Goal: Communication & Community: Answer question/provide support

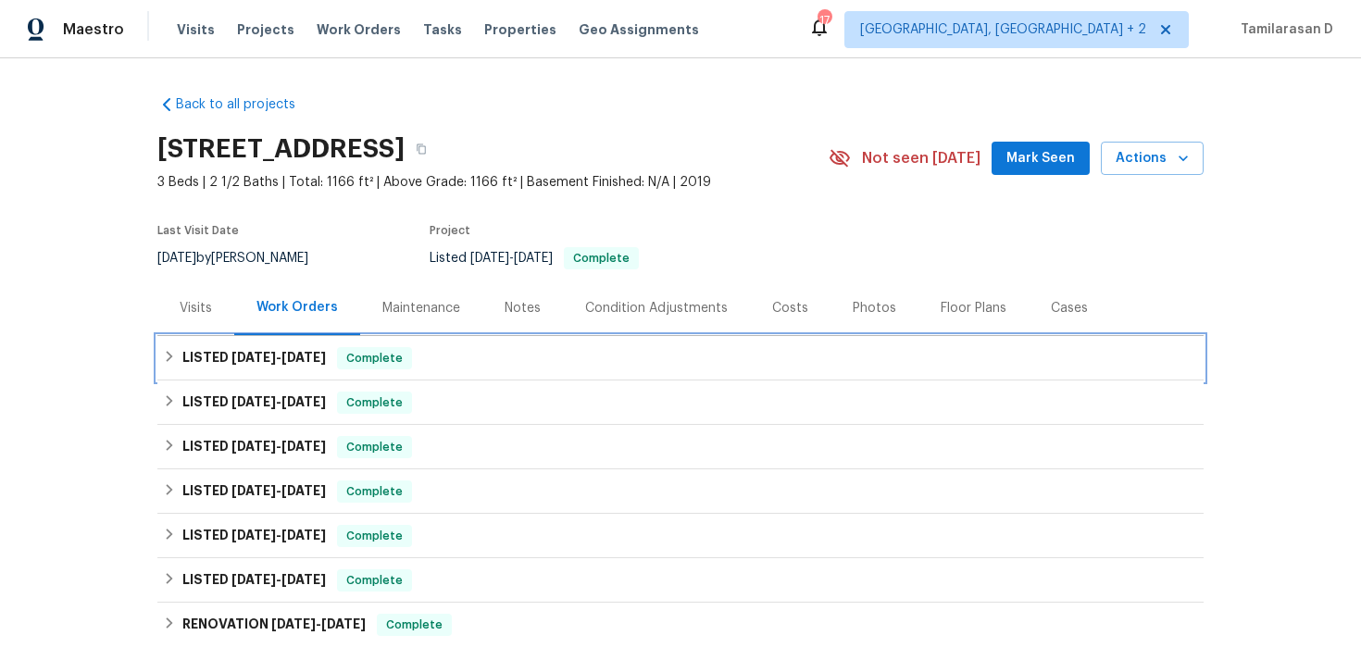
click at [190, 348] on h6 "LISTED [DATE] - [DATE]" at bounding box center [254, 358] width 144 height 22
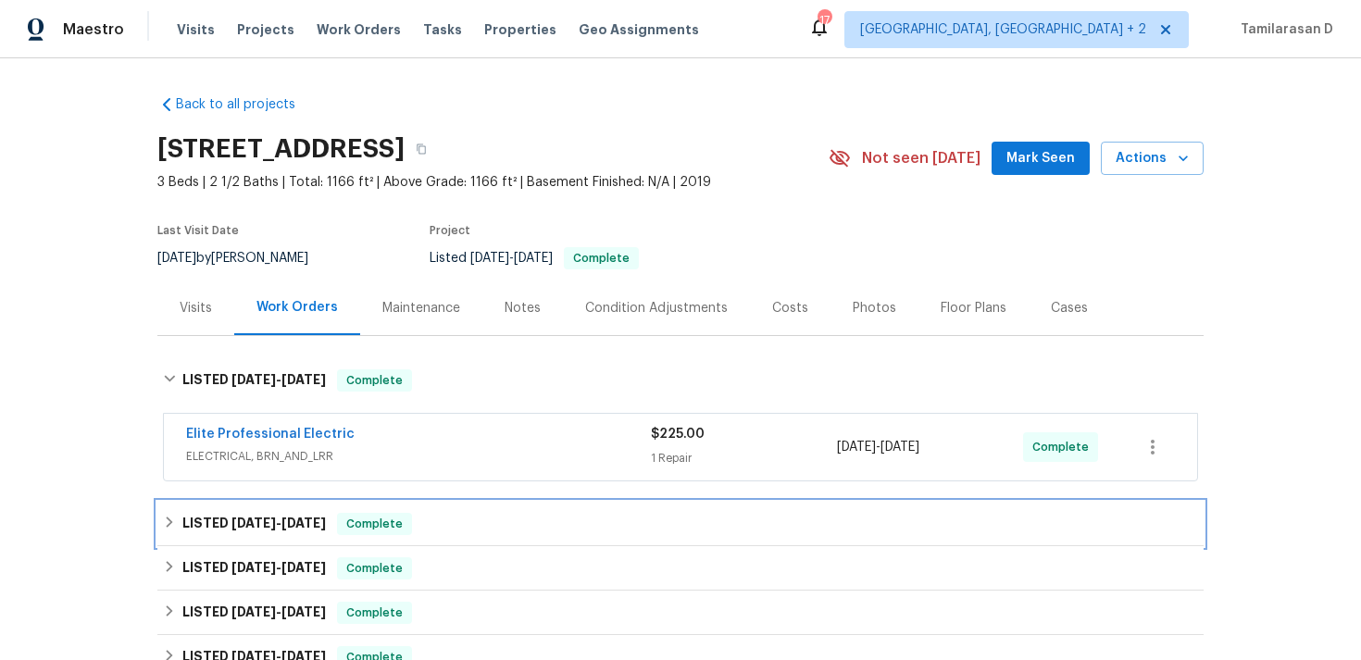
click at [194, 527] on h6 "LISTED 7/29/25 - 8/1/25" at bounding box center [254, 524] width 144 height 22
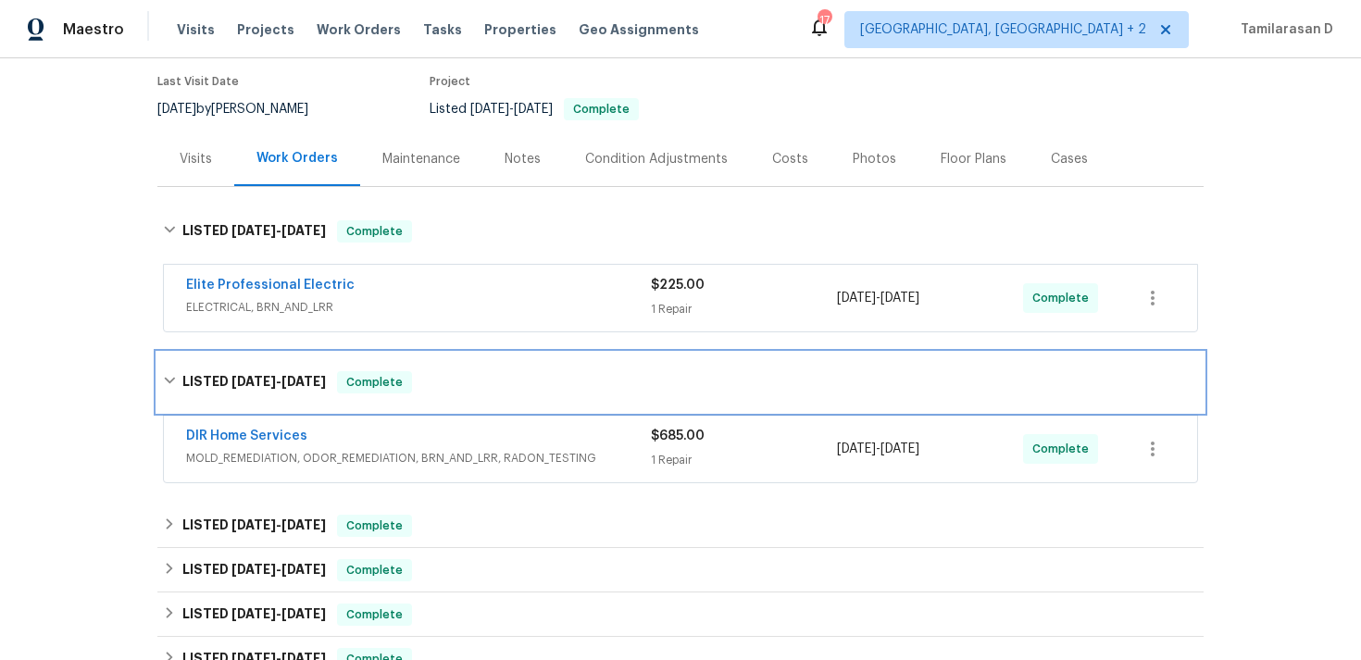
scroll to position [164, 0]
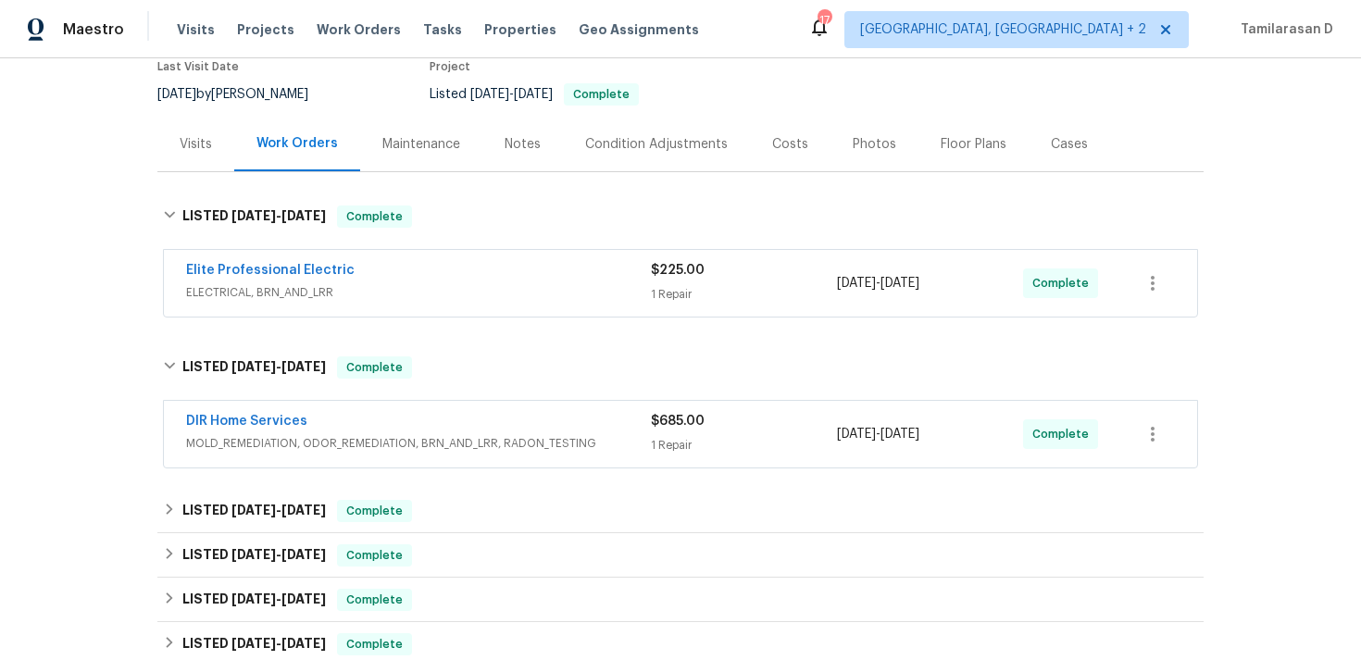
click at [413, 435] on span "MOLD_REMEDIATION, ODOR_REMEDIATION, BRN_AND_LRR, RADON_TESTING" at bounding box center [418, 443] width 465 height 19
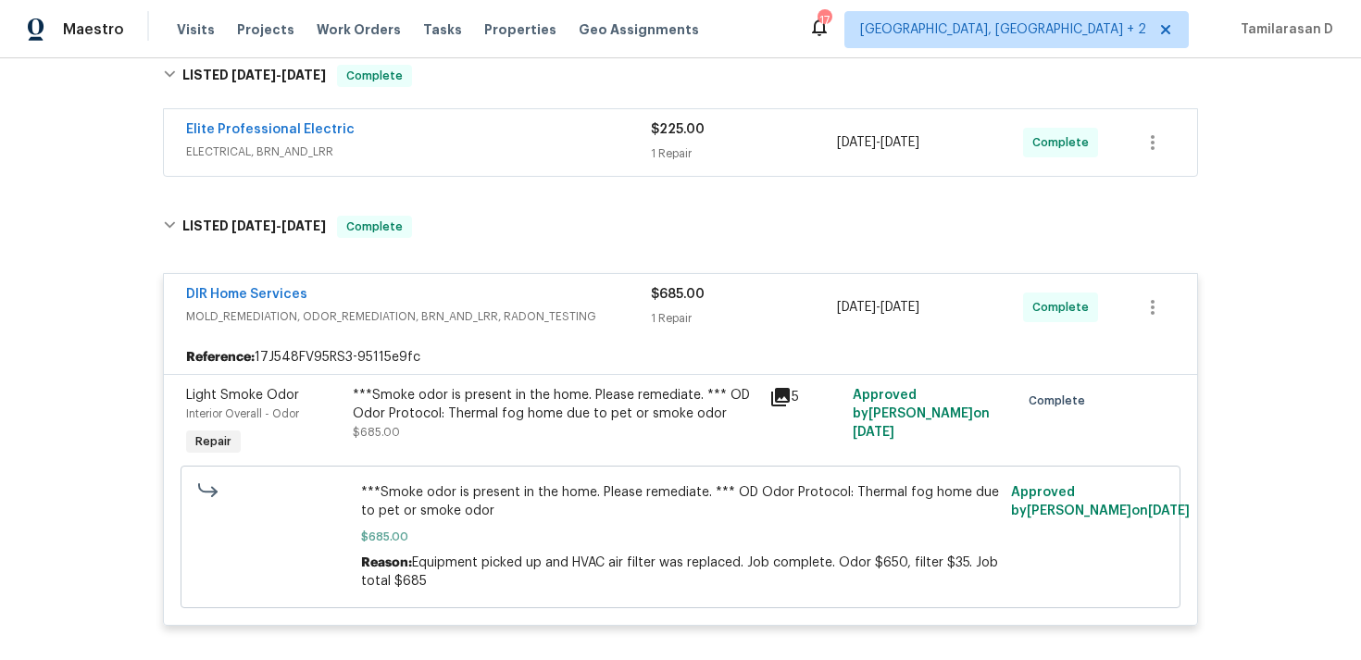
scroll to position [319, 0]
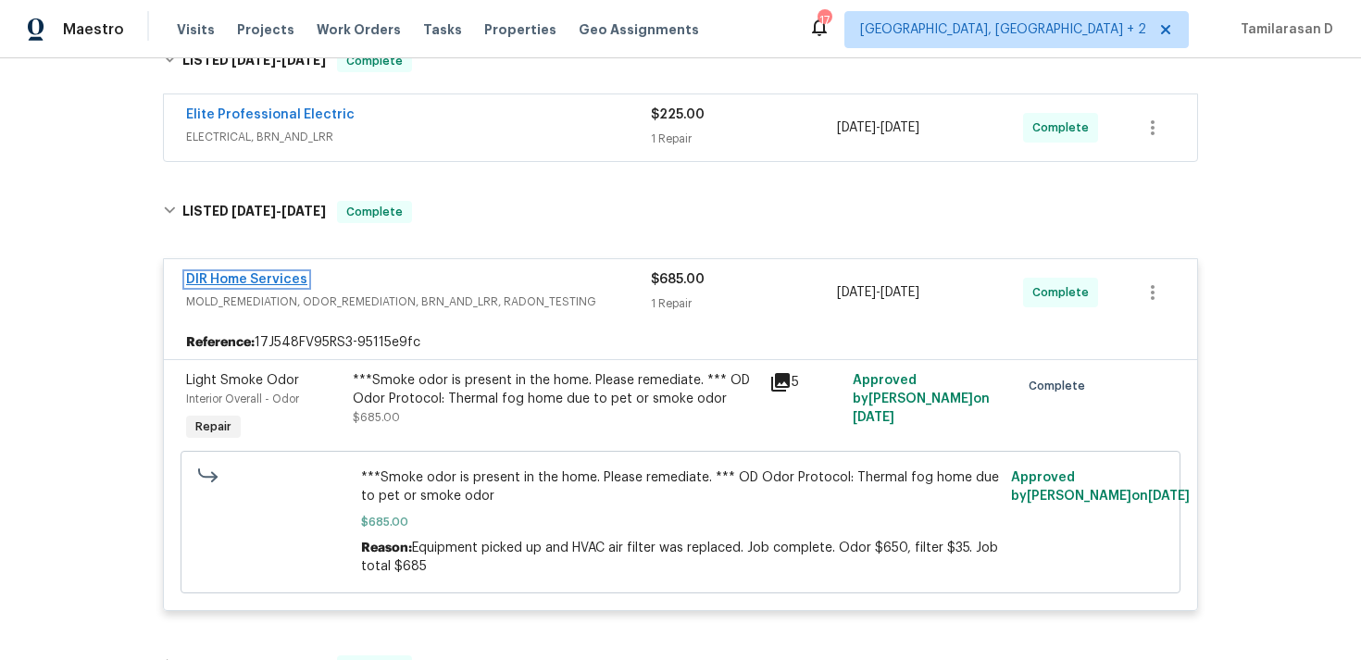
click at [280, 280] on link "DIR Home Services" at bounding box center [246, 279] width 121 height 13
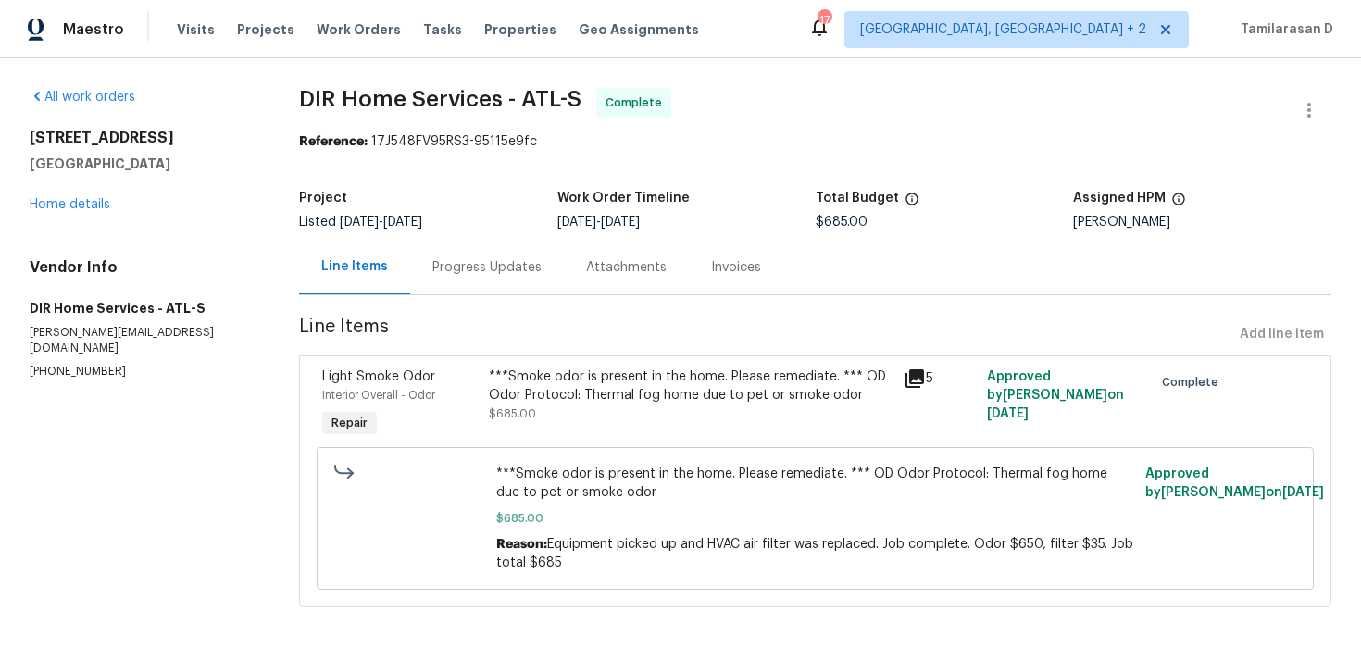
click at [451, 276] on div "Progress Updates" at bounding box center [486, 267] width 109 height 19
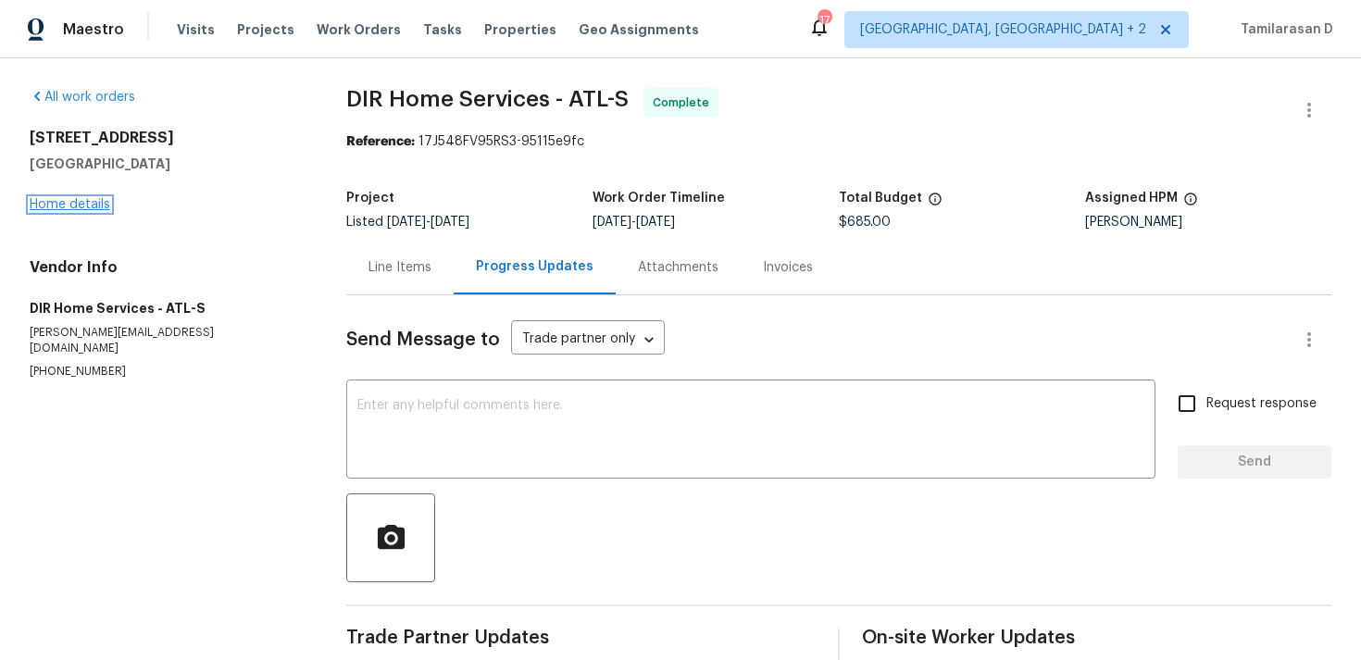
click at [93, 205] on link "Home details" at bounding box center [70, 204] width 81 height 13
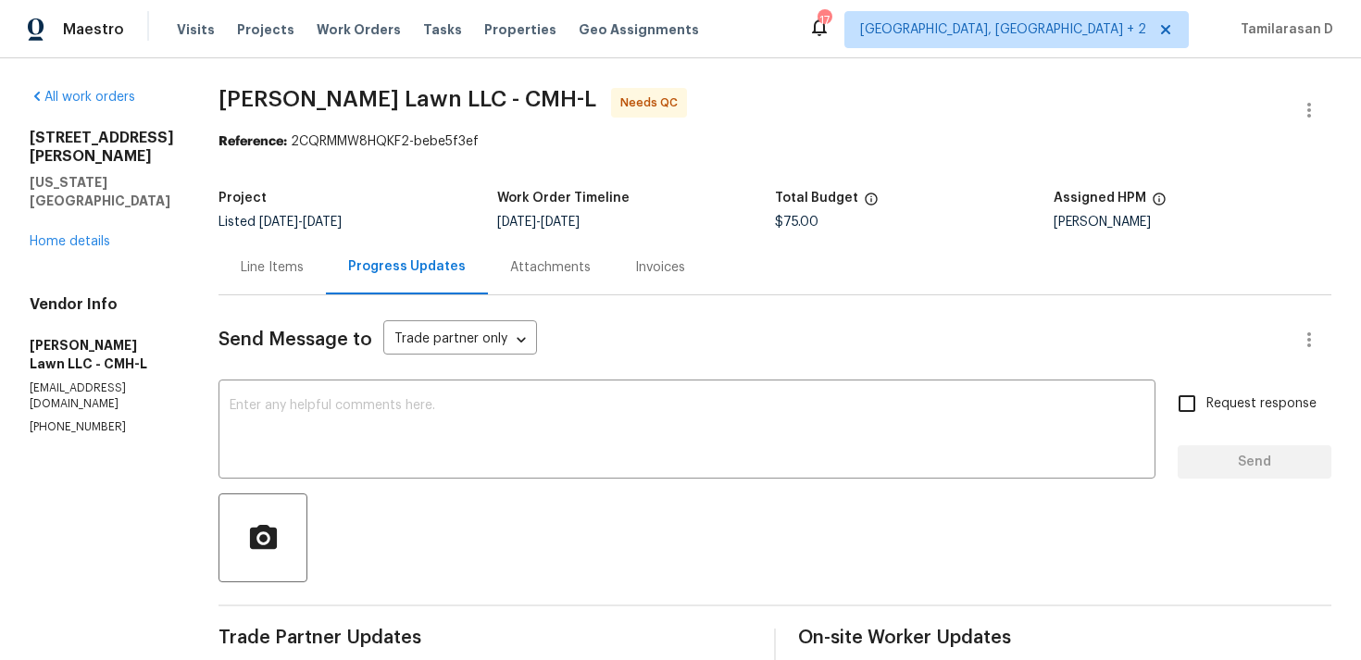
click at [253, 256] on div "Line Items" at bounding box center [272, 267] width 107 height 55
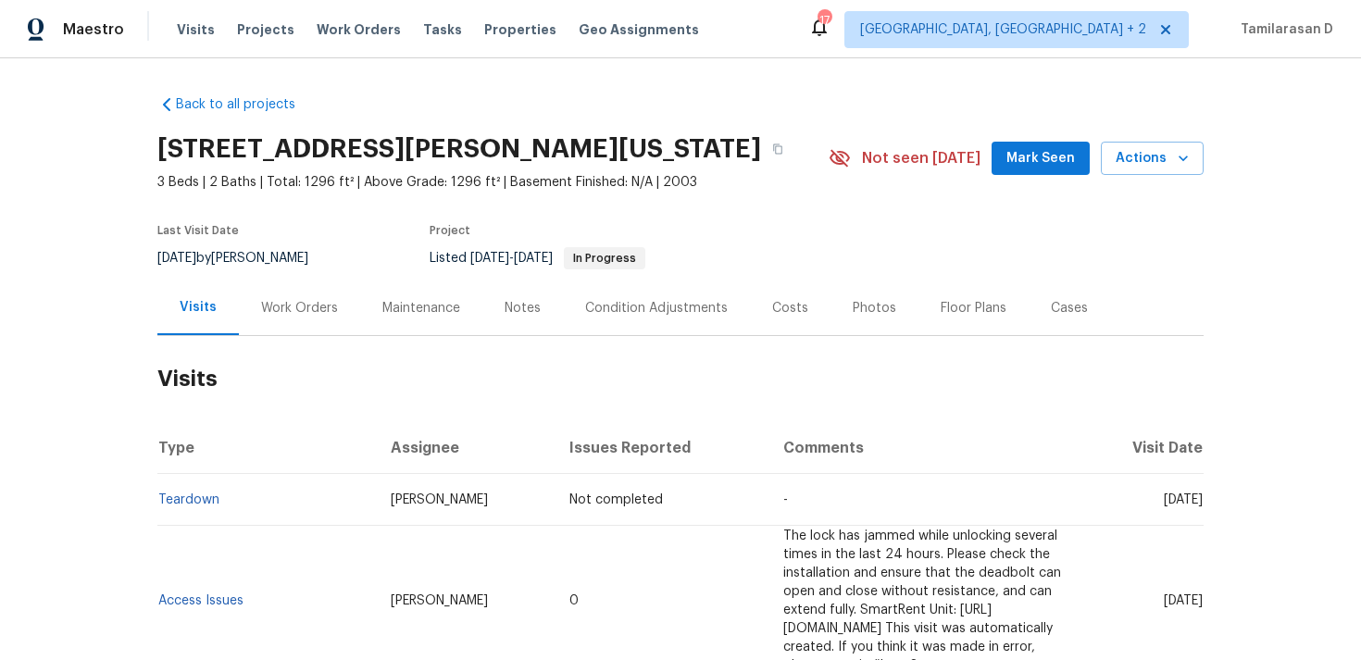
click at [294, 307] on div "Work Orders" at bounding box center [299, 308] width 77 height 19
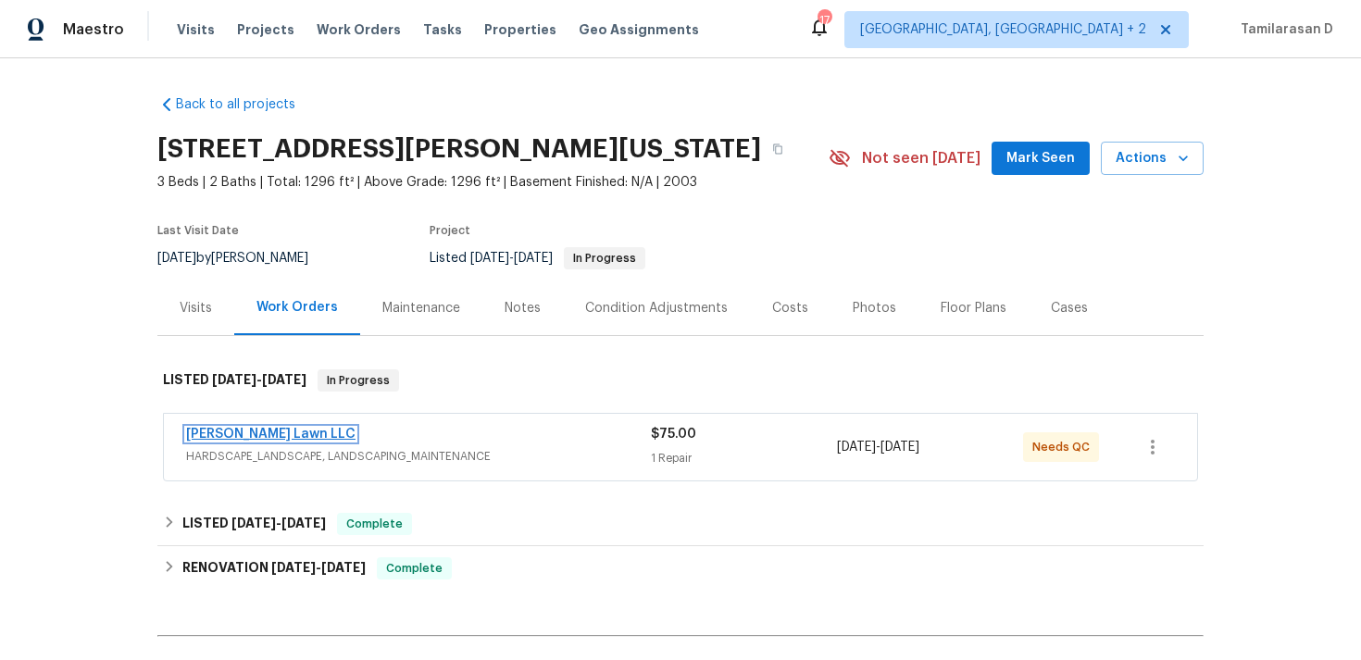
click at [237, 432] on link "Helton Lawn LLC" at bounding box center [270, 434] width 169 height 13
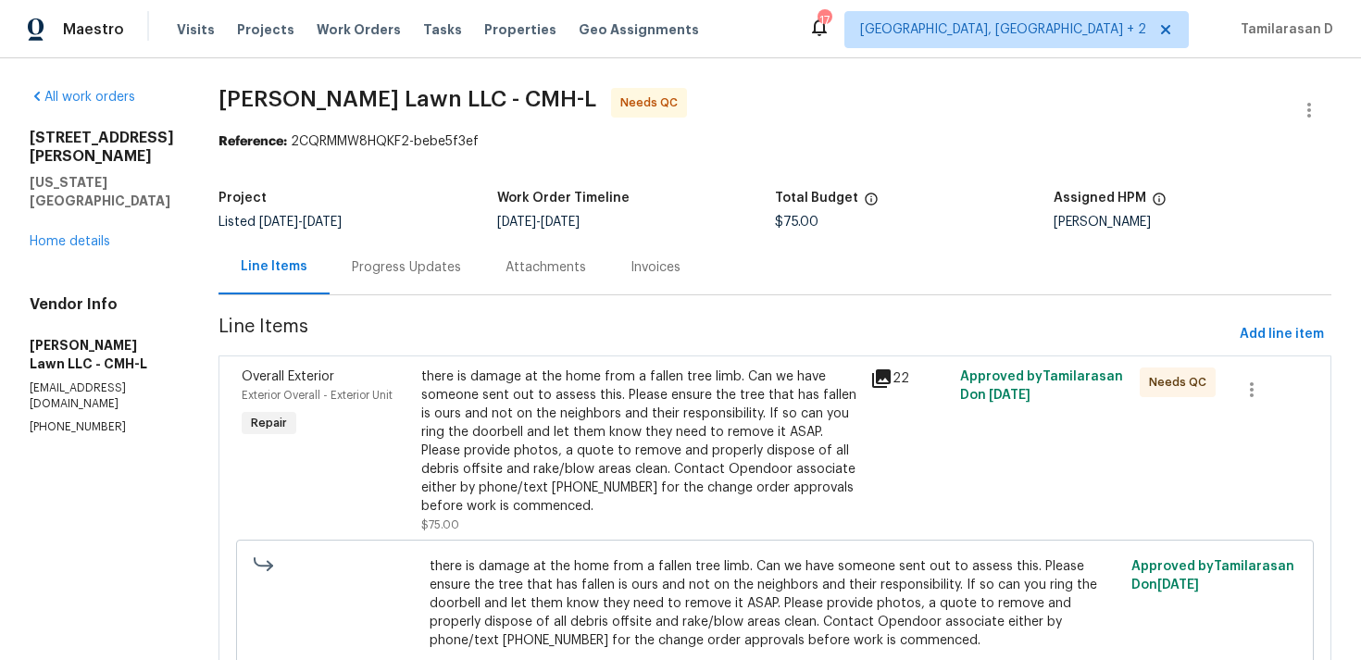
click at [471, 391] on div "there is damage at the home from a fallen tree limb. Can we have someone sent o…" at bounding box center [640, 442] width 438 height 148
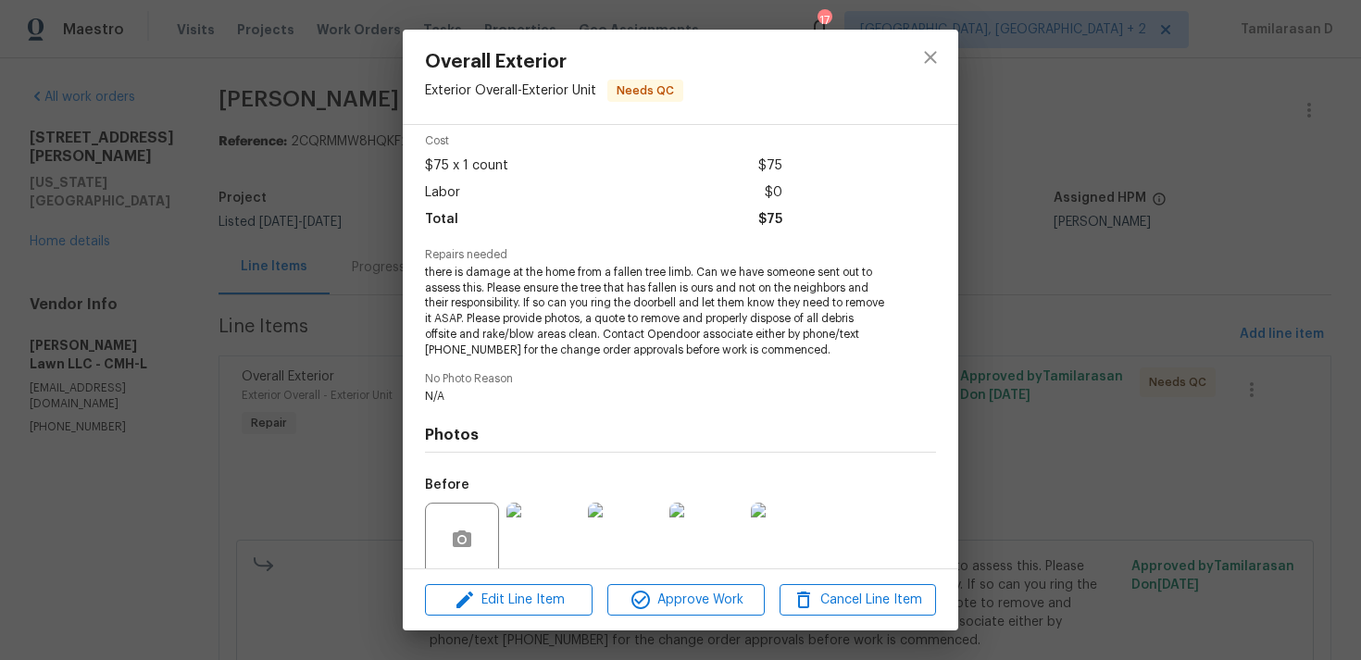
scroll to position [223, 0]
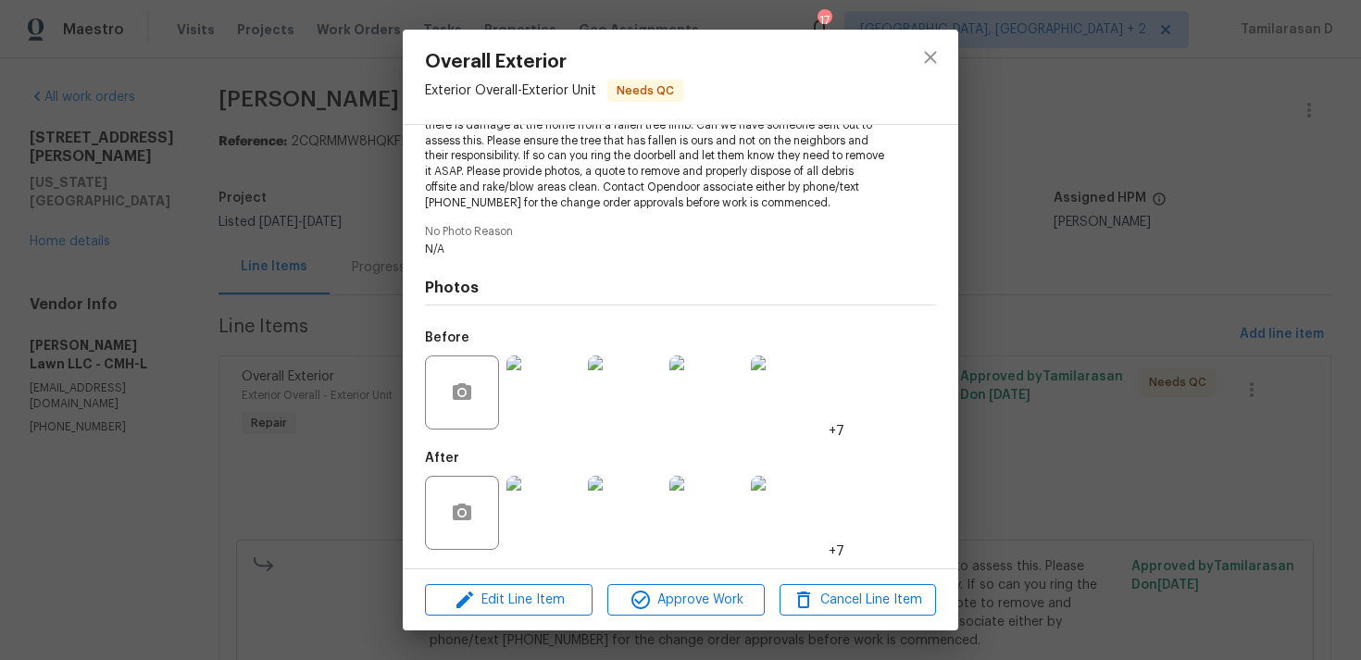
click at [556, 380] on img at bounding box center [543, 393] width 74 height 74
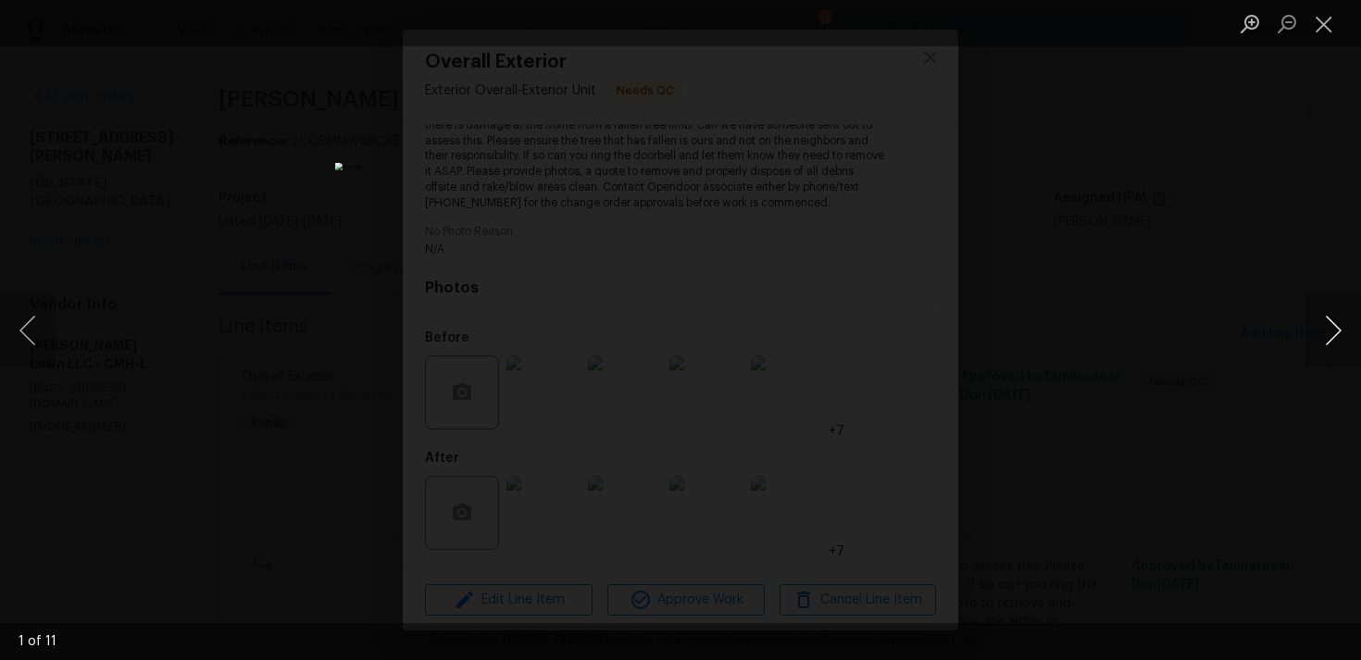
click at [1331, 324] on button "Next image" at bounding box center [1334, 331] width 56 height 74
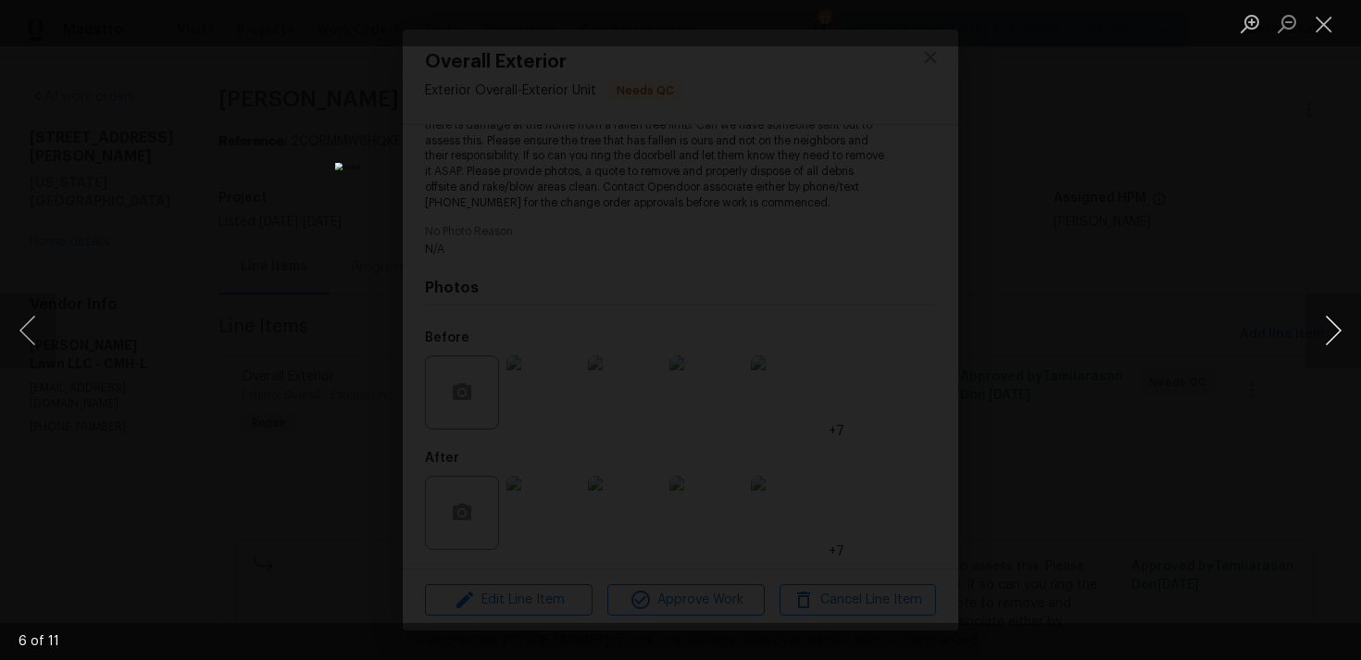
click at [1331, 324] on button "Next image" at bounding box center [1334, 331] width 56 height 74
click at [1324, 338] on button "Next image" at bounding box center [1334, 331] width 56 height 74
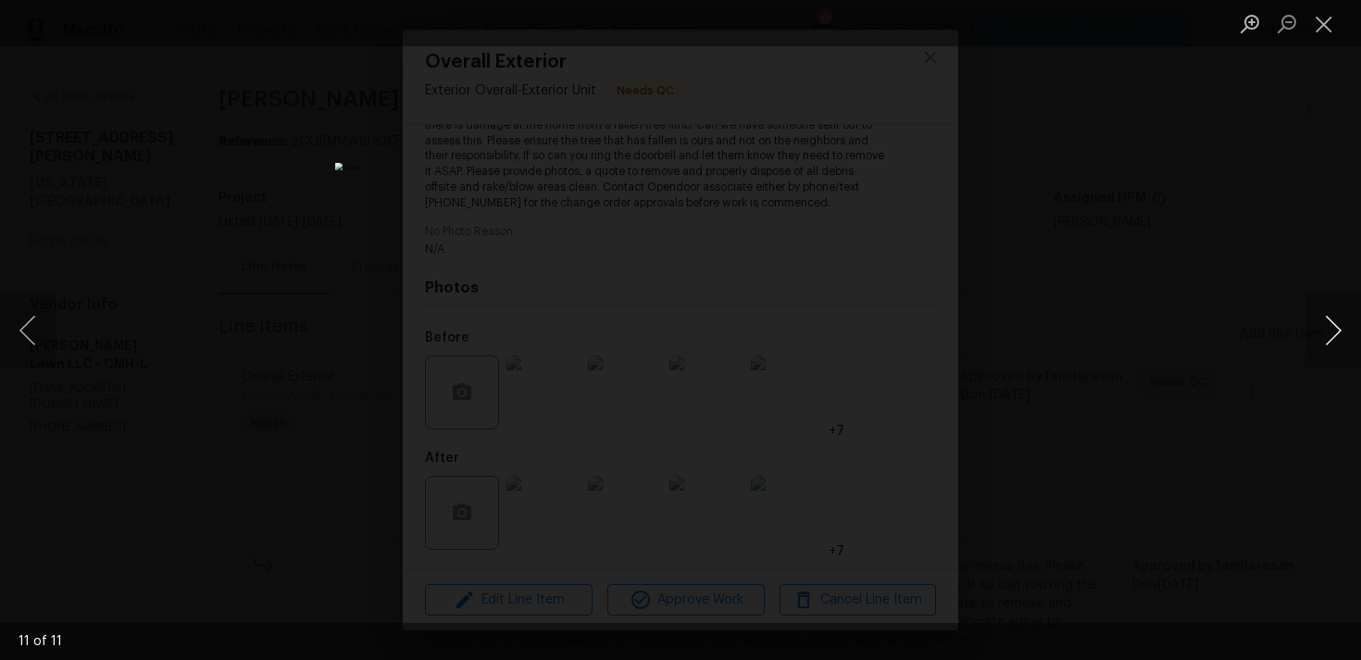
click at [1324, 338] on button "Next image" at bounding box center [1334, 331] width 56 height 74
click at [1319, 29] on button "Close lightbox" at bounding box center [1324, 23] width 37 height 32
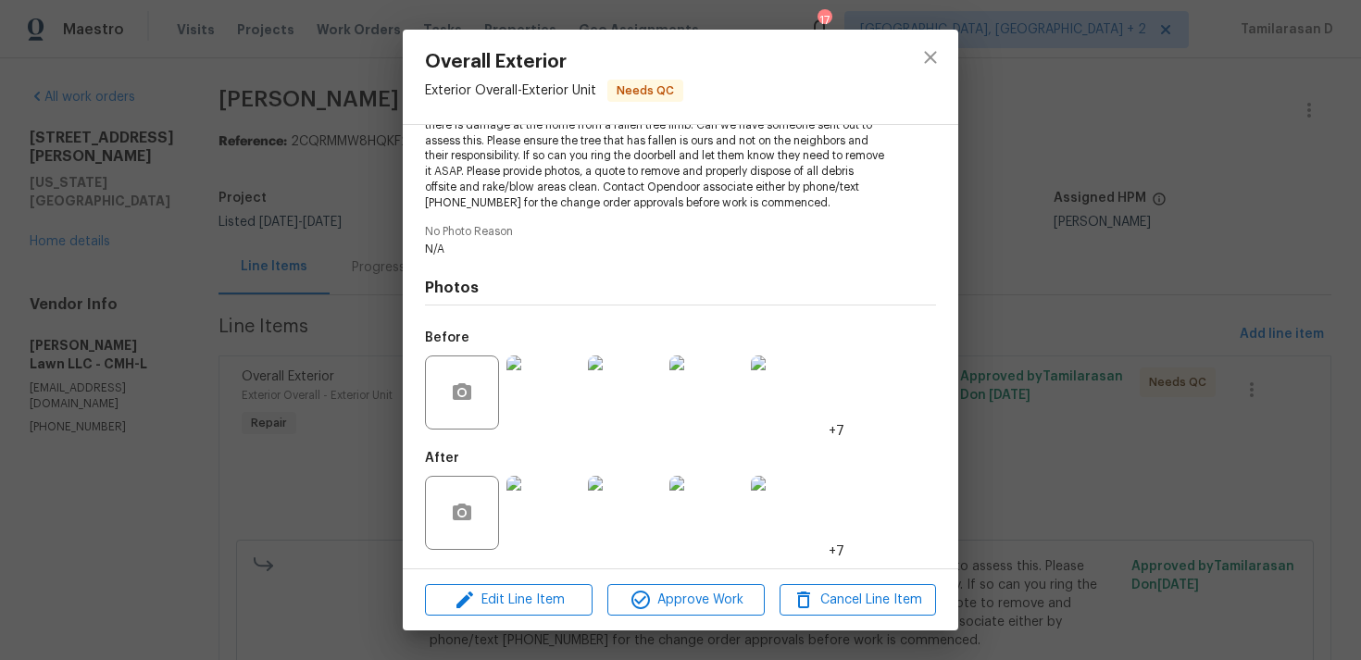
click at [536, 506] on img at bounding box center [543, 513] width 74 height 74
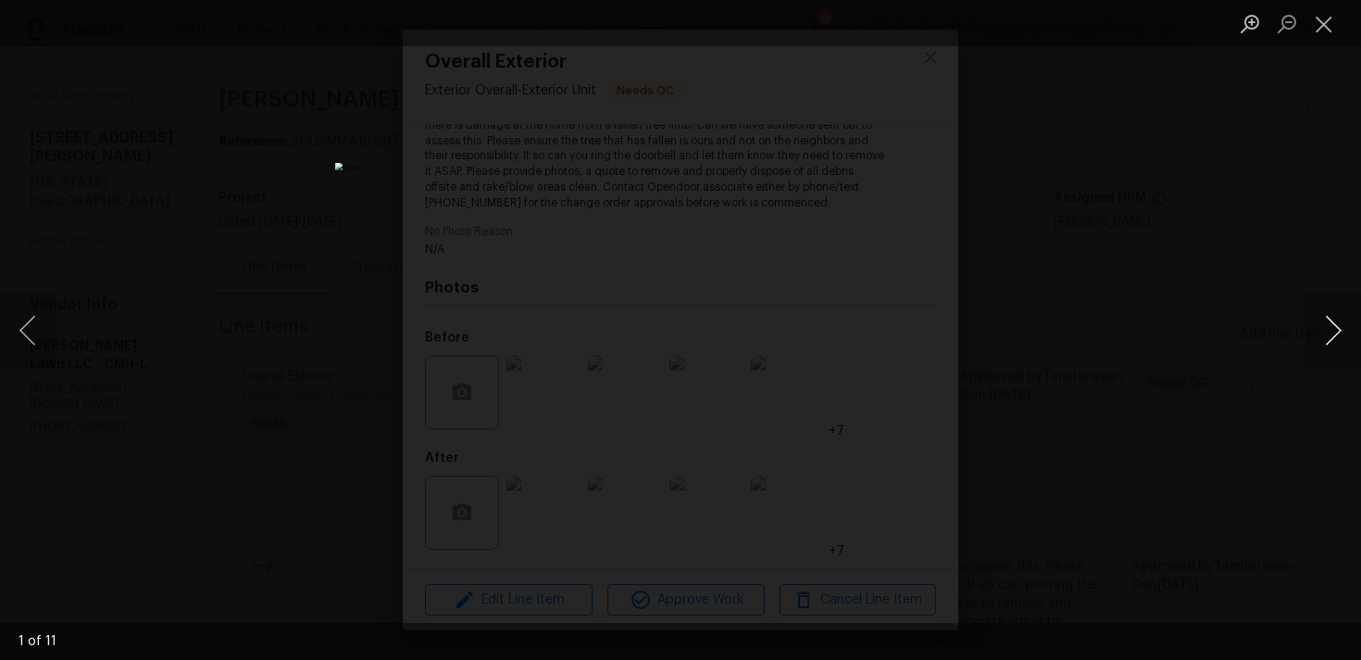
click at [1328, 330] on button "Next image" at bounding box center [1334, 331] width 56 height 74
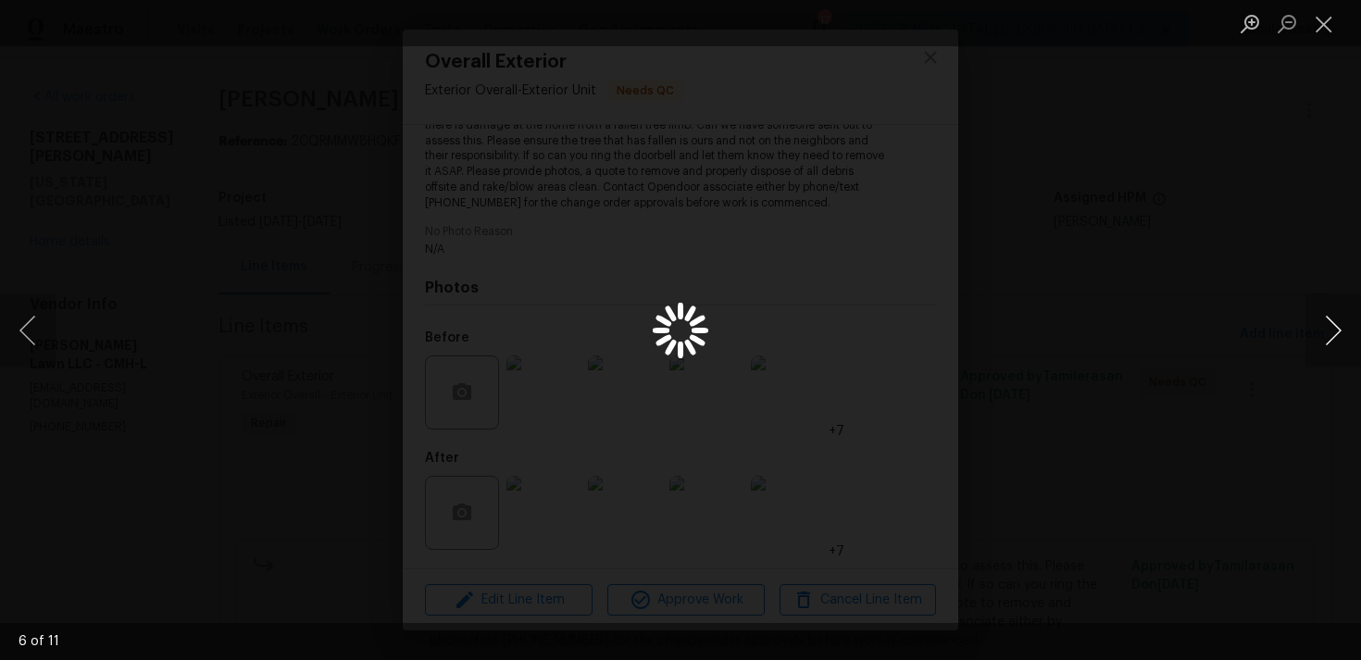
click at [1328, 330] on button "Next image" at bounding box center [1334, 331] width 56 height 74
click at [1318, 25] on button "Close lightbox" at bounding box center [1324, 23] width 37 height 32
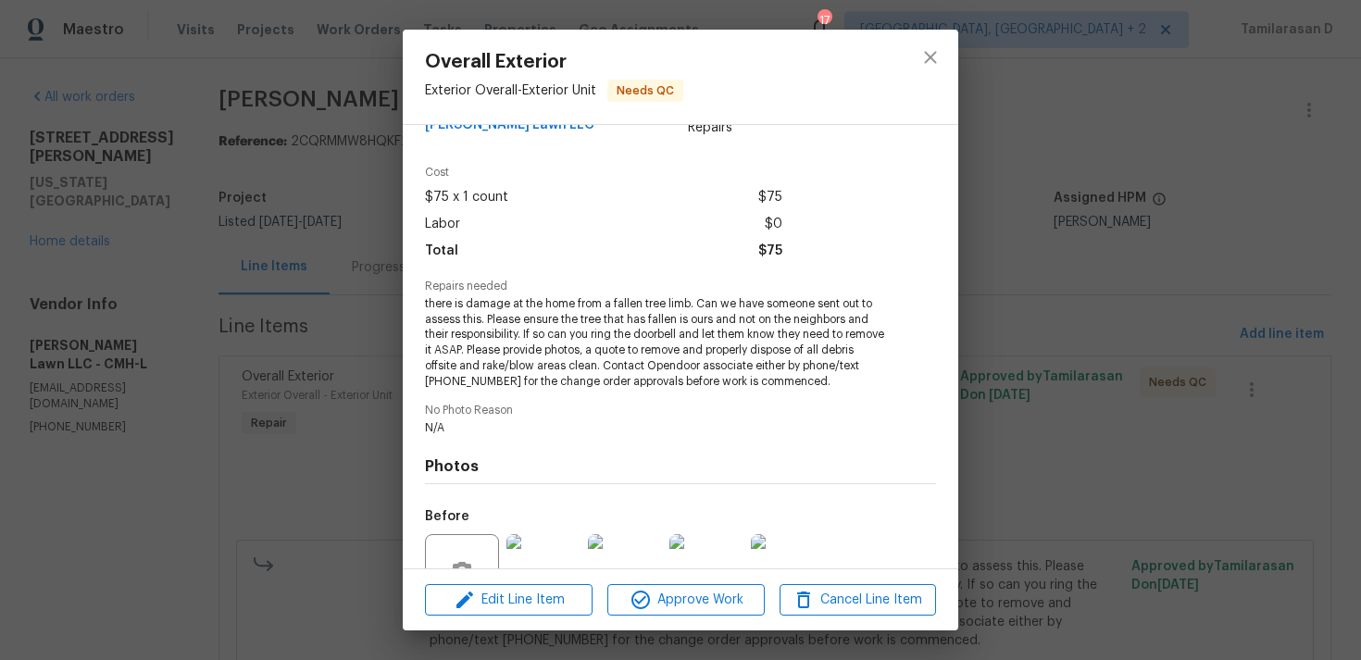
scroll to position [61, 0]
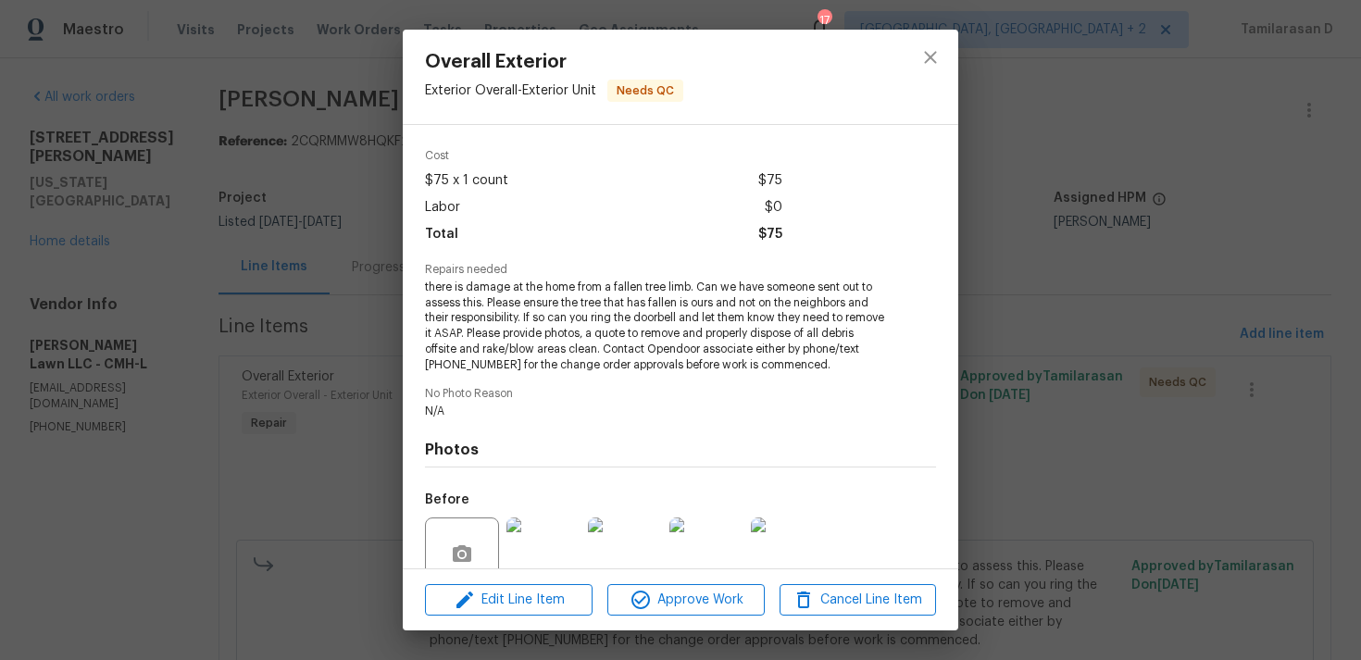
click at [299, 298] on div "Overall Exterior Exterior Overall - Exterior Unit Needs QC Vendor Helton Lawn L…" at bounding box center [680, 330] width 1361 height 660
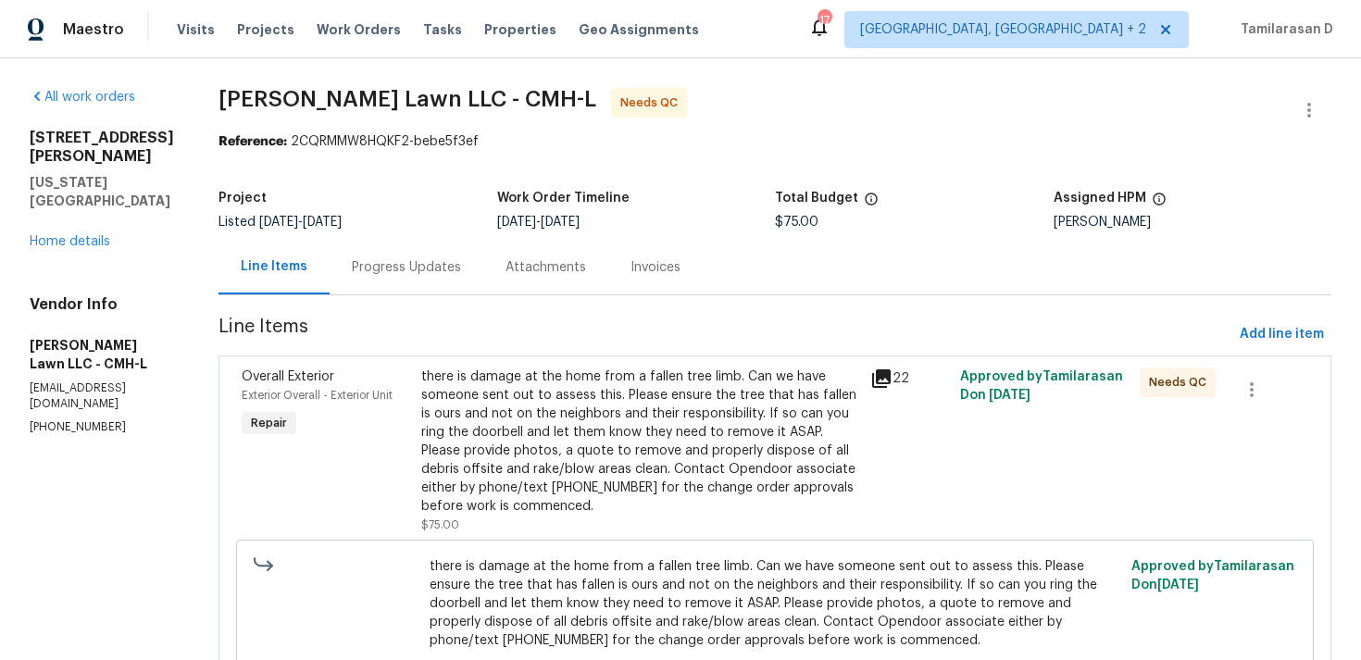
click at [352, 267] on div "Progress Updates" at bounding box center [406, 267] width 109 height 19
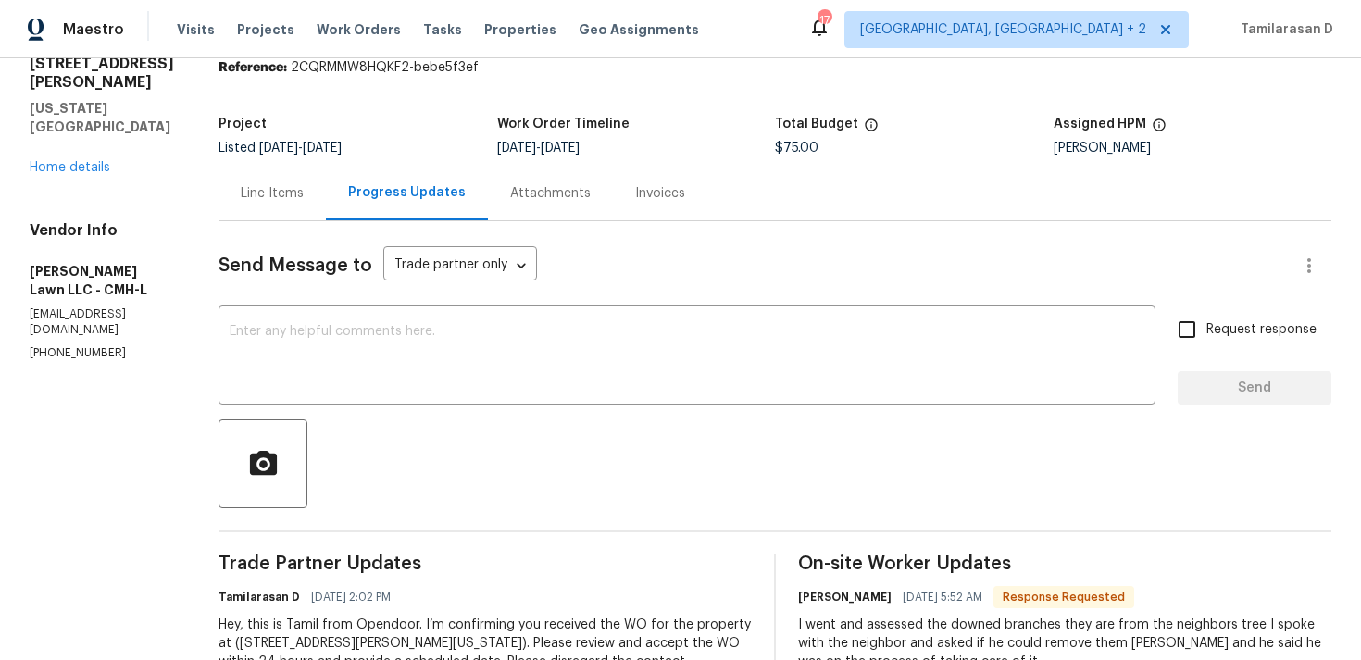
scroll to position [156, 0]
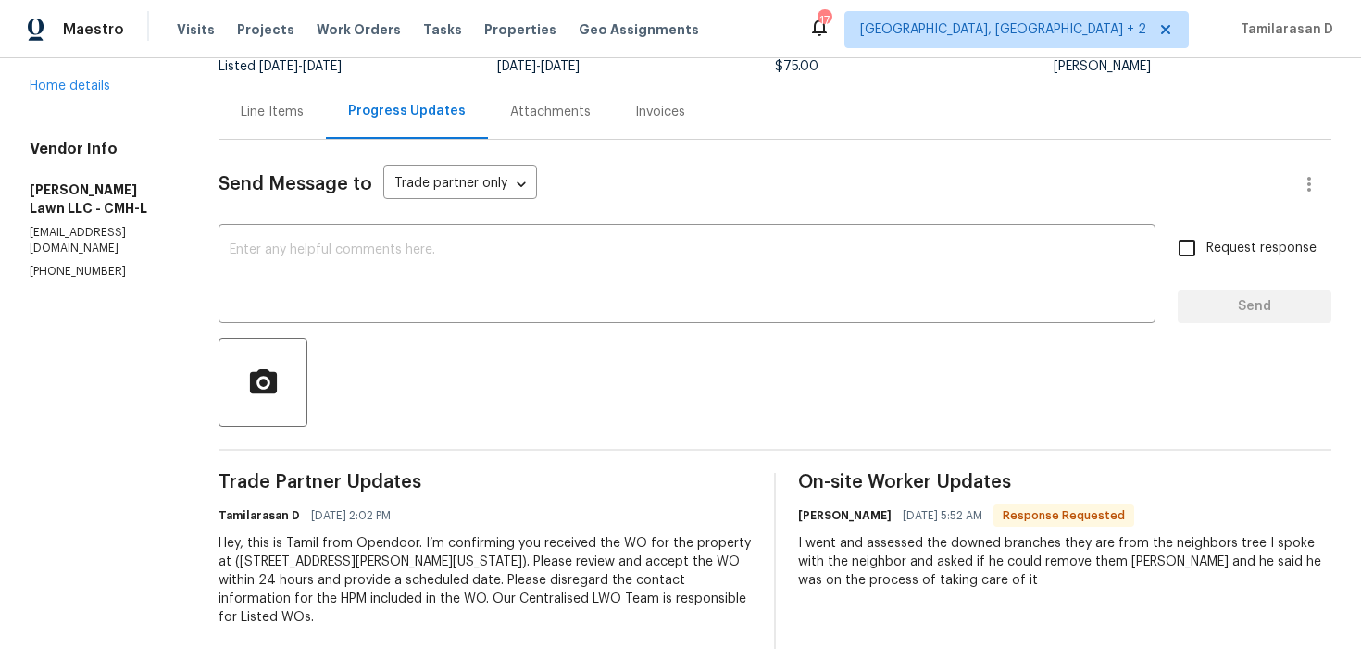
click at [868, 560] on div "I went and assessed the downed branches they are from the neighbors tree I spok…" at bounding box center [1064, 562] width 533 height 56
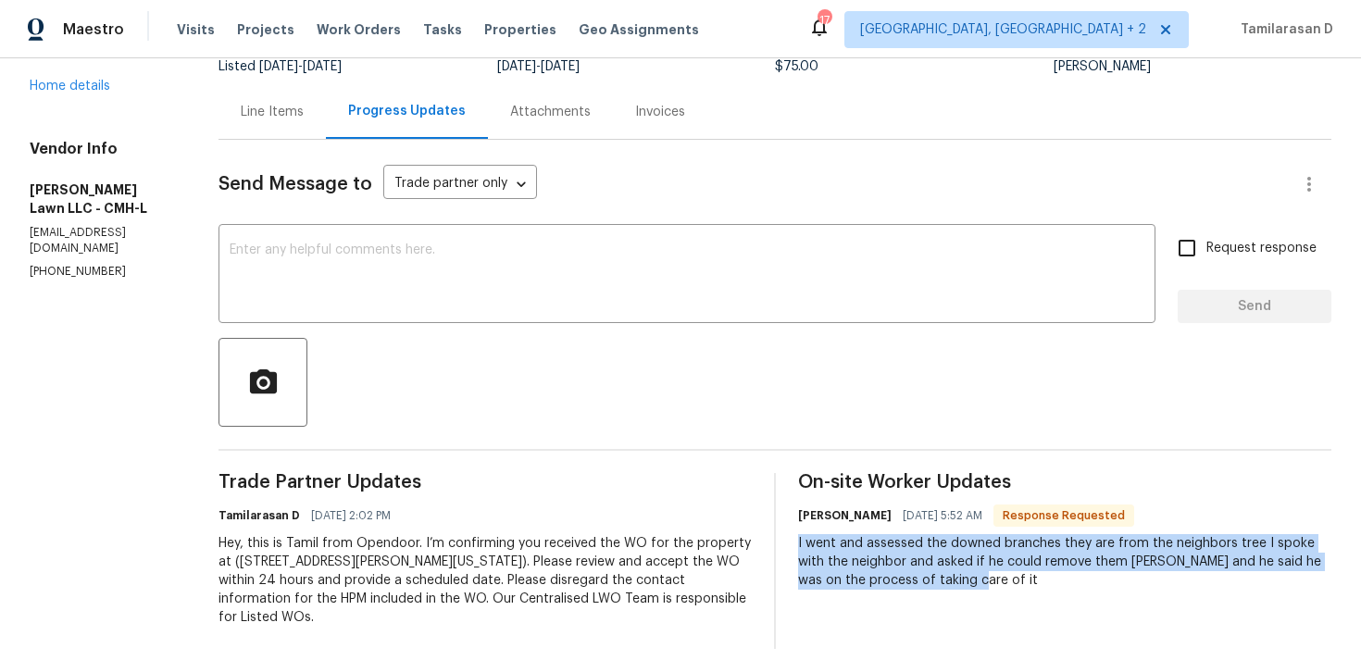
click at [914, 594] on div "On-site Worker Updates Daniel Helton 08/14/2025 5:52 AM Response Requested I we…" at bounding box center [1064, 561] width 533 height 176
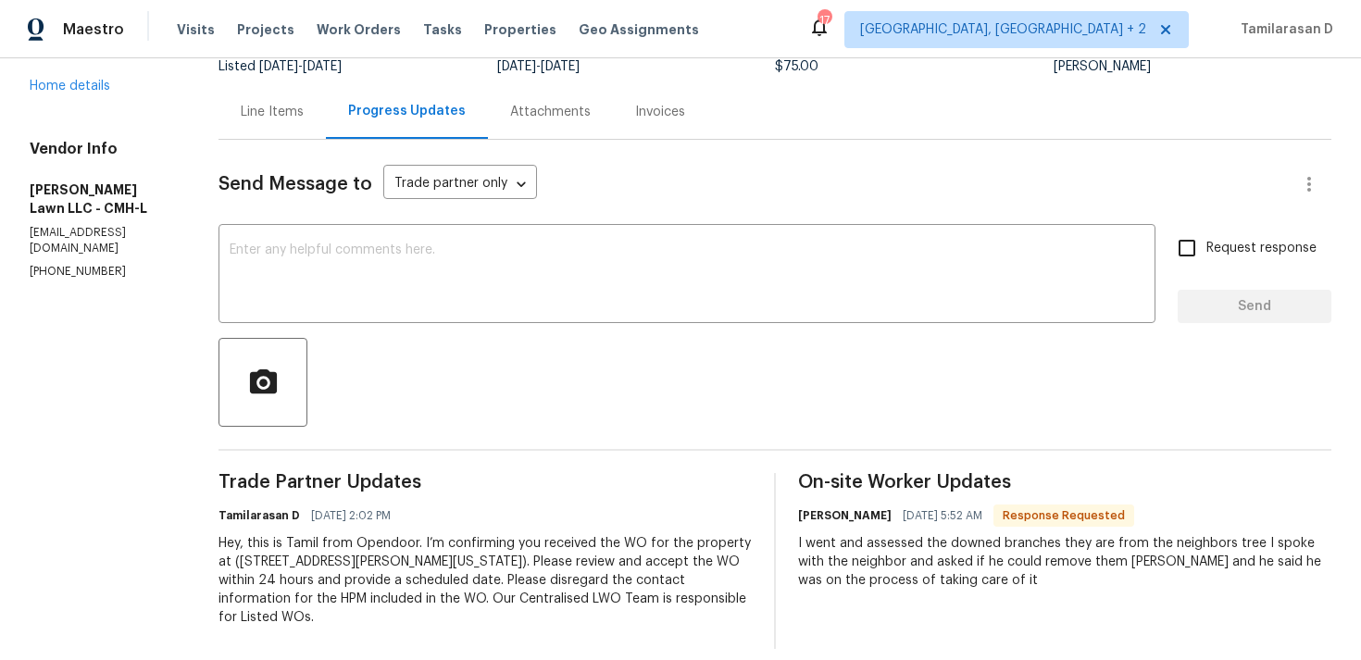
click at [914, 594] on div "On-site Worker Updates Daniel Helton 08/14/2025 5:52 AM Response Requested I we…" at bounding box center [1064, 561] width 533 height 176
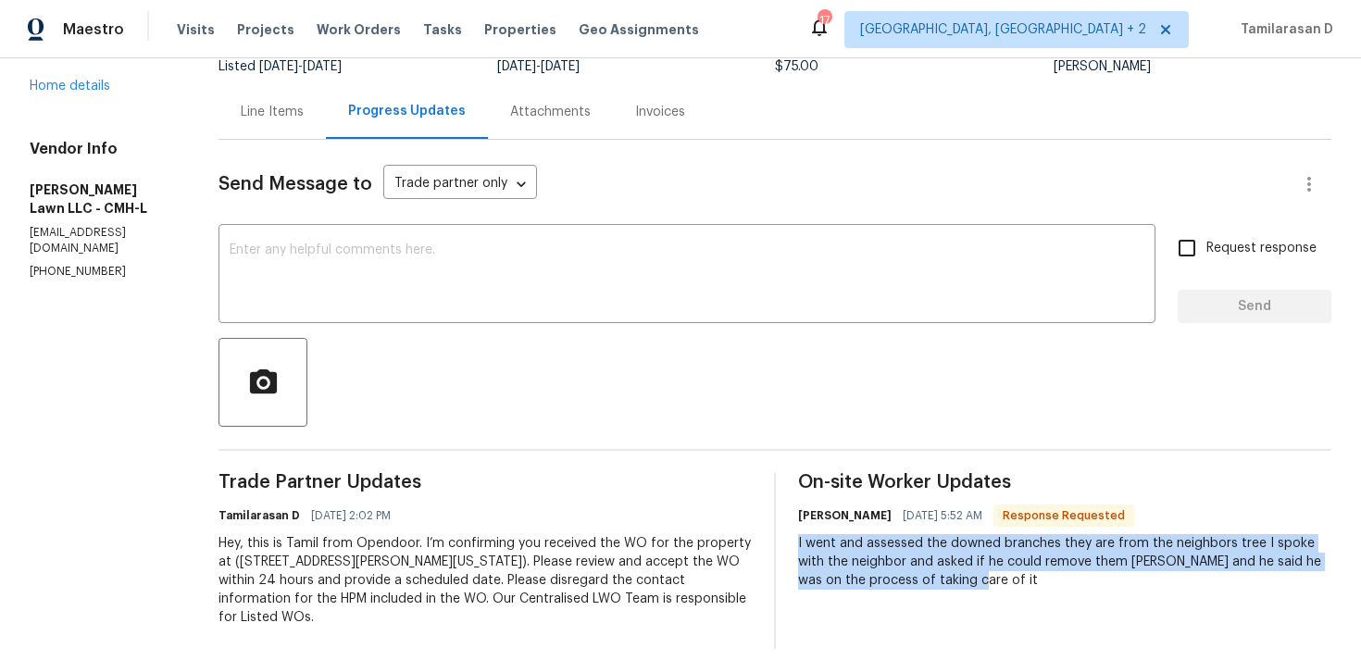
click at [917, 573] on div "I went and assessed the downed branches they are from the neighbors tree I spok…" at bounding box center [1064, 562] width 533 height 56
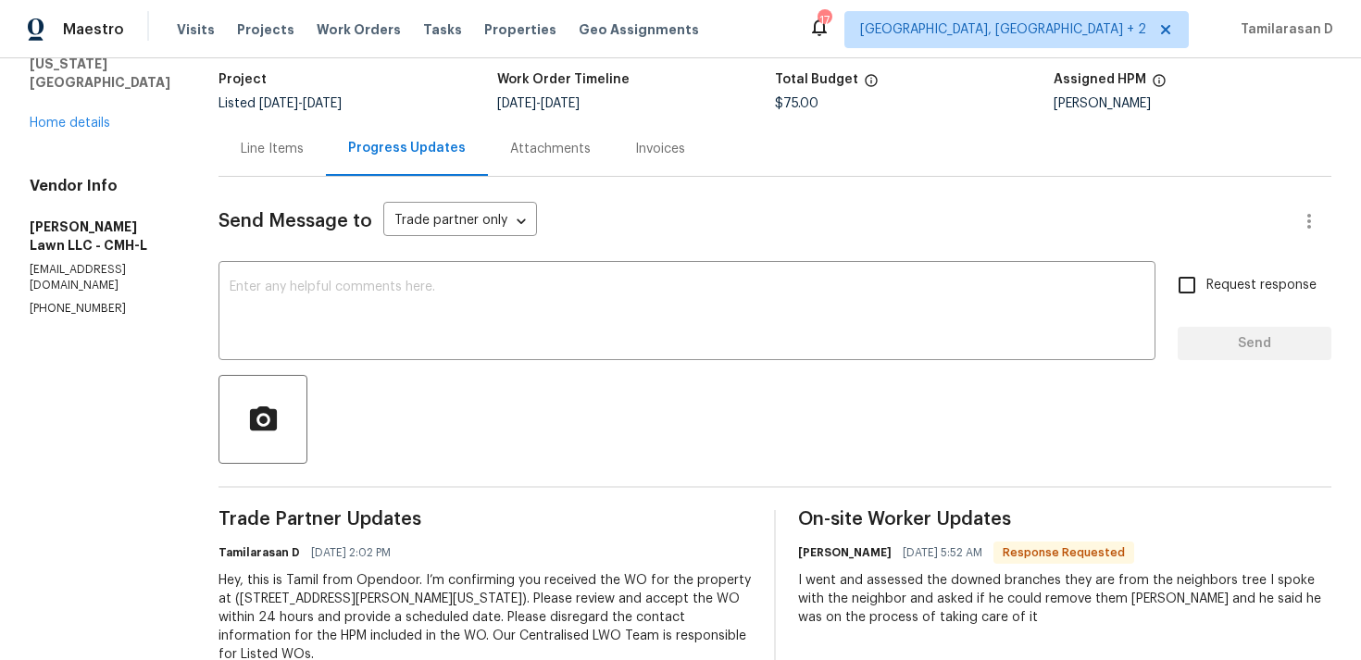
scroll to position [86, 0]
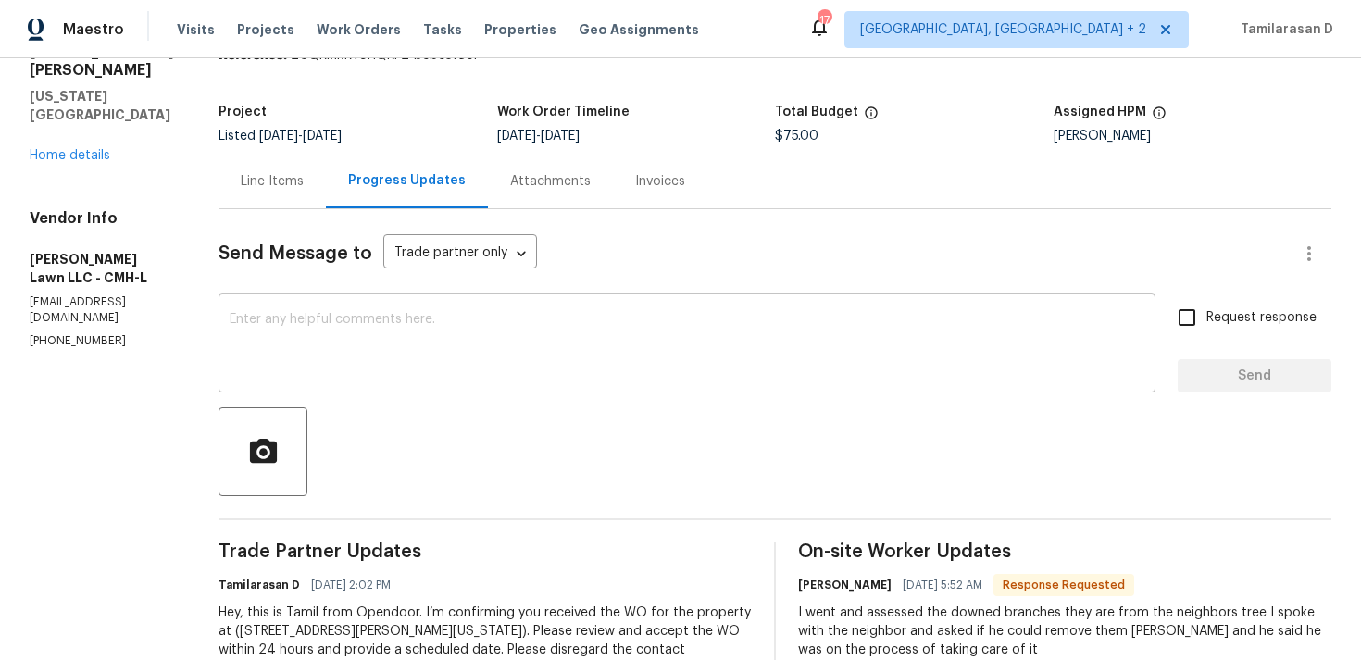
click at [538, 346] on textarea at bounding box center [687, 345] width 915 height 65
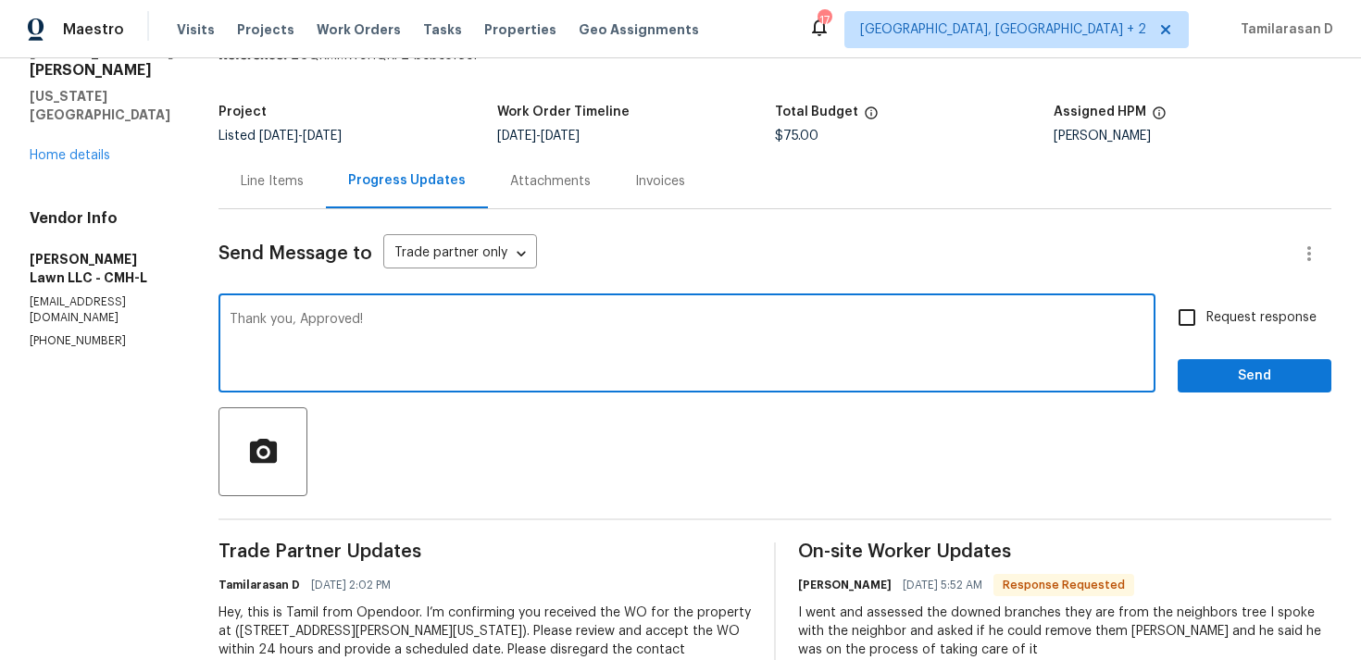
type textarea "Thank you, Approved!"
click at [1204, 359] on button "Send" at bounding box center [1255, 376] width 154 height 34
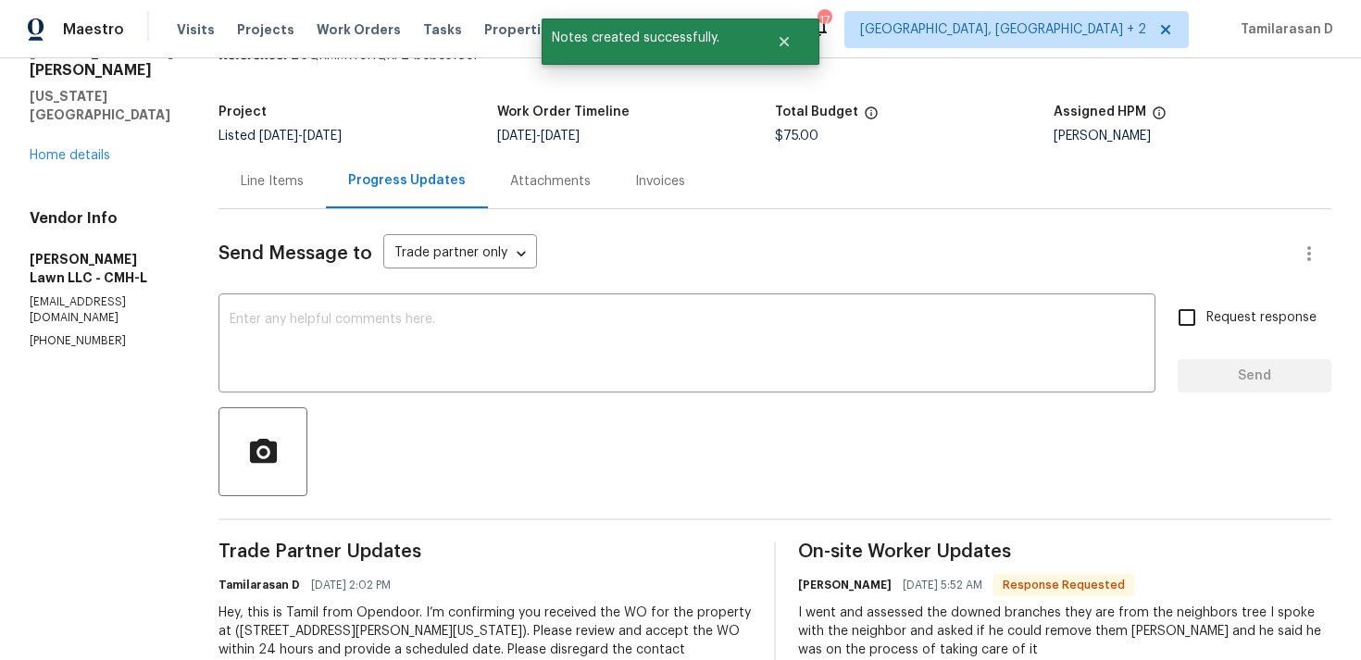
scroll to position [156, 0]
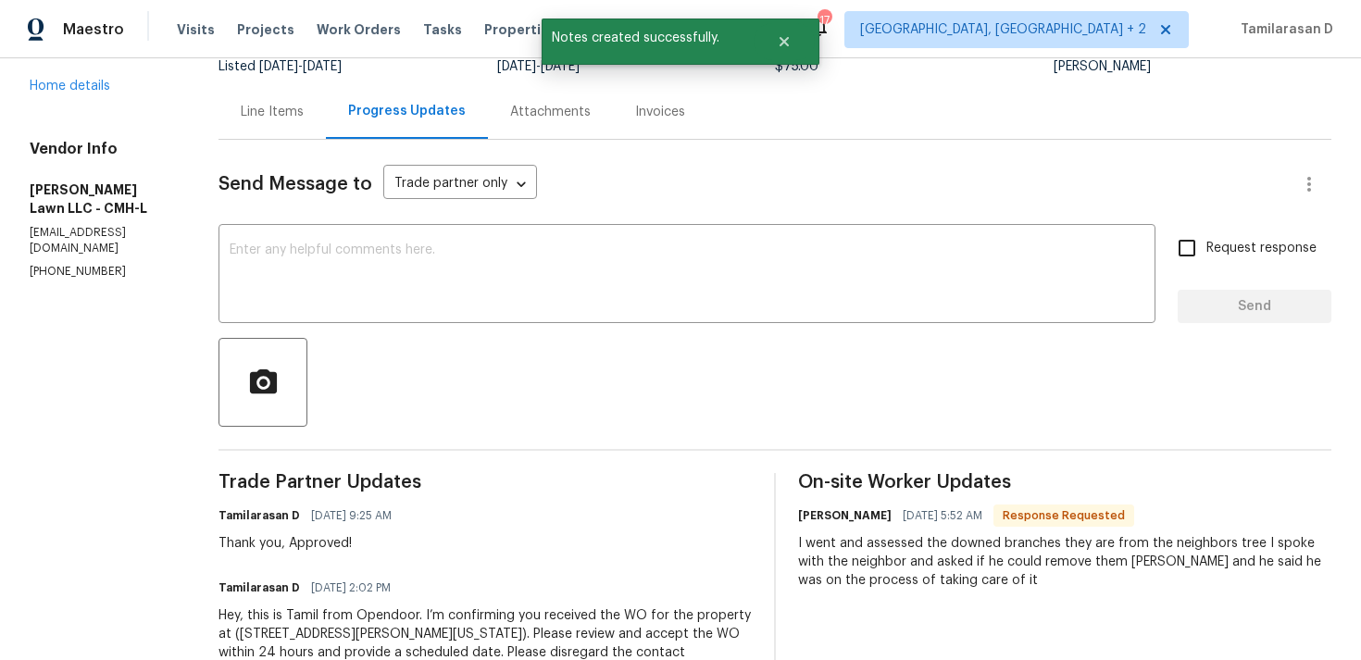
click at [808, 560] on div "I went and assessed the downed branches they are from the neighbors tree I spok…" at bounding box center [1064, 562] width 533 height 56
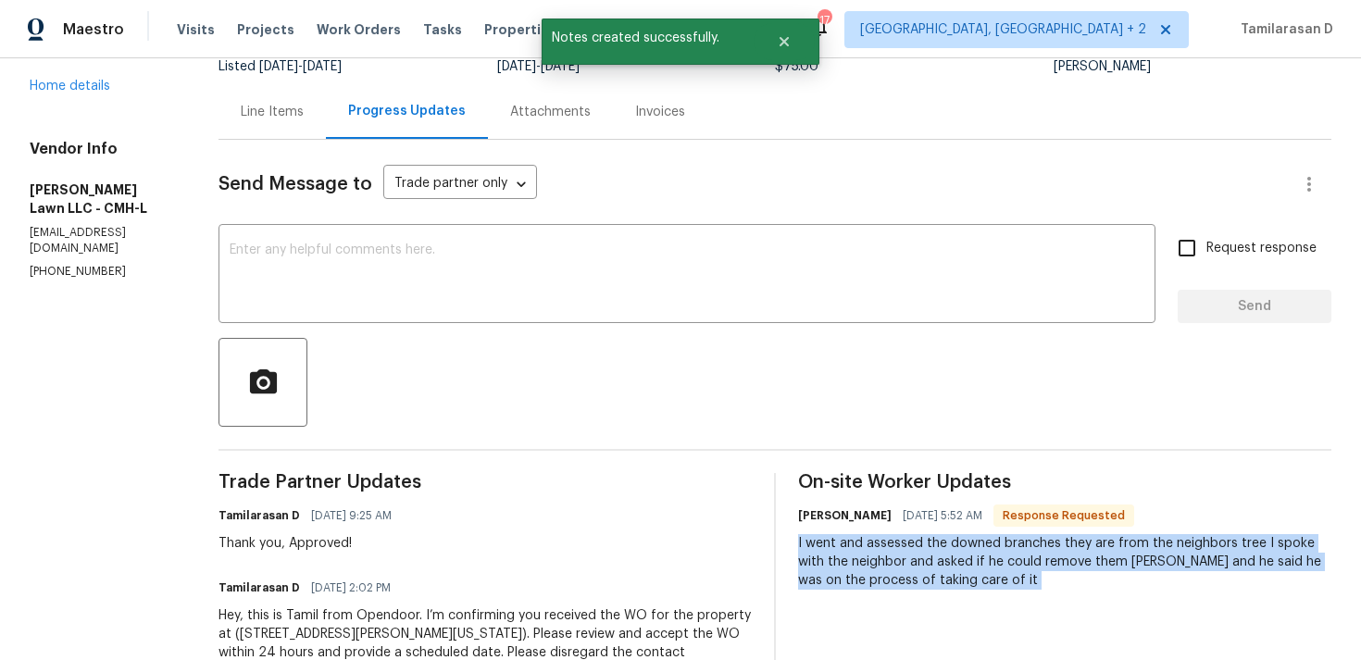
copy div "I went and assessed the downed branches they are from the neighbors tree I spok…"
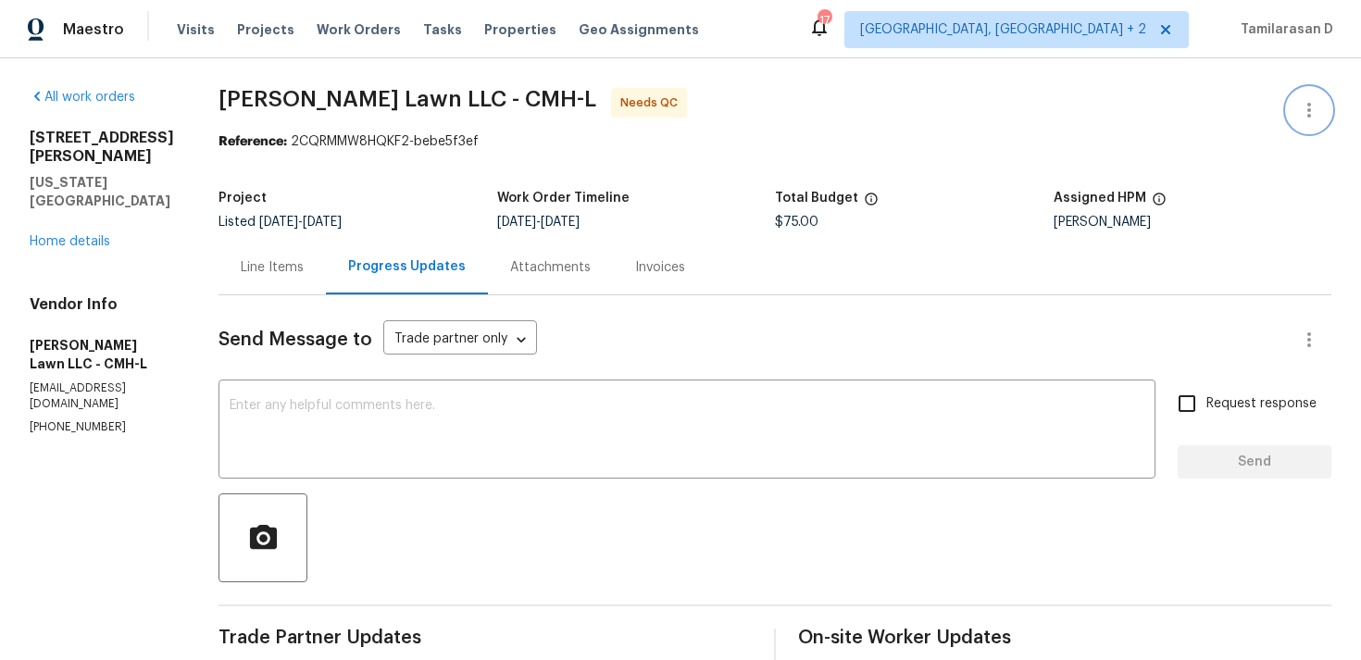
click at [1301, 119] on icon "button" at bounding box center [1309, 110] width 22 height 22
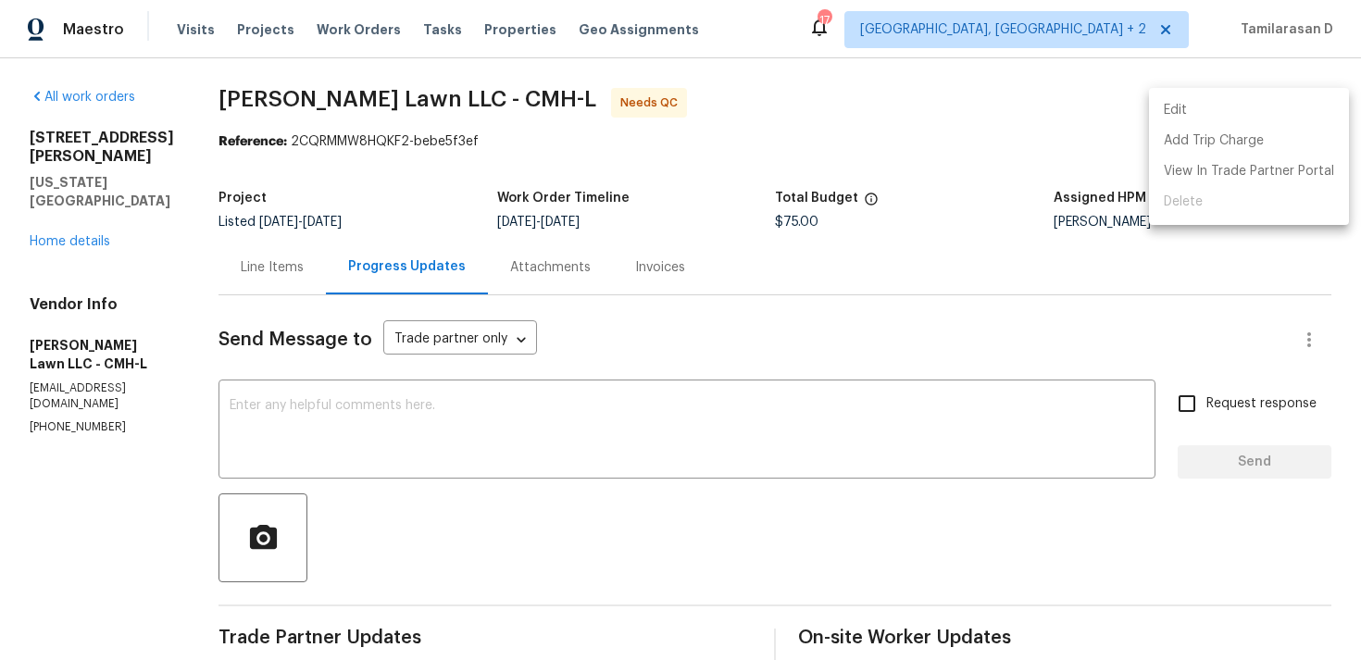
click at [1228, 107] on li "Edit" at bounding box center [1249, 110] width 200 height 31
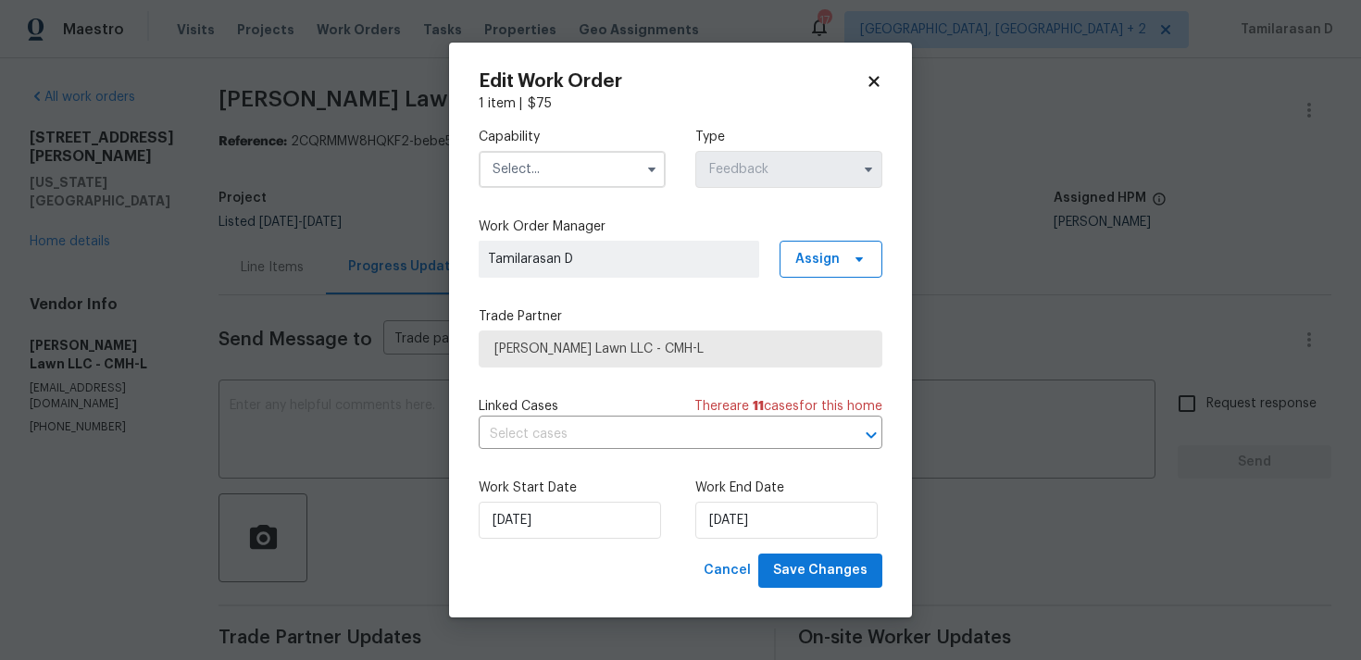
click at [635, 149] on div "Capability" at bounding box center [572, 158] width 187 height 60
click at [627, 166] on input "text" at bounding box center [572, 169] width 187 height 37
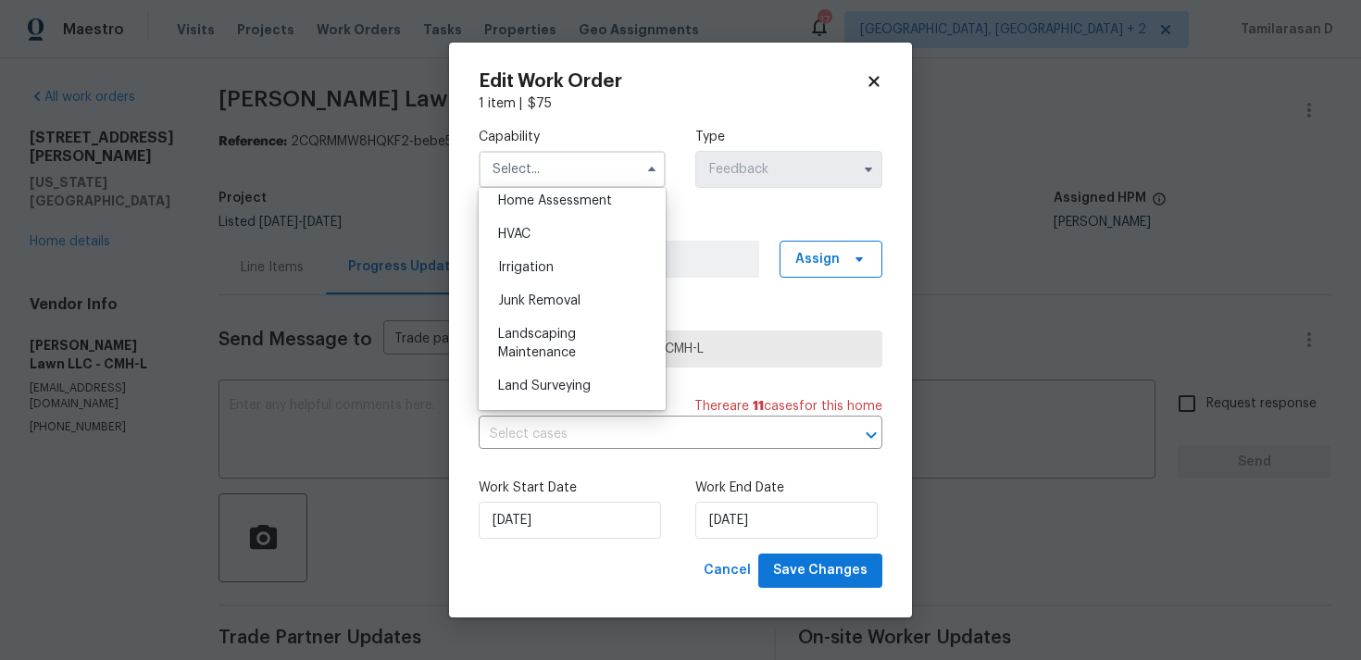
scroll to position [1151, 0]
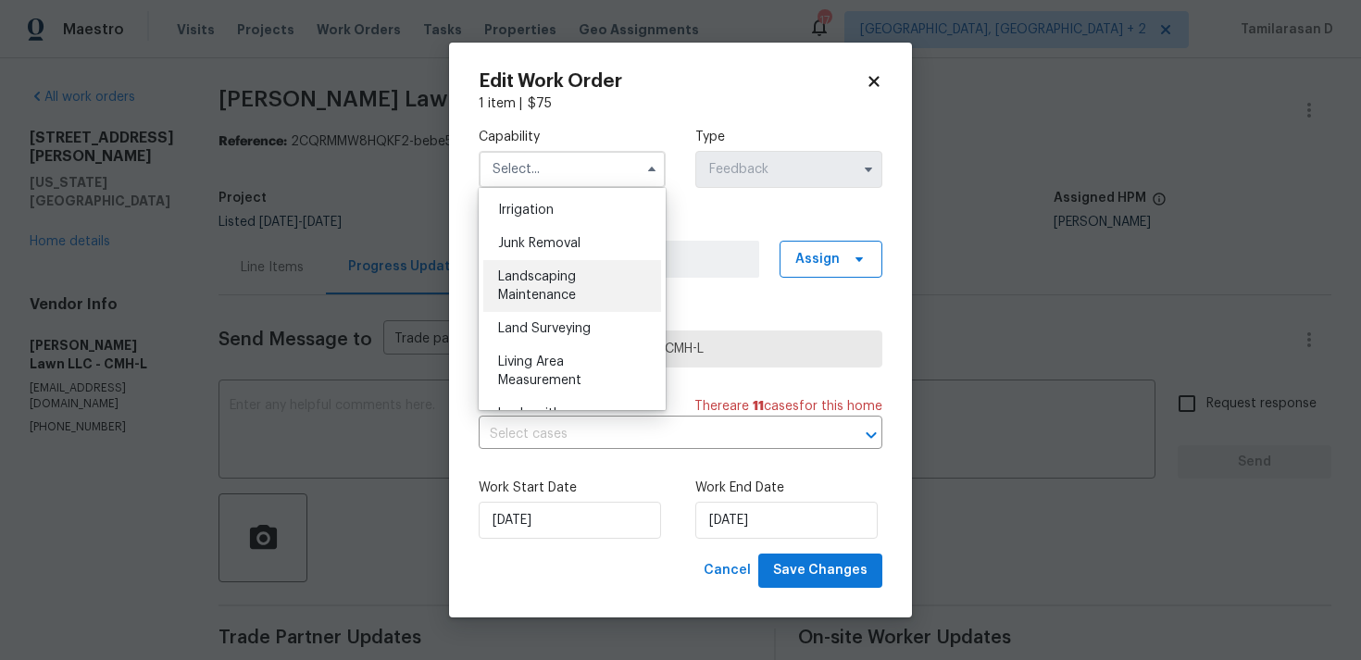
click at [540, 301] on span "Landscaping Maintenance" at bounding box center [537, 285] width 78 height 31
type input "Landscaping Maintenance"
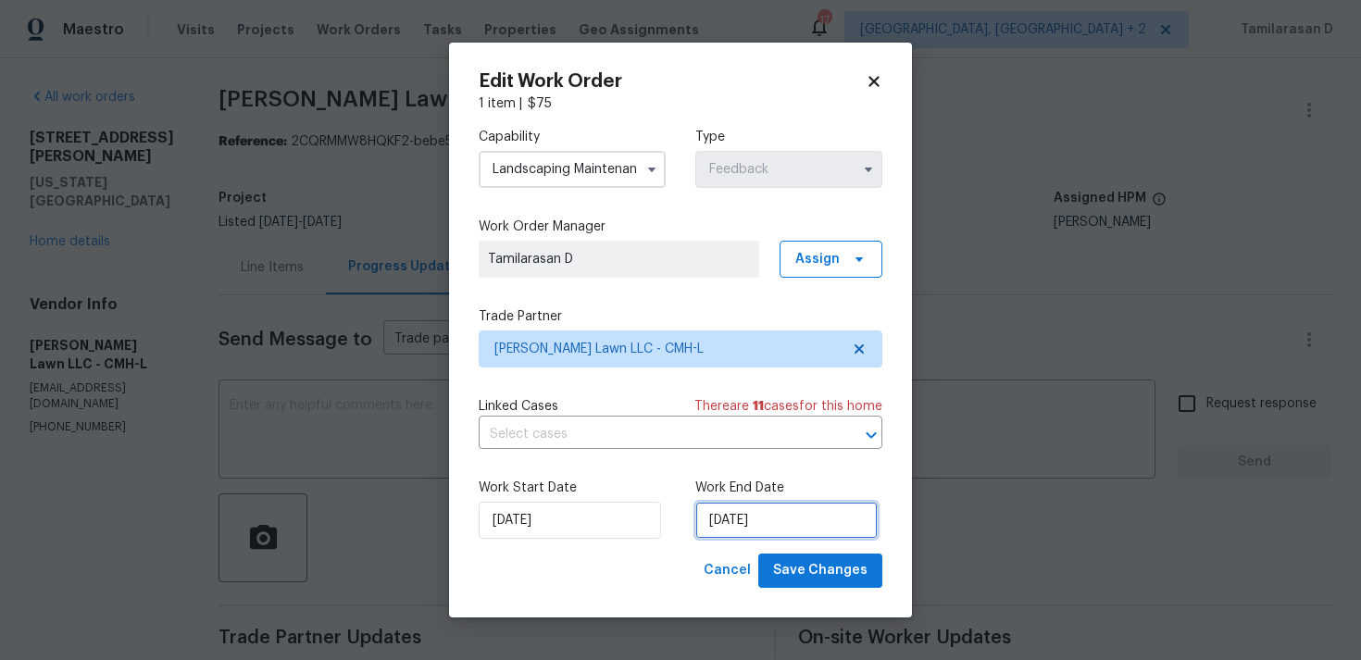
click at [724, 536] on input "15/08/2025" at bounding box center [786, 520] width 182 height 37
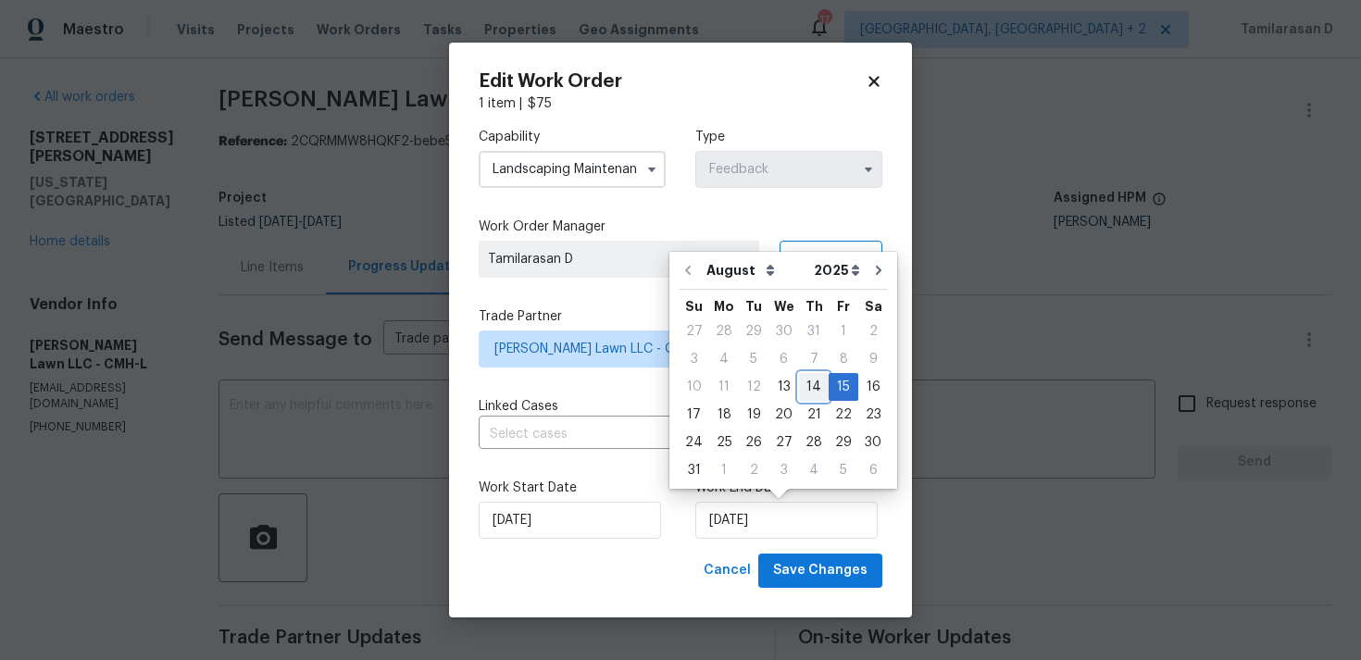
click at [804, 388] on div "14" at bounding box center [814, 387] width 30 height 26
type input "14/08/2025"
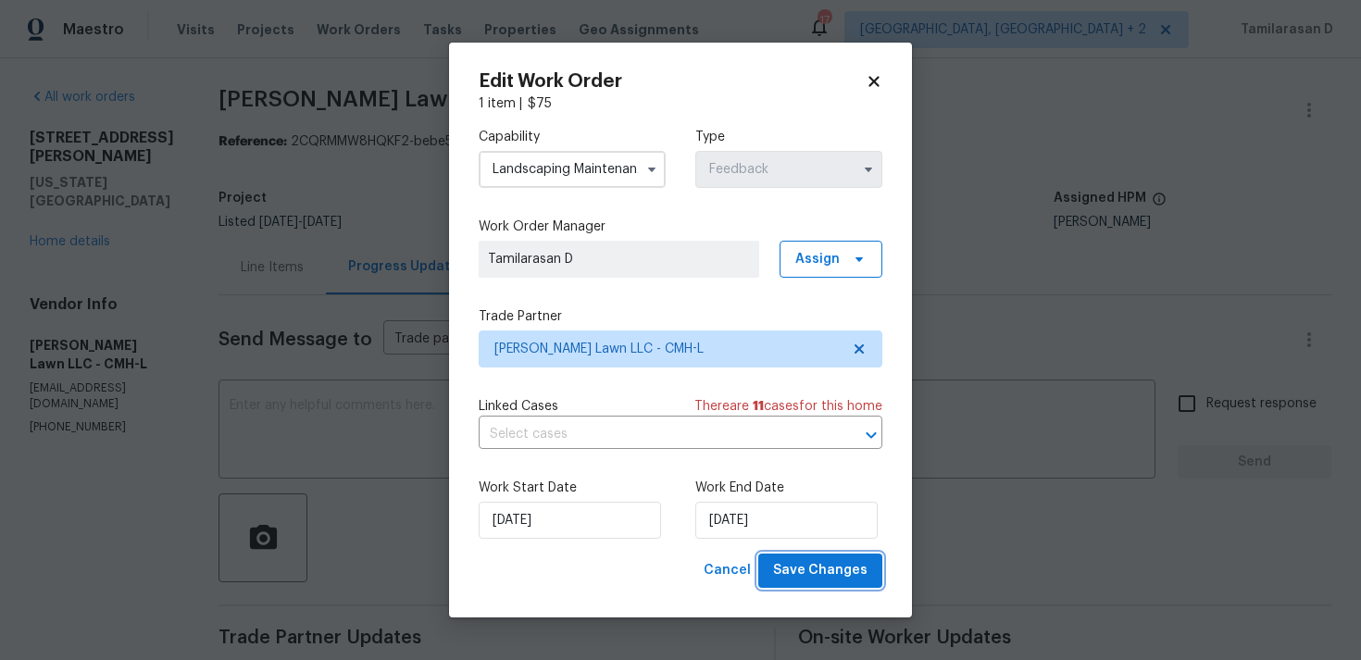
click at [841, 568] on span "Save Changes" at bounding box center [820, 570] width 94 height 23
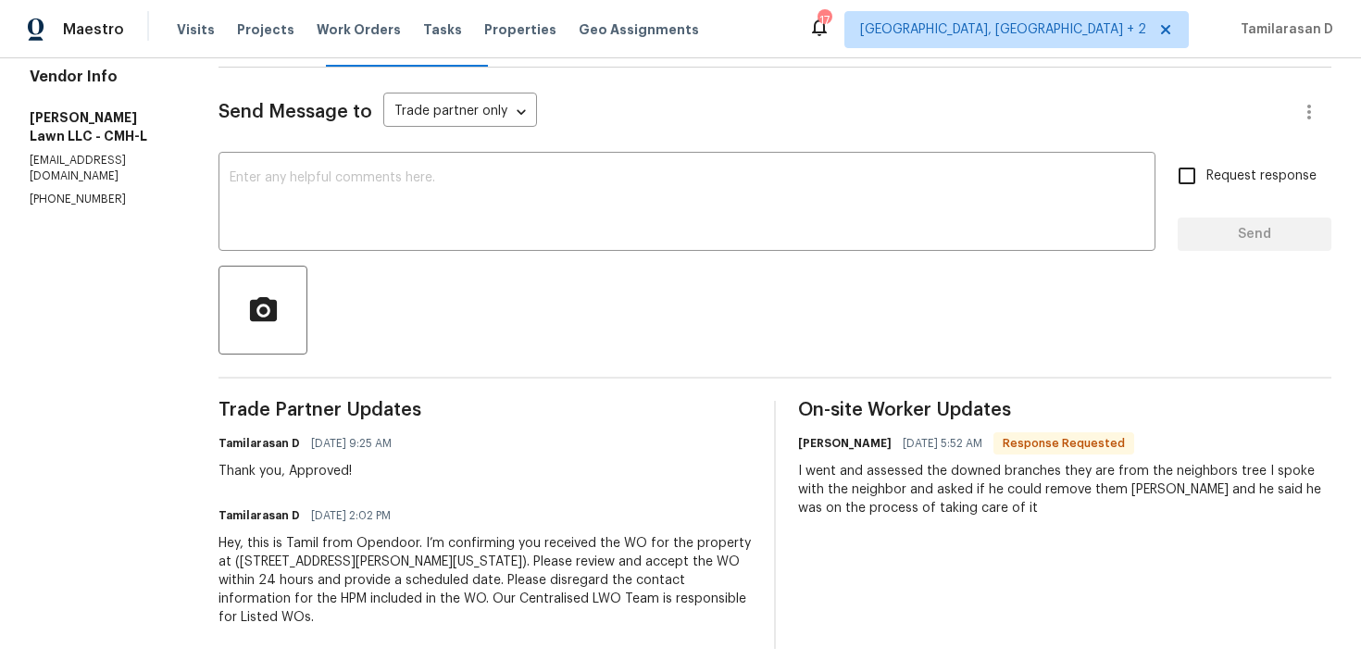
scroll to position [0, 0]
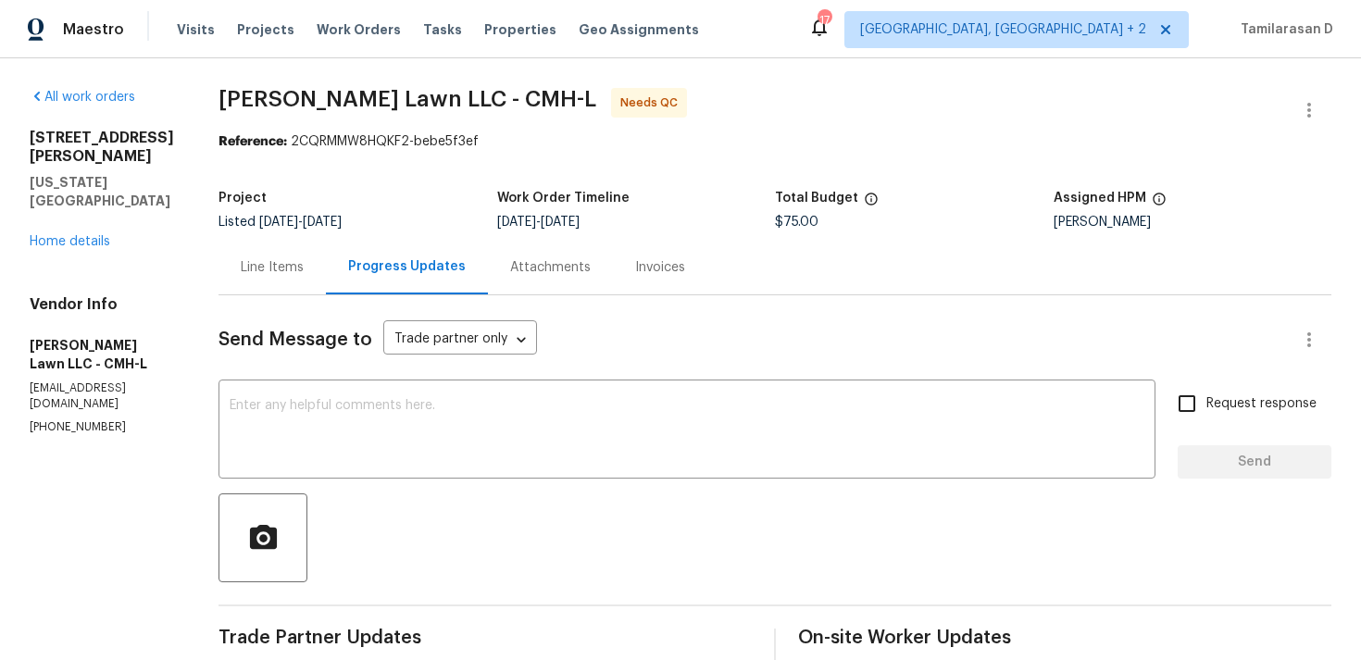
click at [241, 275] on div "Line Items" at bounding box center [272, 267] width 63 height 19
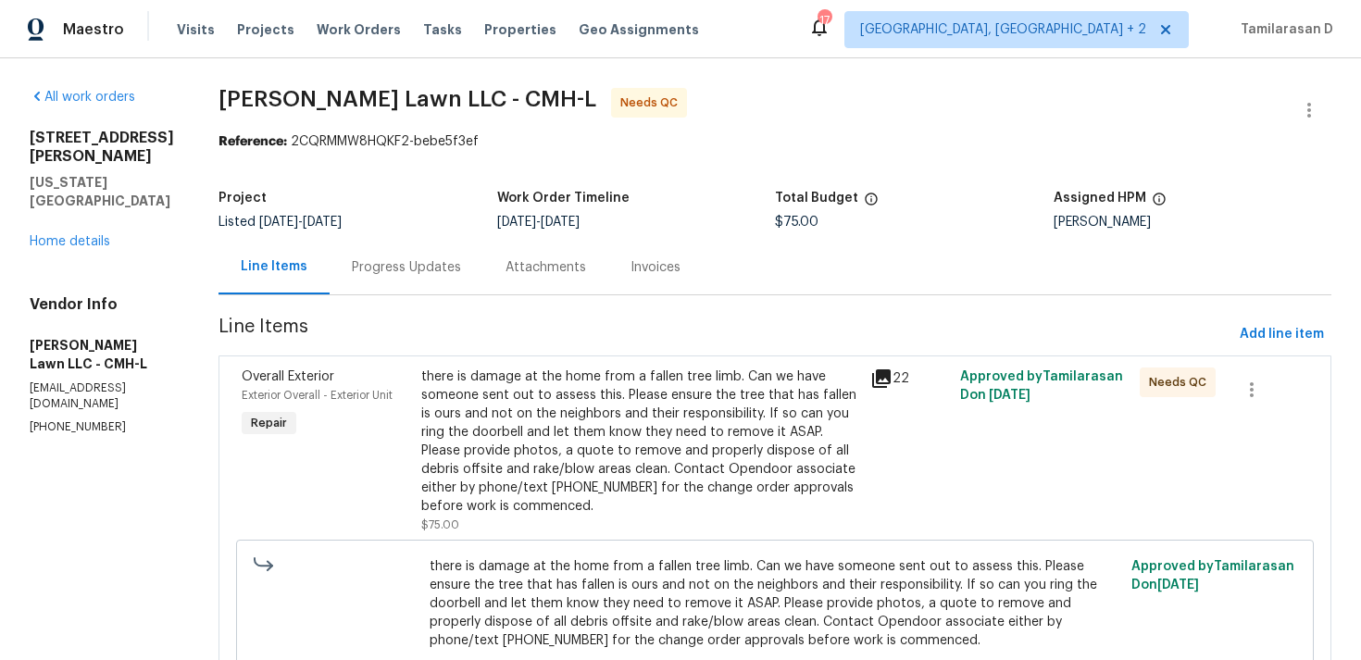
click at [580, 432] on div "there is damage at the home from a fallen tree limb. Can we have someone sent o…" at bounding box center [640, 442] width 438 height 148
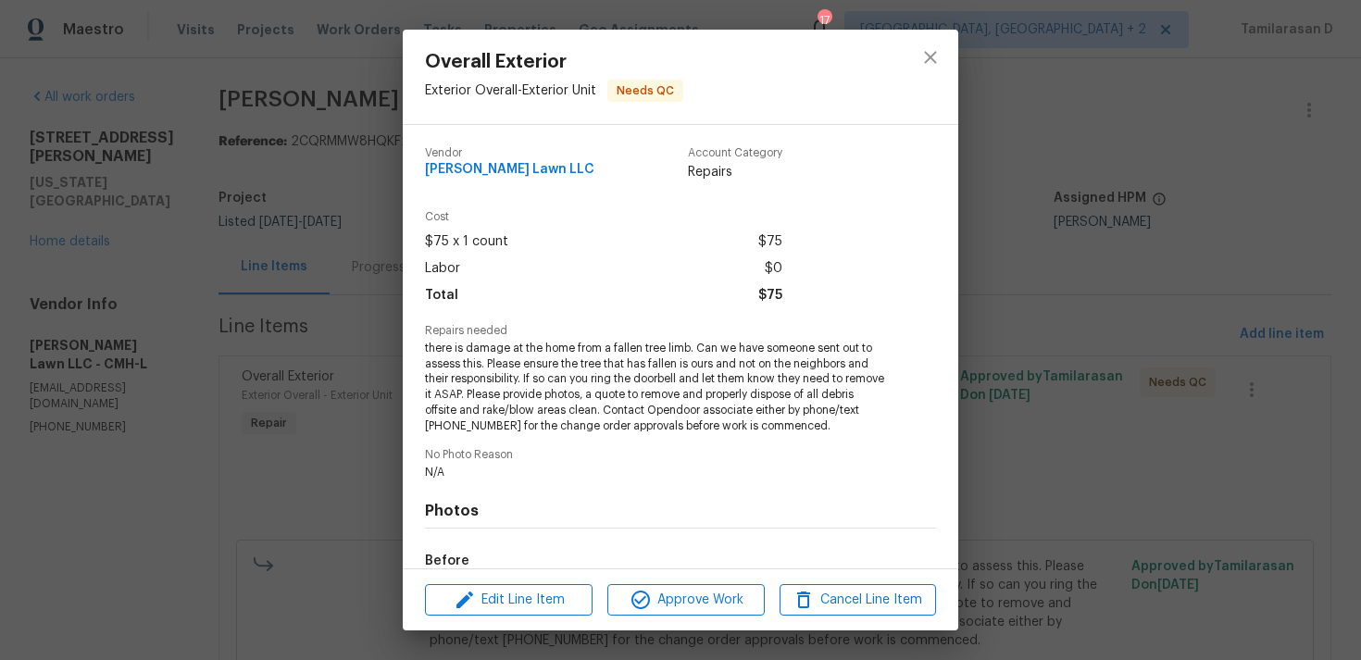
scroll to position [223, 0]
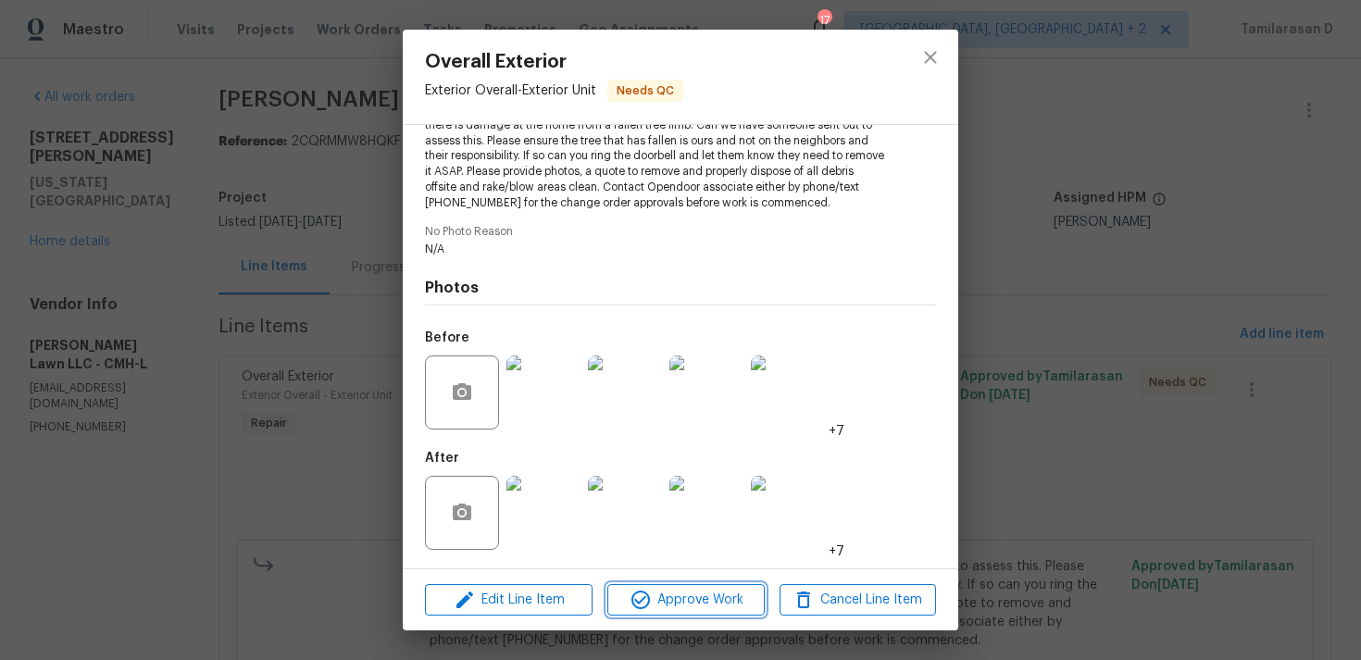
click at [670, 602] on span "Approve Work" at bounding box center [685, 600] width 145 height 23
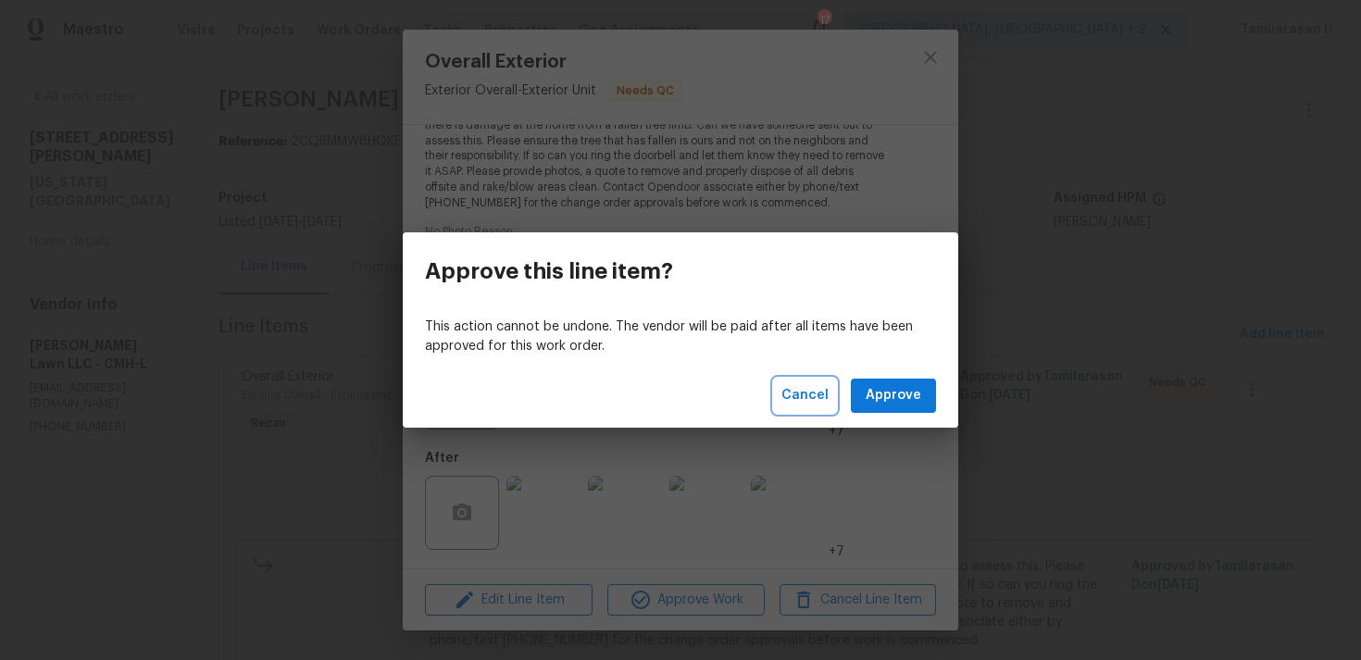
click at [816, 406] on button "Cancel" at bounding box center [805, 396] width 62 height 34
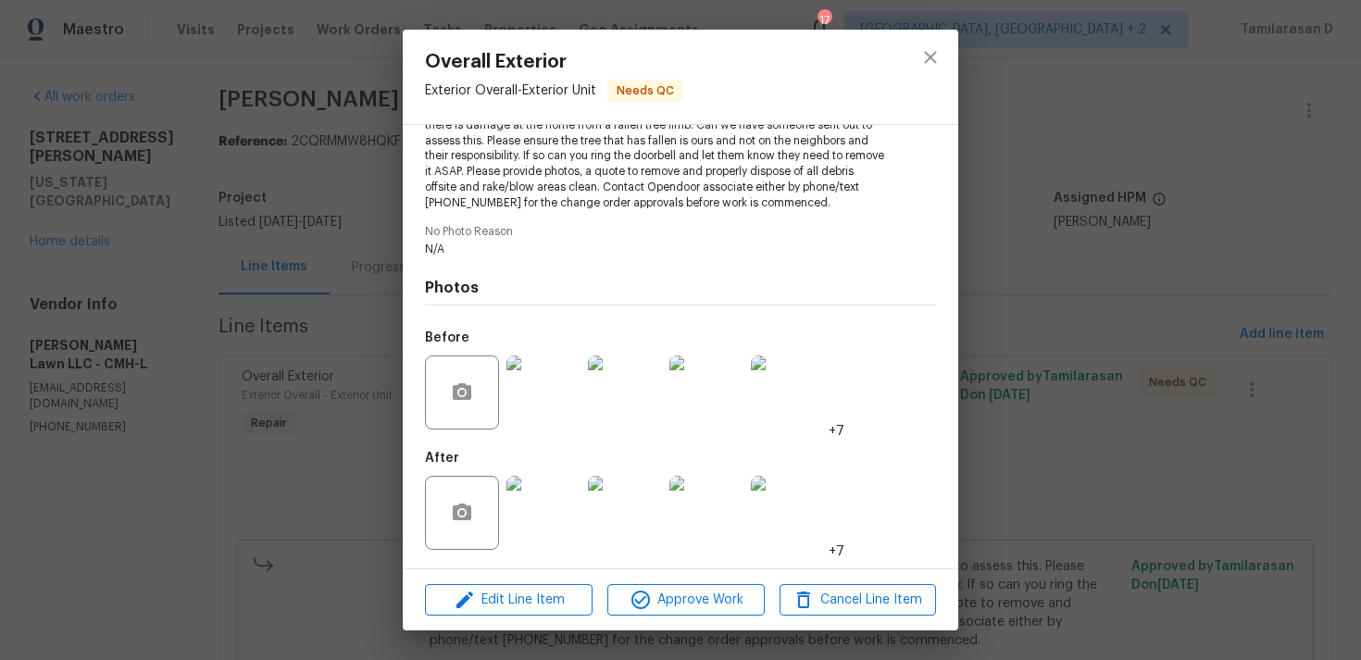
click at [256, 339] on div "Overall Exterior Exterior Overall - Exterior Unit Needs QC Vendor Helton Lawn L…" at bounding box center [680, 330] width 1361 height 660
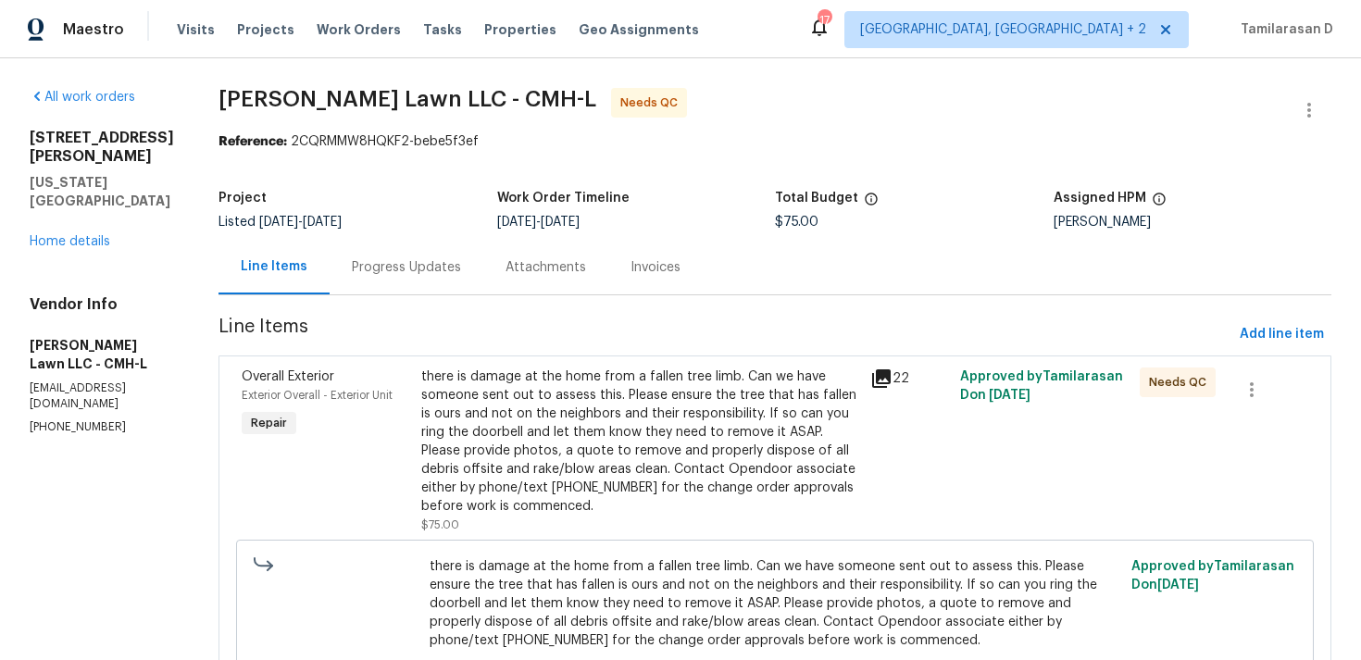
click at [483, 259] on div "Attachments" at bounding box center [545, 267] width 125 height 55
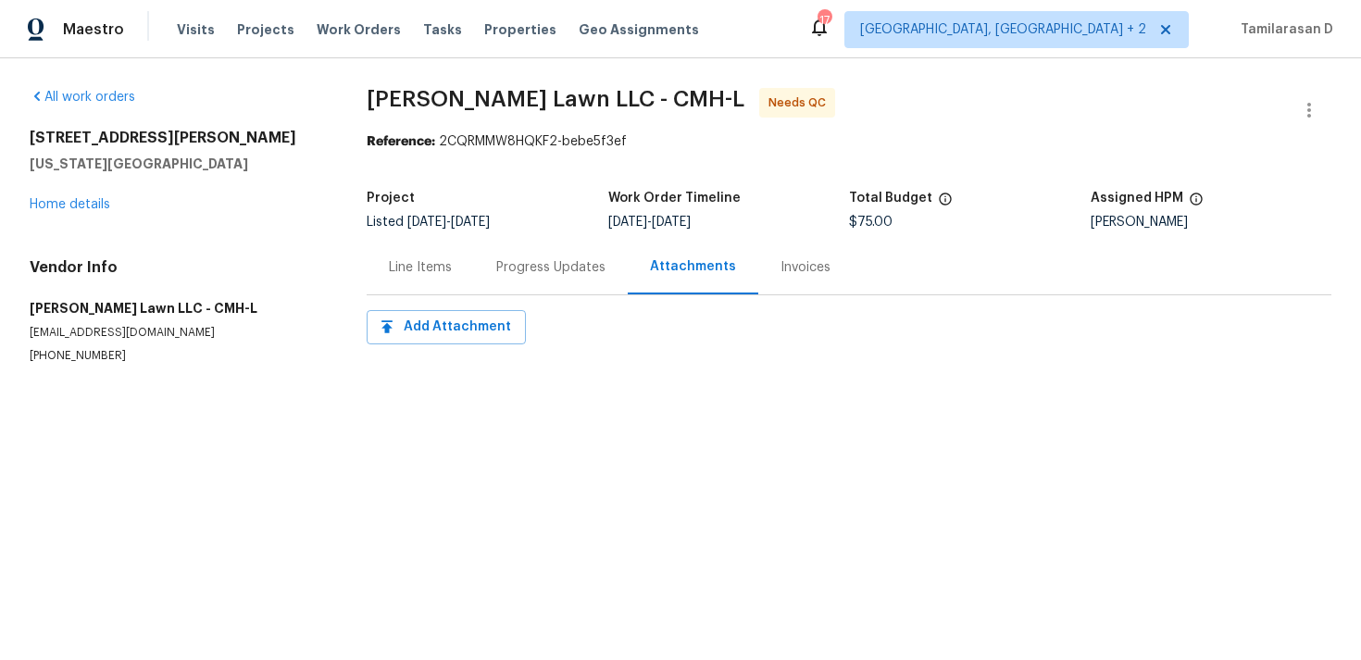
click at [496, 257] on div "Progress Updates" at bounding box center [551, 267] width 154 height 55
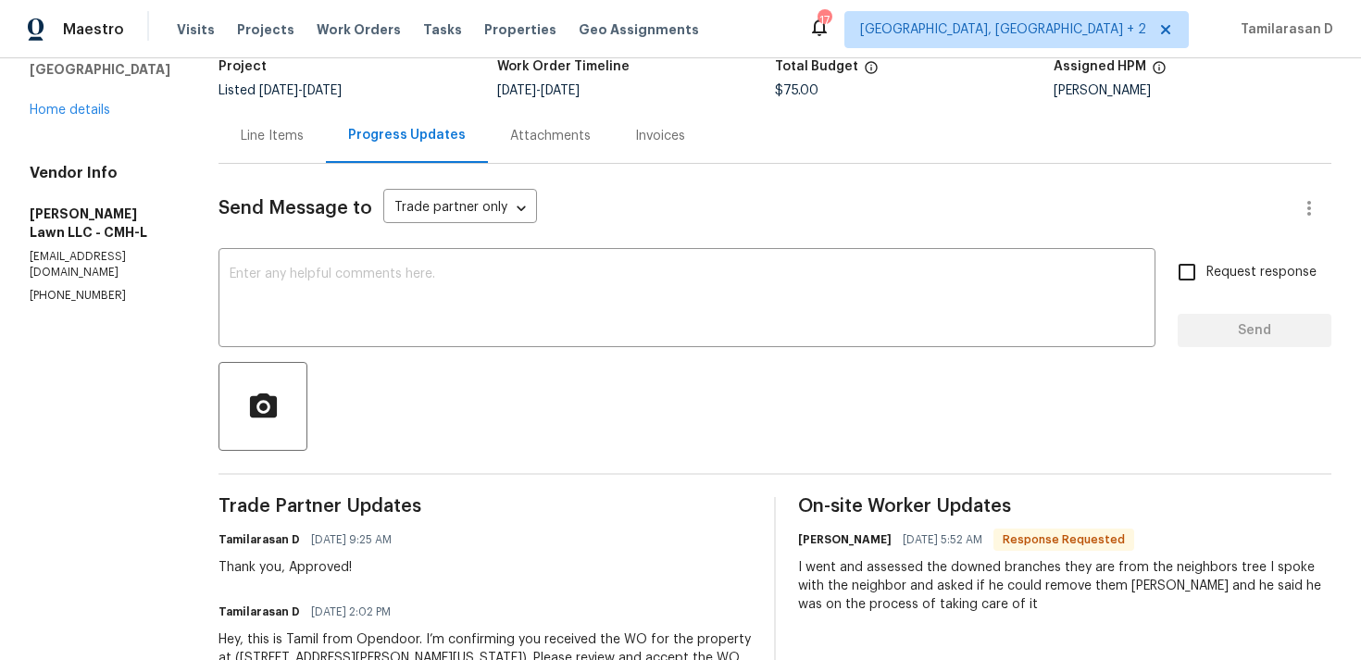
click at [271, 151] on div "Line Items" at bounding box center [272, 135] width 107 height 55
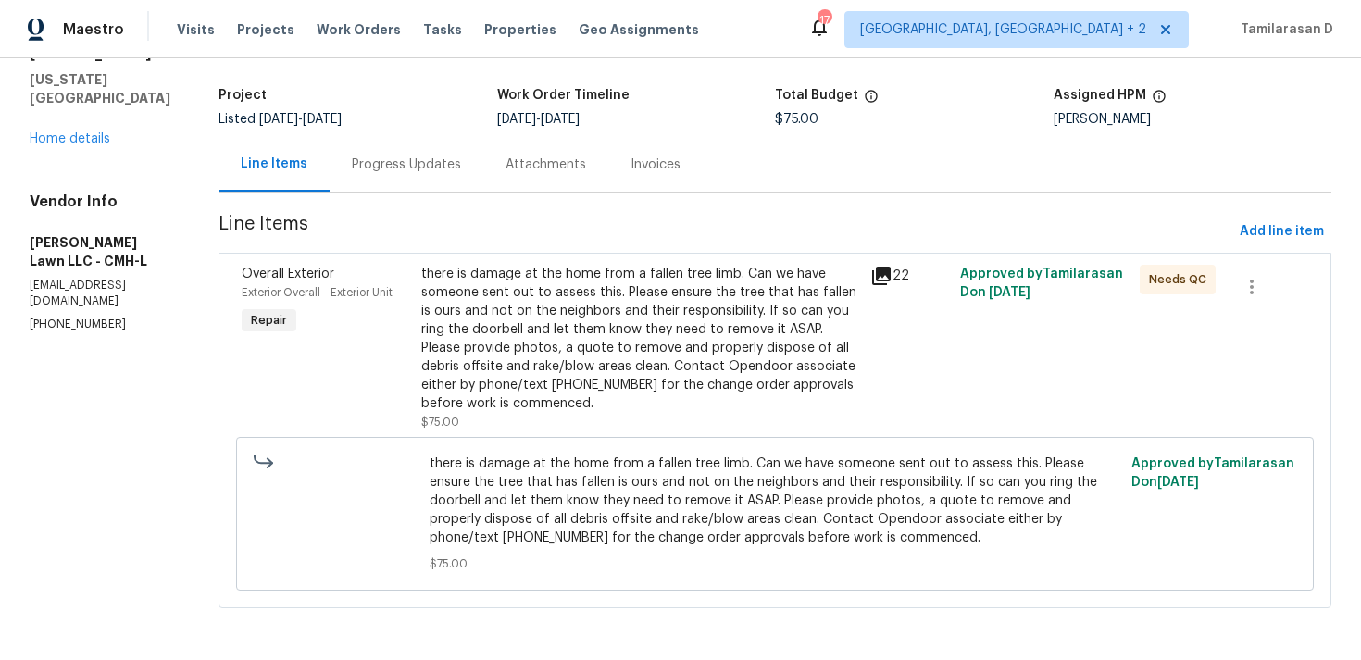
click at [619, 374] on div "there is damage at the home from a fallen tree limb. Can we have someone sent o…" at bounding box center [640, 339] width 438 height 148
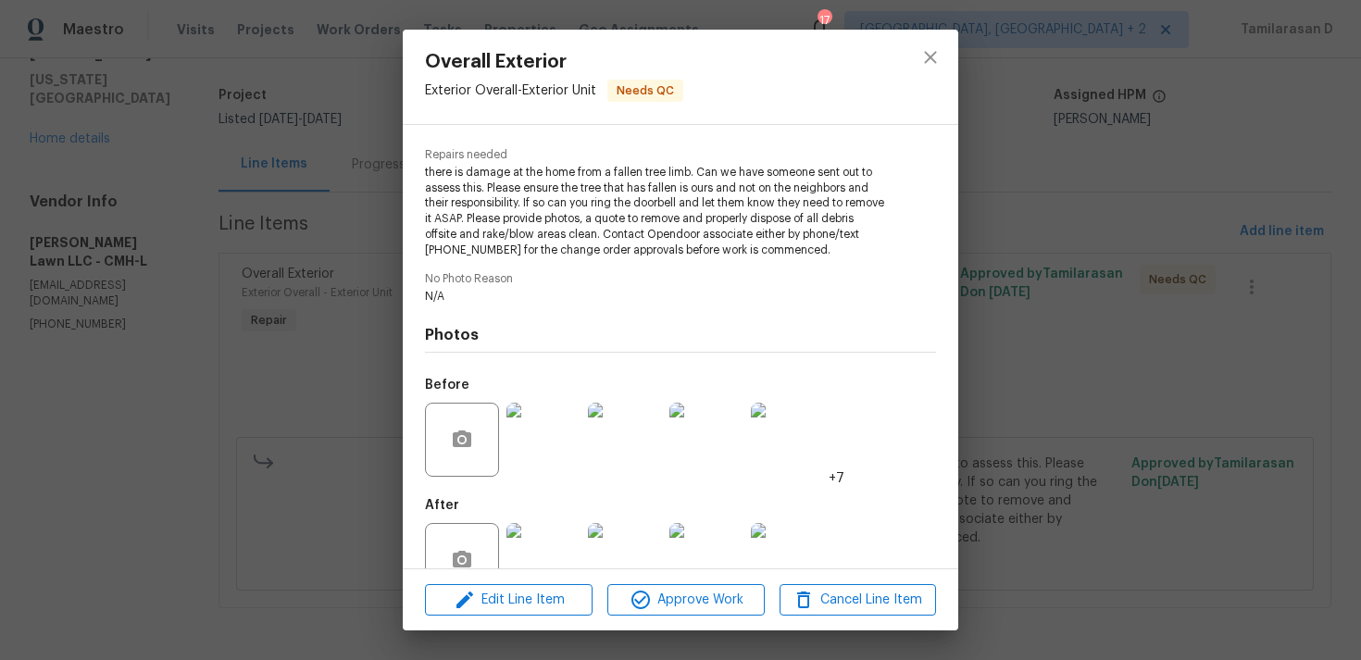
scroll to position [223, 0]
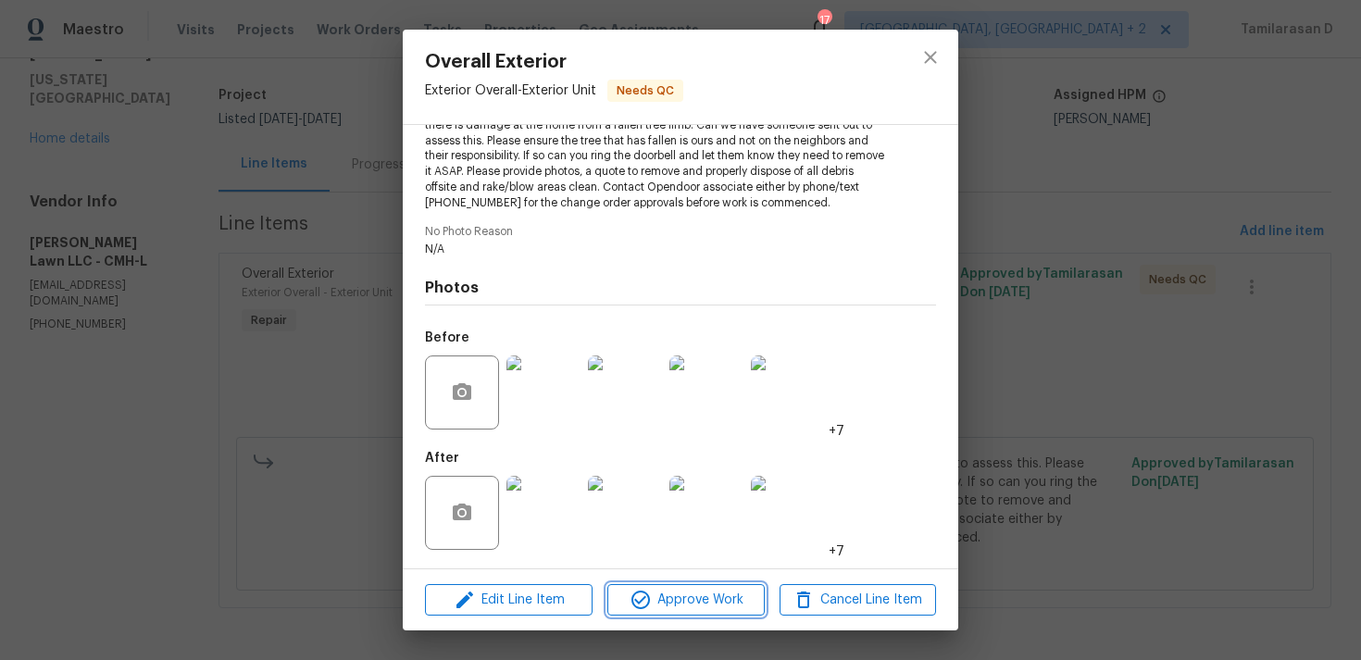
click at [695, 591] on span "Approve Work" at bounding box center [685, 600] width 145 height 23
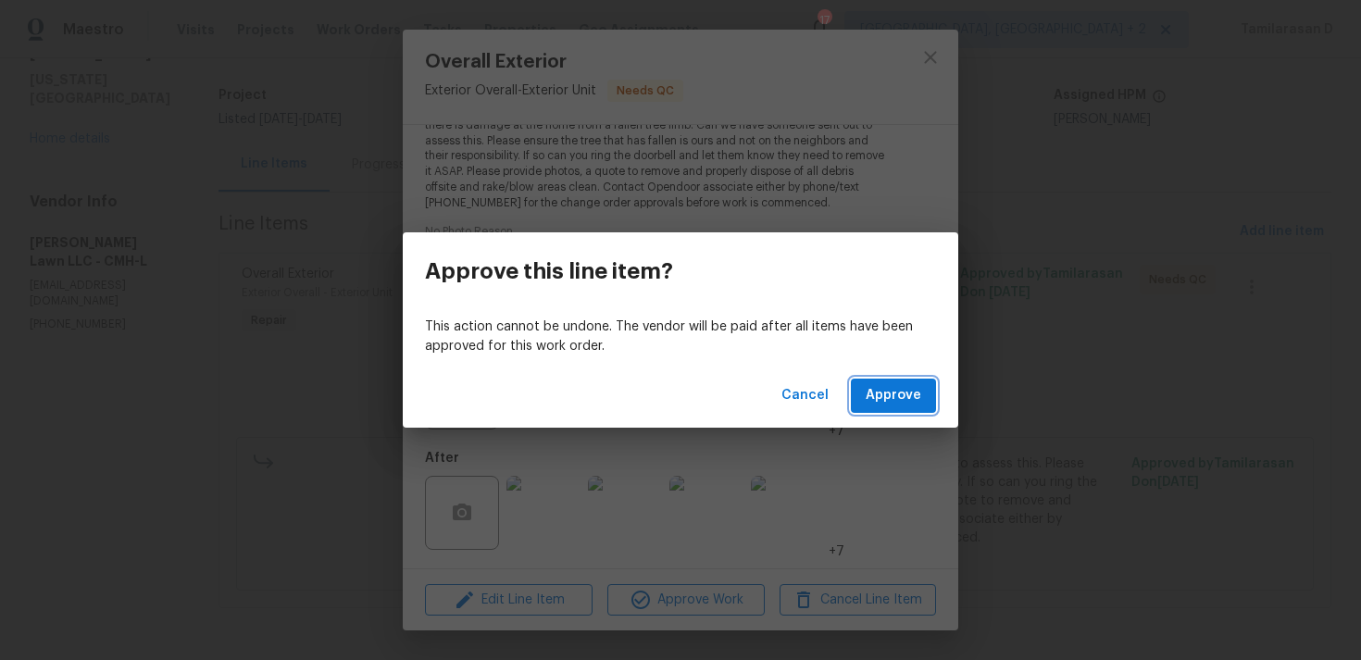
click at [904, 397] on span "Approve" at bounding box center [894, 395] width 56 height 23
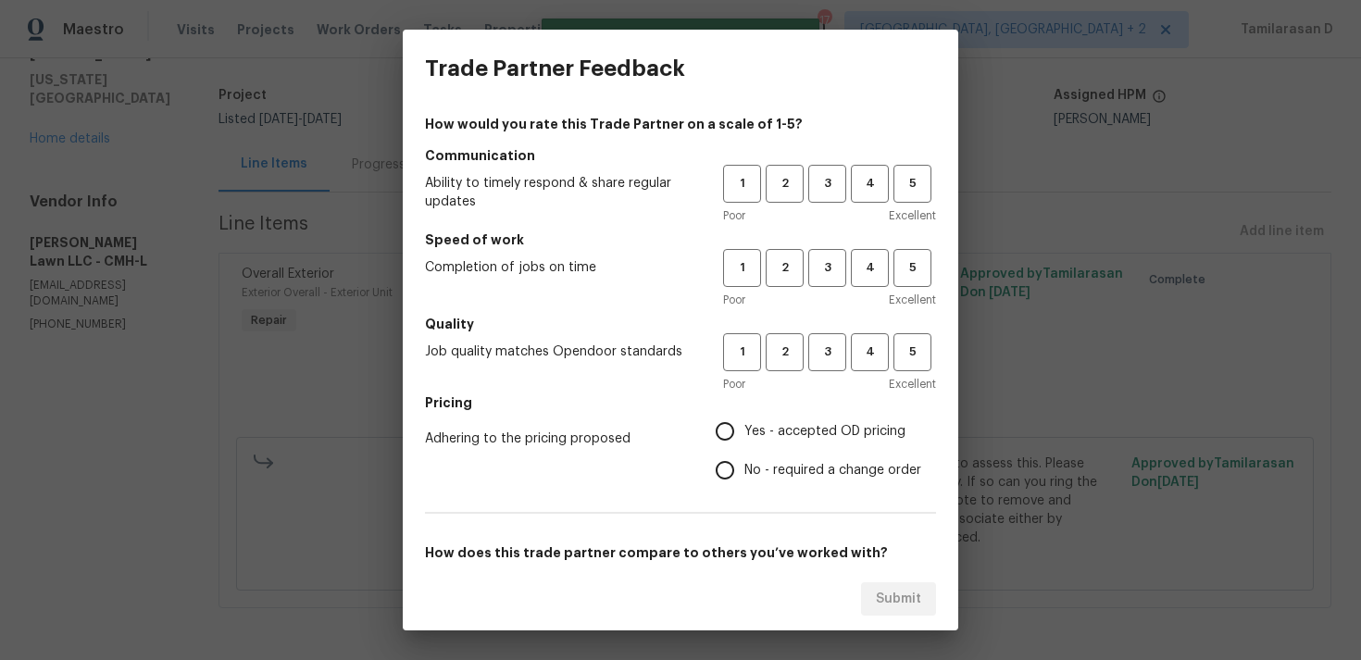
click at [827, 206] on div "Poor Excellent" at bounding box center [829, 215] width 213 height 19
click at [828, 192] on span "3" at bounding box center [827, 183] width 34 height 21
click at [831, 282] on button "3" at bounding box center [827, 268] width 38 height 38
click at [829, 348] on span "3" at bounding box center [827, 352] width 34 height 21
click at [727, 467] on input "No - required a change order" at bounding box center [725, 470] width 39 height 39
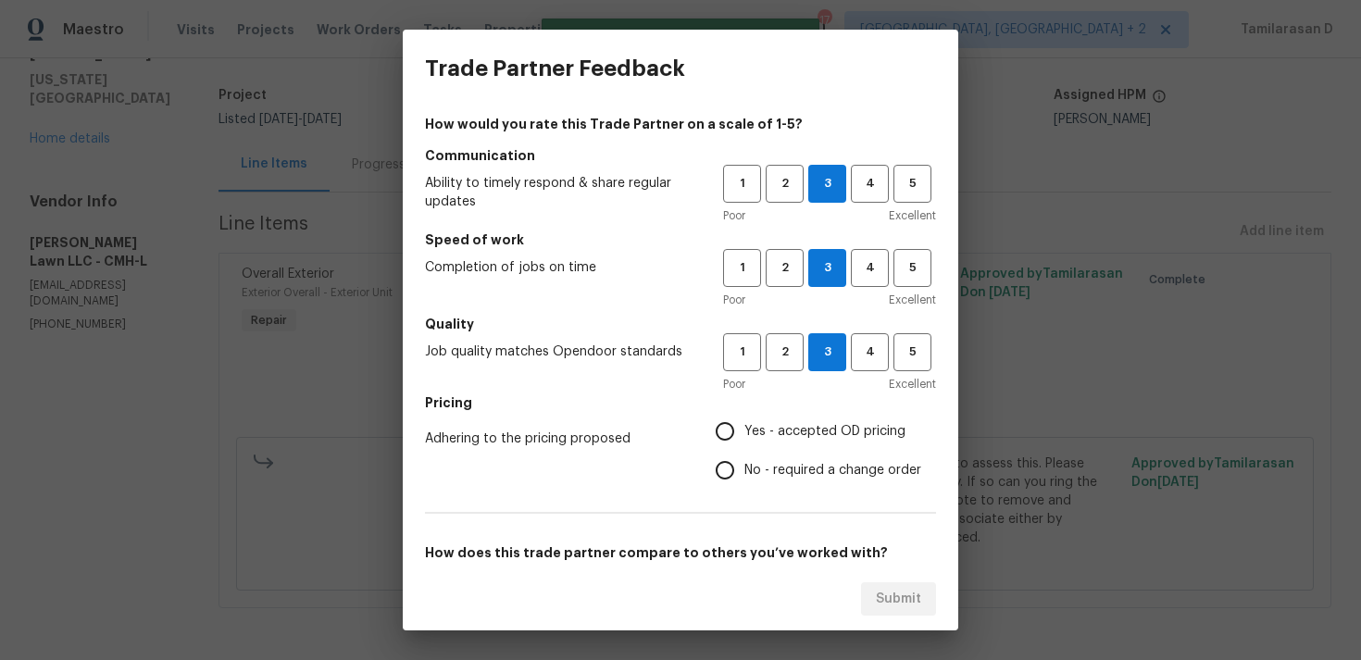
radio input "true"
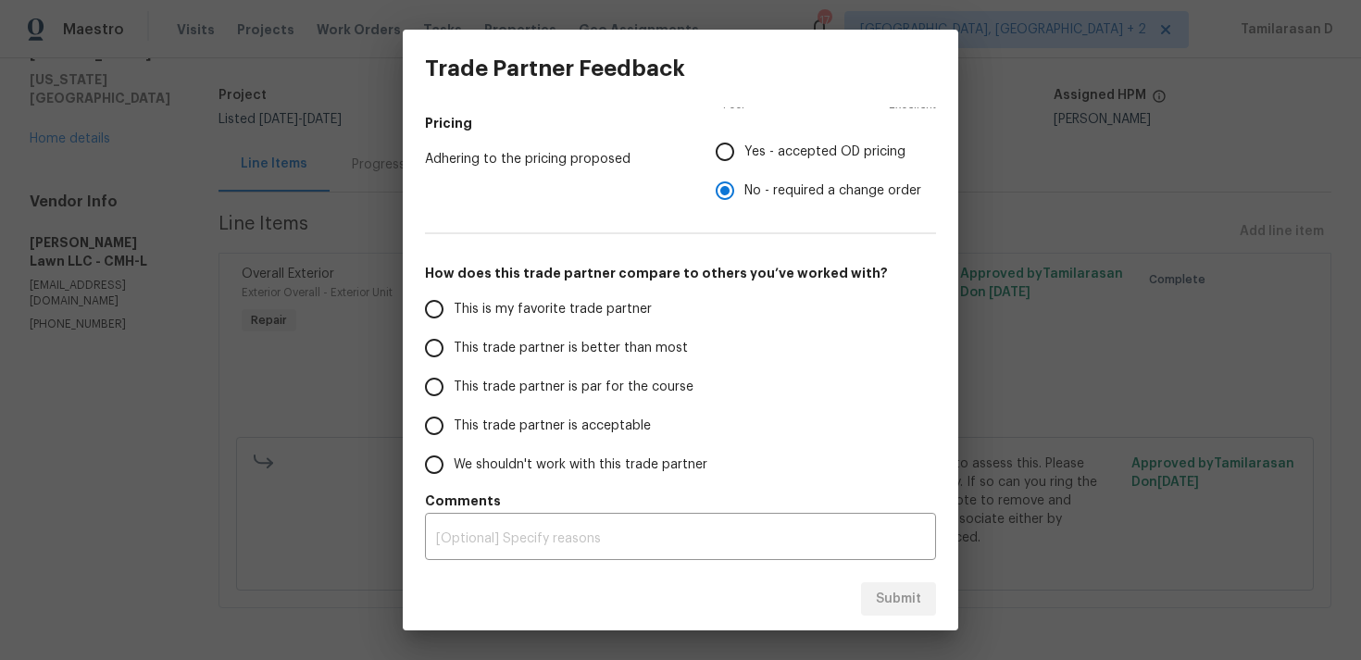
click at [444, 385] on input "This trade partner is par for the course" at bounding box center [434, 387] width 39 height 39
click at [879, 597] on span "Submit" at bounding box center [898, 599] width 45 height 23
radio input "true"
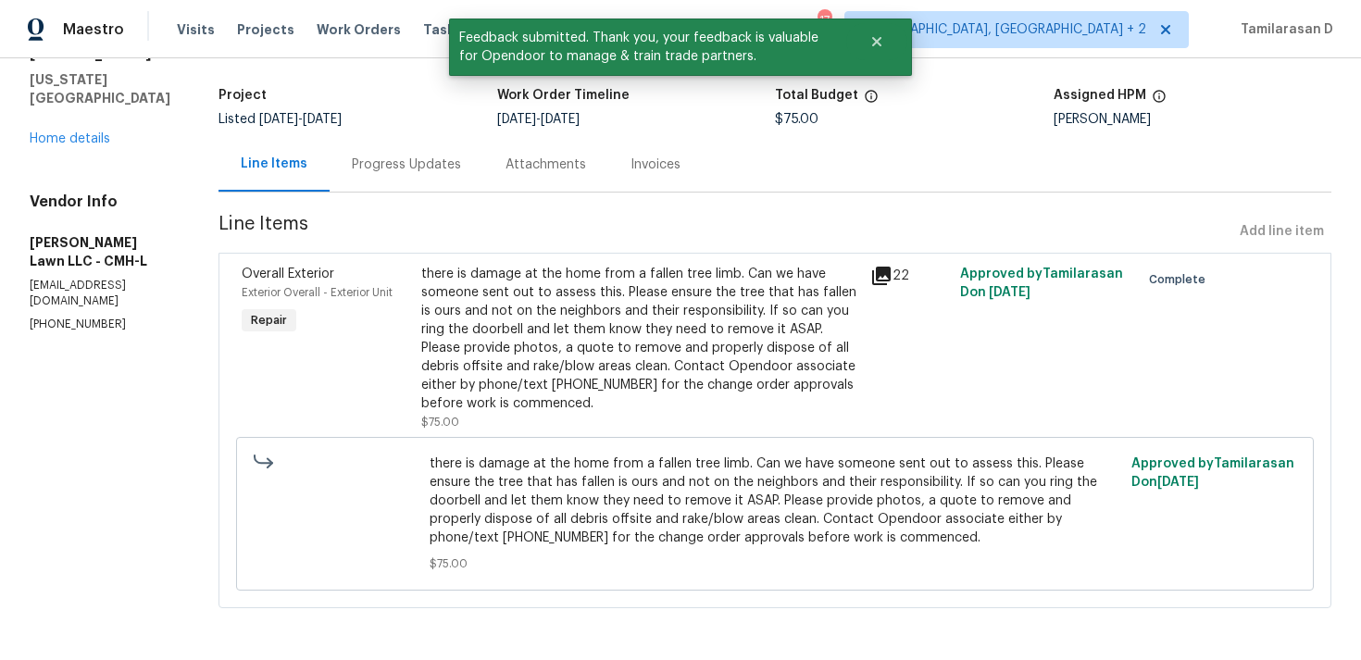
scroll to position [0, 0]
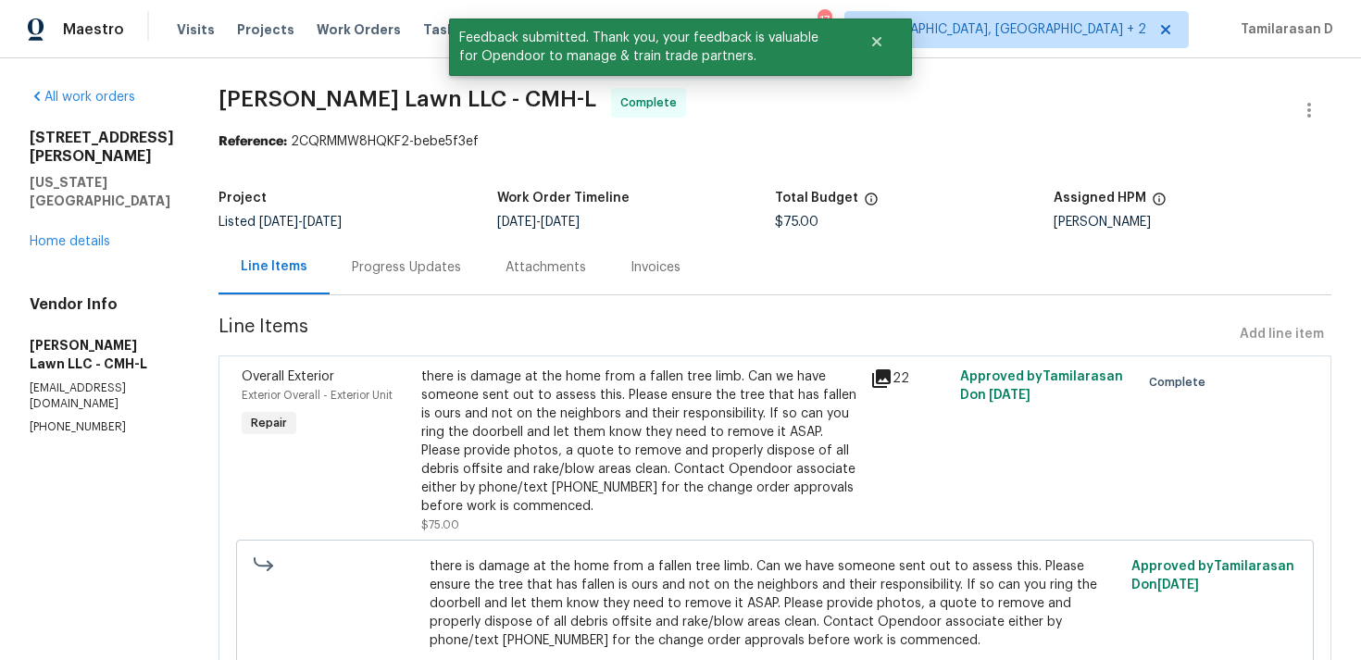
click at [363, 263] on div "Progress Updates" at bounding box center [406, 267] width 109 height 19
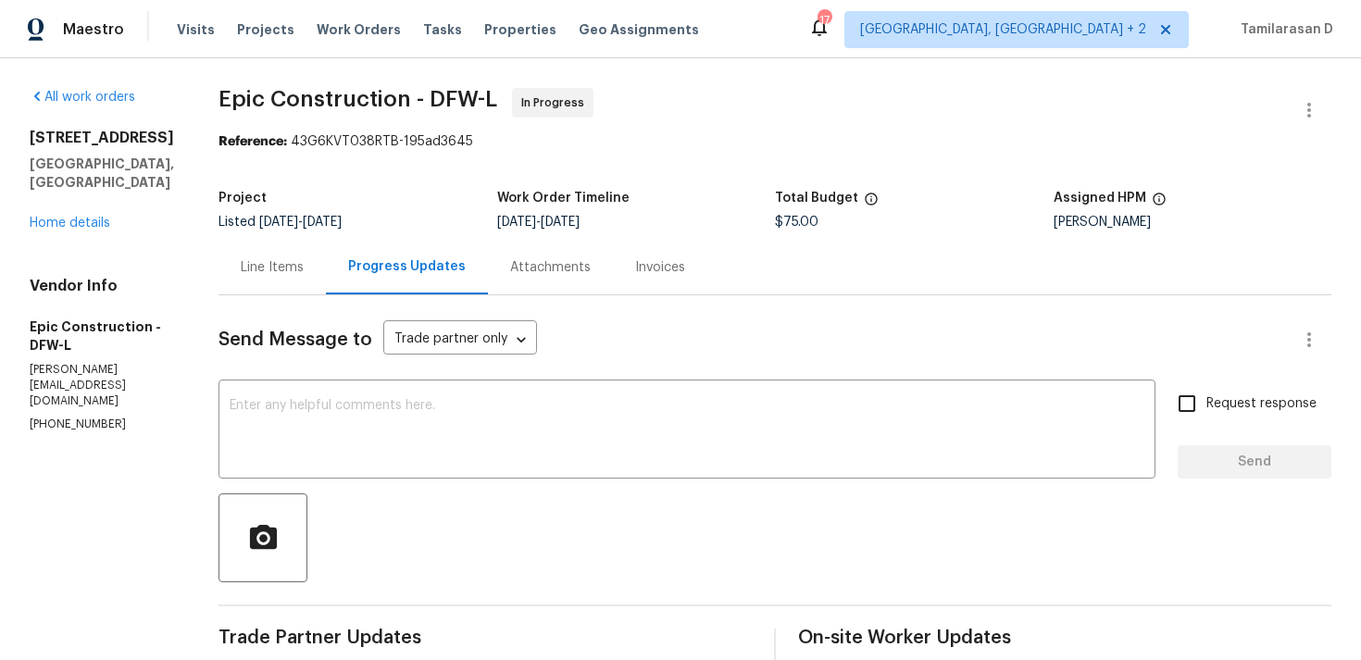
click at [247, 244] on div "Line Items" at bounding box center [272, 267] width 107 height 55
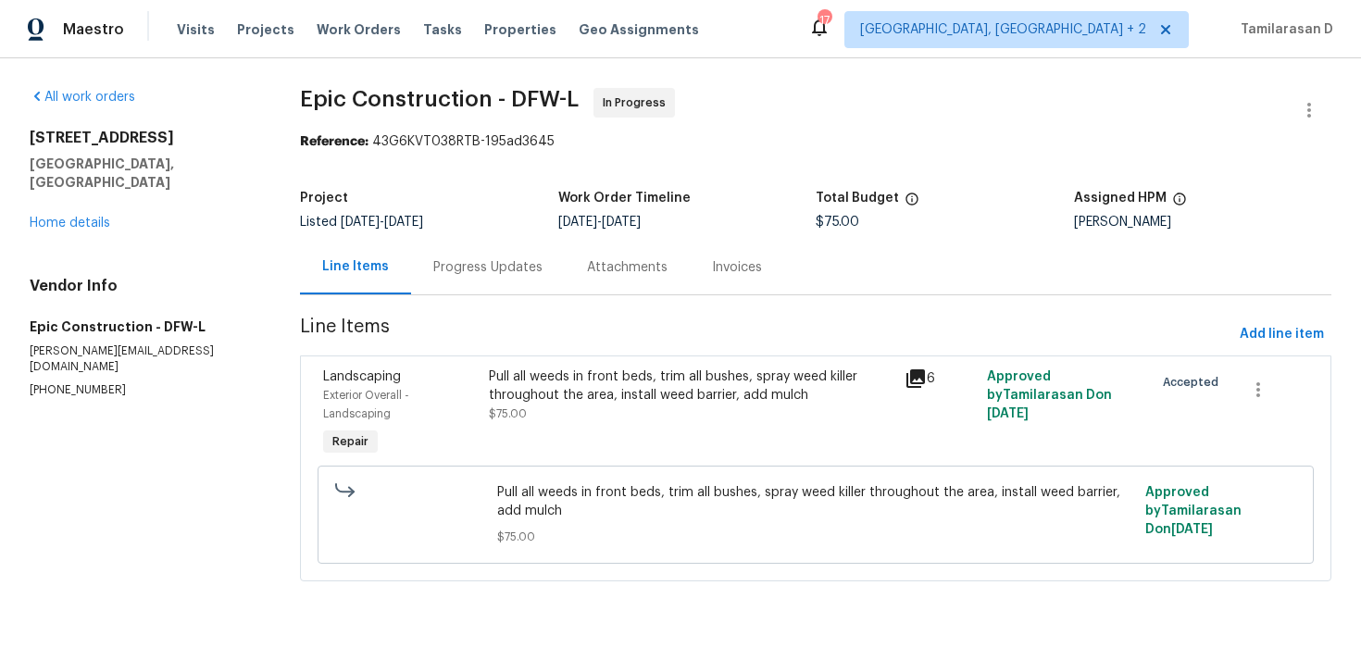
click at [508, 264] on div "Progress Updates" at bounding box center [487, 267] width 109 height 19
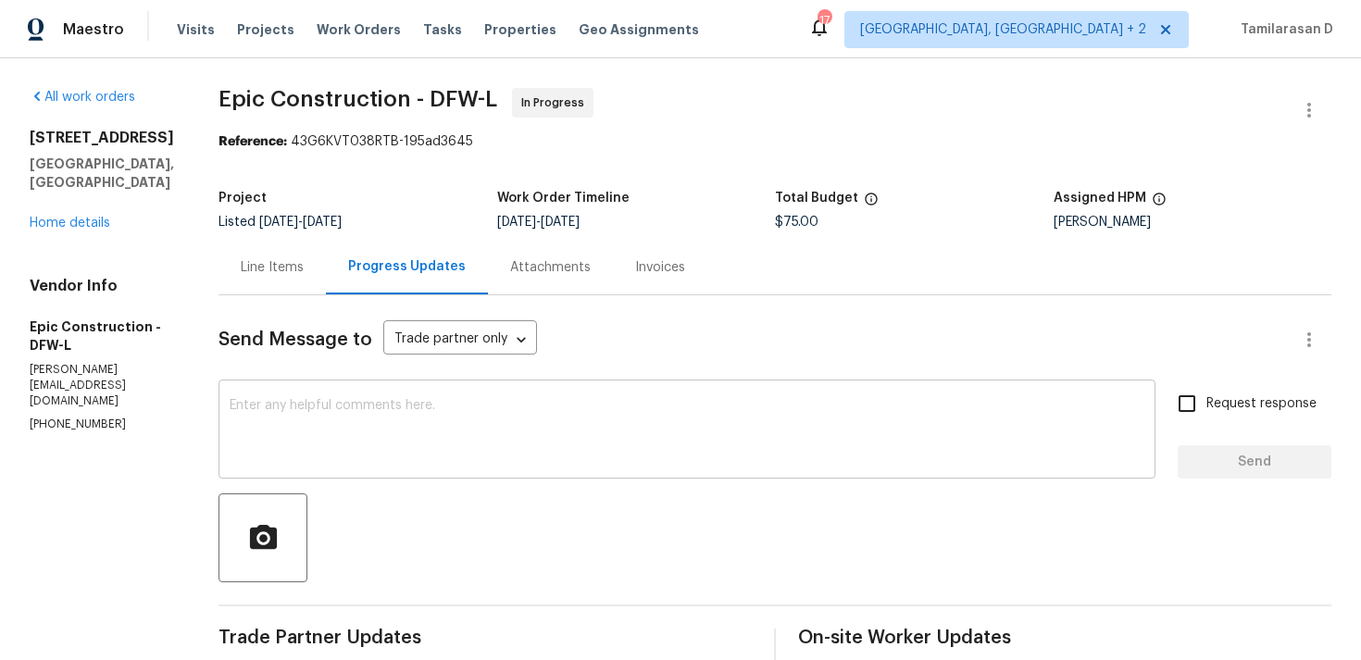
scroll to position [128, 0]
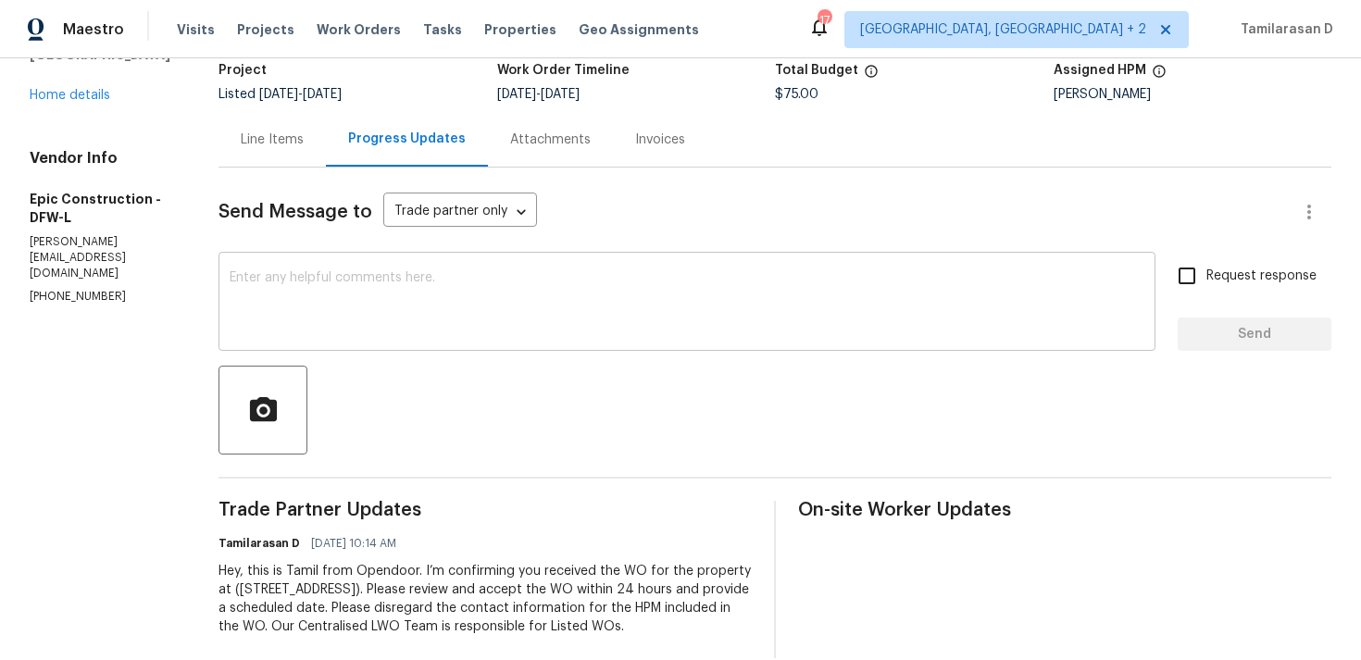
click at [337, 331] on textarea at bounding box center [687, 303] width 915 height 65
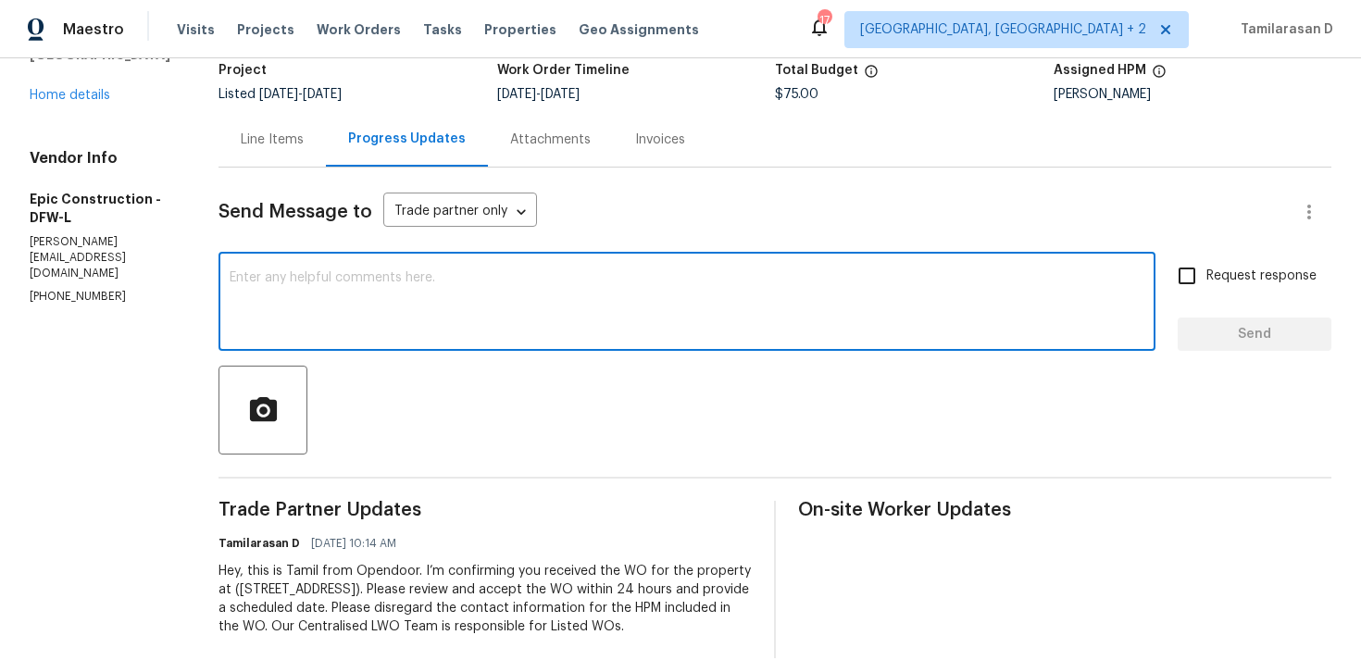
paste textarea "Hey there, Thank you for accepting the work order, could you please let me know…"
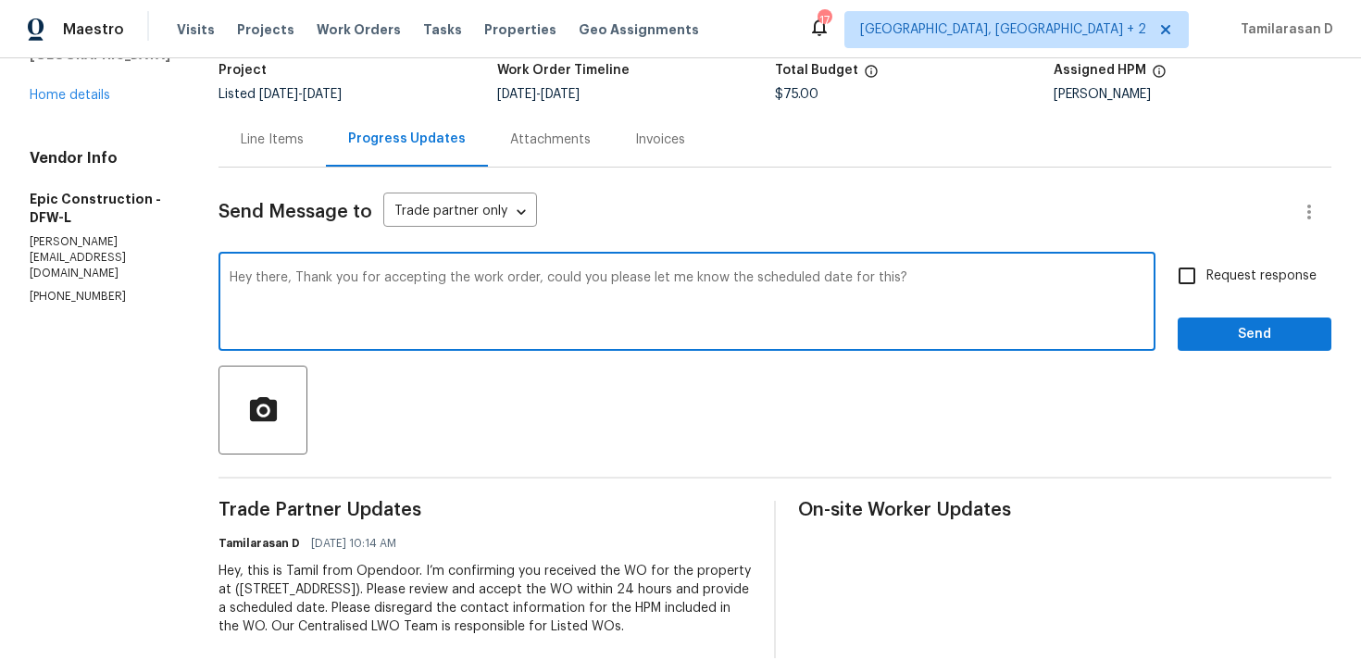
type textarea "Hey there, Thank you for accepting the work order, could you please let me know…"
click at [1184, 281] on input "Request response" at bounding box center [1187, 275] width 39 height 39
checkbox input "true"
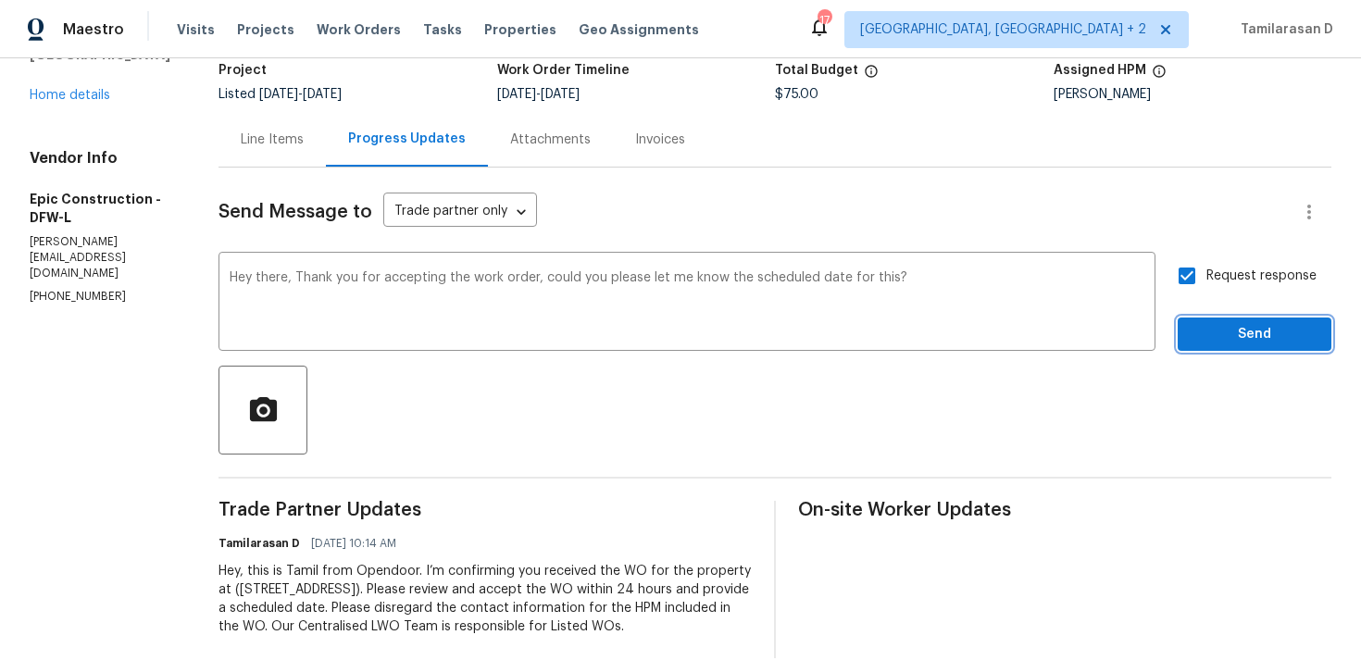
click at [1245, 340] on span "Send" at bounding box center [1255, 334] width 124 height 23
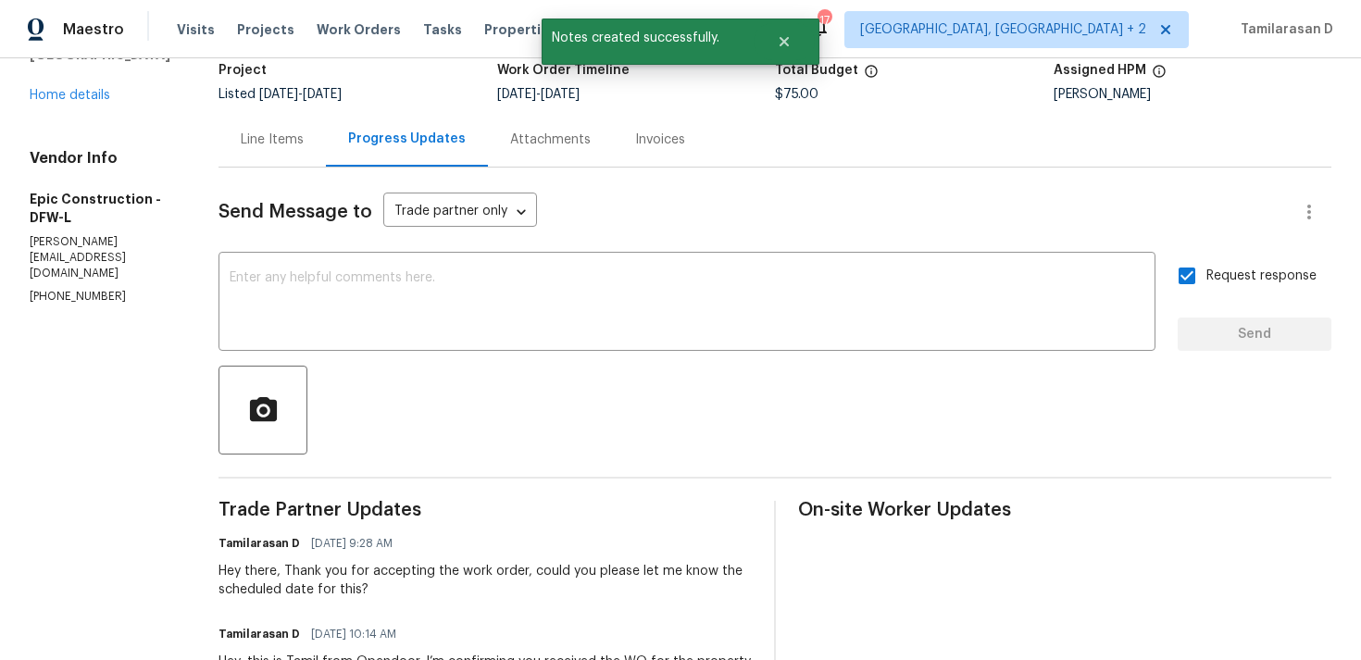
scroll to position [0, 0]
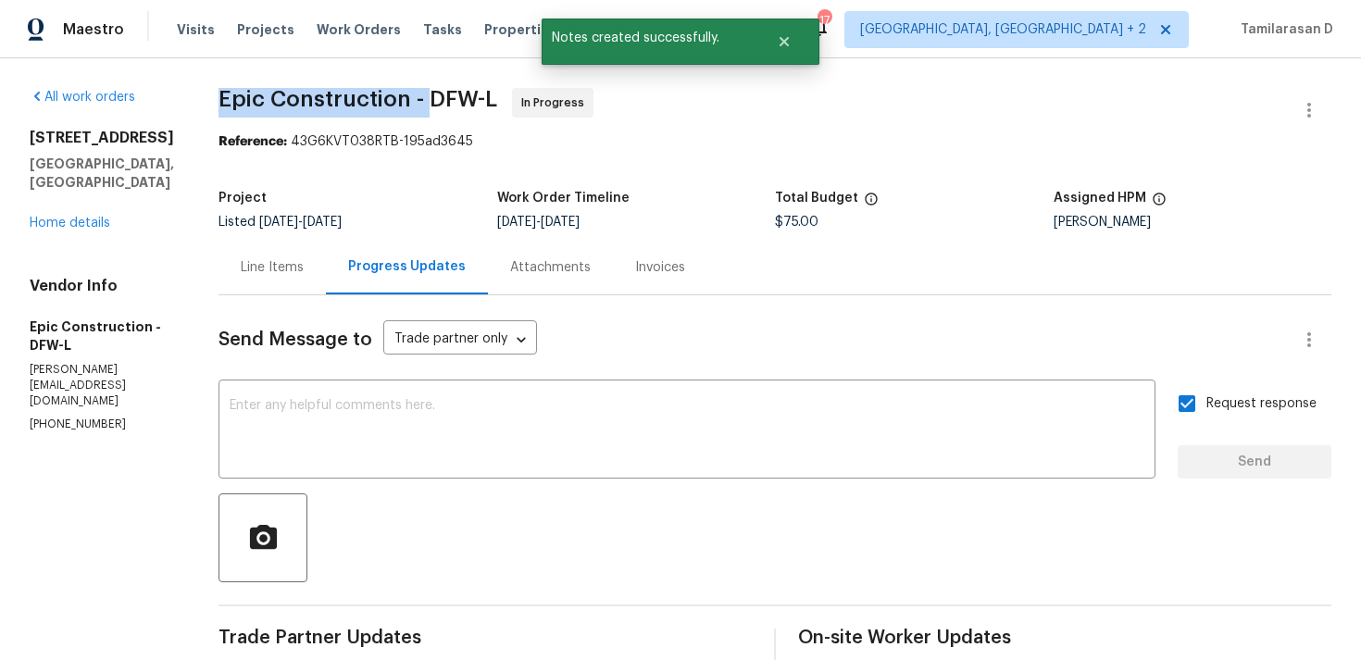
drag, startPoint x: 215, startPoint y: 93, endPoint x: 419, endPoint y: 96, distance: 203.7
click at [419, 96] on span "Epic Construction - DFW-L" at bounding box center [358, 99] width 279 height 22
copy span "Epic Construction -"
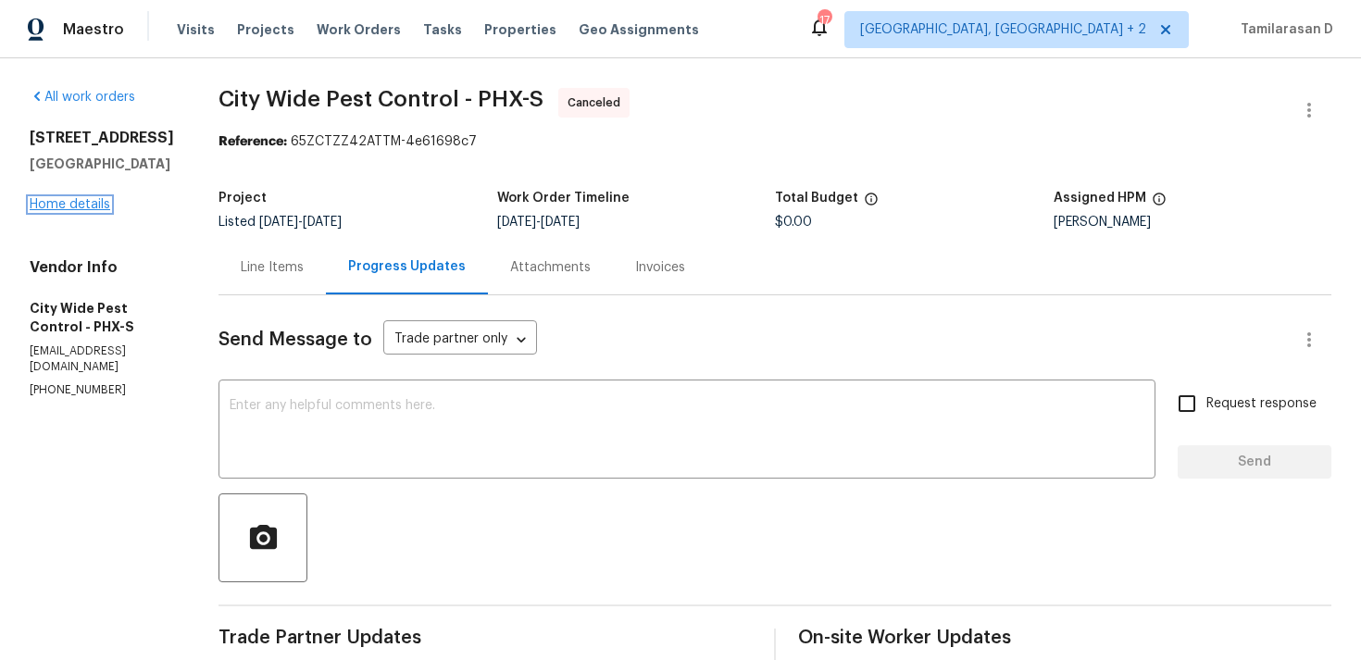
click at [47, 211] on link "Home details" at bounding box center [70, 204] width 81 height 13
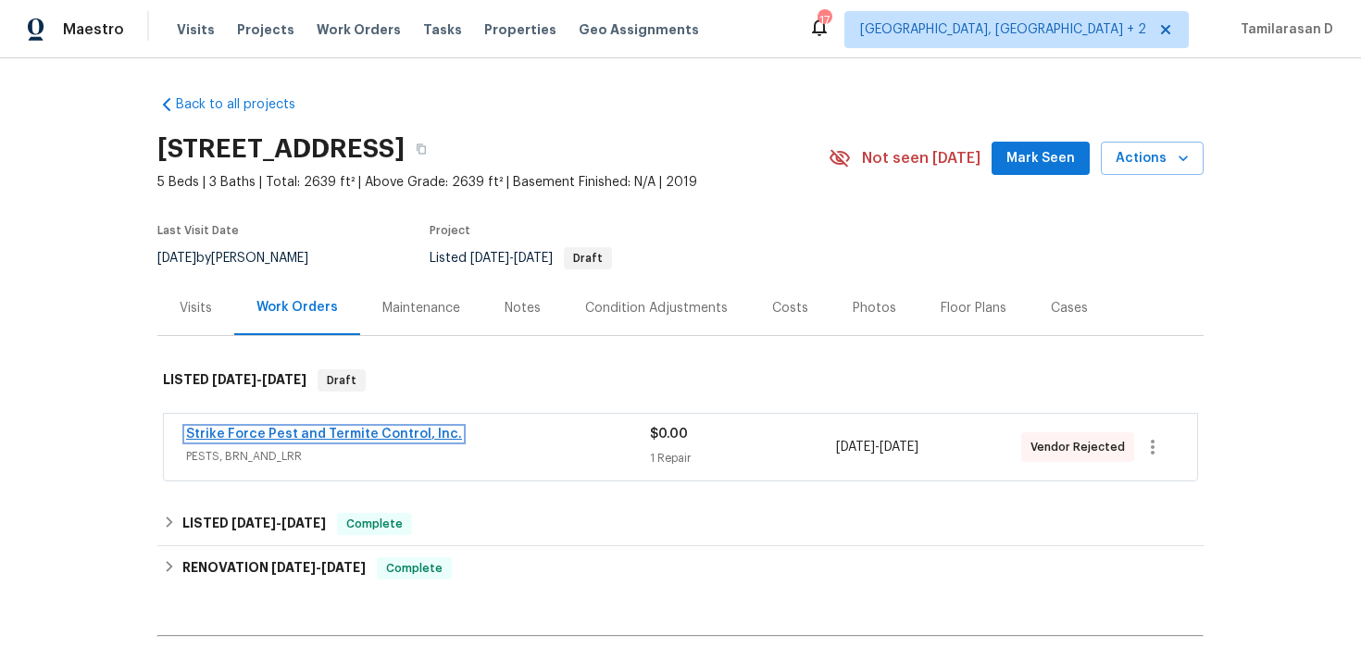
click at [340, 438] on link "Strike Force Pest and Termite Control, Inc." at bounding box center [324, 434] width 276 height 13
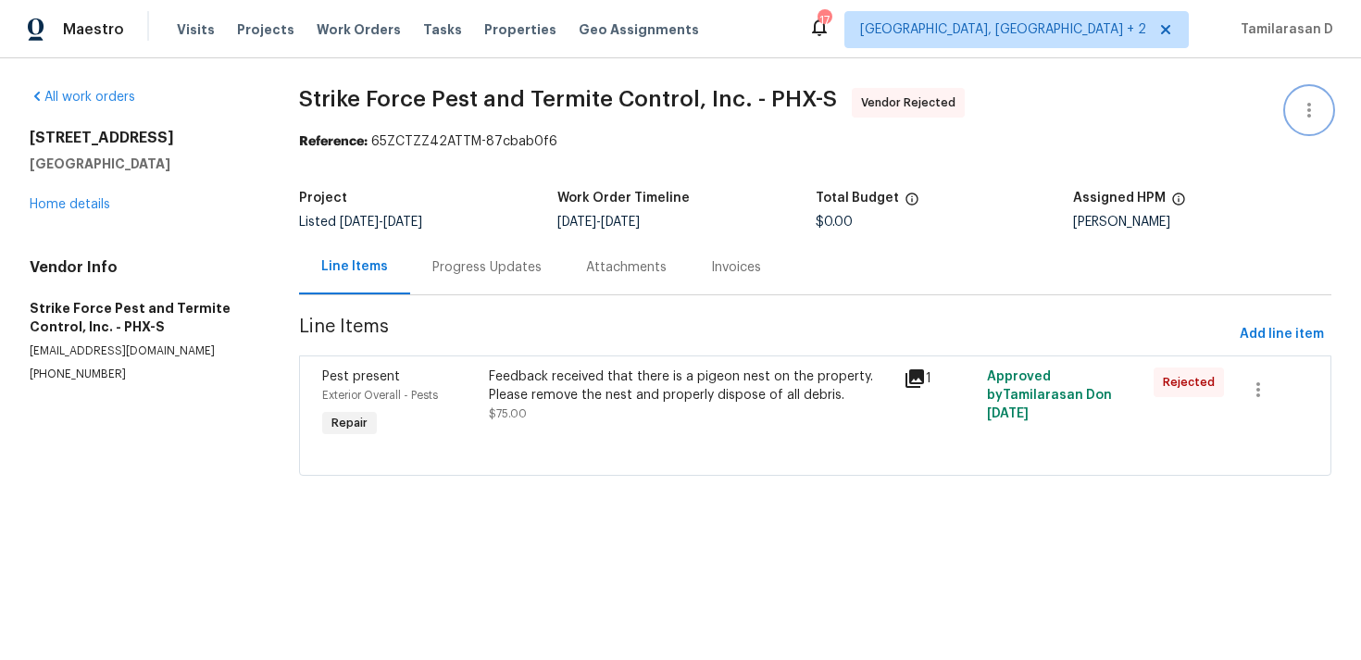
click at [1318, 115] on icon "button" at bounding box center [1309, 110] width 22 height 22
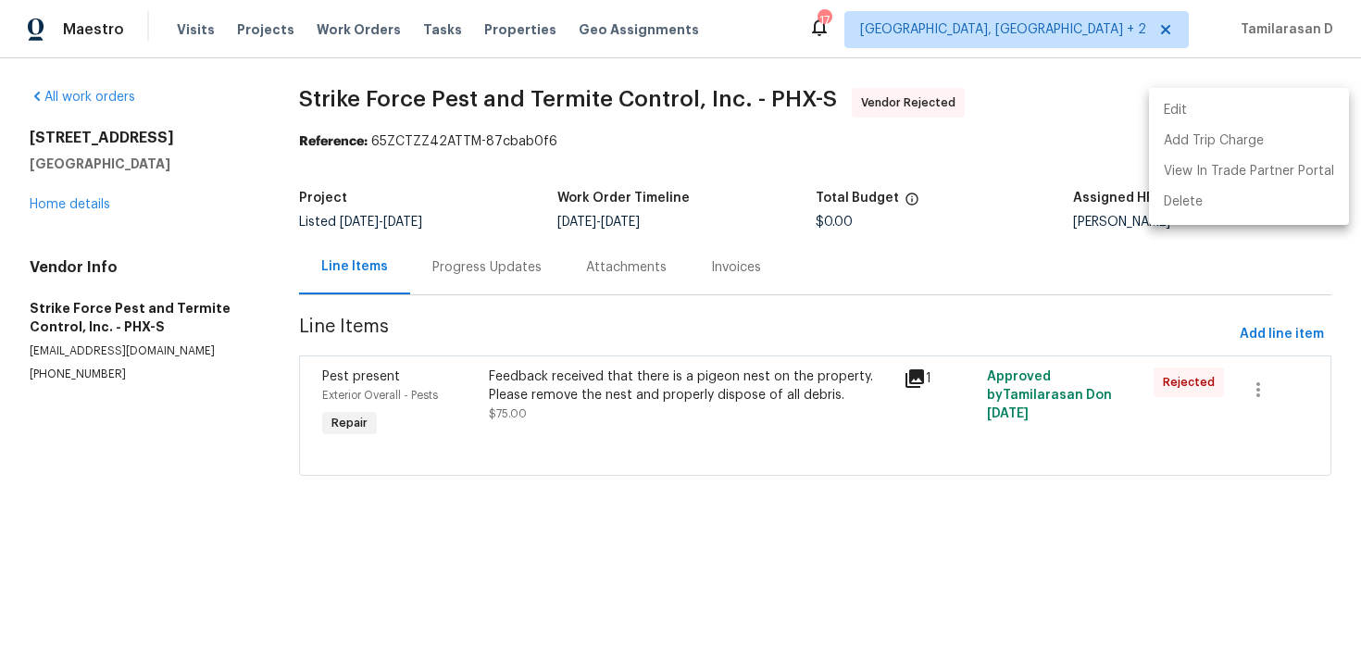
click at [1214, 109] on li "Edit" at bounding box center [1249, 110] width 200 height 31
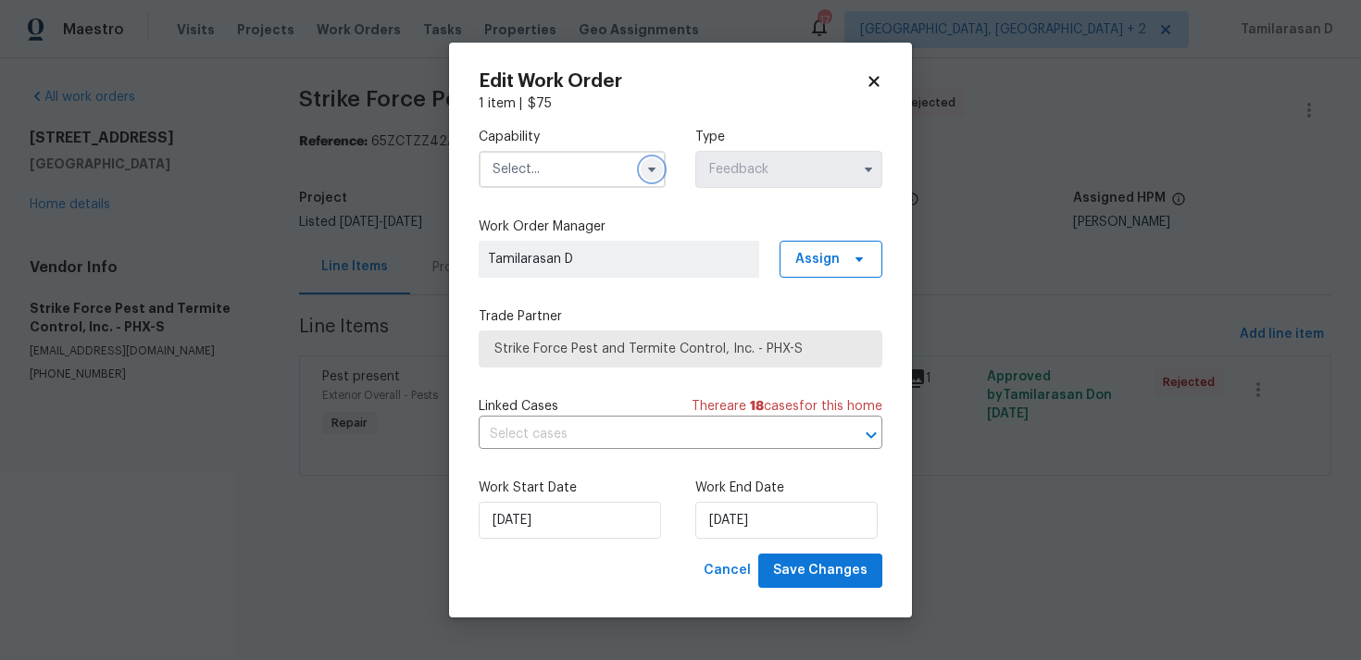
click at [655, 171] on icon "button" at bounding box center [651, 169] width 15 height 15
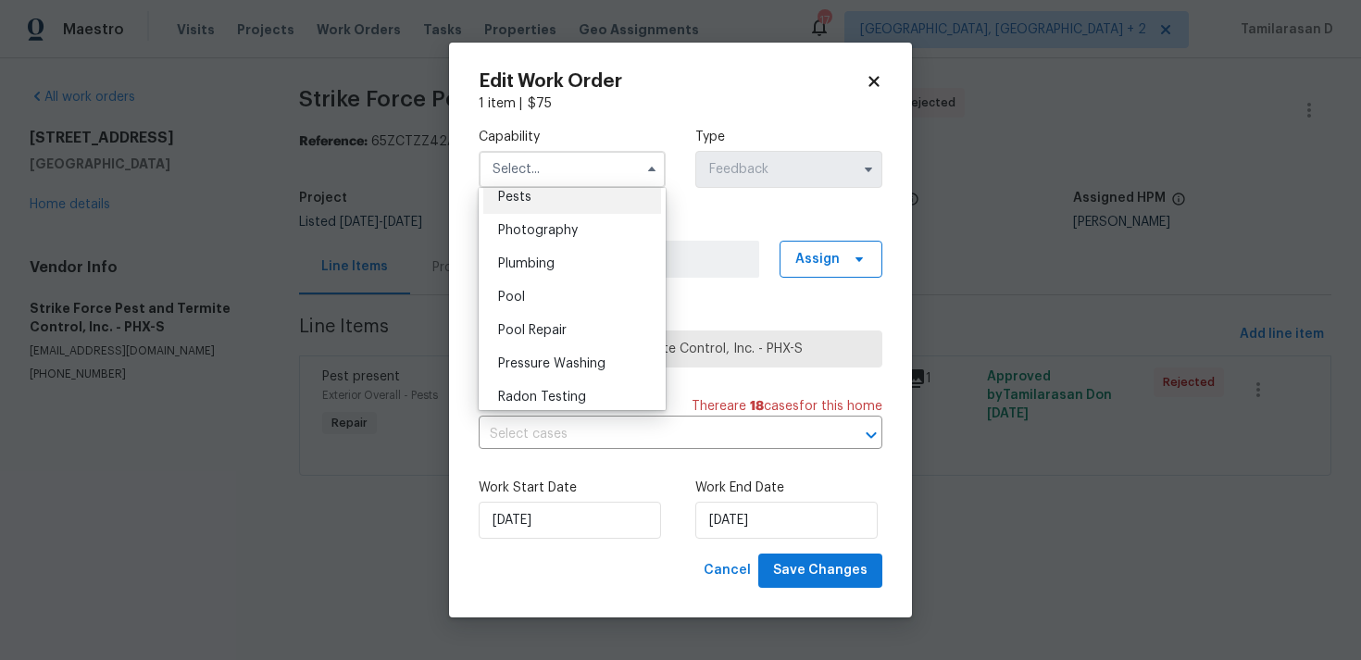
click at [523, 203] on span "Pests" at bounding box center [514, 197] width 33 height 13
type input "Pests"
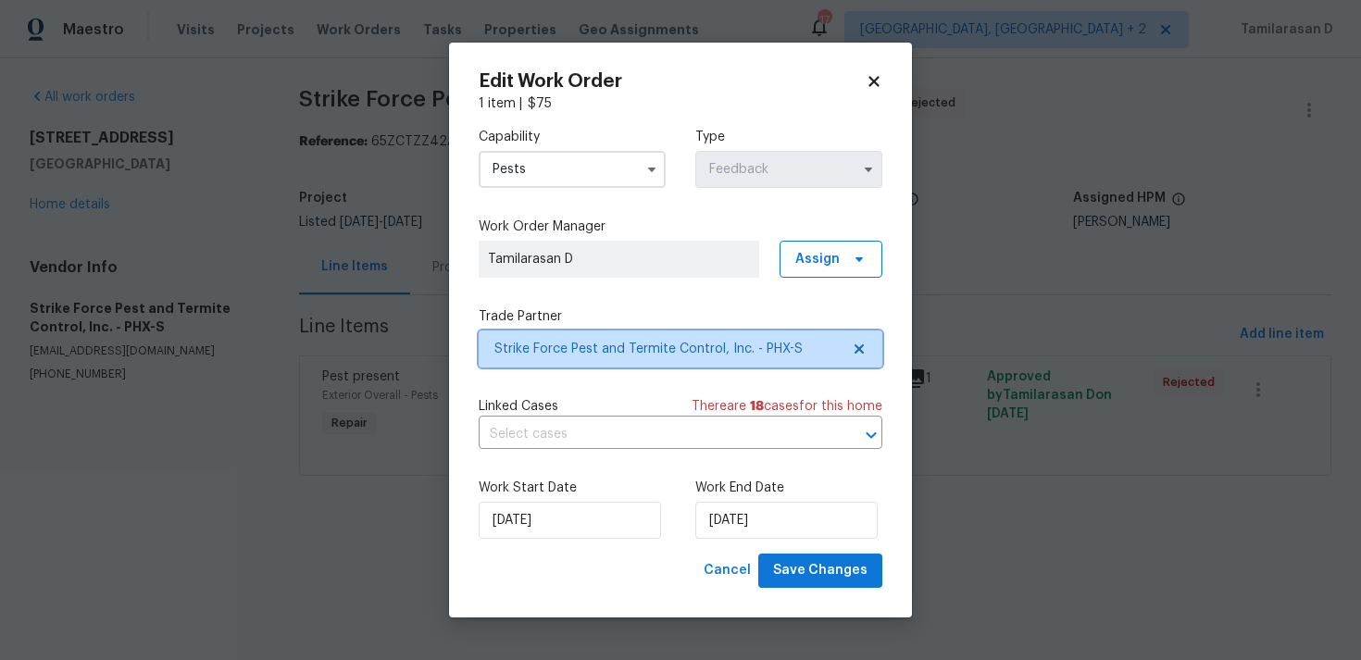
click at [594, 353] on span "Strike Force Pest and Termite Control, Inc. - PHX-S" at bounding box center [666, 349] width 345 height 19
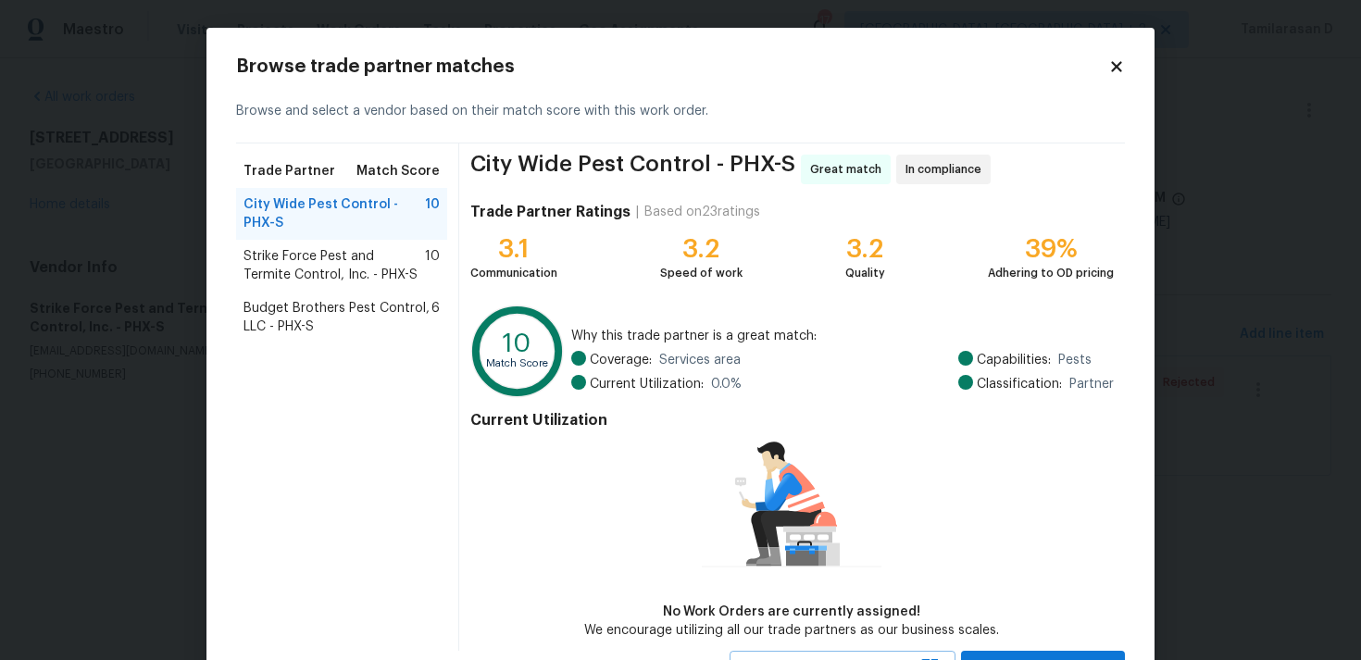
click at [319, 326] on span "Budget Brothers Pest Control, LLC - PHX-S" at bounding box center [338, 317] width 188 height 37
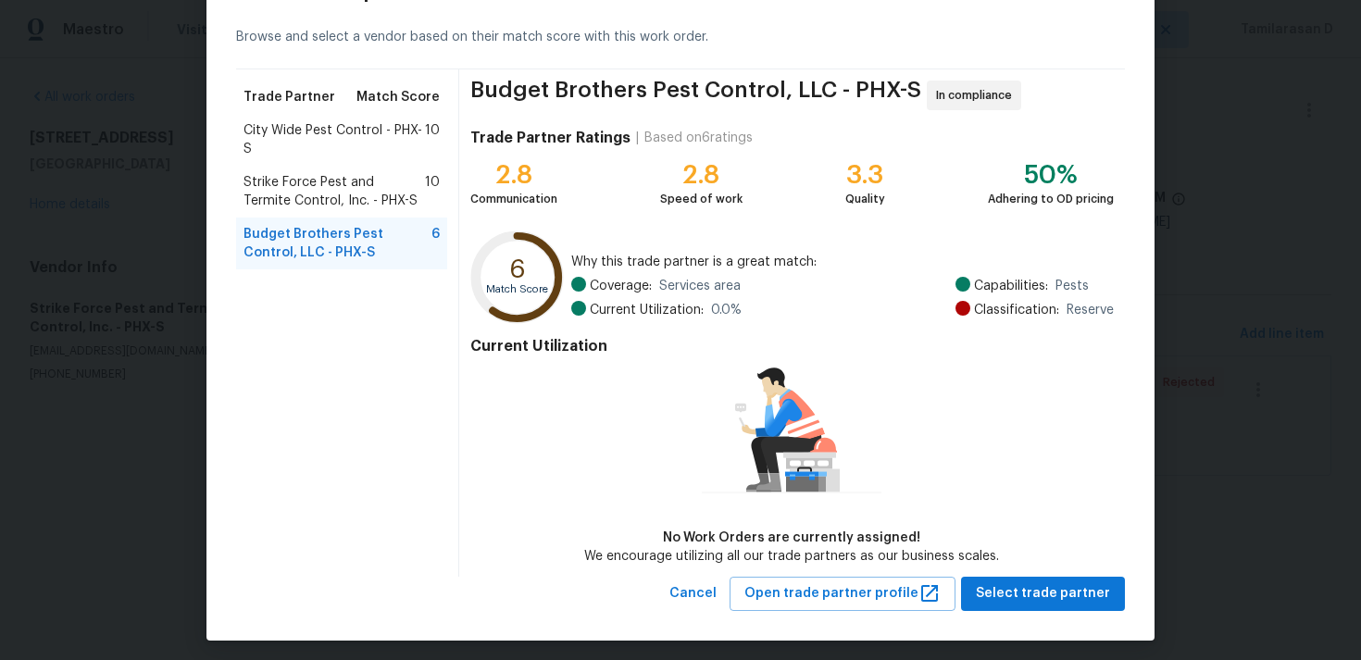
scroll to position [81, 0]
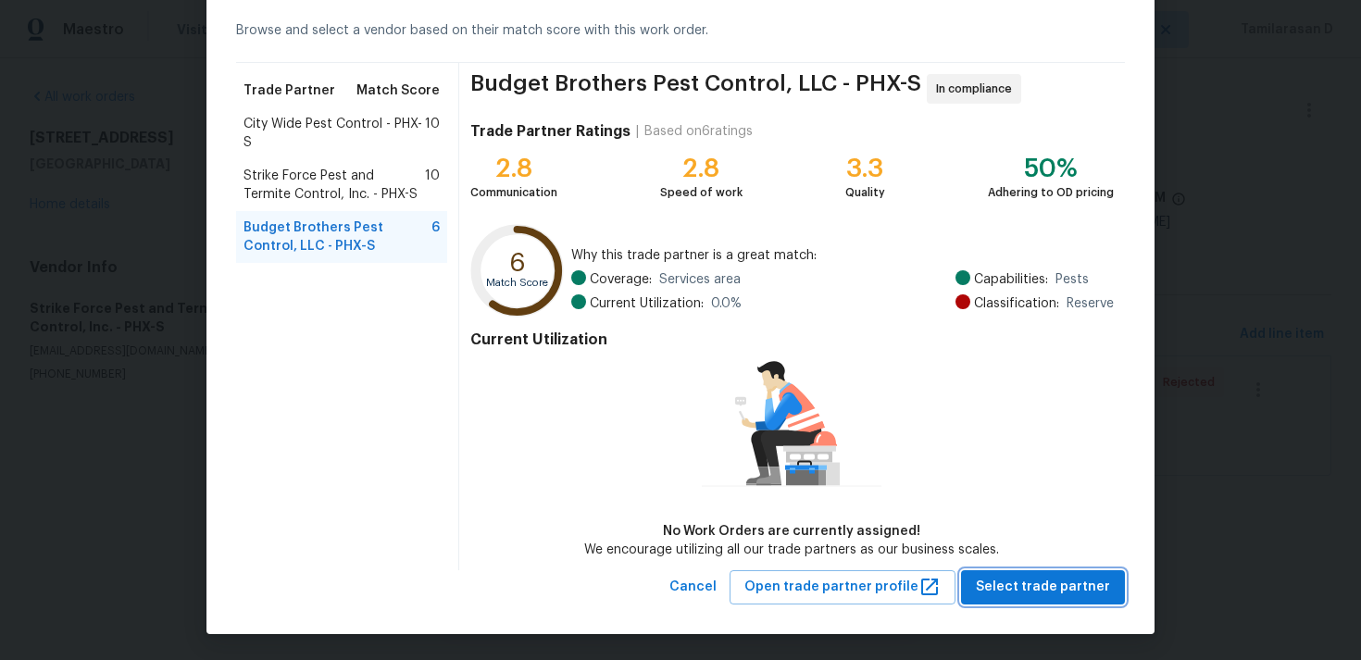
click at [1063, 585] on span "Select trade partner" at bounding box center [1043, 587] width 134 height 23
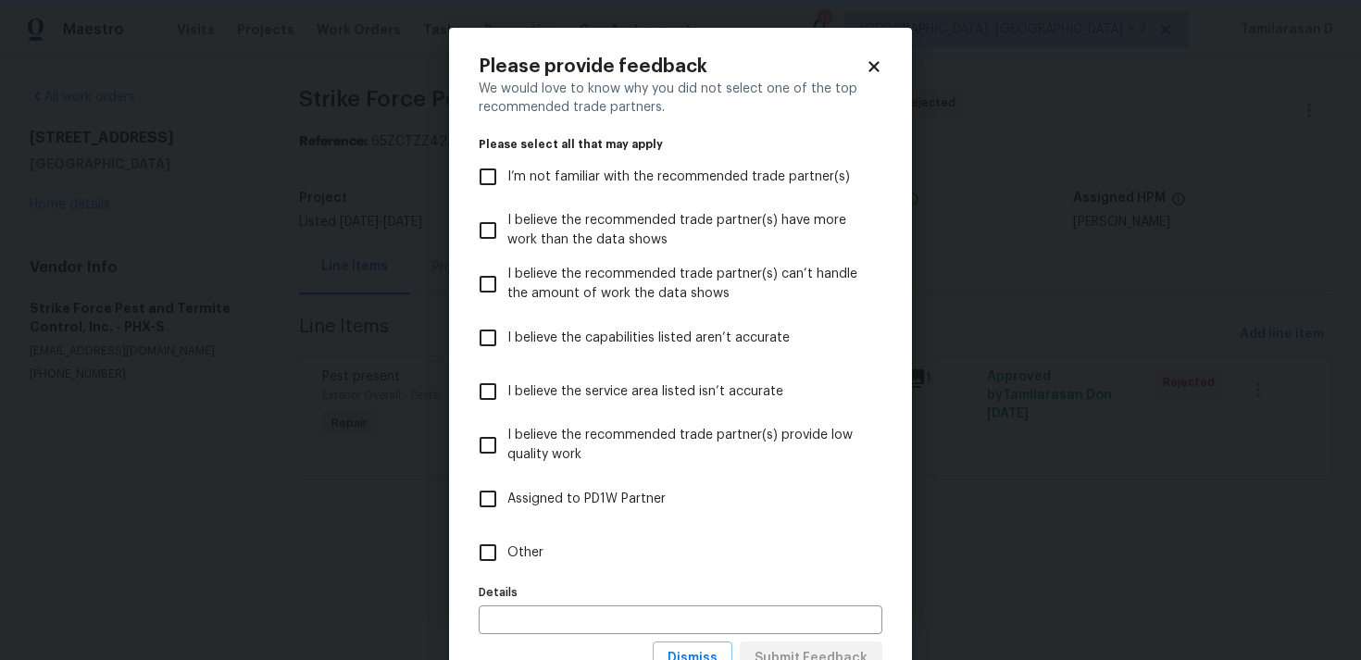
scroll to position [0, 0]
click at [584, 555] on label "Other" at bounding box center [668, 553] width 399 height 54
click at [507, 555] on input "Other" at bounding box center [488, 552] width 39 height 39
checkbox input "true"
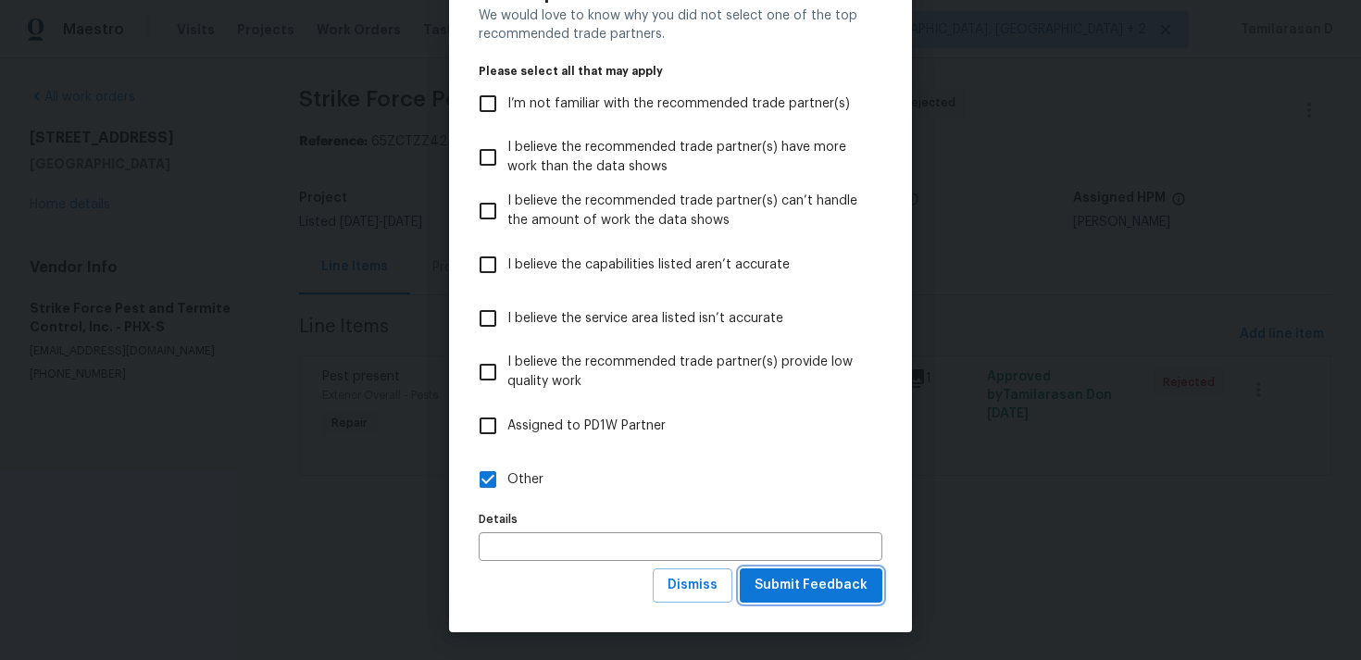
click at [805, 585] on span "Submit Feedback" at bounding box center [811, 585] width 113 height 23
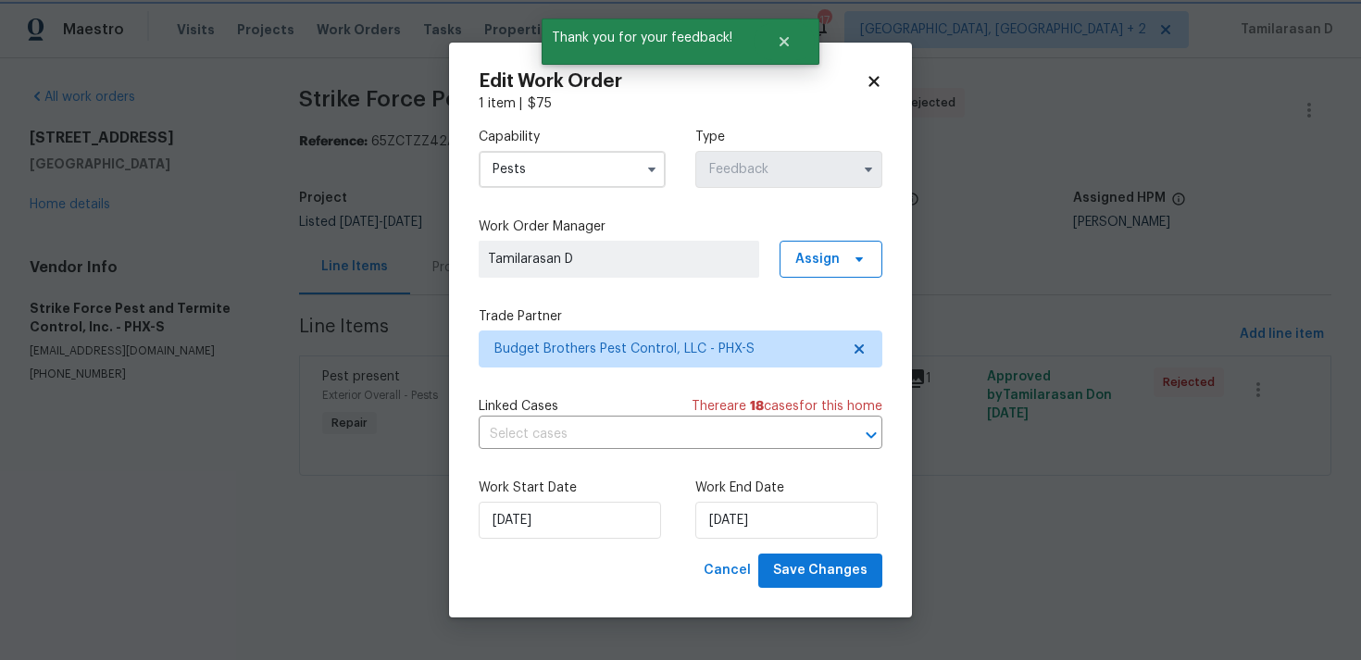
scroll to position [0, 0]
click at [547, 507] on input "13/08/2025" at bounding box center [570, 520] width 182 height 37
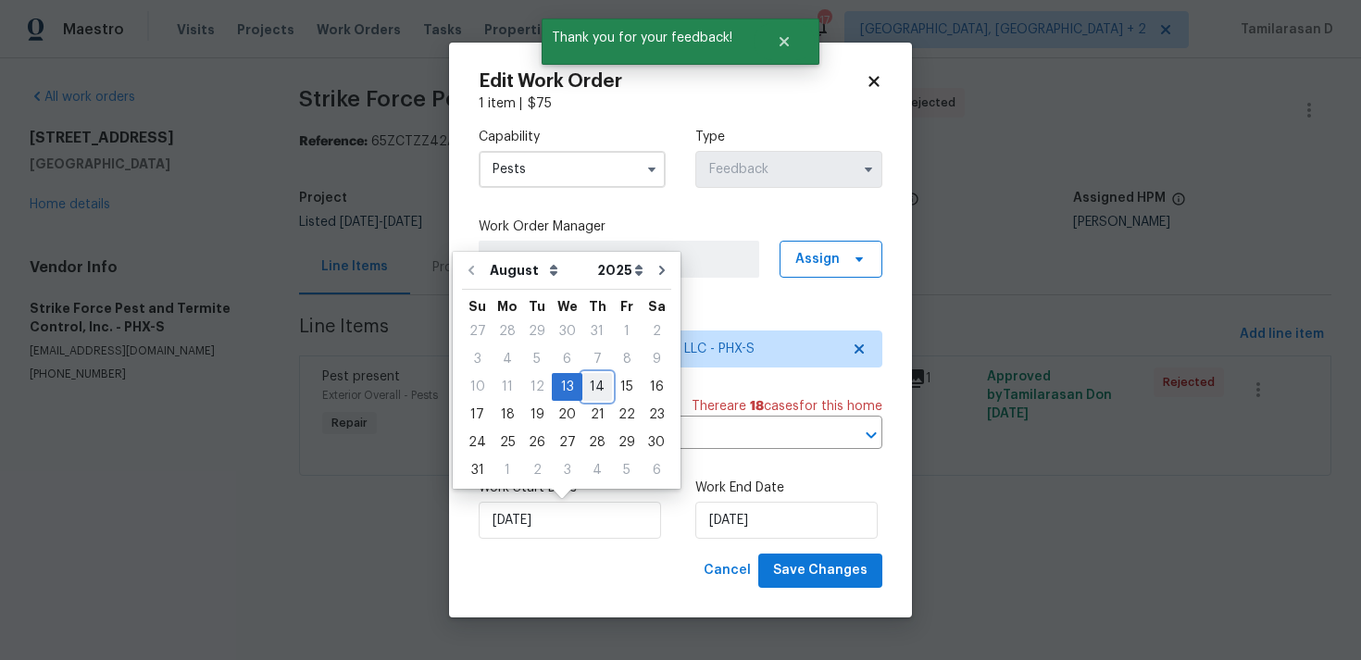
click at [591, 382] on div "14" at bounding box center [597, 387] width 30 height 26
type input "14/08/2025"
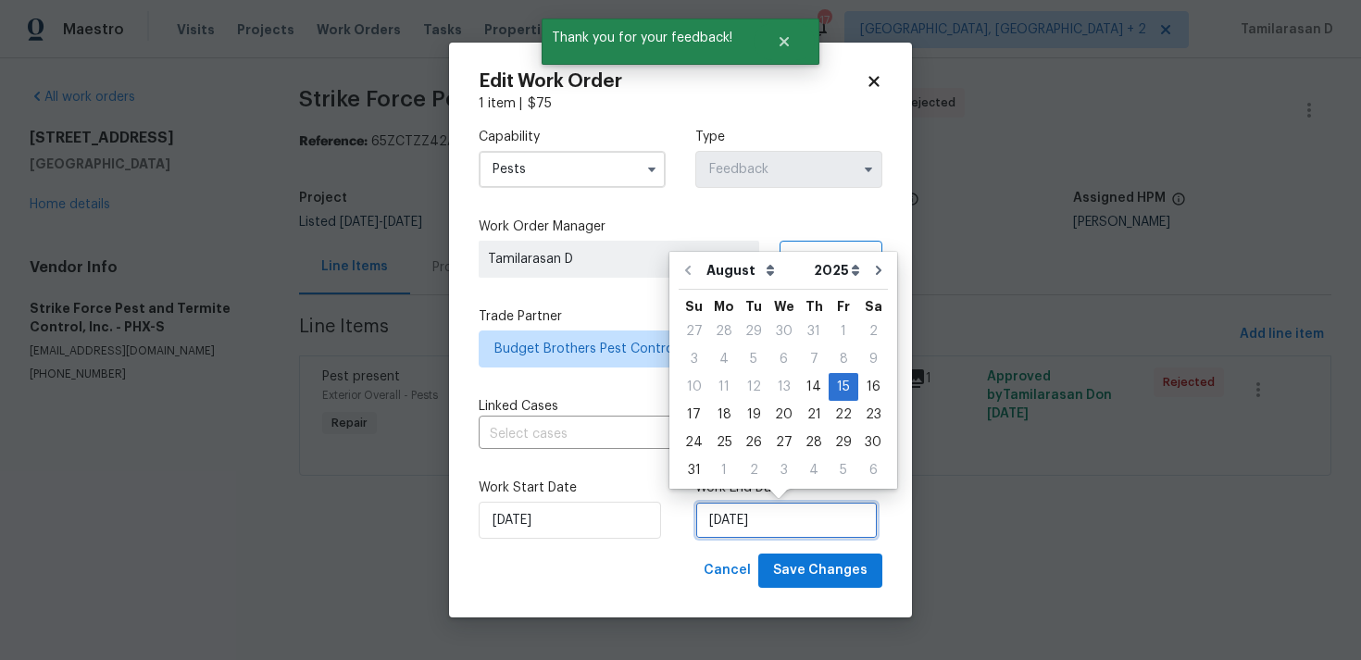
click at [741, 528] on input "15/08/2025" at bounding box center [786, 520] width 182 height 37
click at [716, 420] on div "18" at bounding box center [724, 415] width 30 height 26
type input "18/08/2025"
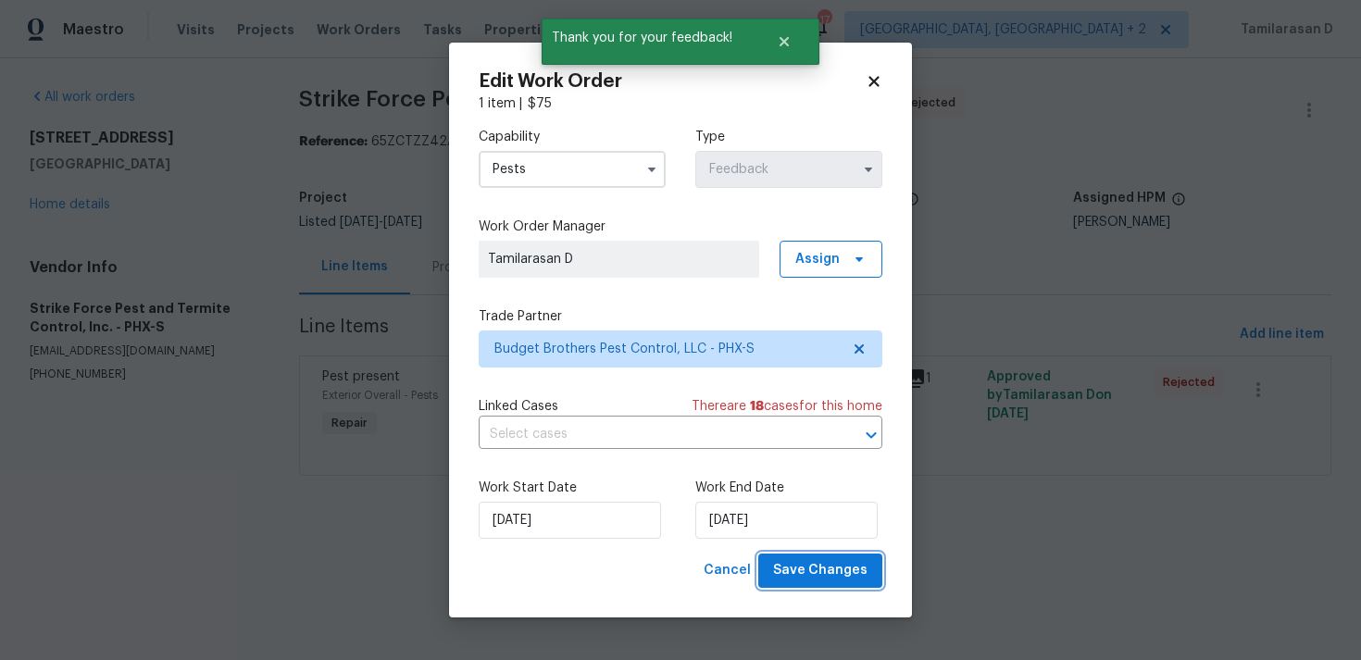
click at [812, 561] on span "Save Changes" at bounding box center [820, 570] width 94 height 23
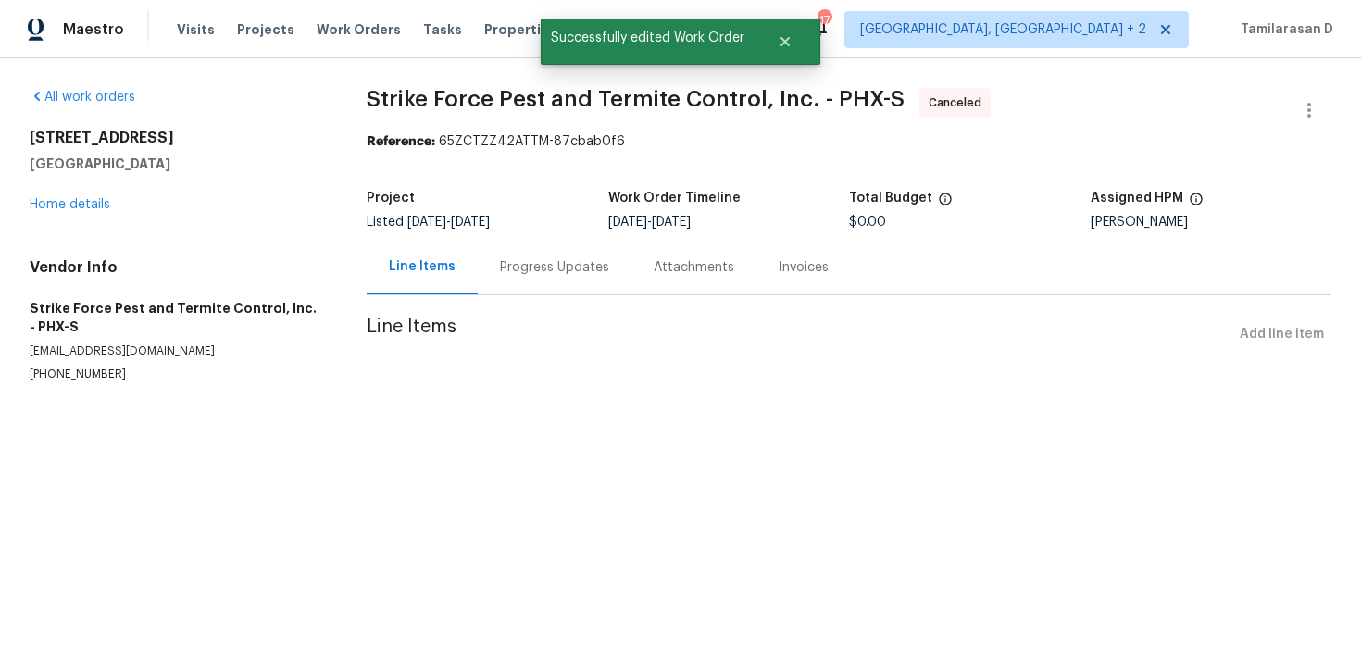
click at [550, 255] on div "Progress Updates" at bounding box center [555, 267] width 154 height 55
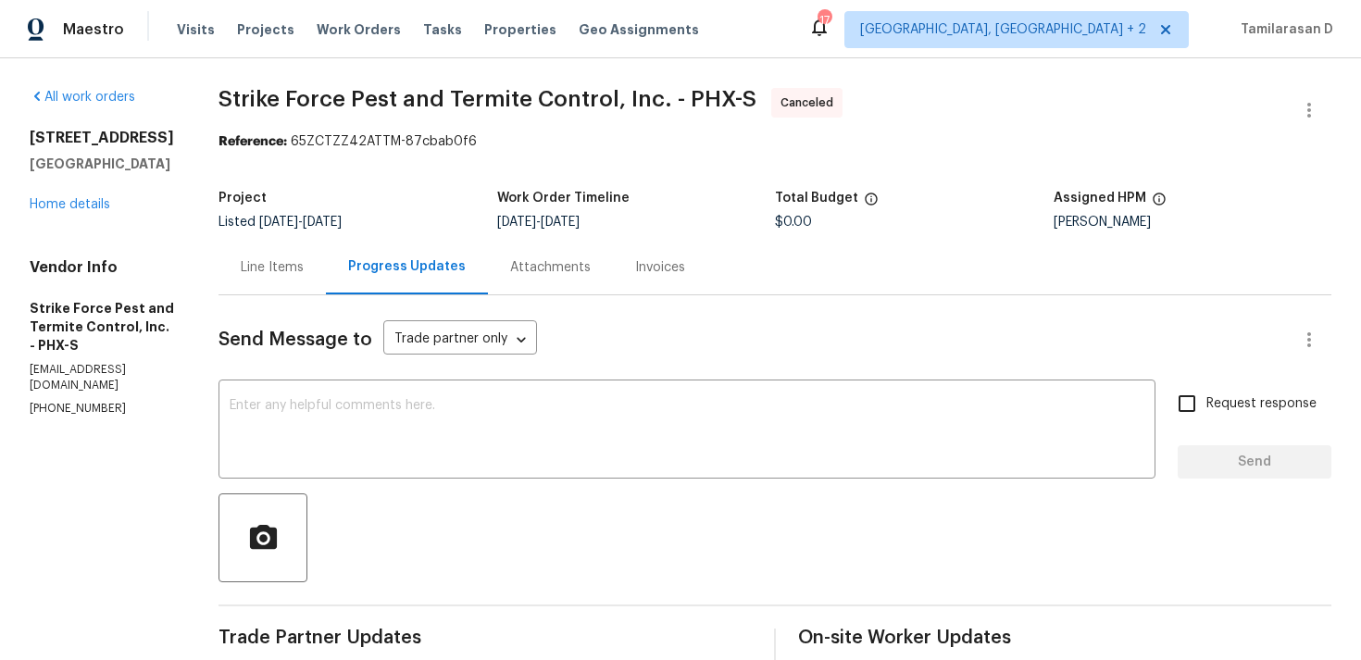
scroll to position [246, 0]
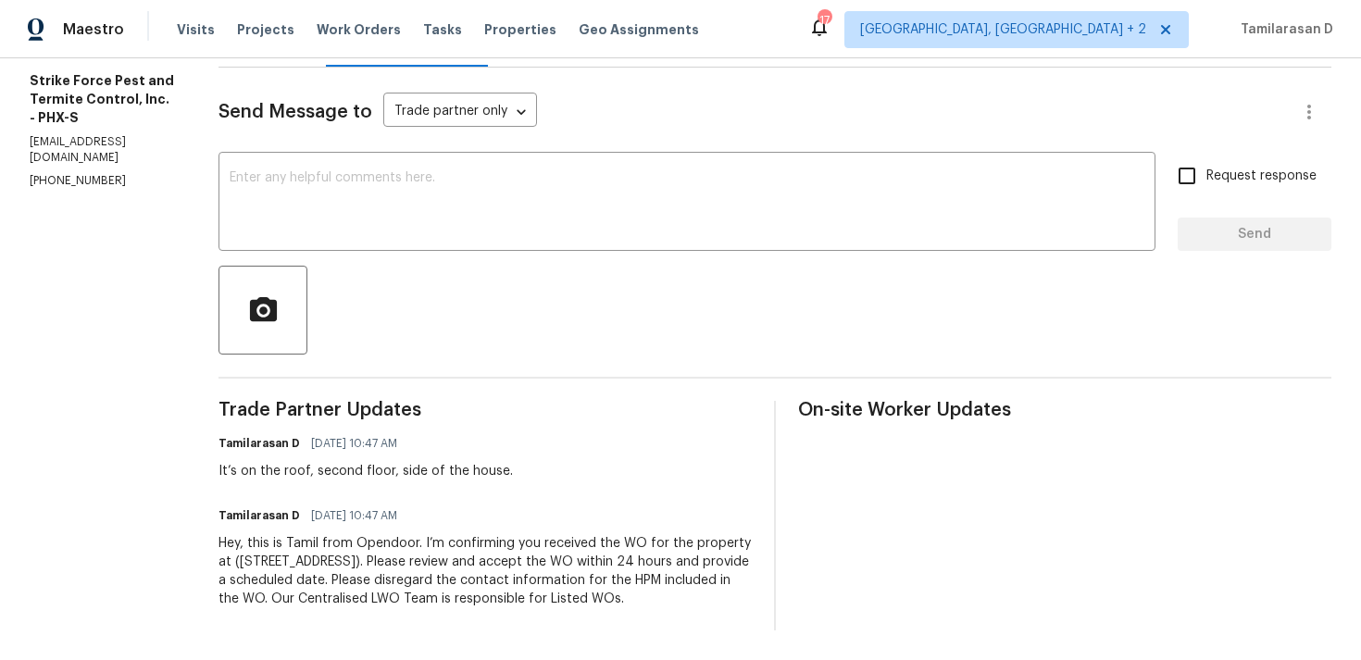
click at [359, 569] on div "Hey, this is Tamil from Opendoor. I’m confirming you received the WO for the pr…" at bounding box center [485, 571] width 533 height 74
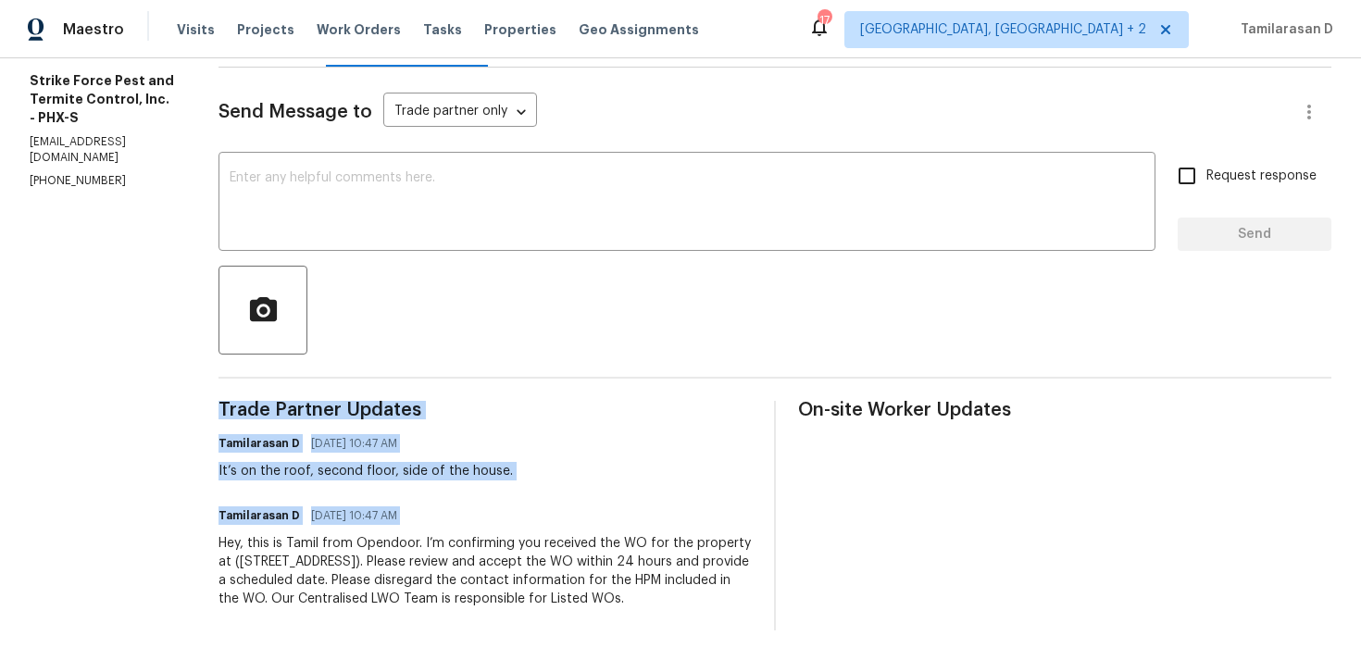
copy div "Trade Partner Updates Tamilarasan D 08/13/2025 10:47 AM It’s on the roof, secon…"
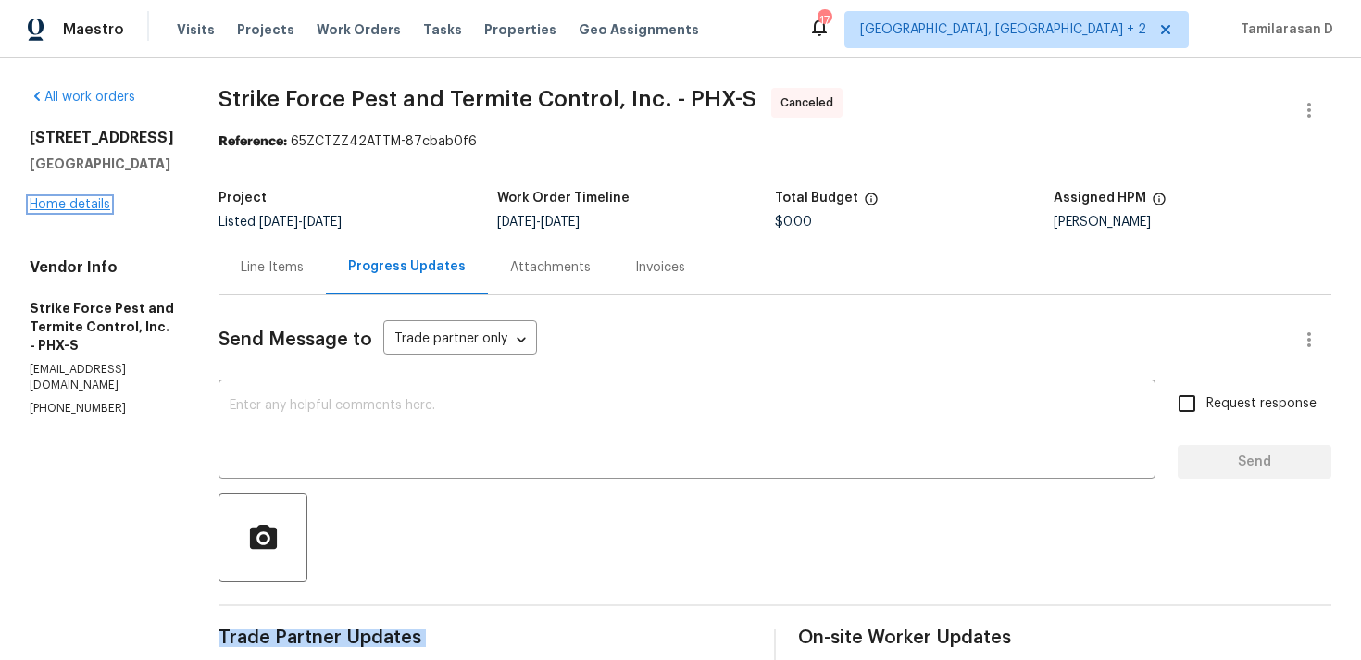
click at [77, 209] on link "Home details" at bounding box center [70, 204] width 81 height 13
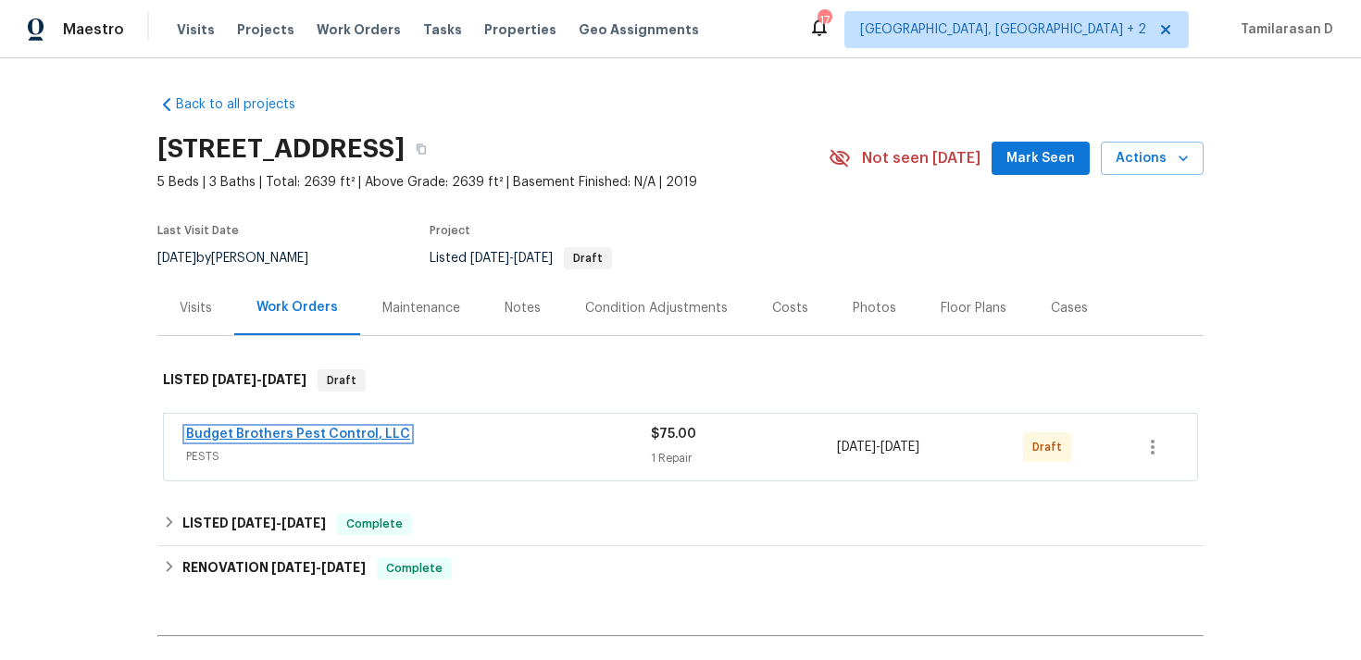
click at [263, 431] on link "Budget Brothers Pest Control, LLC" at bounding box center [298, 434] width 224 height 13
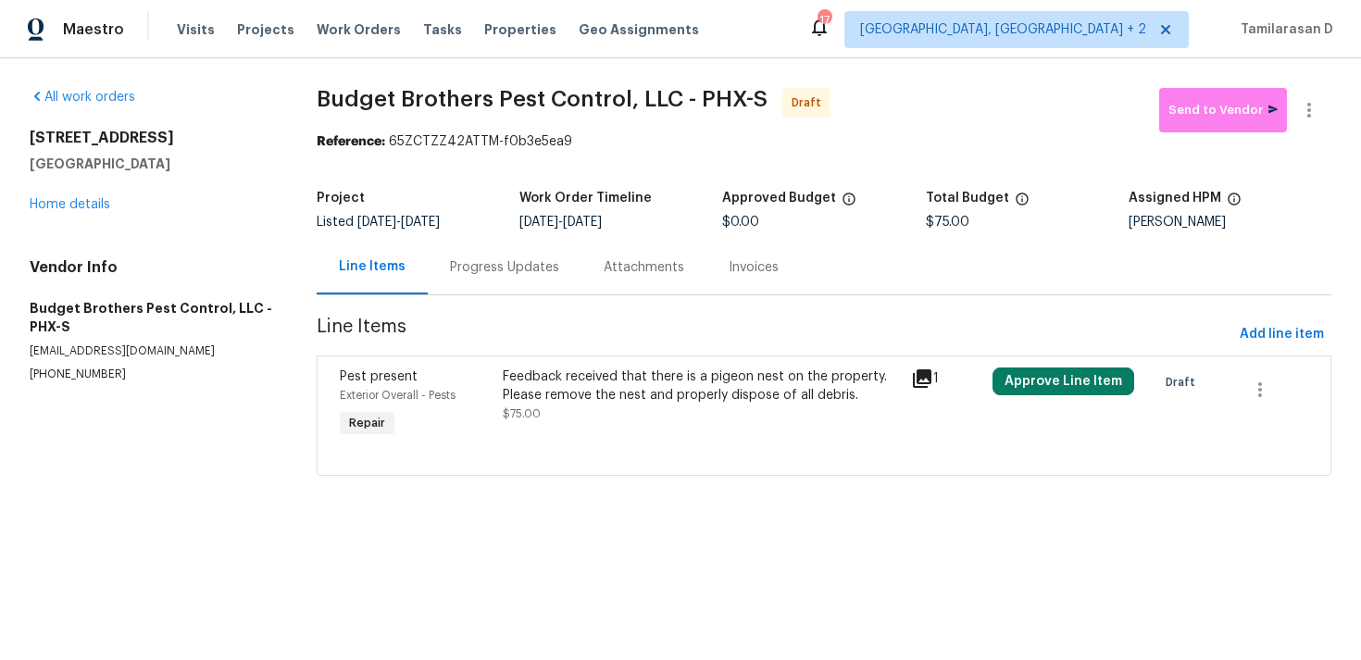
click at [482, 266] on div "Progress Updates" at bounding box center [504, 267] width 109 height 19
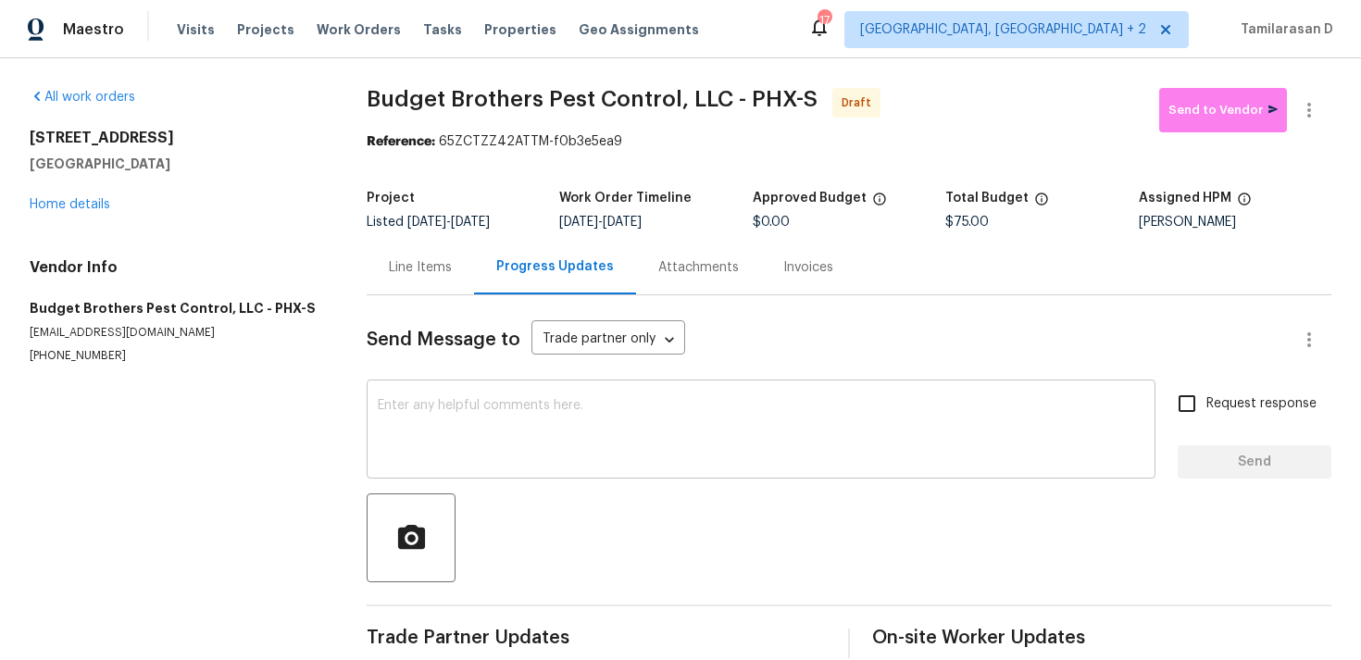
click at [468, 385] on div "x ​" at bounding box center [761, 431] width 789 height 94
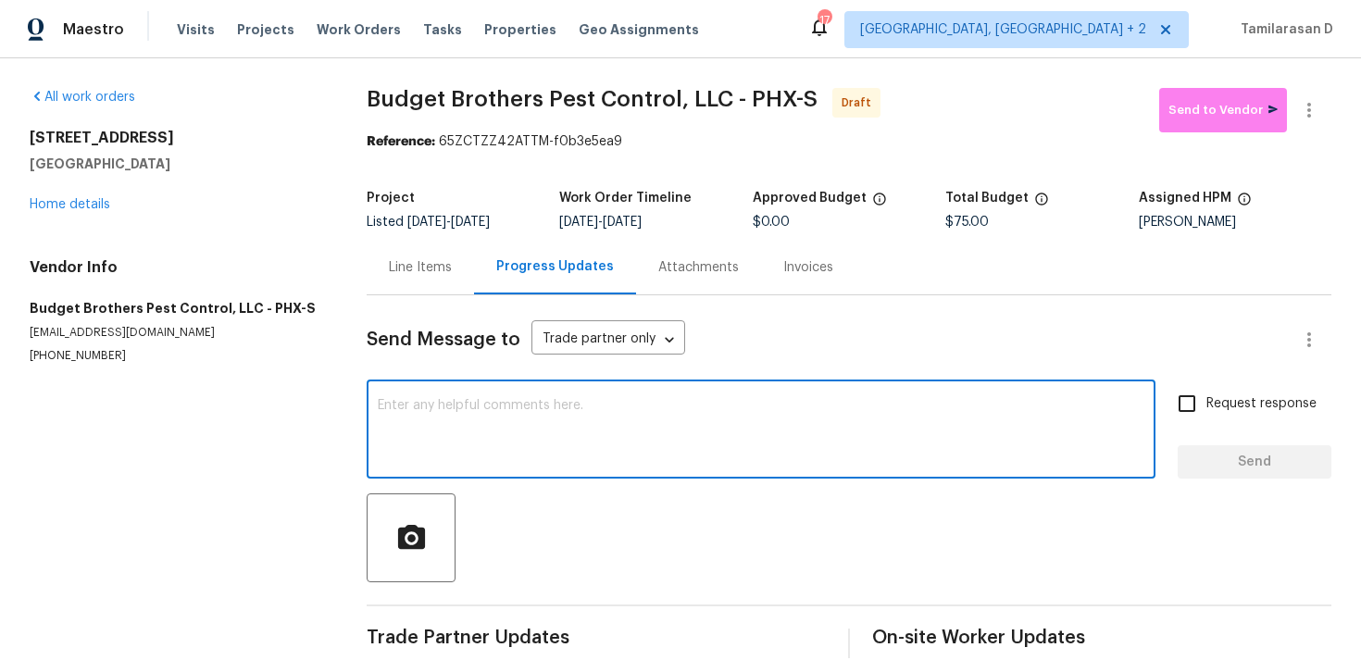
paste textarea "Hey, this is Tamil from Opendoor. I’m confirming you received the WO for the pr…"
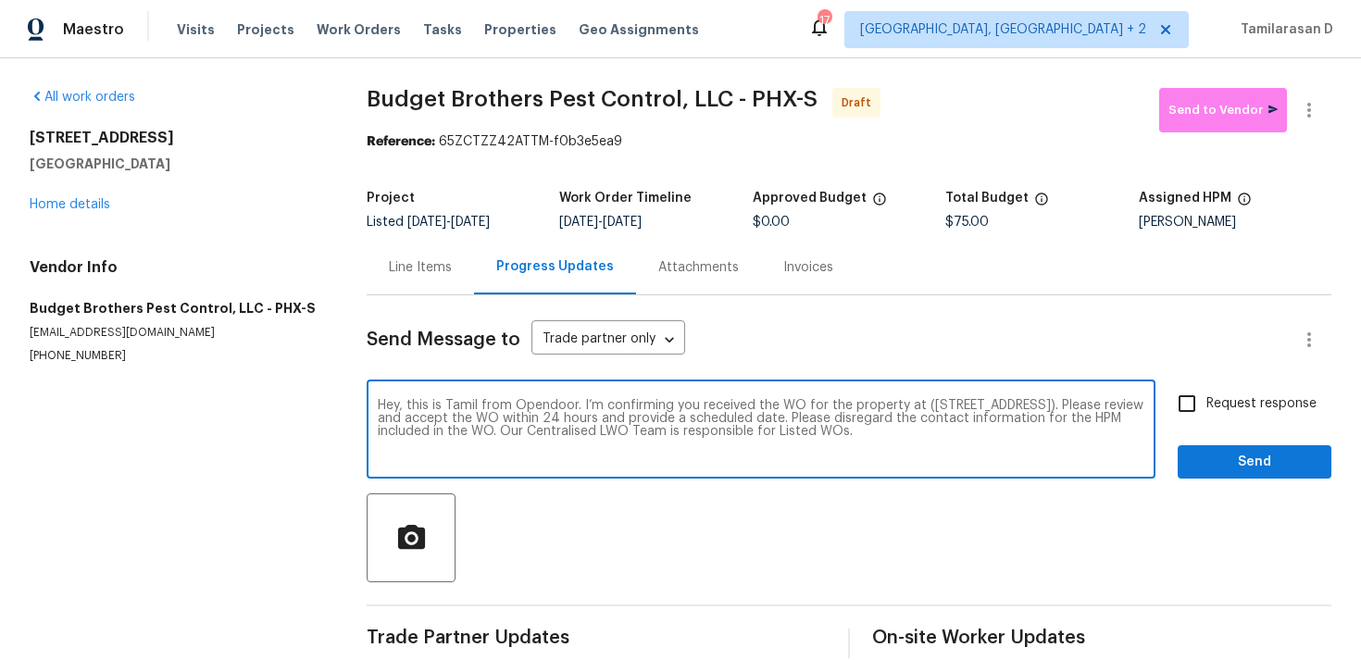
scroll to position [28, 0]
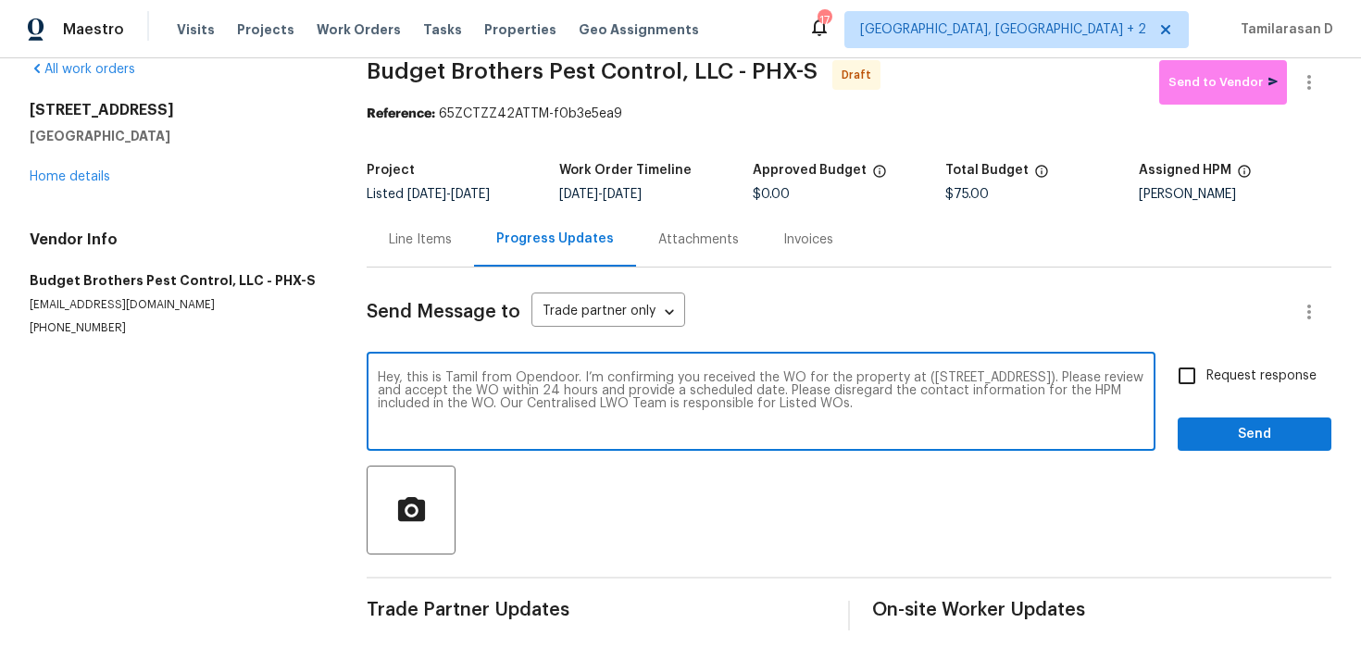
type textarea "Hey, this is Tamil from Opendoor. I’m confirming you received the WO for the pr…"
click at [1210, 374] on span "Request response" at bounding box center [1261, 376] width 110 height 19
click at [1206, 374] on input "Request response" at bounding box center [1187, 375] width 39 height 39
checkbox input "true"
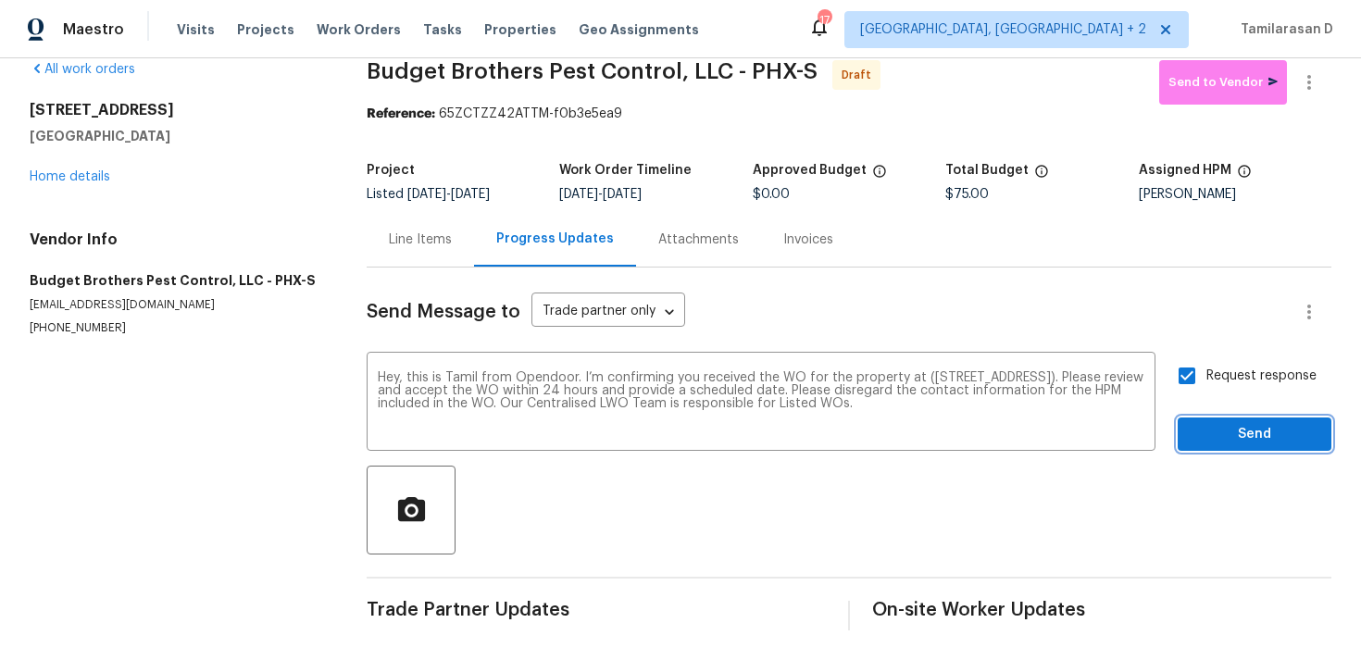
click at [1243, 431] on span "Send" at bounding box center [1255, 434] width 124 height 23
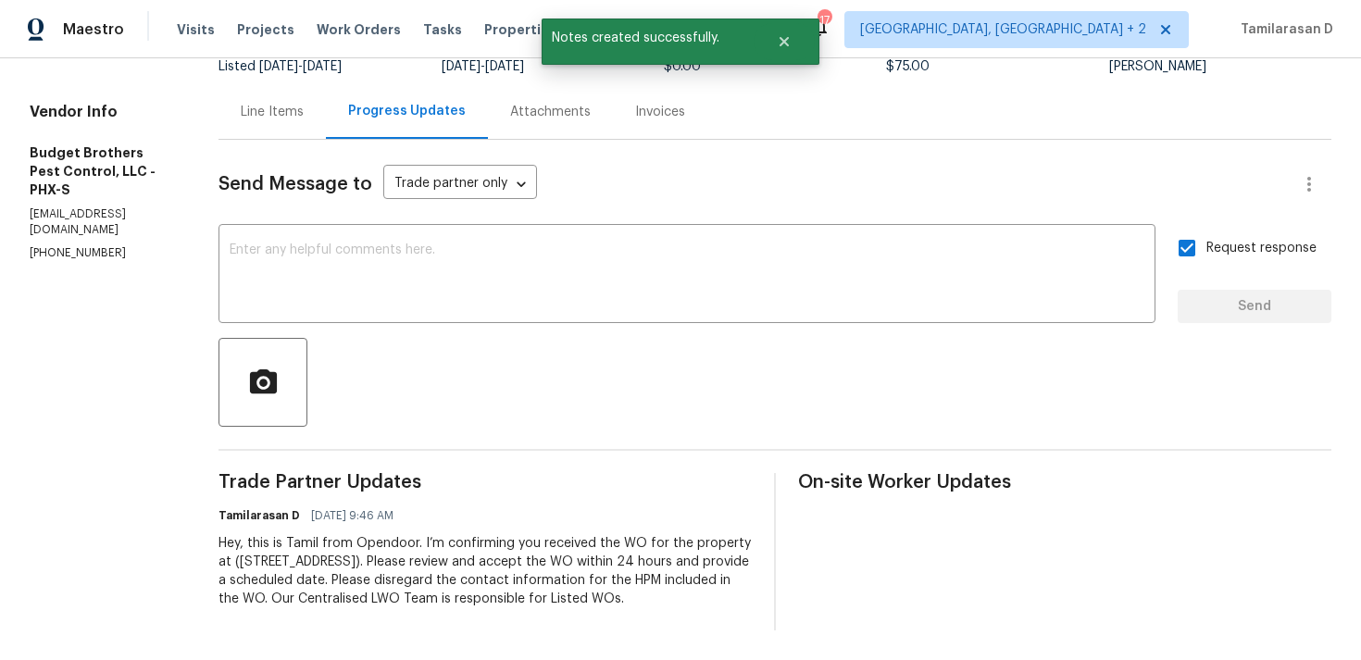
scroll to position [0, 0]
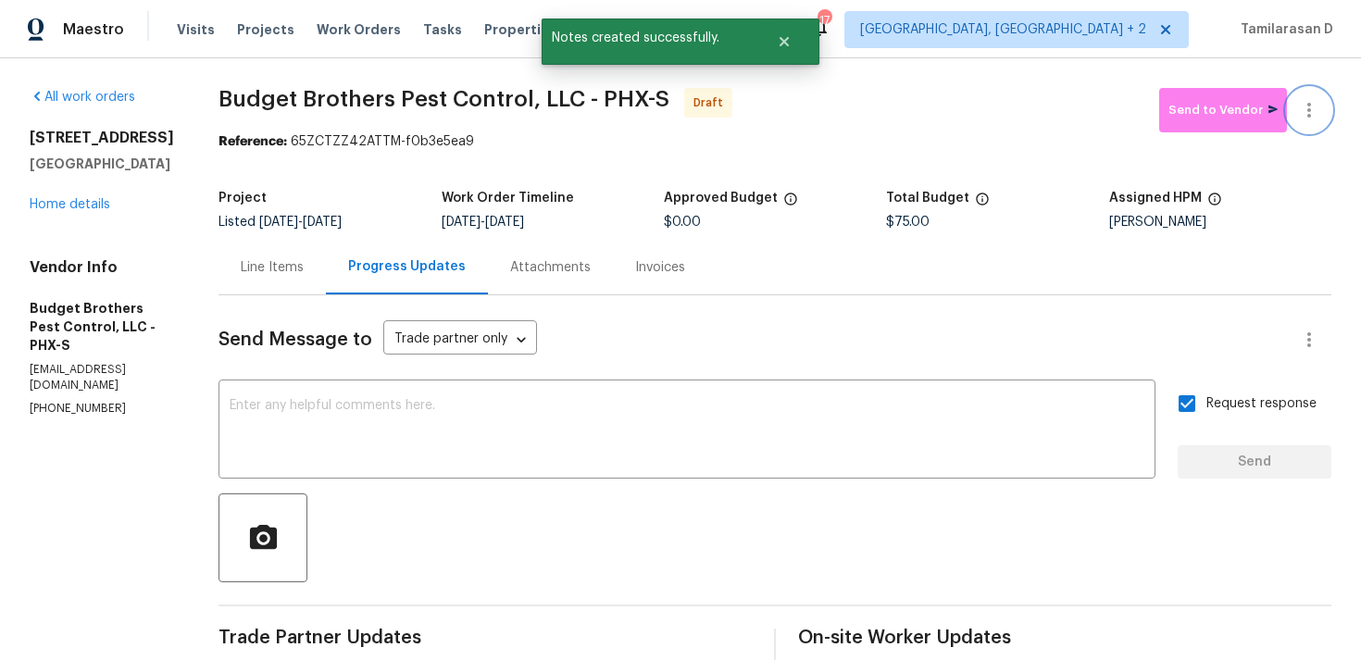
click at [1307, 96] on button "button" at bounding box center [1309, 110] width 44 height 44
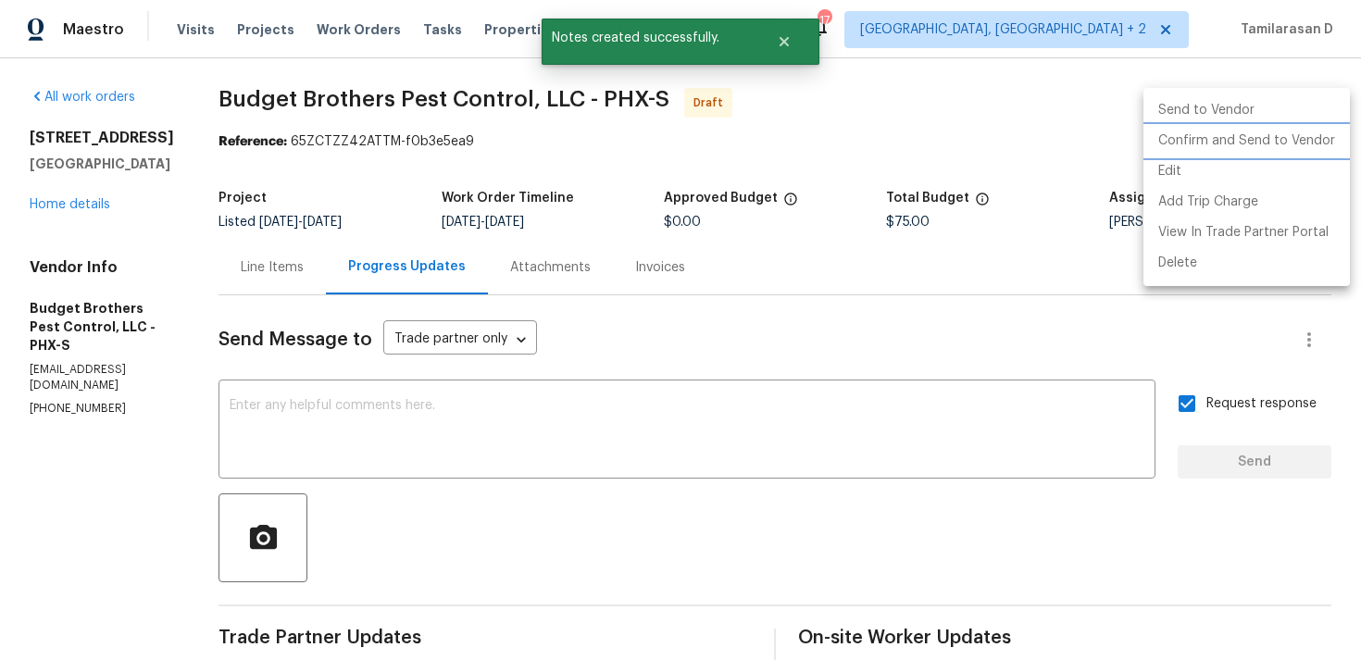
click at [1257, 139] on li "Confirm and Send to Vendor" at bounding box center [1246, 141] width 206 height 31
click at [1077, 123] on div at bounding box center [680, 330] width 1361 height 660
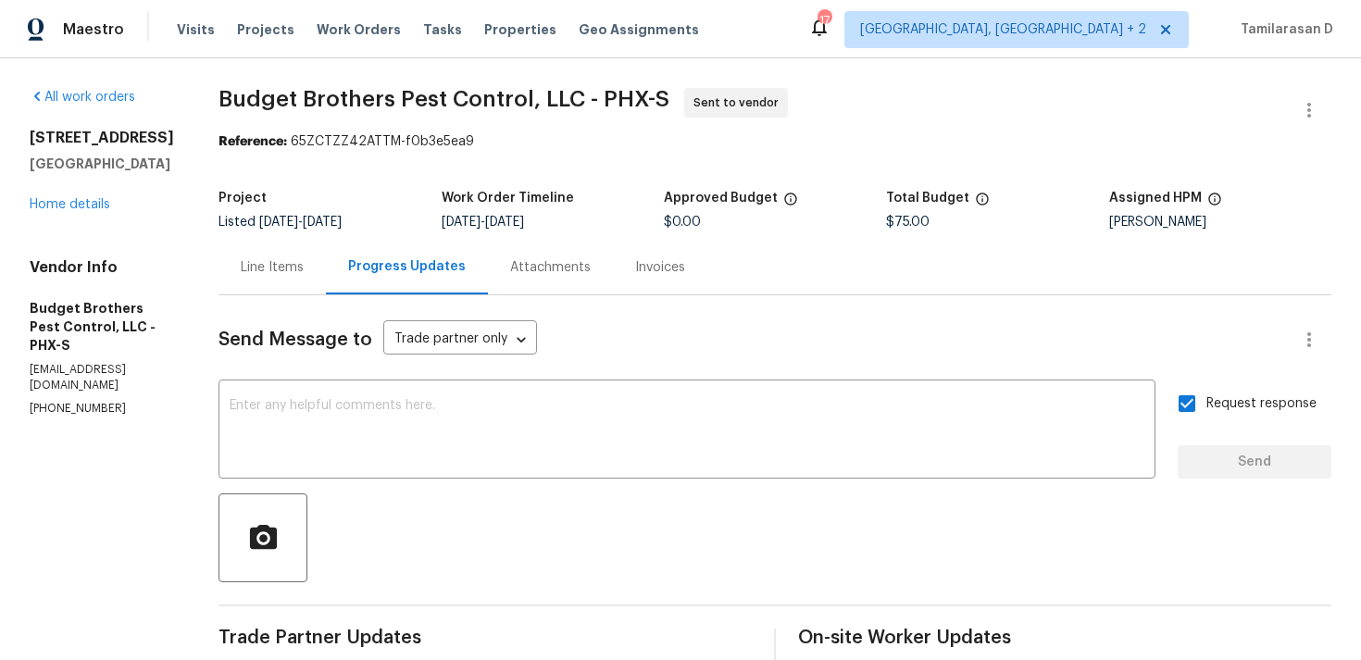
click at [297, 280] on div "Line Items" at bounding box center [272, 267] width 107 height 55
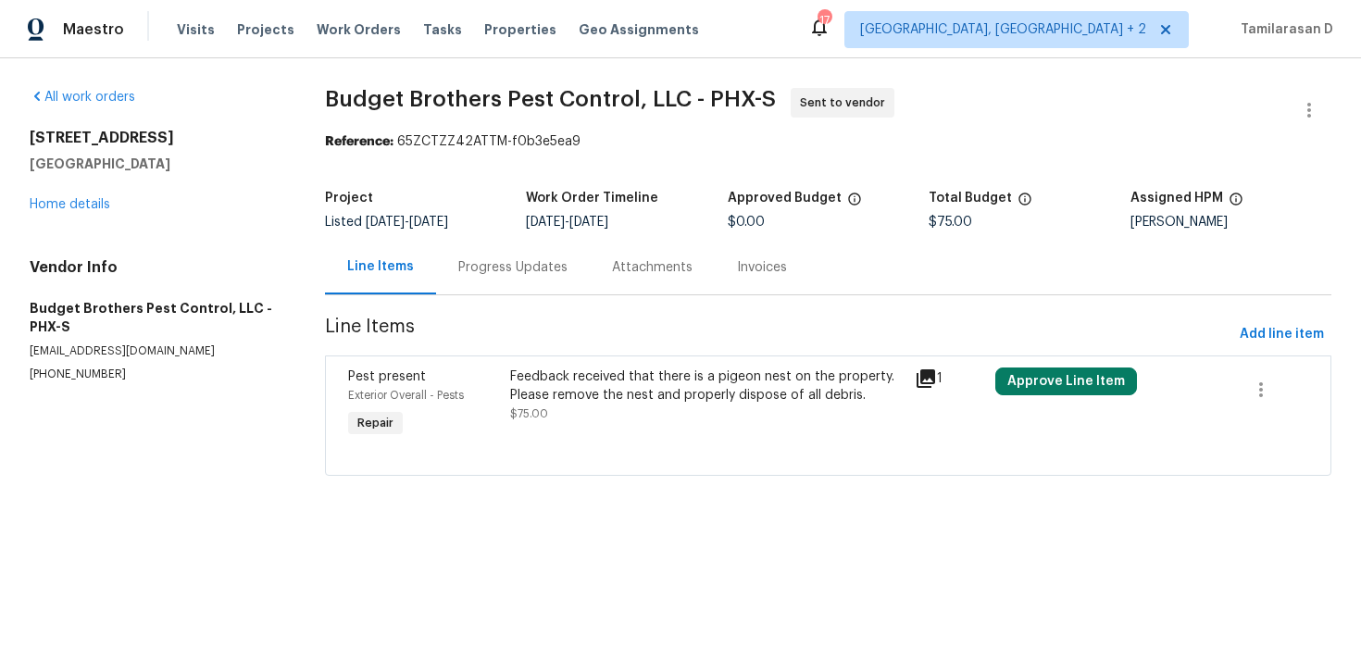
click at [497, 277] on div "Progress Updates" at bounding box center [513, 267] width 154 height 55
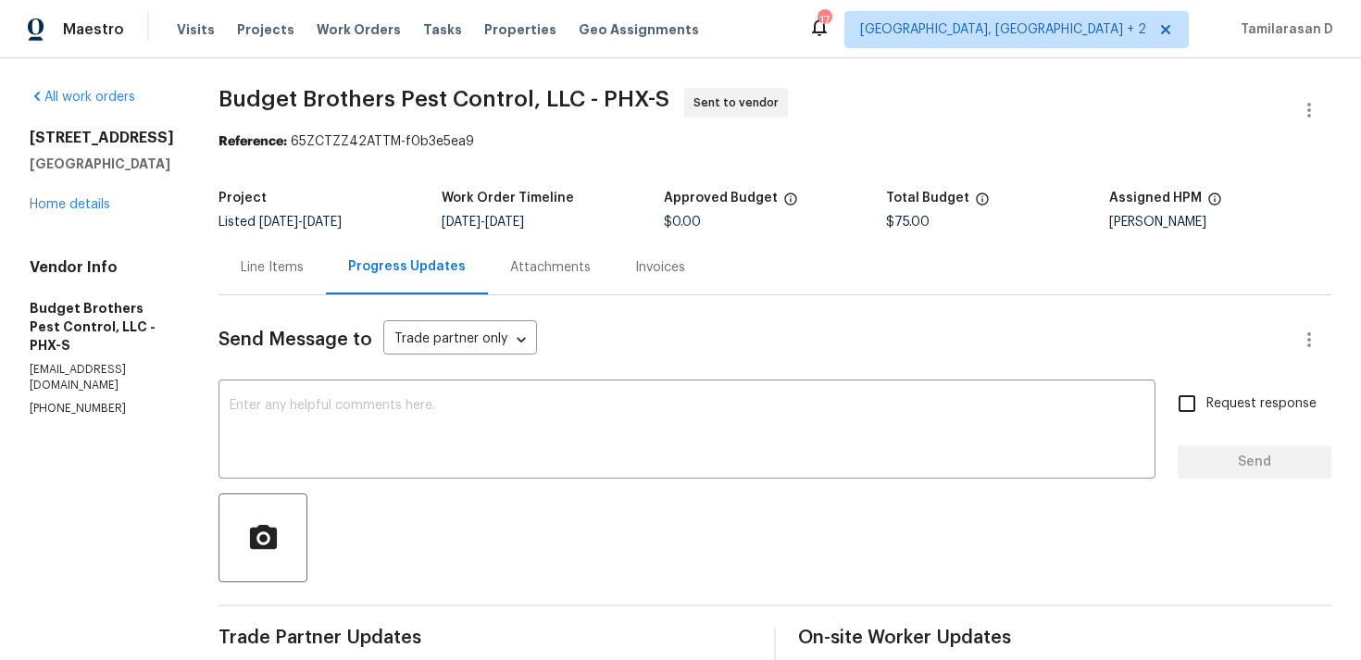
click at [304, 270] on div "Line Items" at bounding box center [272, 267] width 63 height 19
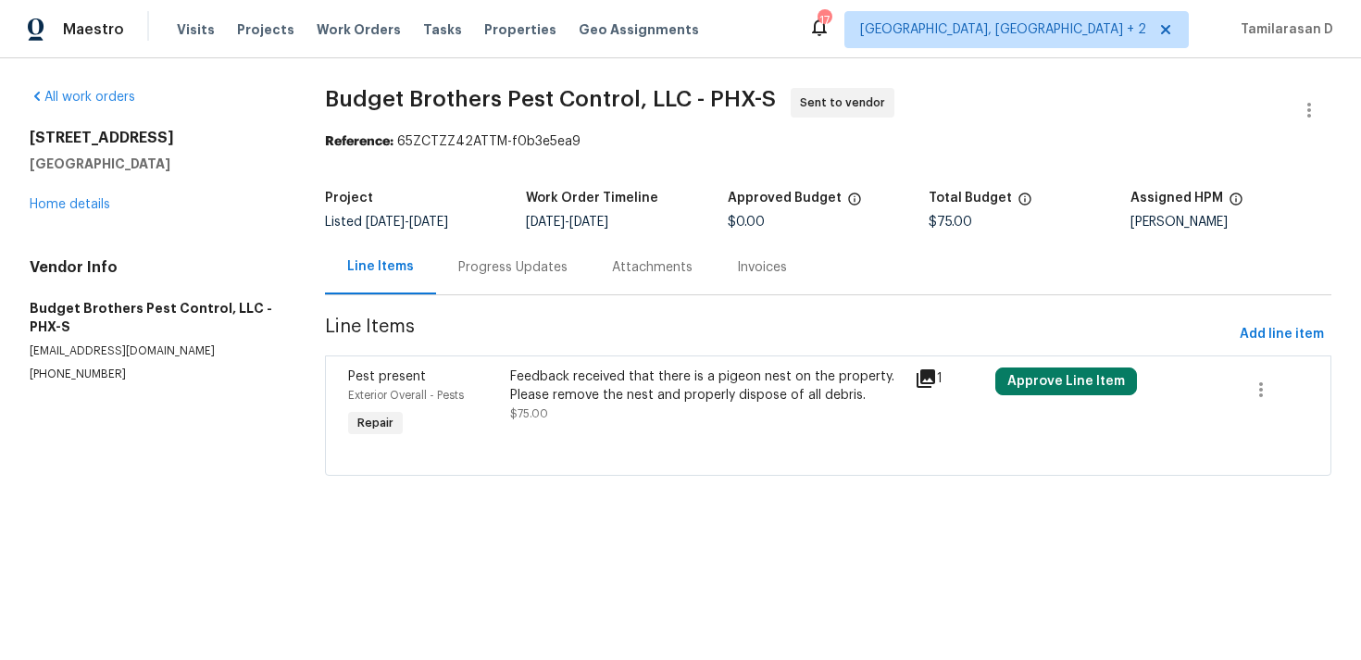
click at [467, 276] on div "Progress Updates" at bounding box center [512, 267] width 109 height 19
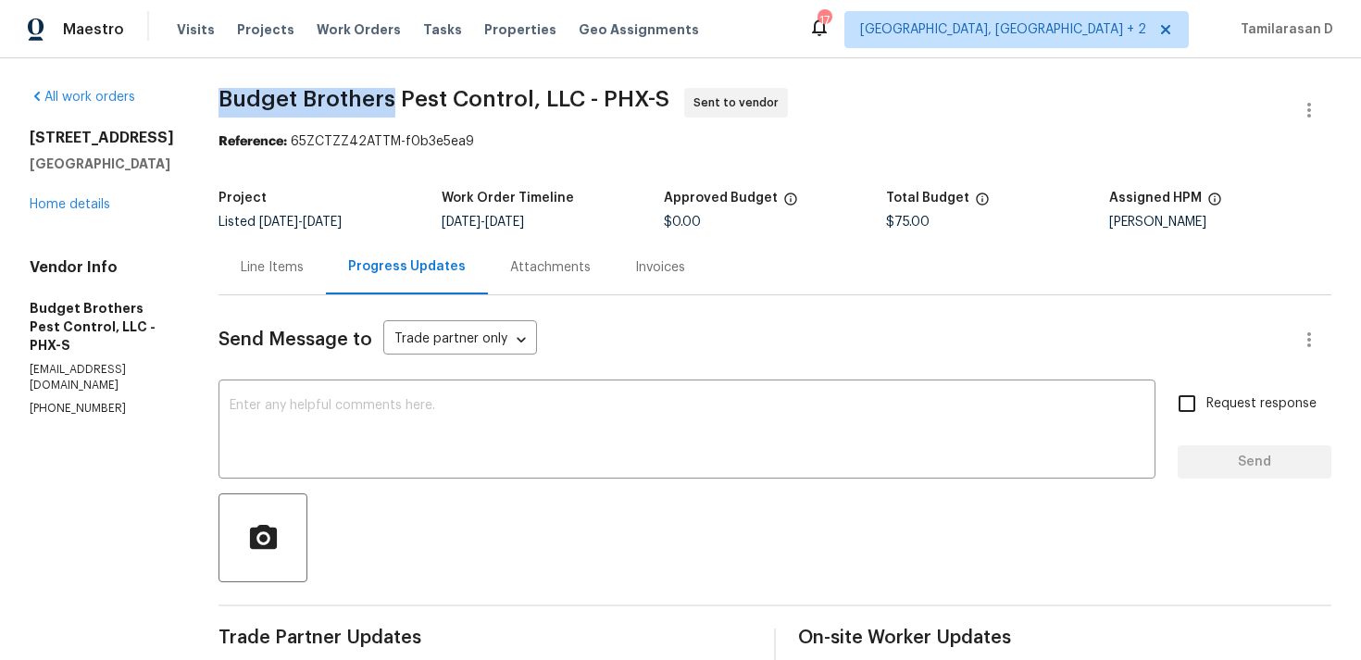
drag, startPoint x: 257, startPoint y: 102, endPoint x: 434, endPoint y: 104, distance: 176.9
click at [434, 104] on div "All work orders 297 W Tamarack Dr San Tan Valley, AZ 85140 Home details Vendor …" at bounding box center [680, 436] width 1361 height 757
copy span "Budget Brothers"
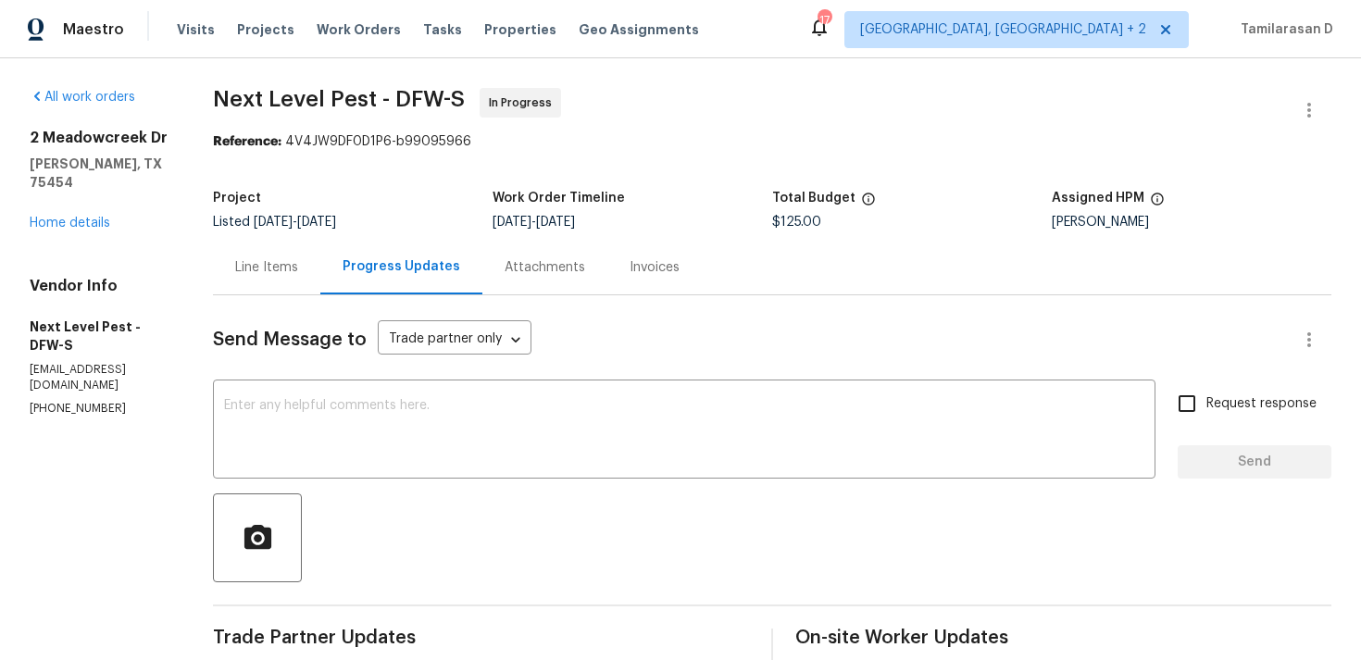
click at [281, 265] on div "Line Items" at bounding box center [266, 267] width 63 height 19
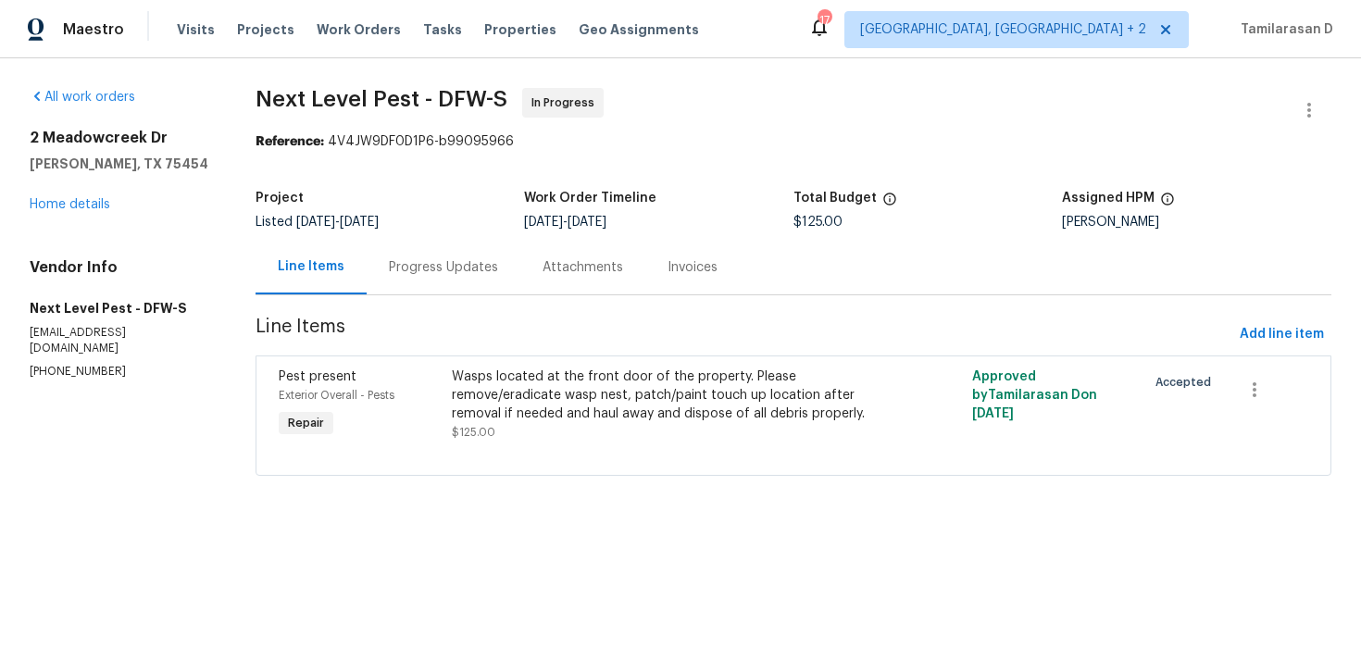
click at [445, 251] on div "Progress Updates" at bounding box center [444, 267] width 154 height 55
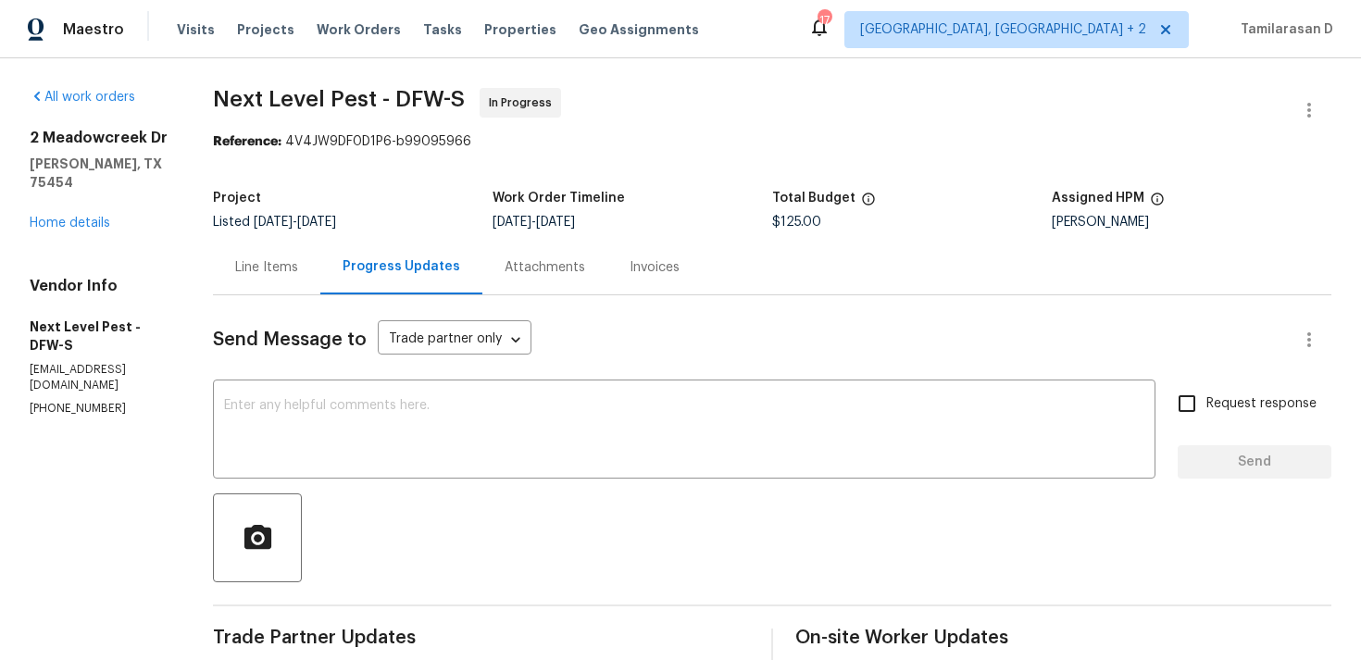
click at [273, 277] on div "Line Items" at bounding box center [266, 267] width 107 height 55
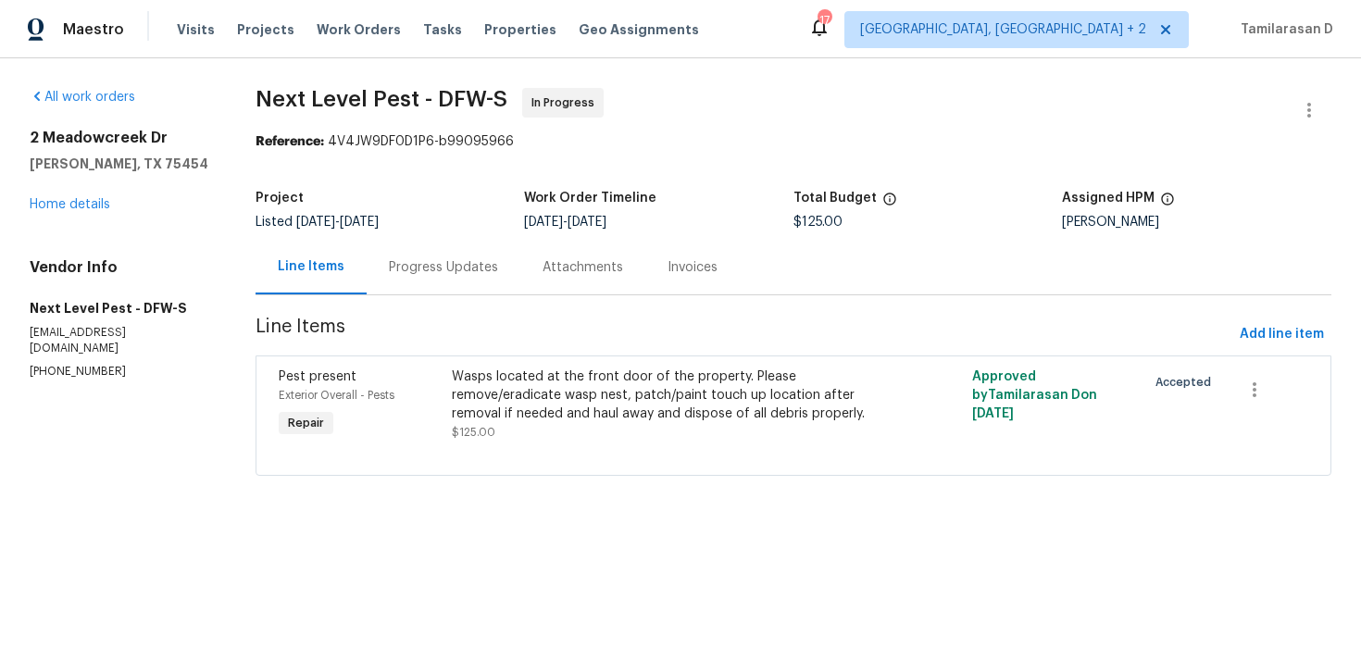
click at [412, 247] on div "Progress Updates" at bounding box center [444, 267] width 154 height 55
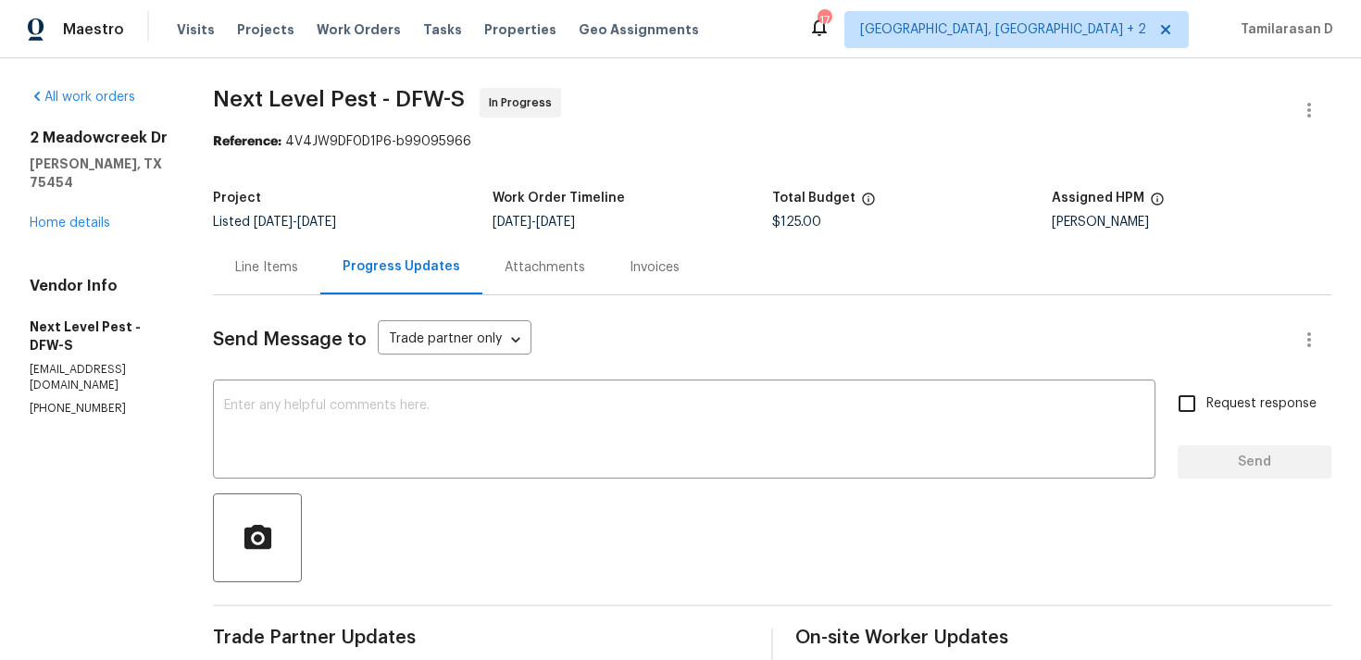
click at [257, 275] on div "Line Items" at bounding box center [266, 267] width 63 height 19
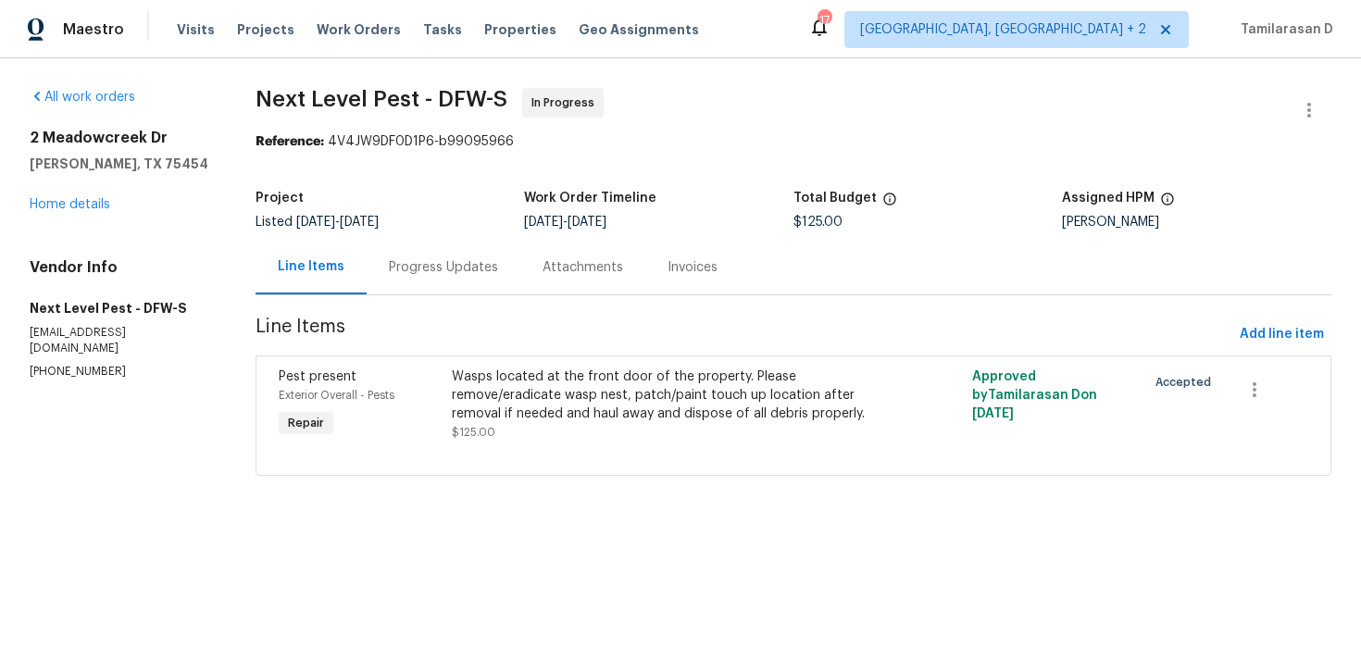
click at [424, 275] on div "Progress Updates" at bounding box center [443, 267] width 109 height 19
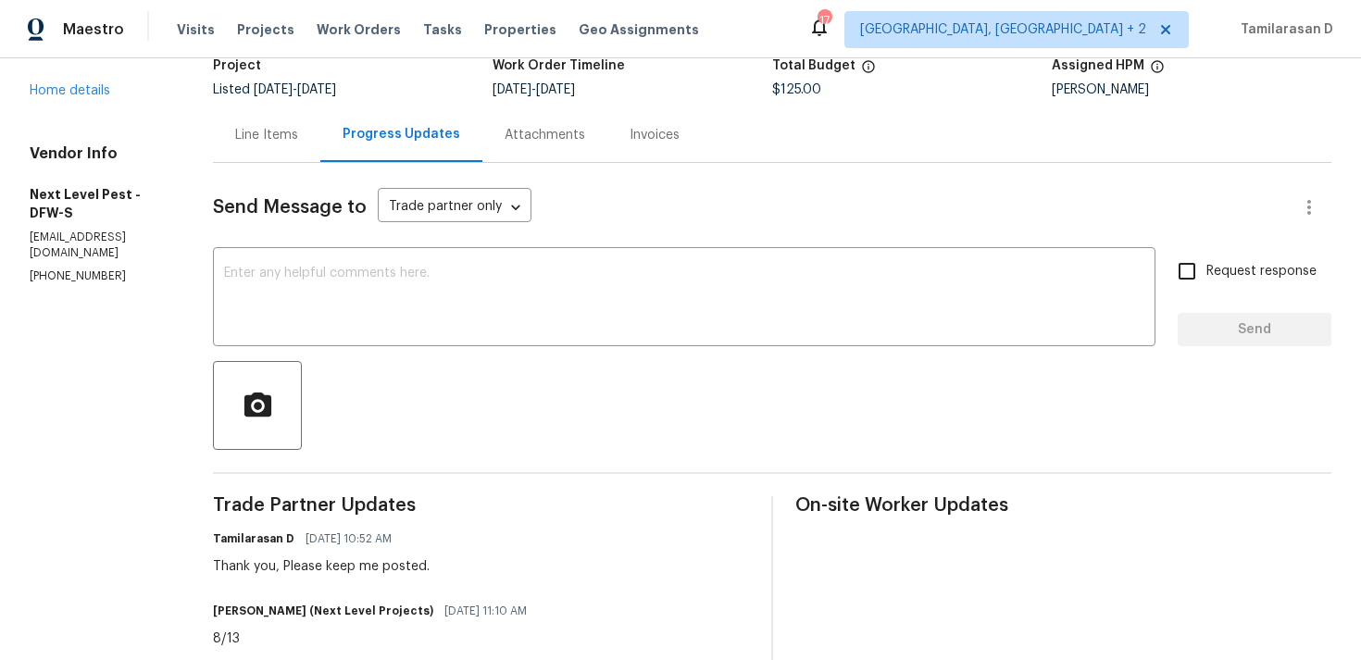
scroll to position [300, 0]
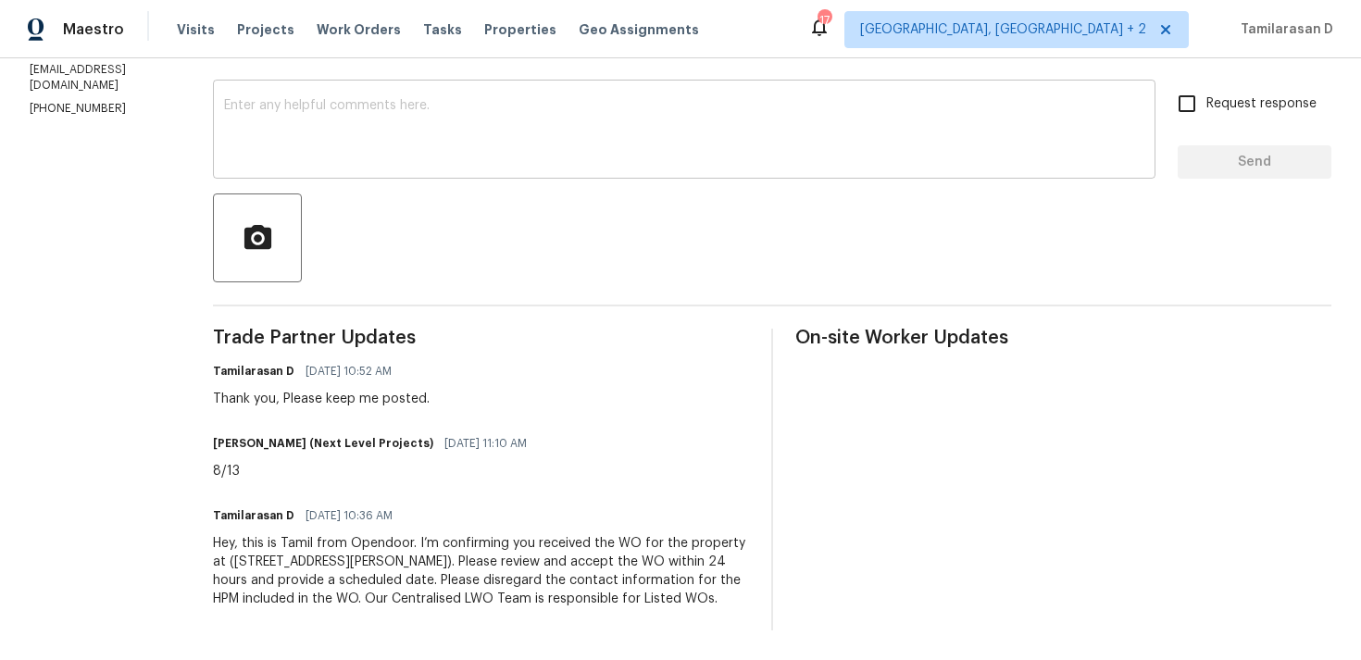
click at [294, 90] on div "x ​" at bounding box center [684, 131] width 943 height 94
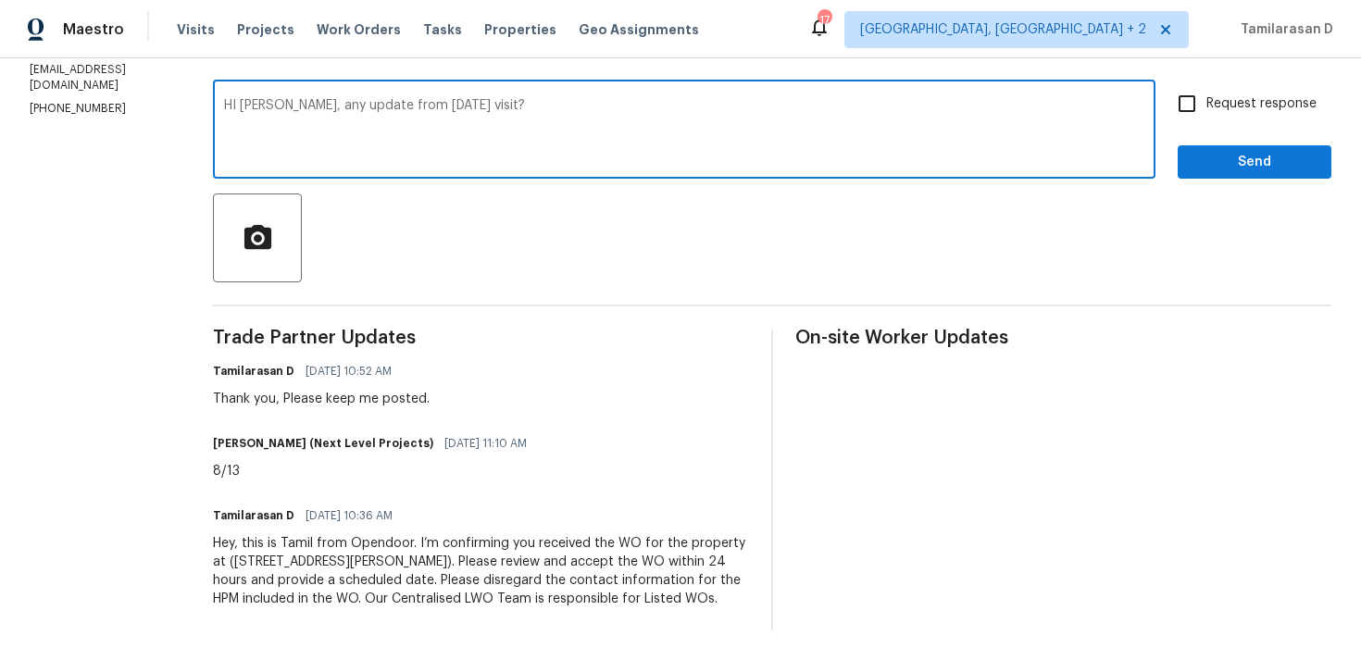
type textarea "HI Brandon, any update from yesterday's visit?"
click at [1237, 107] on span "Request response" at bounding box center [1261, 103] width 110 height 19
click at [1206, 107] on input "Request response" at bounding box center [1187, 103] width 39 height 39
checkbox input "true"
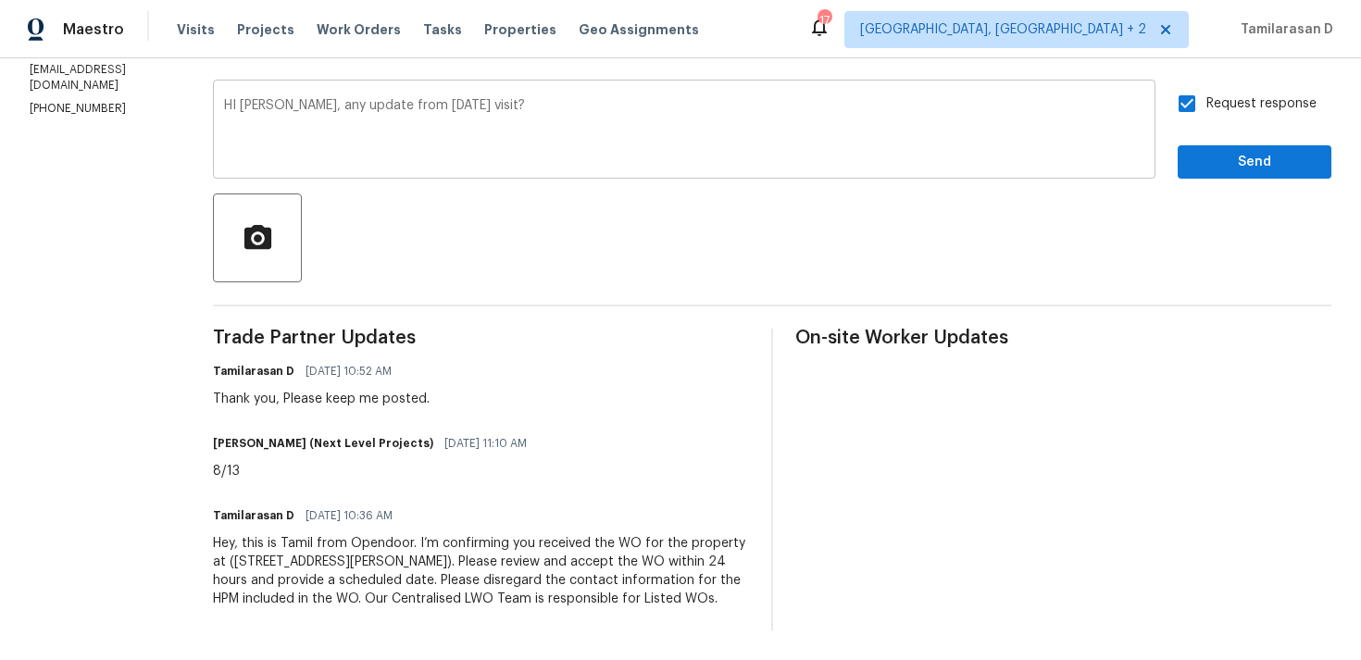
click at [240, 104] on textarea "HI Brandon, any update from yesterday's visit?" at bounding box center [684, 131] width 920 height 65
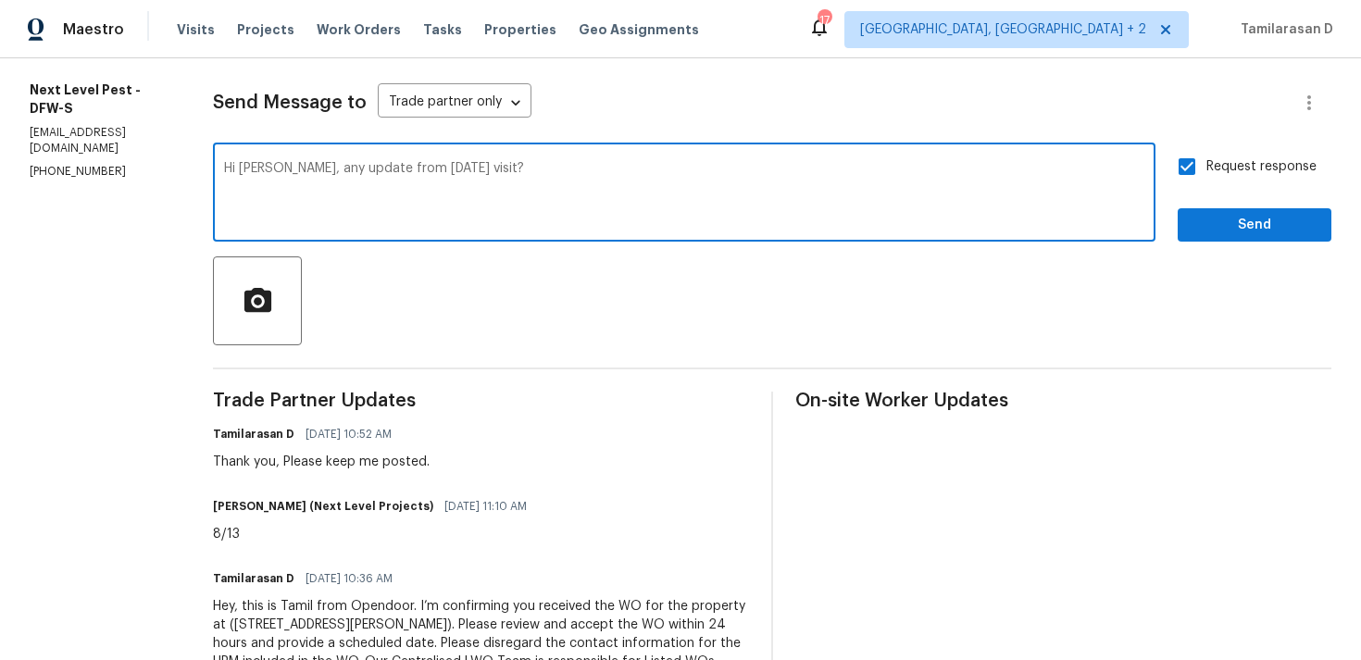
scroll to position [240, 0]
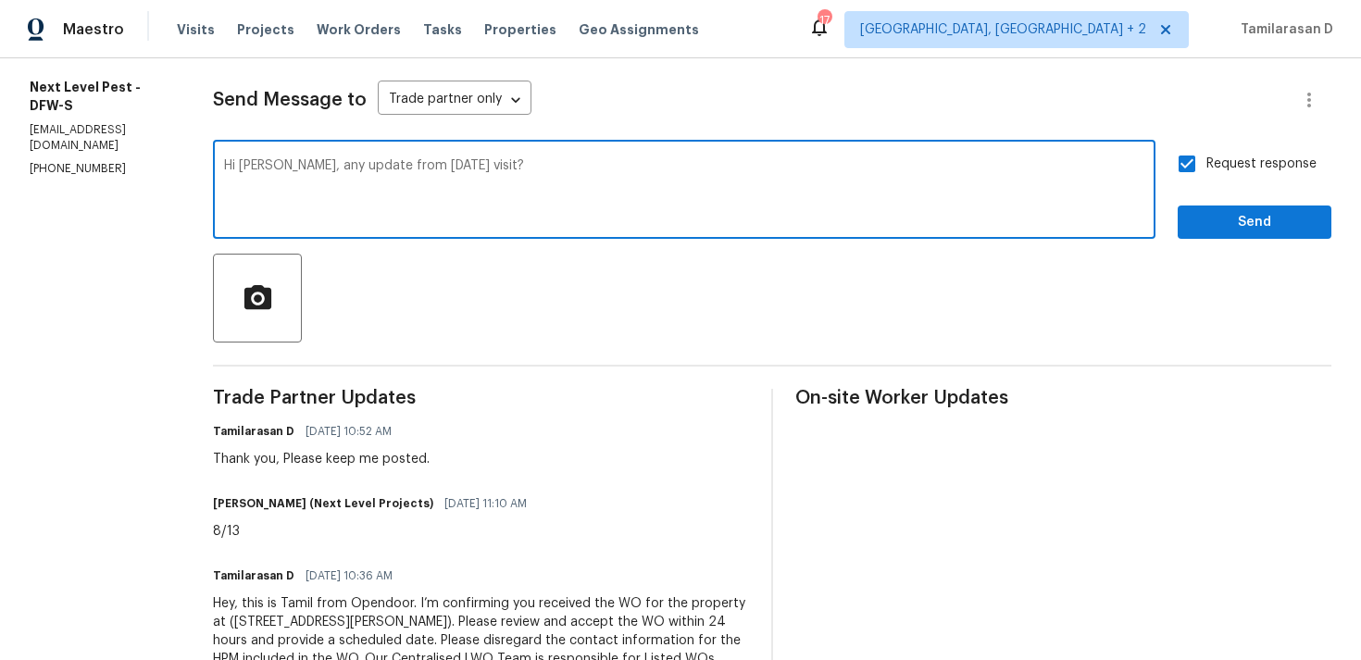
type textarea "Hi Brandon, any update from yesterday's visit?"
click at [1225, 226] on span "Send" at bounding box center [1255, 222] width 124 height 23
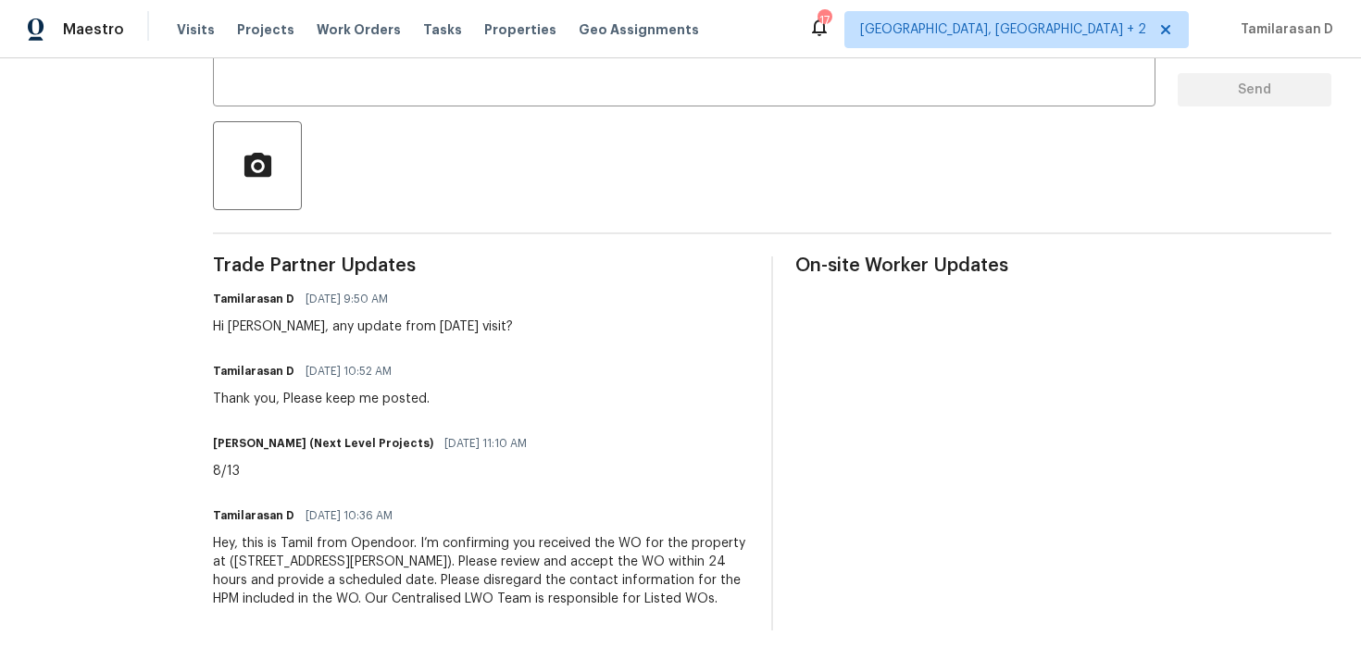
scroll to position [0, 0]
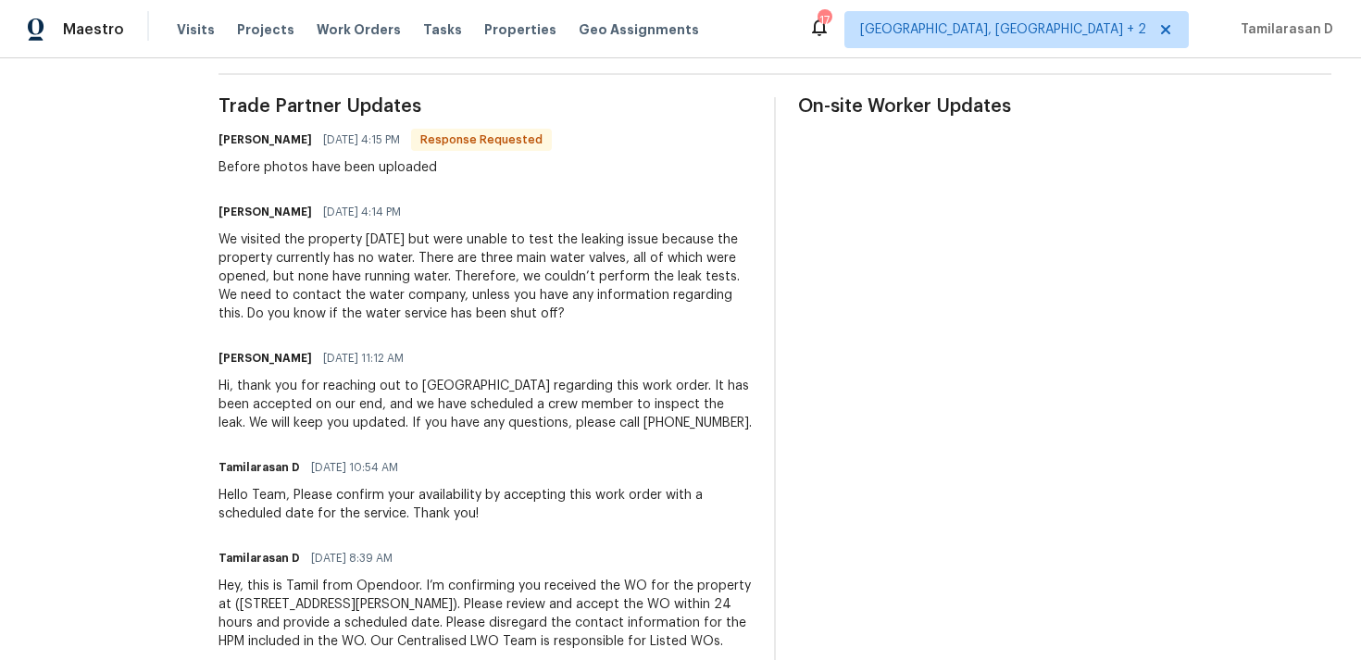
scroll to position [525, 0]
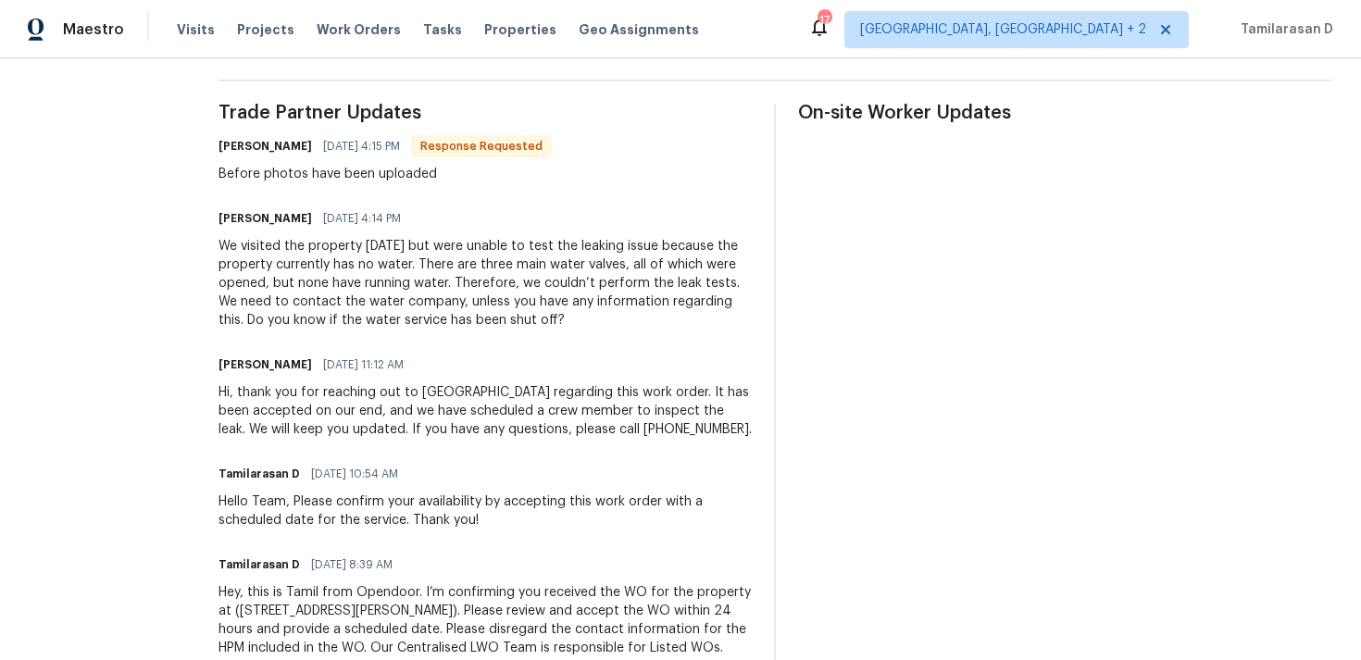
click at [478, 306] on div "We visited the property [DATE] but were unable to test the leaking issue becaus…" at bounding box center [485, 283] width 533 height 93
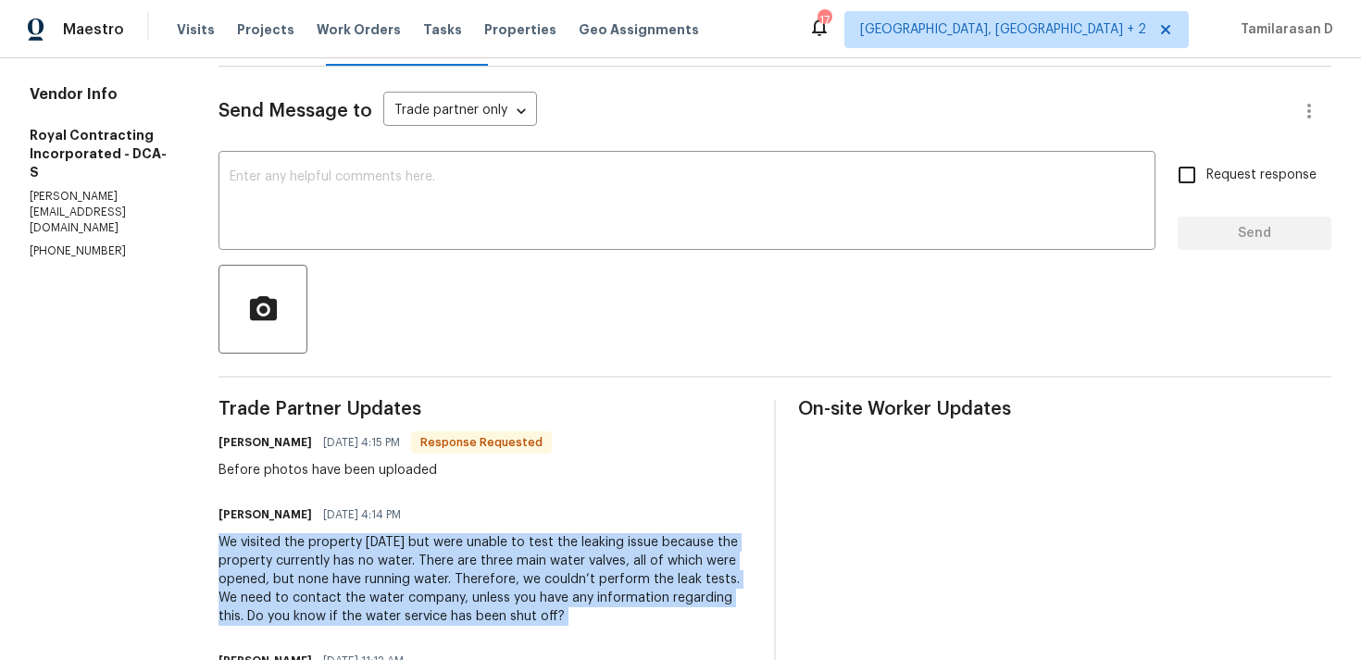
scroll to position [106, 0]
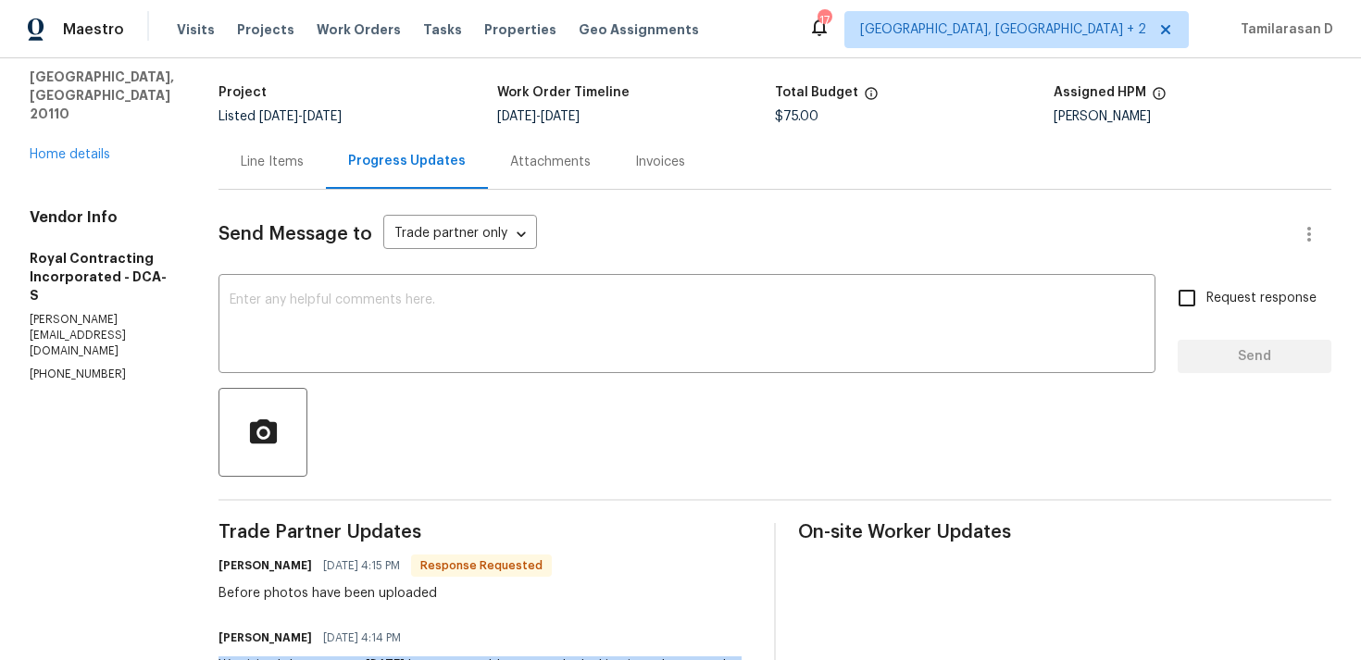
click at [304, 160] on div "Line Items" at bounding box center [272, 162] width 63 height 19
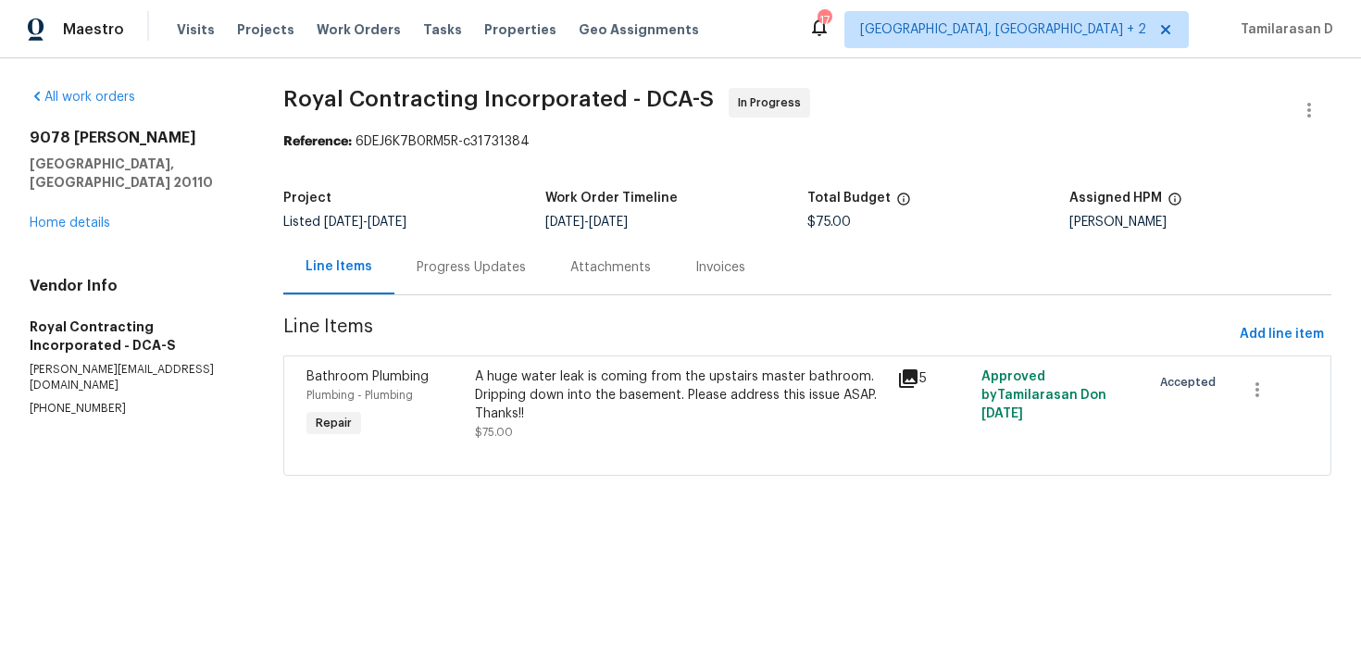
click at [457, 286] on div "Progress Updates" at bounding box center [471, 267] width 154 height 55
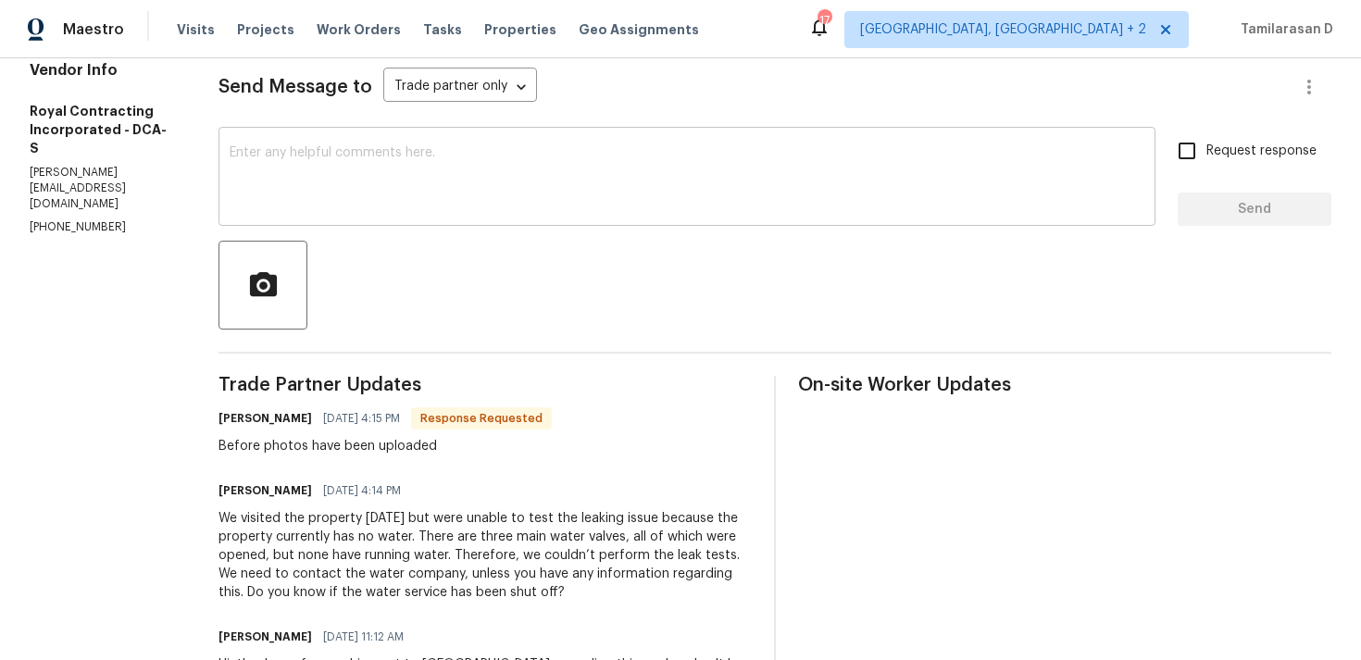
scroll to position [302, 0]
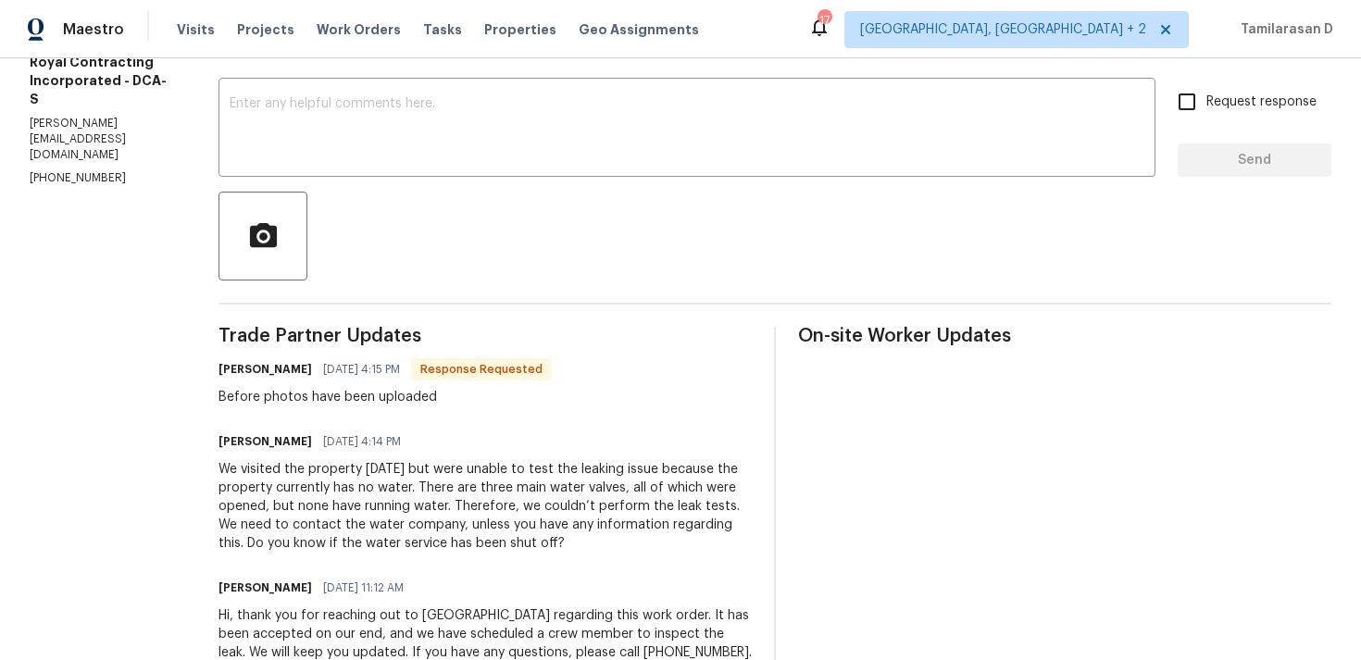
click at [469, 521] on div "We visited the property [DATE] but were unable to test the leaking issue becaus…" at bounding box center [485, 506] width 533 height 93
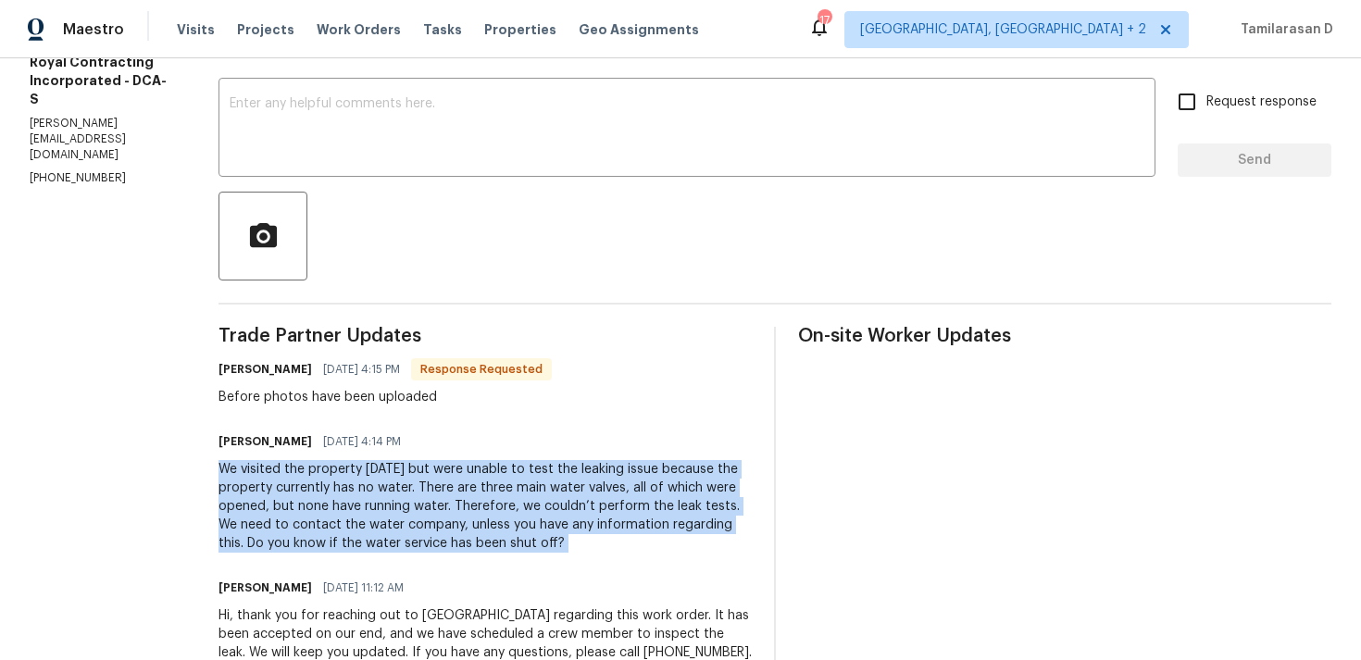
click at [488, 524] on div "We visited the property [DATE] but were unable to test the leaking issue becaus…" at bounding box center [485, 506] width 533 height 93
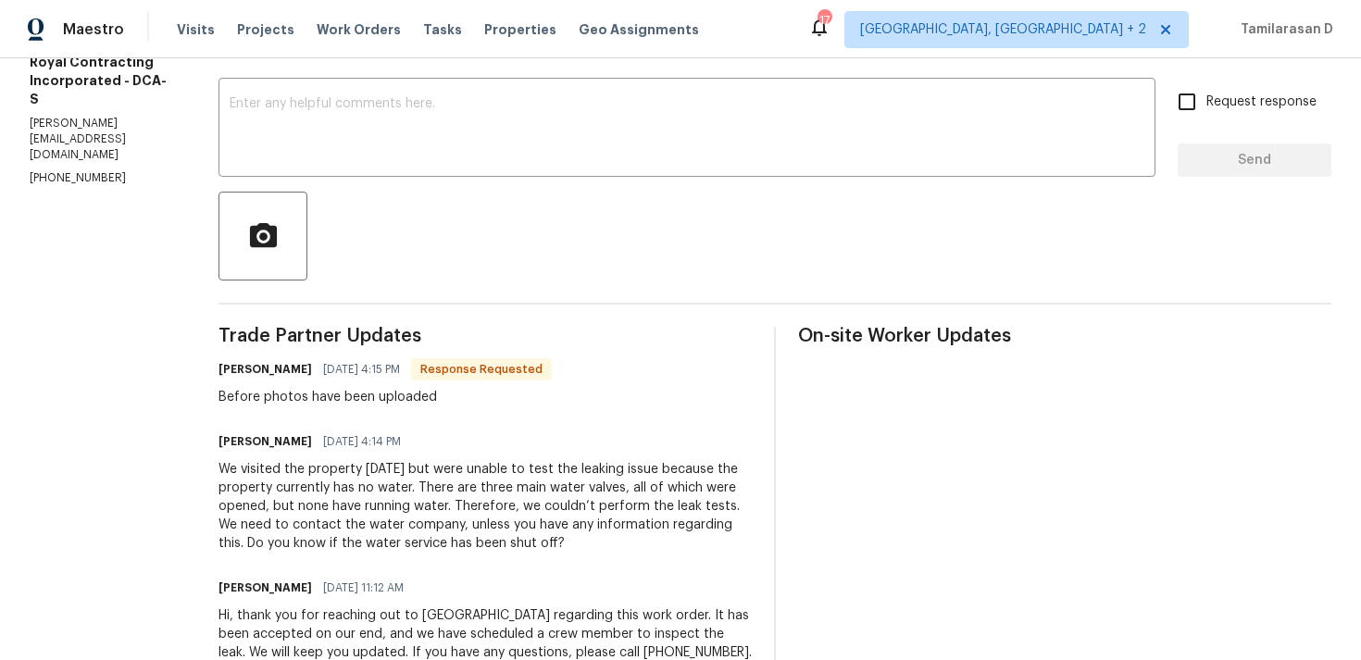
click at [488, 524] on div "We visited the property [DATE] but were unable to test the leaking issue becaus…" at bounding box center [485, 506] width 533 height 93
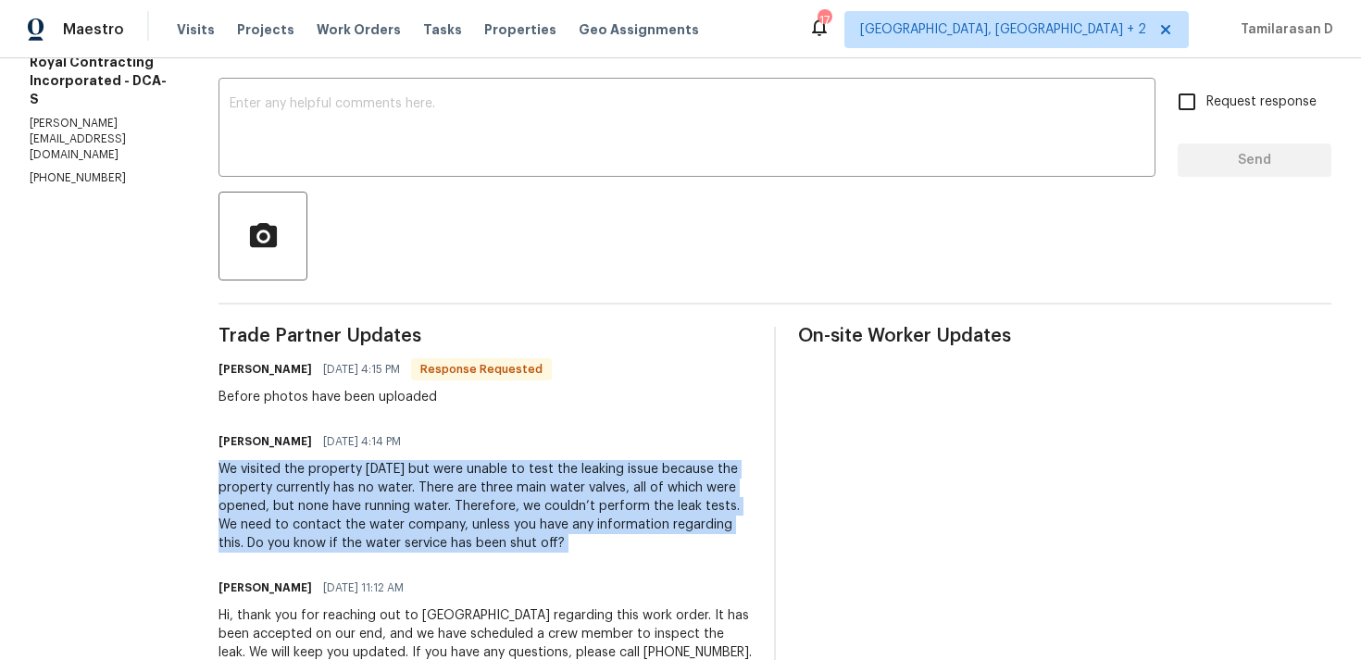
scroll to position [312, 0]
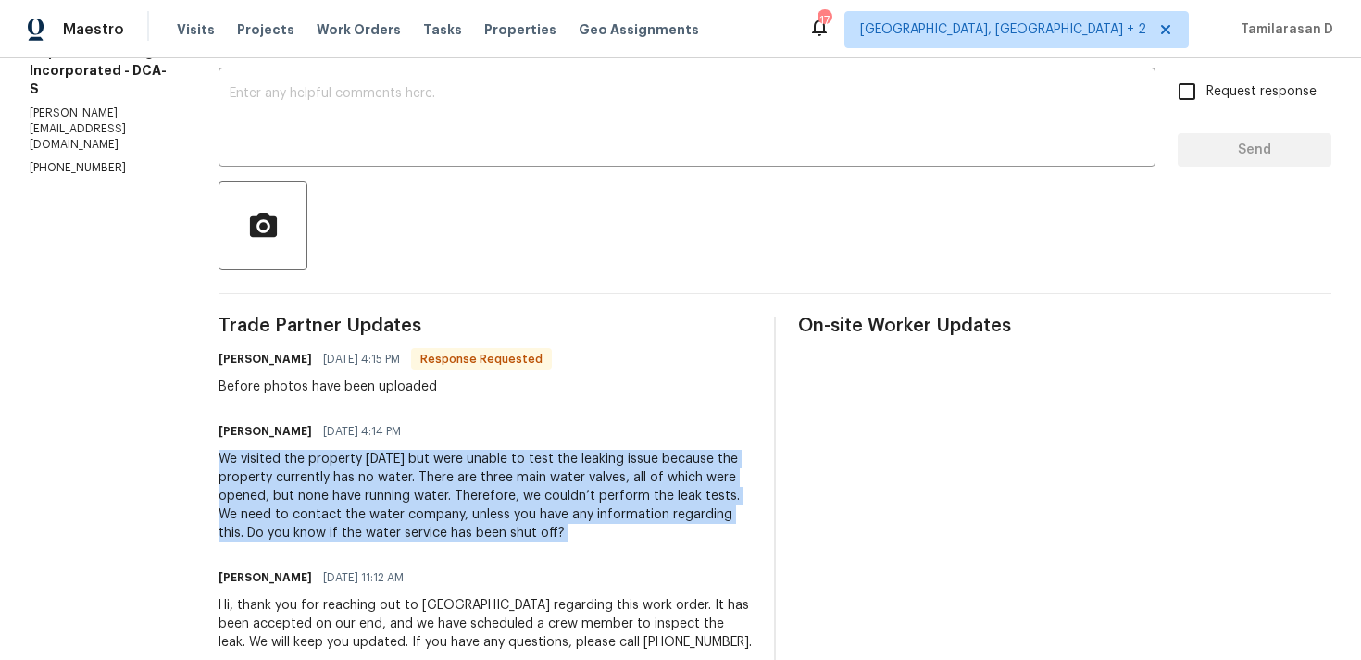
click at [502, 502] on div "We visited the property [DATE] but were unable to test the leaking issue becaus…" at bounding box center [485, 496] width 533 height 93
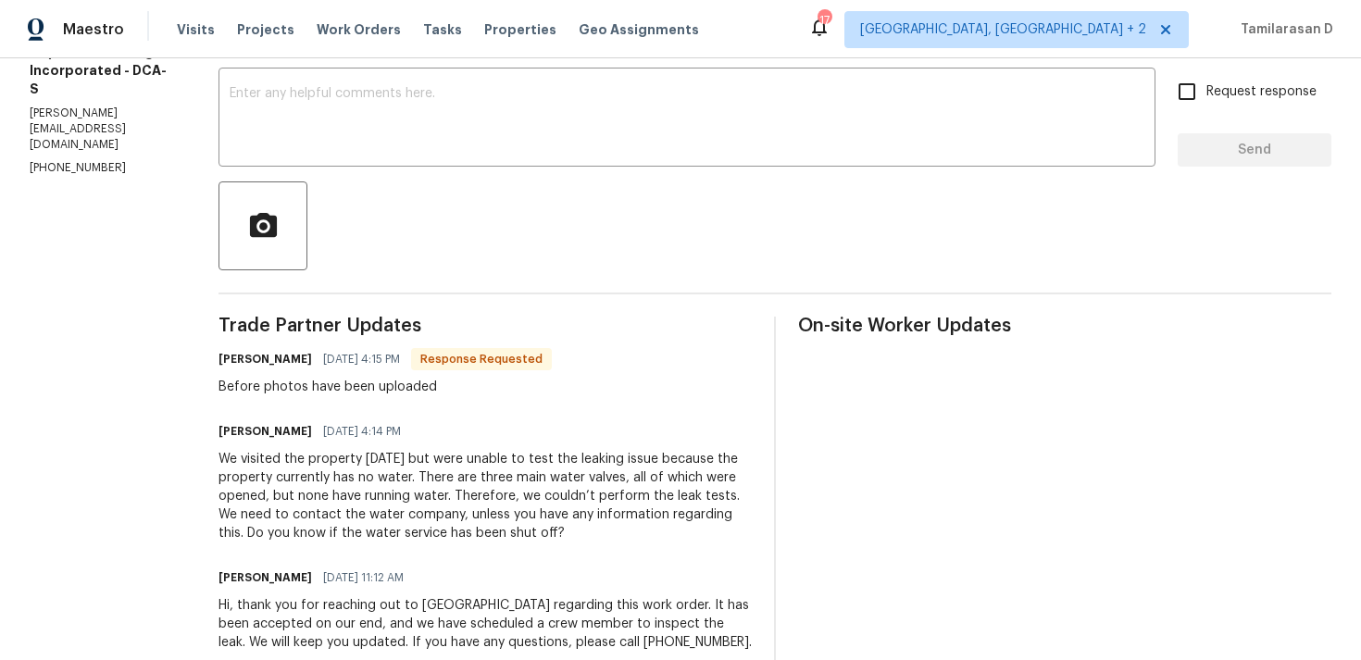
click at [502, 502] on div "We visited the property [DATE] but were unable to test the leaking issue becaus…" at bounding box center [485, 496] width 533 height 93
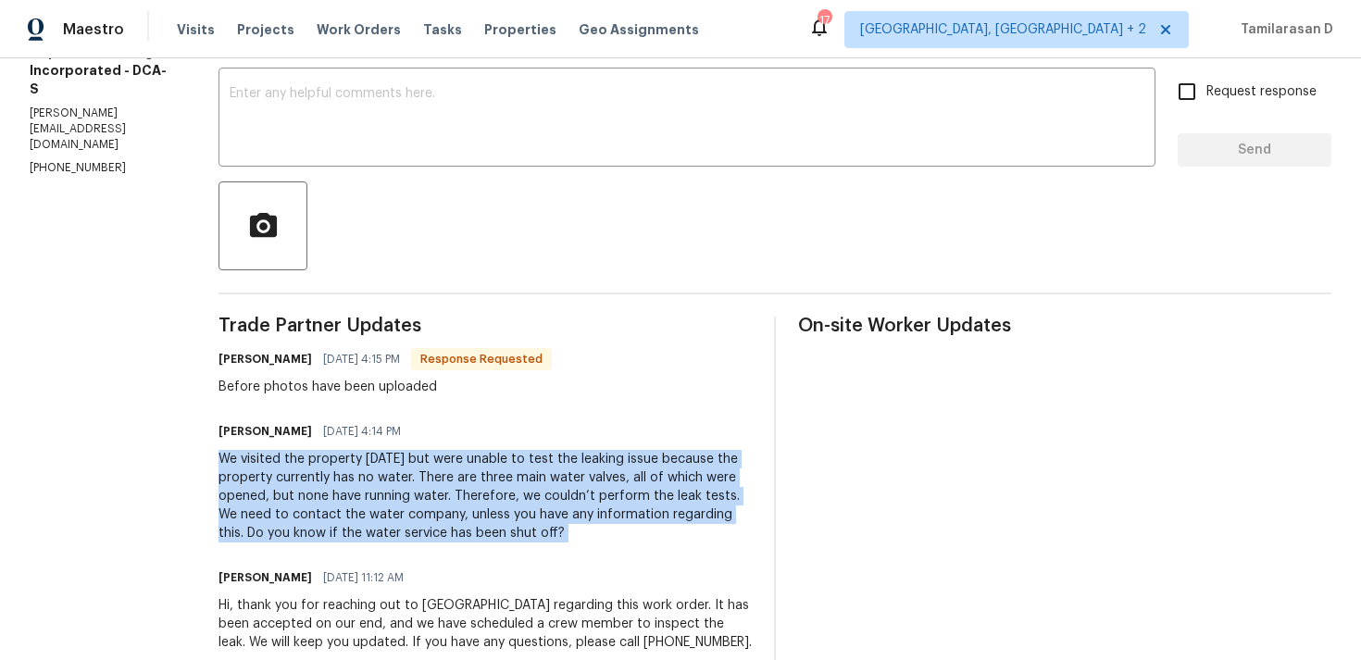
scroll to position [0, 0]
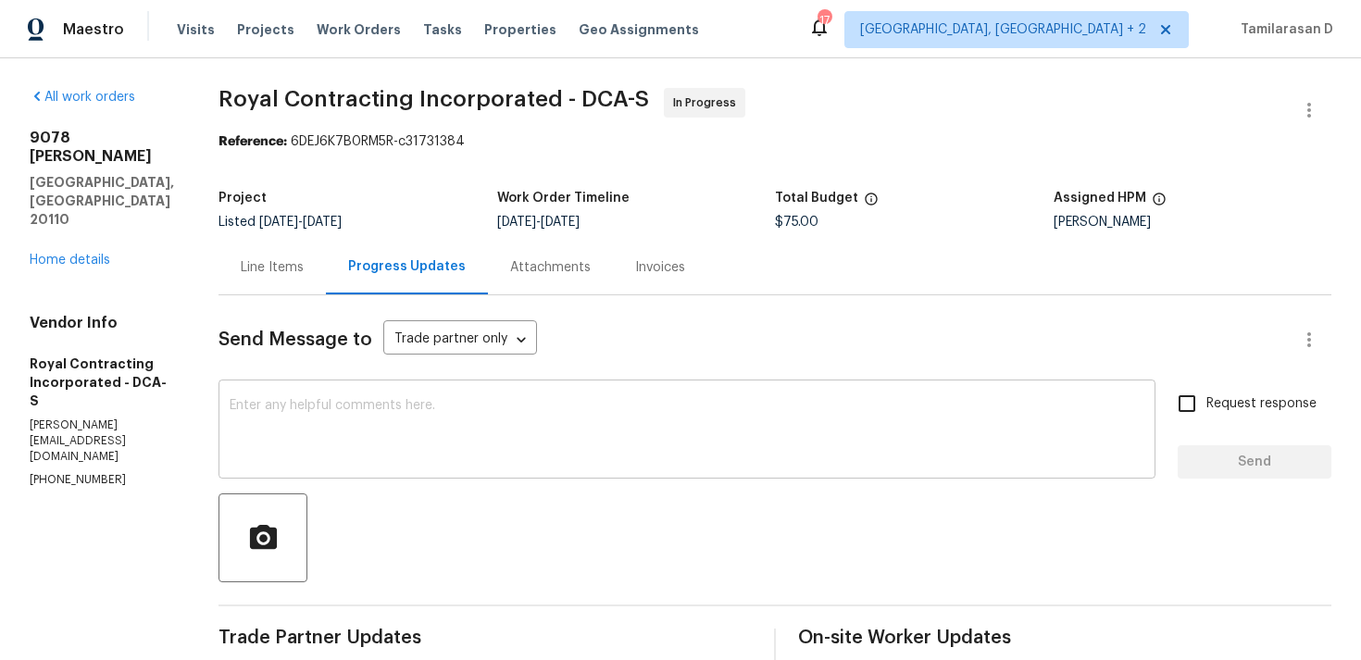
click at [406, 456] on textarea at bounding box center [687, 431] width 915 height 65
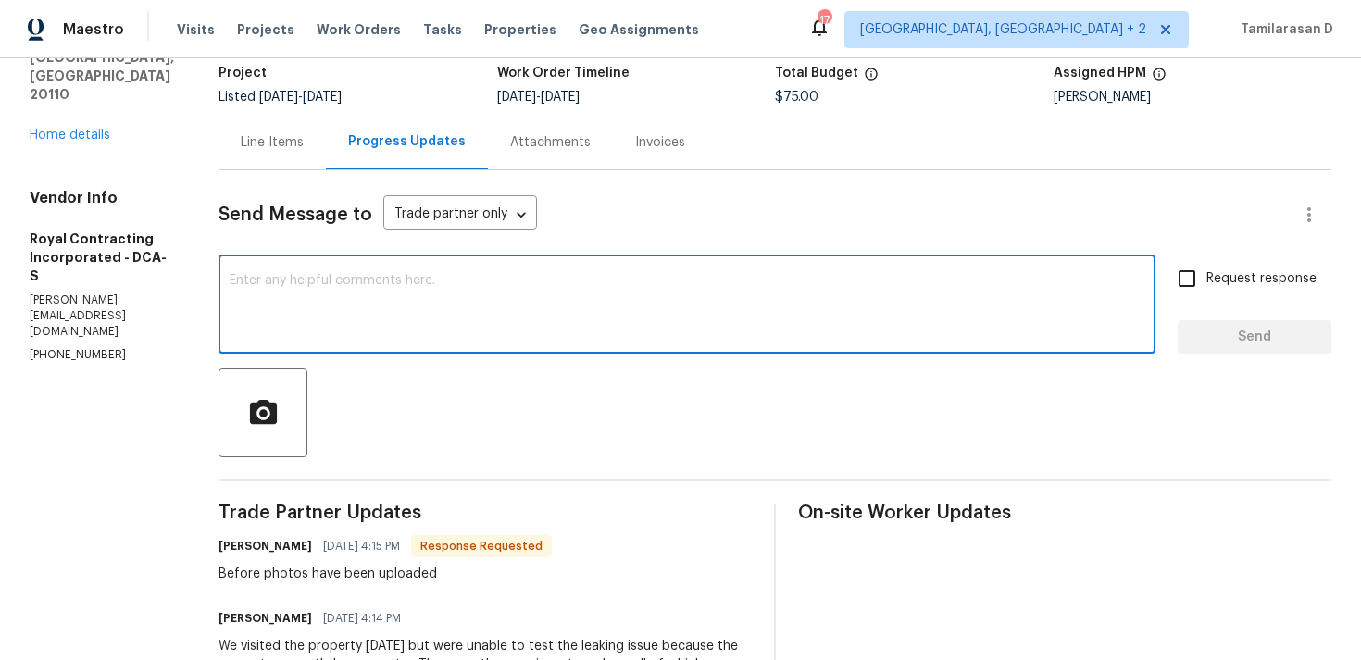
scroll to position [150, 0]
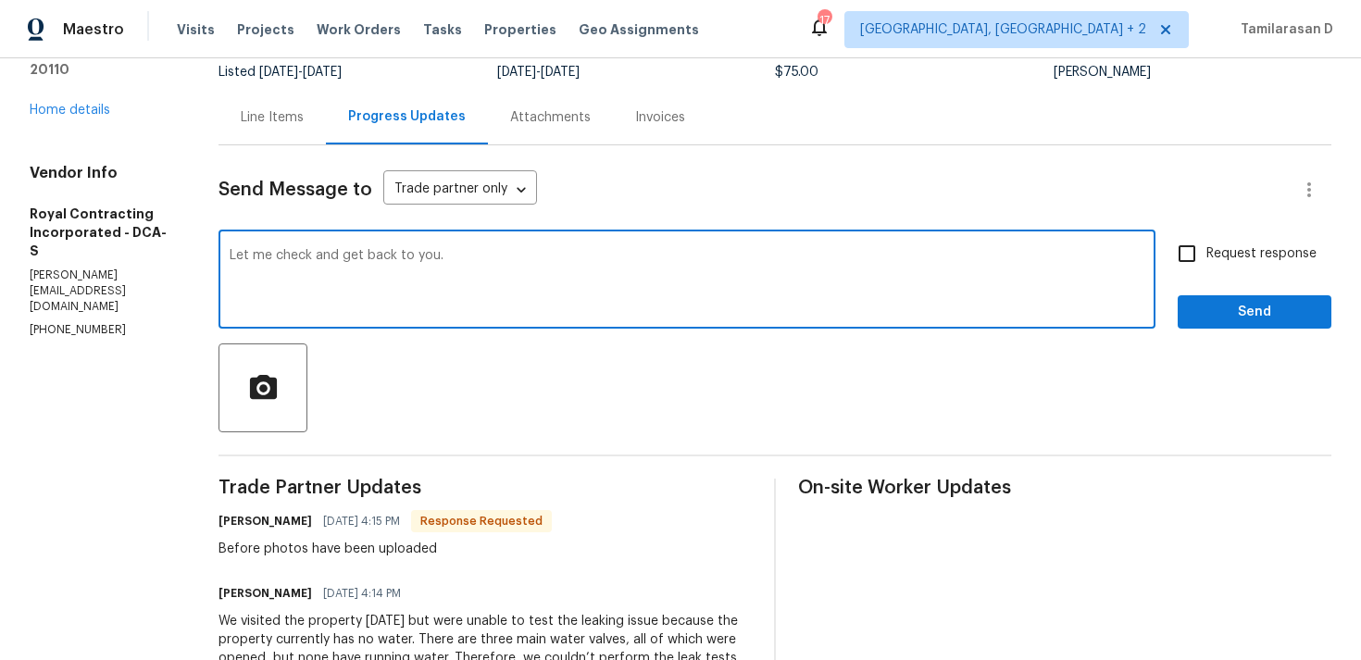
click at [249, 252] on textarea "Let me check and get back to you." at bounding box center [687, 281] width 915 height 65
click at [528, 272] on textarea "Thanks for heads up, Let me check and get back to you." at bounding box center [687, 281] width 915 height 65
type textarea "Thanks for heads up, Let me check and get back to you."
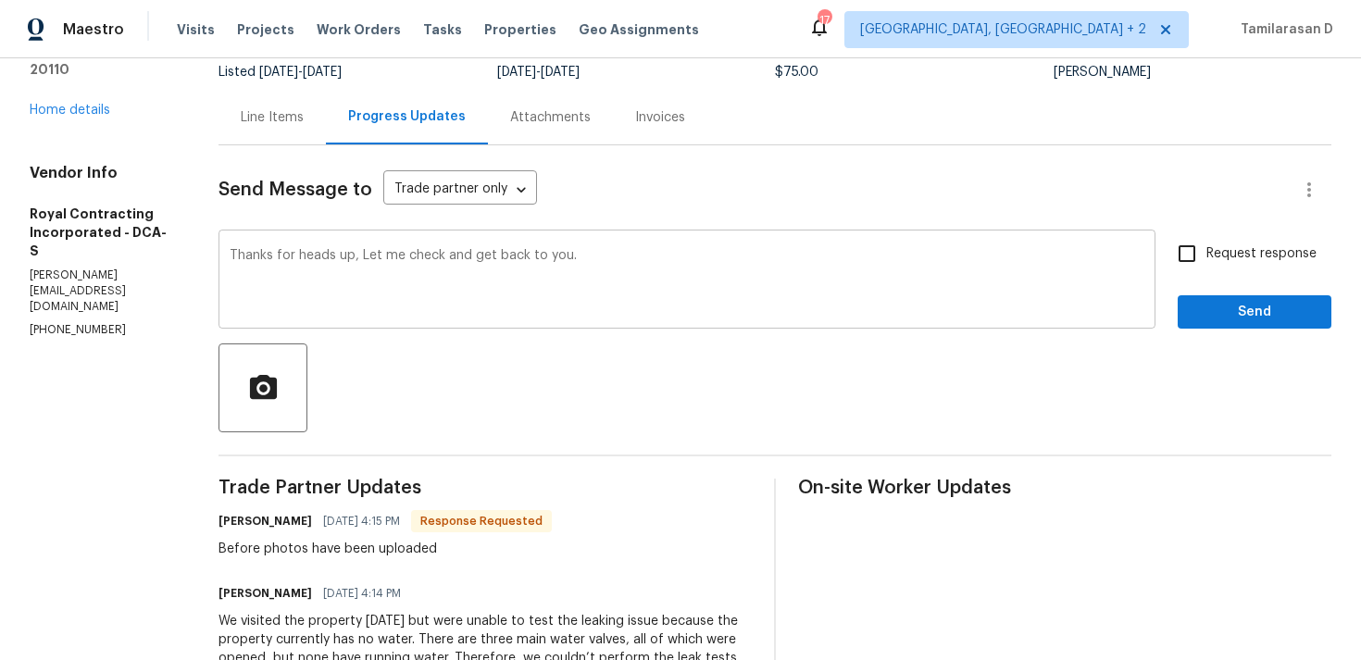
click at [455, 248] on div "Thanks for heads up, Let me check and get back to you. x ​" at bounding box center [687, 281] width 937 height 94
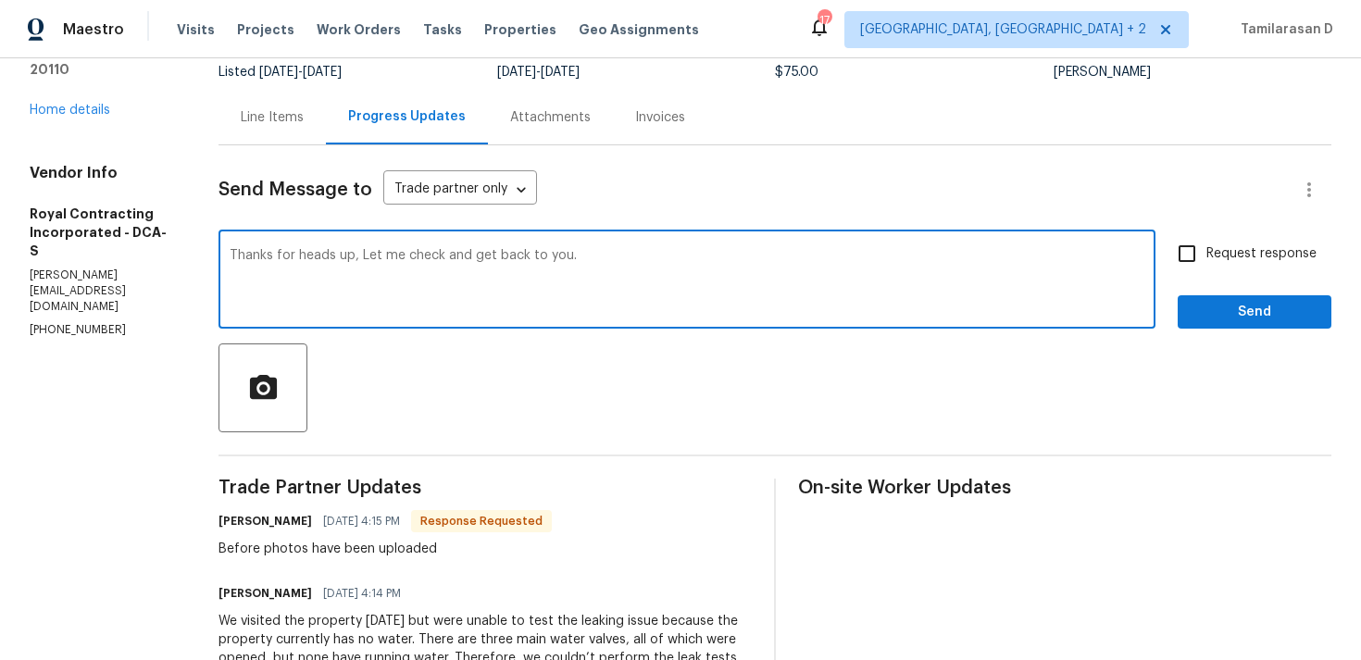
click at [507, 294] on textarea "Thanks for heads up, Let me check and get back to you." at bounding box center [687, 281] width 915 height 65
click at [1257, 313] on span "Send" at bounding box center [1255, 312] width 124 height 23
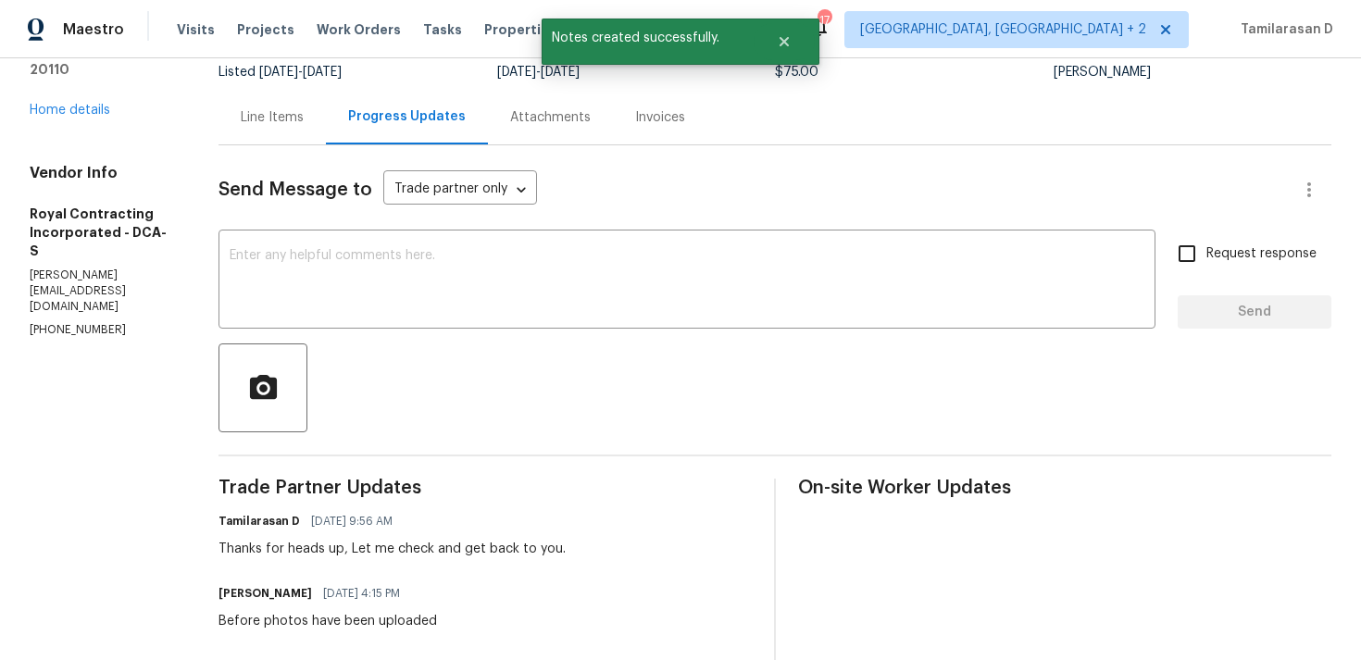
scroll to position [0, 0]
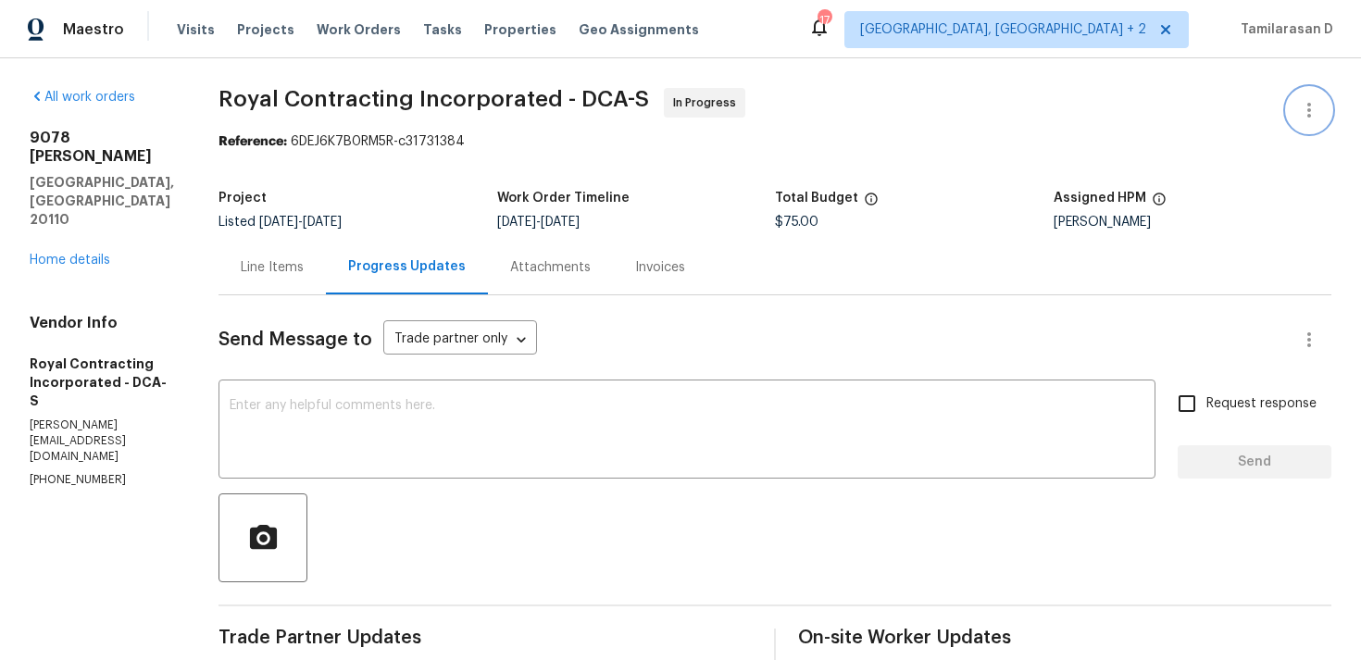
click at [1318, 118] on icon "button" at bounding box center [1309, 110] width 22 height 22
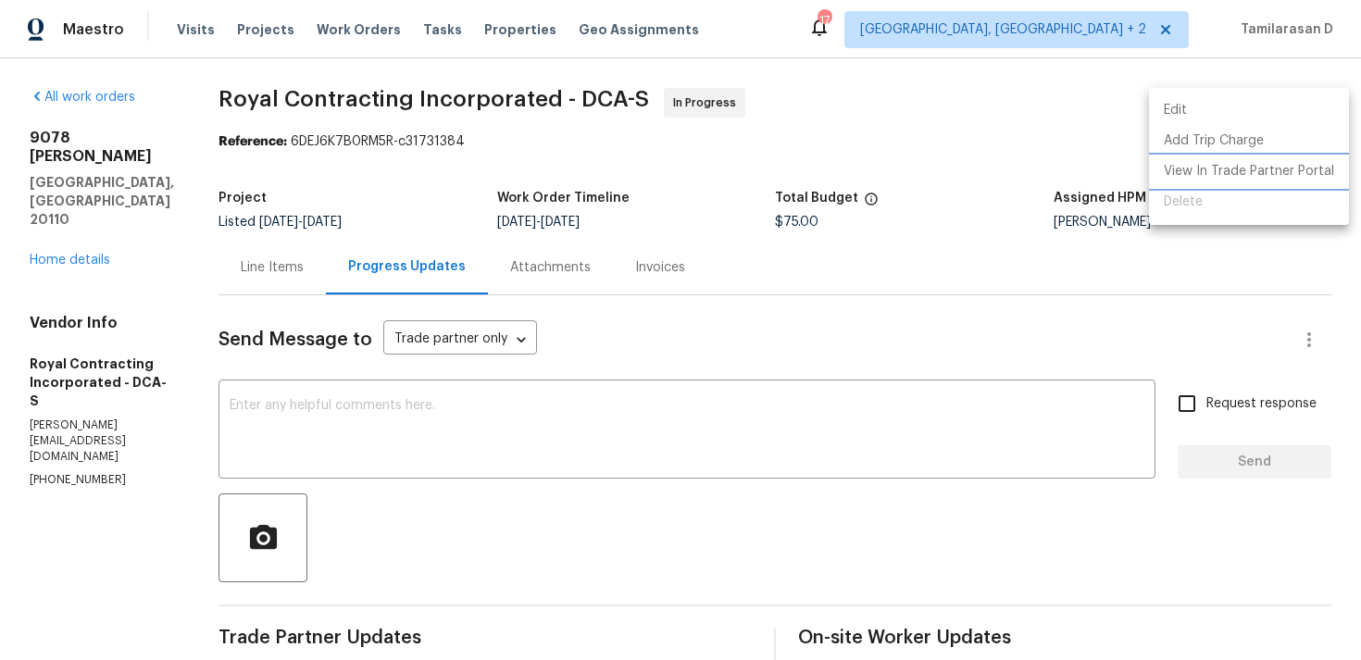
click at [1217, 172] on li "View In Trade Partner Portal" at bounding box center [1249, 171] width 200 height 31
click at [429, 205] on div at bounding box center [680, 330] width 1361 height 660
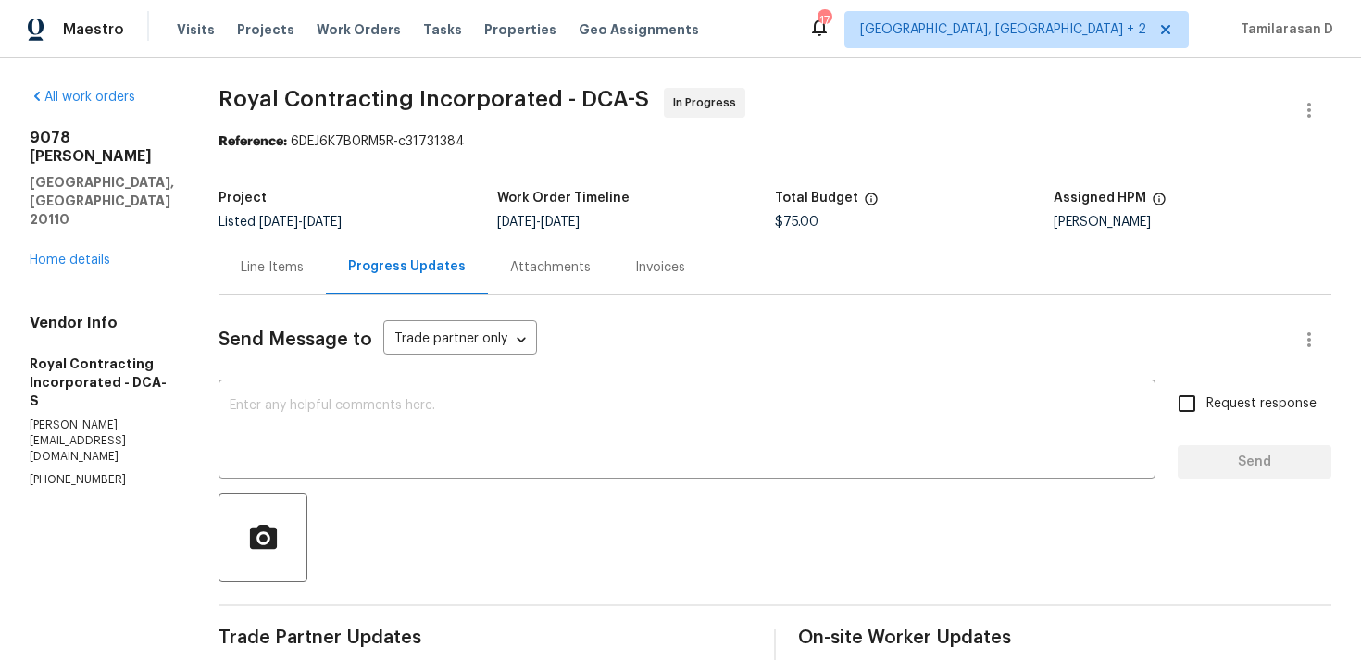
click at [302, 277] on div "Line Items" at bounding box center [272, 267] width 107 height 55
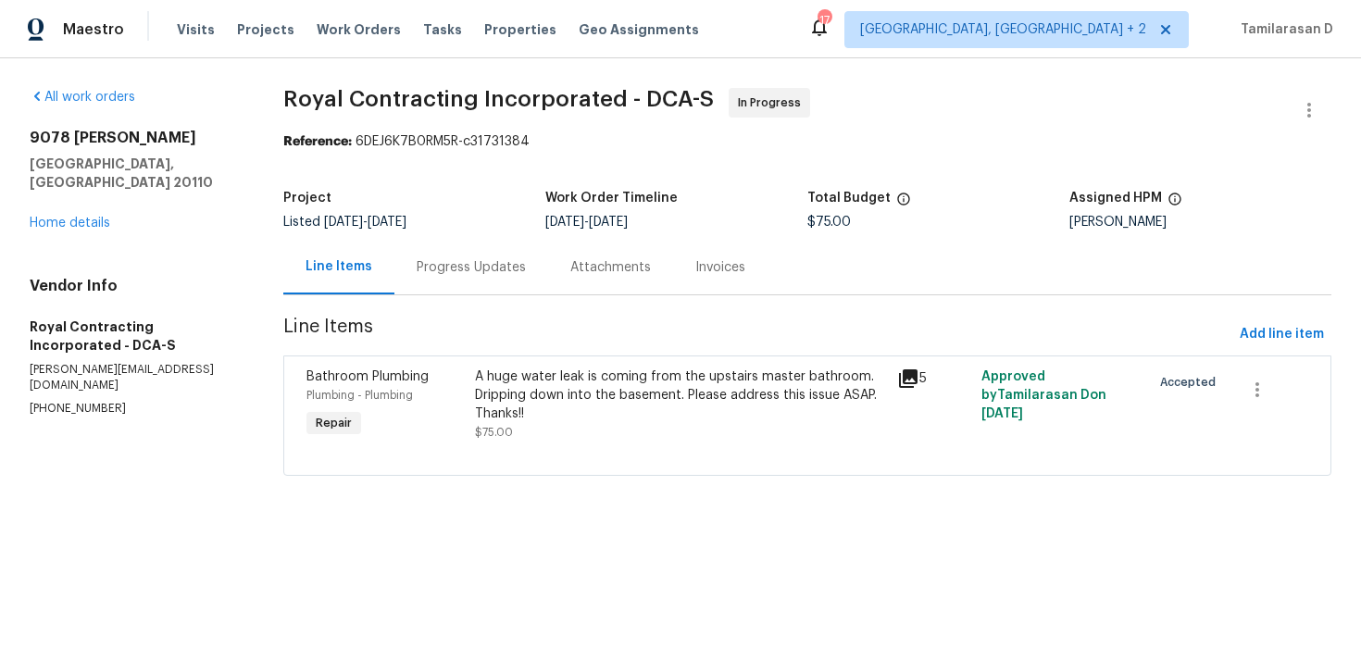
click at [575, 402] on div "A huge water leak is coming from the upstairs master bathroom. Dripping down in…" at bounding box center [680, 396] width 411 height 56
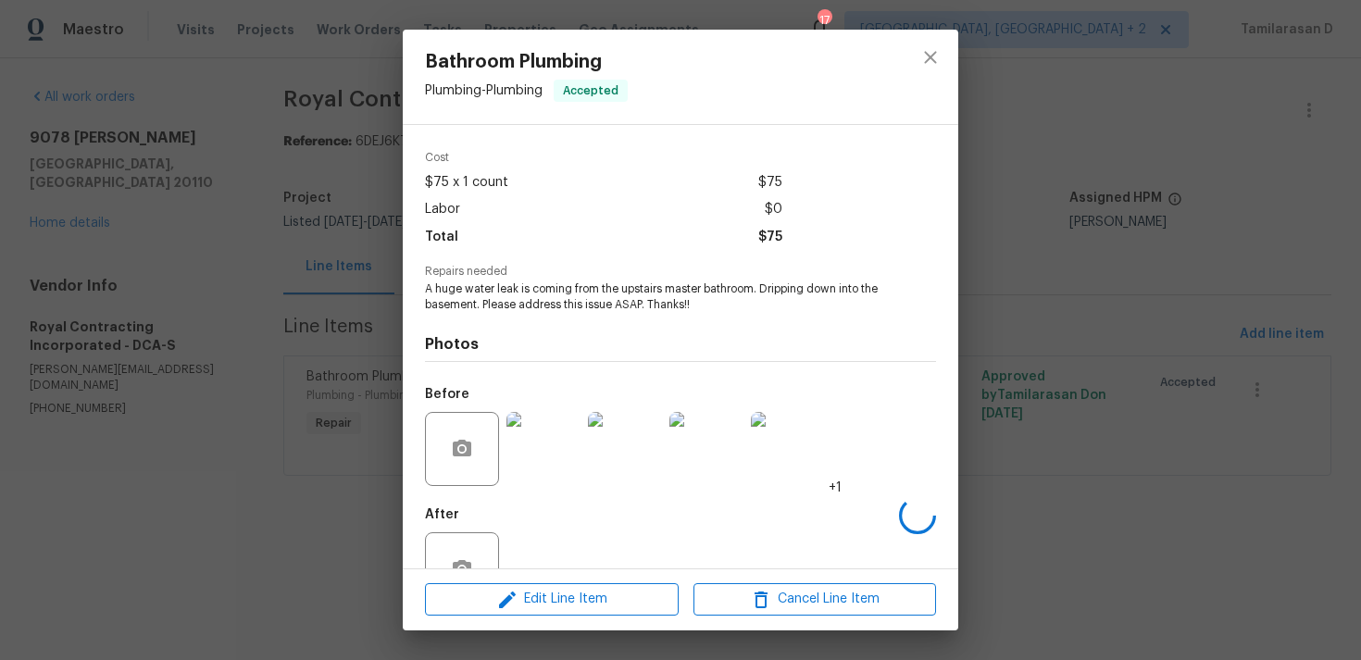
scroll to position [64, 0]
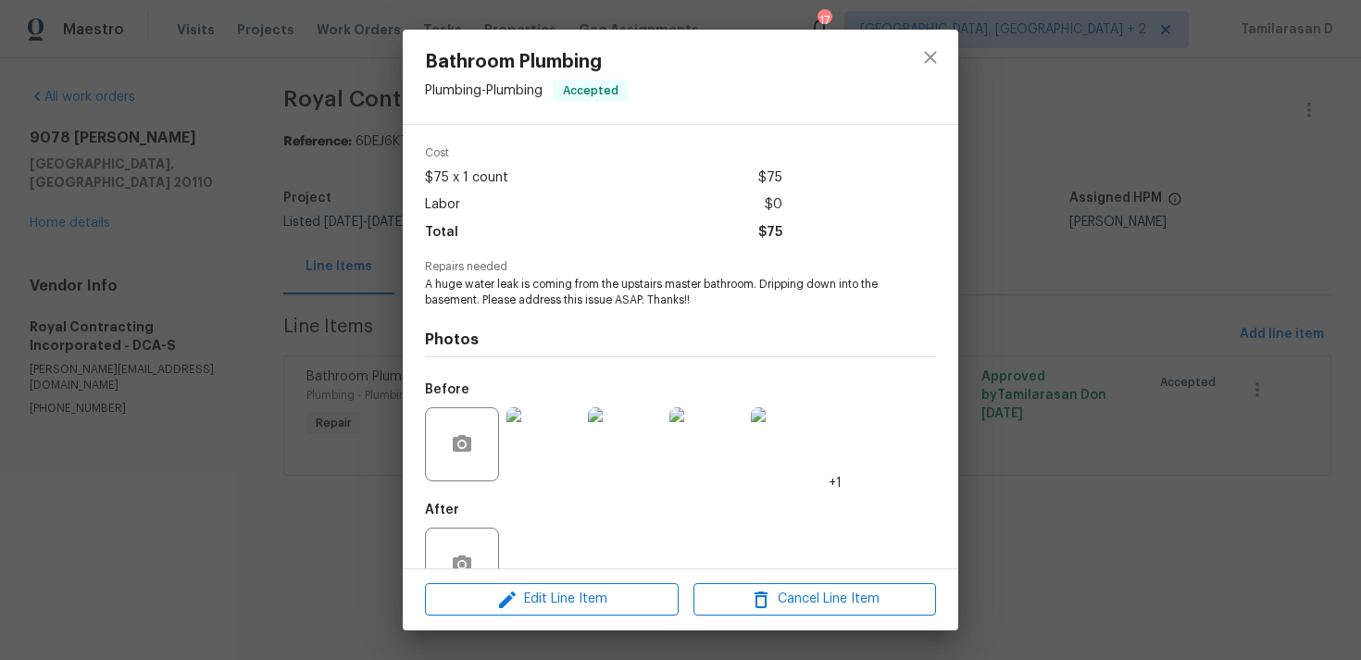
click at [569, 456] on img at bounding box center [543, 444] width 74 height 74
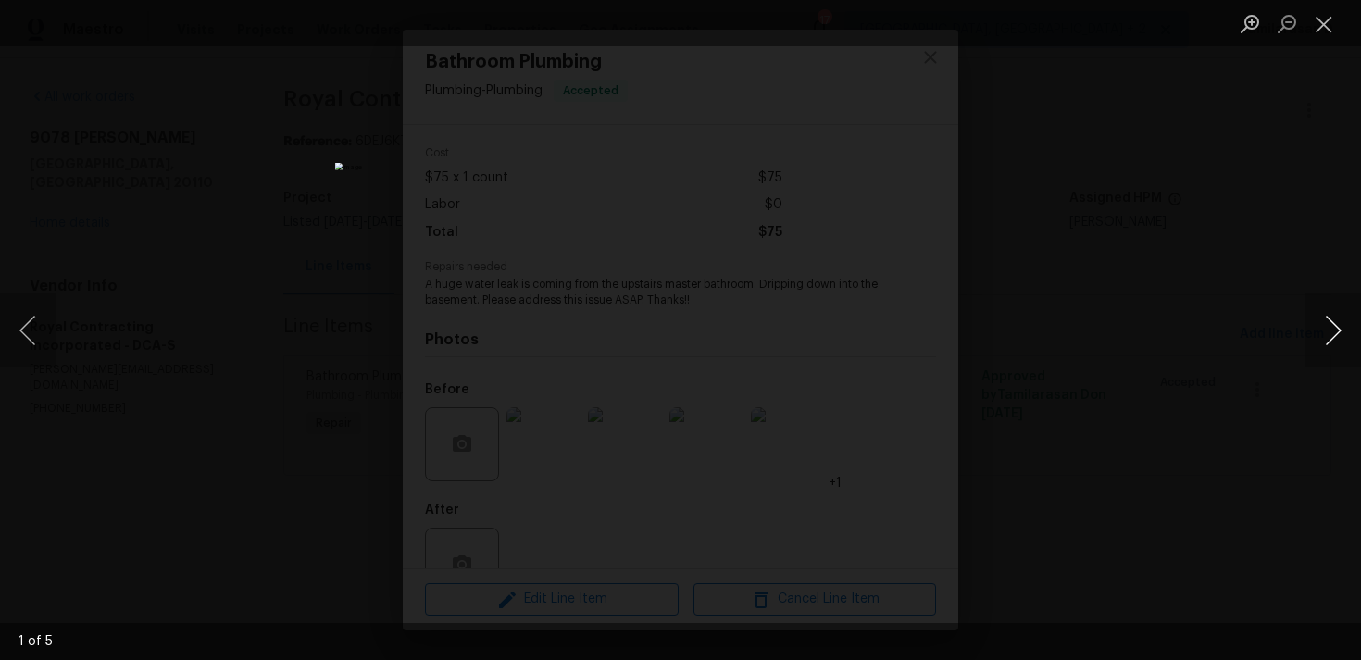
click at [1328, 327] on button "Next image" at bounding box center [1334, 331] width 56 height 74
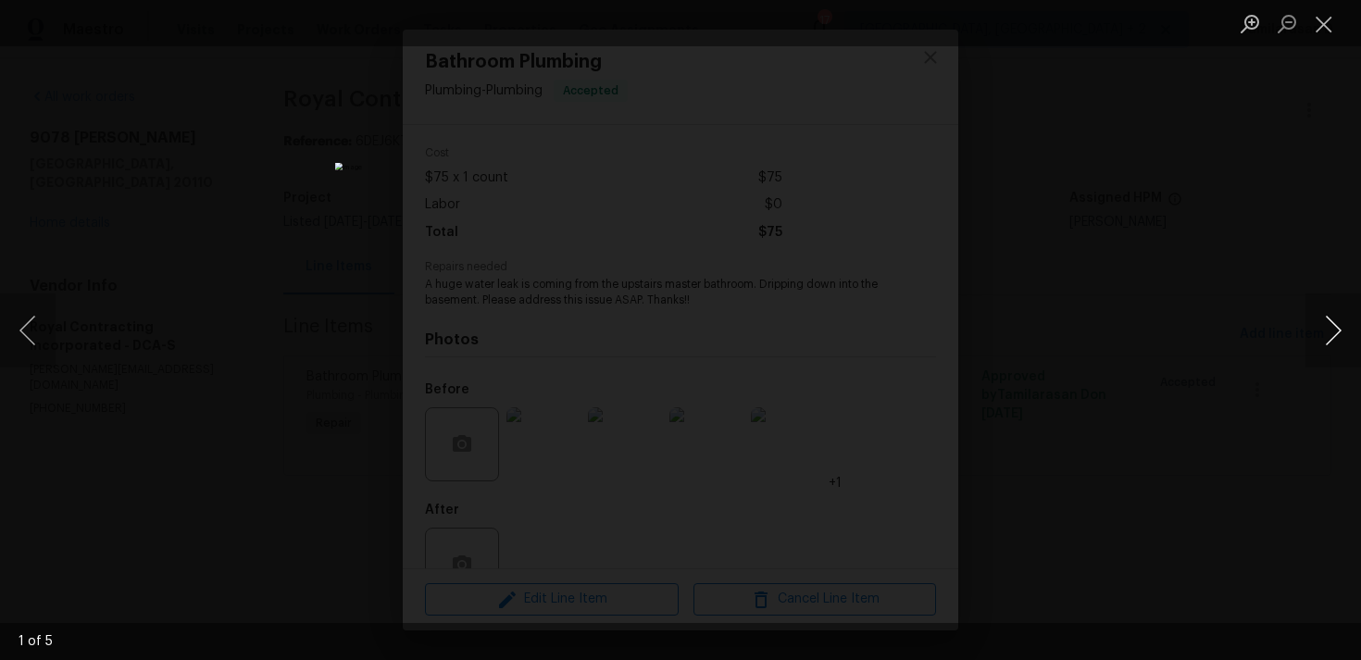
click at [1338, 330] on button "Next image" at bounding box center [1334, 331] width 56 height 74
click at [1337, 331] on button "Next image" at bounding box center [1334, 331] width 56 height 74
click at [1327, 9] on button "Close lightbox" at bounding box center [1324, 23] width 37 height 32
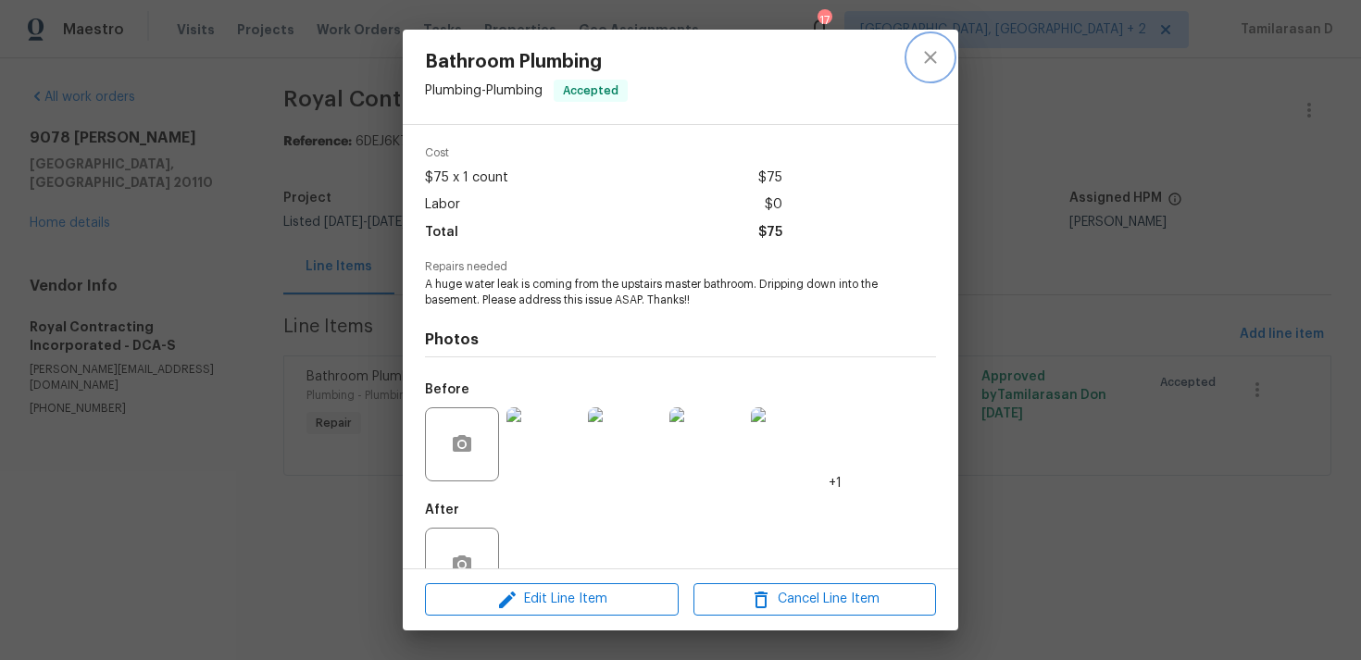
click at [940, 69] on button "close" at bounding box center [930, 57] width 44 height 44
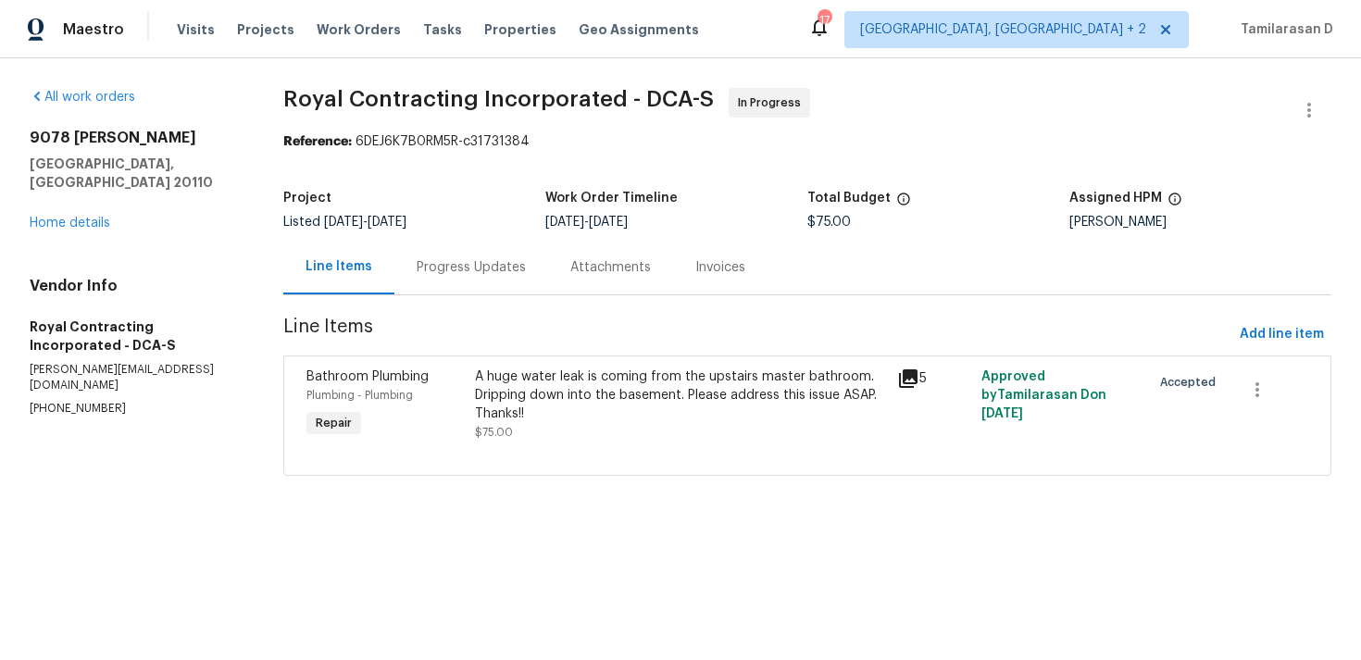
click at [467, 275] on div "Progress Updates" at bounding box center [471, 267] width 109 height 19
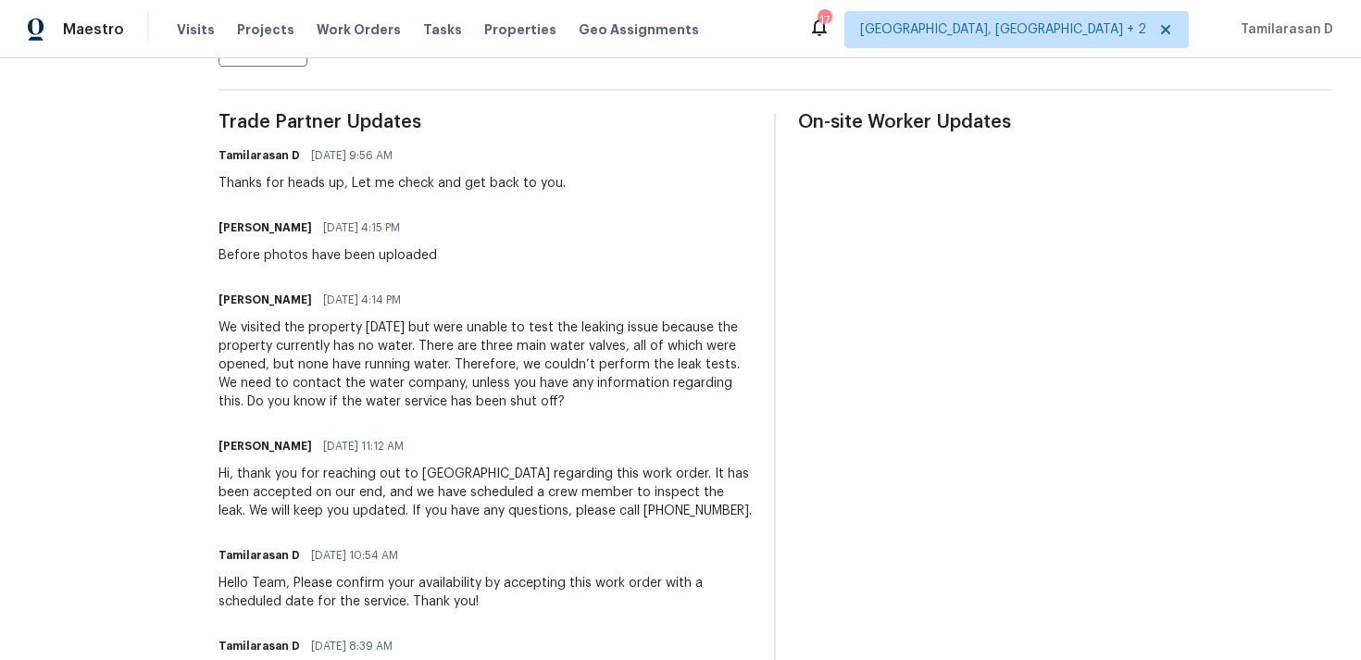
scroll to position [522, 0]
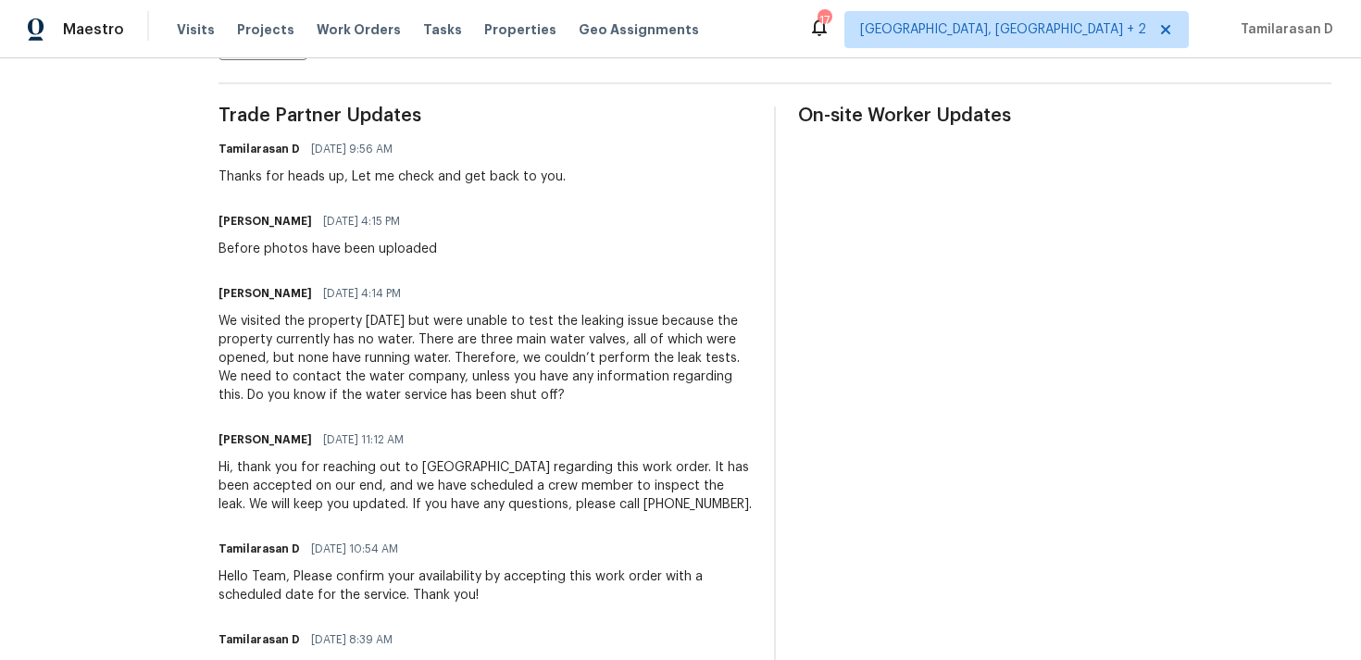
click at [442, 359] on div "We visited the property today but were unable to test the leaking issue because…" at bounding box center [485, 358] width 533 height 93
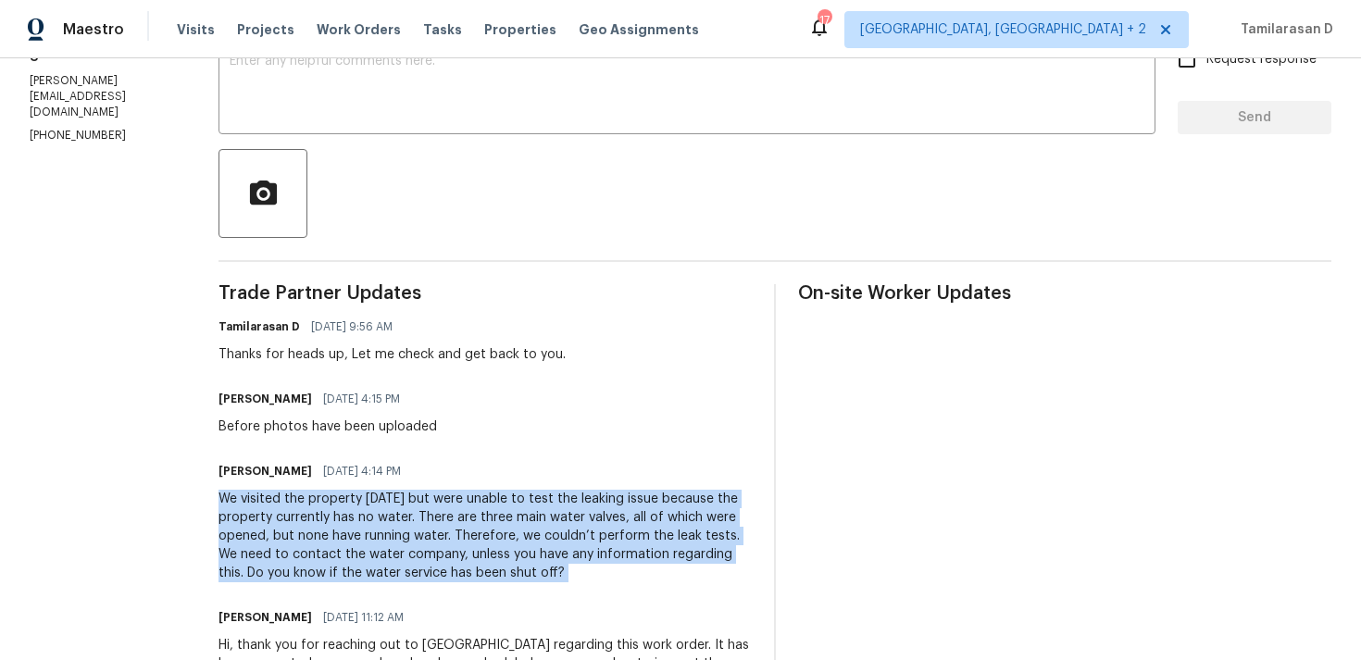
scroll to position [348, 0]
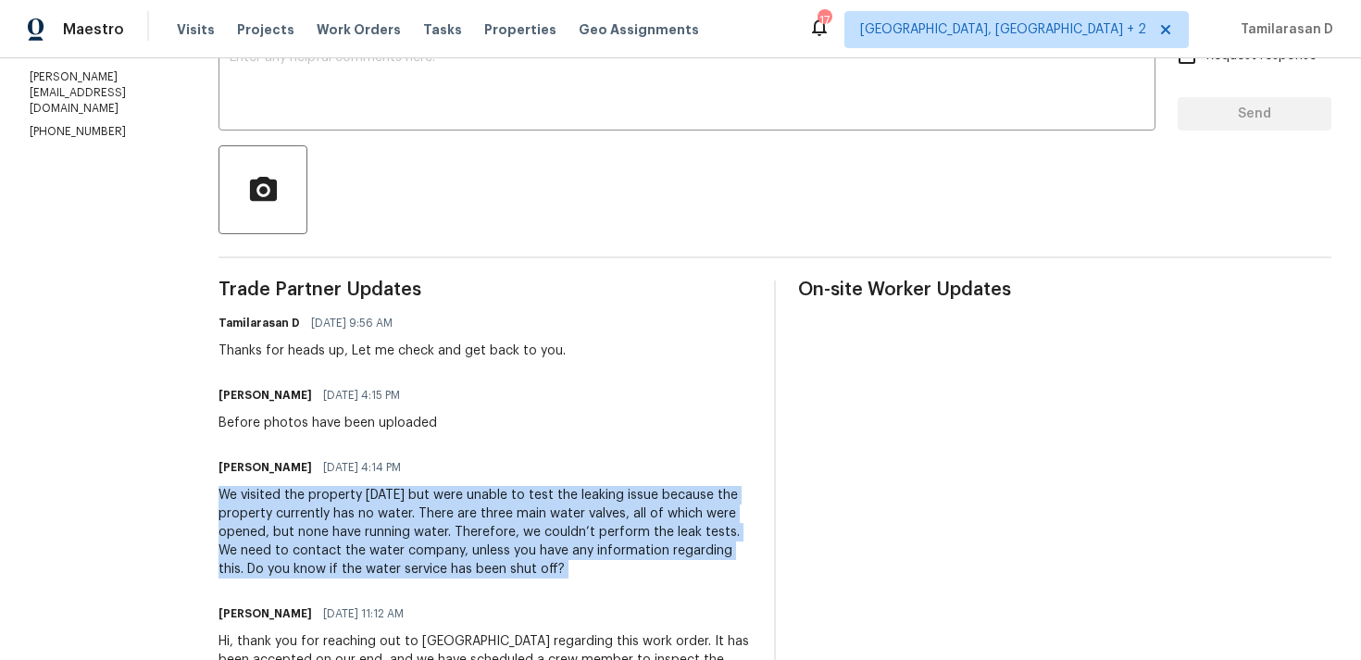
click at [447, 356] on div "Thanks for heads up, Let me check and get back to you." at bounding box center [392, 351] width 347 height 19
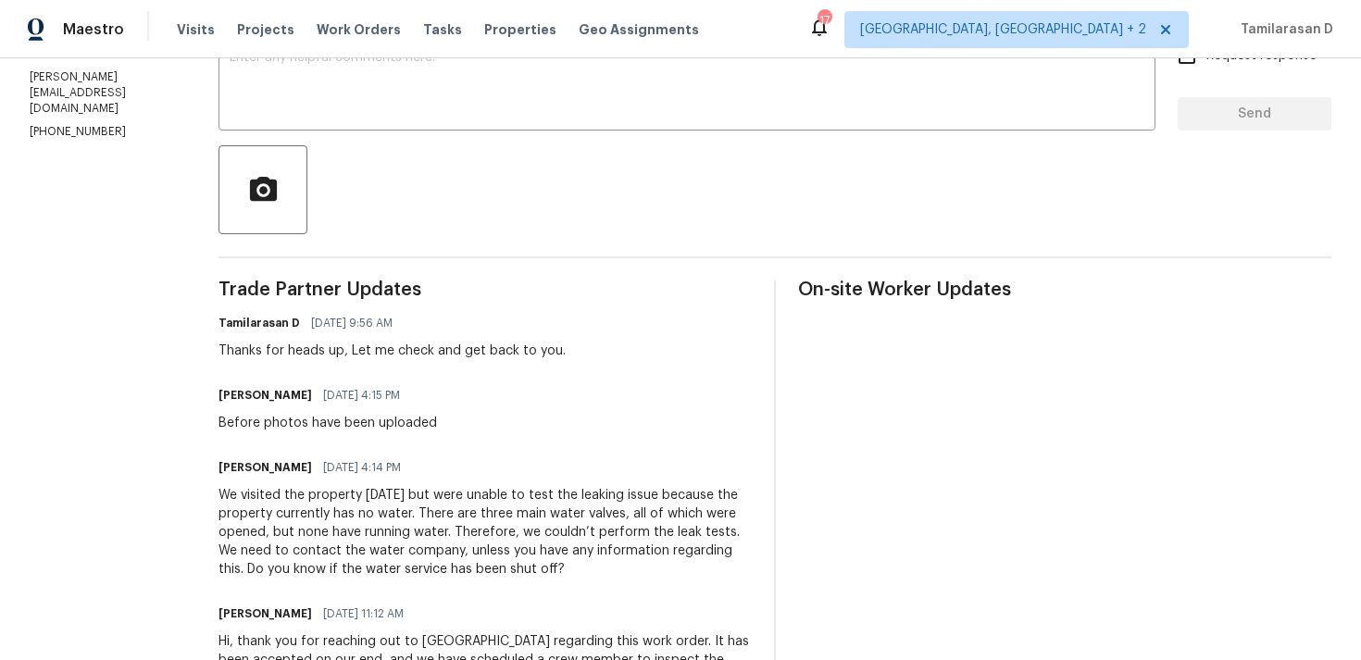
click at [447, 356] on div "Thanks for heads up, Let me check and get back to you." at bounding box center [392, 351] width 347 height 19
click at [501, 479] on div "Nadiezhka Rusby 08/13/2025 4:14 PM" at bounding box center [485, 468] width 533 height 26
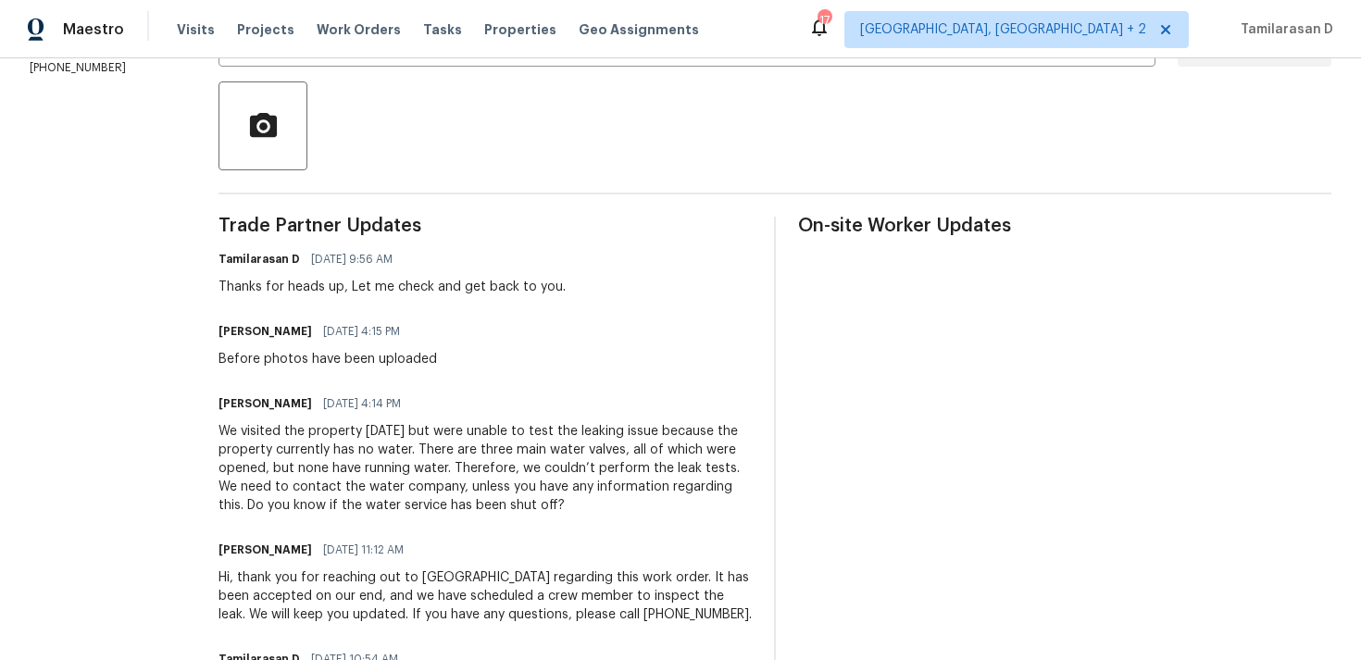
click at [462, 494] on div "We visited the property today but were unable to test the leaking issue because…" at bounding box center [485, 468] width 533 height 93
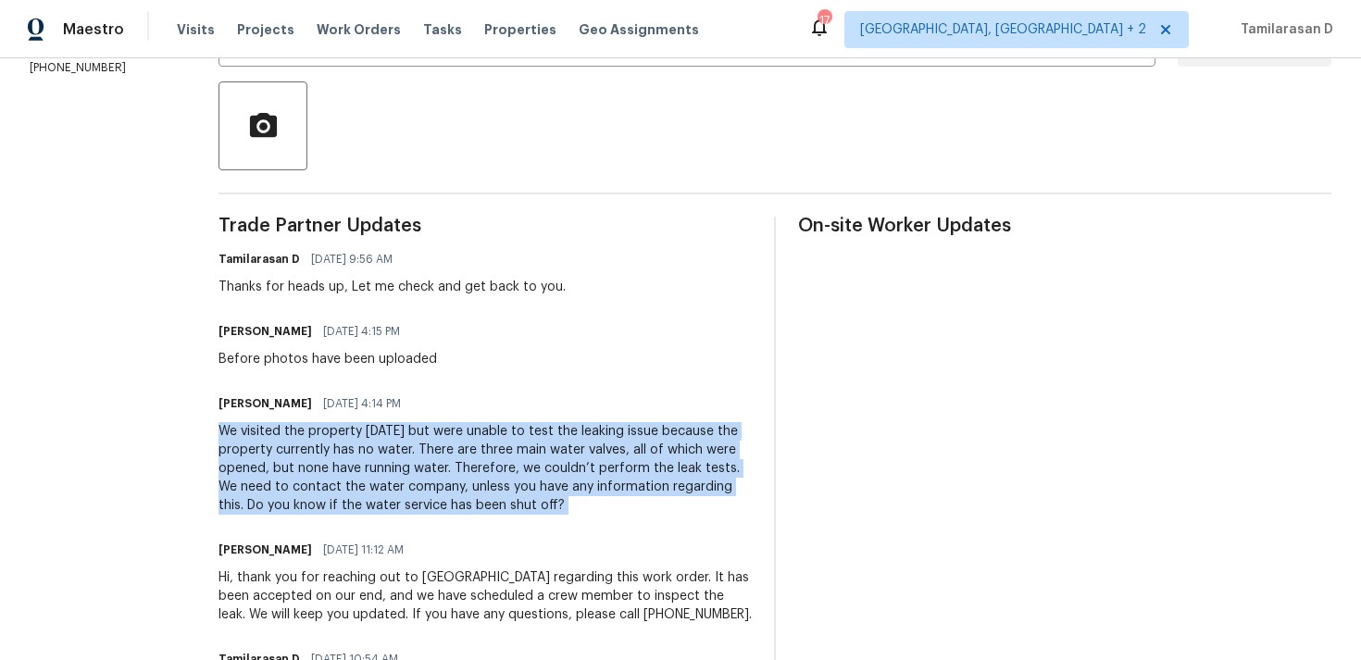
click at [392, 450] on div "We visited the property today but were unable to test the leaking issue because…" at bounding box center [485, 468] width 533 height 93
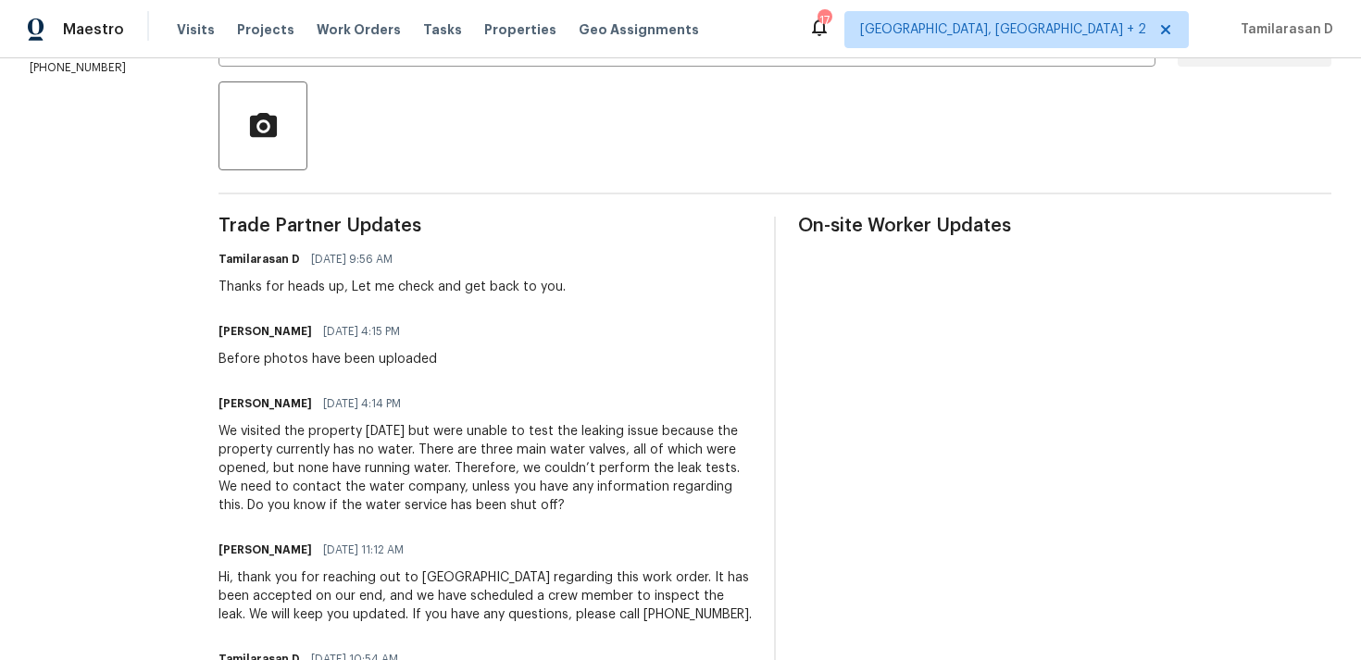
click at [392, 450] on div "We visited the property today but were unable to test the leaking issue because…" at bounding box center [485, 468] width 533 height 93
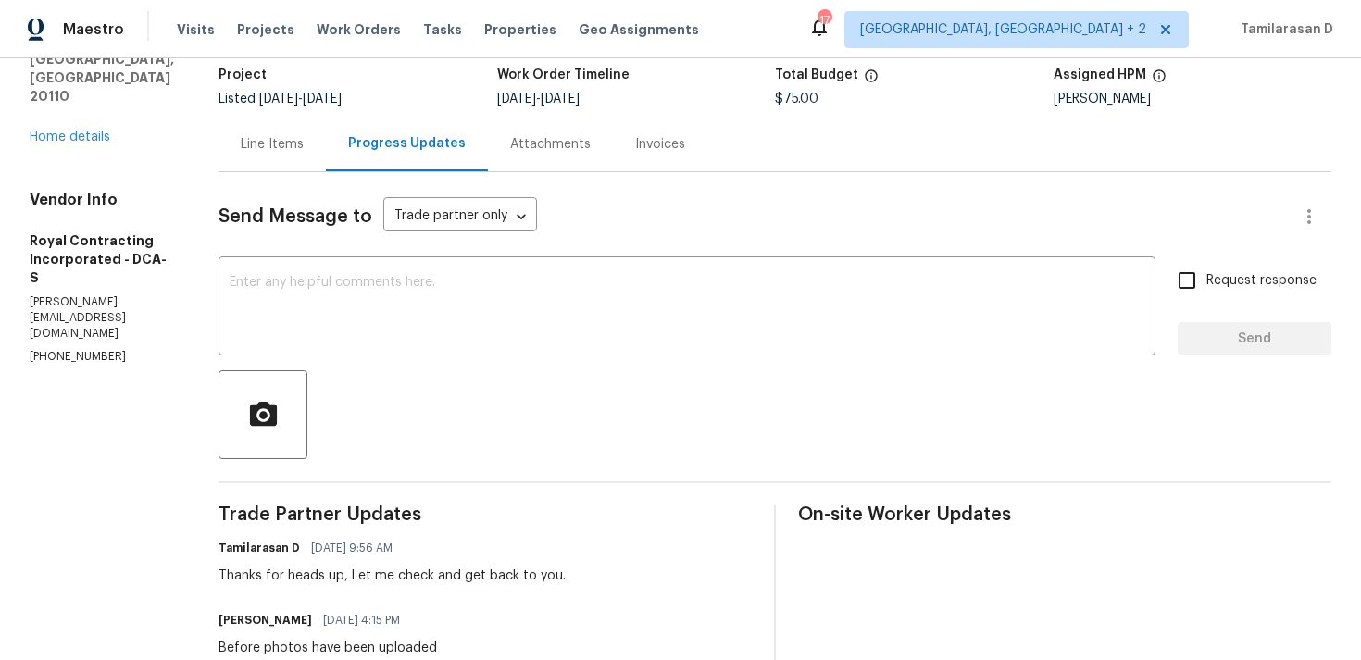
scroll to position [0, 0]
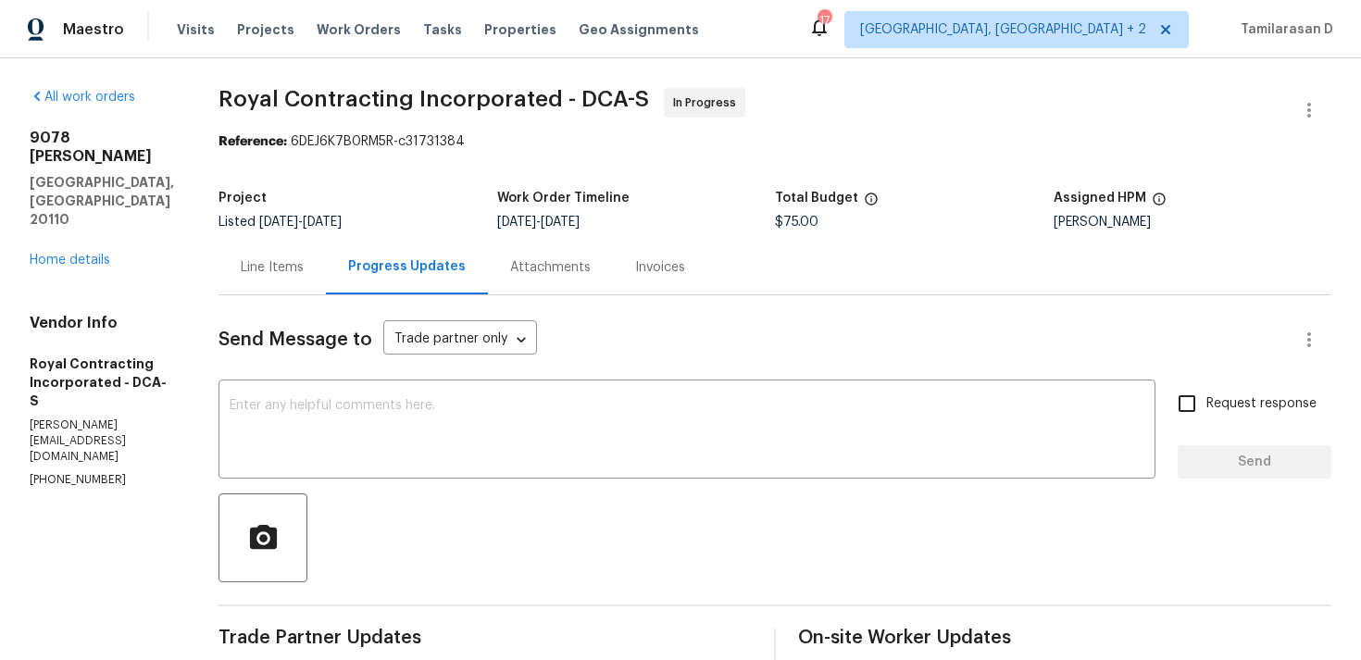
click at [319, 287] on div "Line Items" at bounding box center [272, 267] width 107 height 55
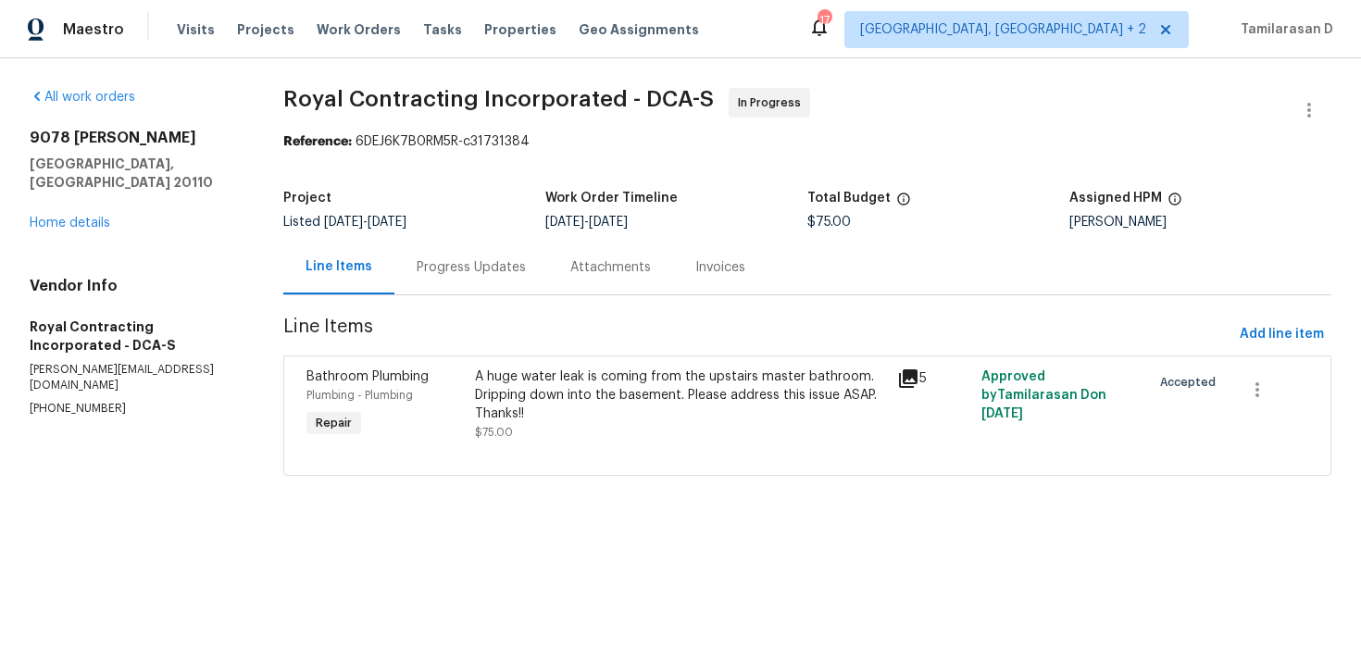
click at [454, 279] on div "Progress Updates" at bounding box center [471, 267] width 154 height 55
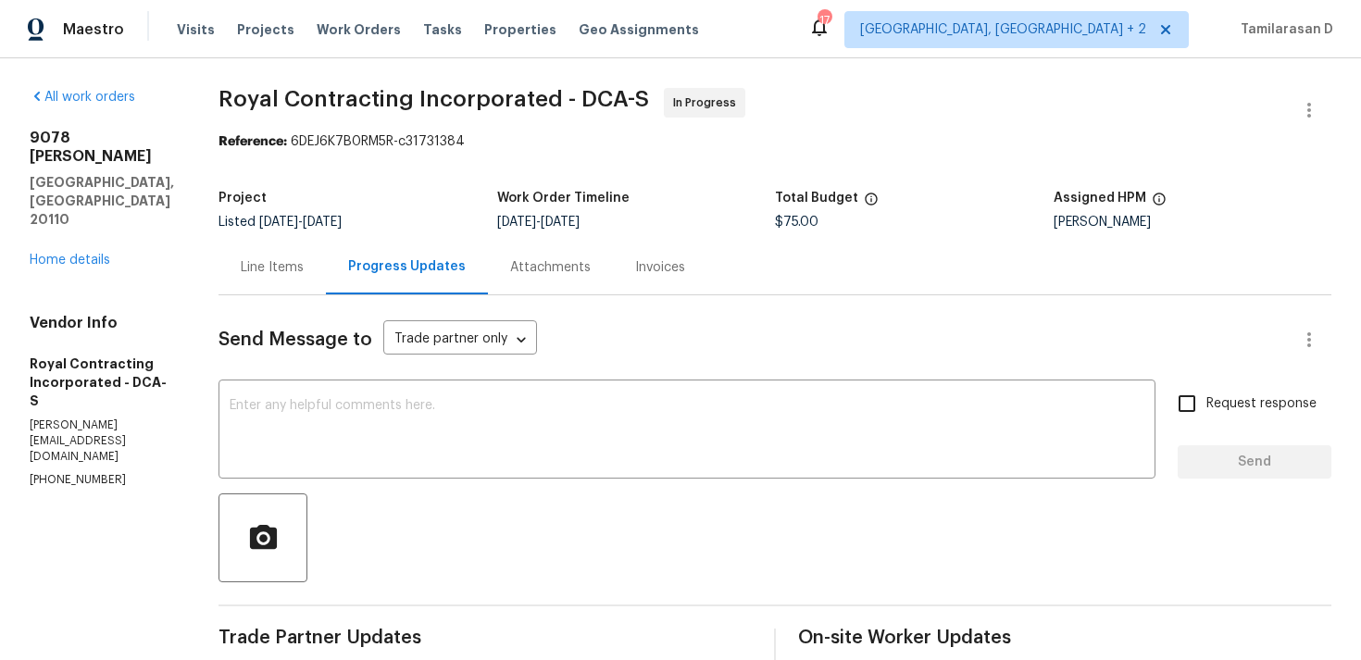
click at [285, 278] on div "Line Items" at bounding box center [272, 267] width 107 height 55
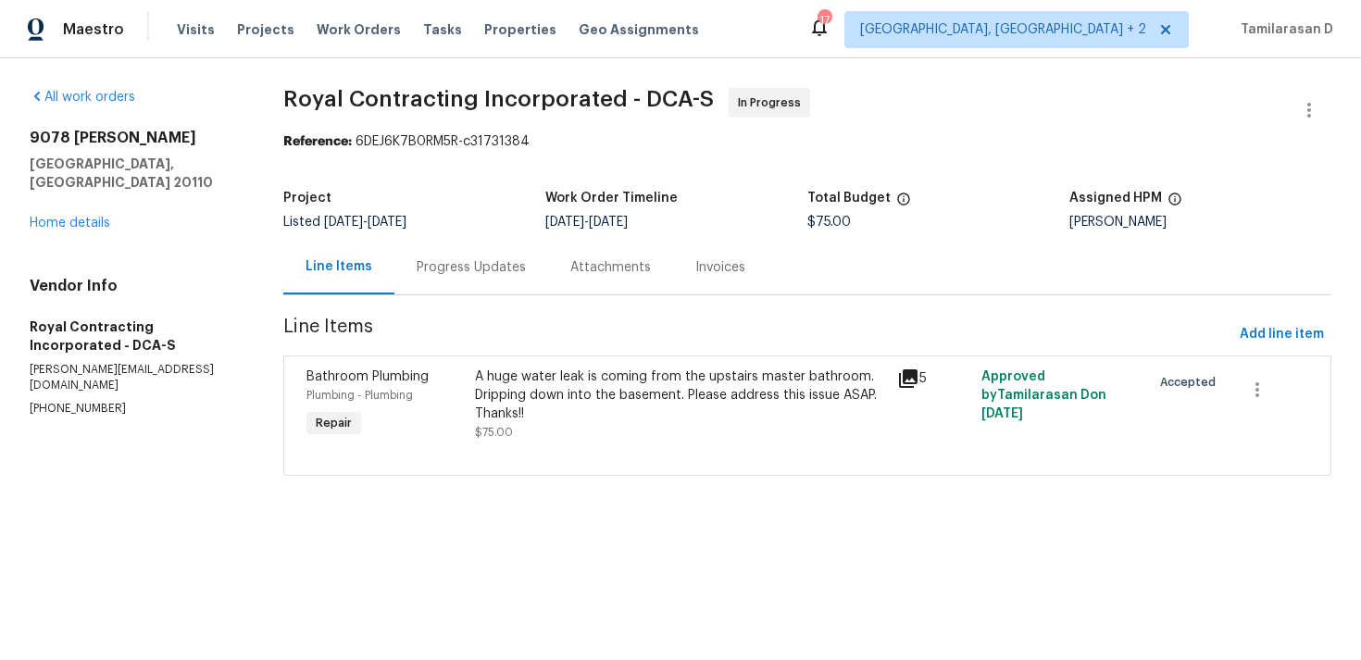
click at [523, 271] on div "Progress Updates" at bounding box center [471, 267] width 154 height 55
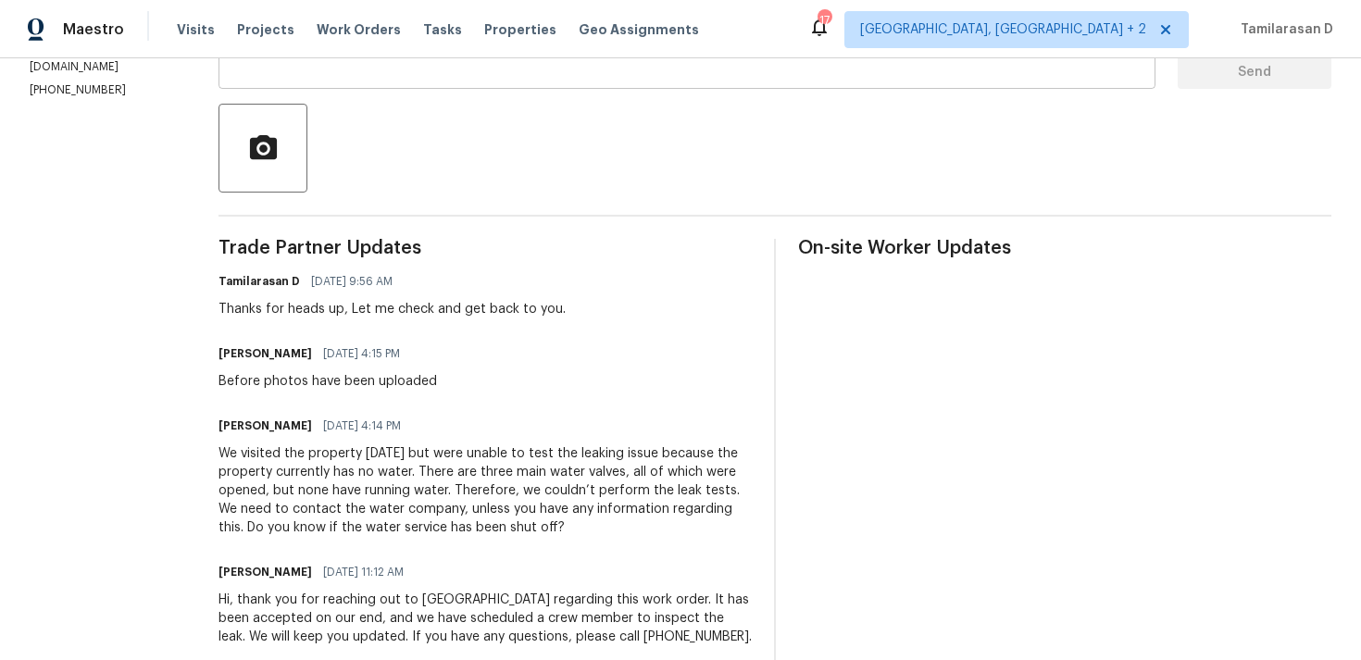
scroll to position [391, 0]
click at [427, 472] on div "We visited the property today but were unable to test the leaking issue because…" at bounding box center [485, 490] width 533 height 93
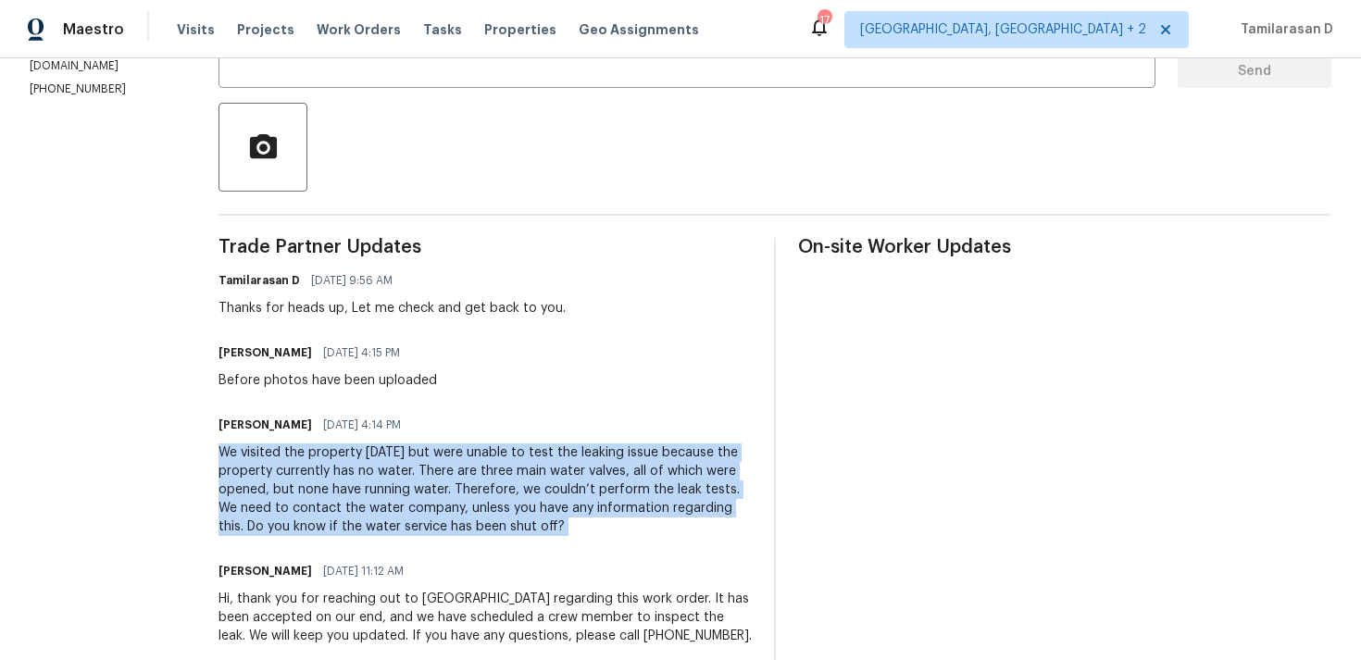
click at [427, 472] on div "We visited the property today but were unable to test the leaking issue because…" at bounding box center [485, 490] width 533 height 93
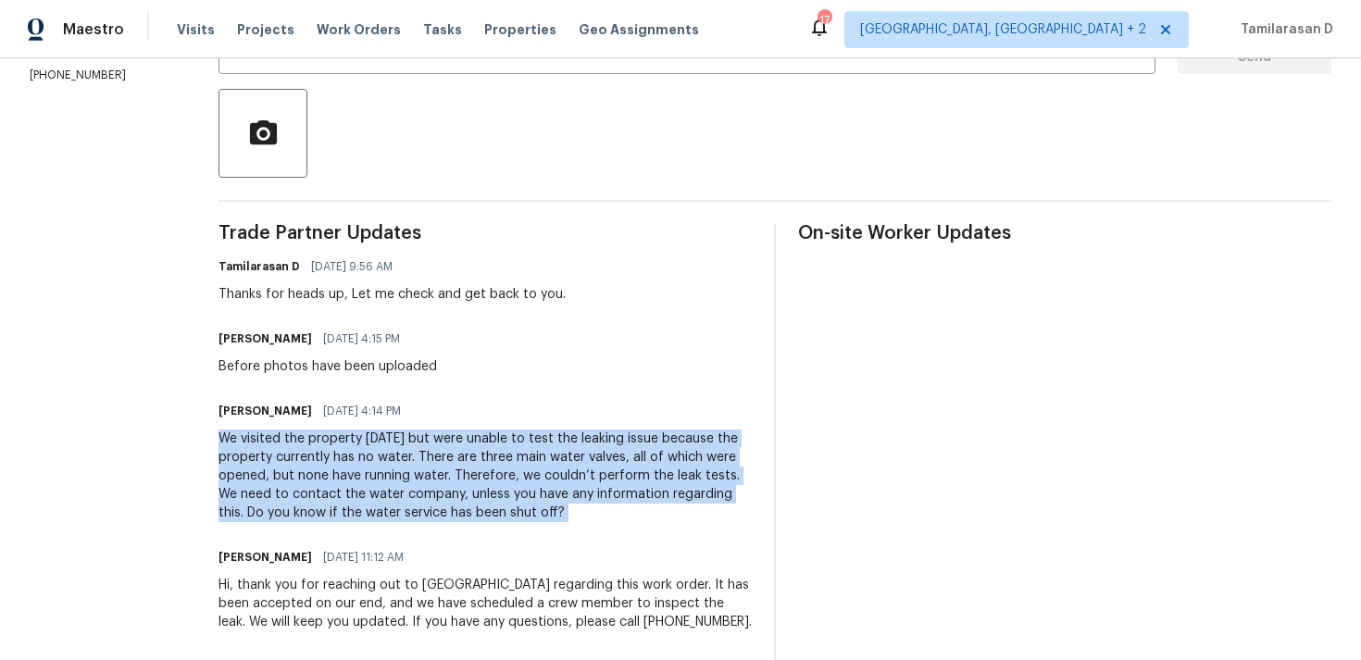
copy div "We visited the property today but were unable to test the leaking issue because…"
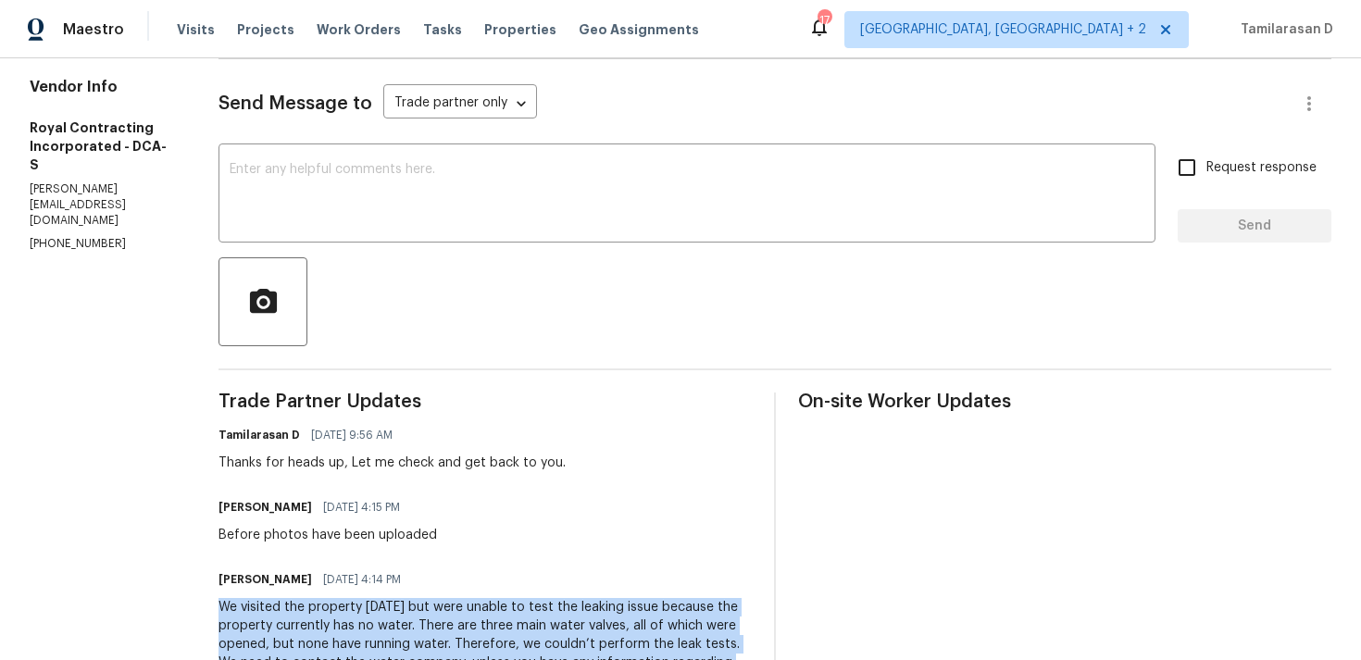
scroll to position [325, 0]
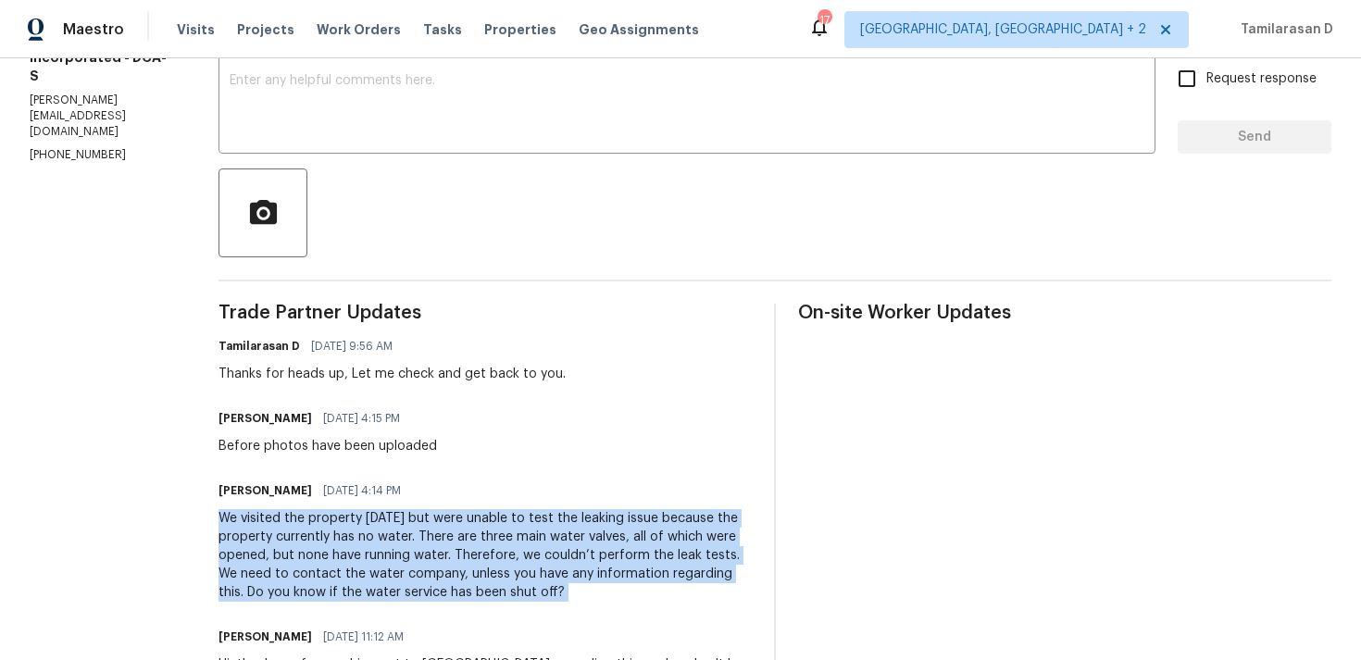
copy div "We visited the property today but were unable to test the leaking issue because…"
click at [293, 449] on div "Before photos have been uploaded" at bounding box center [328, 446] width 219 height 19
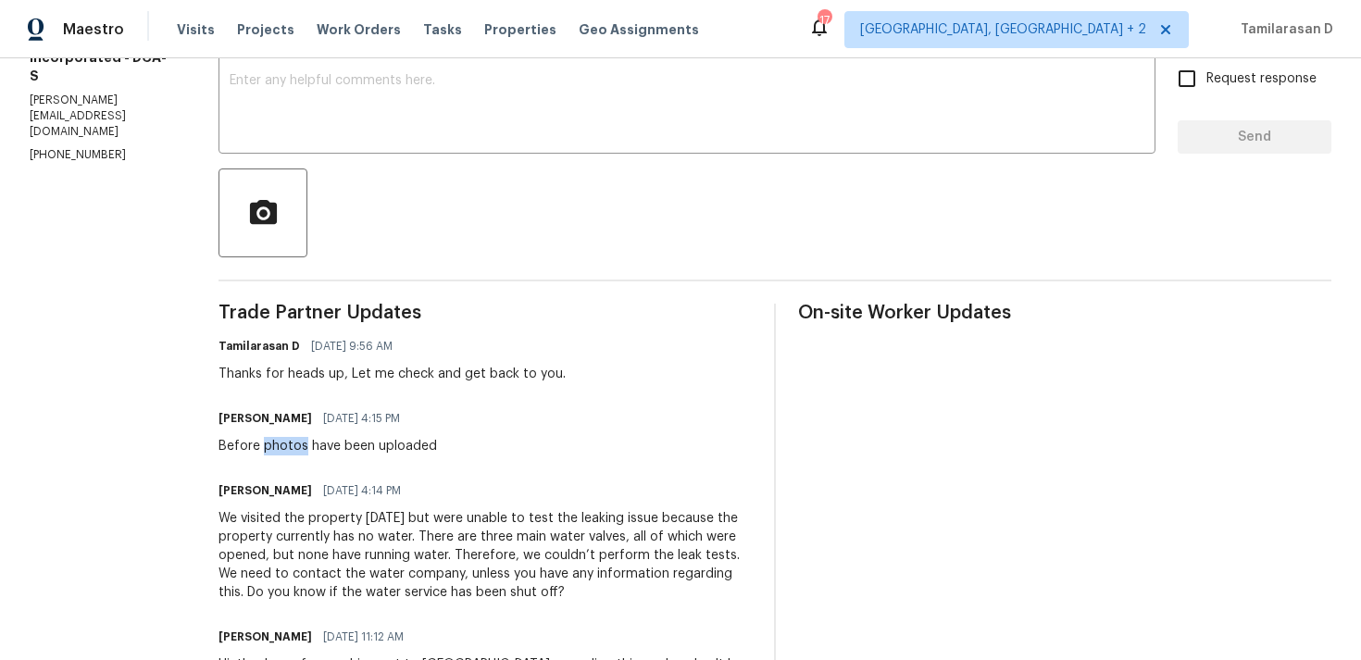
click at [293, 449] on div "Before photos have been uploaded" at bounding box center [328, 446] width 219 height 19
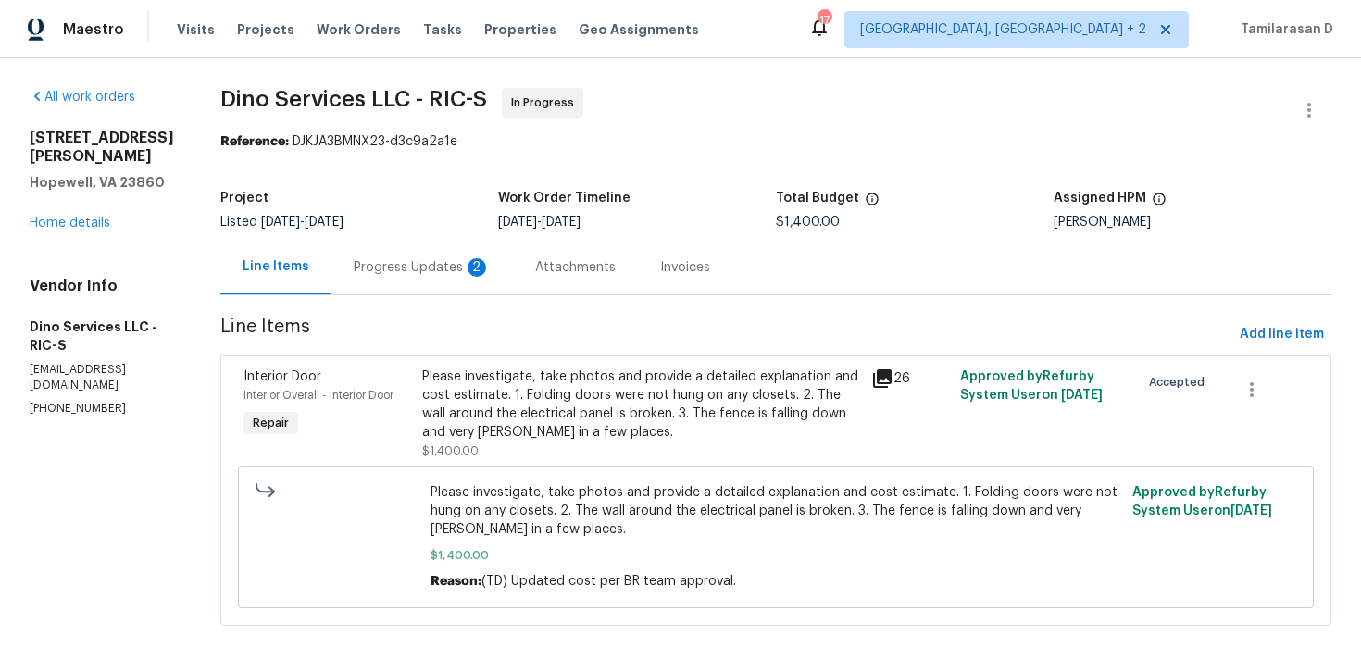
click at [424, 264] on div "Progress Updates 2" at bounding box center [422, 267] width 137 height 19
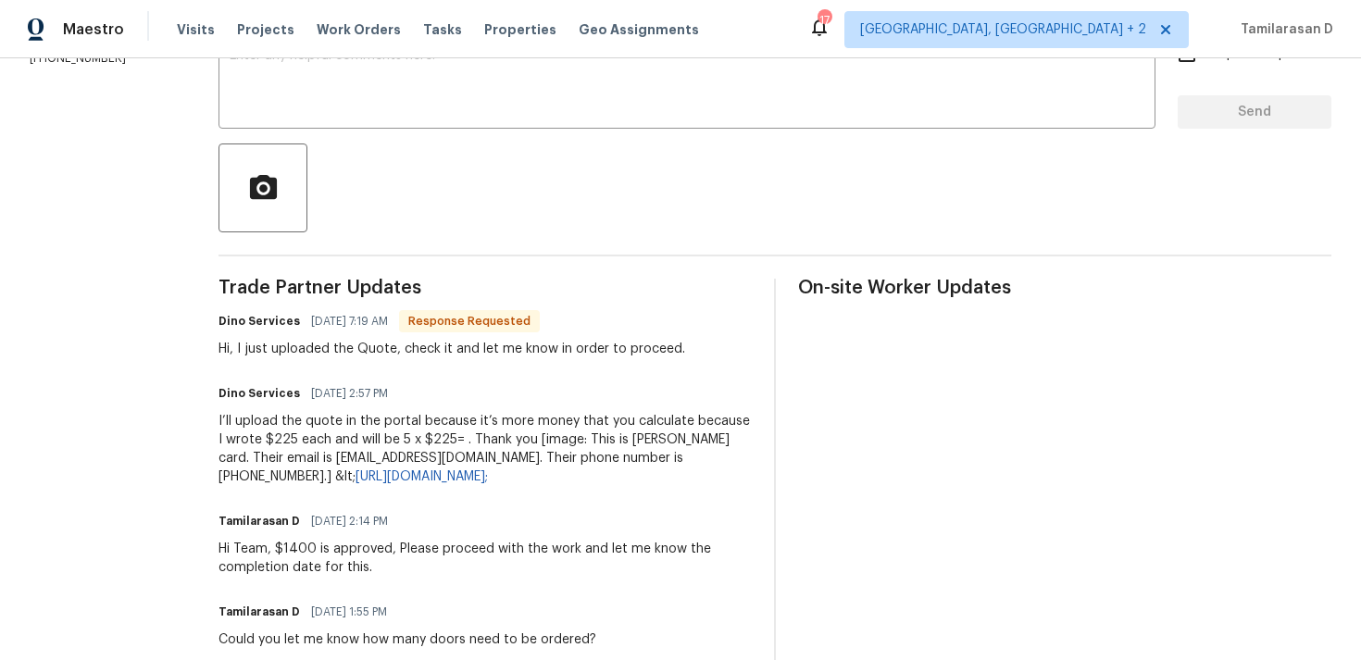
scroll to position [349, 0]
click at [452, 426] on div "I’ll upload the quote in the portal because it’s more money that you calculate …" at bounding box center [485, 450] width 533 height 74
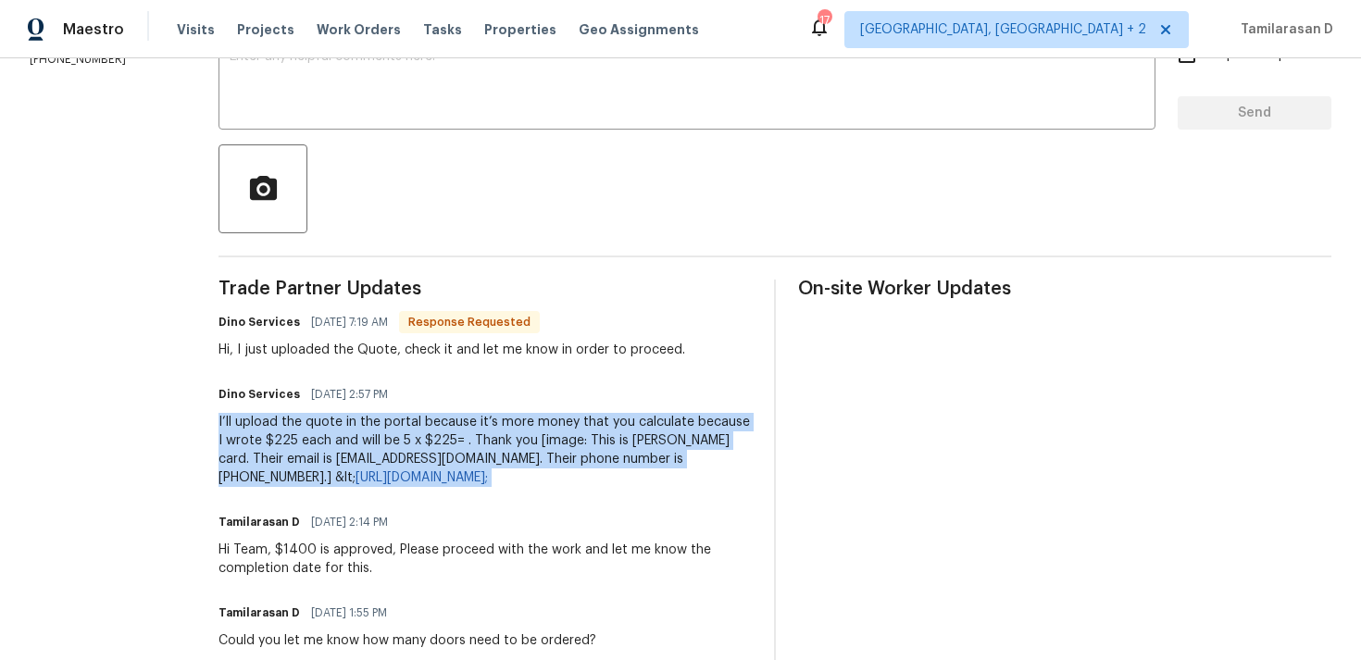
click at [452, 426] on div "I’ll upload the quote in the portal because it’s more money that you calculate …" at bounding box center [485, 450] width 533 height 74
click at [494, 531] on div "Tamilarasan D [DATE] 2:14 PM" at bounding box center [485, 522] width 533 height 26
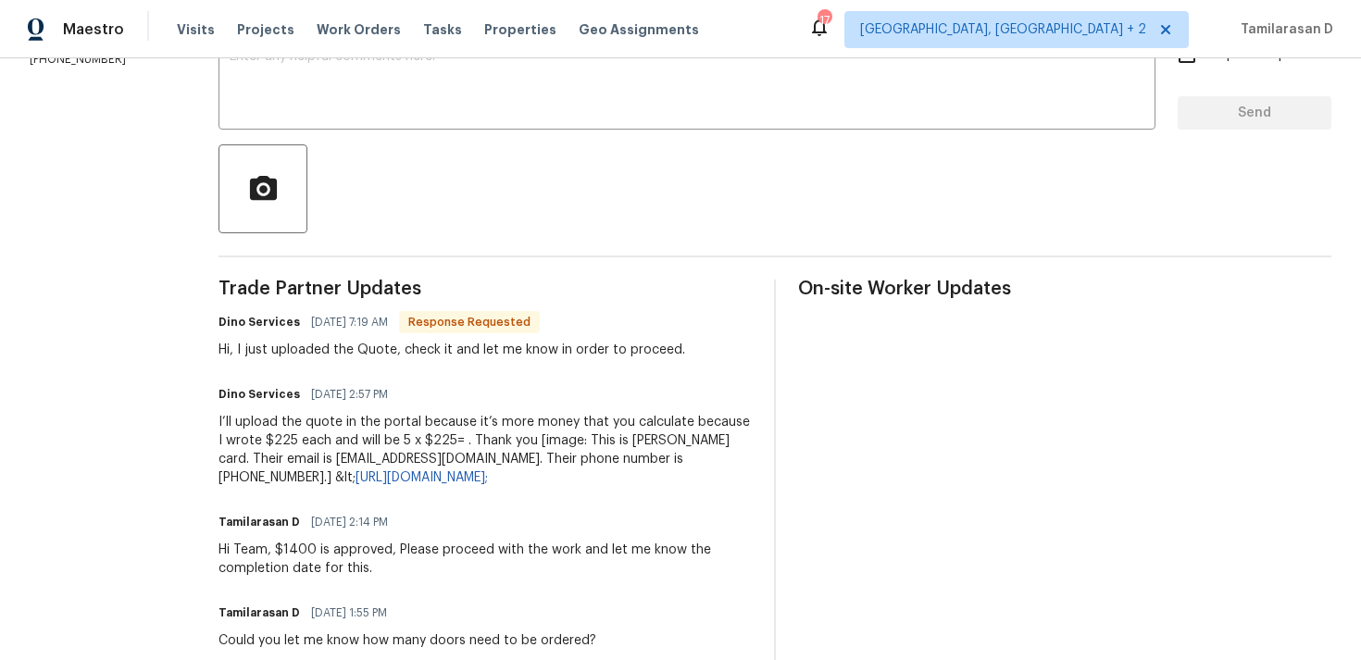
click at [424, 433] on div "I’ll upload the quote in the portal because it’s more money that you calculate …" at bounding box center [485, 450] width 533 height 74
click at [419, 409] on div "Dino Services [DATE] 2:57 PM I’ll upload the quote in the portal because it’s m…" at bounding box center [485, 434] width 533 height 106
click at [474, 398] on div "Dino Services [DATE] 2:57 PM" at bounding box center [485, 394] width 533 height 26
click at [400, 432] on div "I’ll upload the quote in the portal because it’s more money that you calculate …" at bounding box center [485, 450] width 533 height 74
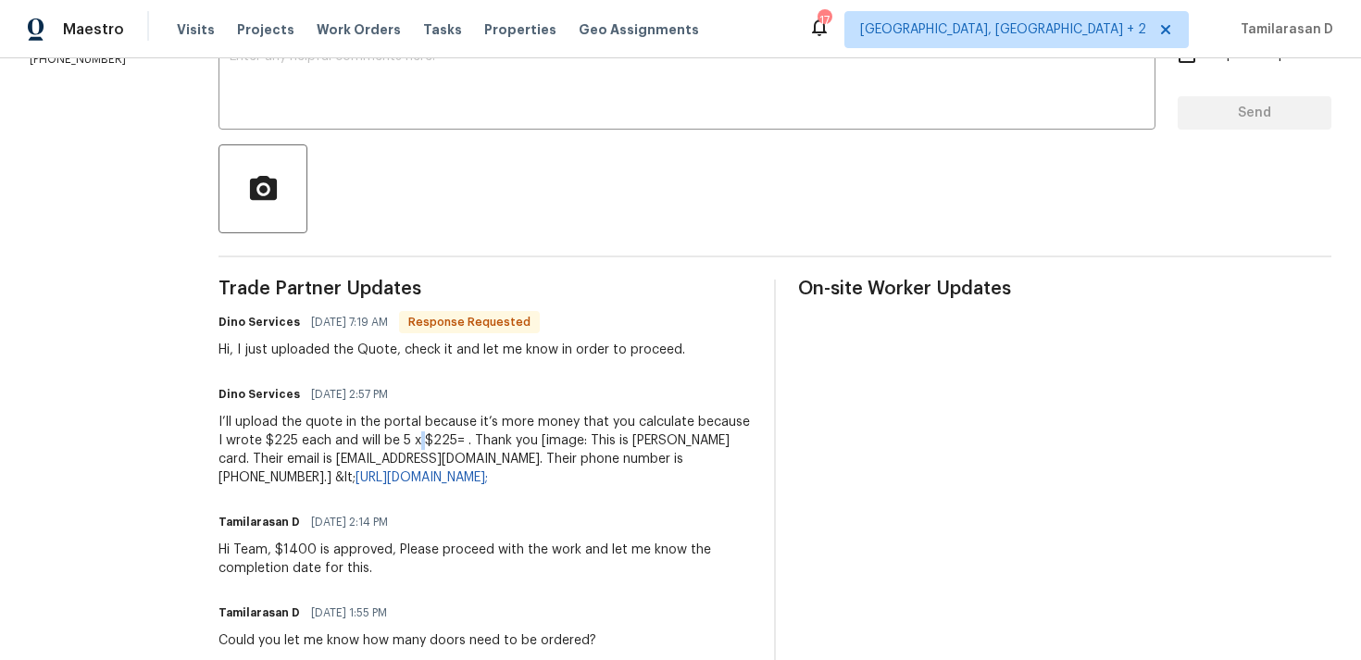
click at [400, 432] on div "I’ll upload the quote in the portal because it’s more money that you calculate …" at bounding box center [485, 450] width 533 height 74
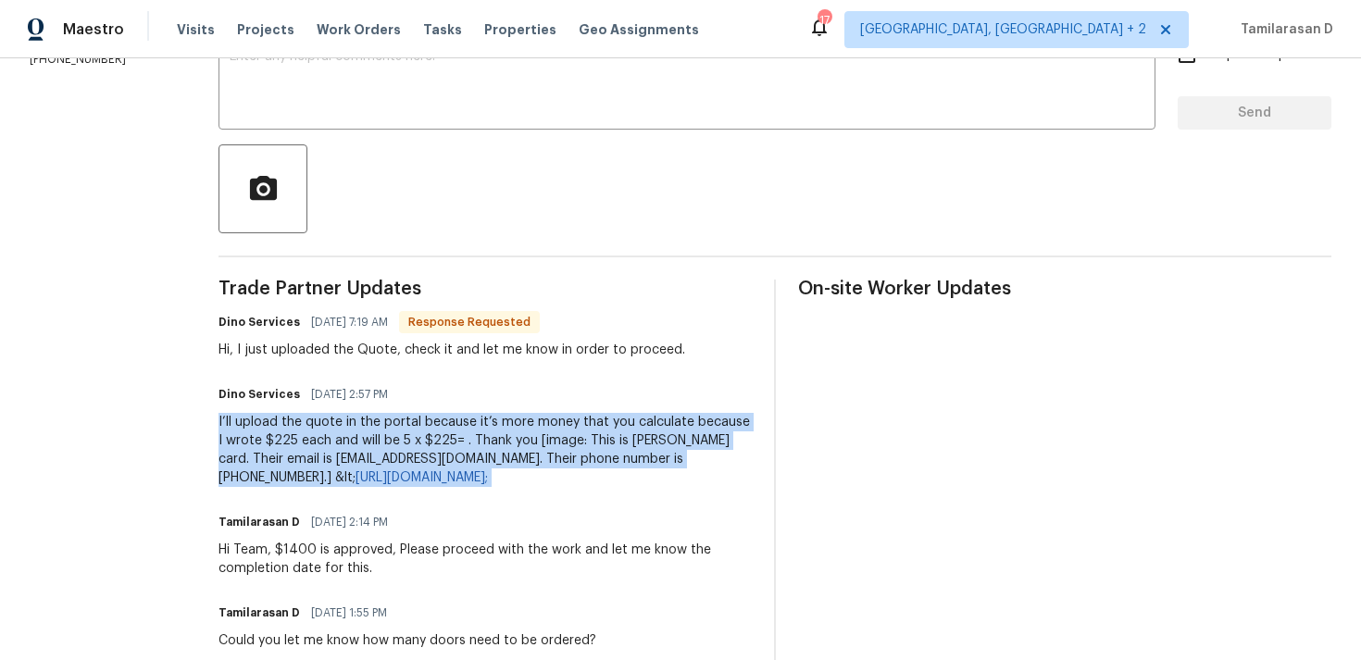
click at [481, 437] on div "I’ll upload the quote in the portal because it’s more money that you calculate …" at bounding box center [485, 450] width 533 height 74
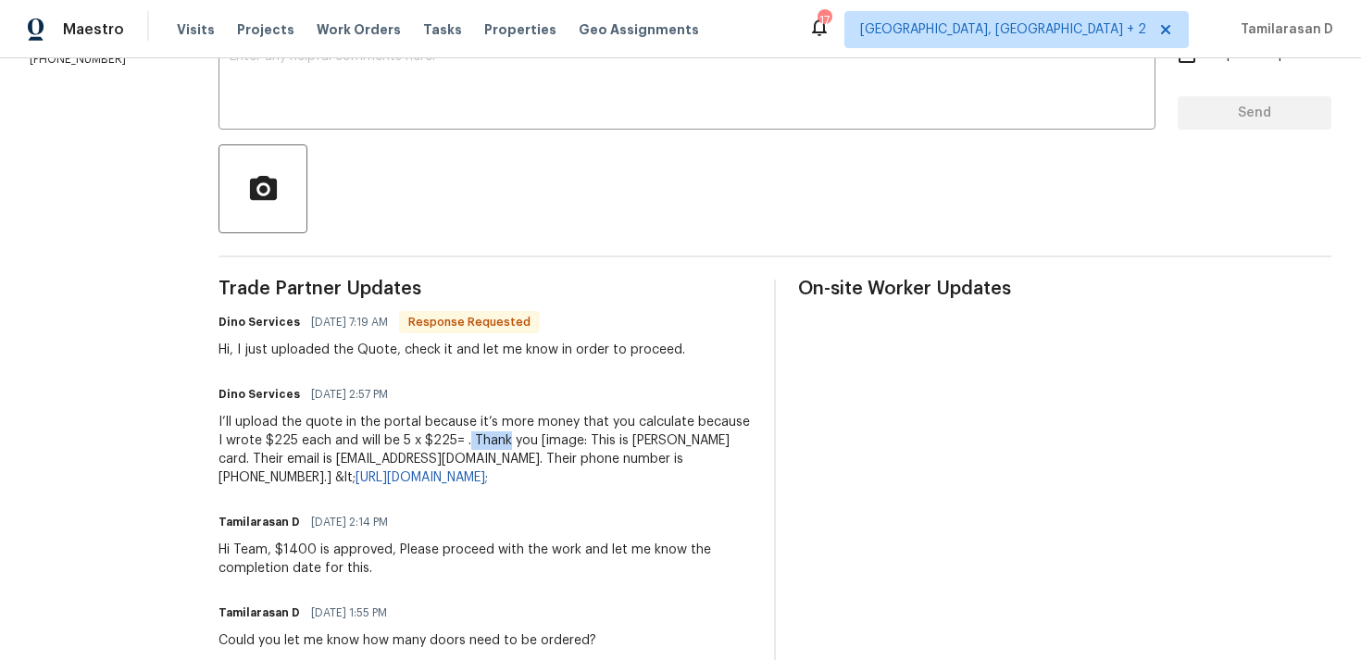
click at [481, 437] on div "I’ll upload the quote in the portal because it’s more money that you calculate …" at bounding box center [485, 450] width 533 height 74
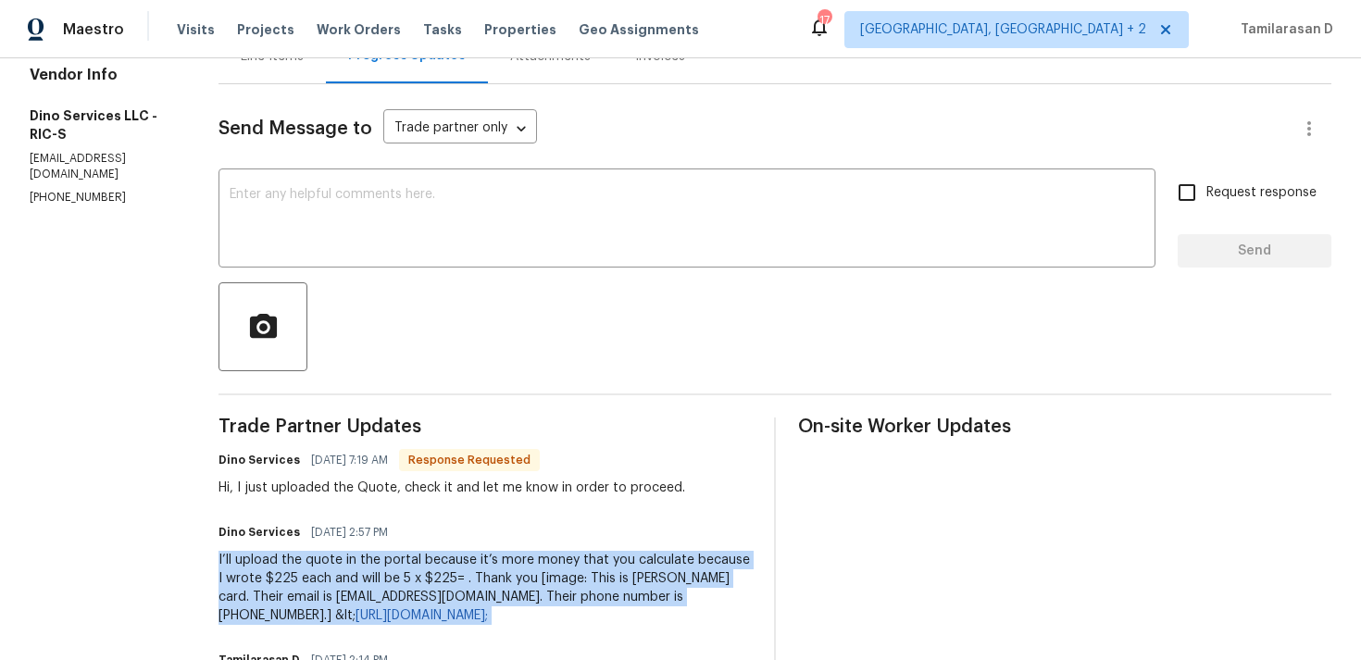
scroll to position [157, 0]
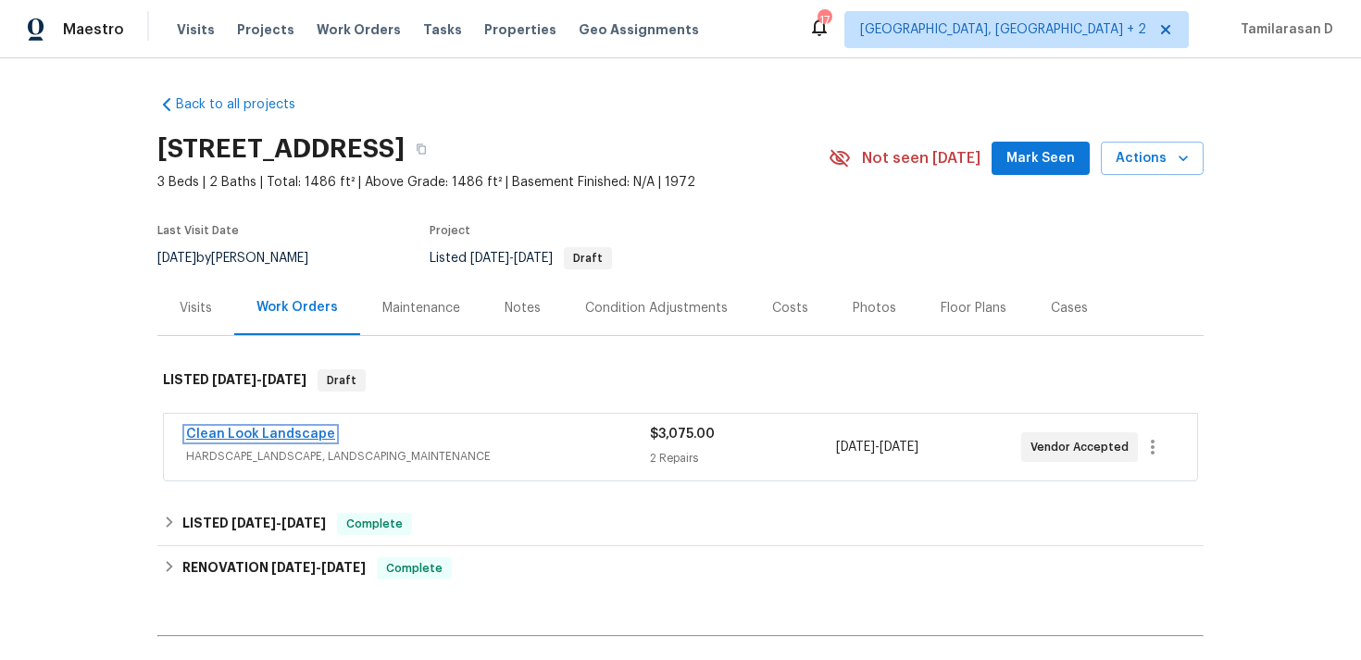
click at [260, 430] on link "Clean Look Landscape" at bounding box center [260, 434] width 149 height 13
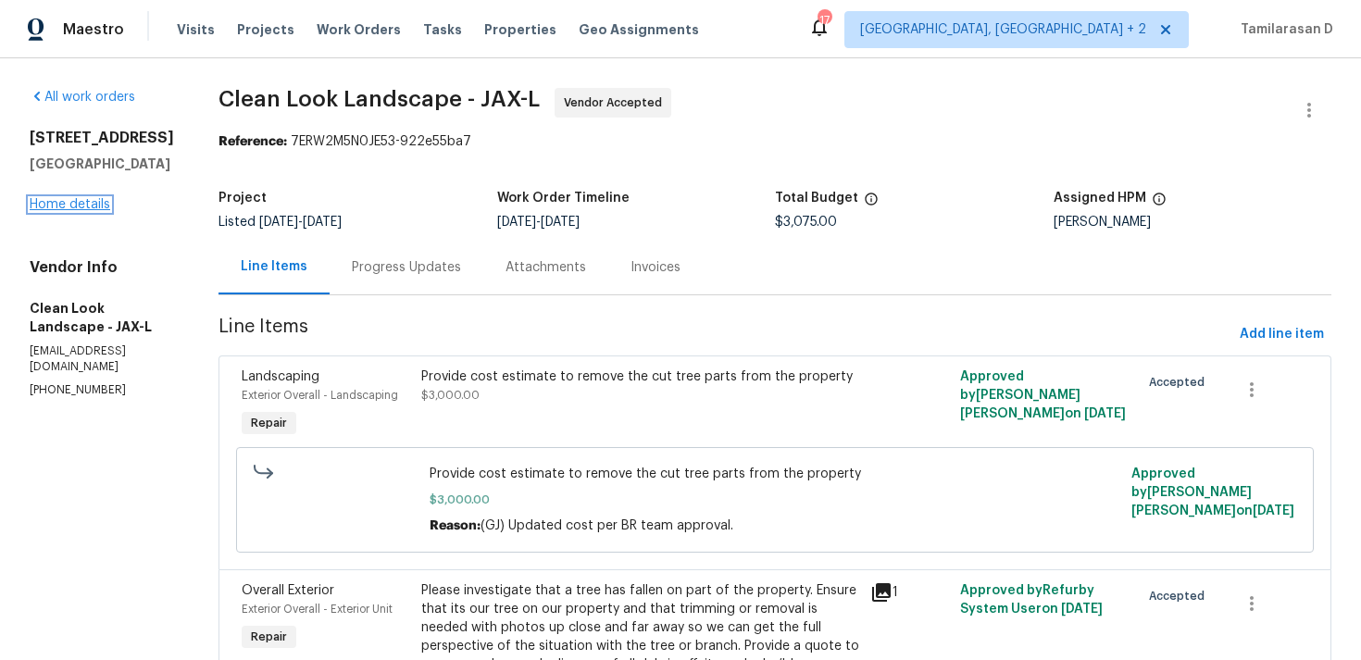
click at [80, 206] on link "Home details" at bounding box center [70, 204] width 81 height 13
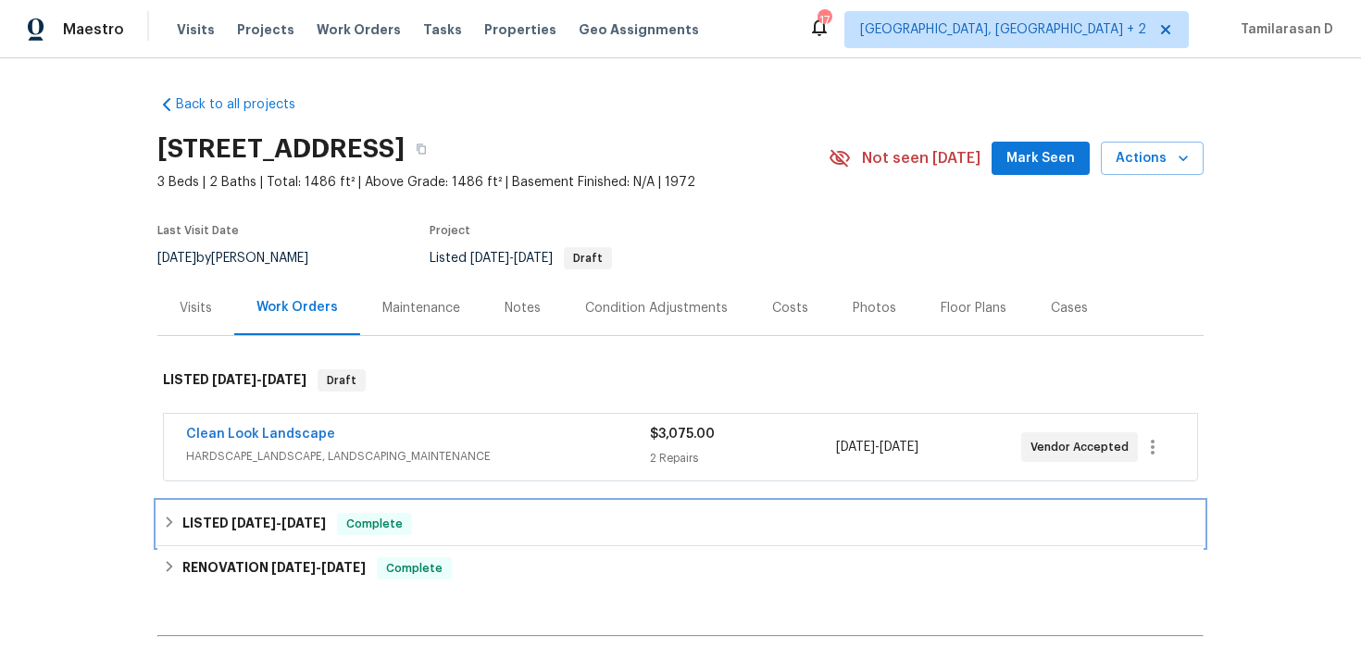
click at [215, 519] on h6 "LISTED 6/25/25 - 6/26/25" at bounding box center [254, 524] width 144 height 22
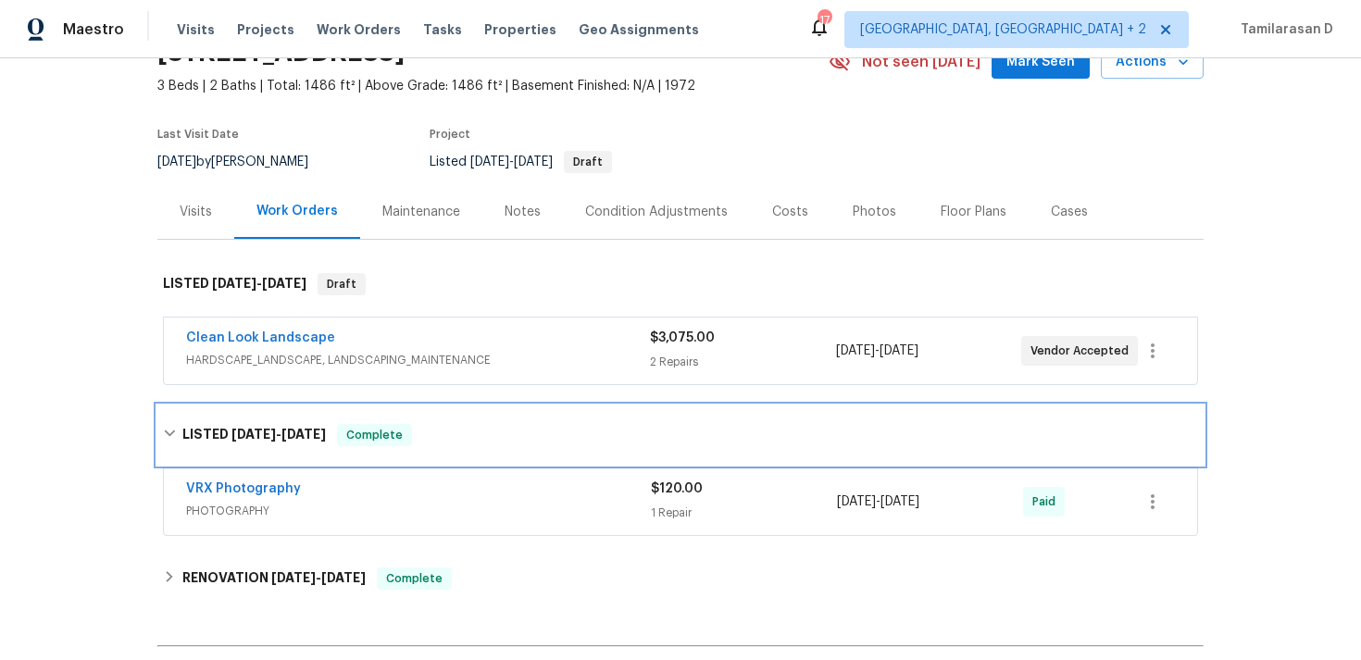
scroll to position [227, 0]
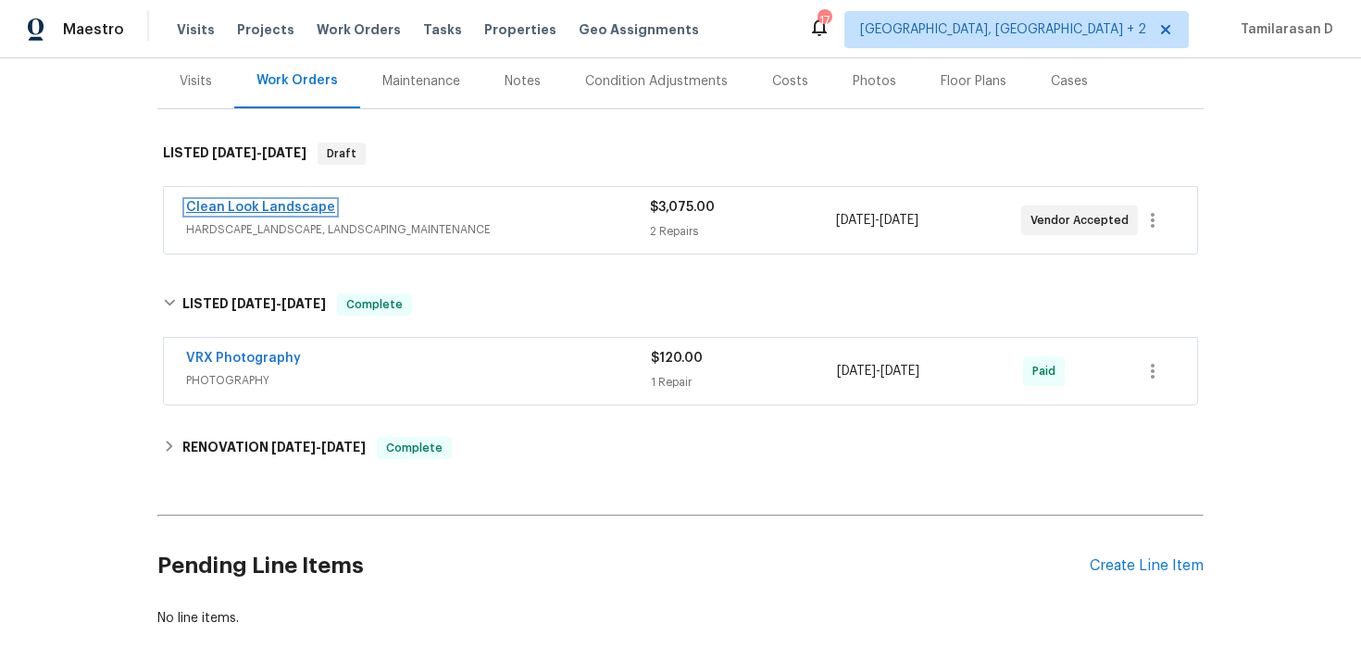
click at [266, 207] on link "Clean Look Landscape" at bounding box center [260, 207] width 149 height 13
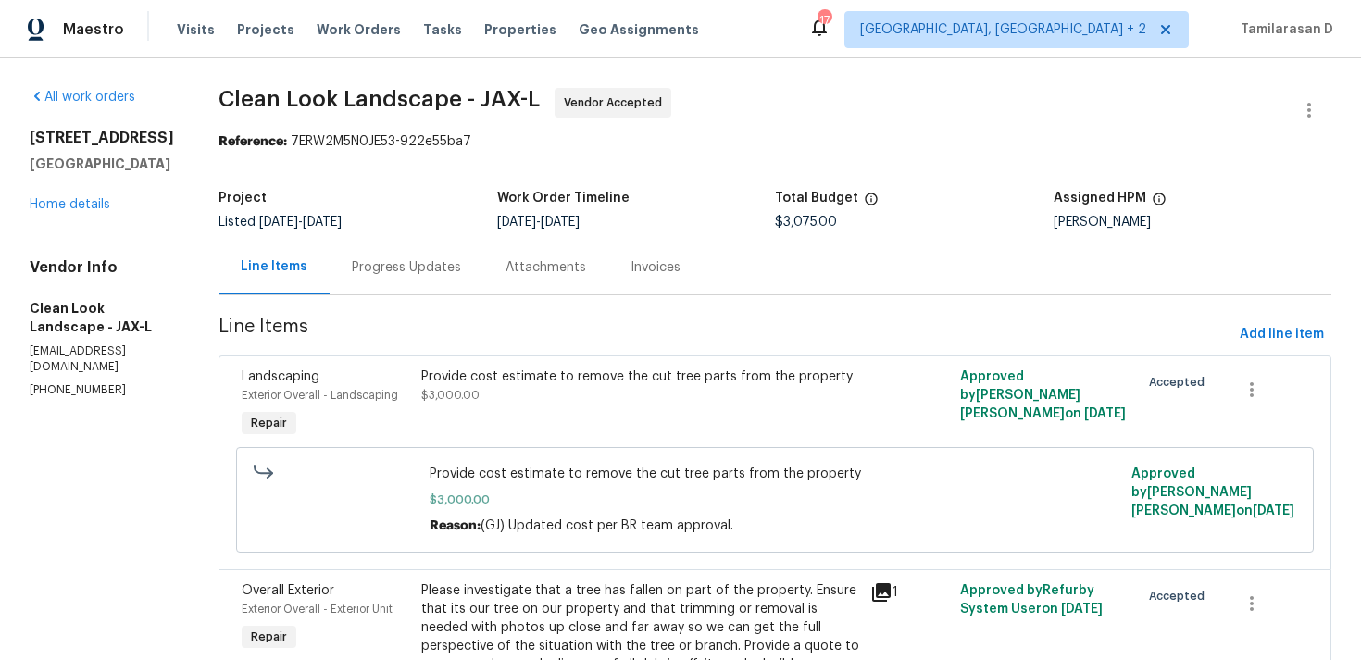
click at [431, 266] on div "Progress Updates" at bounding box center [406, 267] width 109 height 19
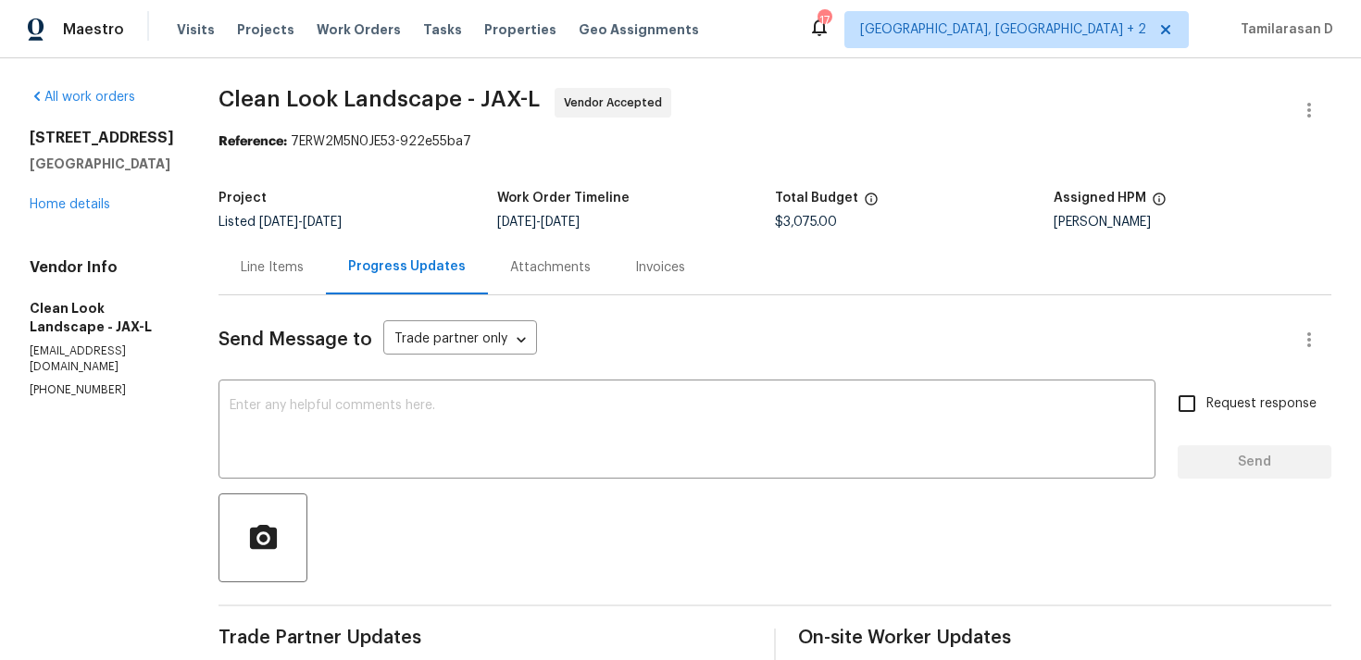
click at [304, 274] on div "Line Items" at bounding box center [272, 267] width 63 height 19
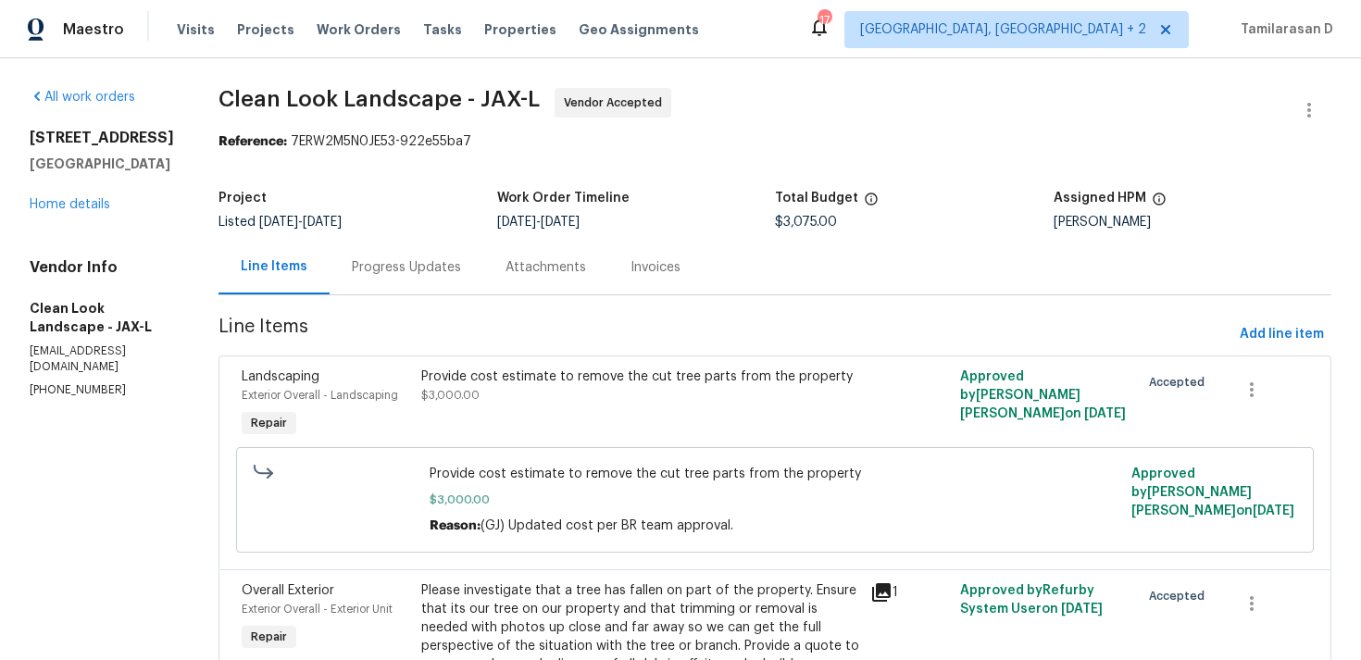
click at [406, 239] on div "Project Listed 8/5/2025 - 8/13/2025 Work Order Timeline 8/11/2025 - 8/13/2025 T…" at bounding box center [775, 210] width 1113 height 59
click at [414, 273] on div "Progress Updates" at bounding box center [406, 267] width 109 height 19
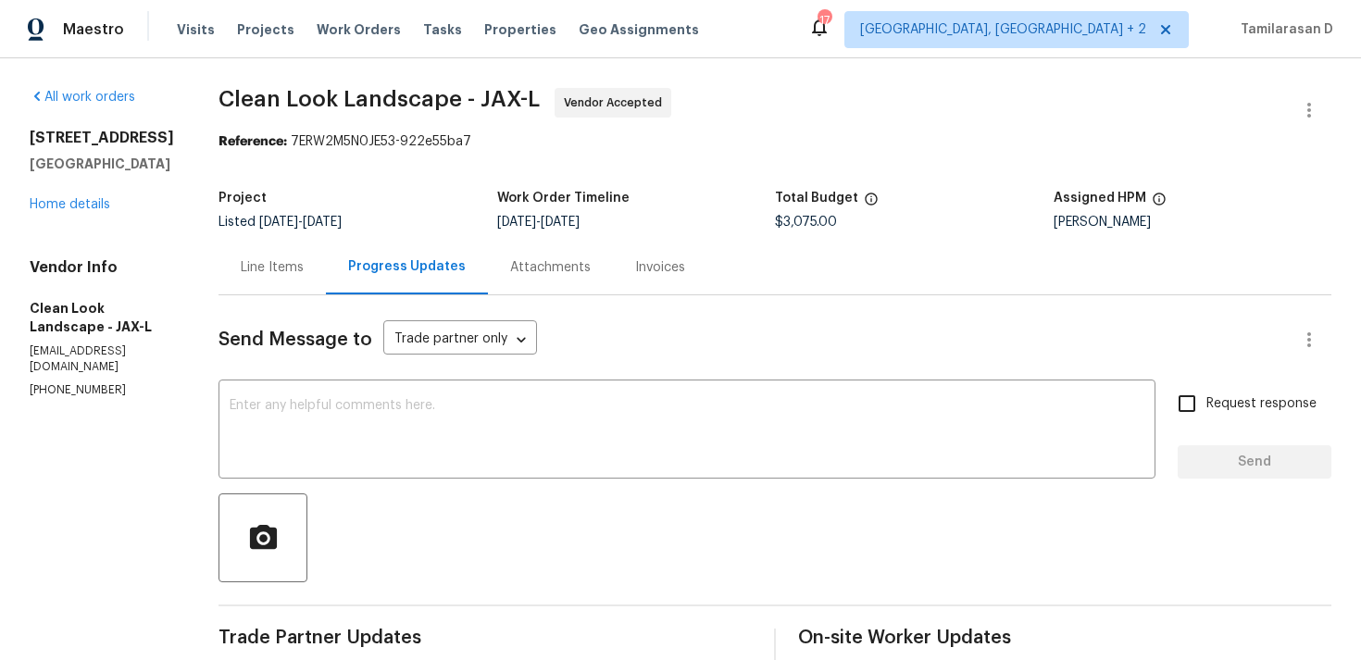
click at [296, 244] on div "Line Items" at bounding box center [272, 267] width 107 height 55
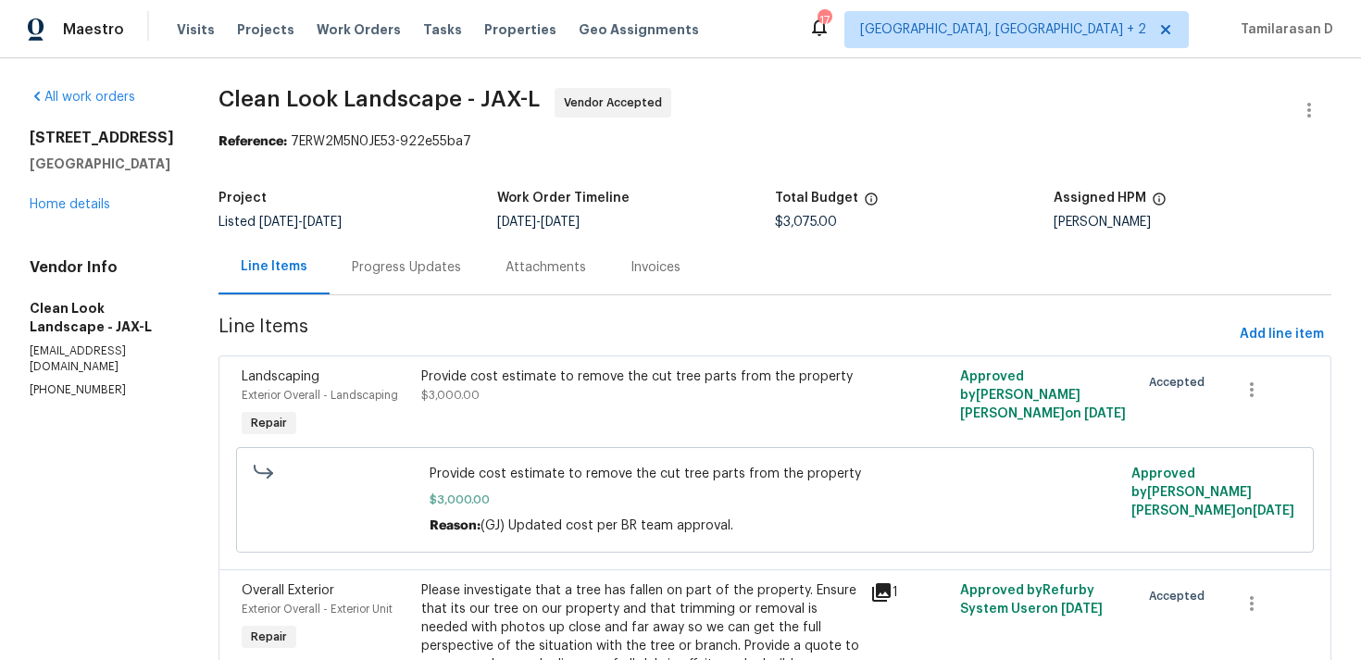
click at [422, 272] on div "Progress Updates" at bounding box center [406, 267] width 109 height 19
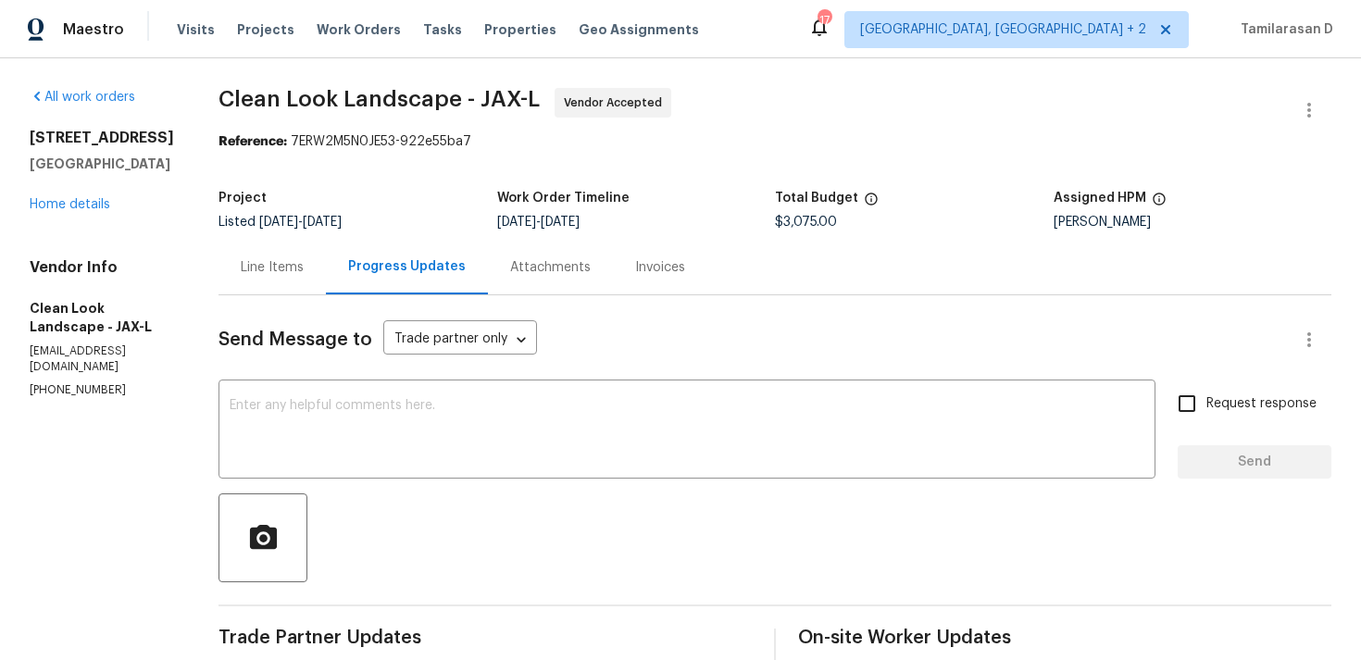
click at [304, 272] on div "Line Items" at bounding box center [272, 267] width 63 height 19
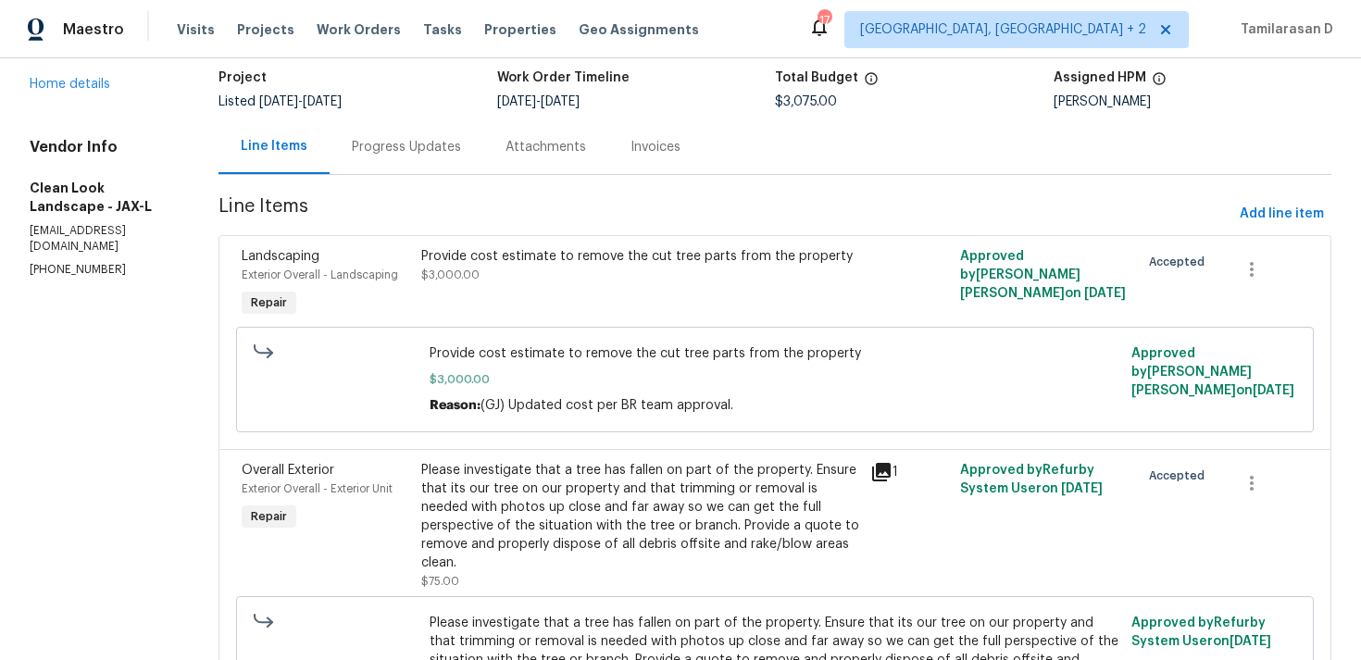
scroll to position [182, 0]
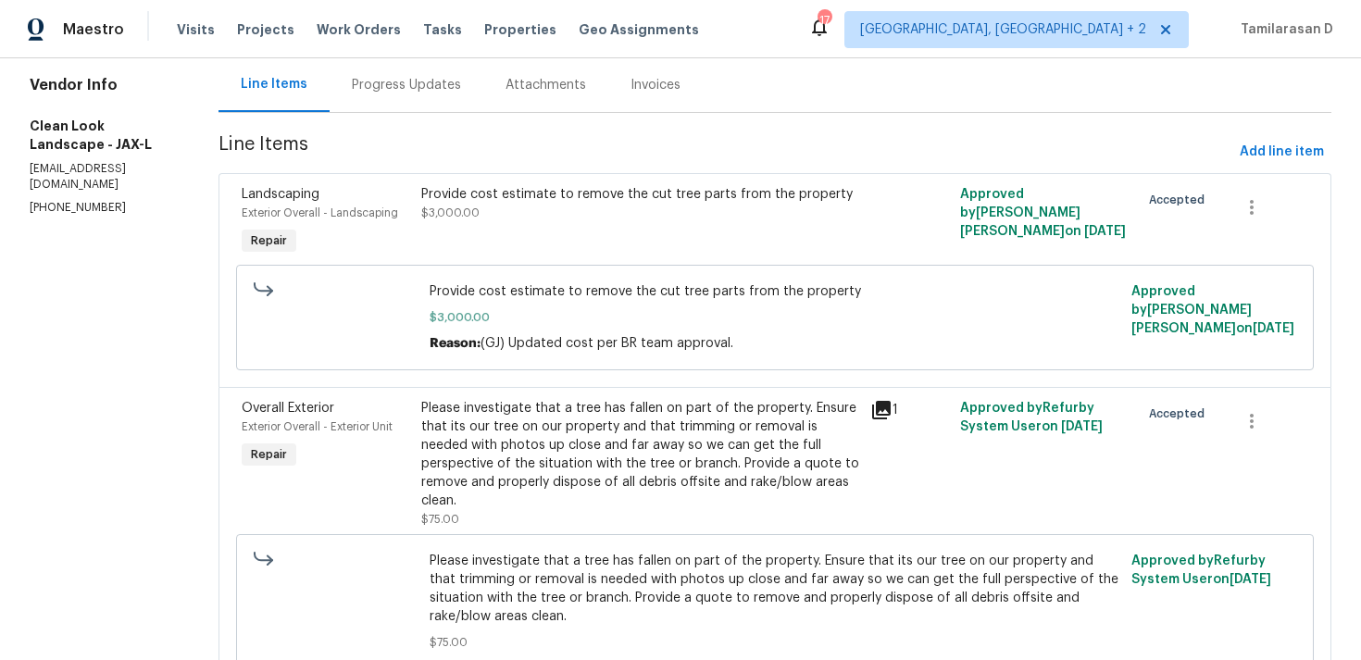
click at [650, 447] on div "Please investigate that a tree has fallen on part of the property. Ensure that …" at bounding box center [640, 454] width 438 height 111
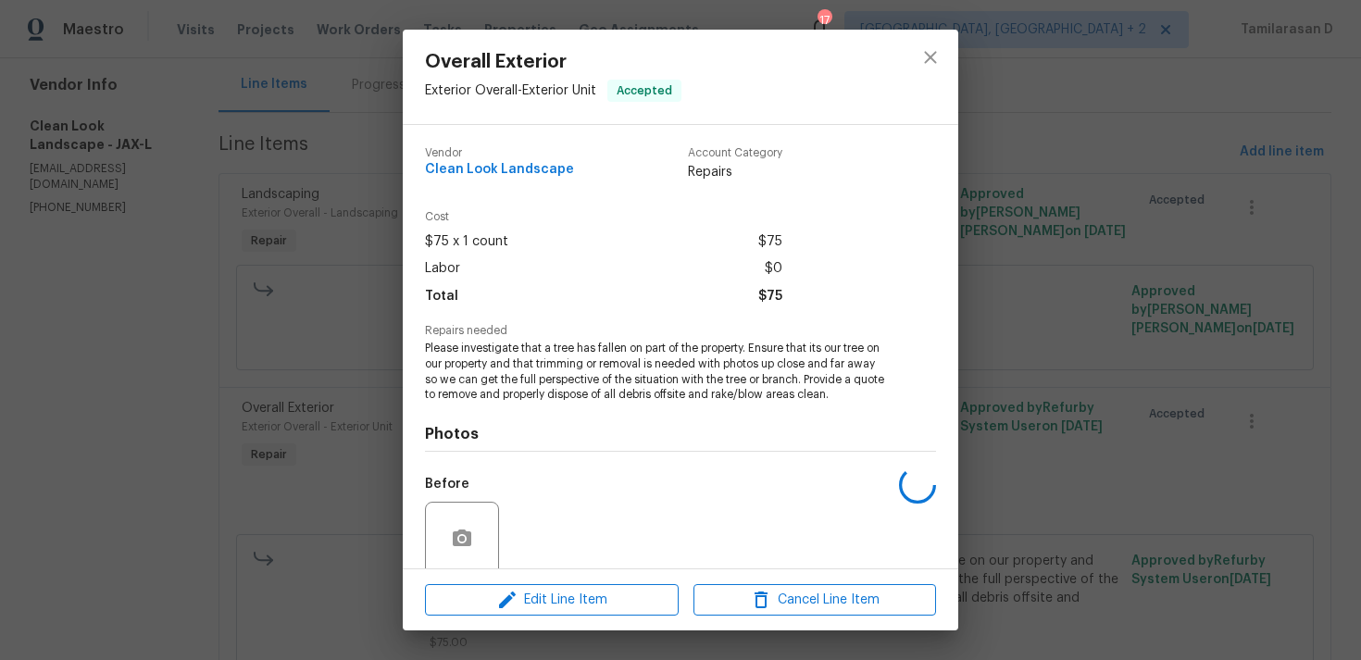
scroll to position [146, 0]
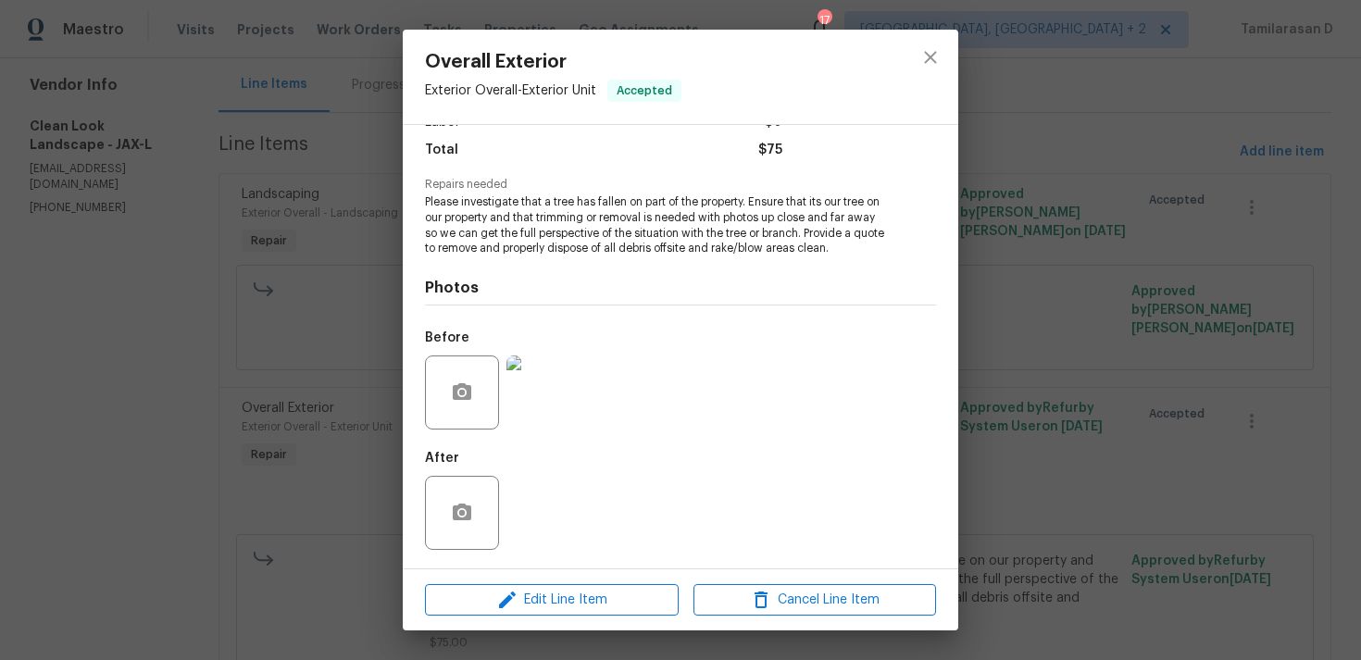
click at [542, 407] on img at bounding box center [543, 393] width 74 height 74
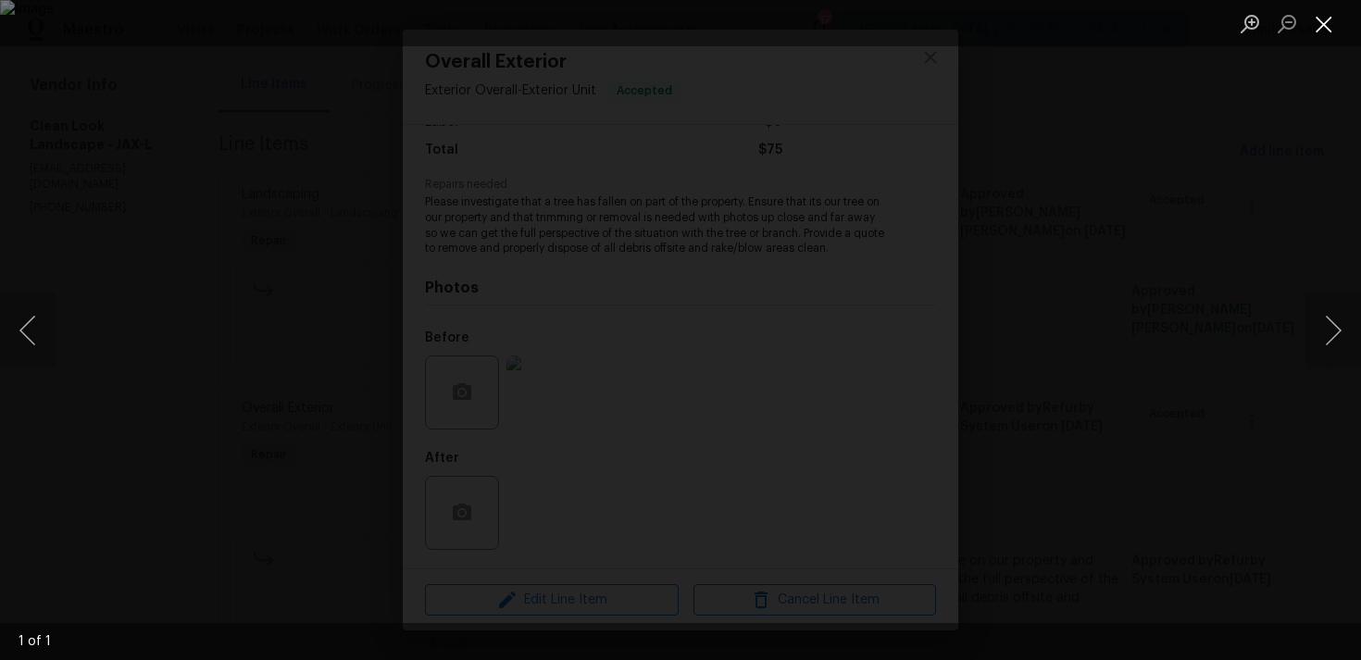
click at [1318, 30] on button "Close lightbox" at bounding box center [1324, 23] width 37 height 32
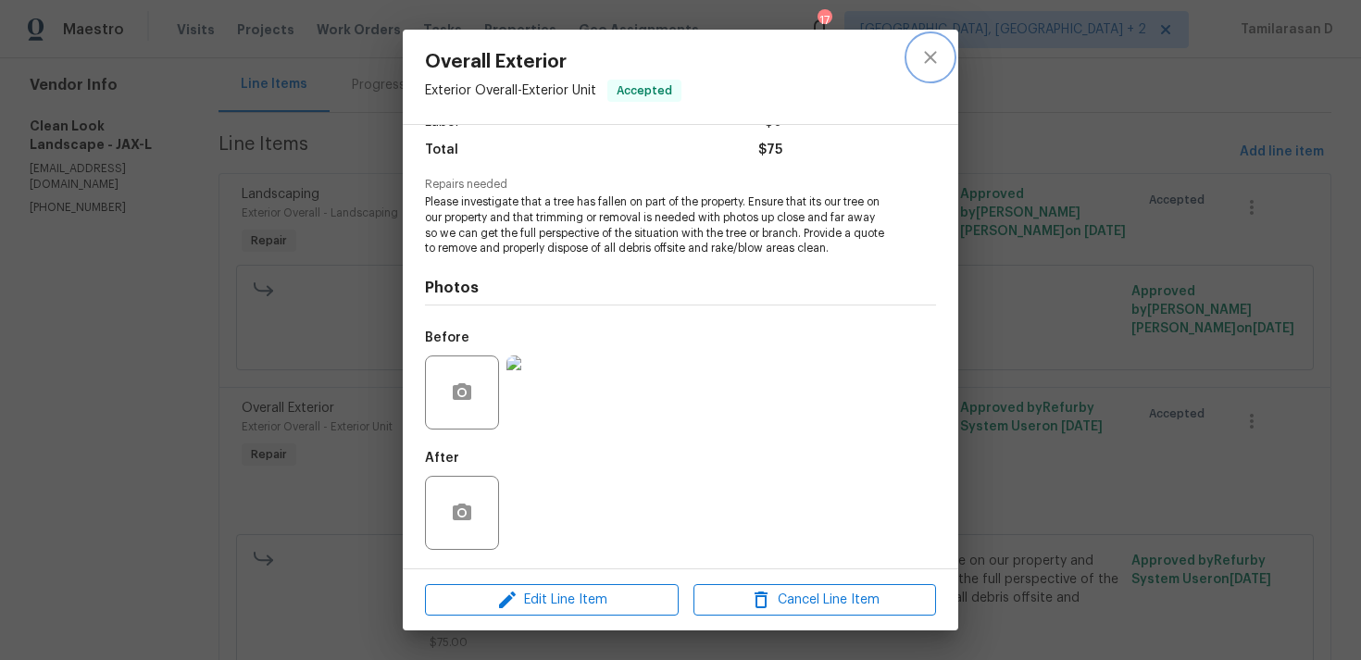
click at [930, 57] on icon "close" at bounding box center [930, 57] width 12 height 12
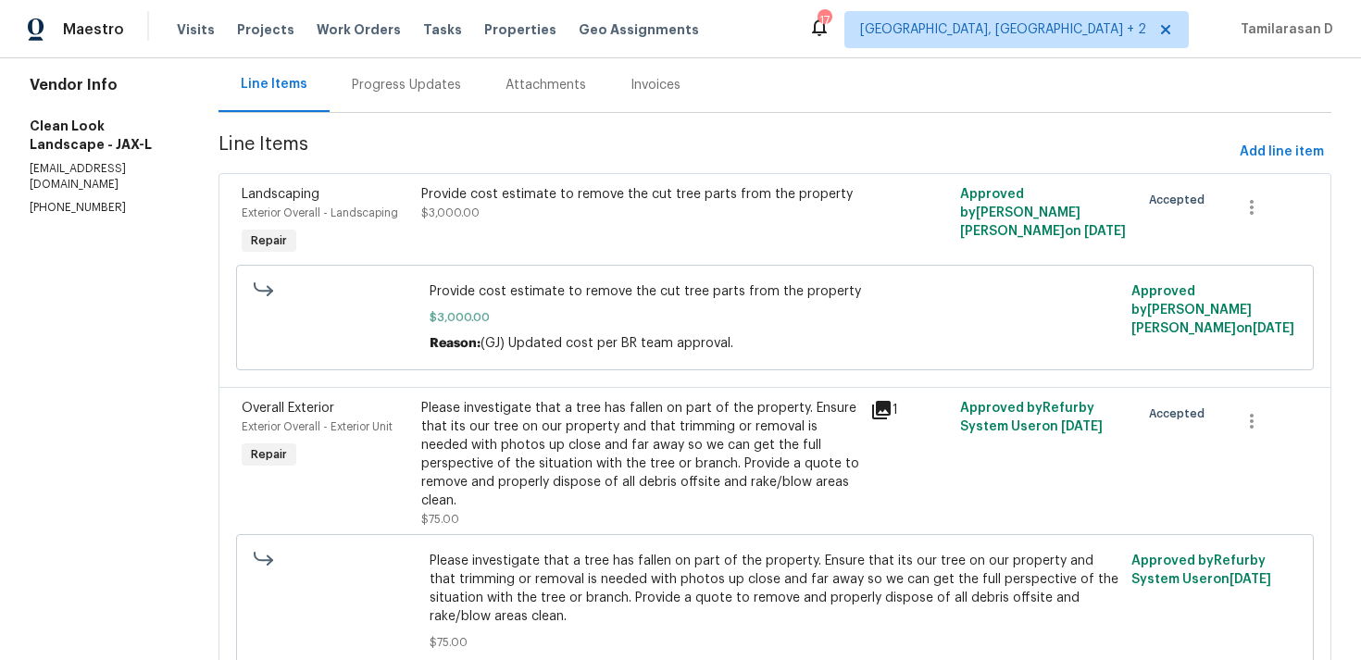
scroll to position [0, 0]
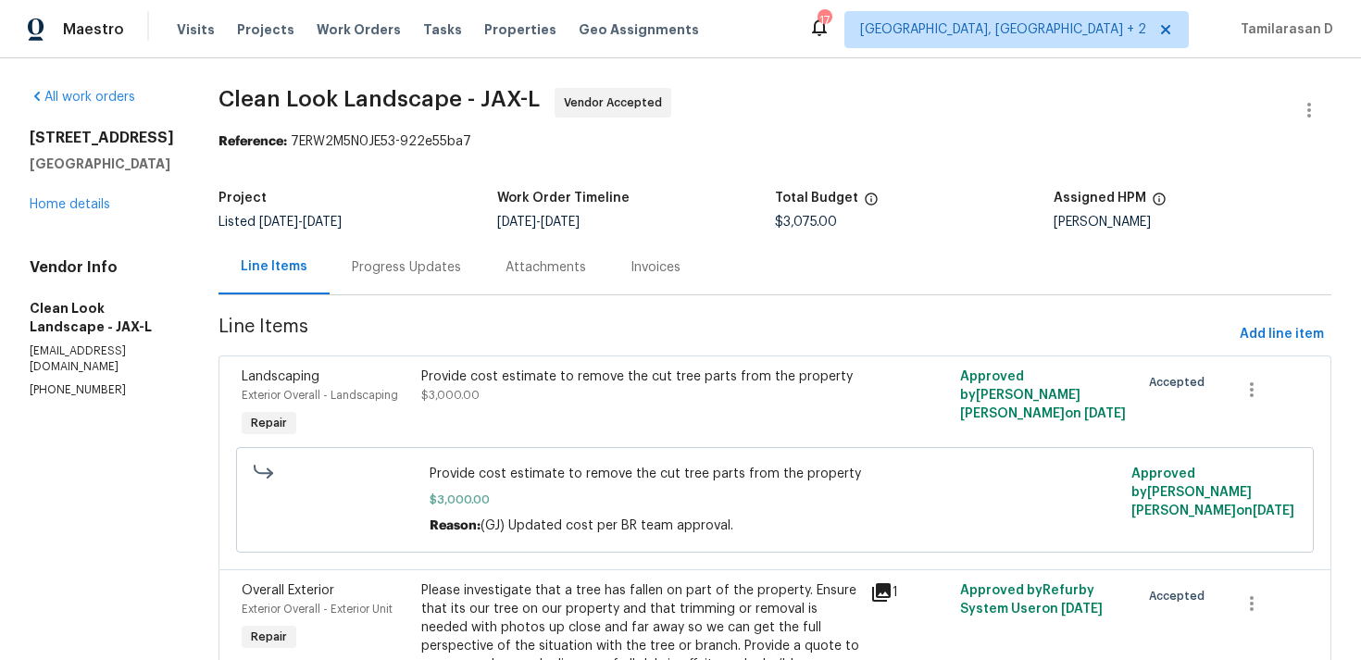
click at [424, 281] on div "Progress Updates" at bounding box center [407, 267] width 154 height 55
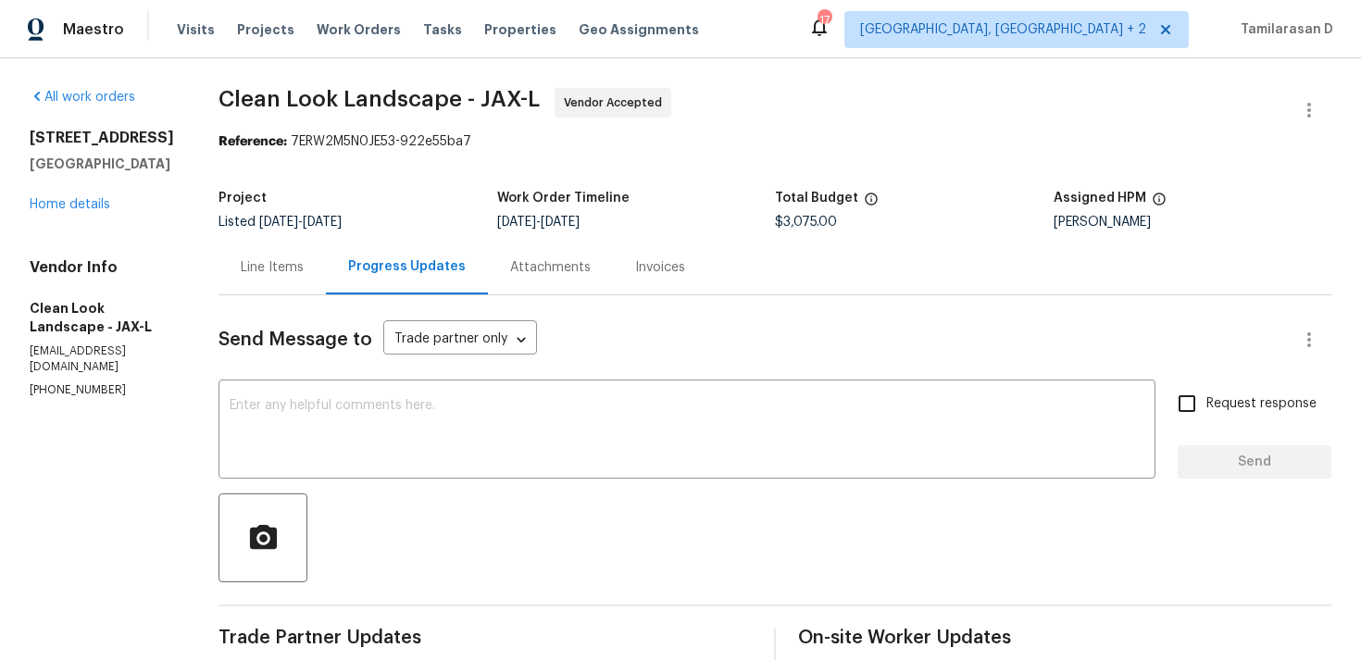
click at [707, 268] on div "Invoices" at bounding box center [660, 267] width 94 height 55
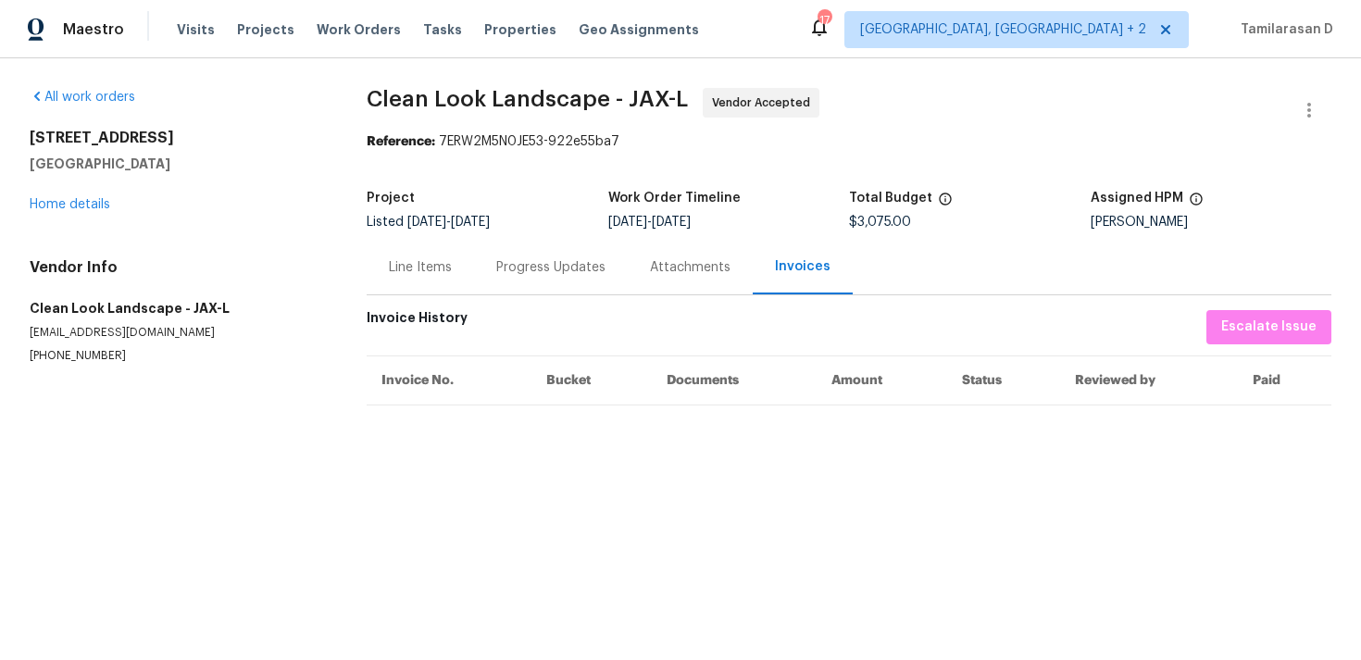
click at [517, 279] on div "Progress Updates" at bounding box center [551, 267] width 154 height 55
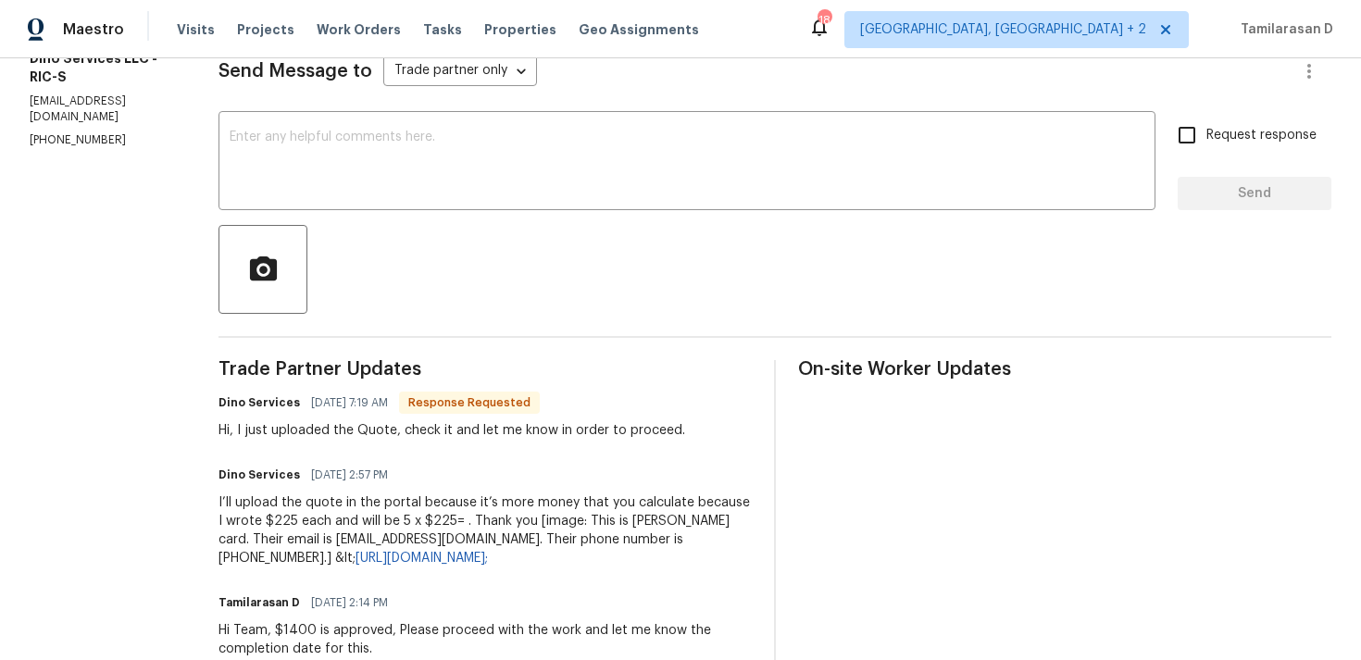
scroll to position [253, 0]
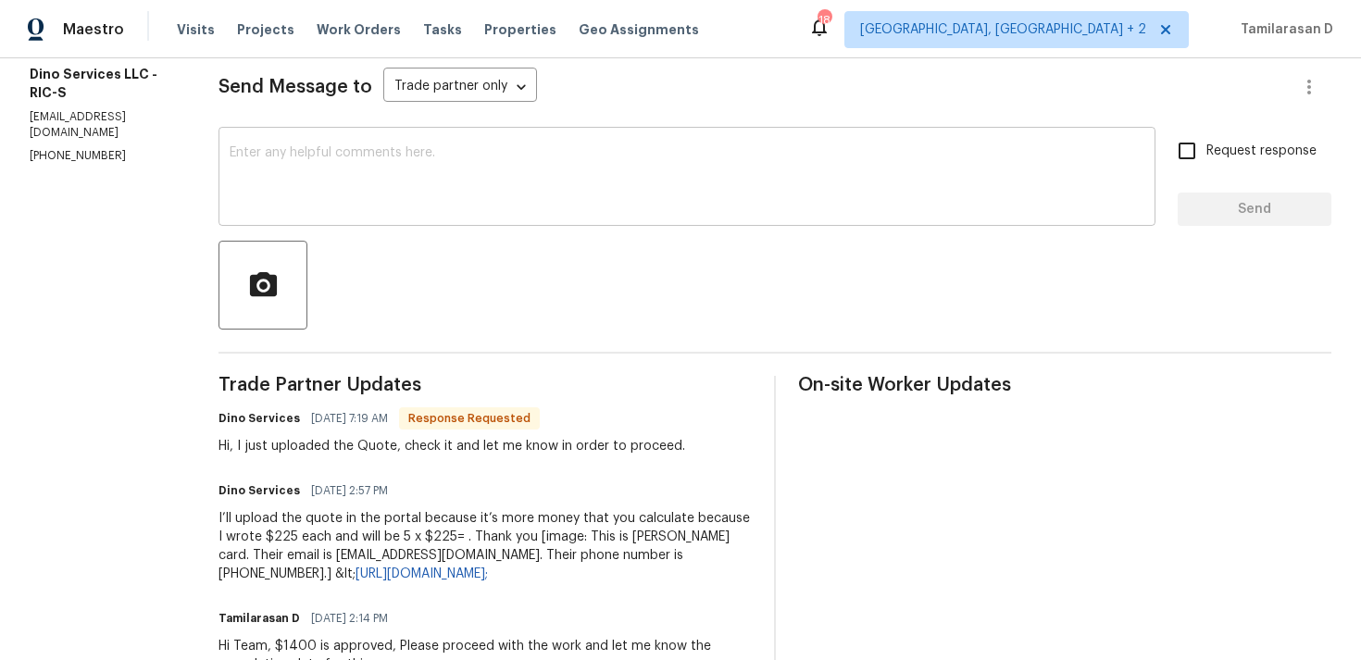
click at [383, 165] on textarea at bounding box center [687, 178] width 915 height 65
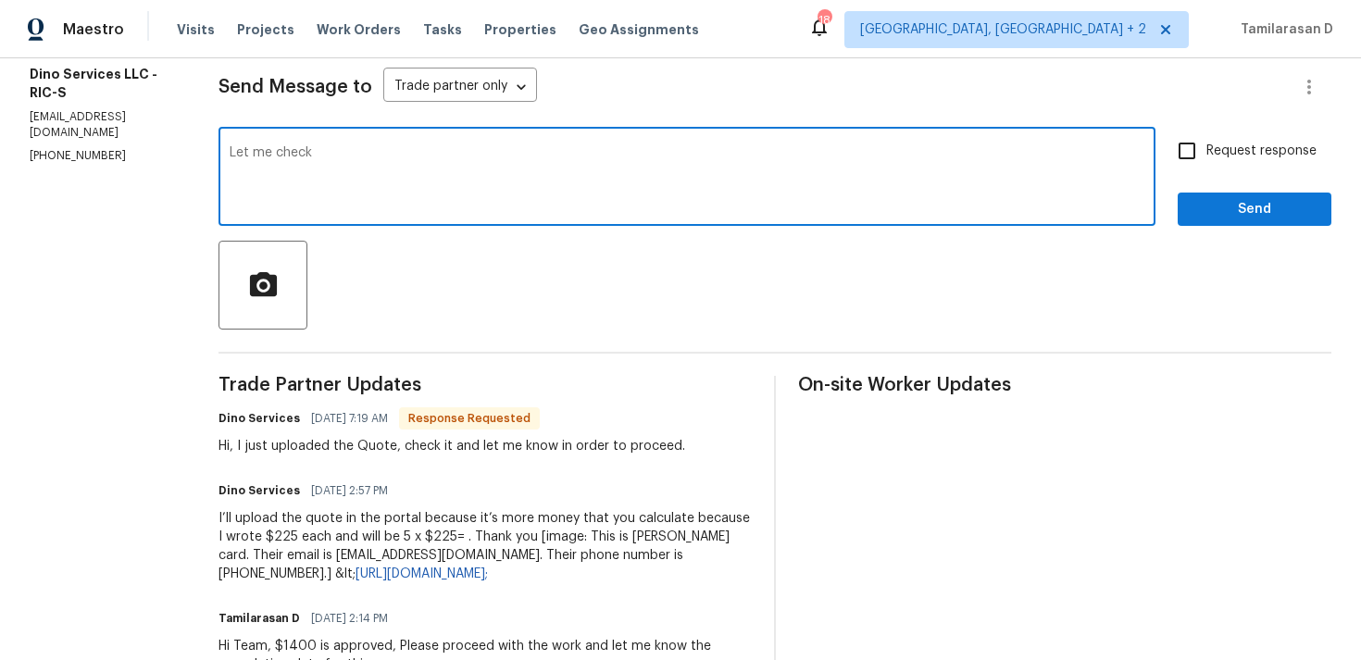
type textarea "Let me check"
click at [1257, 223] on button "Send" at bounding box center [1255, 210] width 154 height 34
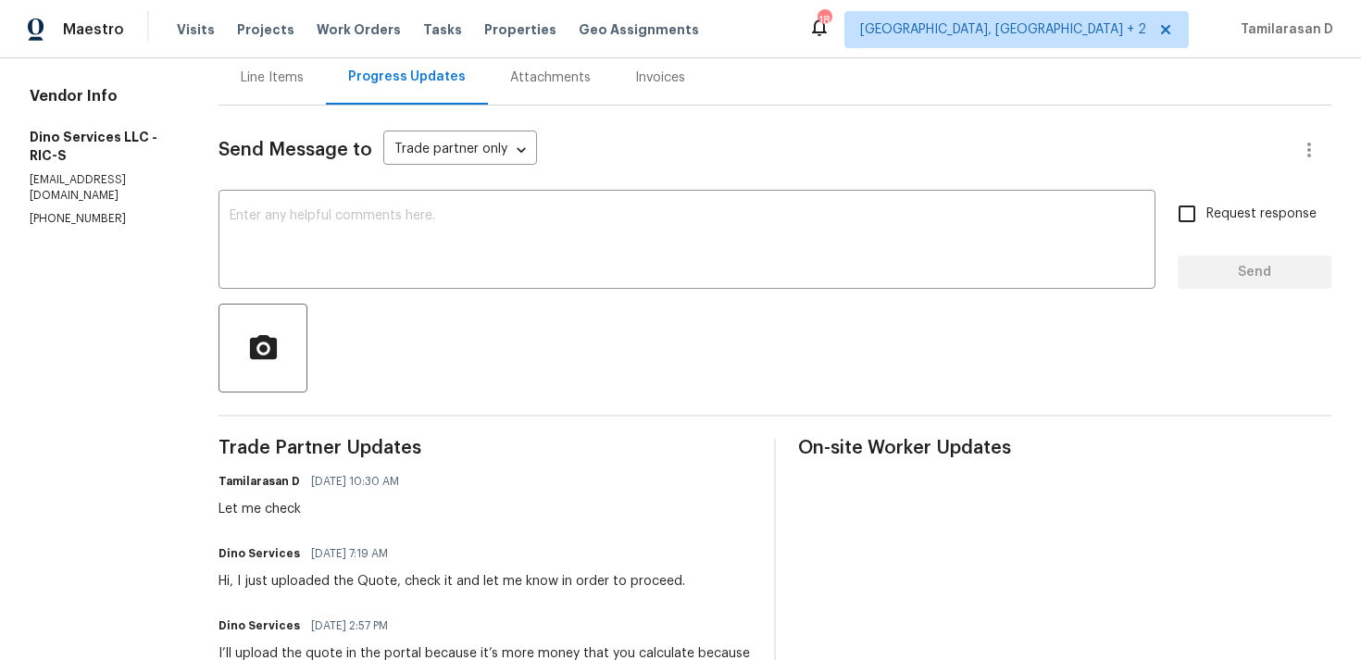
scroll to position [267, 0]
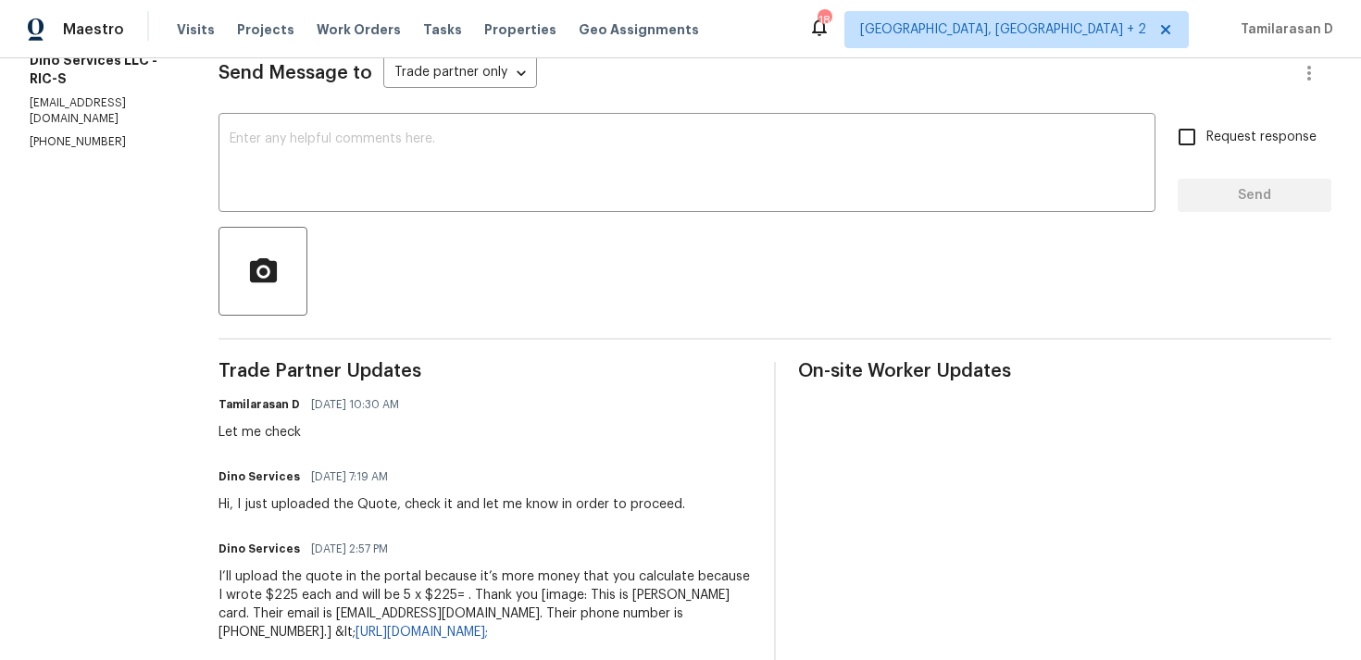
click at [320, 512] on div "Hi, I just uploaded the Quote, check it and let me know in order to proceed." at bounding box center [452, 504] width 467 height 19
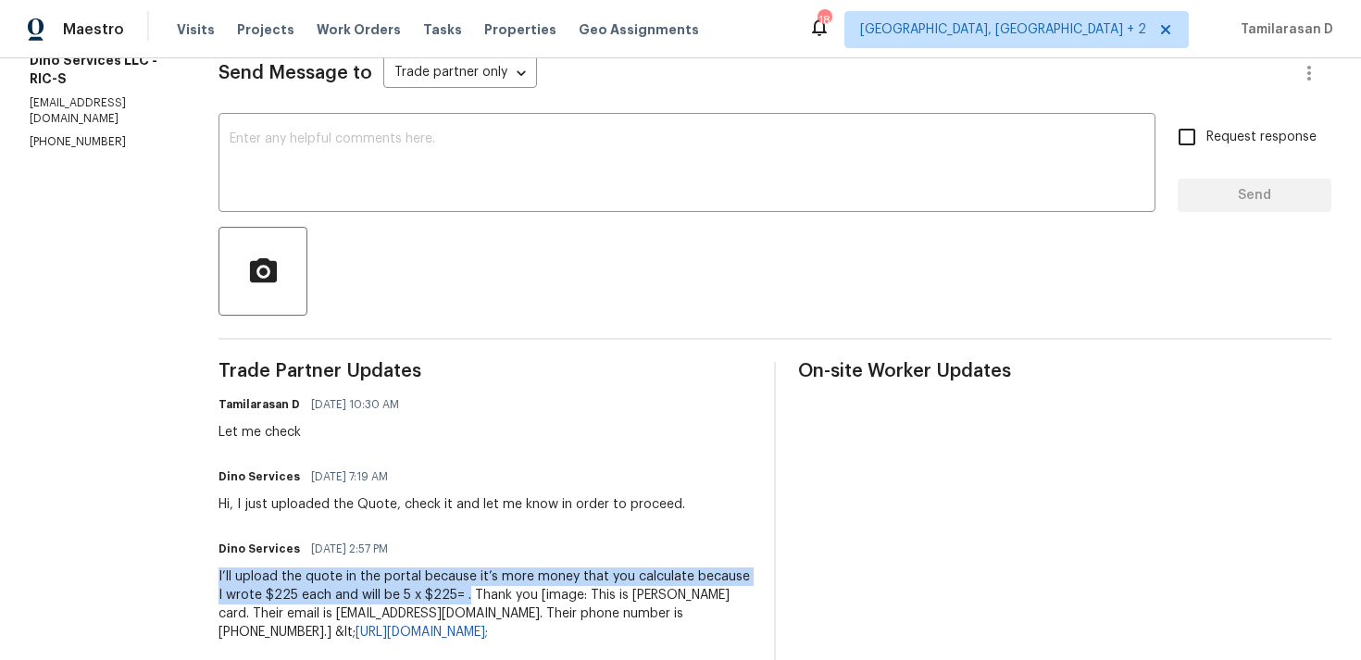
drag, startPoint x: 210, startPoint y: 578, endPoint x: 447, endPoint y: 591, distance: 237.4
click at [447, 591] on div "I’ll upload the quote in the portal because it’s more money that you calculate …" at bounding box center [485, 605] width 533 height 74
copy div "I’ll upload the quote in the portal because it’s more money that you calculate …"
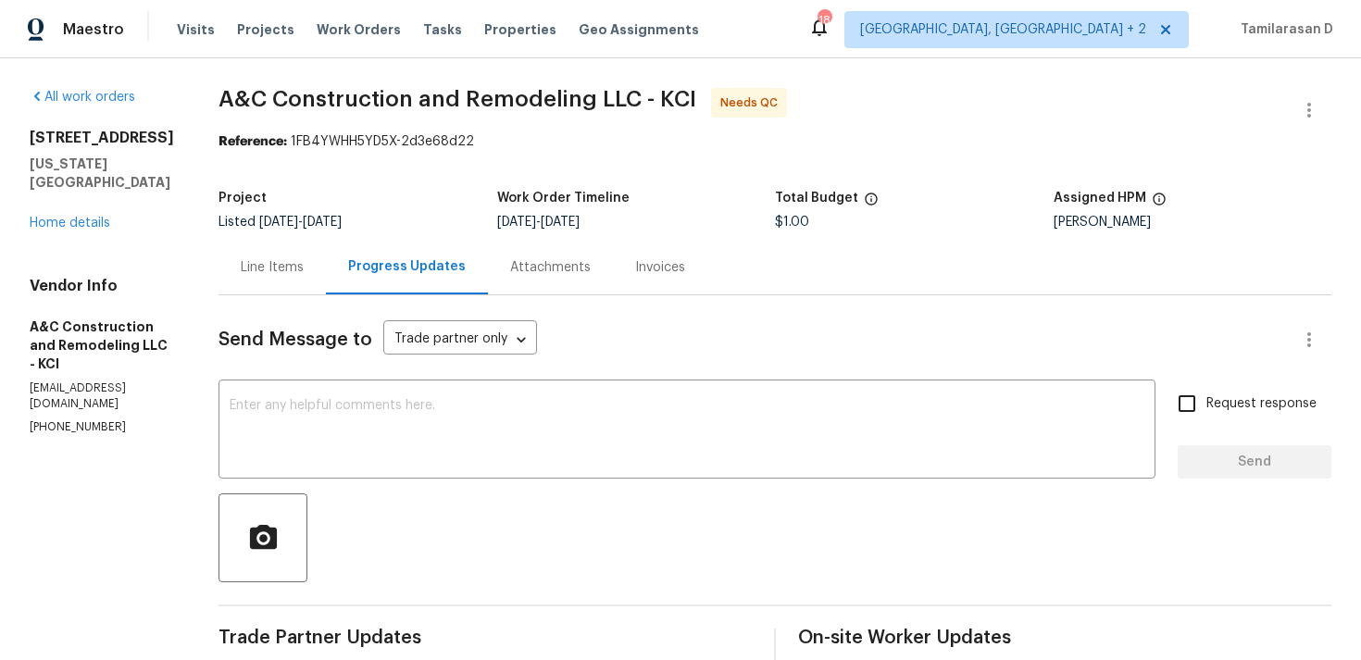
click at [297, 256] on div "Line Items" at bounding box center [272, 267] width 107 height 55
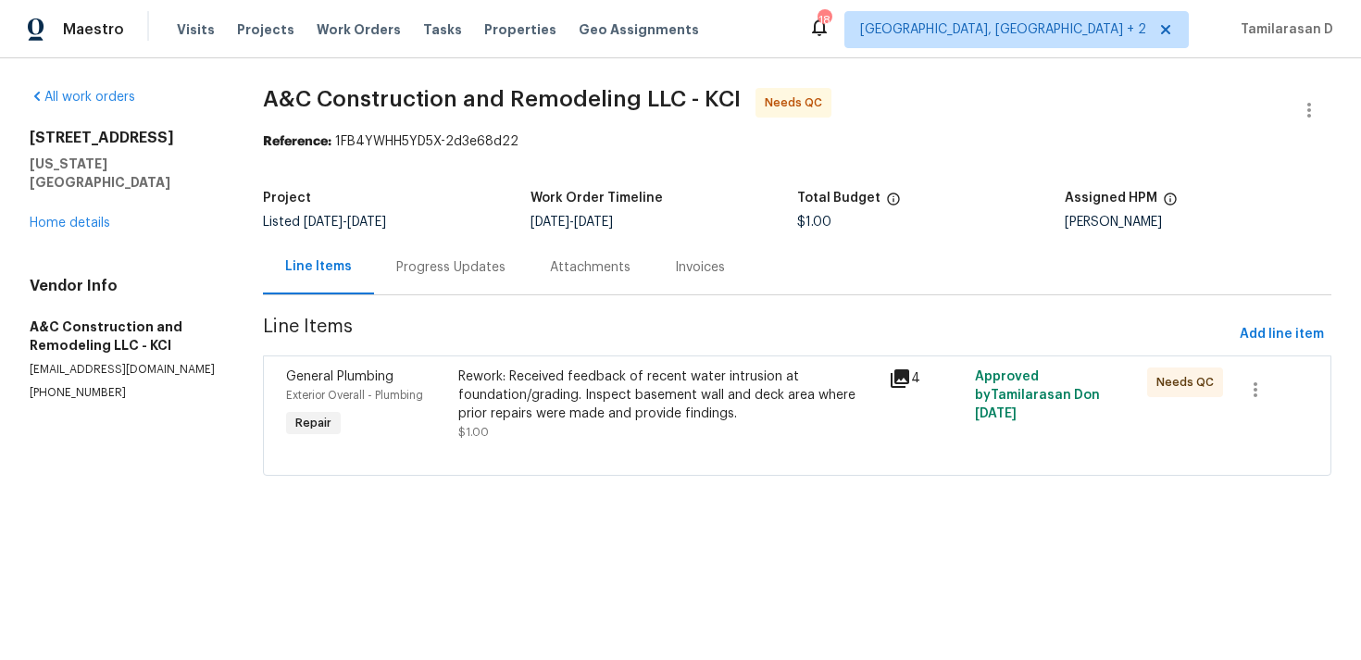
click at [449, 274] on div "Progress Updates" at bounding box center [450, 267] width 109 height 19
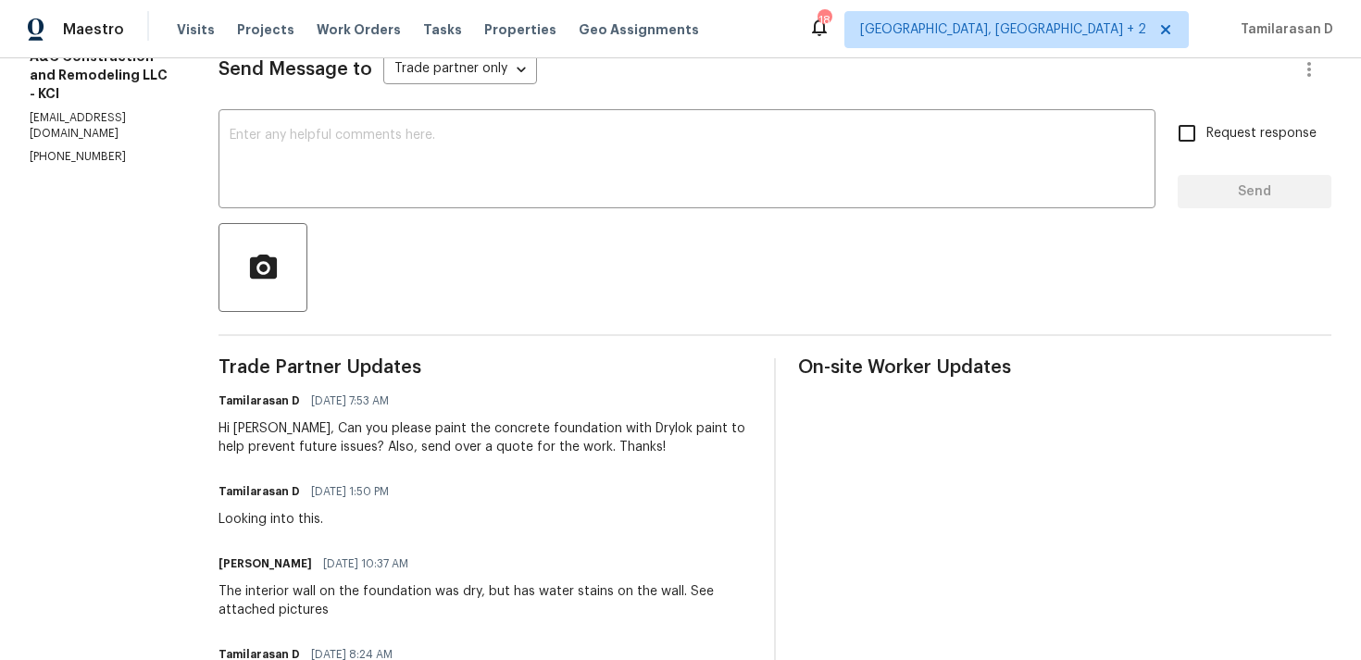
scroll to position [195, 0]
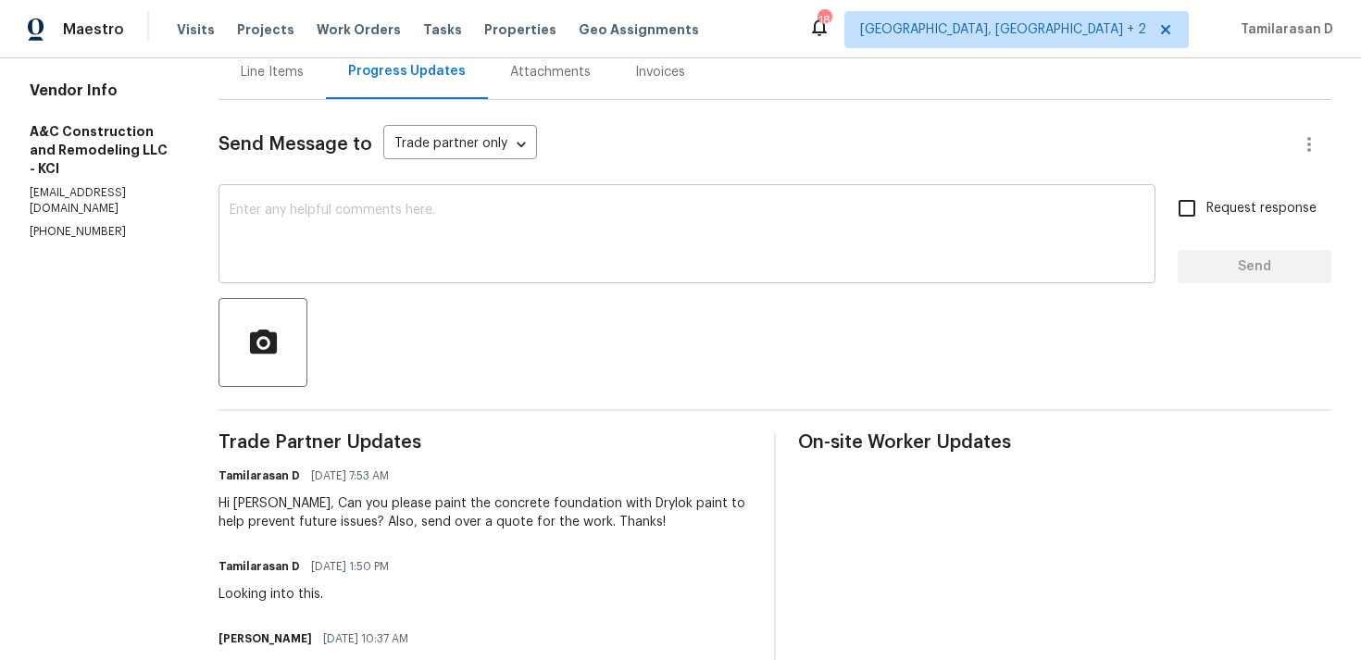
click at [342, 254] on textarea at bounding box center [687, 236] width 915 height 65
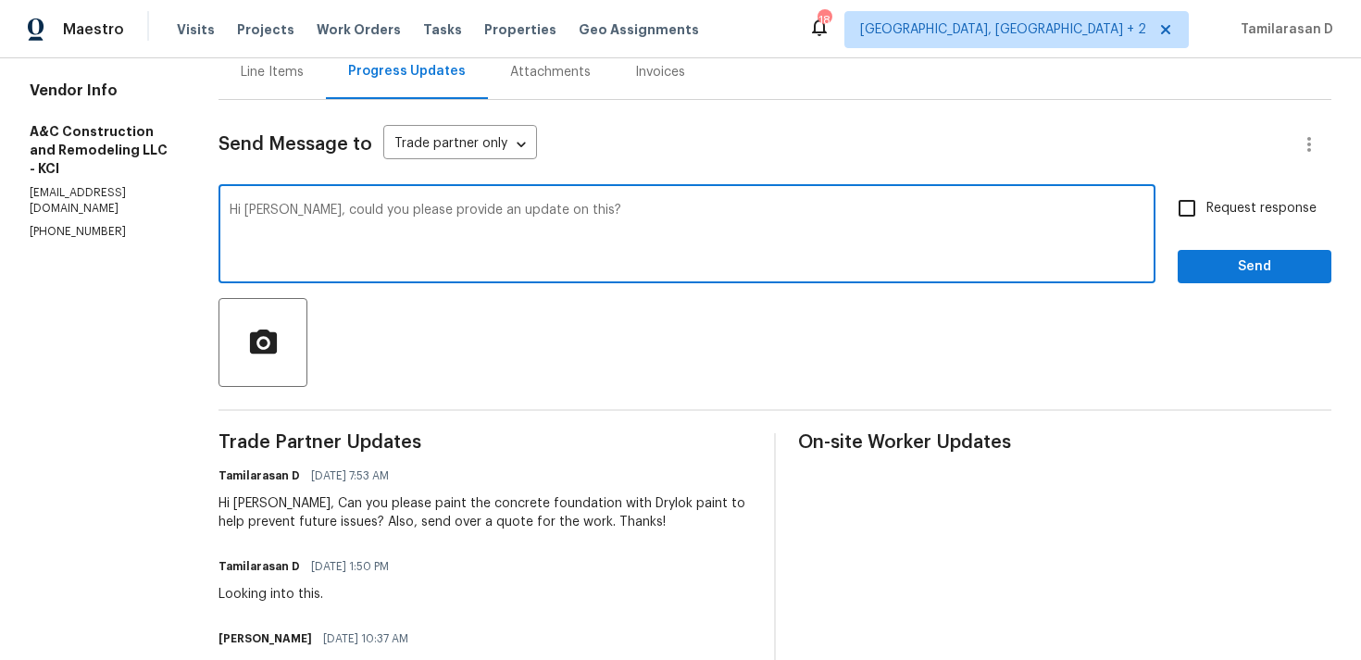
type textarea "Hi Charles, could you please provide an update on this?"
click at [1205, 196] on input "Request response" at bounding box center [1187, 208] width 39 height 39
checkbox input "true"
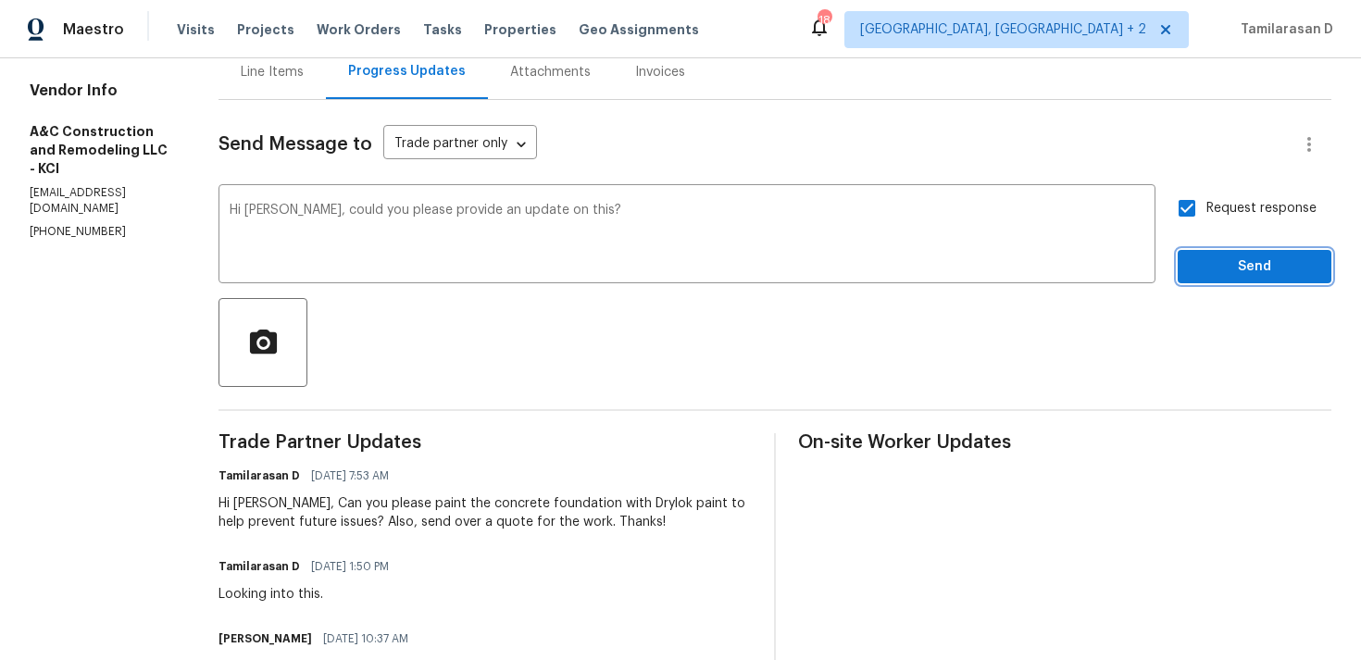
click at [1215, 261] on span "Send" at bounding box center [1255, 267] width 124 height 23
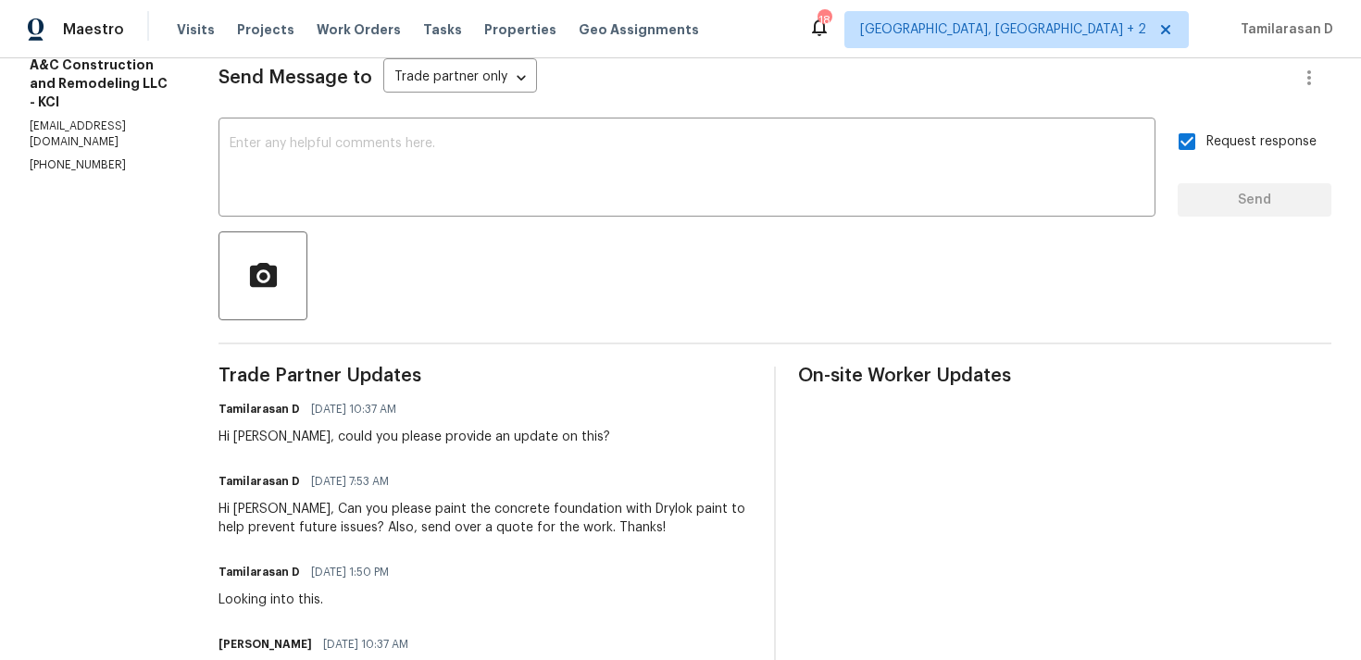
scroll to position [0, 0]
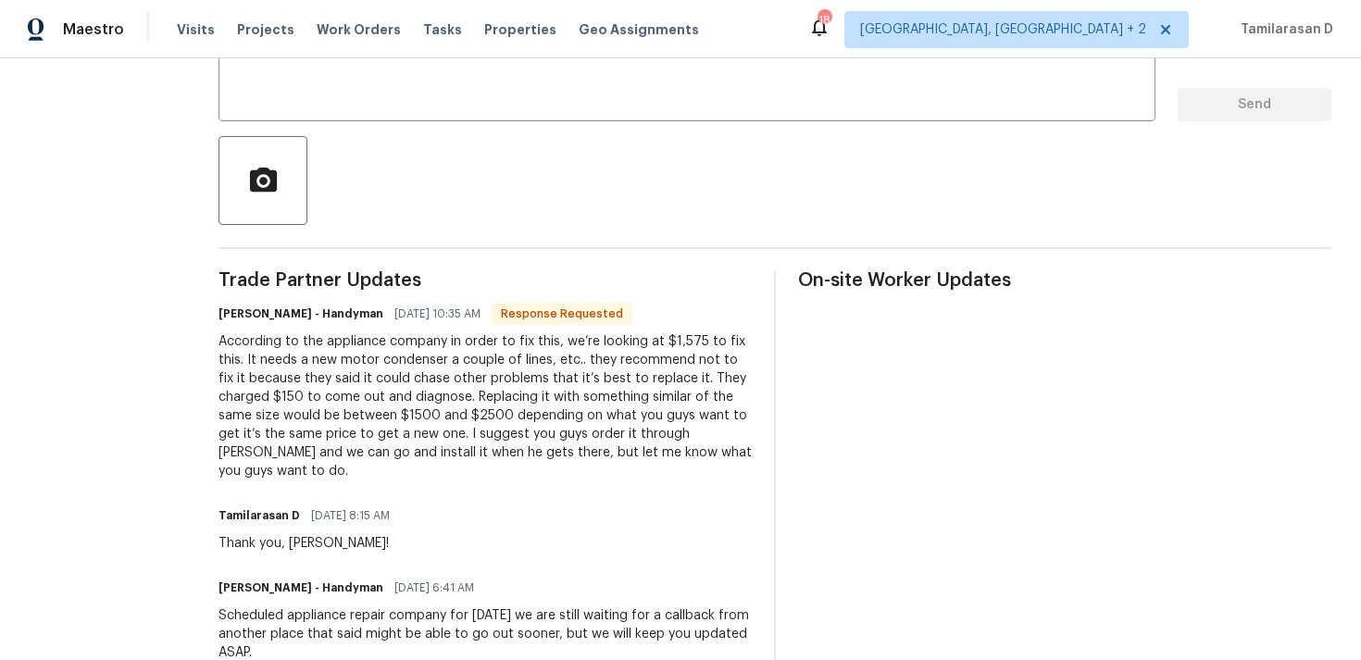
scroll to position [370, 0]
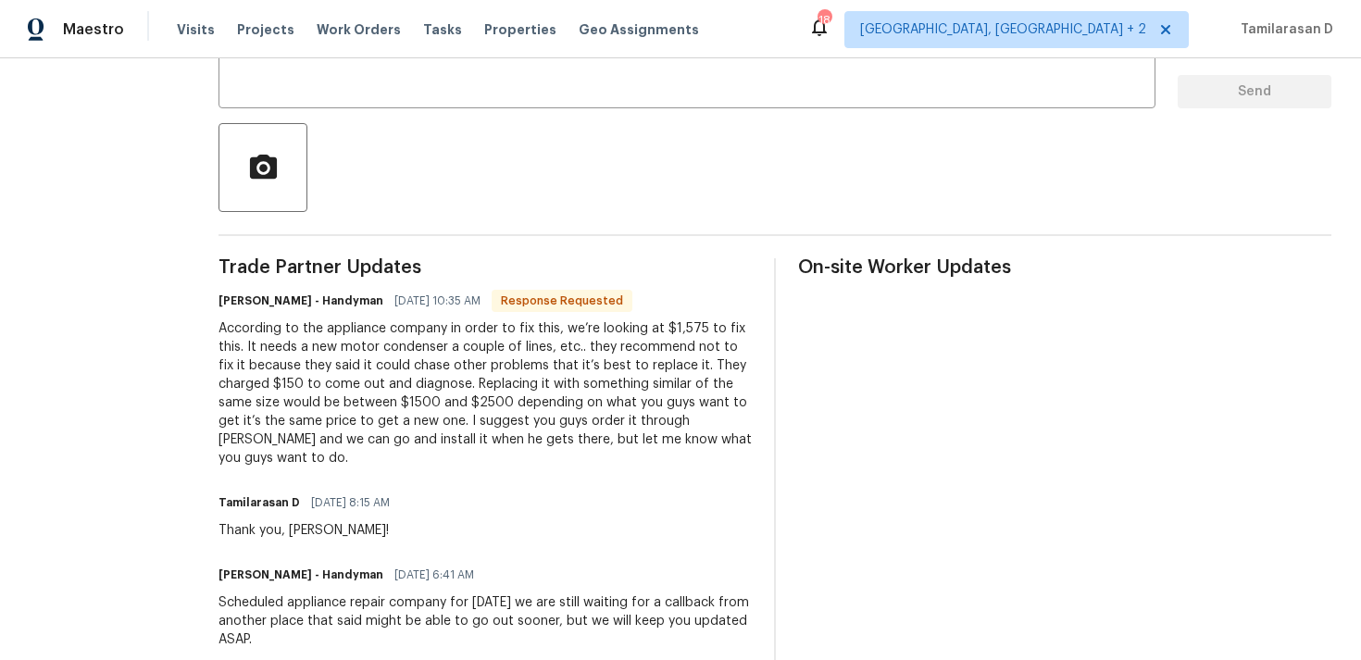
click at [400, 360] on div "According to the appliance company in order to fix this, we’re looking at $1,57…" at bounding box center [485, 393] width 533 height 148
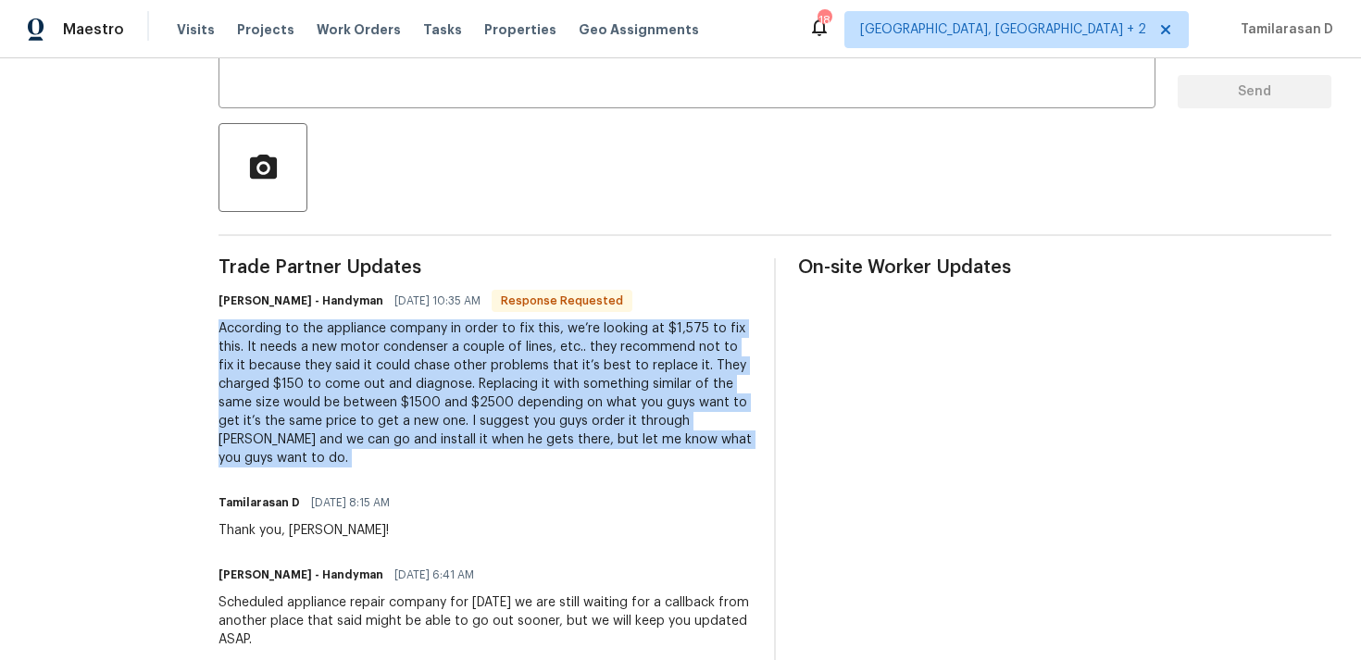
click at [418, 351] on div "According to the appliance company in order to fix this, we’re looking at $1,57…" at bounding box center [485, 393] width 533 height 148
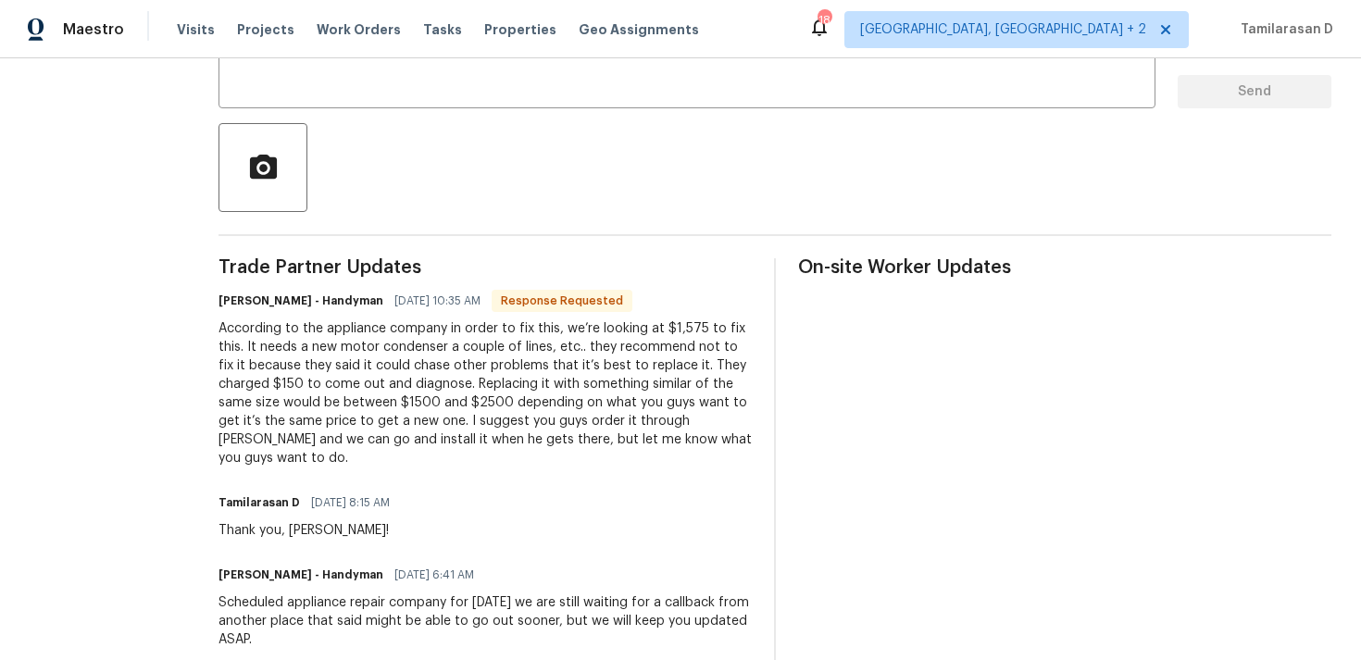
click at [418, 351] on div "According to the appliance company in order to fix this, we’re looking at $1,57…" at bounding box center [485, 393] width 533 height 148
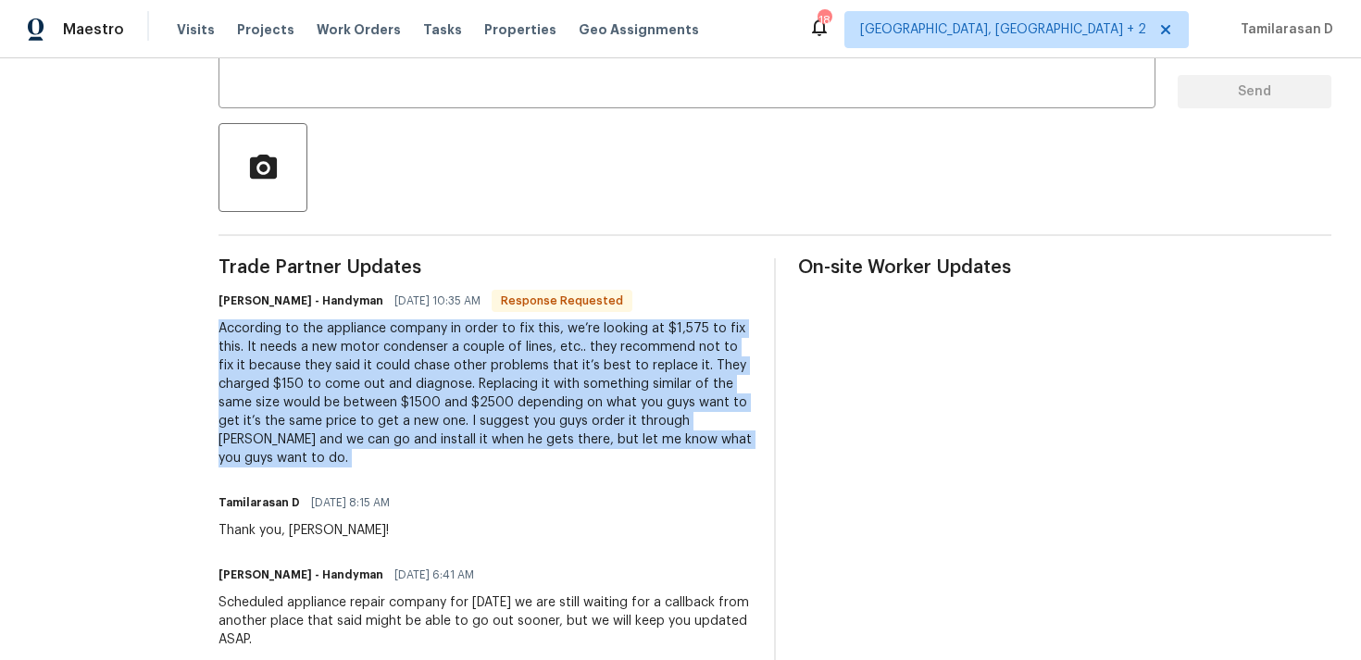
click at [414, 384] on div "According to the appliance company in order to fix this, we’re looking at $1,57…" at bounding box center [485, 393] width 533 height 148
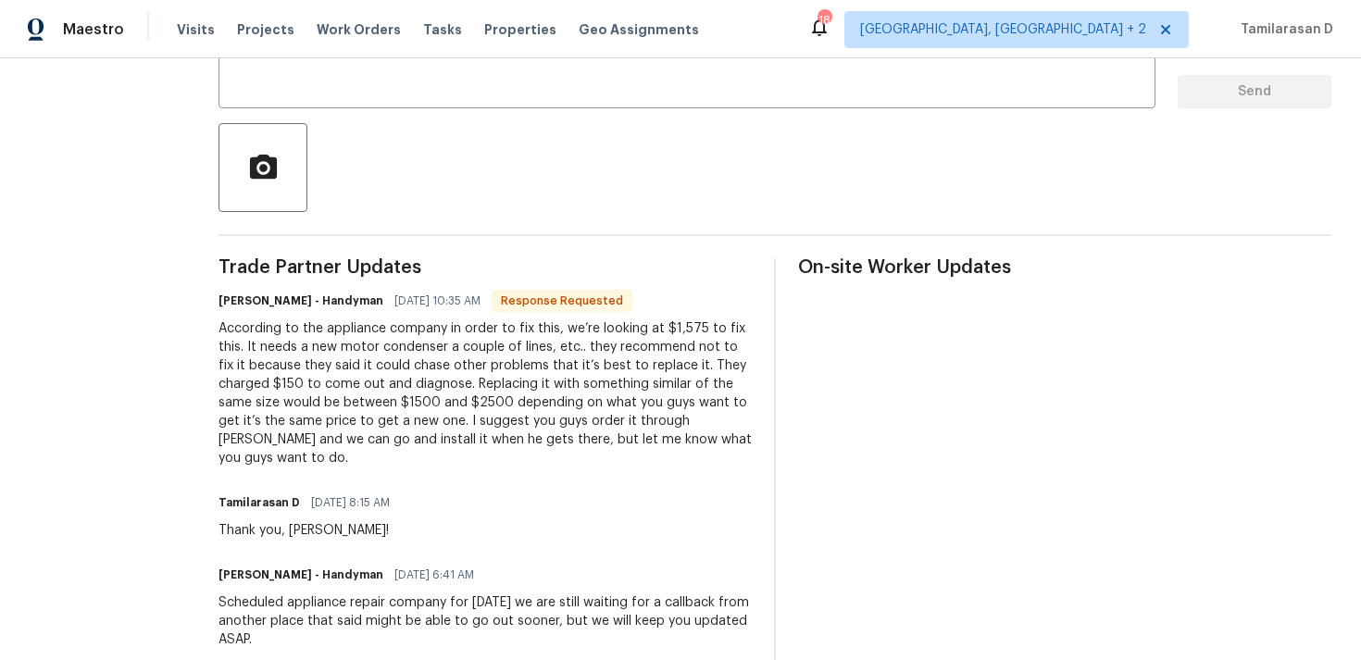
click at [414, 384] on div "According to the appliance company in order to fix this, we’re looking at $1,57…" at bounding box center [485, 393] width 533 height 148
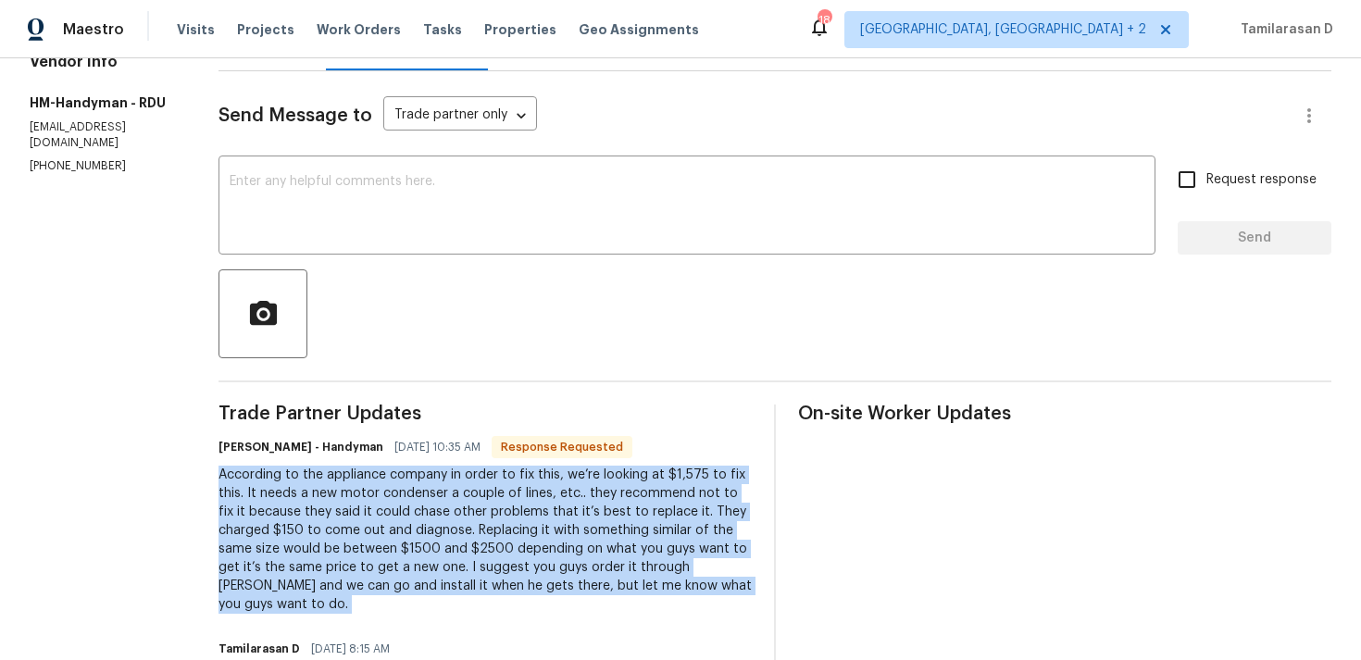
scroll to position [90, 0]
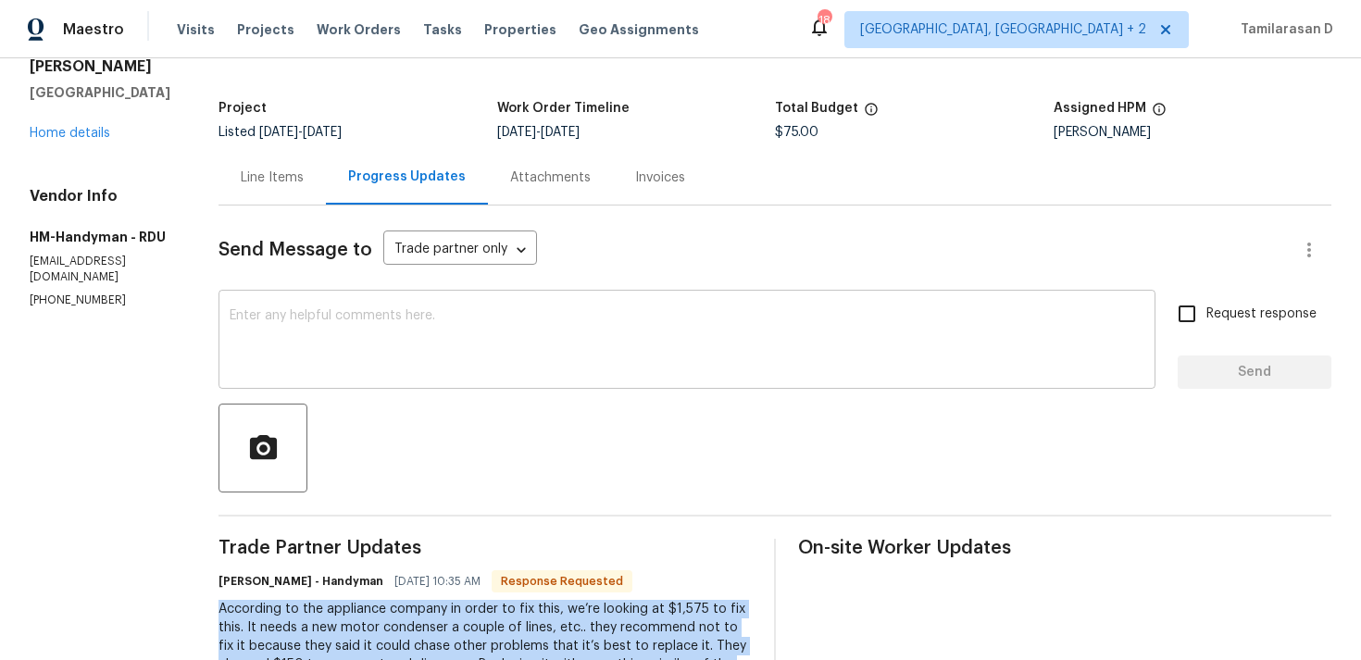
click at [351, 297] on div "x ​" at bounding box center [687, 341] width 937 height 94
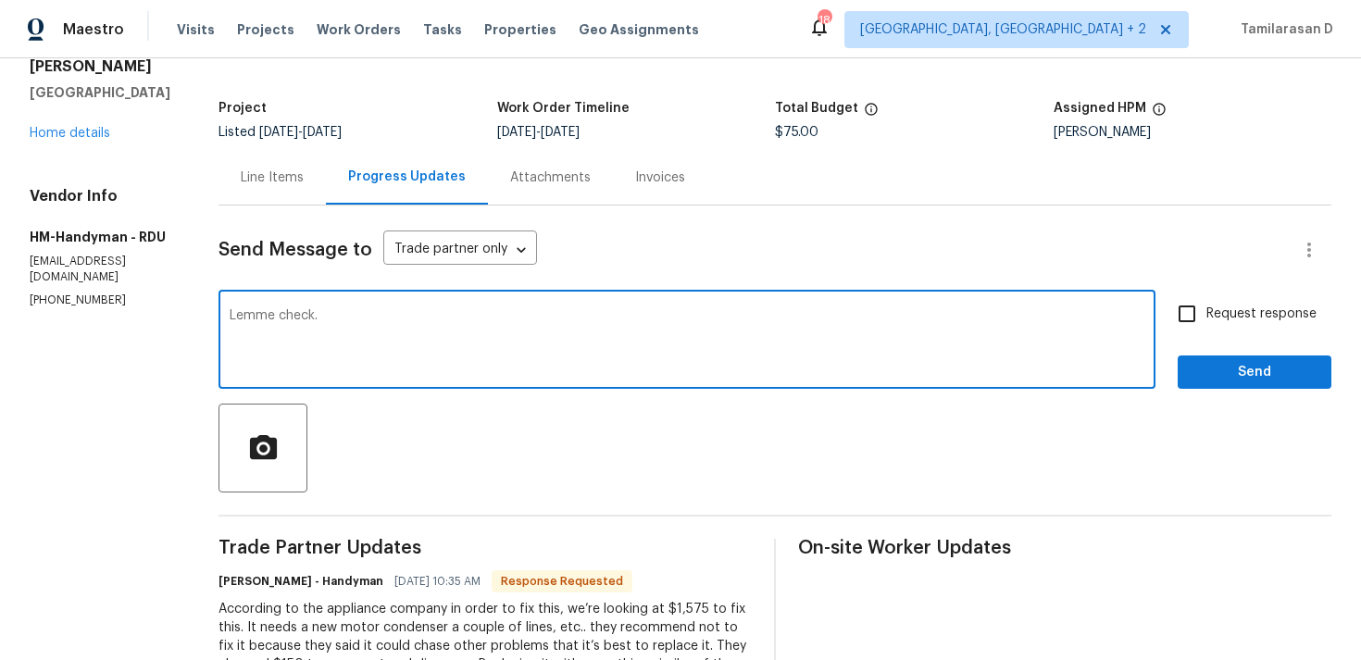
type textarea "Lemme check."
click at [1232, 367] on span "Send" at bounding box center [1255, 372] width 124 height 23
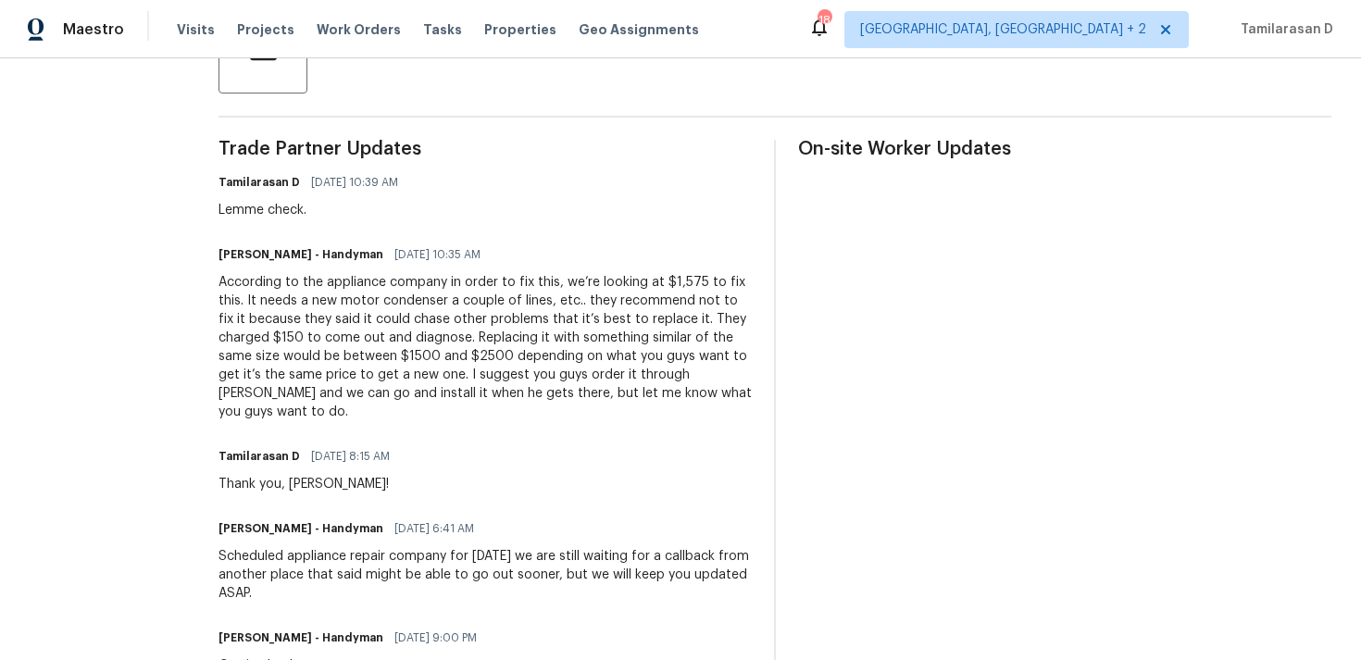
scroll to position [0, 0]
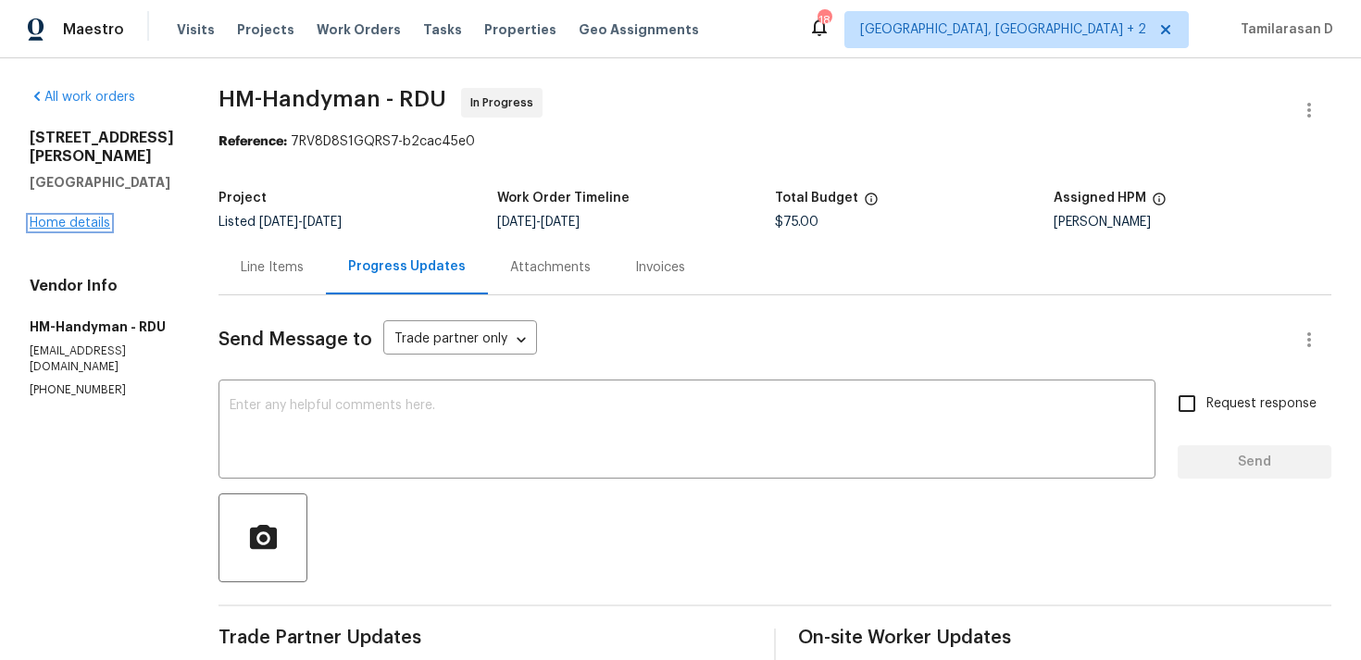
click at [65, 217] on link "Home details" at bounding box center [70, 223] width 81 height 13
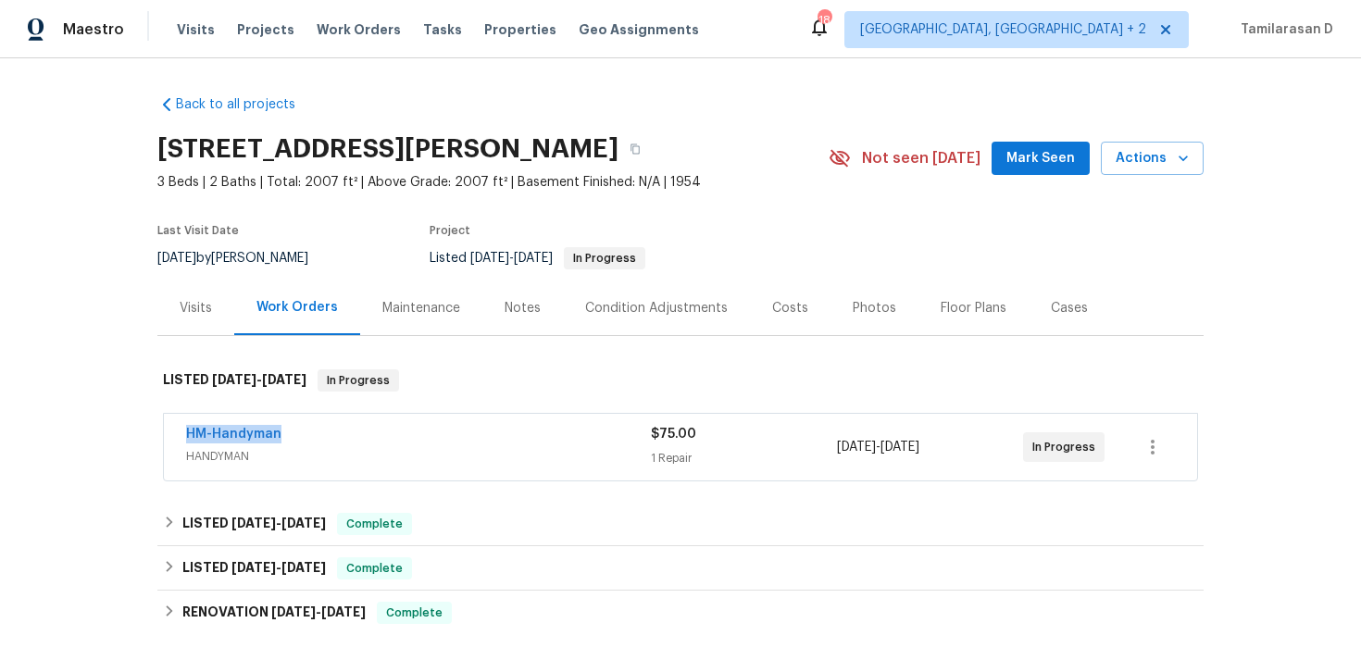
drag, startPoint x: 282, startPoint y: 435, endPoint x: 154, endPoint y: 436, distance: 128.7
click at [153, 436] on div "Back to all projects [STREET_ADDRESS][PERSON_NAME] 3 Beds | 2 Baths | Total: 20…" at bounding box center [680, 359] width 1361 height 602
copy link "HM-Handyman"
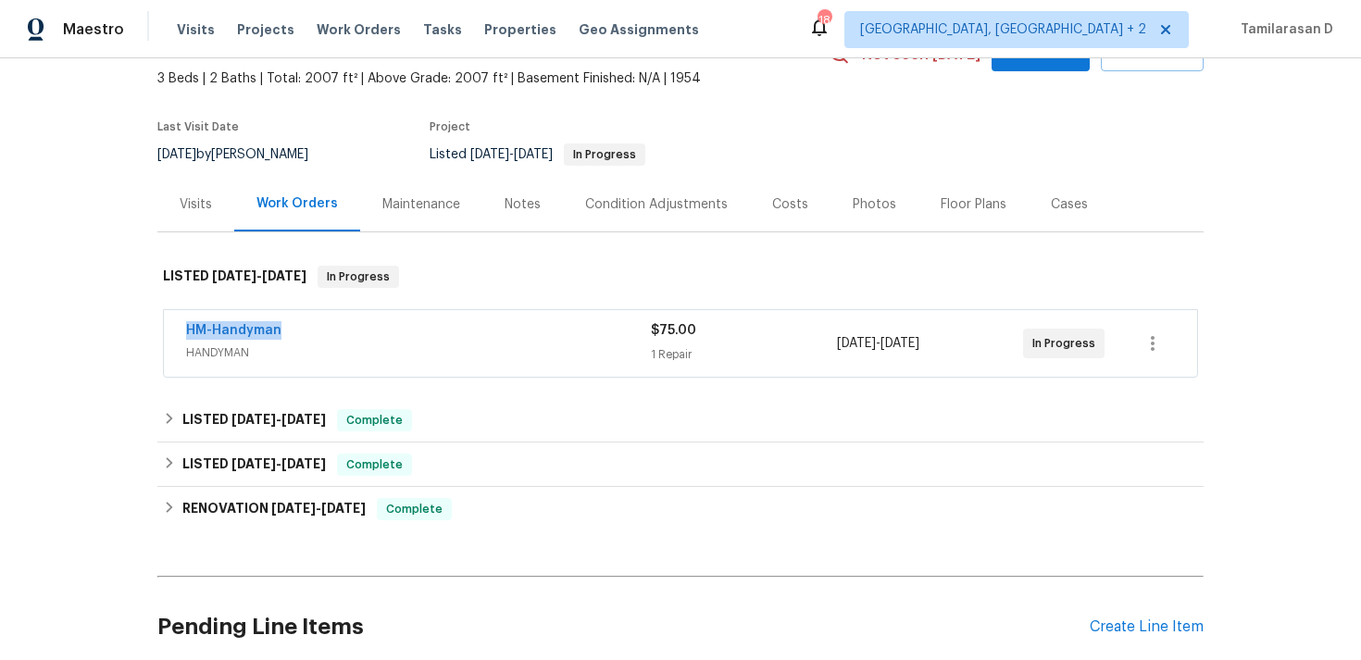
scroll to position [191, 0]
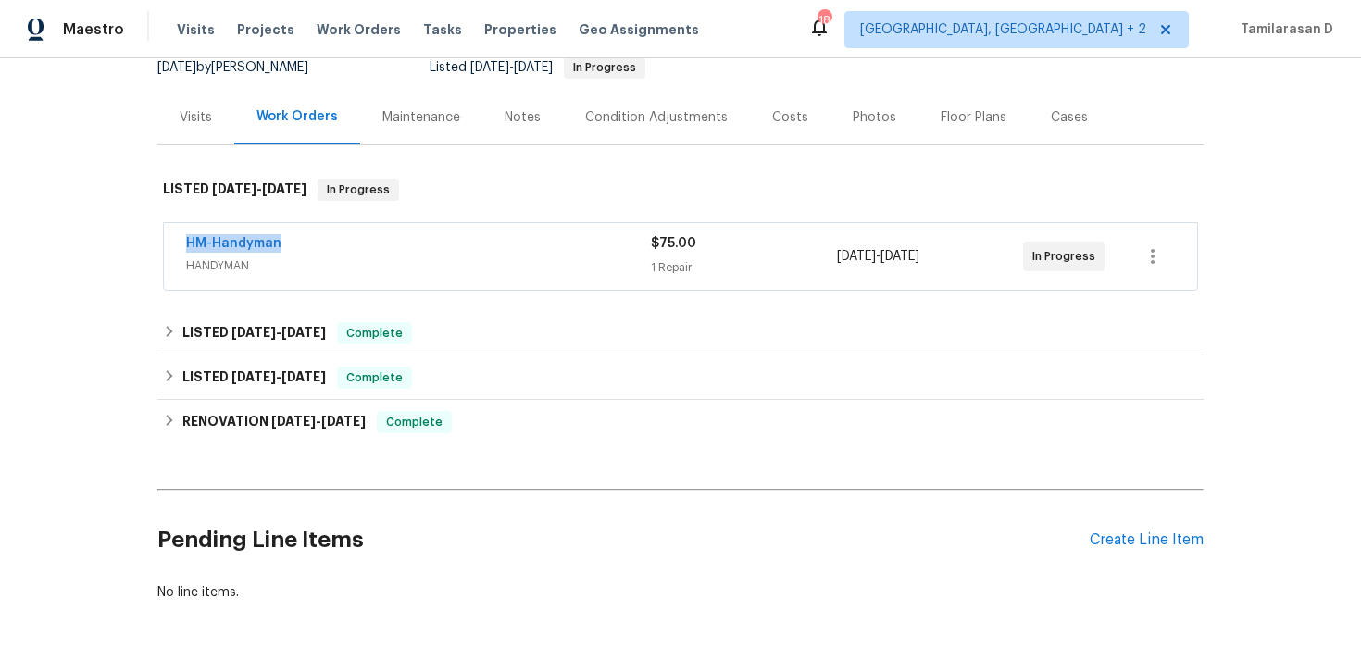
click at [223, 234] on span "HM-Handyman" at bounding box center [233, 243] width 95 height 19
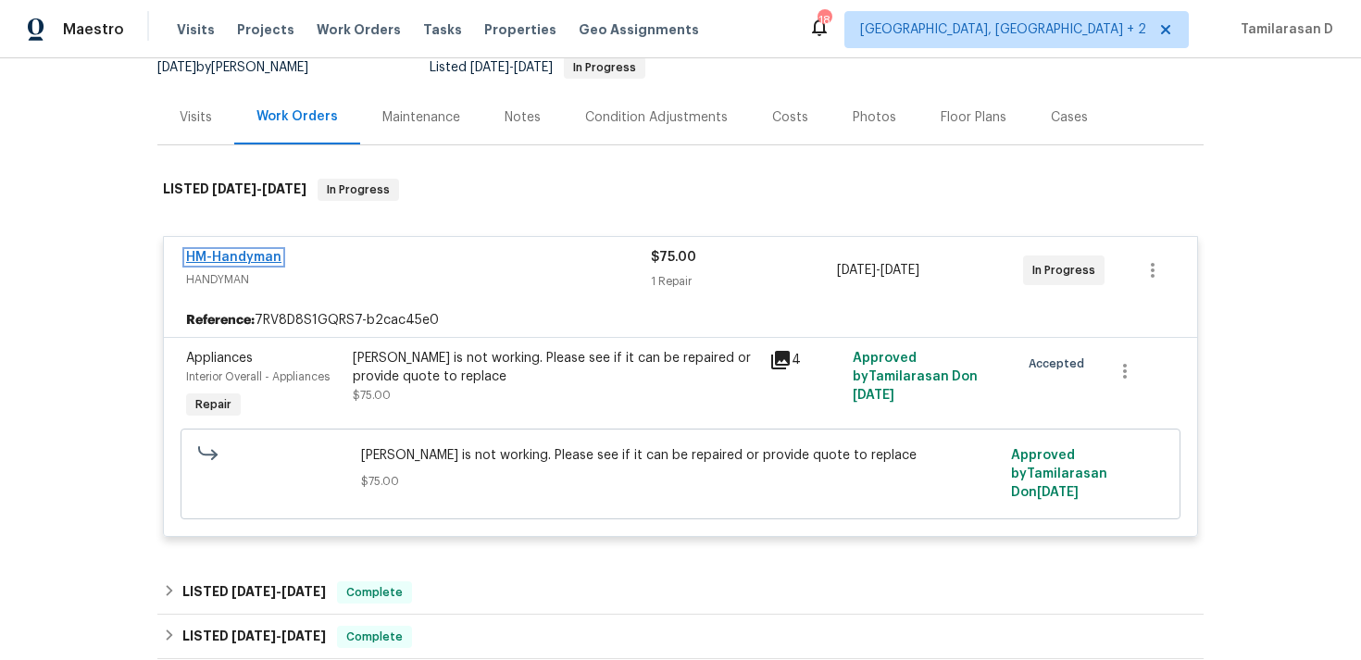
click at [246, 255] on link "HM-Handyman" at bounding box center [233, 257] width 95 height 13
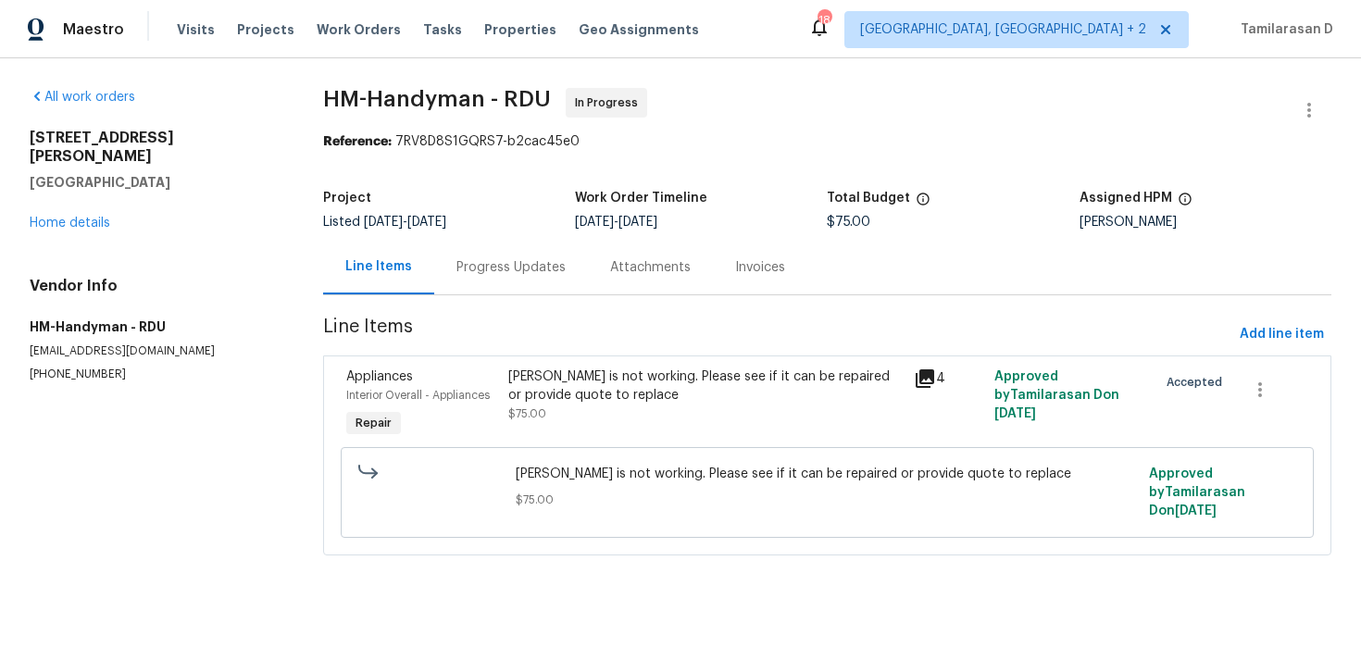
click at [481, 269] on div "Progress Updates" at bounding box center [510, 267] width 109 height 19
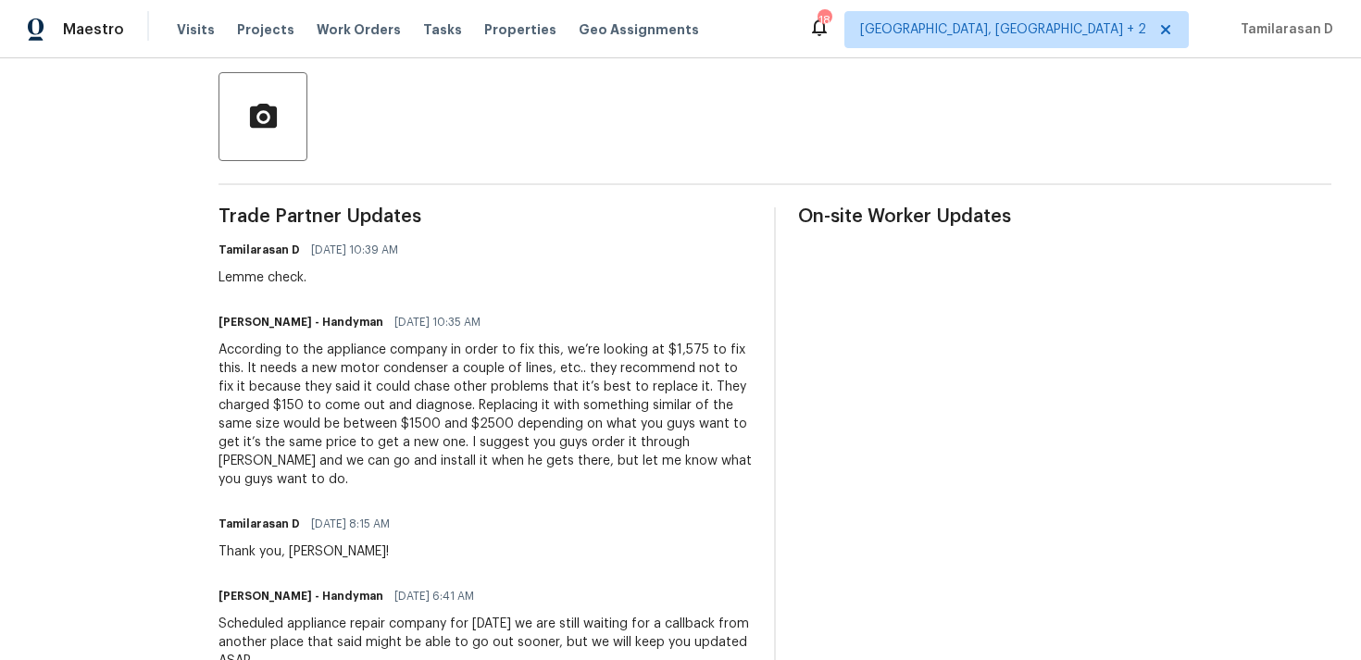
scroll to position [424, 0]
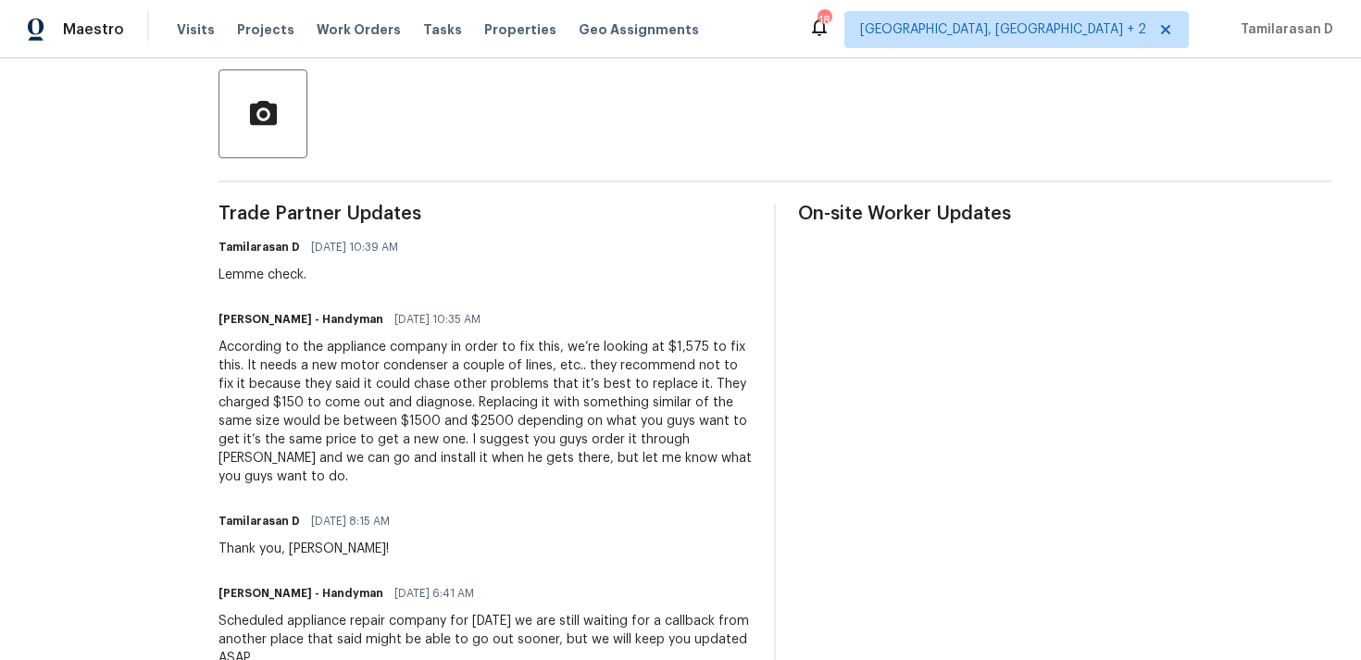
click at [313, 395] on div "According to the appliance company in order to fix this, we’re looking at $1,57…" at bounding box center [485, 412] width 533 height 148
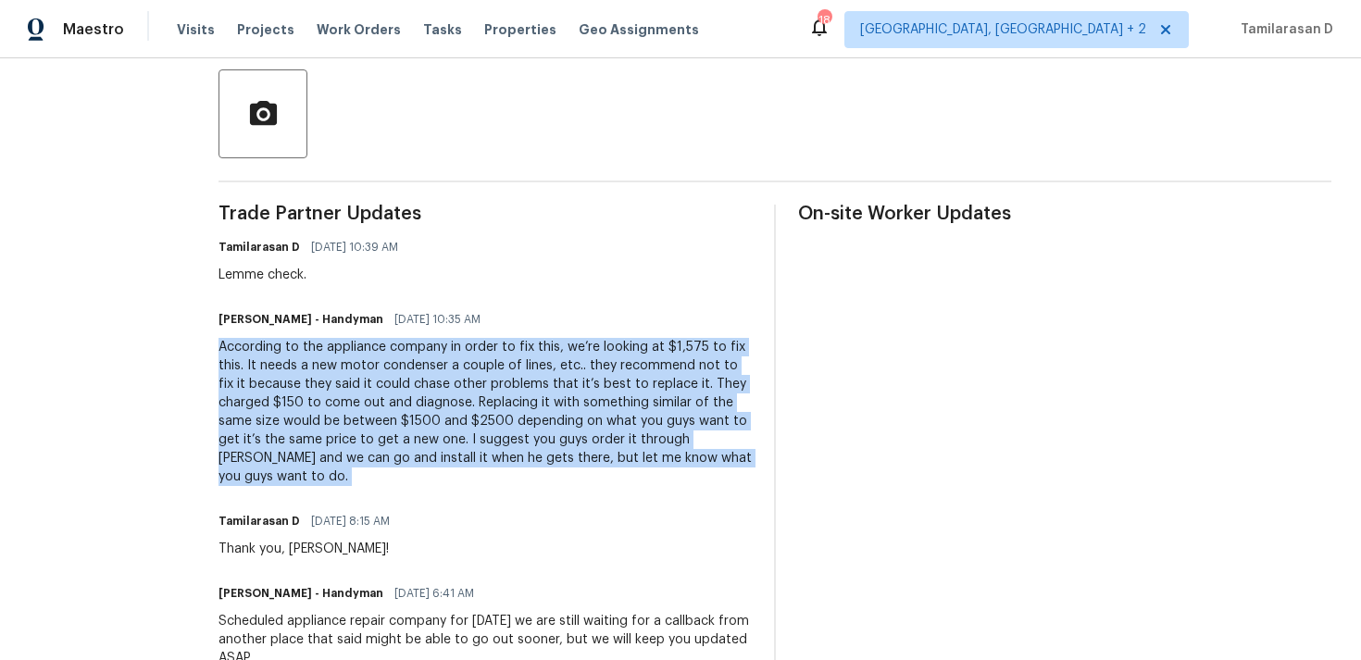
copy div "According to the appliance company in order to fix this, we’re looking at $1,57…"
click at [302, 442] on div "According to the appliance company in order to fix this, we’re looking at $1,57…" at bounding box center [485, 412] width 533 height 148
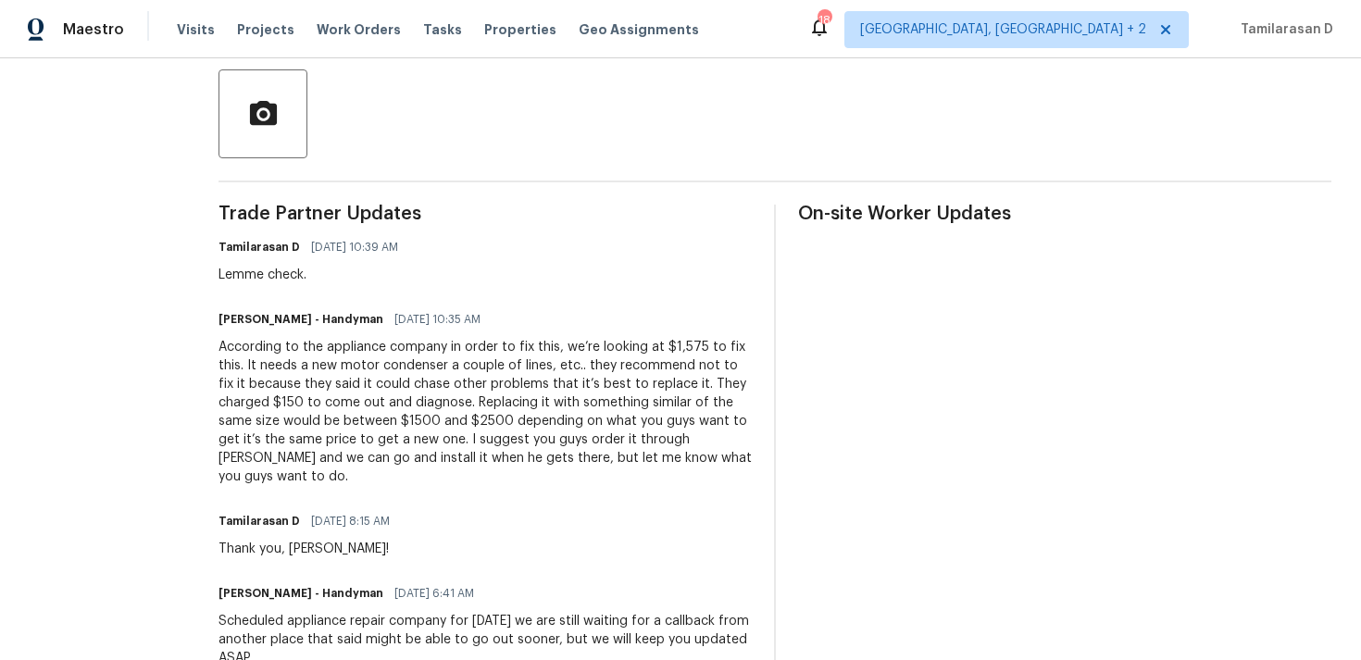
click at [302, 442] on div "According to the appliance company in order to fix this, we’re looking at $1,57…" at bounding box center [485, 412] width 533 height 148
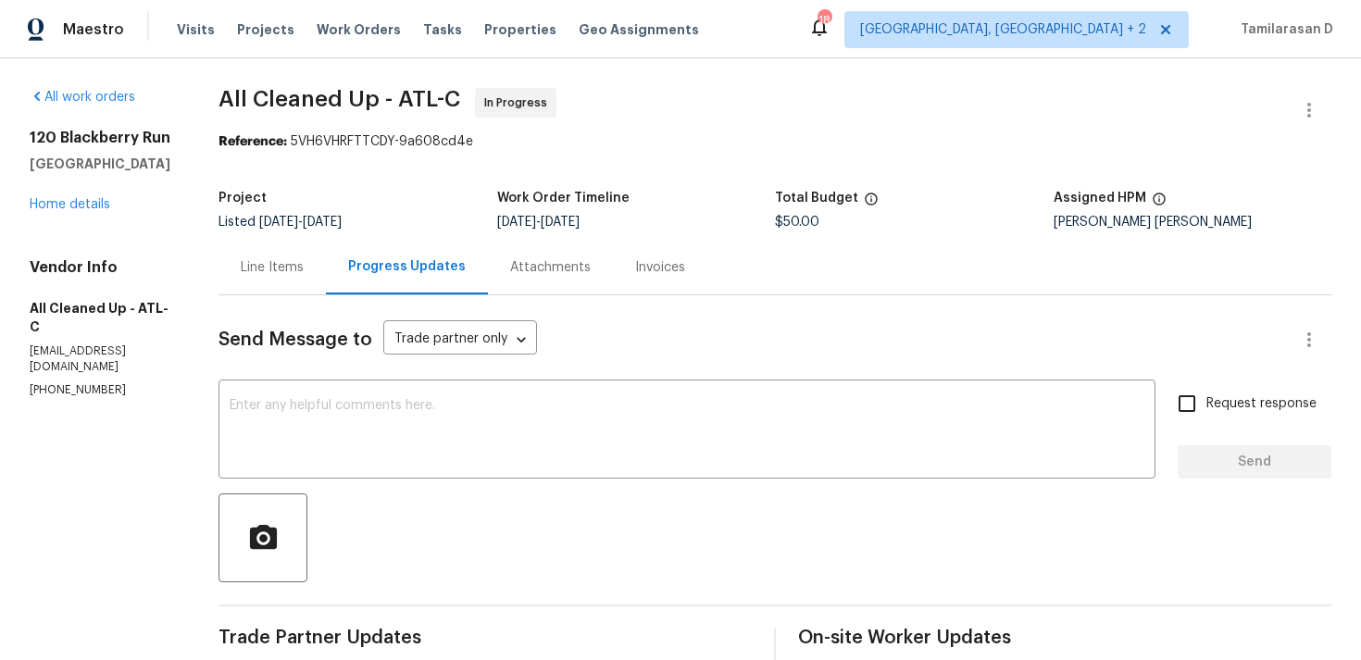
click at [264, 233] on div "Project Listed [DATE] - [DATE] Work Order Timeline [DATE] - [DATE] Total Budget…" at bounding box center [775, 210] width 1113 height 59
click at [263, 253] on div "Line Items" at bounding box center [272, 267] width 107 height 55
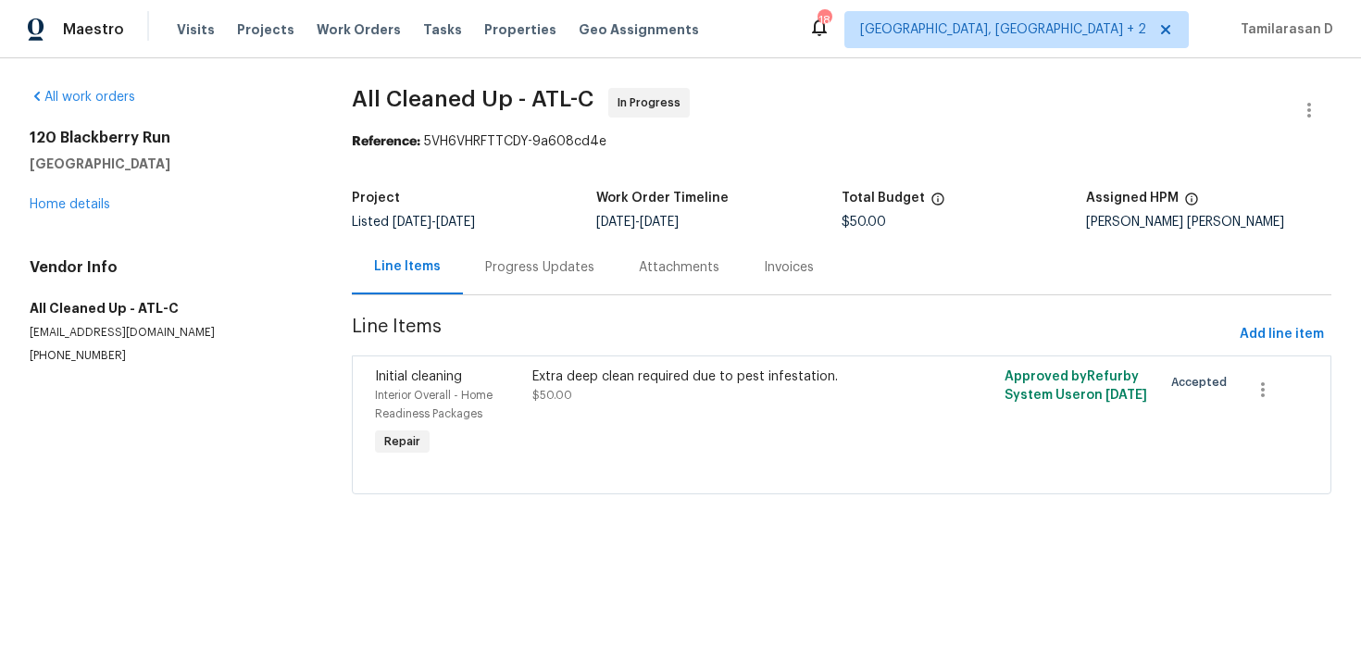
click at [480, 250] on div "Progress Updates" at bounding box center [540, 267] width 154 height 55
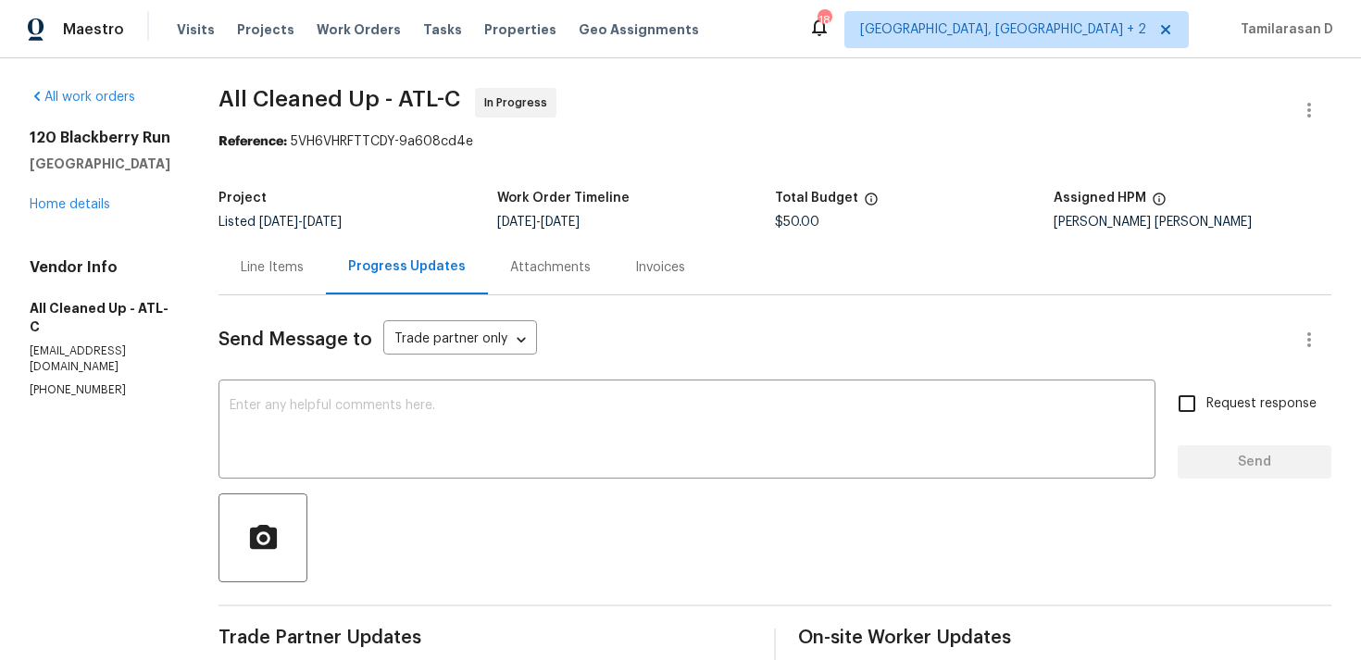
scroll to position [156, 0]
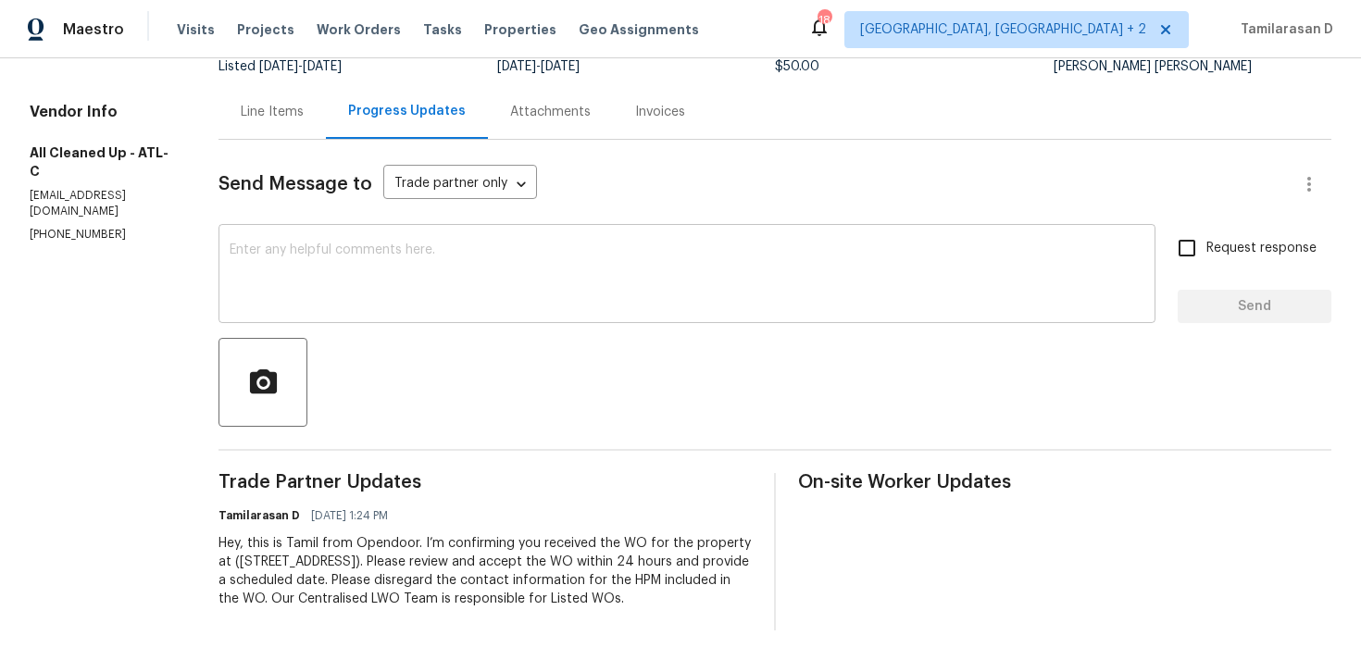
click at [291, 271] on textarea at bounding box center [687, 276] width 915 height 65
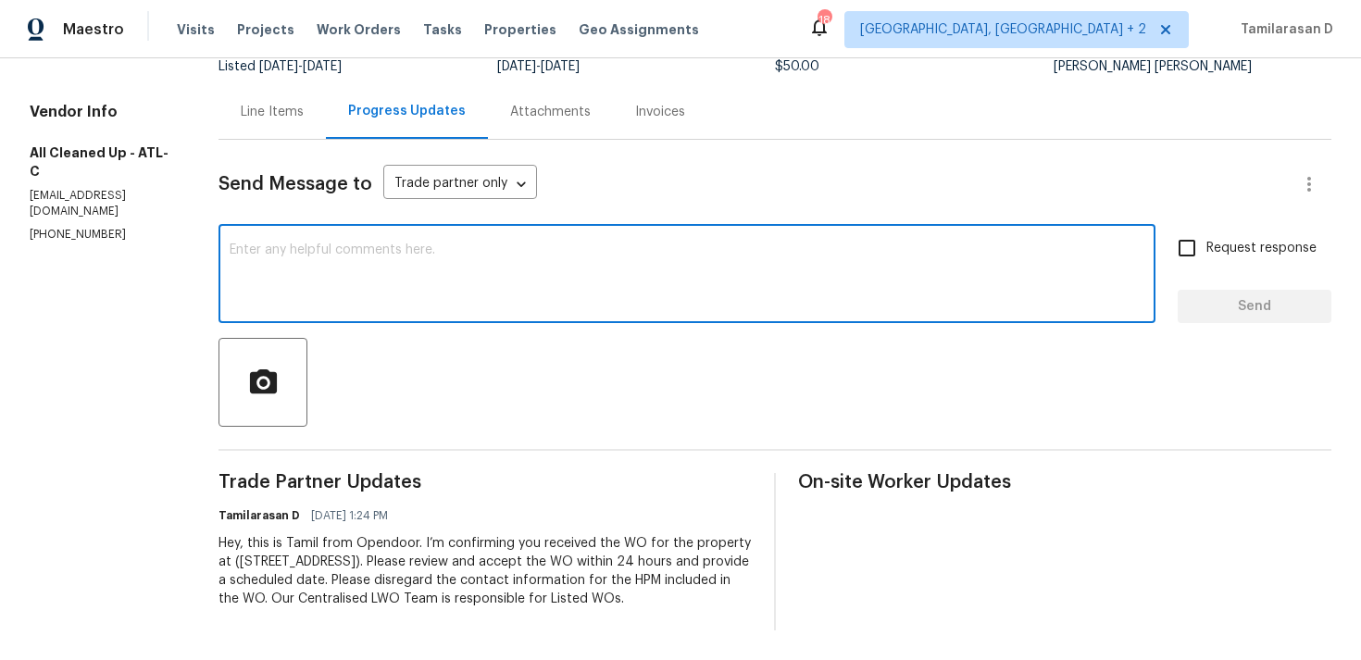
click at [359, 298] on textarea at bounding box center [687, 276] width 915 height 65
paste textarea "Hey there, Thank you for accepting the work order, could you please let me know…"
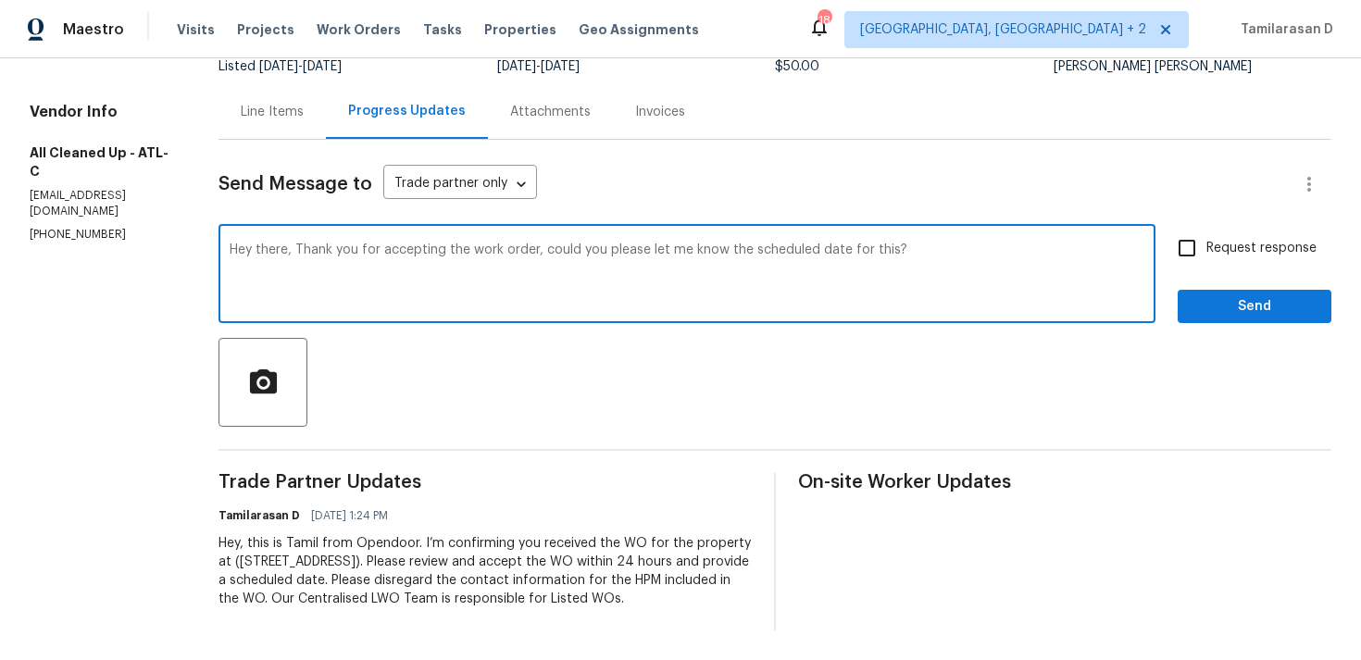
type textarea "Hey there, Thank you for accepting the work order, could you please let me know…"
click at [1191, 252] on input "Request response" at bounding box center [1187, 248] width 39 height 39
checkbox input "true"
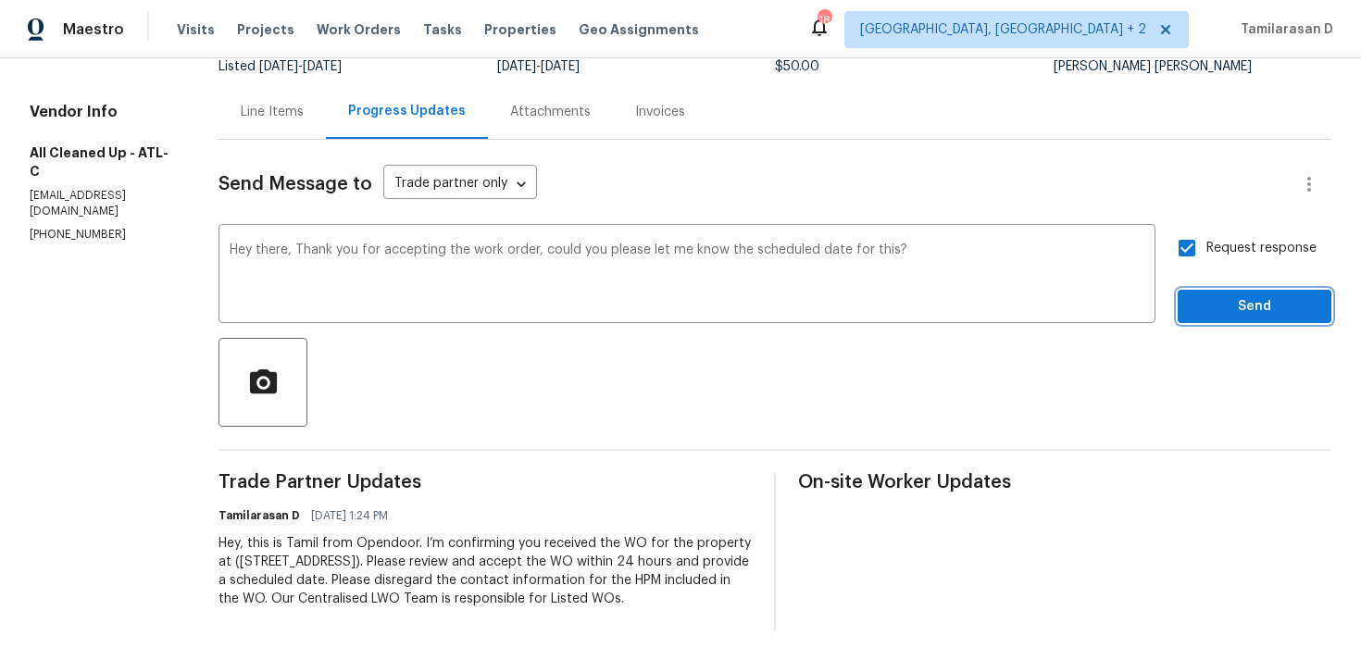
click at [1237, 312] on span "Send" at bounding box center [1255, 306] width 124 height 23
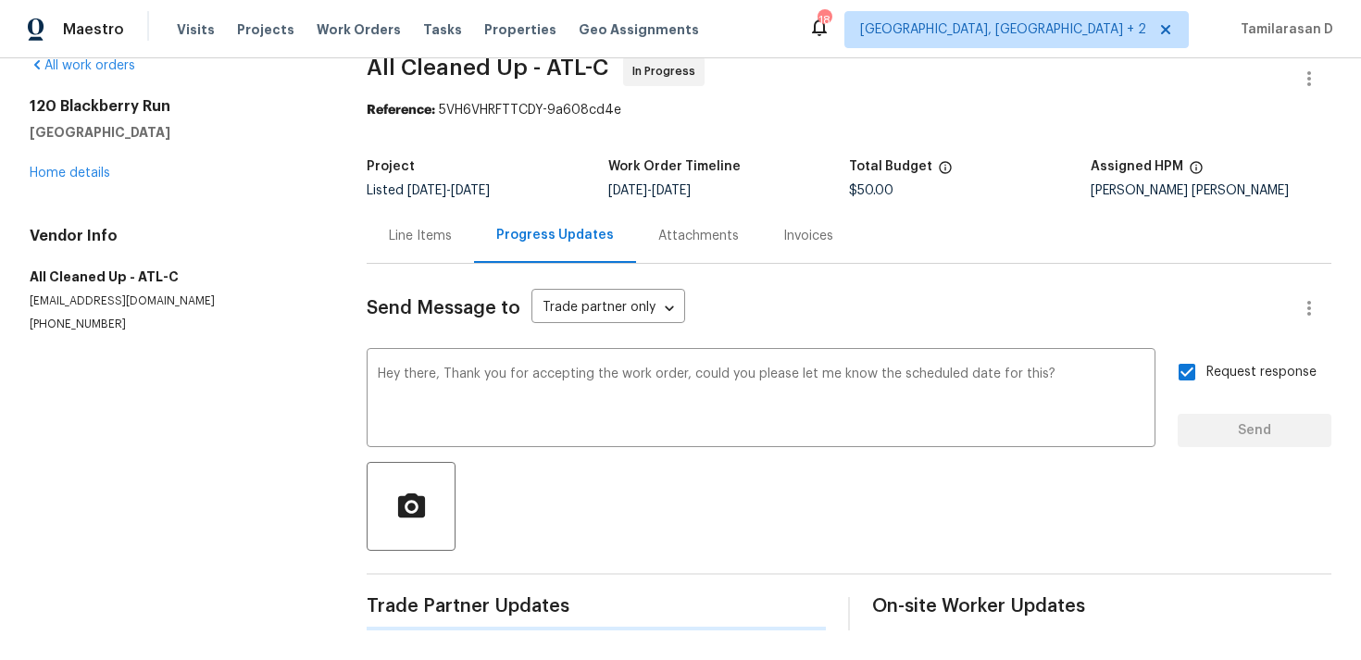
scroll to position [0, 0]
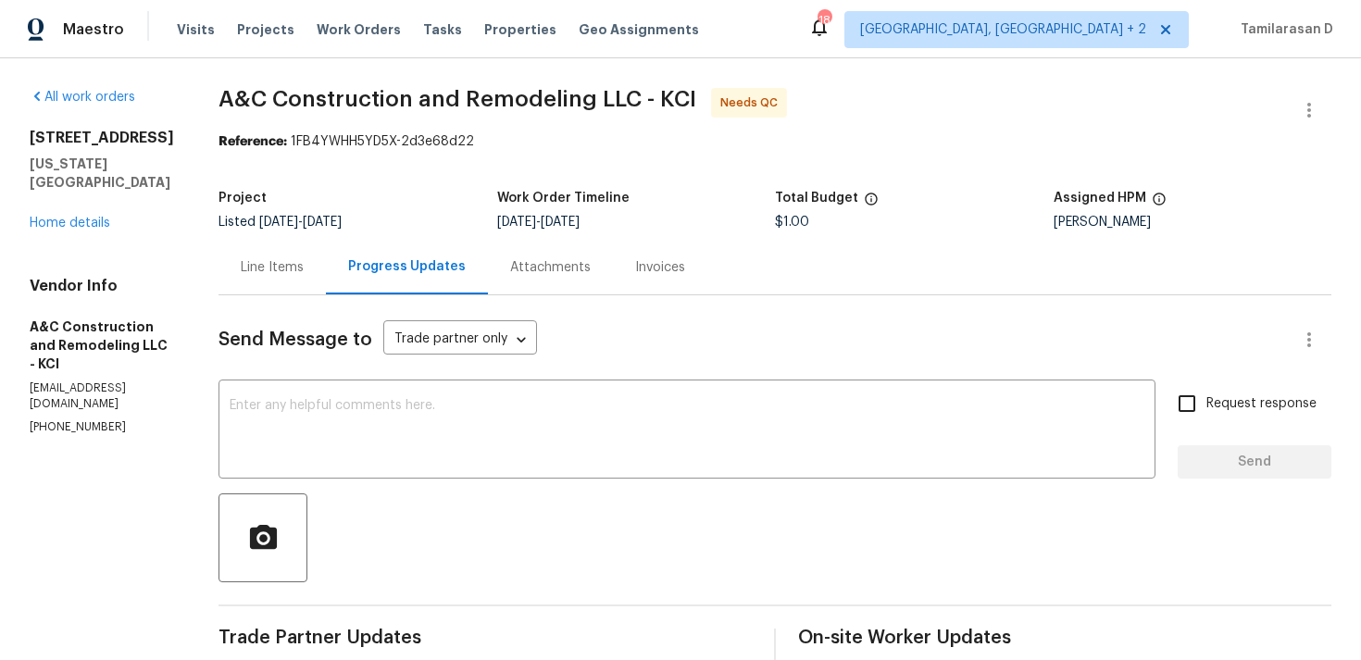
click at [76, 366] on div "Vendor Info A&C Construction and Remodeling LLC - KCI [EMAIL_ADDRESS][DOMAIN_NA…" at bounding box center [102, 356] width 144 height 158
click at [76, 366] on div "Vendor Info A&C Construction and Remodeling LLC - KCI calsup.aandcremodel@gmail…" at bounding box center [102, 356] width 144 height 158
copy p "(816) 668-2362"
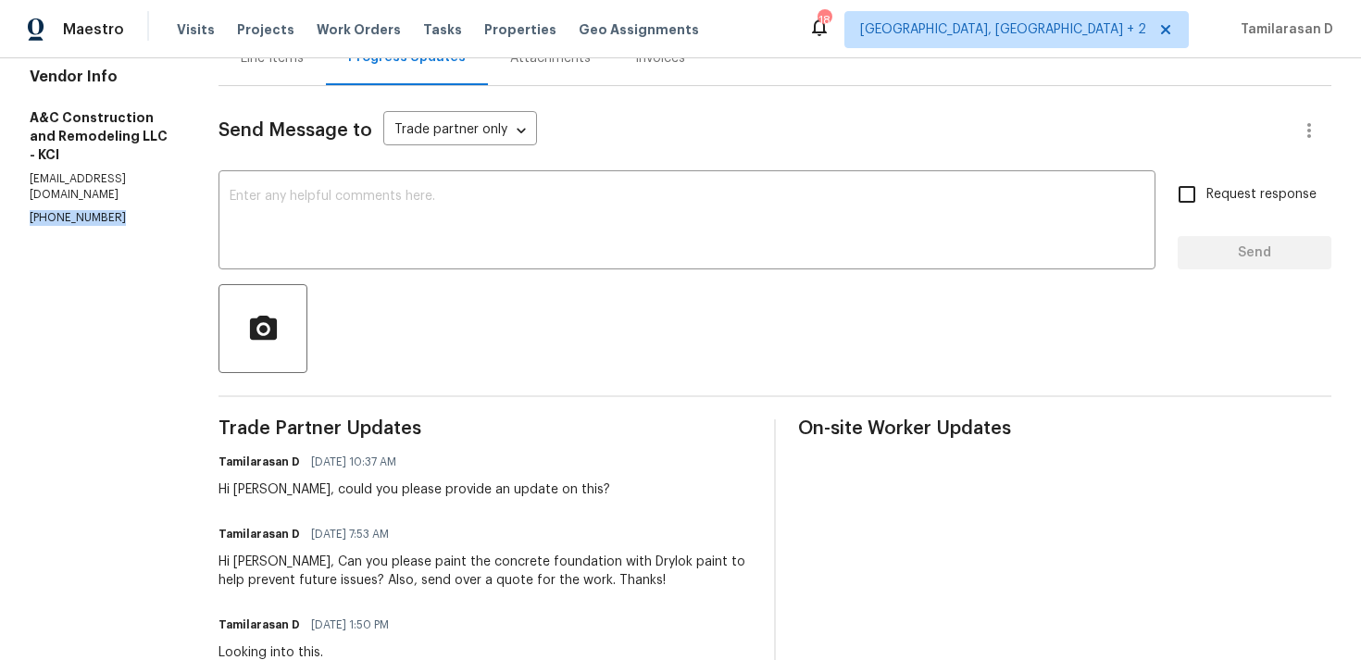
scroll to position [215, 0]
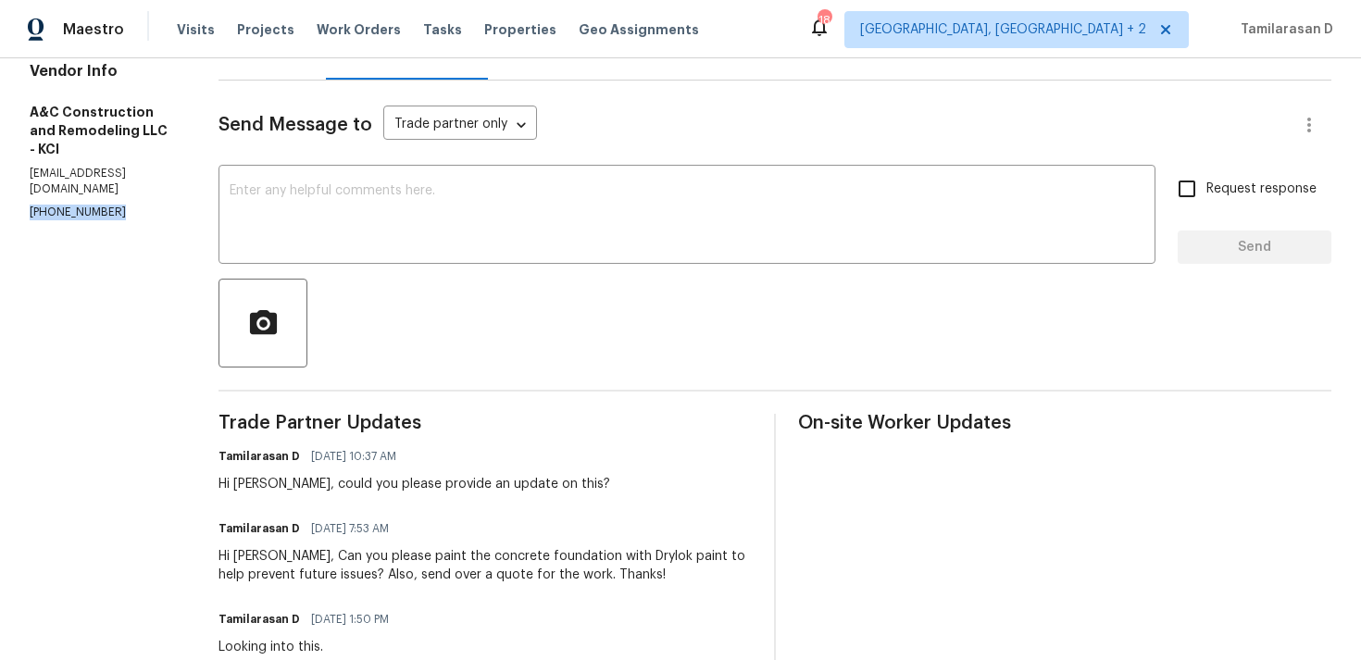
click at [454, 474] on div "Tamilarasan D 08/14/2025 10:37 AM Hi Charles, could you please provide an updat…" at bounding box center [415, 469] width 392 height 50
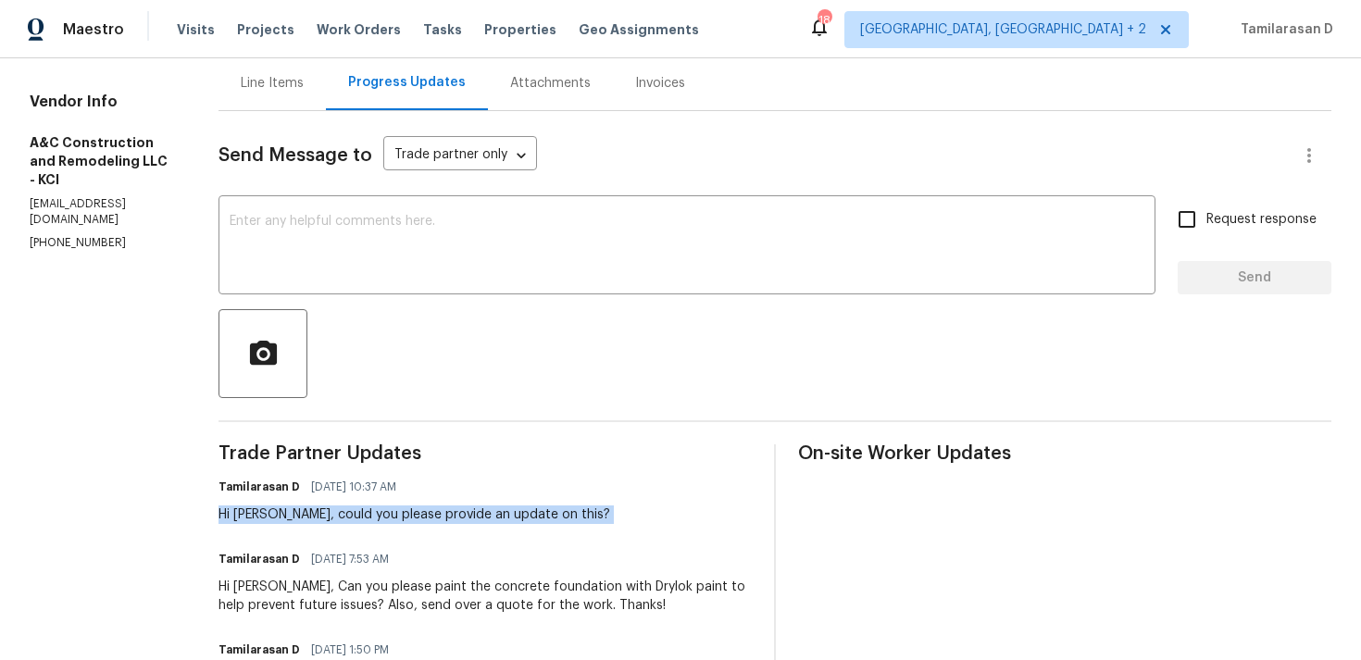
scroll to position [0, 0]
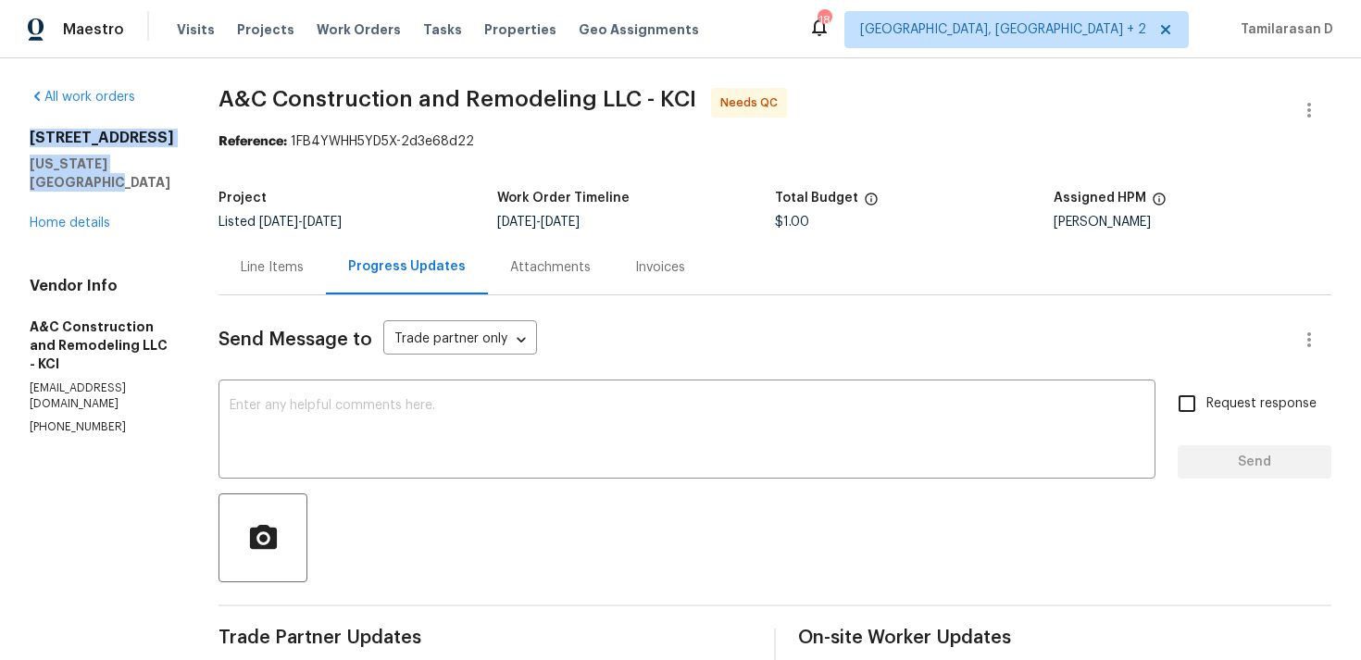
drag, startPoint x: 30, startPoint y: 138, endPoint x: 215, endPoint y: 158, distance: 186.3
copy div "7300 NW 73rd St Kansas City, MO 64152"
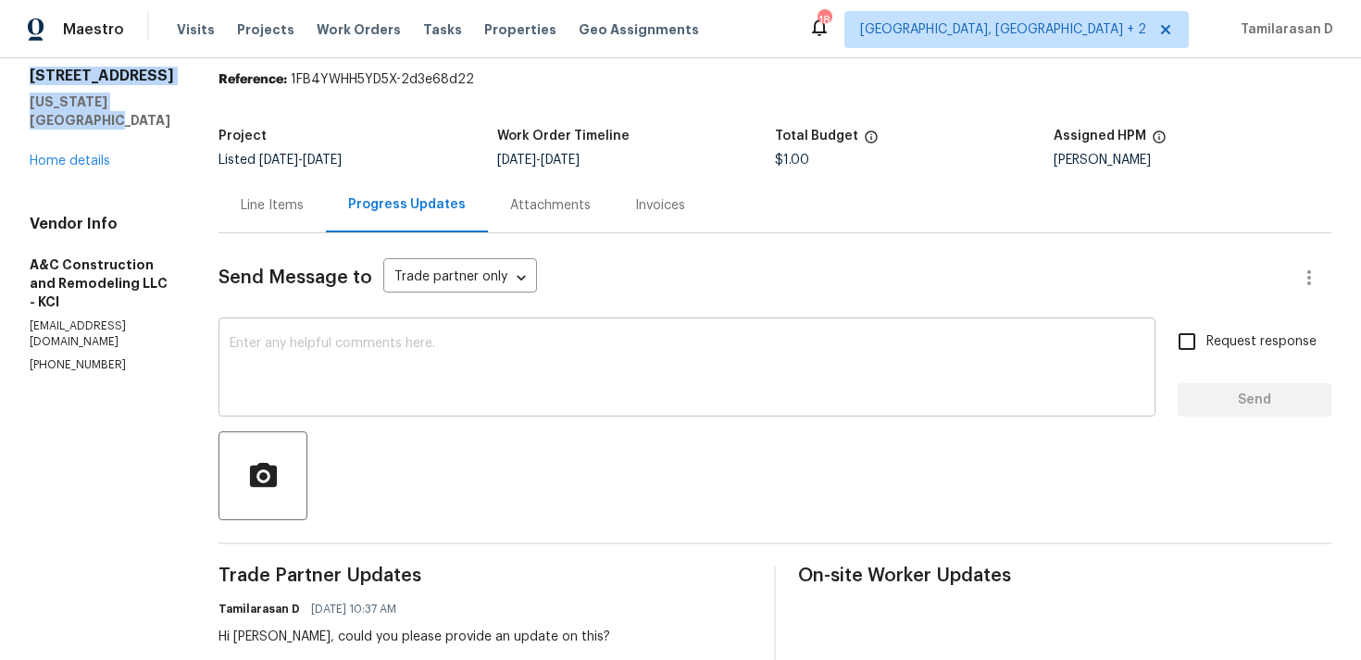
scroll to position [31, 0]
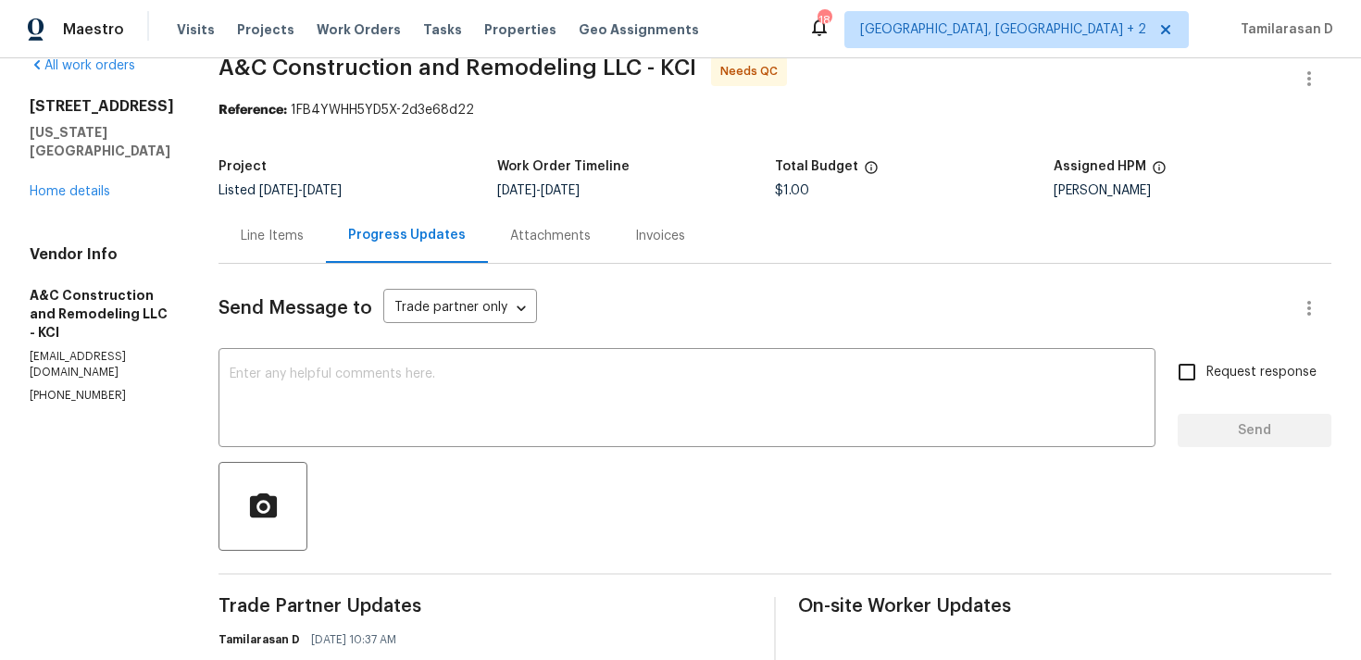
click at [304, 231] on div "Line Items" at bounding box center [272, 236] width 63 height 19
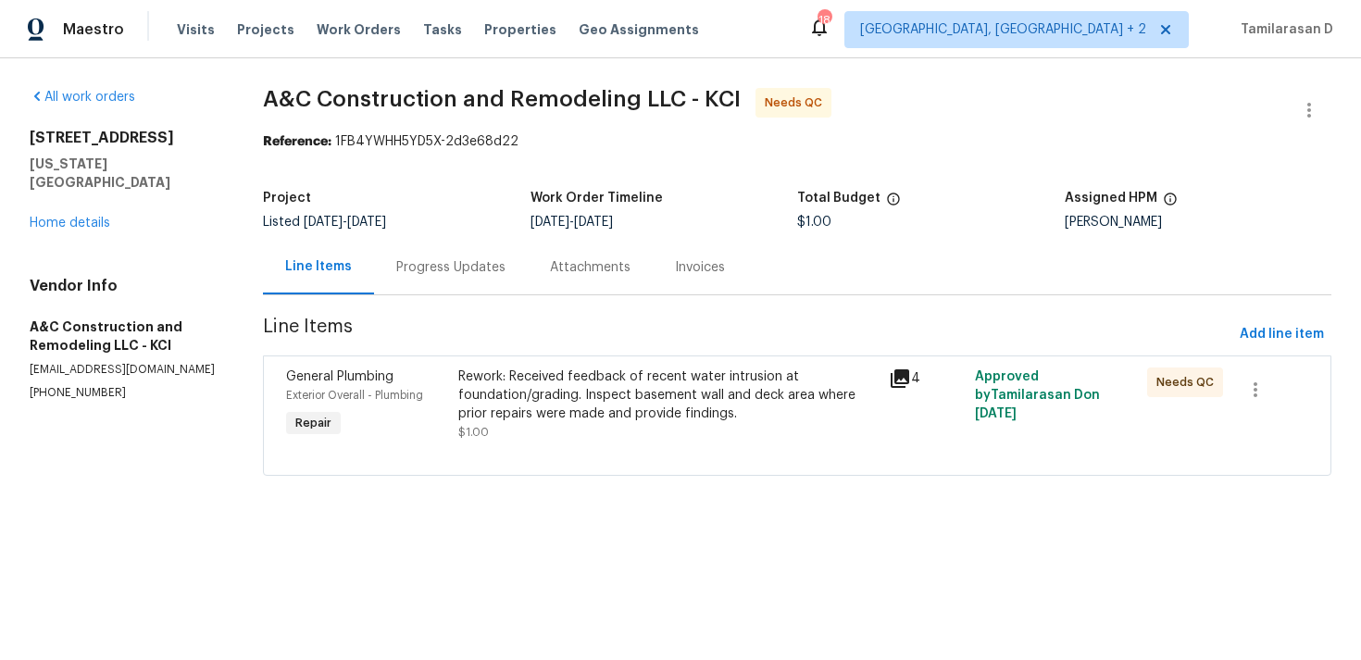
click at [503, 281] on div "Progress Updates" at bounding box center [451, 267] width 154 height 55
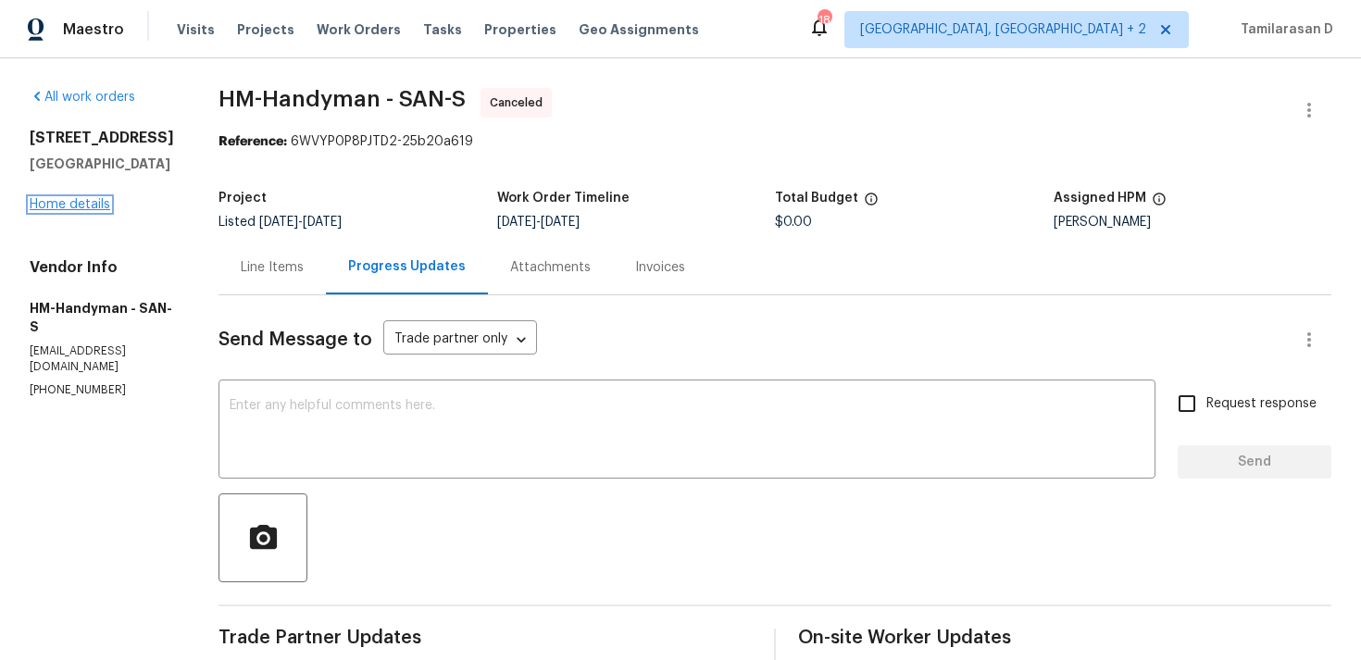
click at [82, 208] on link "Home details" at bounding box center [70, 204] width 81 height 13
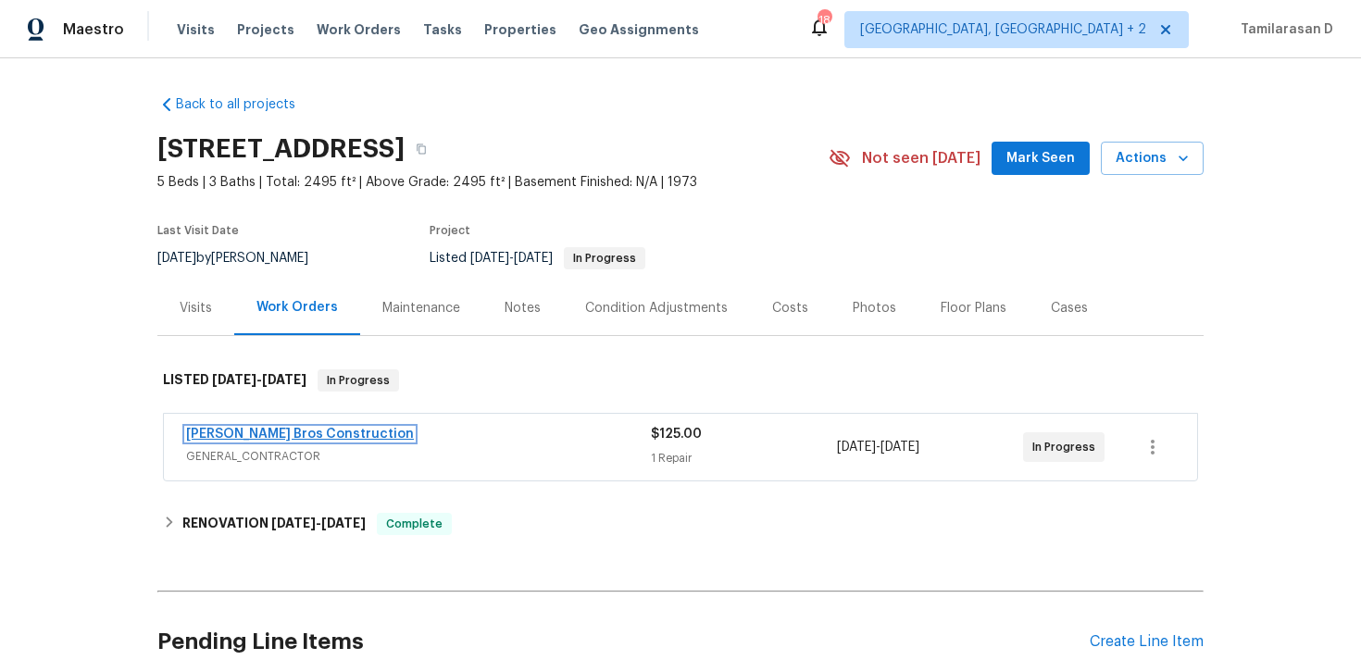
click at [269, 438] on link "[PERSON_NAME] Bros Construction" at bounding box center [300, 434] width 228 height 13
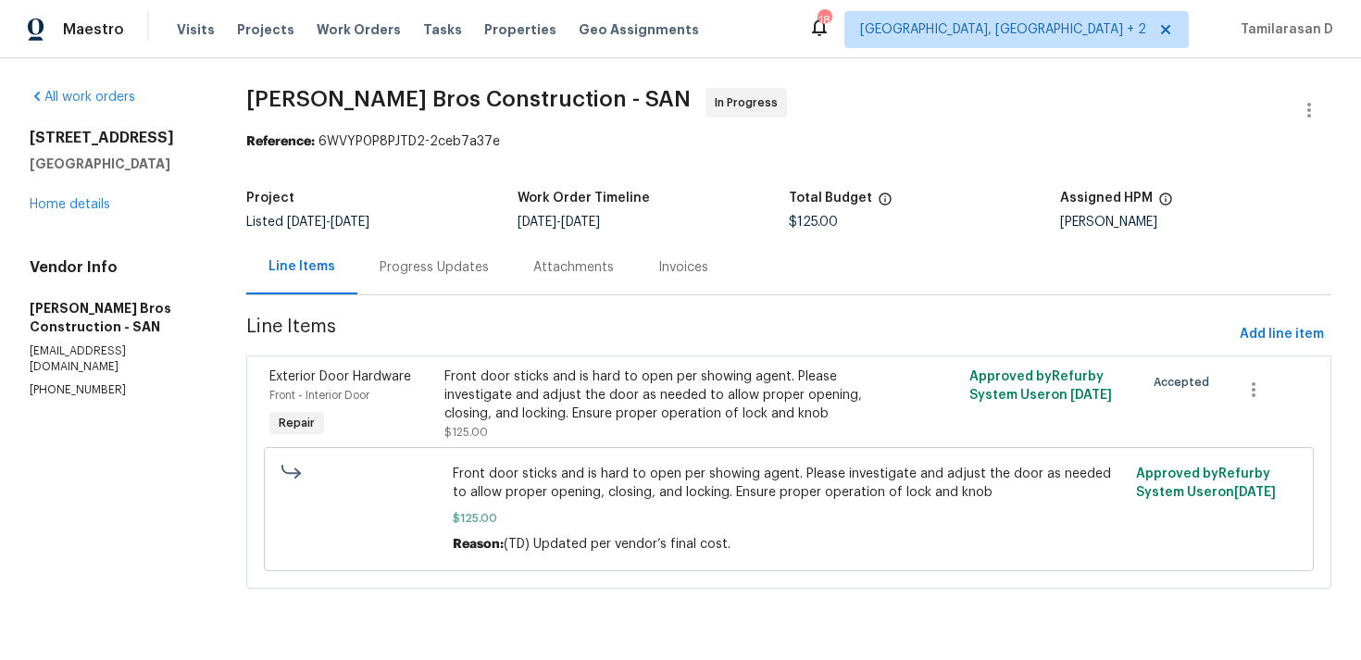
click at [476, 265] on div "Progress Updates" at bounding box center [434, 267] width 109 height 19
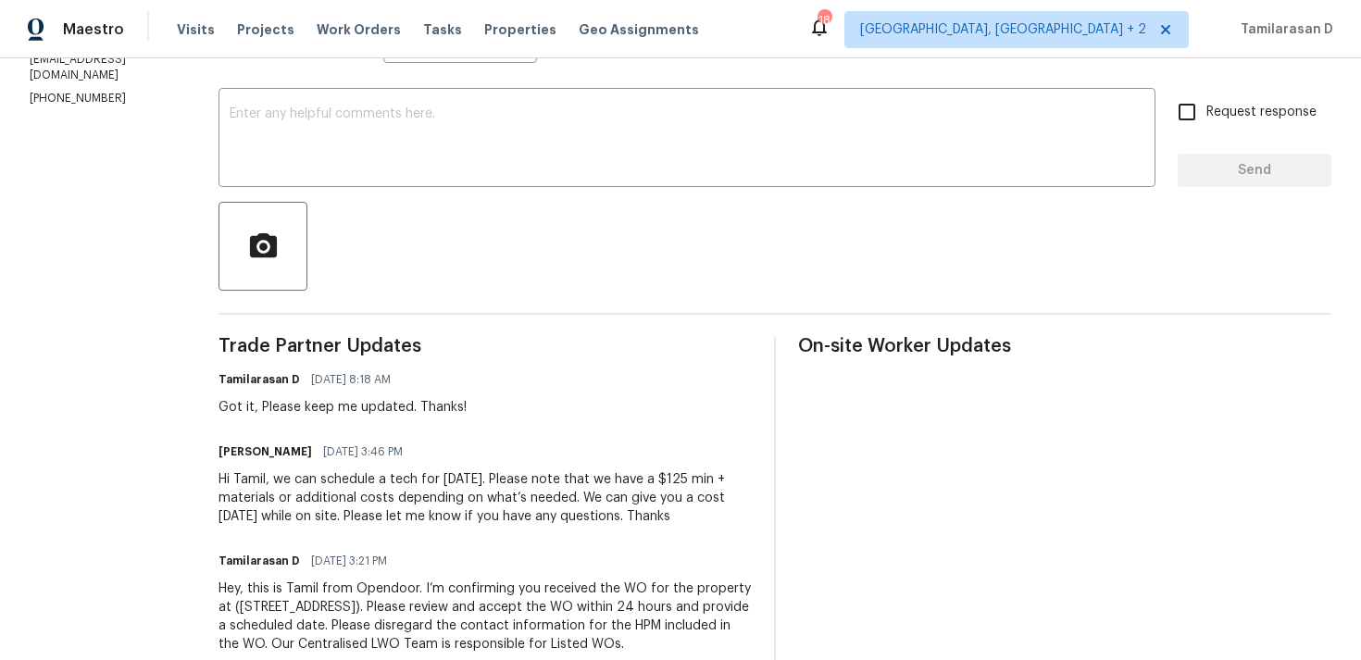
scroll to position [337, 0]
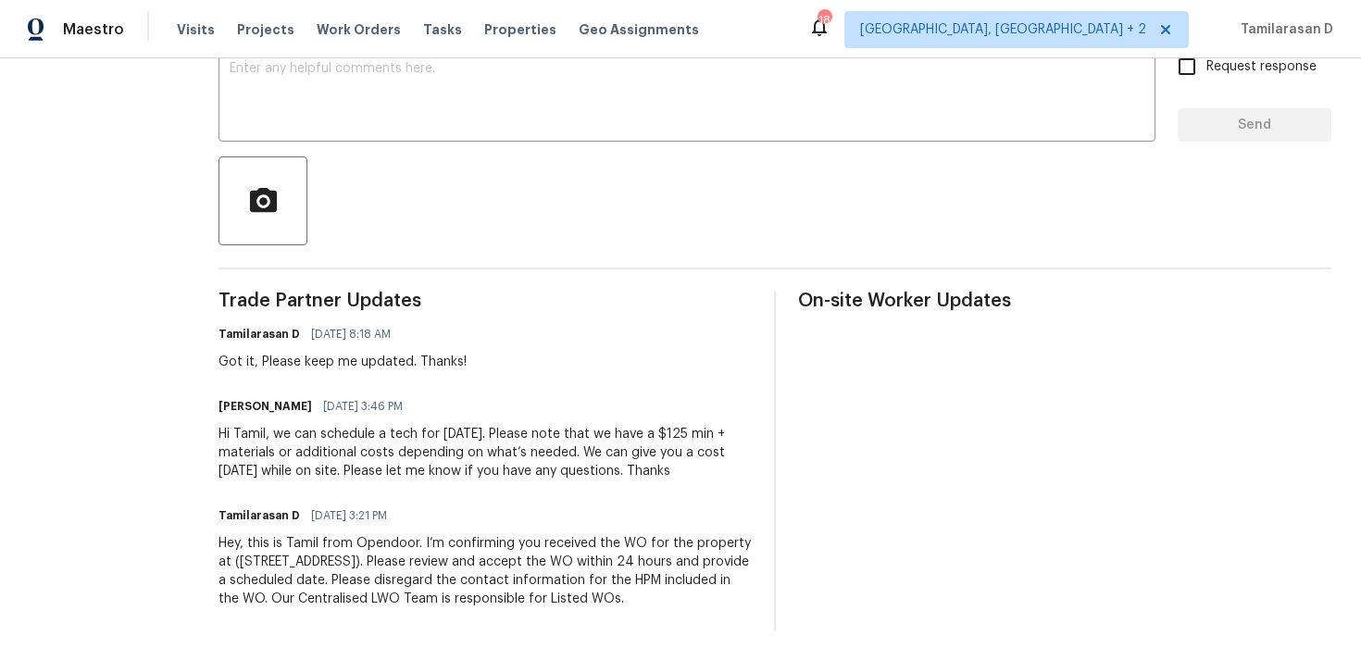
click at [442, 468] on div "Hi Tamil, we can schedule a tech for tomorrow. Please note that we have a $125 …" at bounding box center [485, 453] width 533 height 56
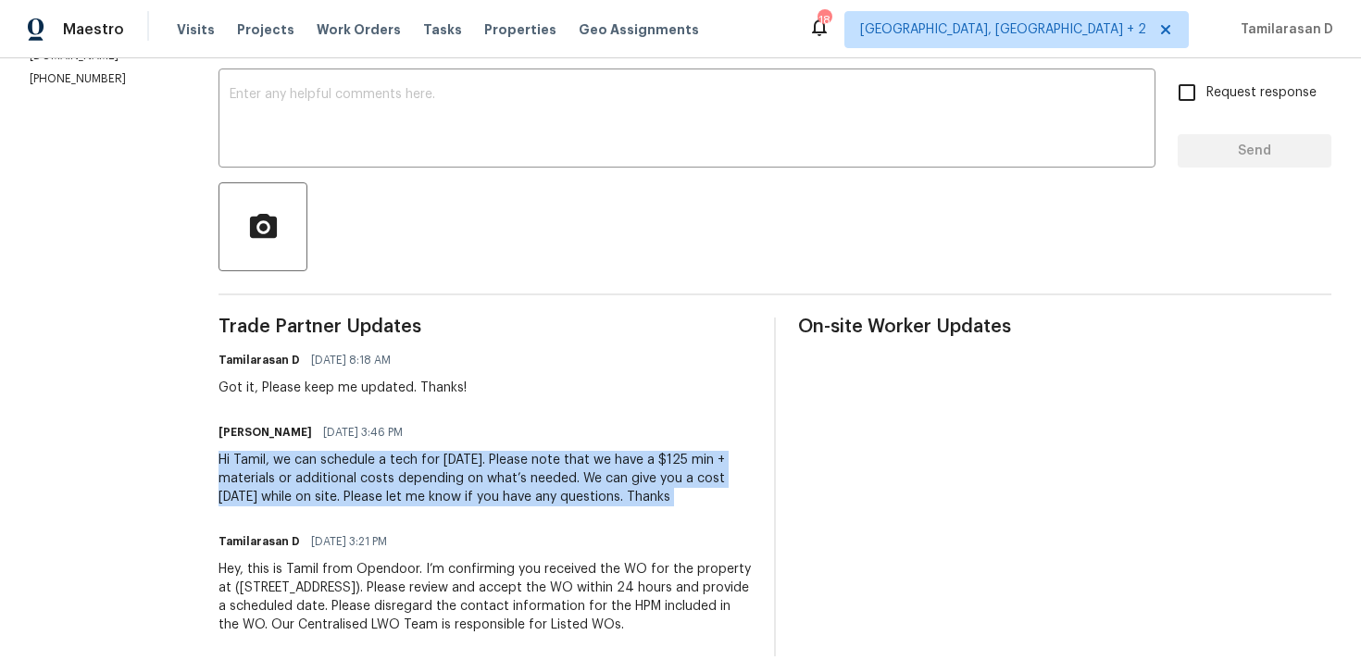
scroll to position [305, 0]
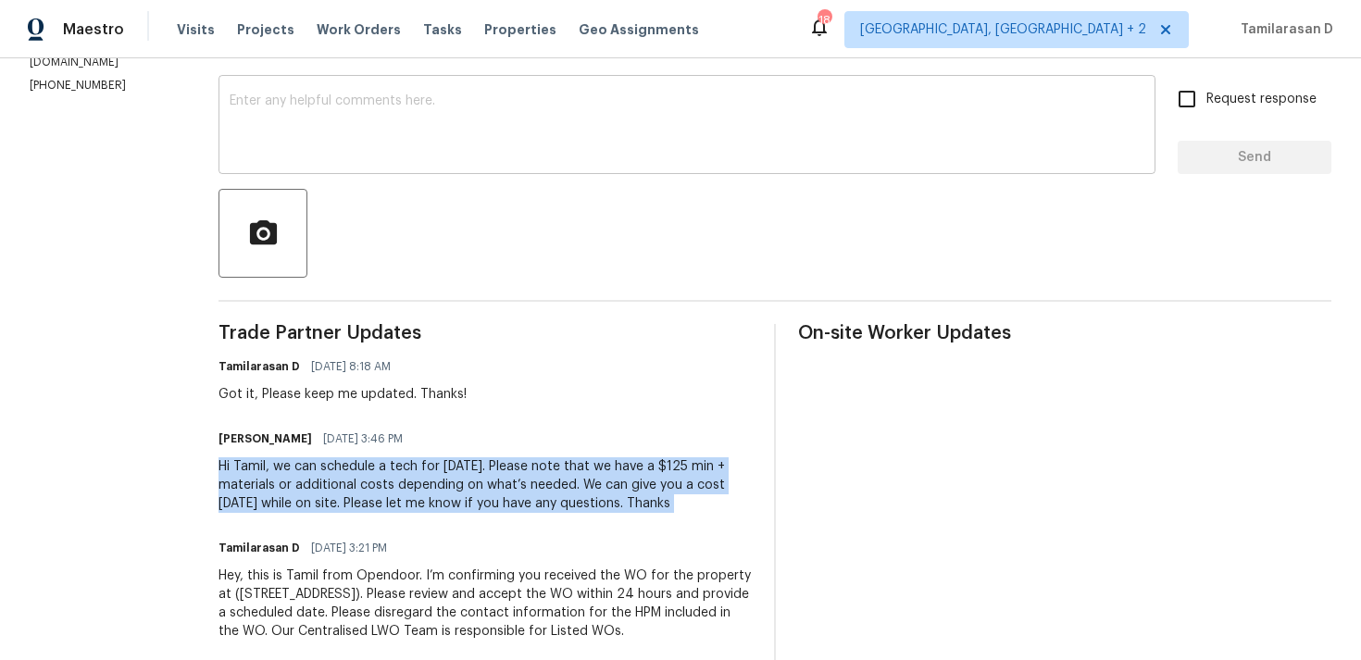
click at [334, 108] on textarea at bounding box center [687, 126] width 915 height 65
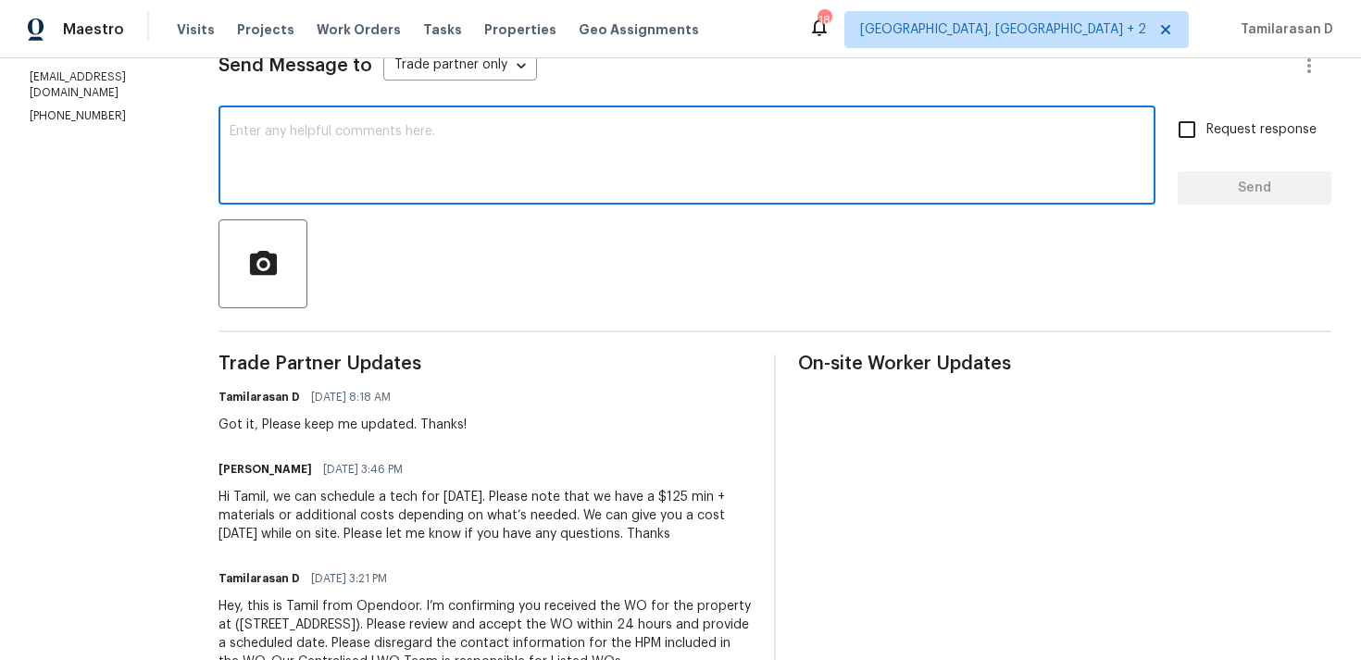
scroll to position [268, 0]
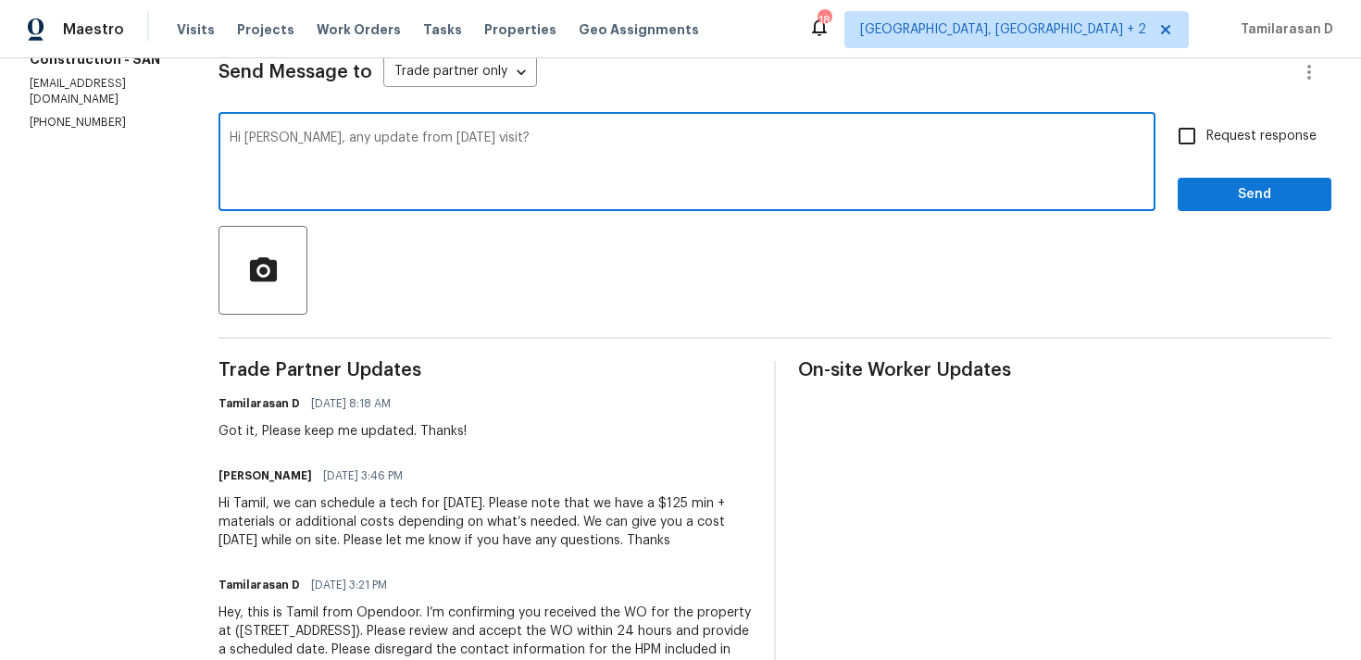
type textarea "Hi Jared, any update from yesterday's visit?"
click at [1214, 125] on label "Request response" at bounding box center [1242, 136] width 149 height 39
click at [1206, 125] on input "Request response" at bounding box center [1187, 136] width 39 height 39
checkbox input "true"
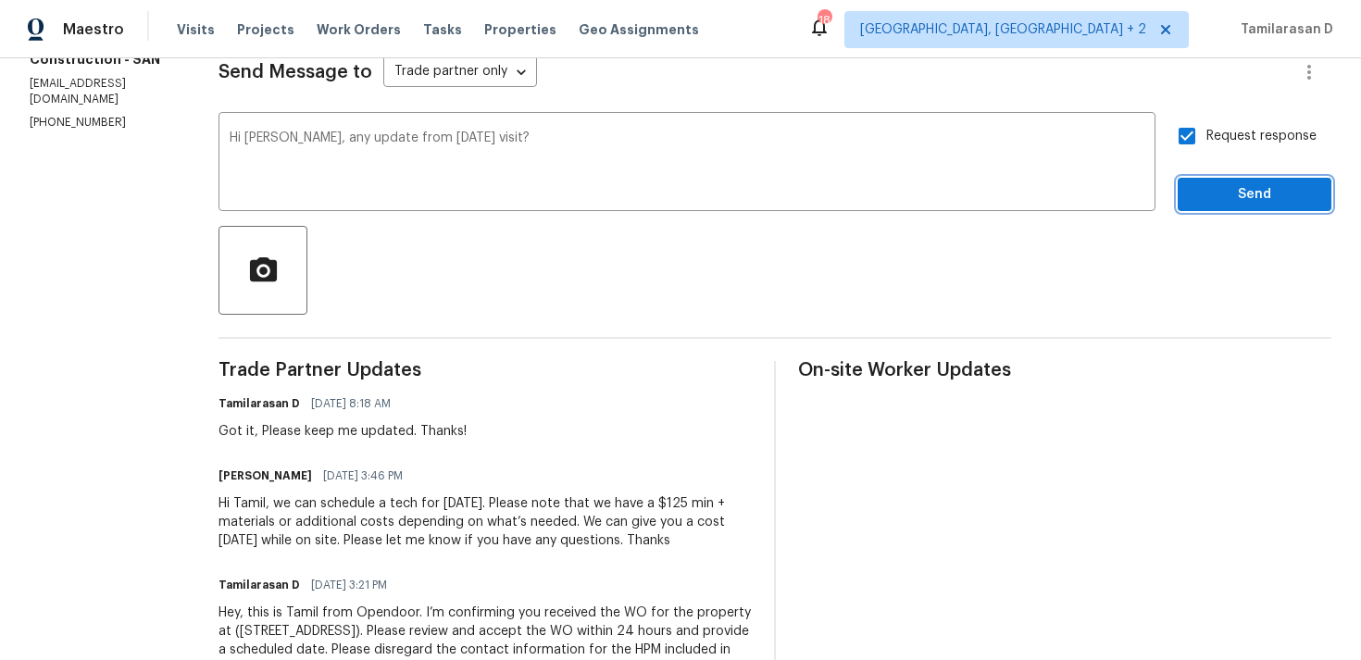
click at [1239, 199] on span "Send" at bounding box center [1255, 194] width 124 height 23
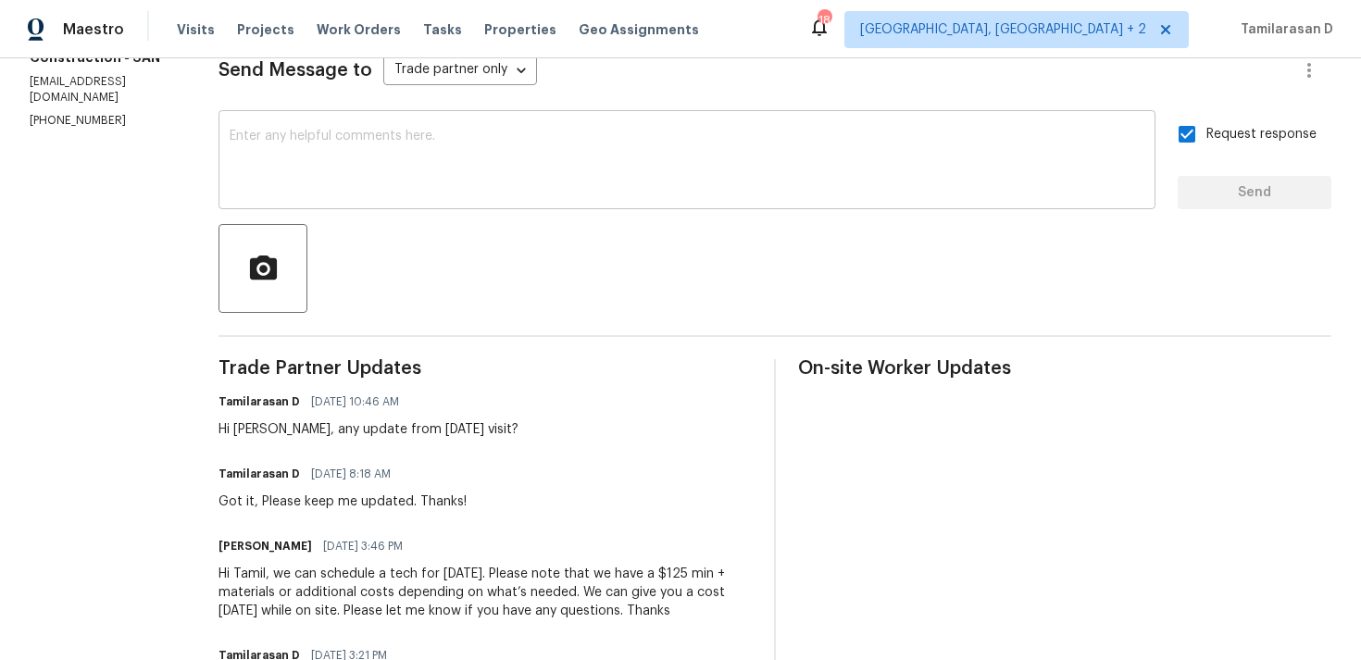
scroll to position [269, 0]
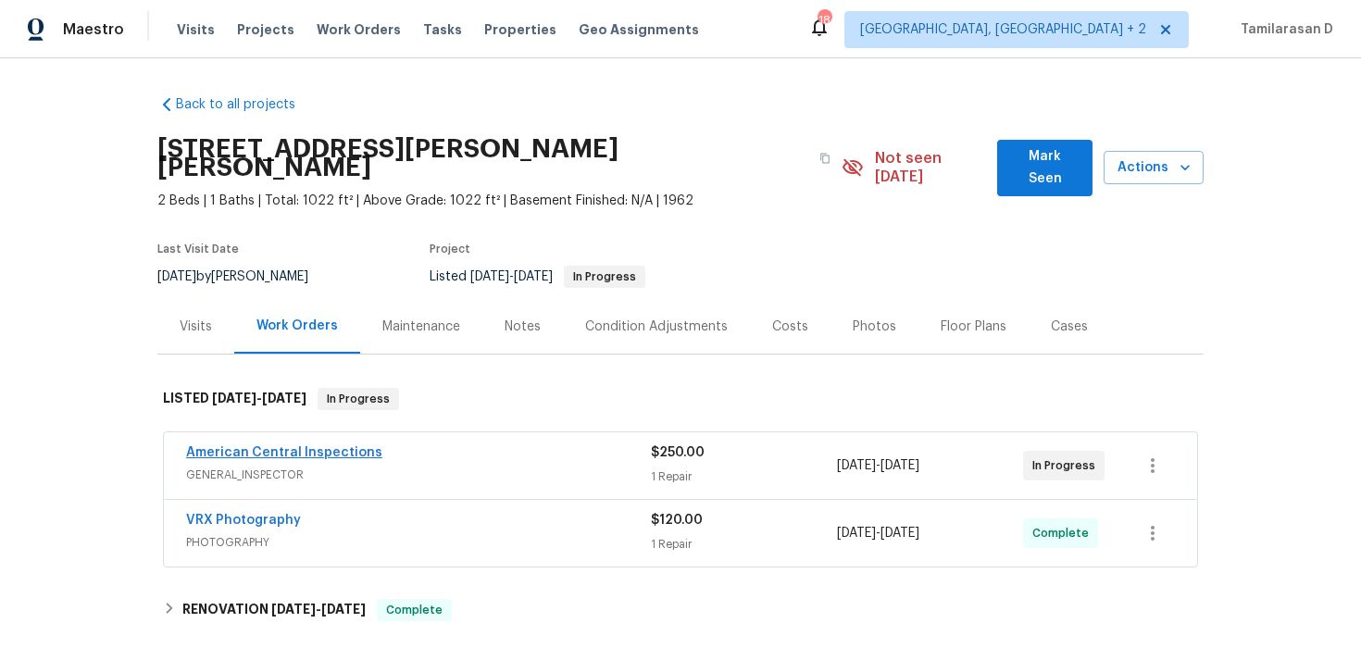
scroll to position [114, 0]
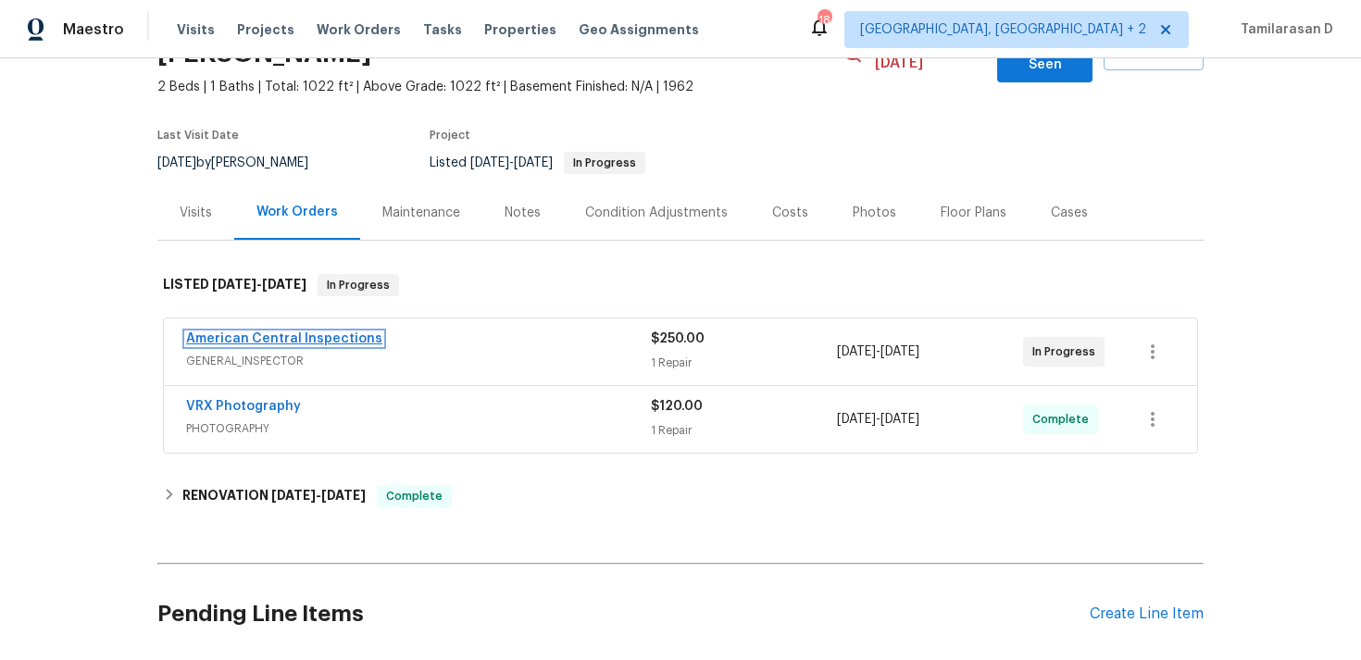
click at [333, 332] on link "American Central Inspections" at bounding box center [284, 338] width 196 height 13
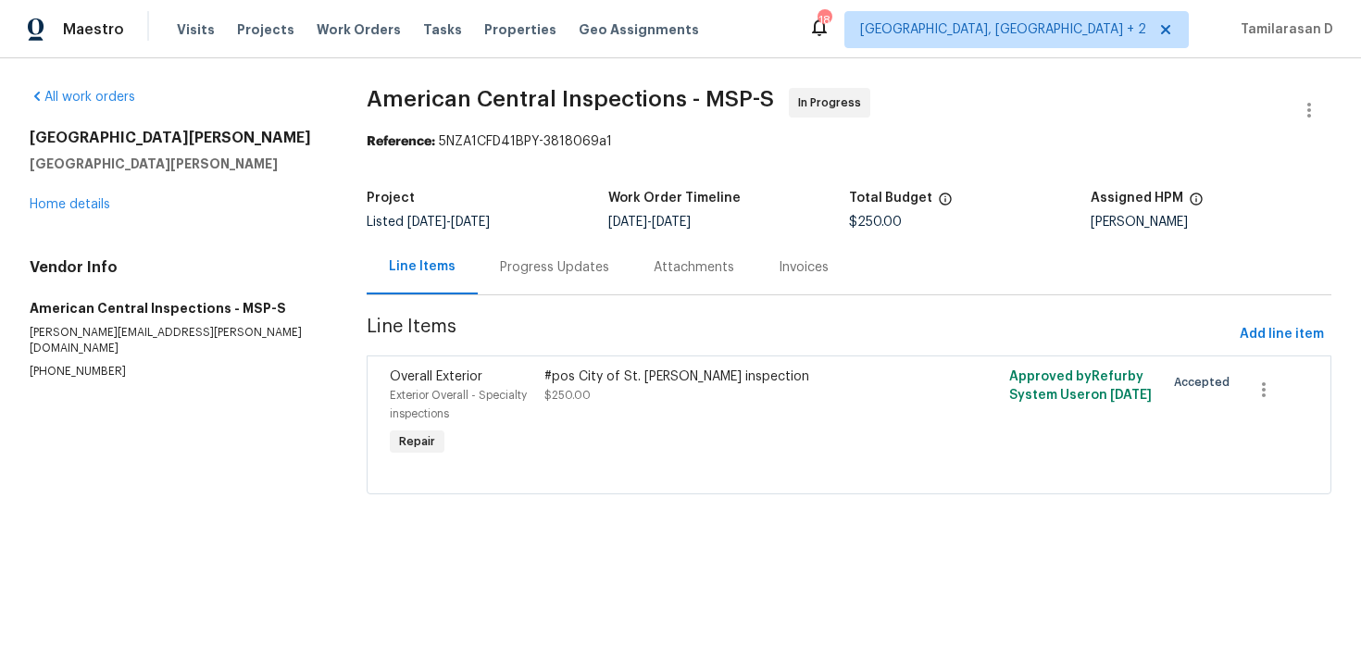
click at [519, 248] on div "Progress Updates" at bounding box center [555, 267] width 154 height 55
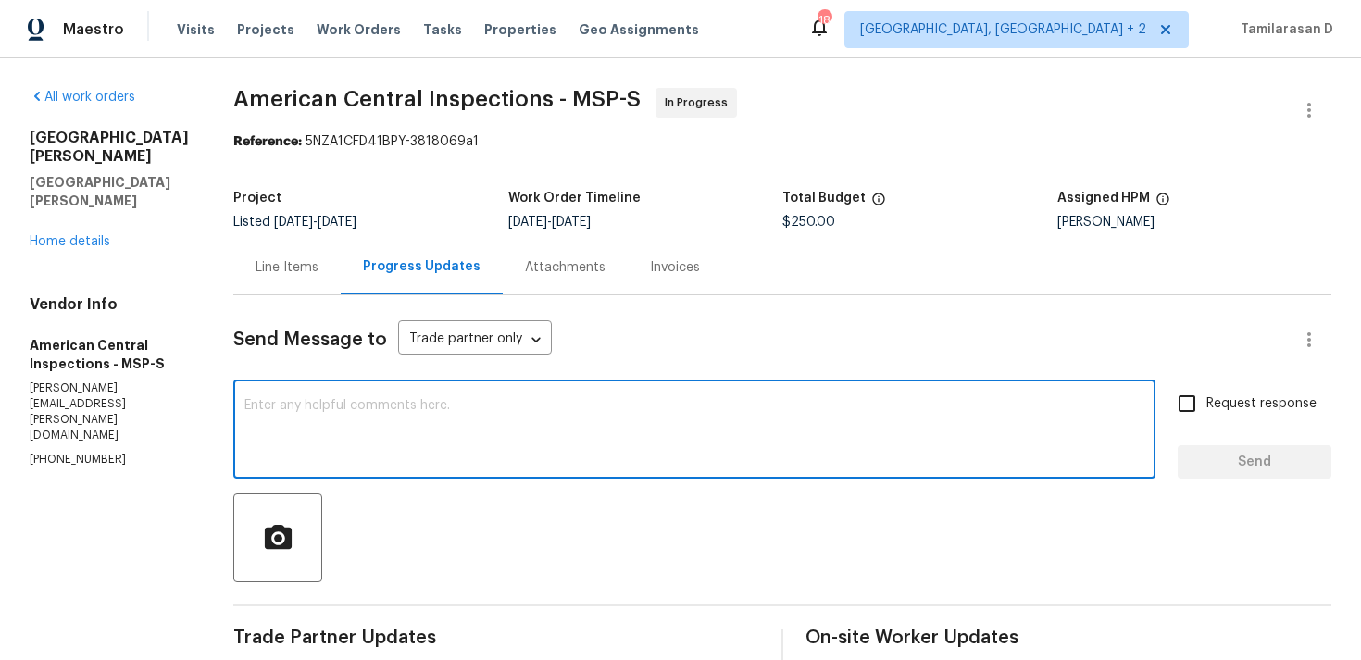
click at [314, 406] on textarea at bounding box center [694, 431] width 900 height 65
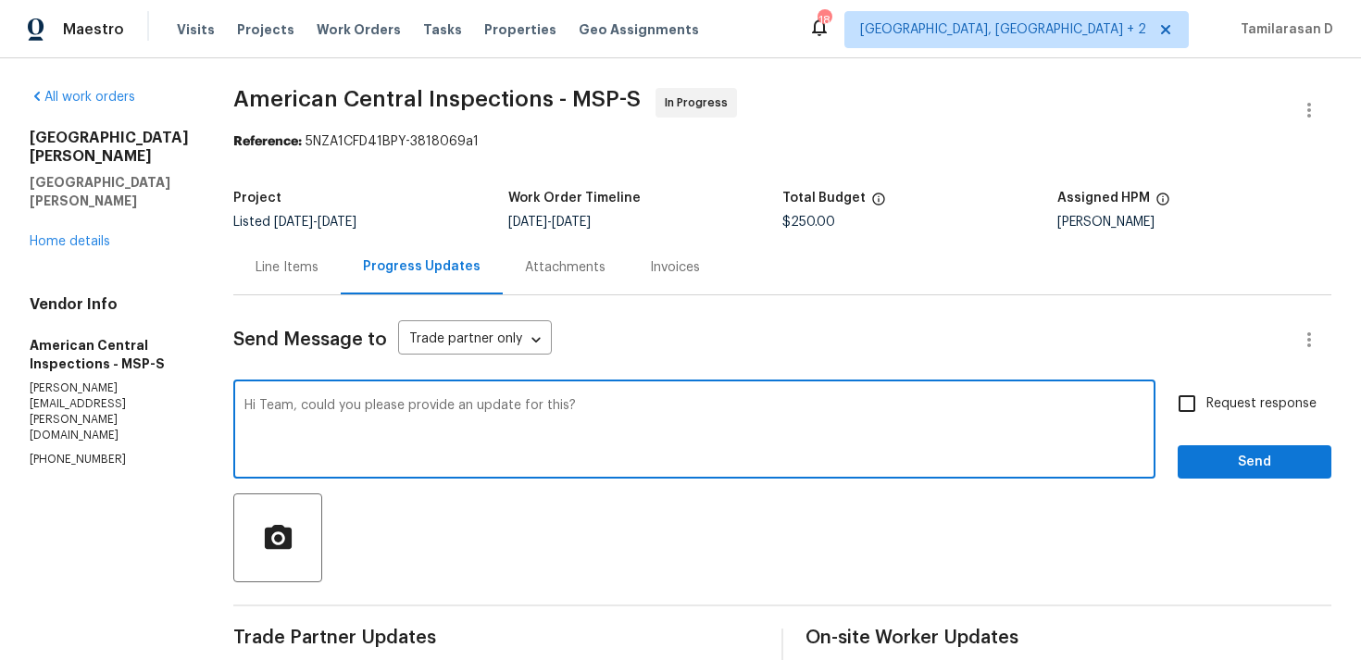
type textarea "Hi Team, could you please provide an update for this?"
click at [1199, 402] on input "Request response" at bounding box center [1187, 403] width 39 height 39
checkbox input "true"
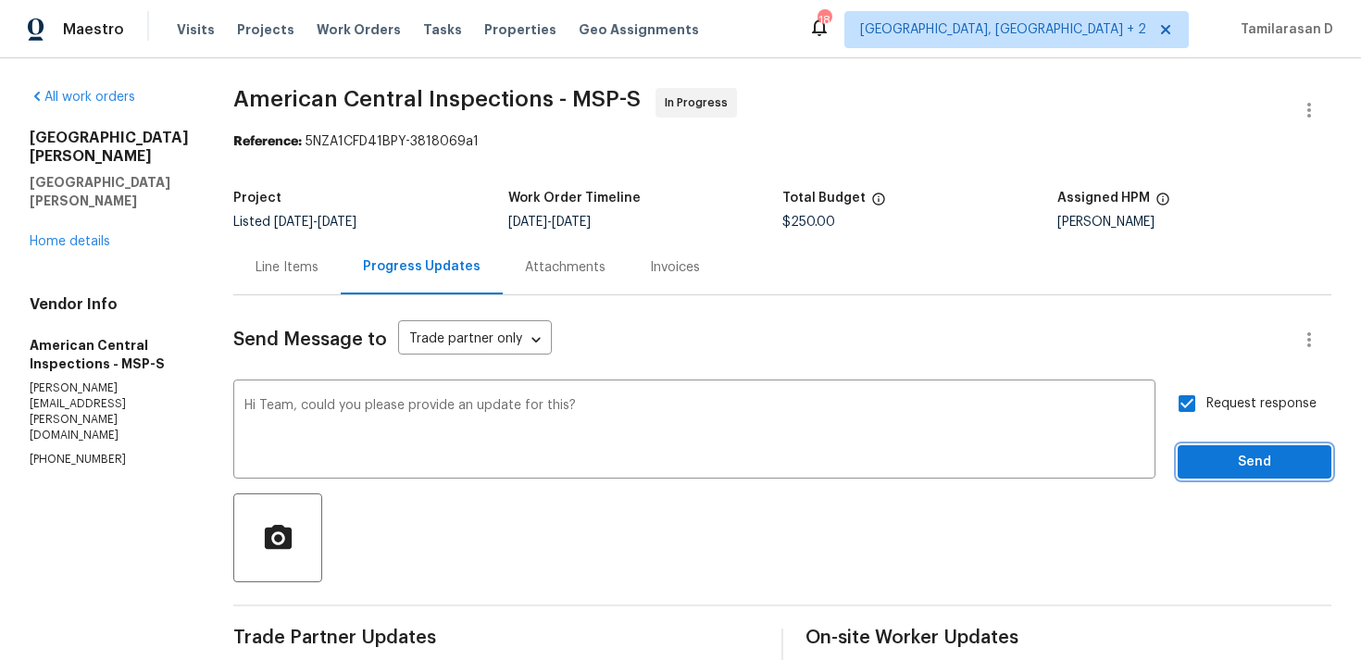
click at [1210, 469] on span "Send" at bounding box center [1255, 462] width 124 height 23
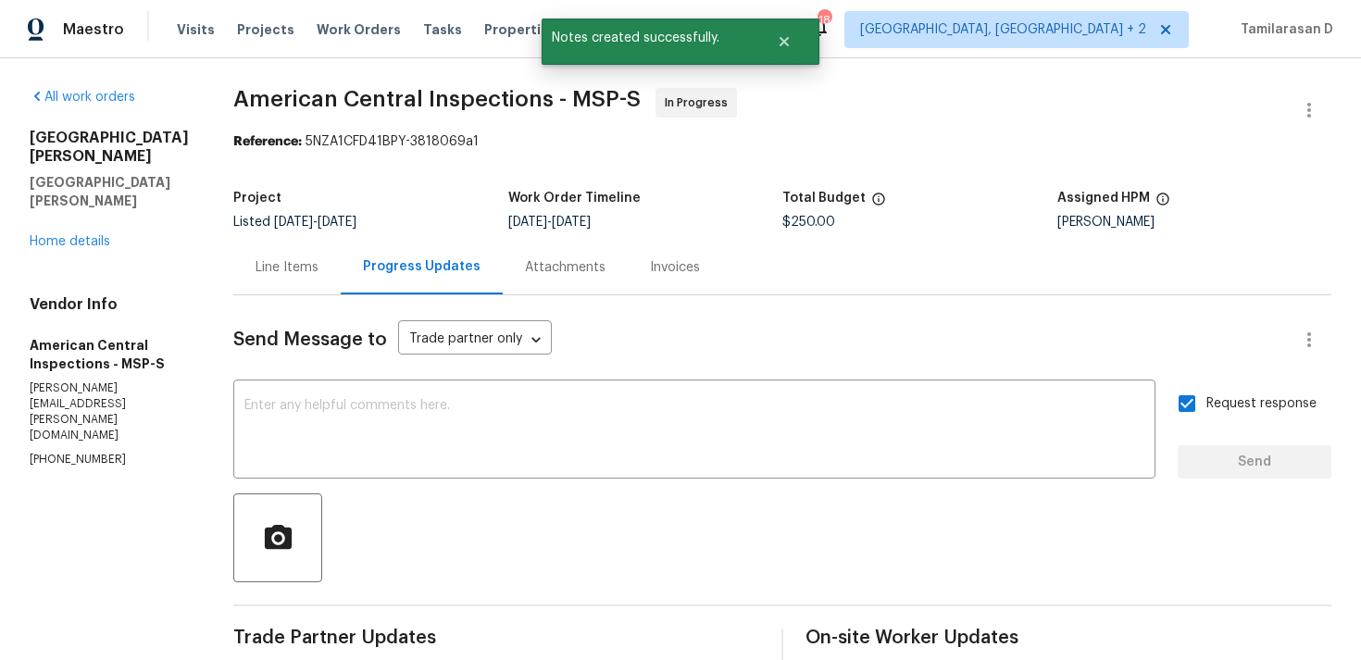
click at [49, 452] on p "[PHONE_NUMBER]" at bounding box center [109, 460] width 159 height 16
copy p "[PHONE_NUMBER]"
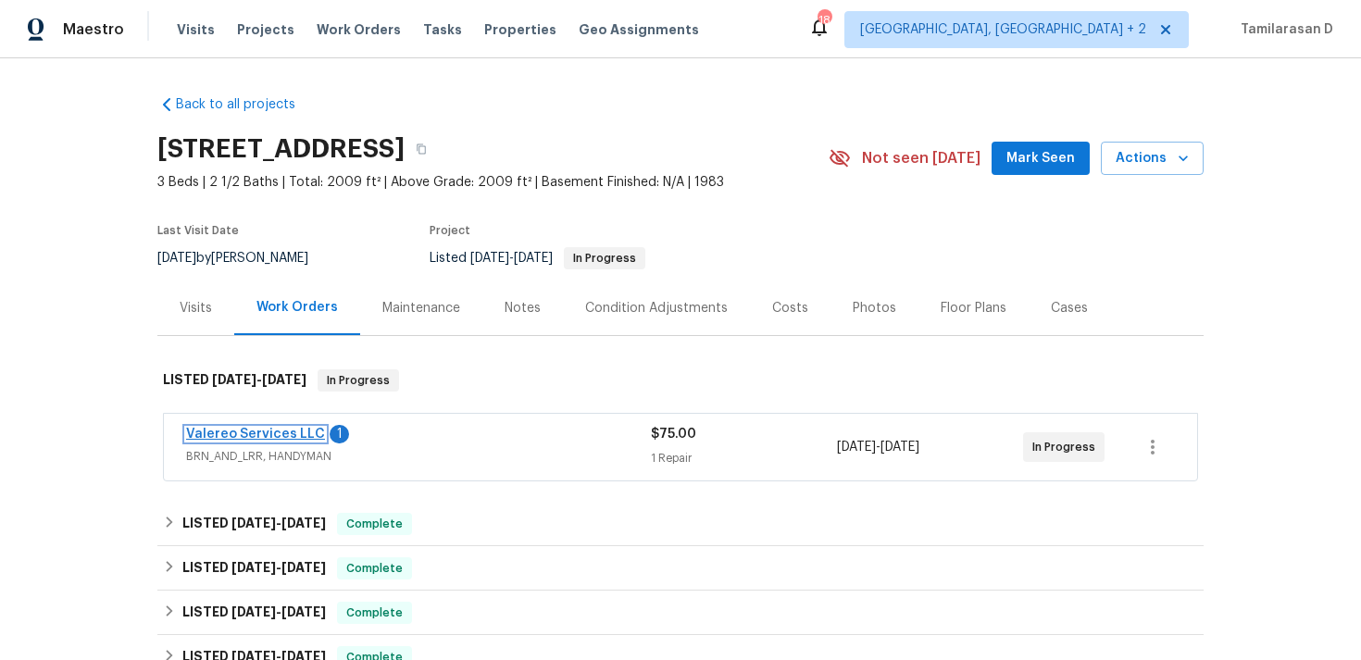
click at [225, 431] on link "Valereo Services LLC" at bounding box center [255, 434] width 139 height 13
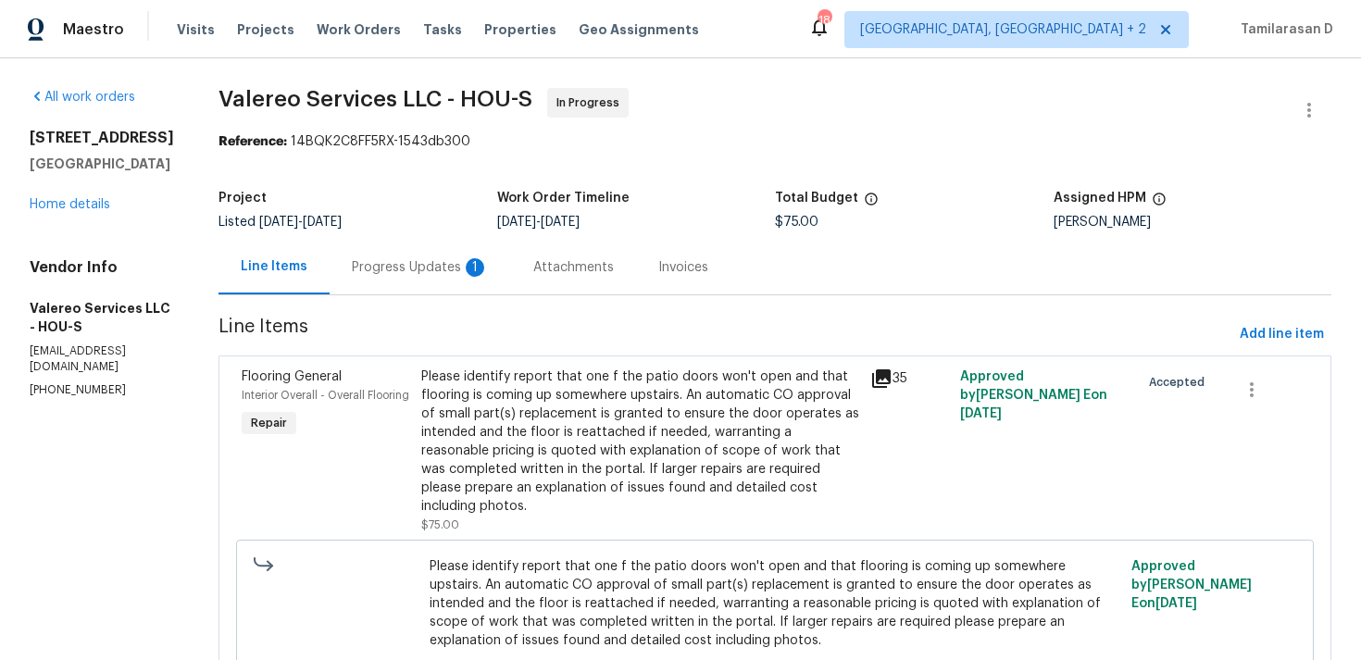
click at [394, 258] on div "Progress Updates 1" at bounding box center [420, 267] width 137 height 19
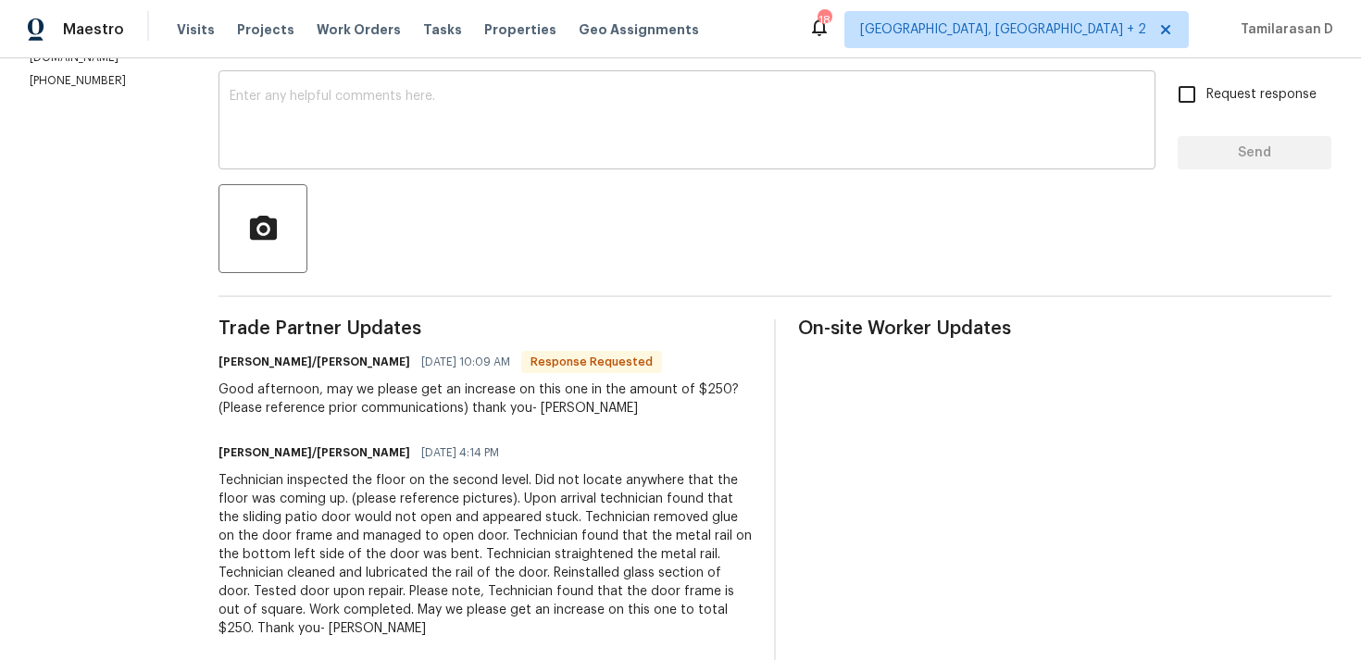
scroll to position [316, 0]
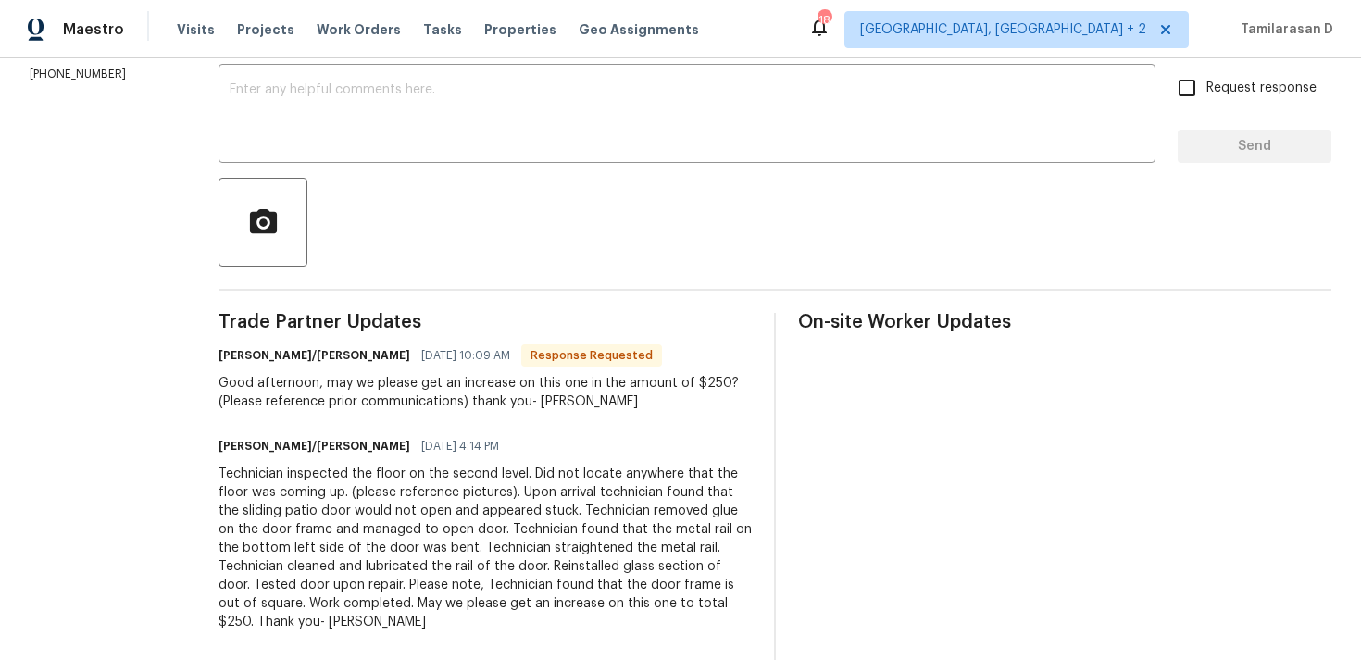
click at [431, 397] on div "Good afternoon, may we please get an increase on this one in the amount of $250…" at bounding box center [485, 392] width 533 height 37
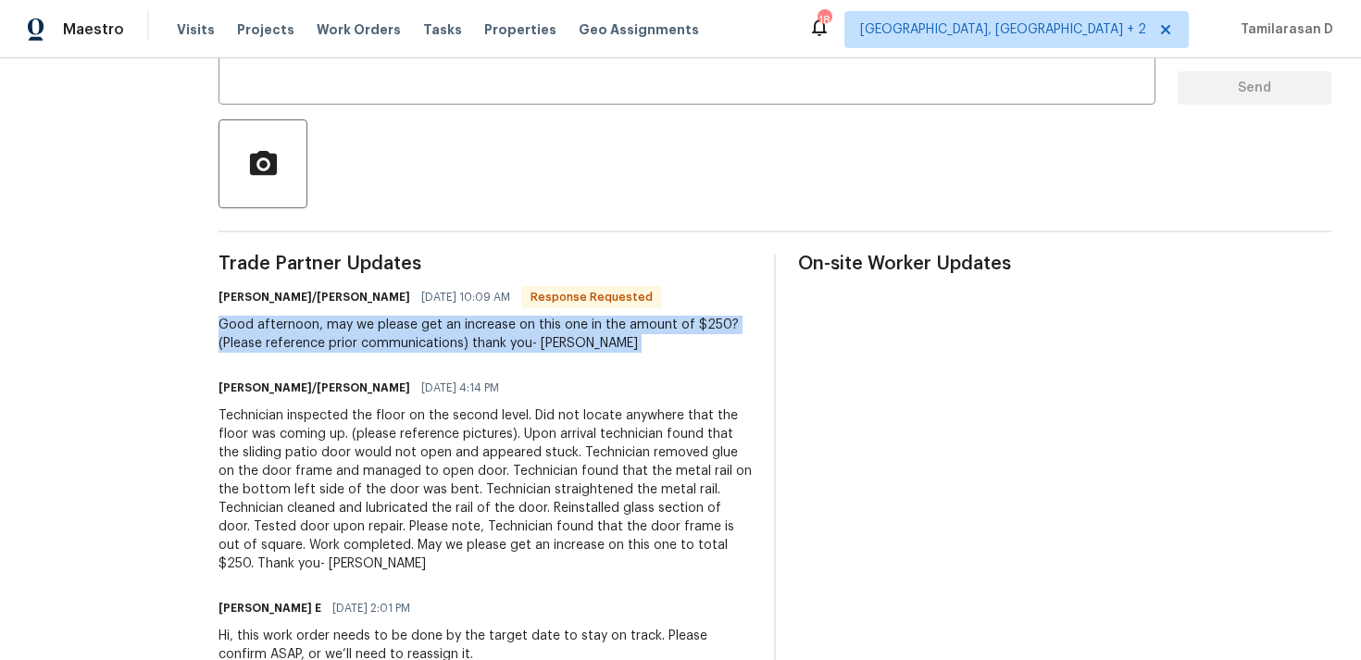
scroll to position [399, 0]
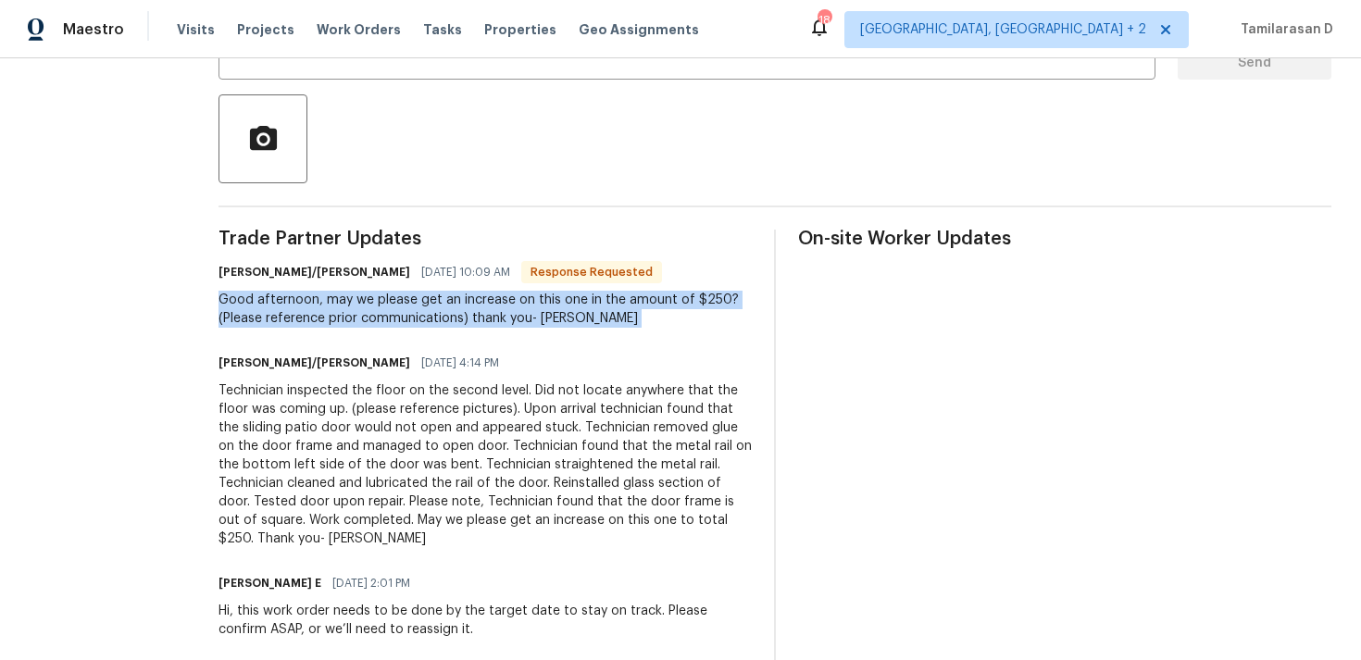
click at [477, 516] on div "Technician inspected the floor on the second level. Did not locate anywhere tha…" at bounding box center [485, 464] width 533 height 167
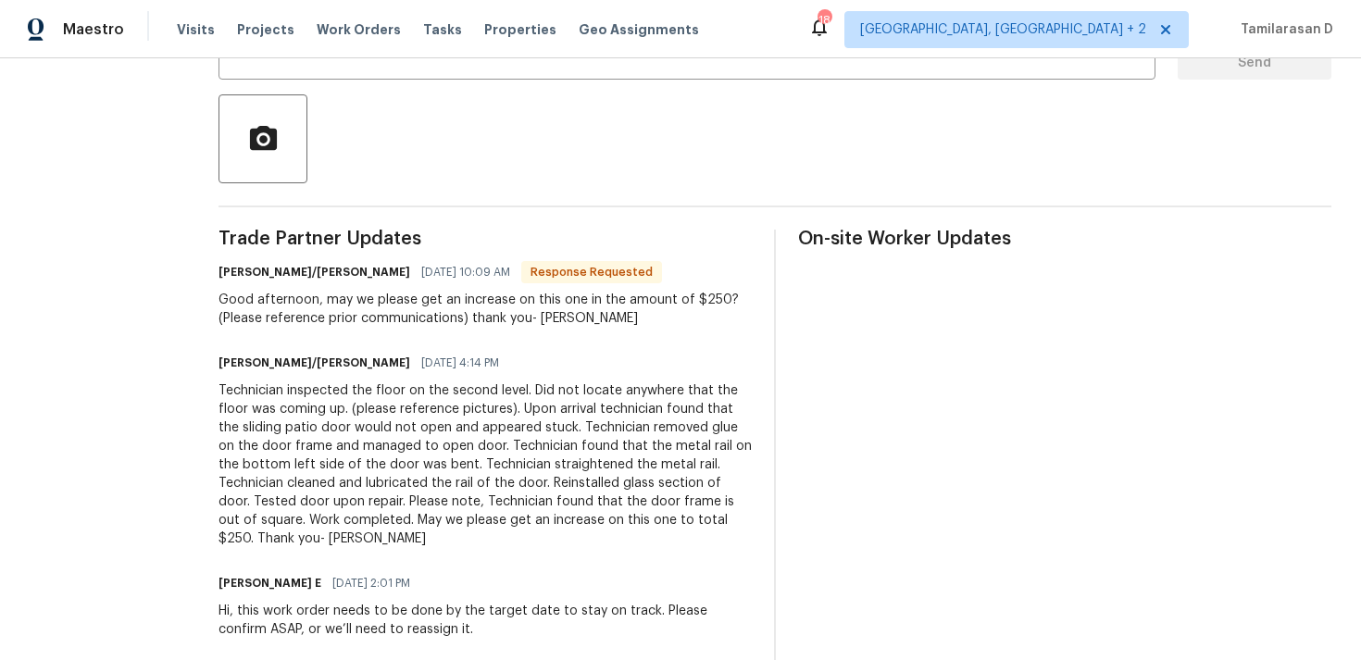
click at [477, 516] on div "Technician inspected the floor on the second level. Did not locate anywhere tha…" at bounding box center [485, 464] width 533 height 167
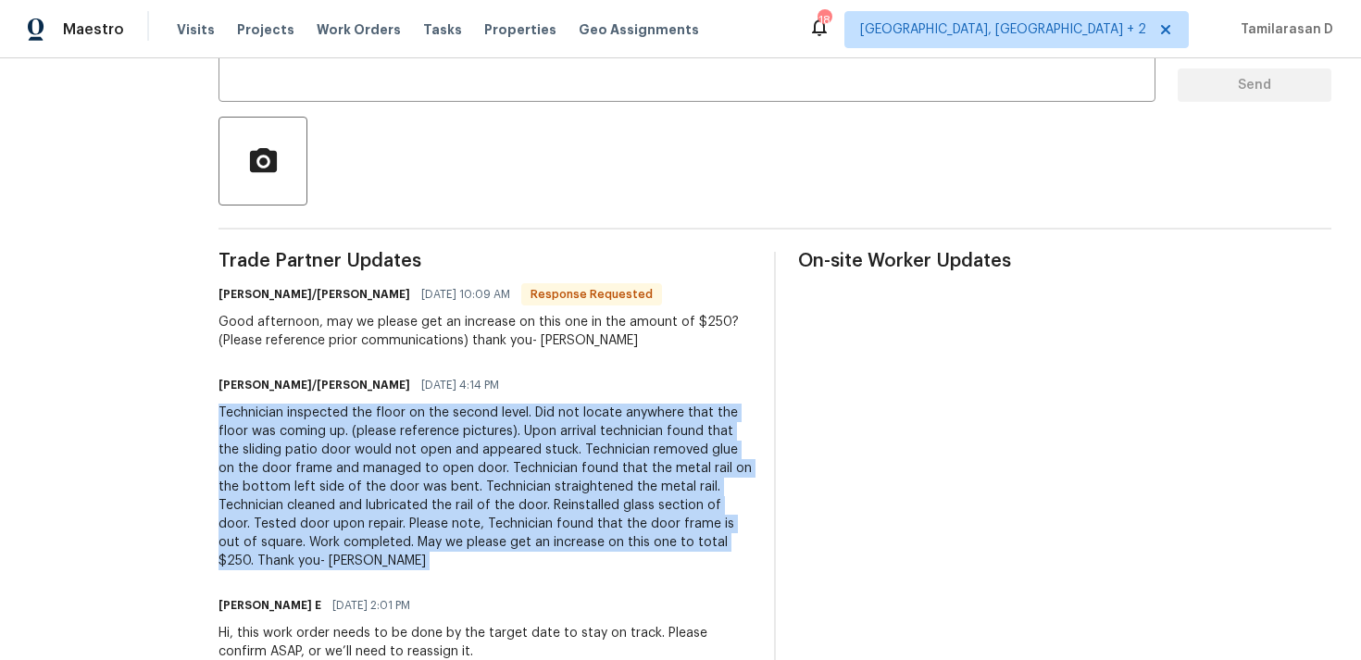
scroll to position [0, 0]
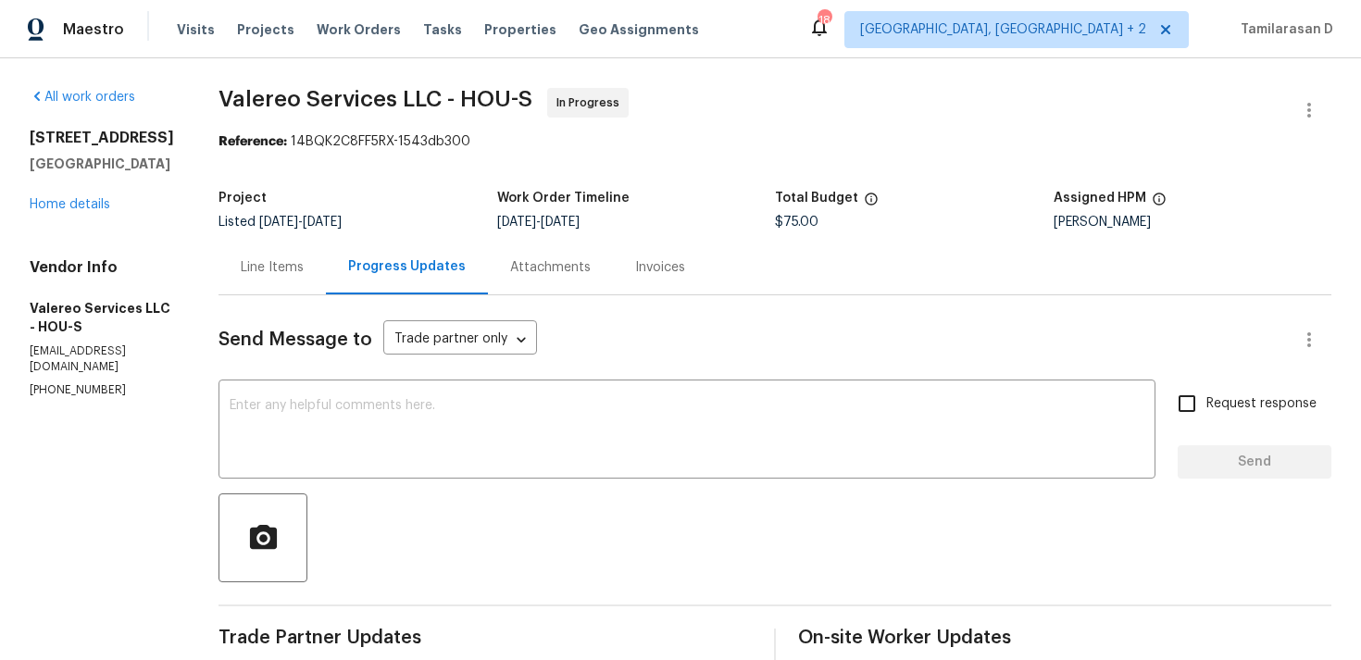
click at [270, 280] on div "Line Items" at bounding box center [272, 267] width 107 height 55
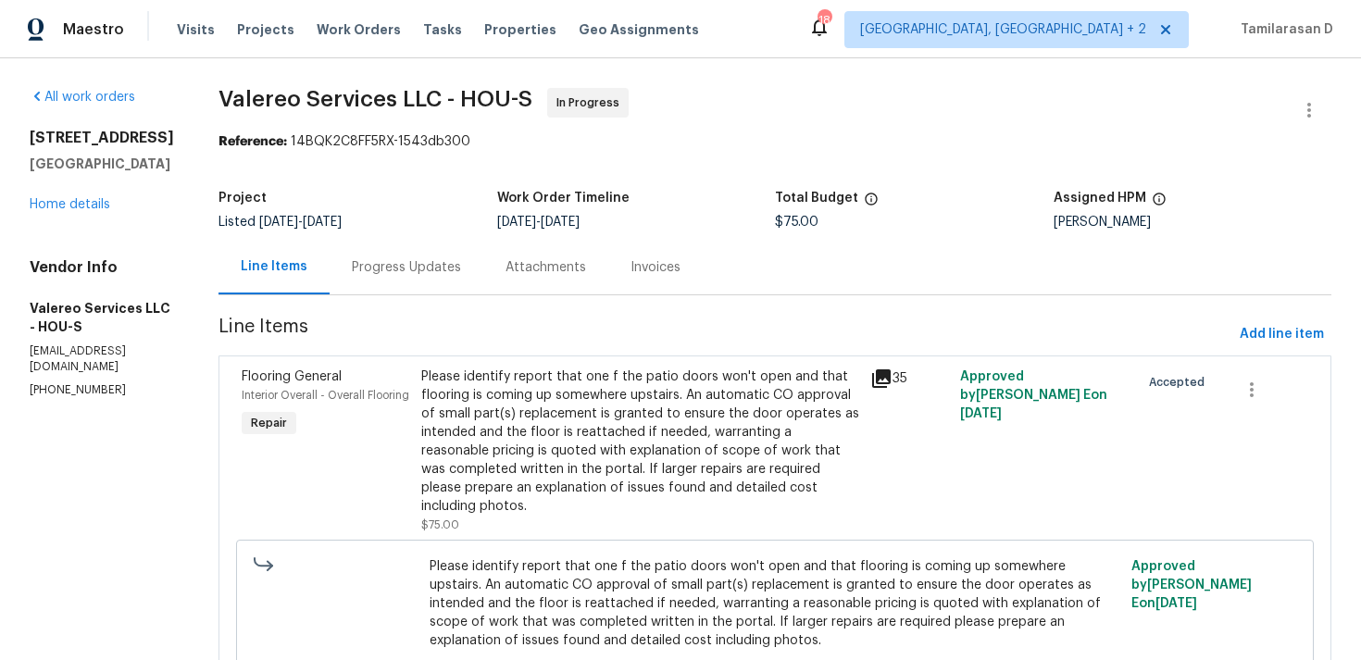
click at [615, 447] on div "Please identify report that one f the patio doors won't open and that flooring …" at bounding box center [640, 442] width 438 height 148
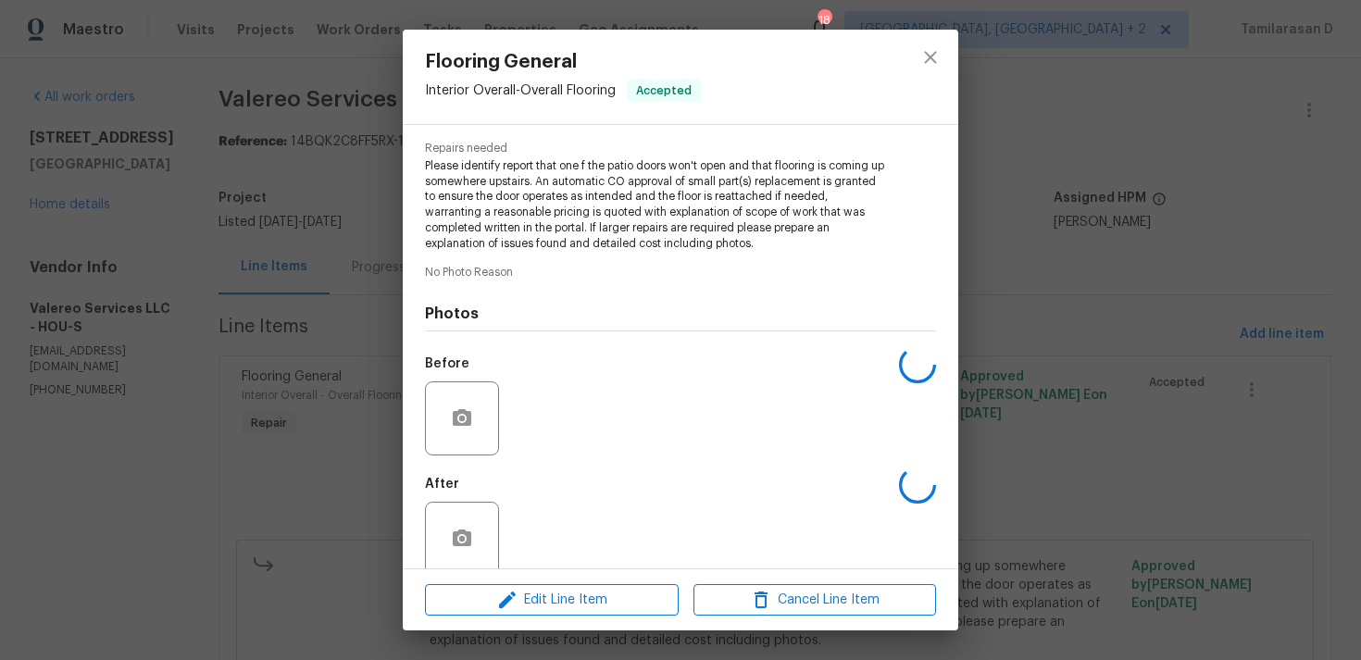
scroll to position [207, 0]
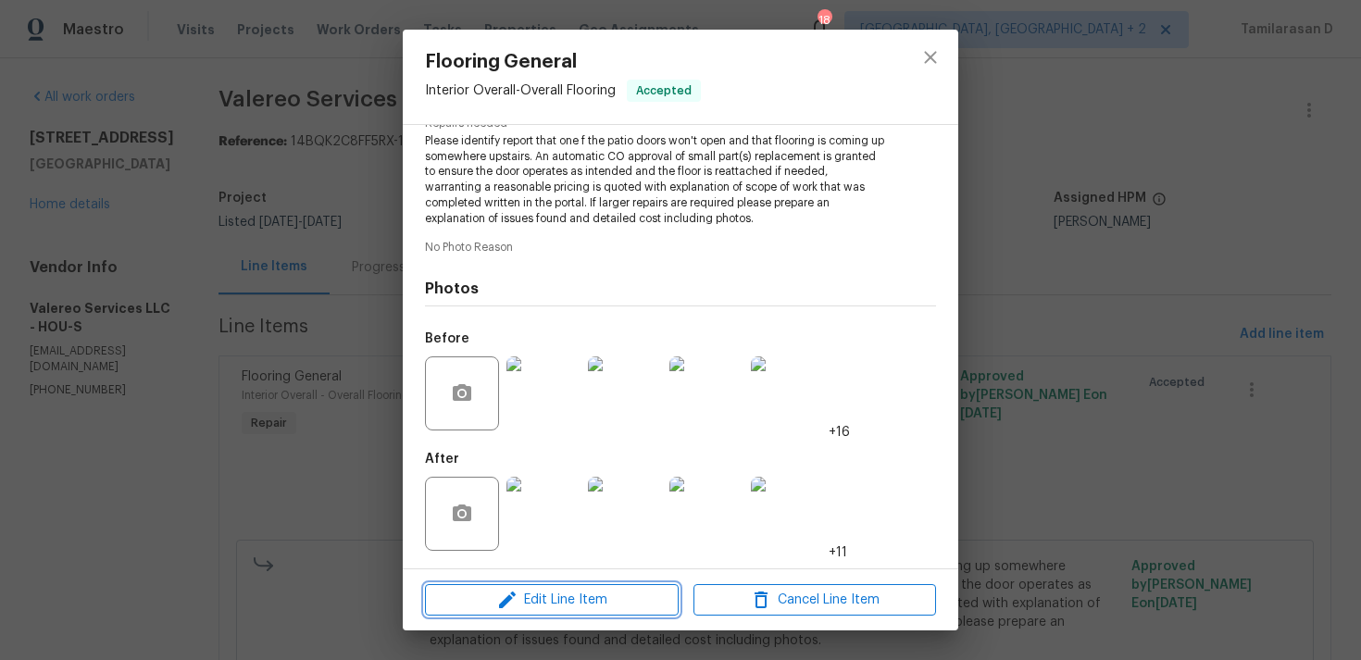
click at [512, 590] on icon "button" at bounding box center [507, 600] width 22 height 22
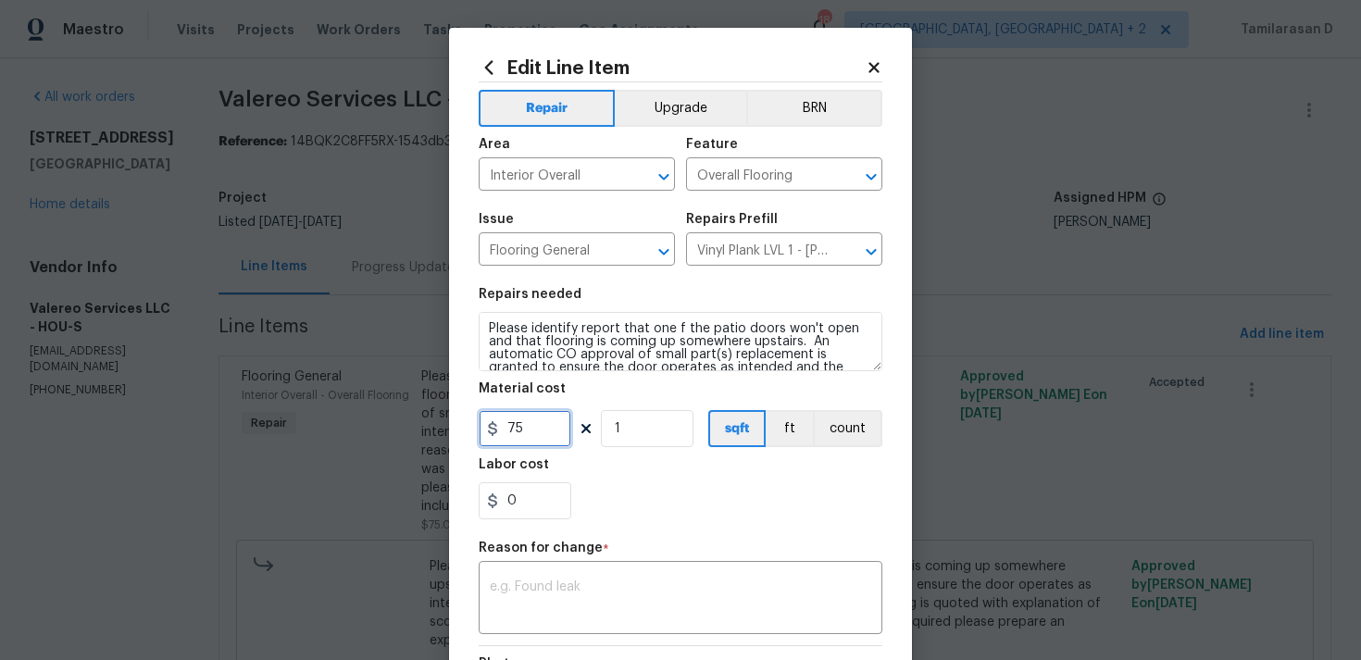
click at [511, 432] on input "75" at bounding box center [525, 428] width 93 height 37
type input "250"
click at [510, 594] on textarea at bounding box center [680, 600] width 381 height 39
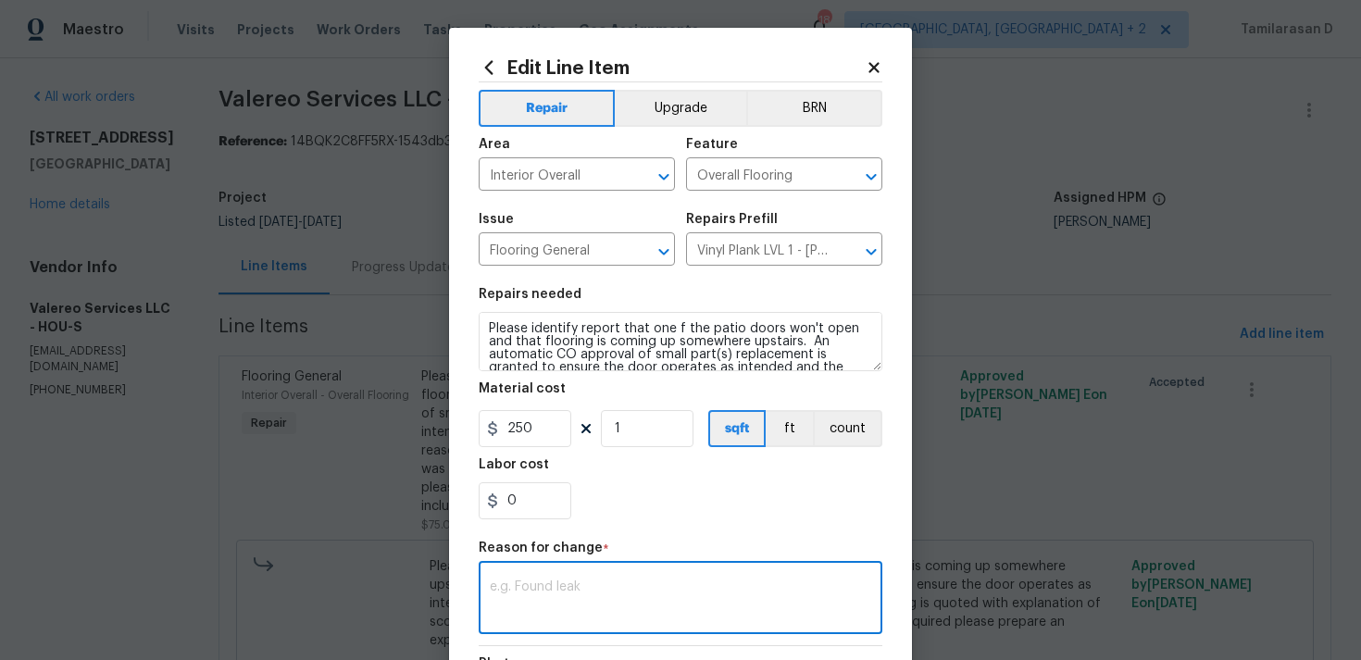
paste textarea "(TD) Updated per vendor’s final cost."
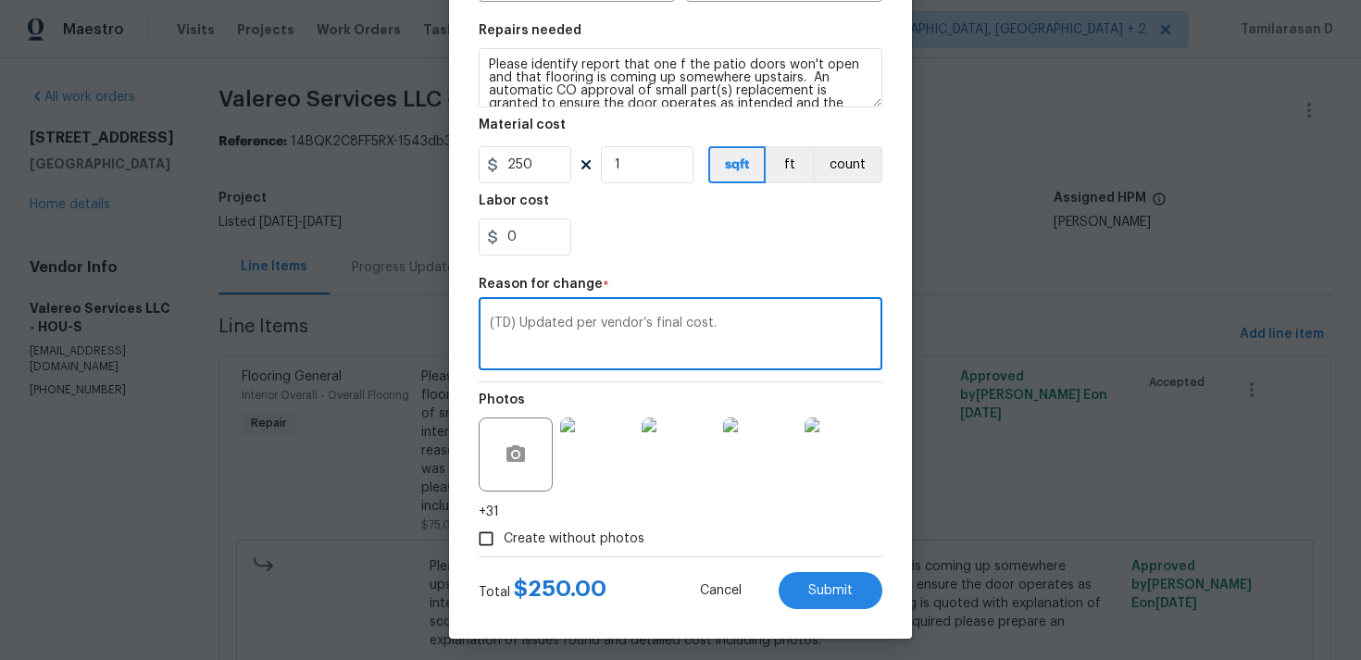
scroll to position [271, 0]
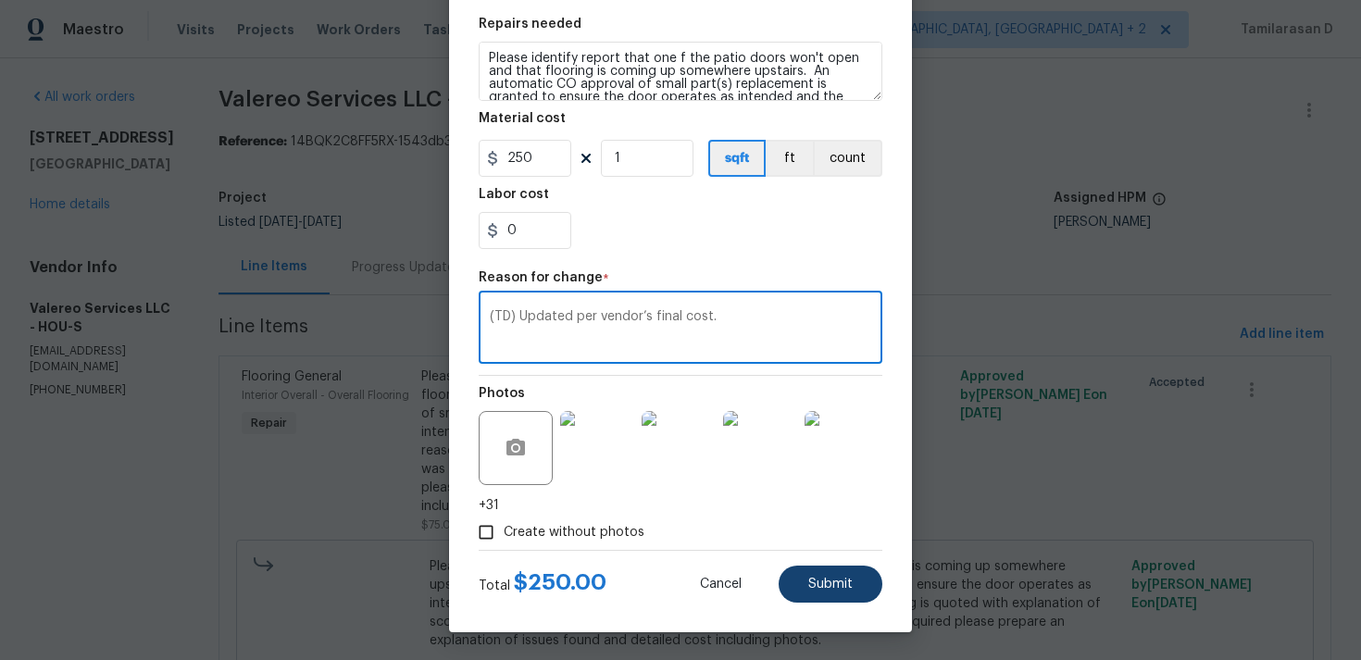
type textarea "(TD) Updated per vendor’s final cost."
click at [813, 580] on span "Submit" at bounding box center [830, 585] width 44 height 14
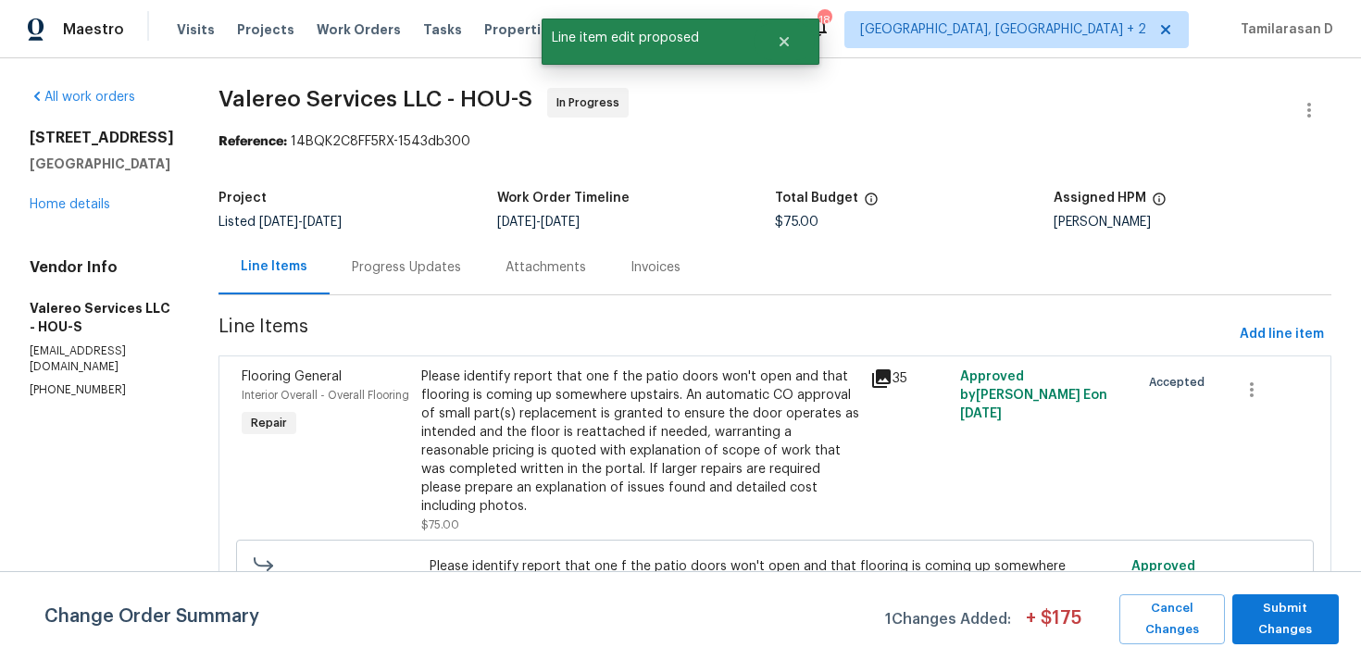
scroll to position [0, 0]
click at [1281, 608] on span "Submit Changes" at bounding box center [1286, 619] width 88 height 43
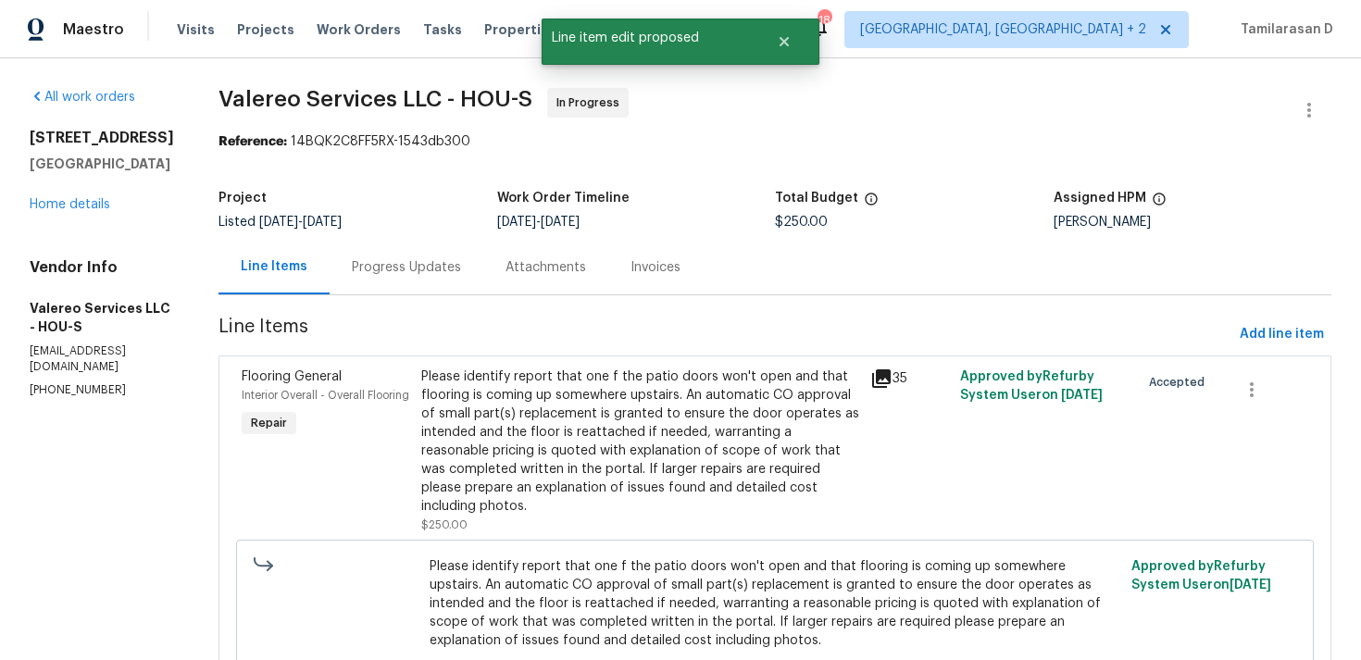
click at [379, 273] on div "Progress Updates" at bounding box center [406, 267] width 109 height 19
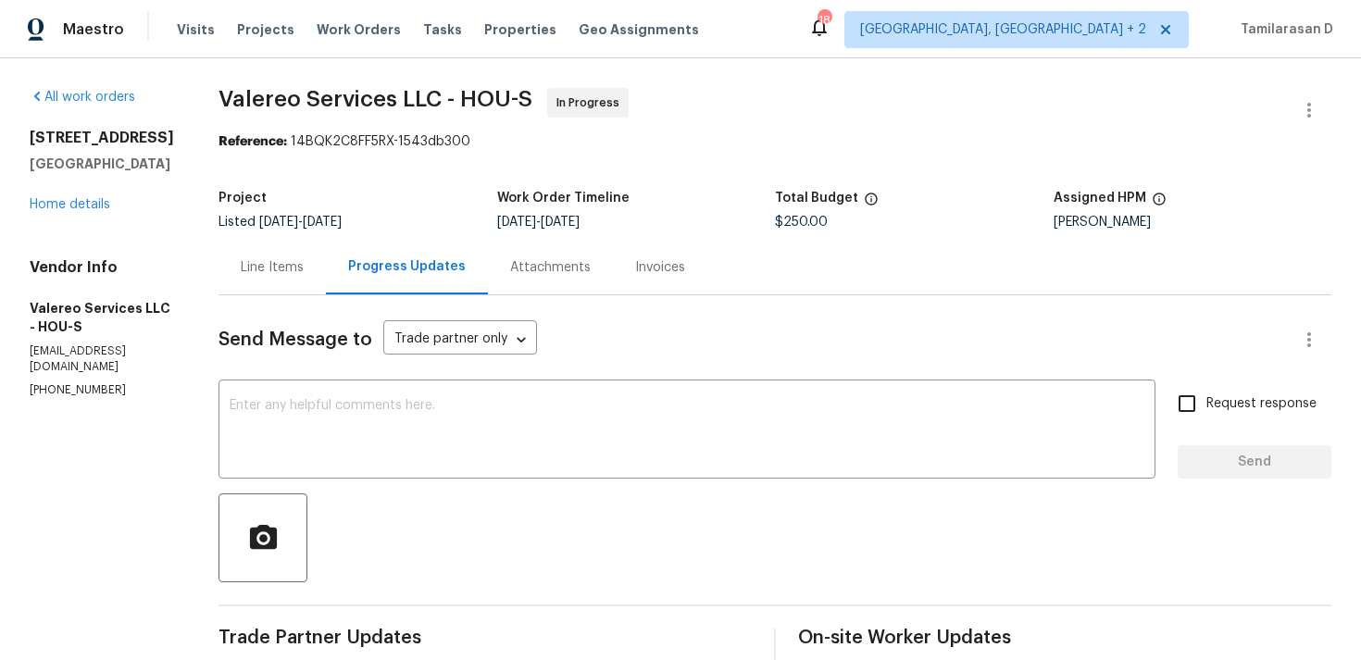
click at [280, 274] on div "Line Items" at bounding box center [272, 267] width 63 height 19
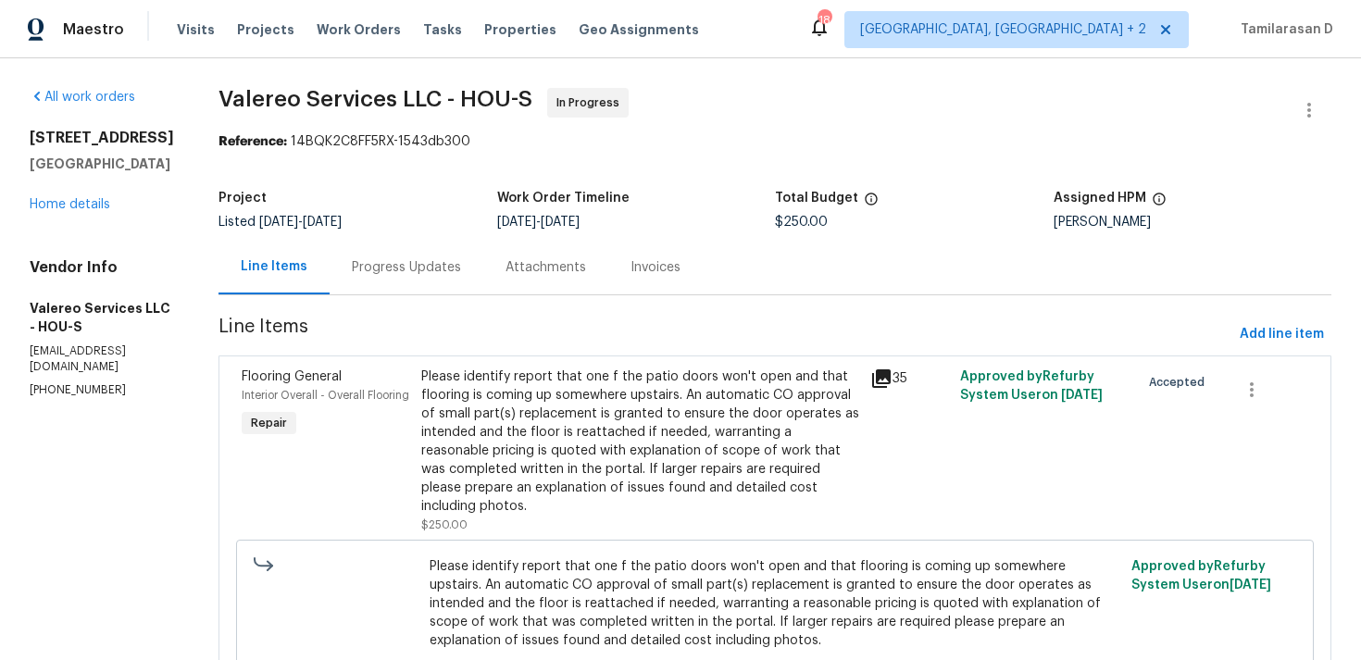
click at [672, 392] on div "Please identify report that one f the patio doors won't open and that flooring …" at bounding box center [640, 442] width 438 height 148
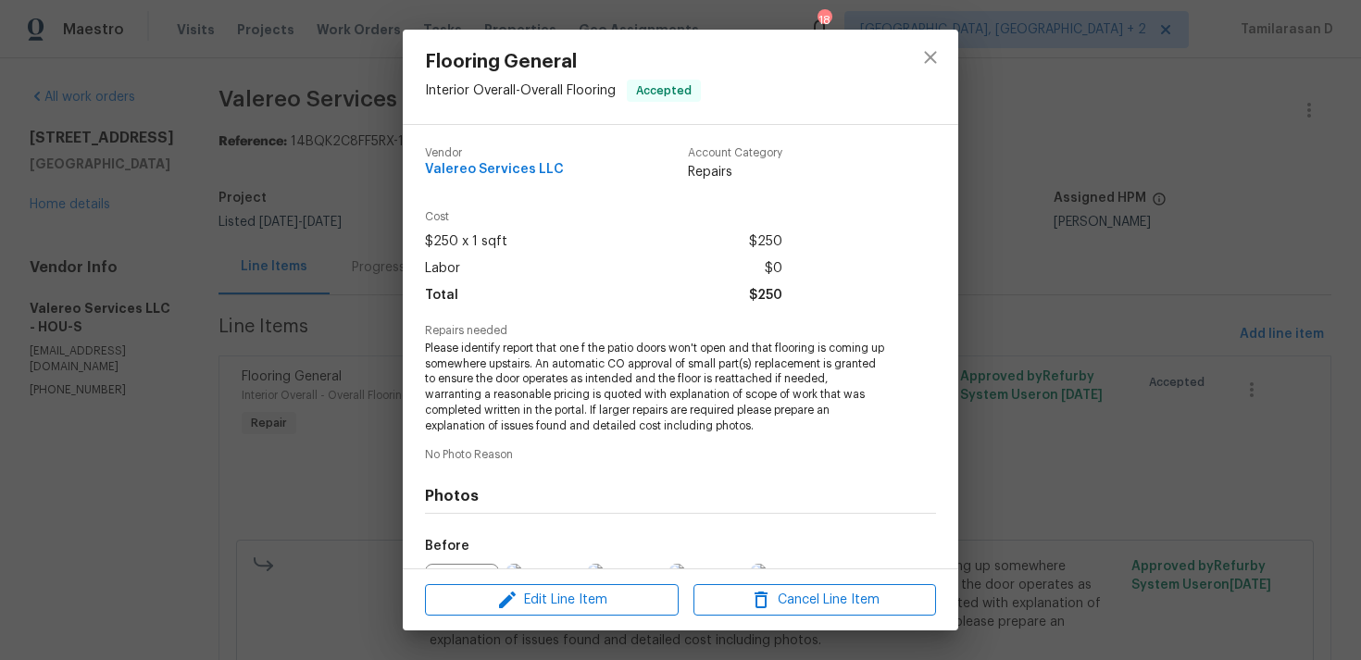
scroll to position [207, 0]
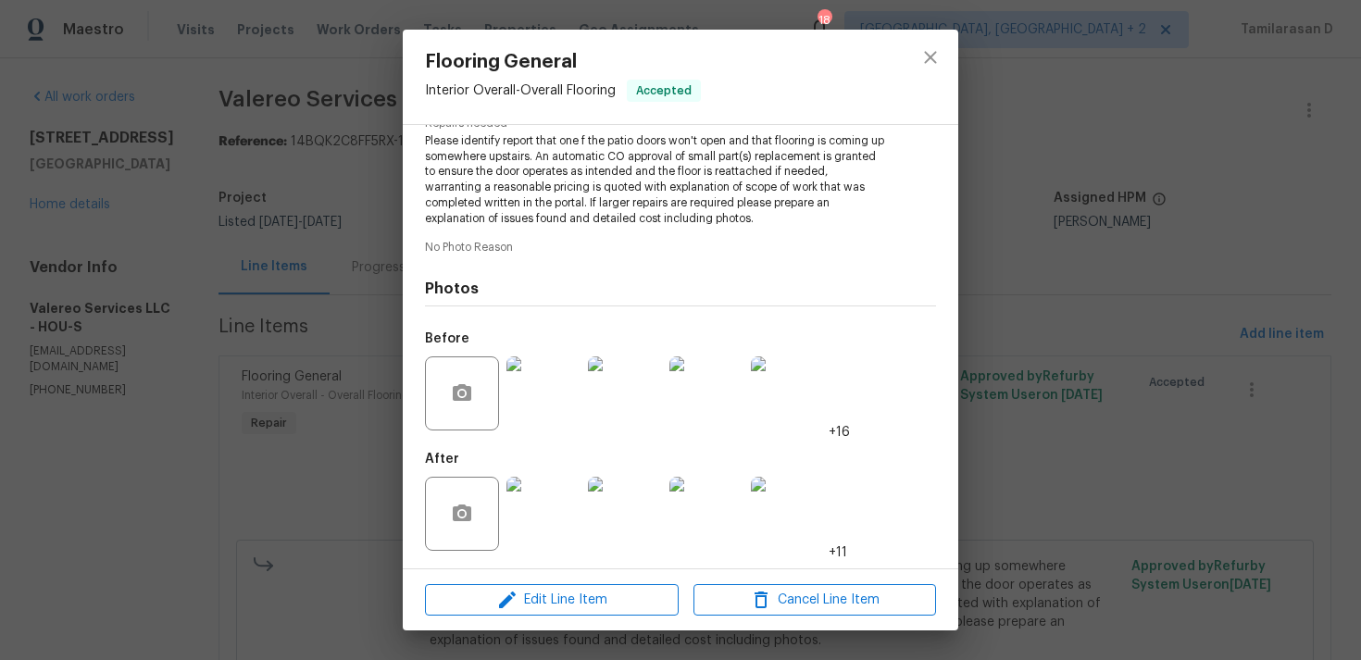
click at [548, 484] on img at bounding box center [543, 514] width 74 height 74
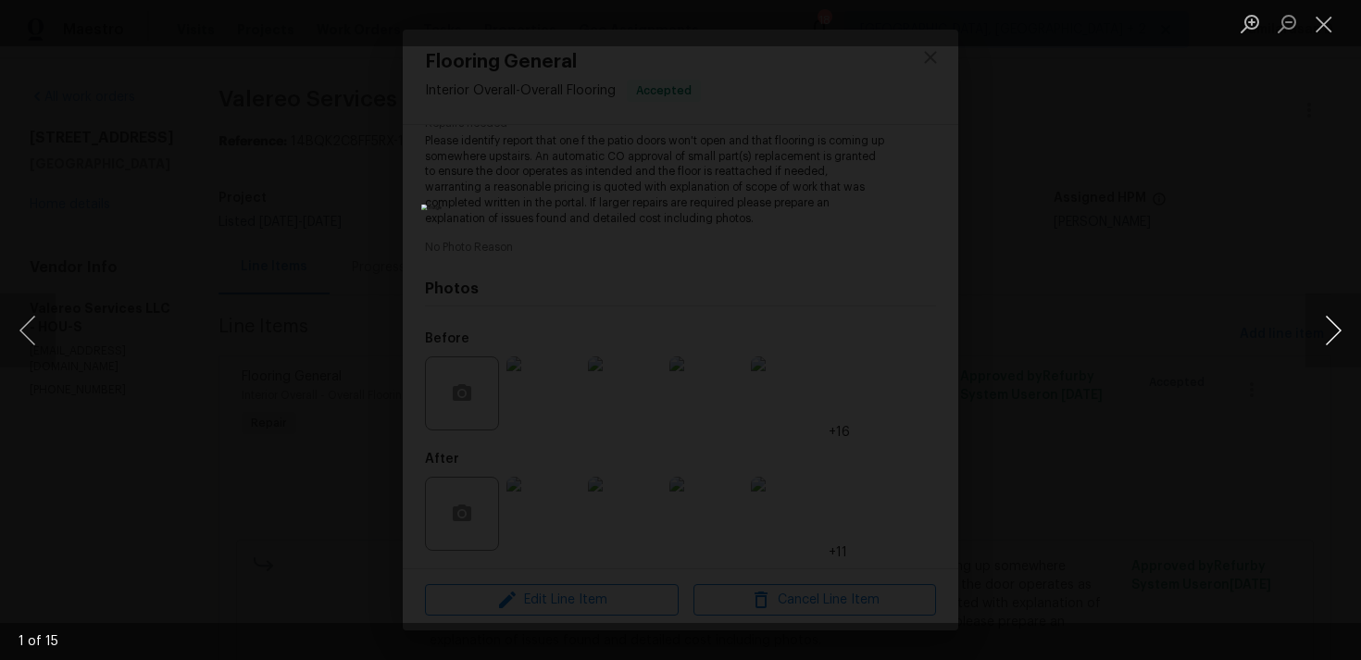
click at [1332, 334] on button "Next image" at bounding box center [1334, 331] width 56 height 74
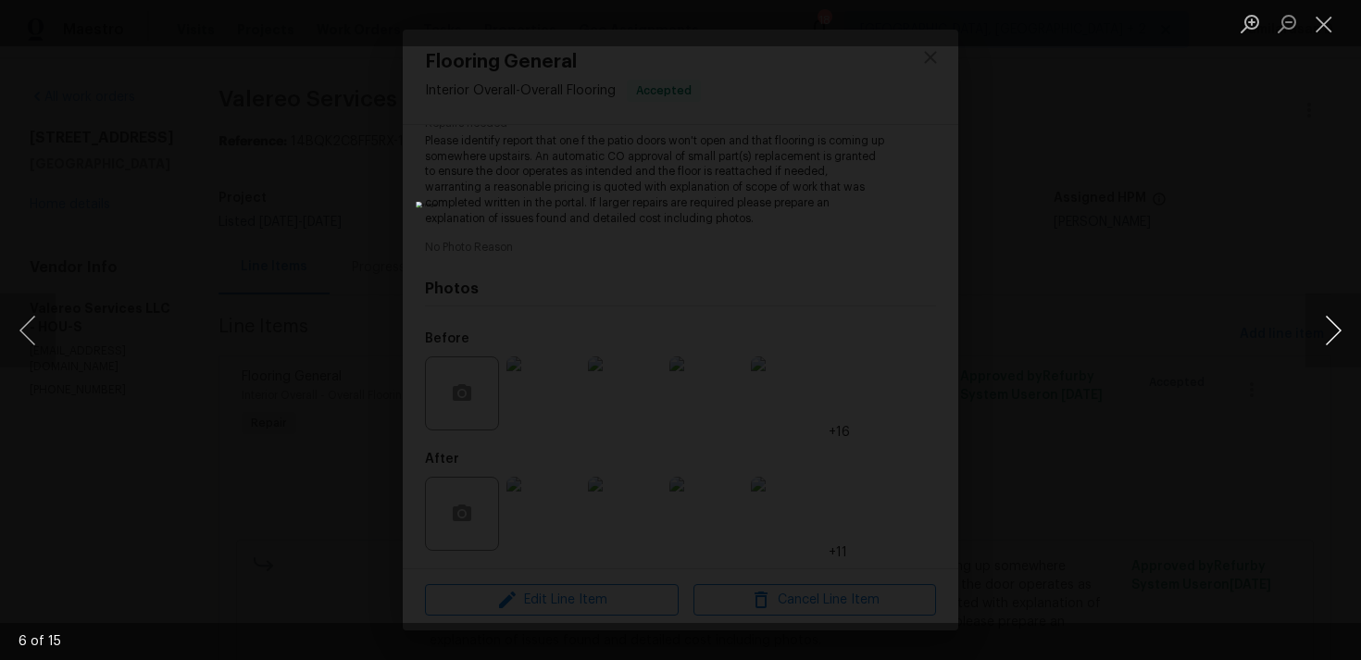
click at [1329, 313] on button "Next image" at bounding box center [1334, 331] width 56 height 74
click at [1335, 319] on button "Next image" at bounding box center [1334, 331] width 56 height 74
click at [1317, 19] on button "Close lightbox" at bounding box center [1324, 23] width 37 height 32
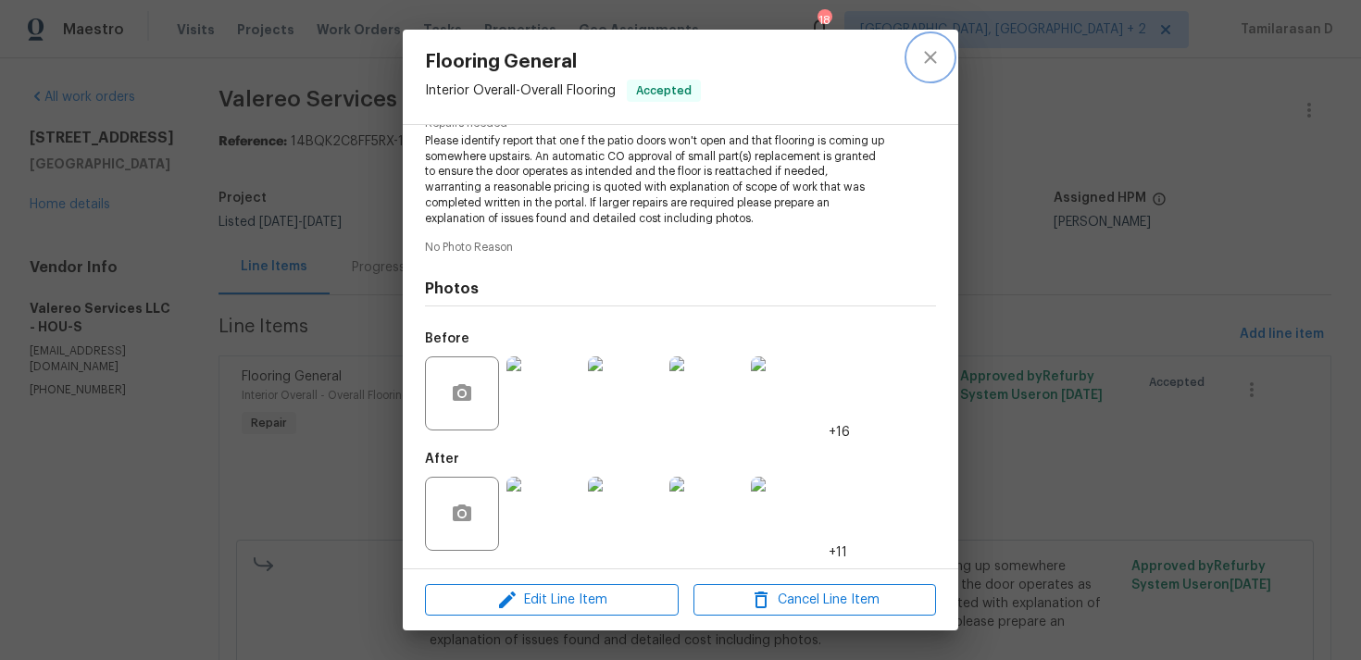
click at [930, 64] on icon "close" at bounding box center [930, 57] width 22 height 22
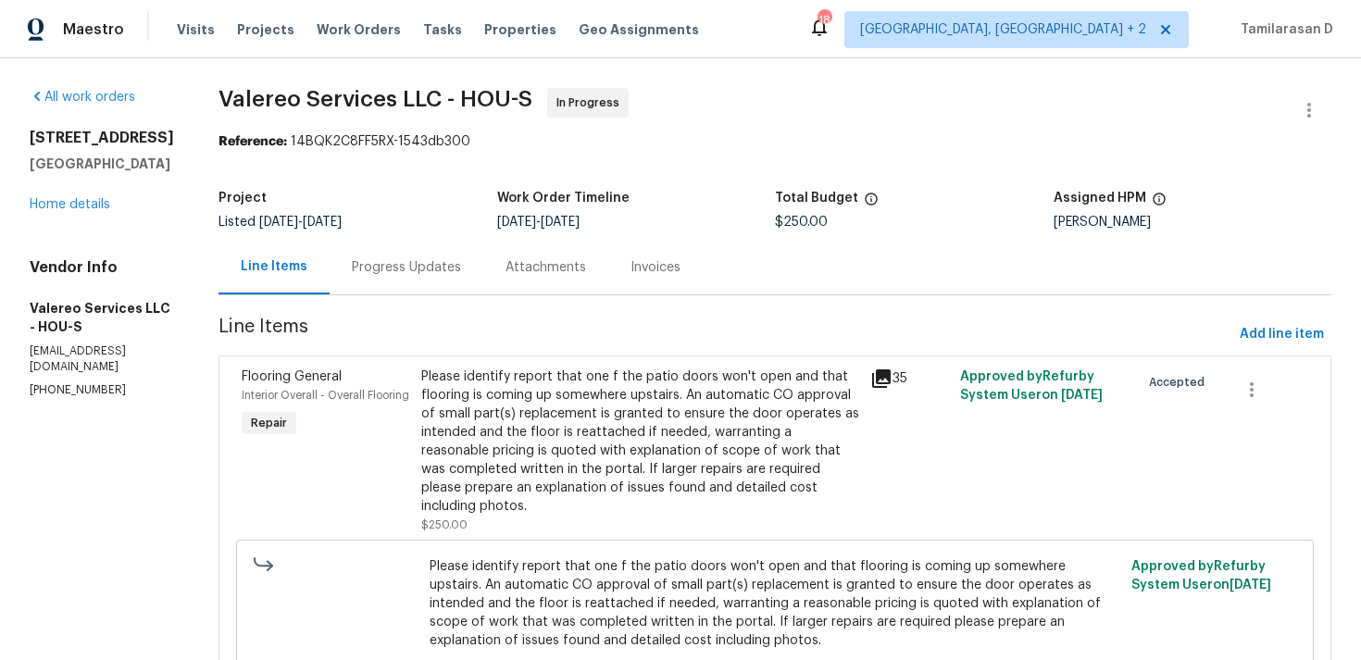
click at [341, 287] on div "Progress Updates" at bounding box center [407, 267] width 154 height 55
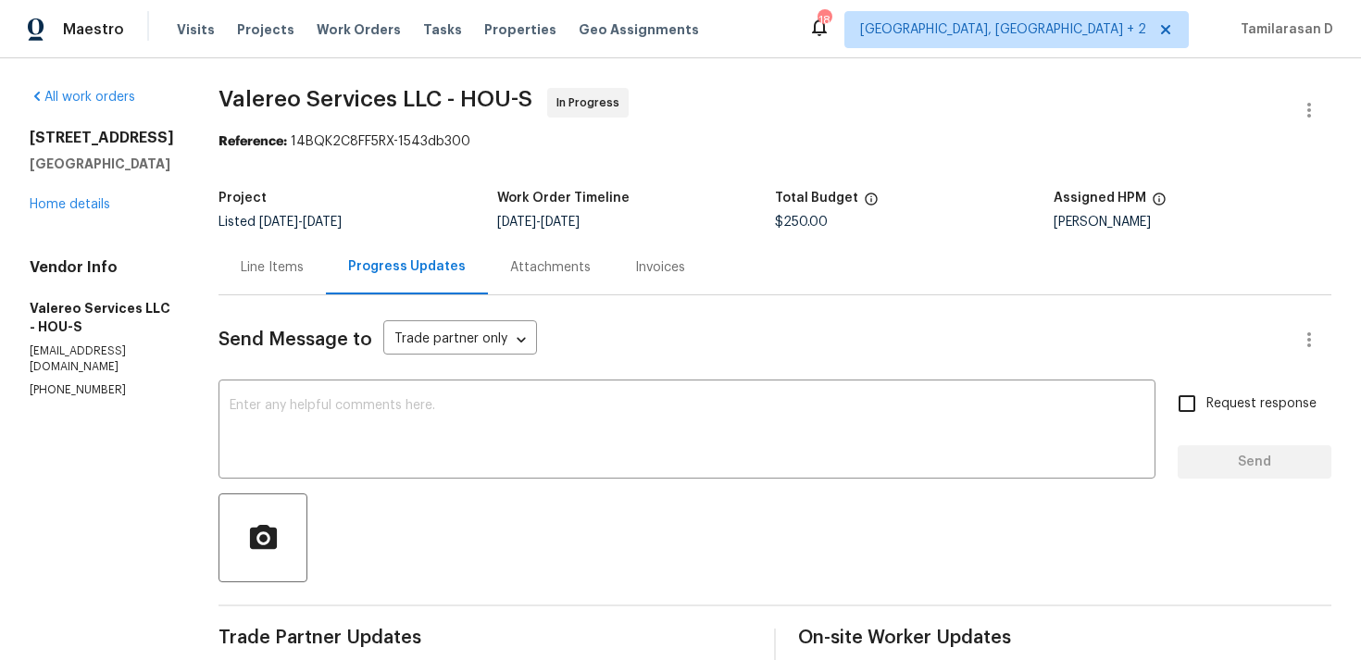
click at [284, 249] on div "Line Items" at bounding box center [272, 267] width 107 height 55
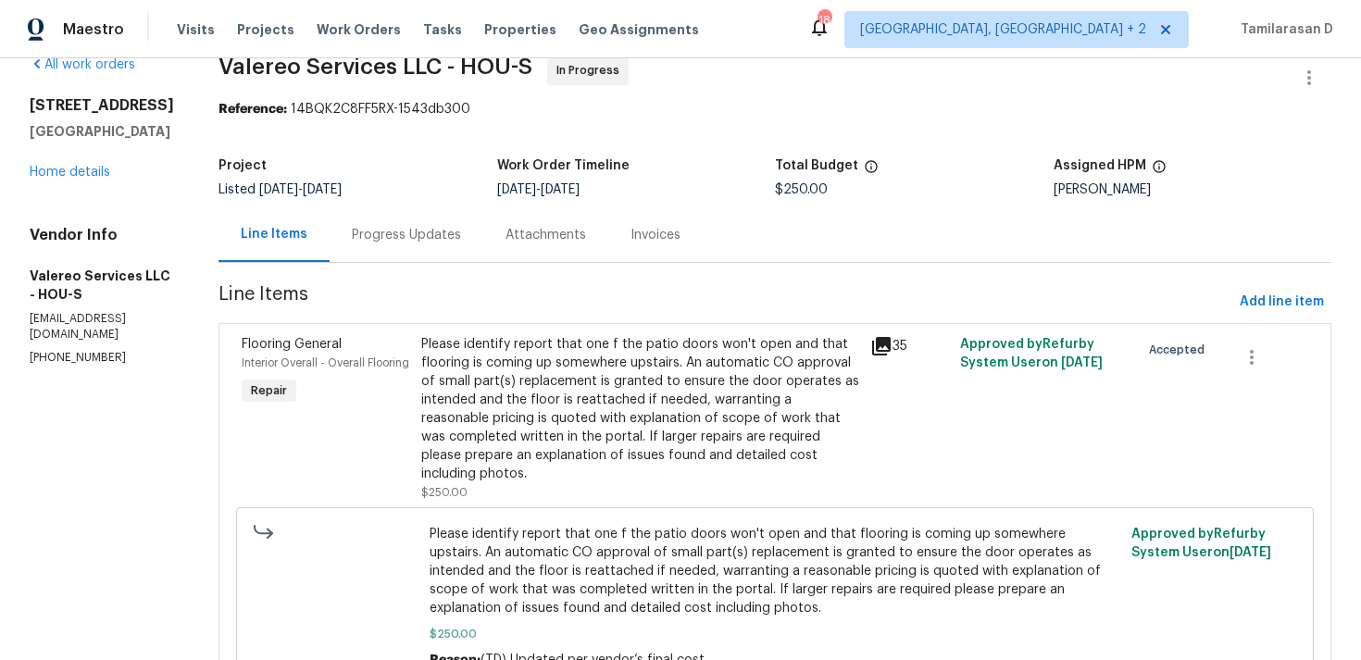
scroll to position [33, 0]
click at [425, 246] on div "Progress Updates" at bounding box center [407, 233] width 154 height 55
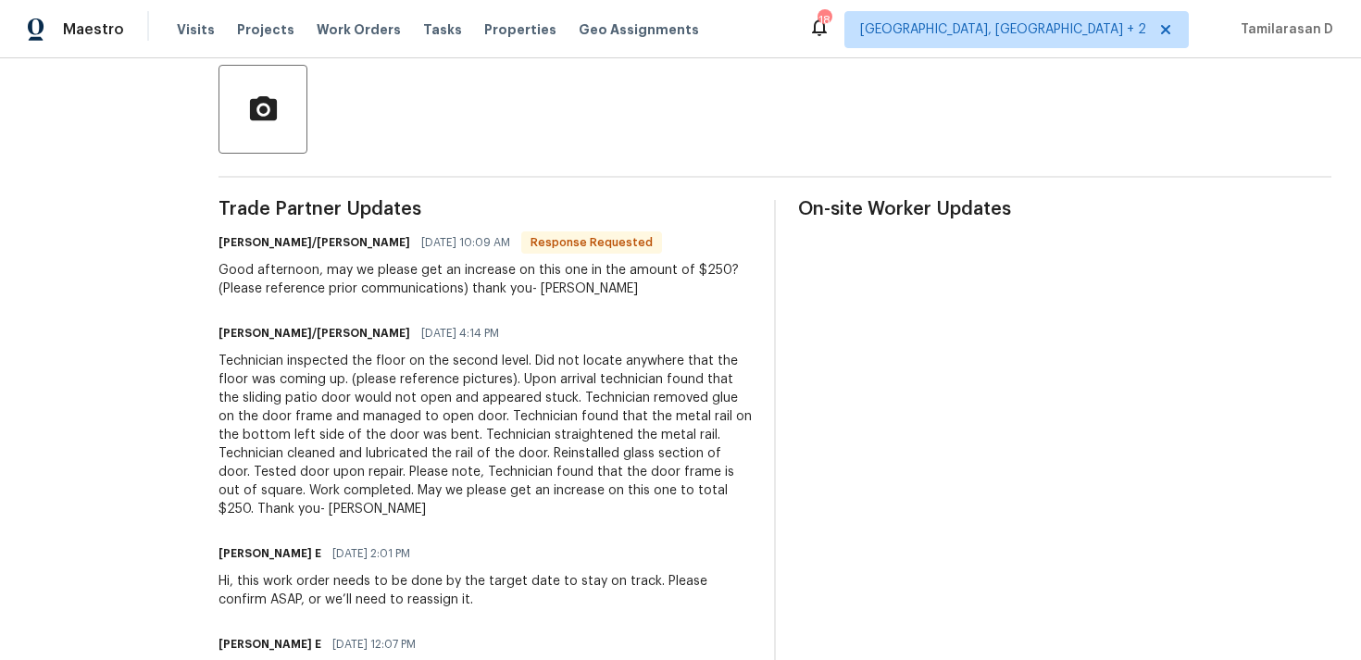
scroll to position [366, 0]
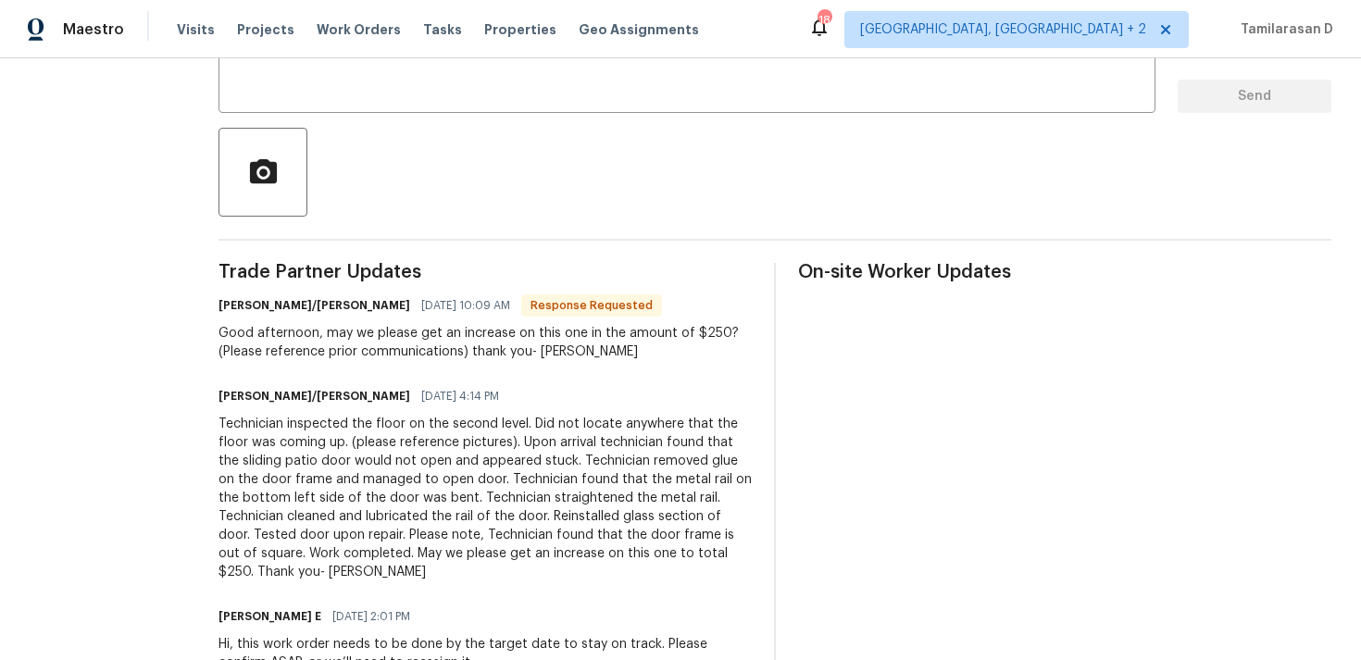
click at [389, 341] on div "Good afternoon, may we please get an increase on this one in the amount of $250…" at bounding box center [485, 342] width 533 height 37
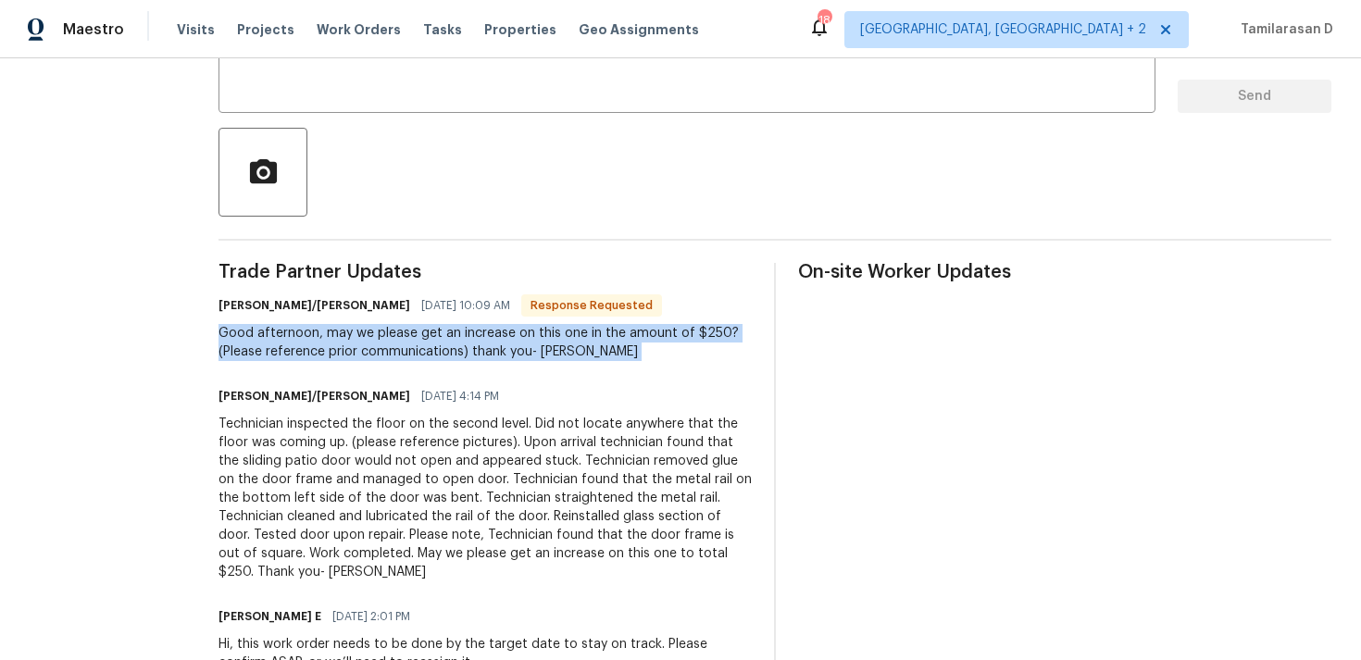
click at [424, 469] on div "Technician inspected the floor on the second level. Did not locate anywhere tha…" at bounding box center [485, 498] width 533 height 167
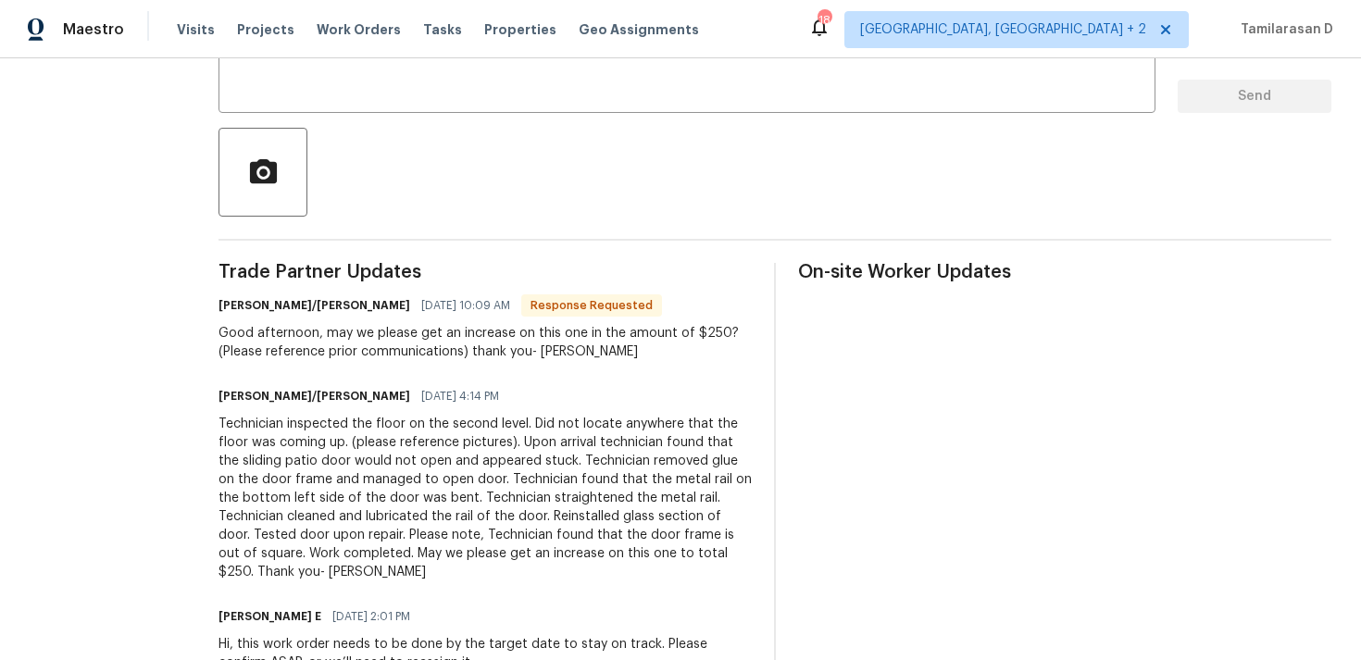
click at [424, 469] on div "Technician inspected the floor on the second level. Did not locate anywhere tha…" at bounding box center [485, 498] width 533 height 167
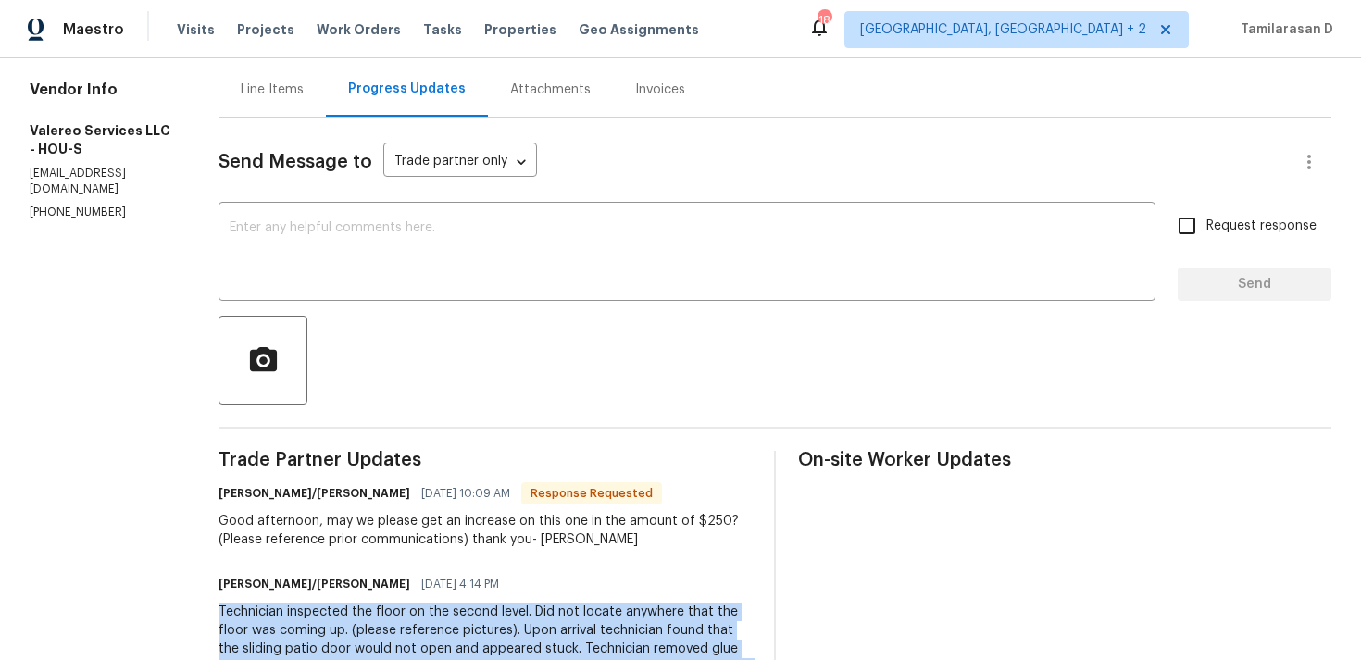
scroll to position [0, 0]
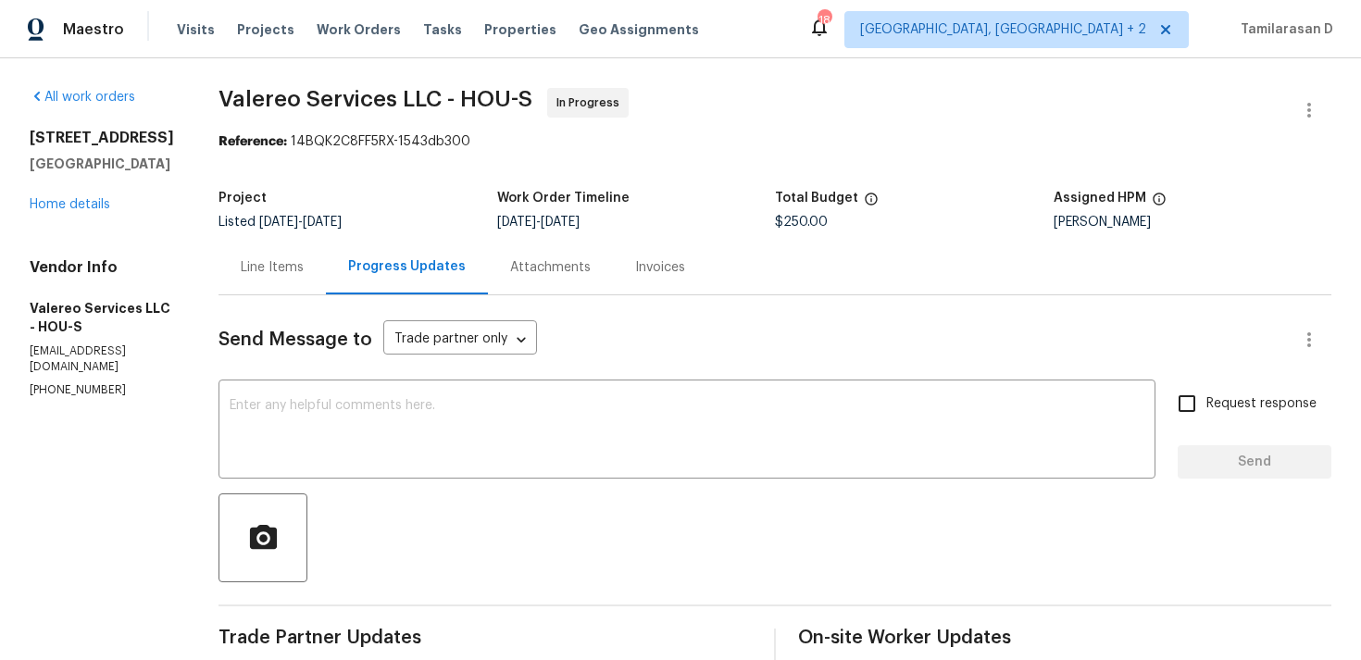
click at [255, 269] on div "Line Items" at bounding box center [272, 267] width 63 height 19
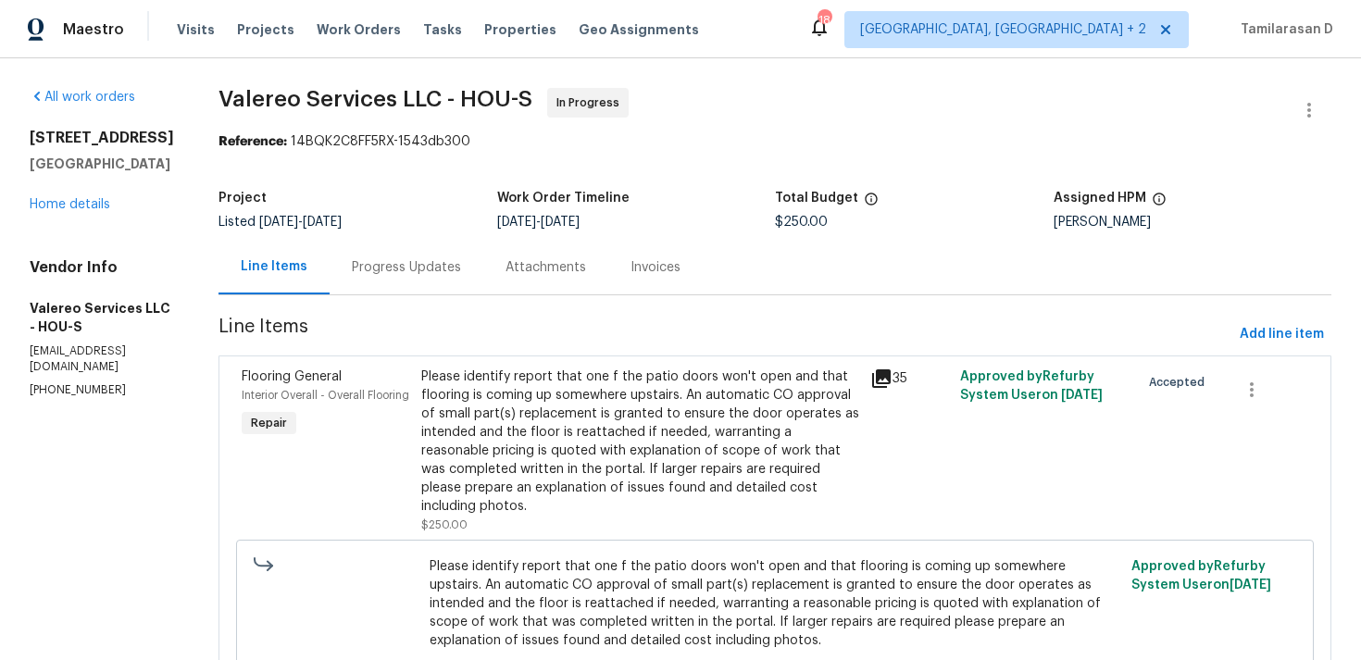
click at [668, 408] on div "Please identify report that one f the patio doors won't open and that flooring …" at bounding box center [640, 442] width 438 height 148
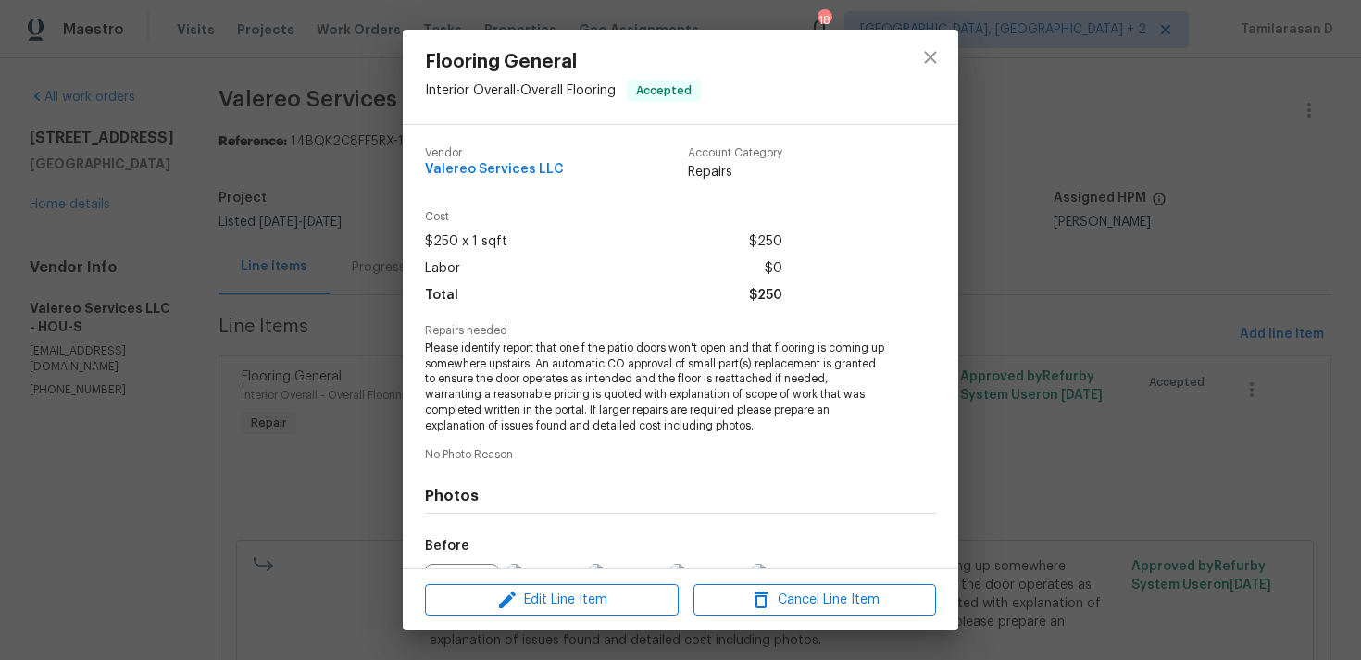
scroll to position [207, 0]
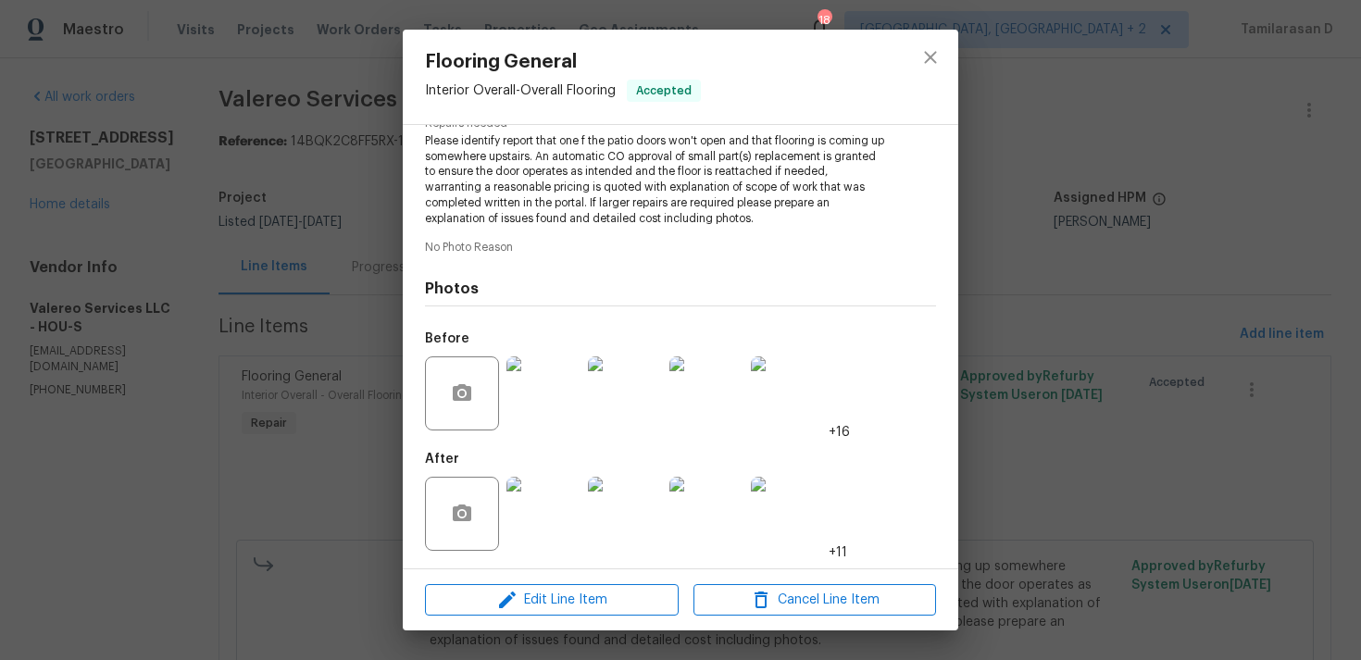
click at [563, 487] on img at bounding box center [543, 514] width 74 height 74
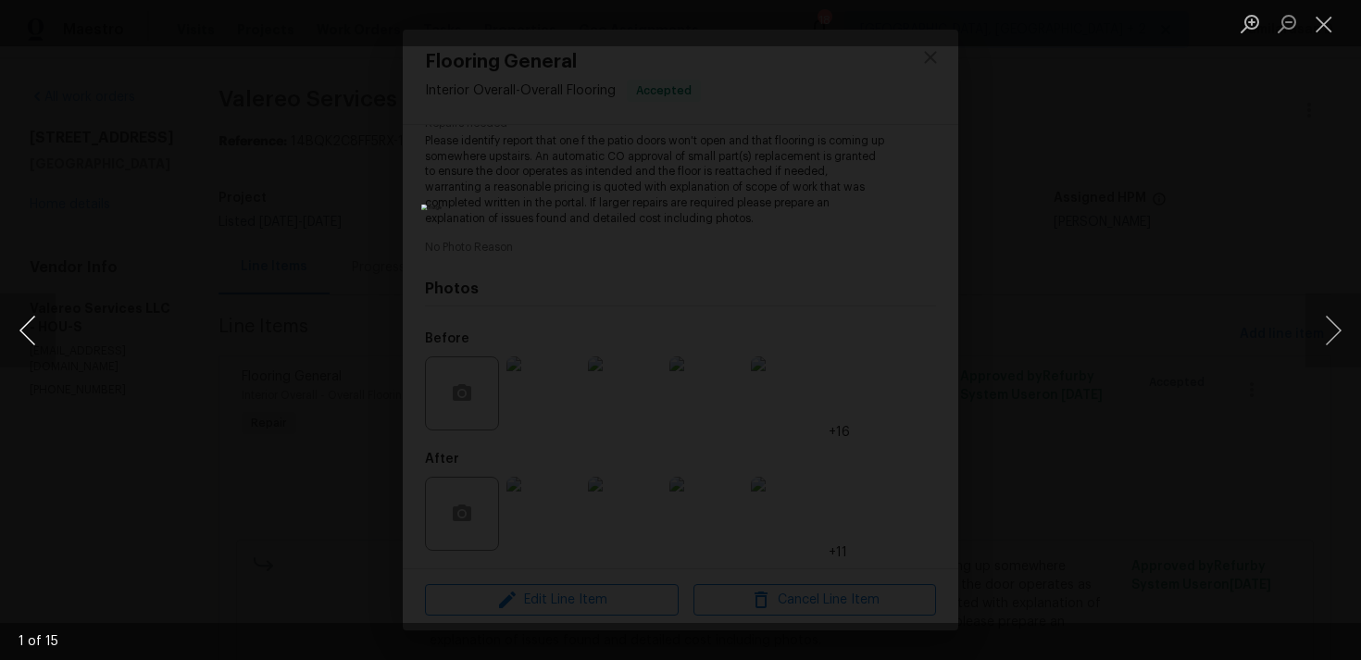
click at [39, 313] on button "Previous image" at bounding box center [28, 331] width 56 height 74
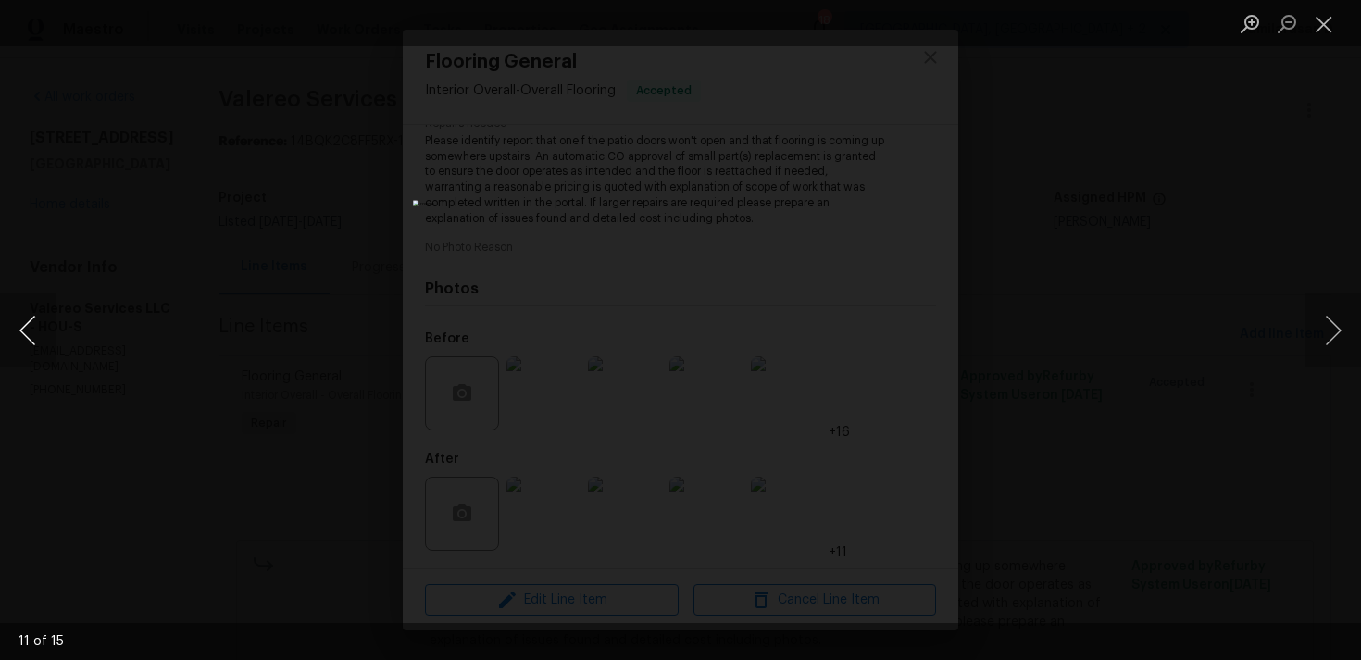
click at [39, 313] on button "Previous image" at bounding box center [28, 331] width 56 height 74
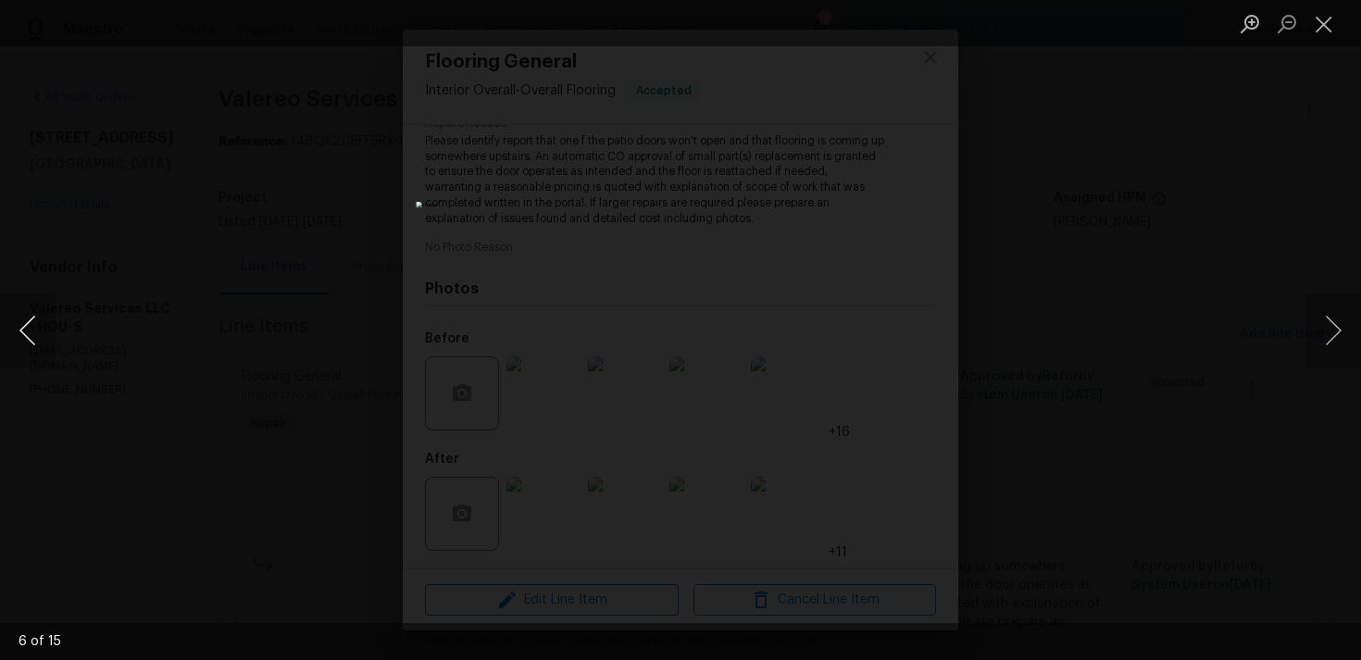
click at [39, 313] on button "Previous image" at bounding box center [28, 331] width 56 height 74
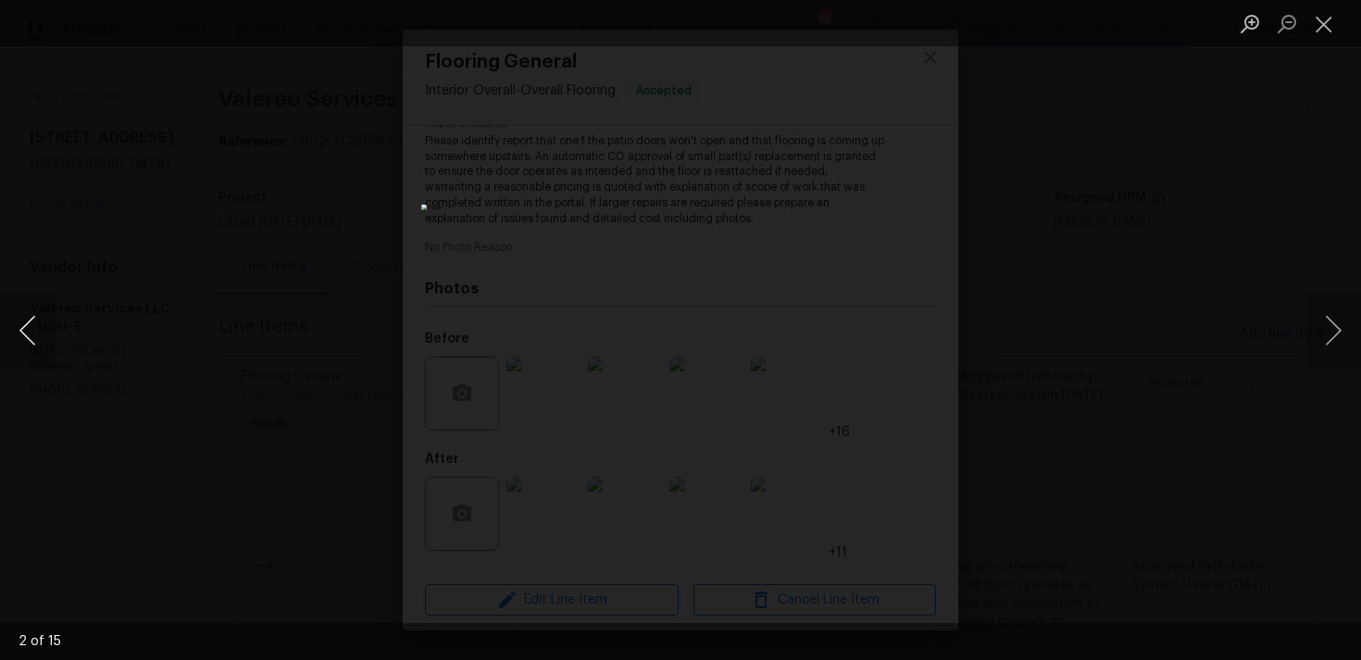
click at [39, 313] on button "Previous image" at bounding box center [28, 331] width 56 height 74
click at [1331, 23] on button "Close lightbox" at bounding box center [1324, 23] width 37 height 32
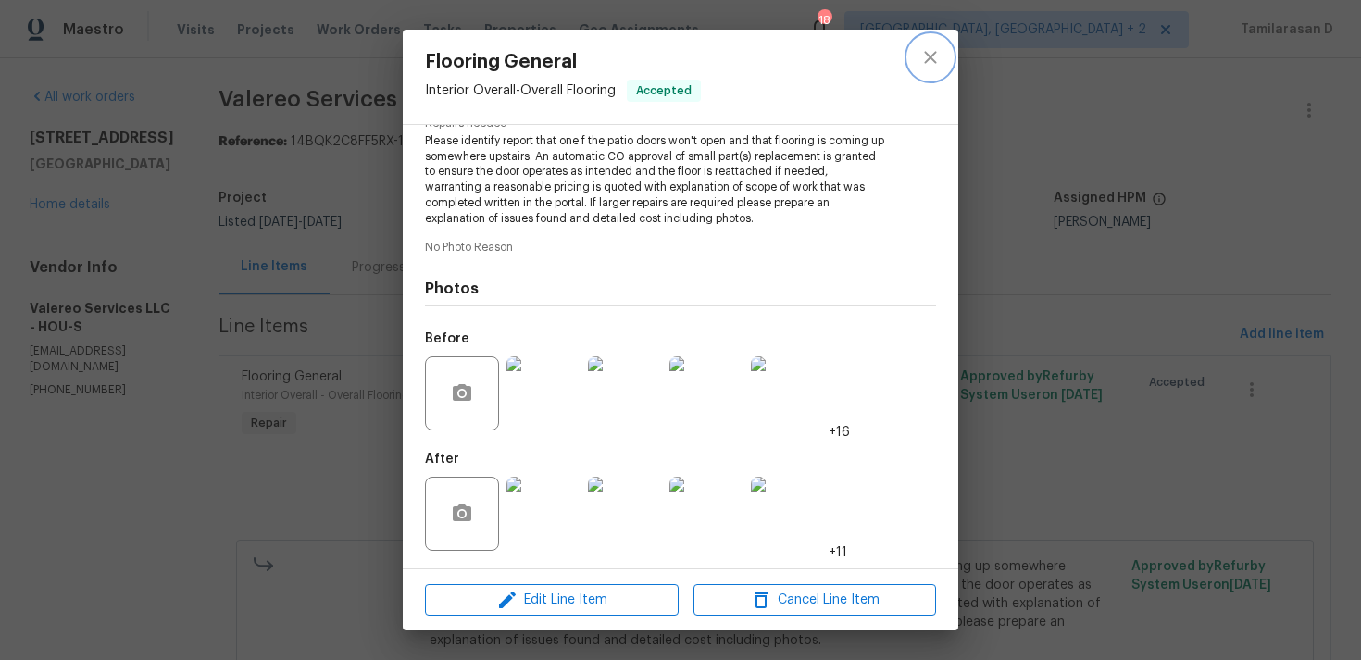
click at [936, 52] on icon "close" at bounding box center [930, 57] width 22 height 22
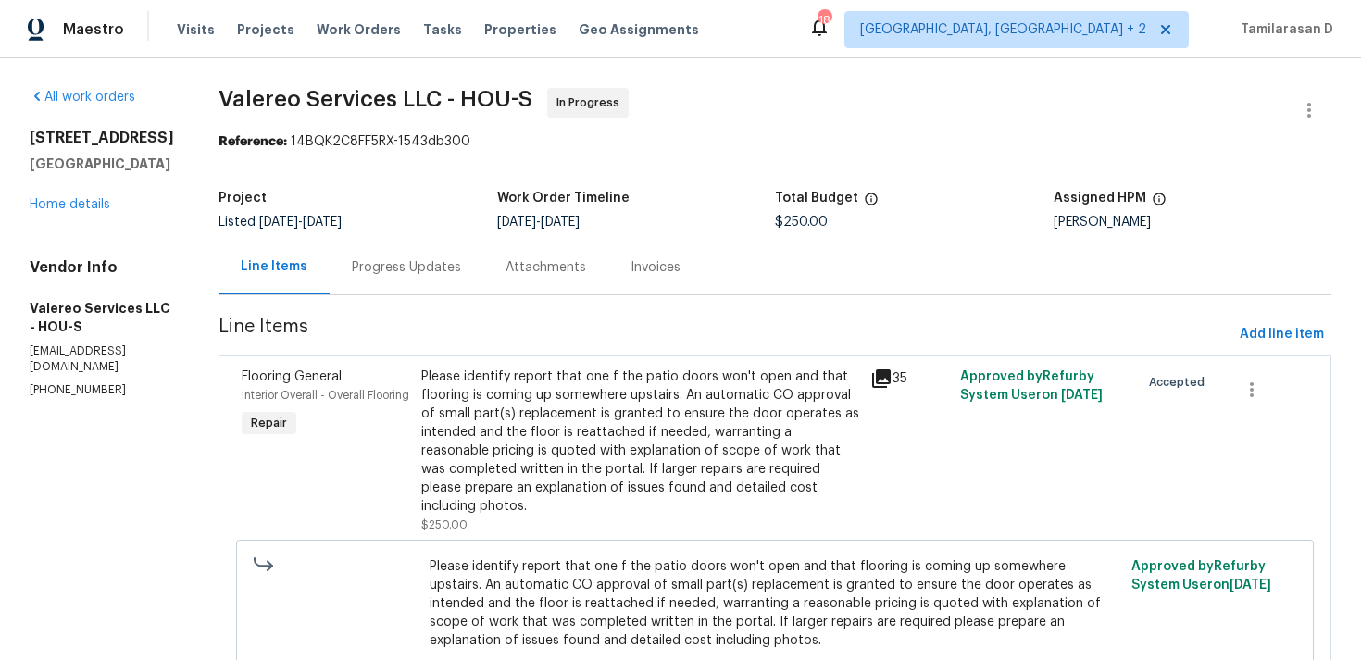
click at [409, 264] on div "Progress Updates" at bounding box center [406, 267] width 109 height 19
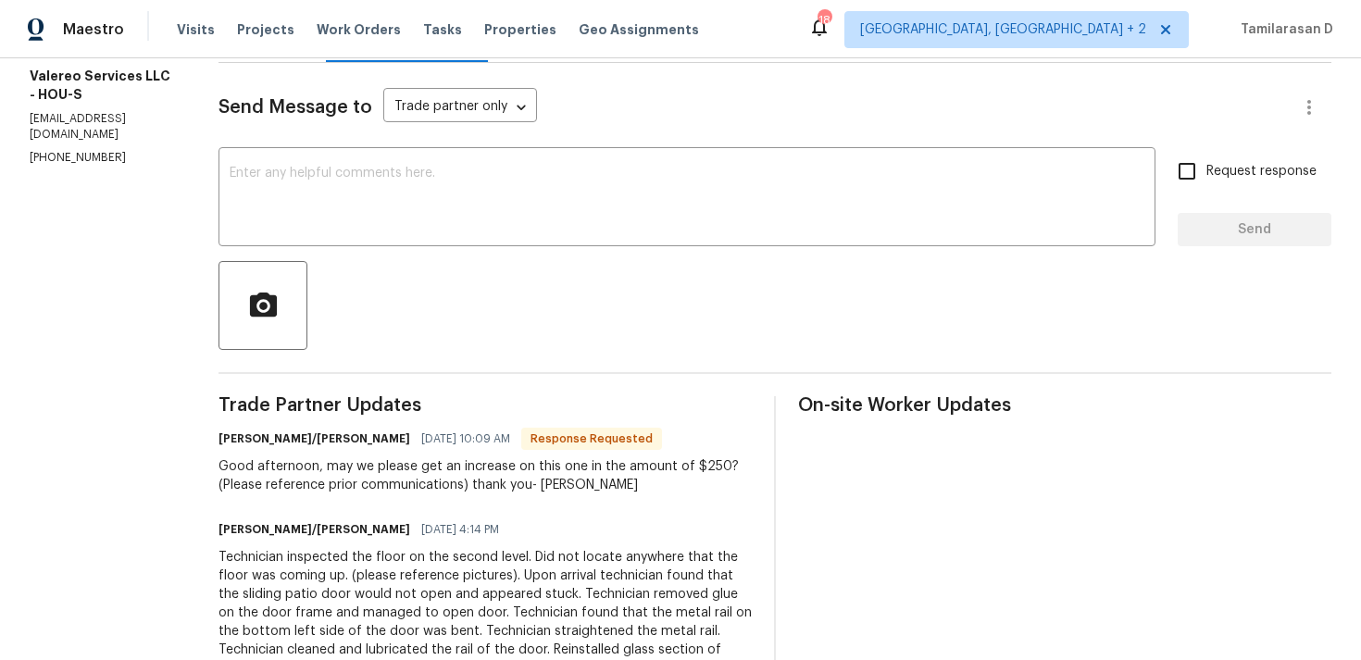
scroll to position [85, 0]
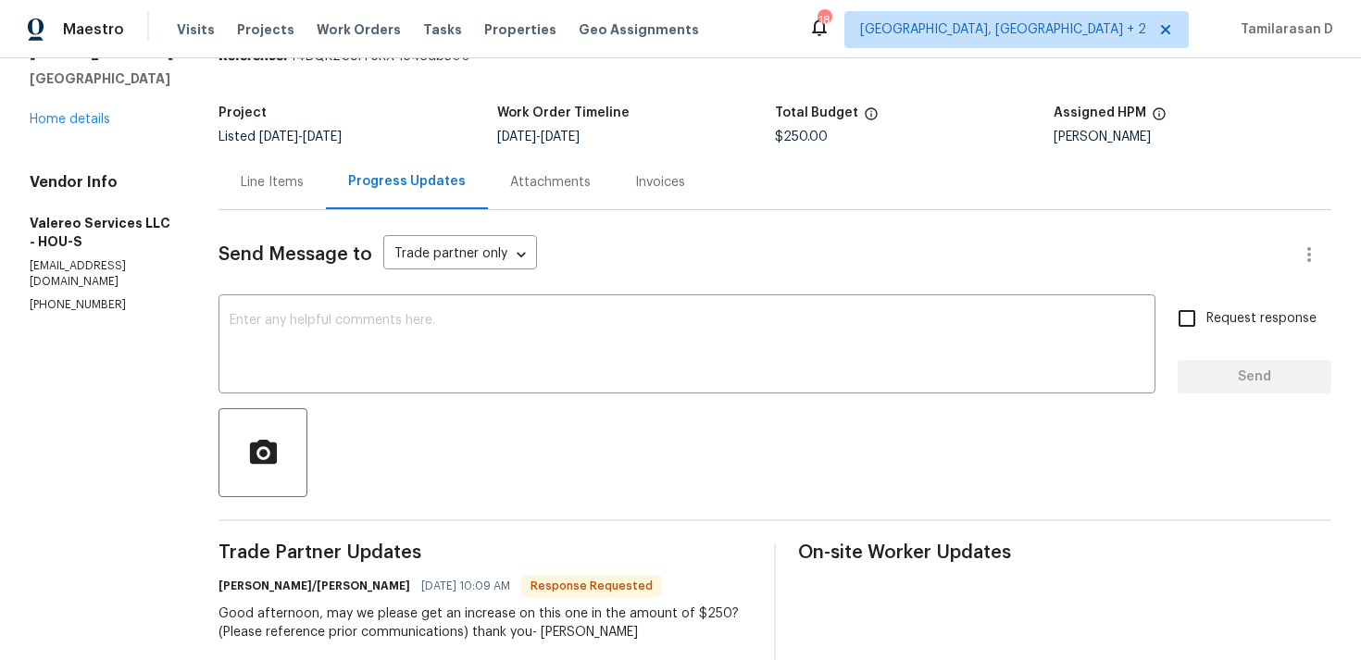
click at [257, 198] on div "Line Items" at bounding box center [272, 182] width 107 height 55
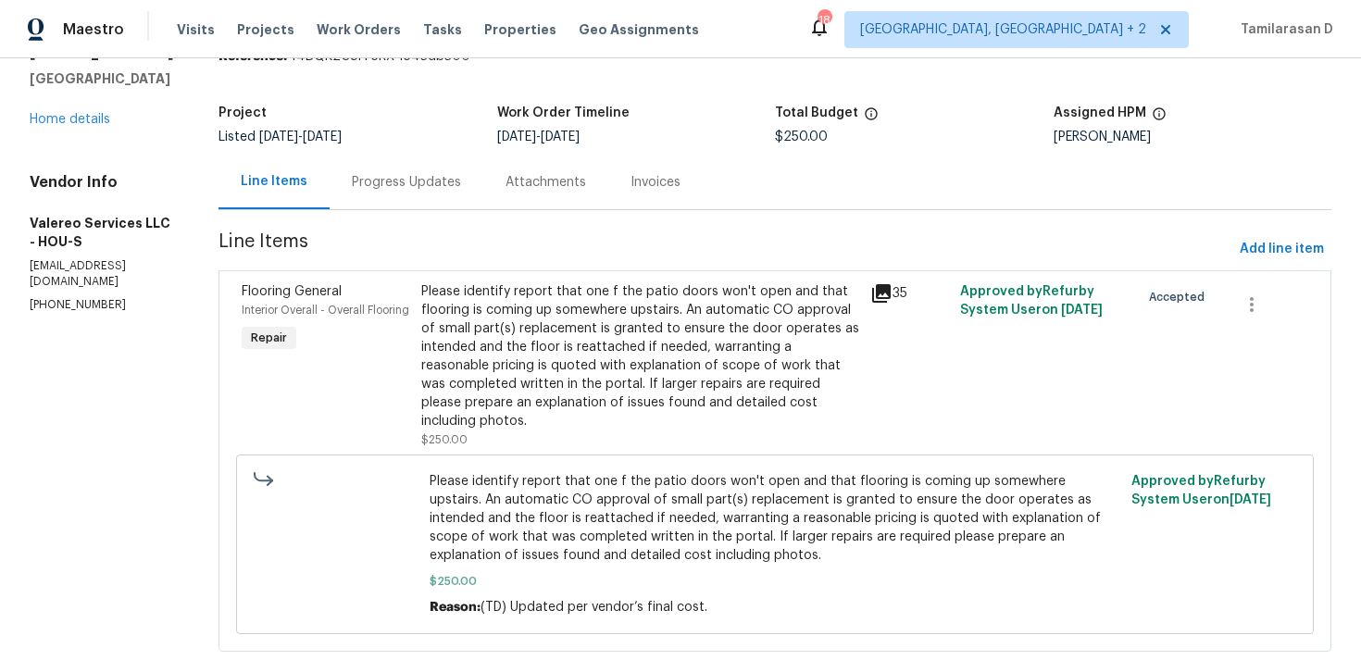
click at [561, 338] on div "Please identify report that one f the patio doors won't open and that flooring …" at bounding box center [640, 356] width 438 height 148
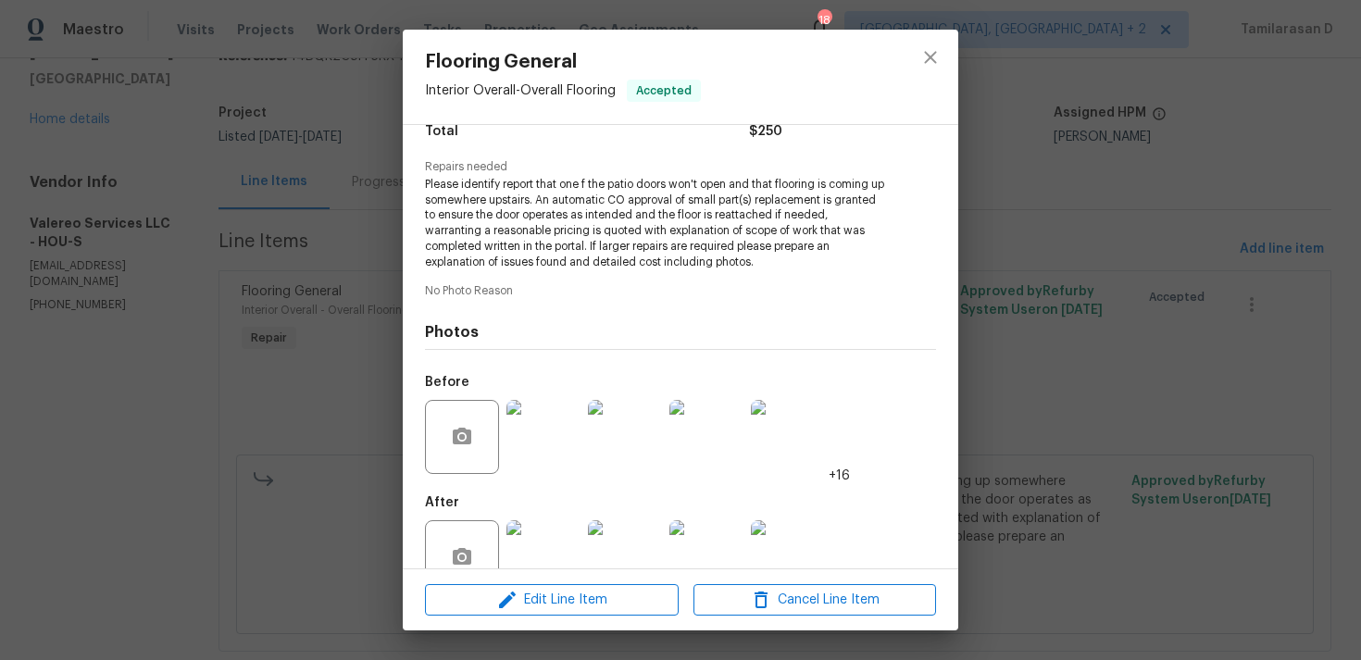
scroll to position [207, 0]
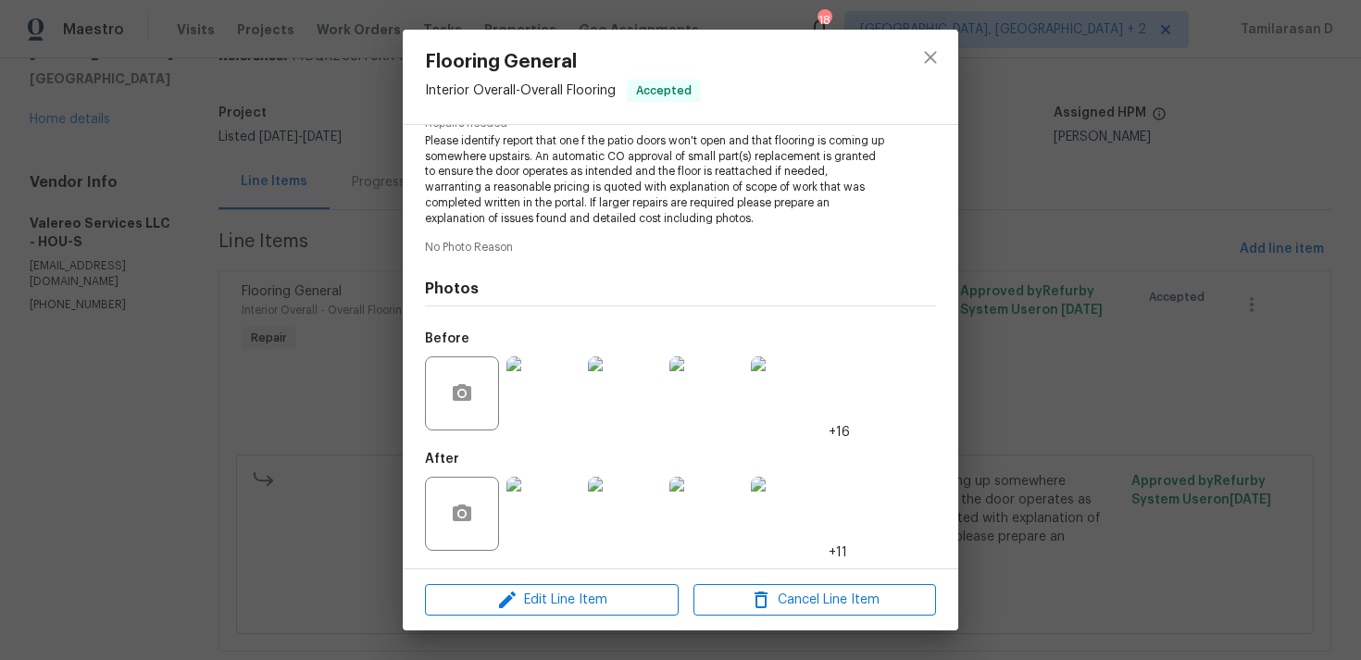
click at [540, 500] on img at bounding box center [543, 514] width 74 height 74
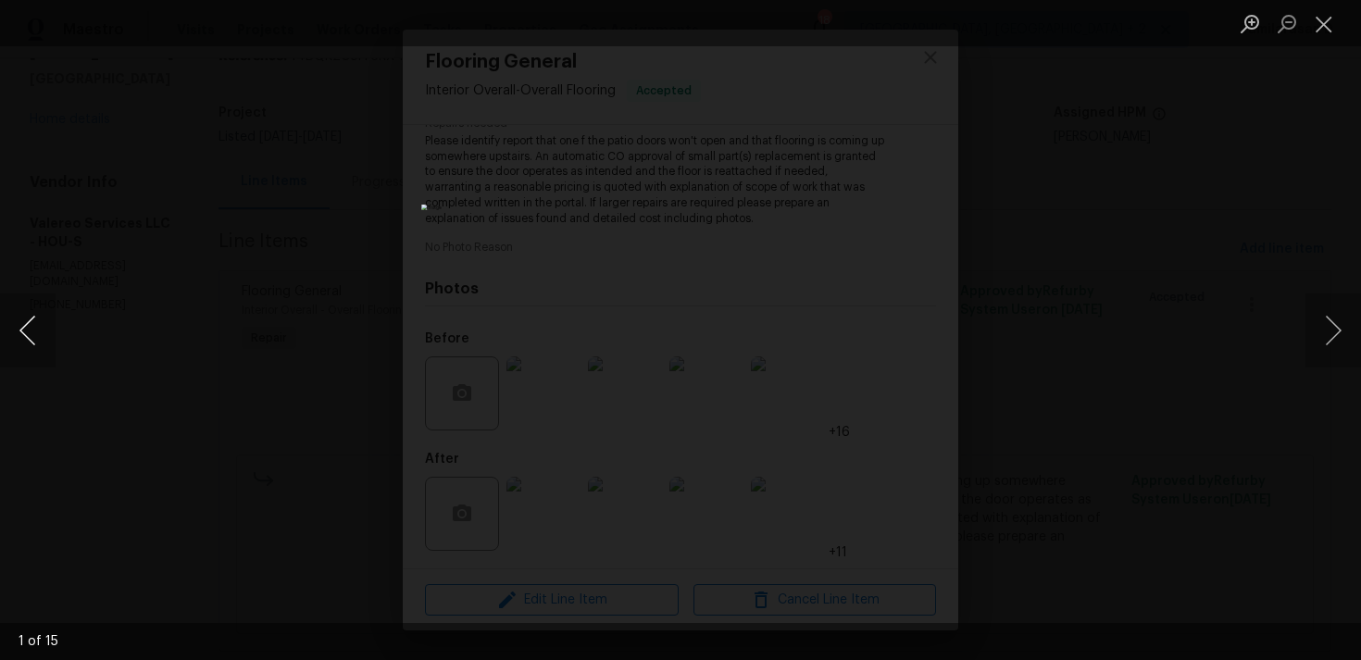
click at [34, 318] on button "Previous image" at bounding box center [28, 331] width 56 height 74
click at [1320, 32] on button "Close lightbox" at bounding box center [1324, 23] width 37 height 32
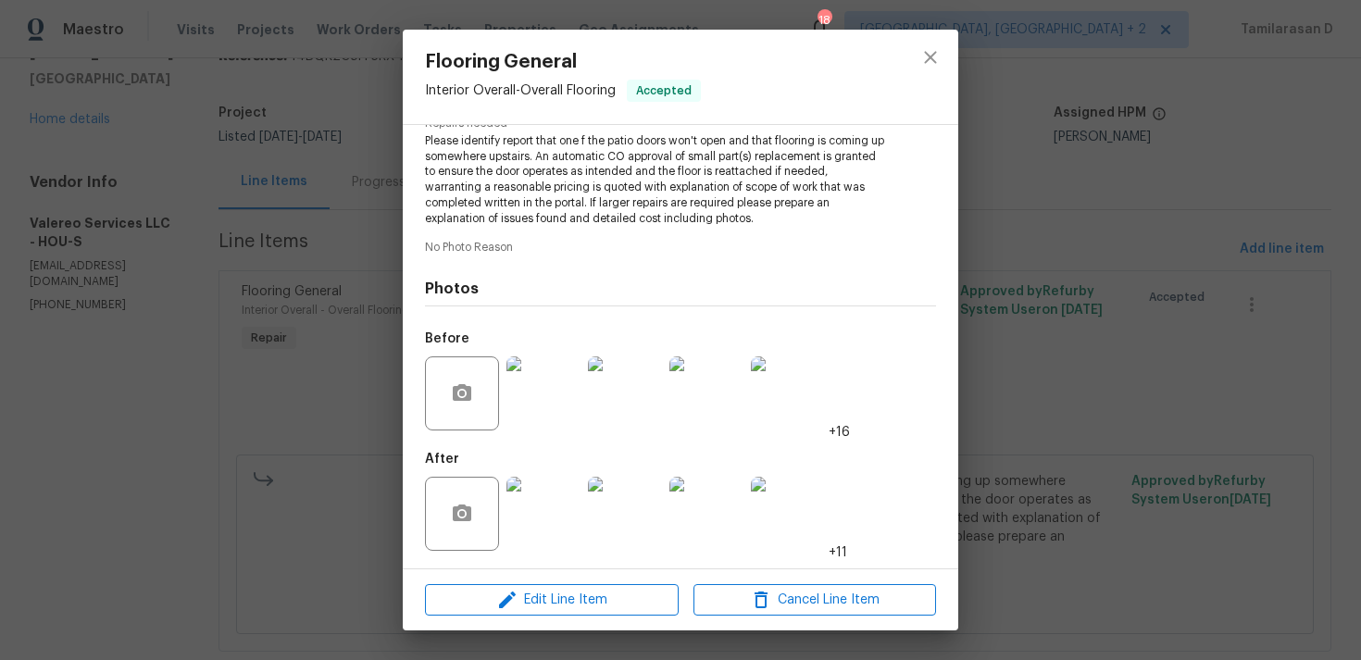
click at [328, 201] on div "Flooring General Interior Overall - Overall Flooring Accepted Vendor Valereo Se…" at bounding box center [680, 330] width 1361 height 660
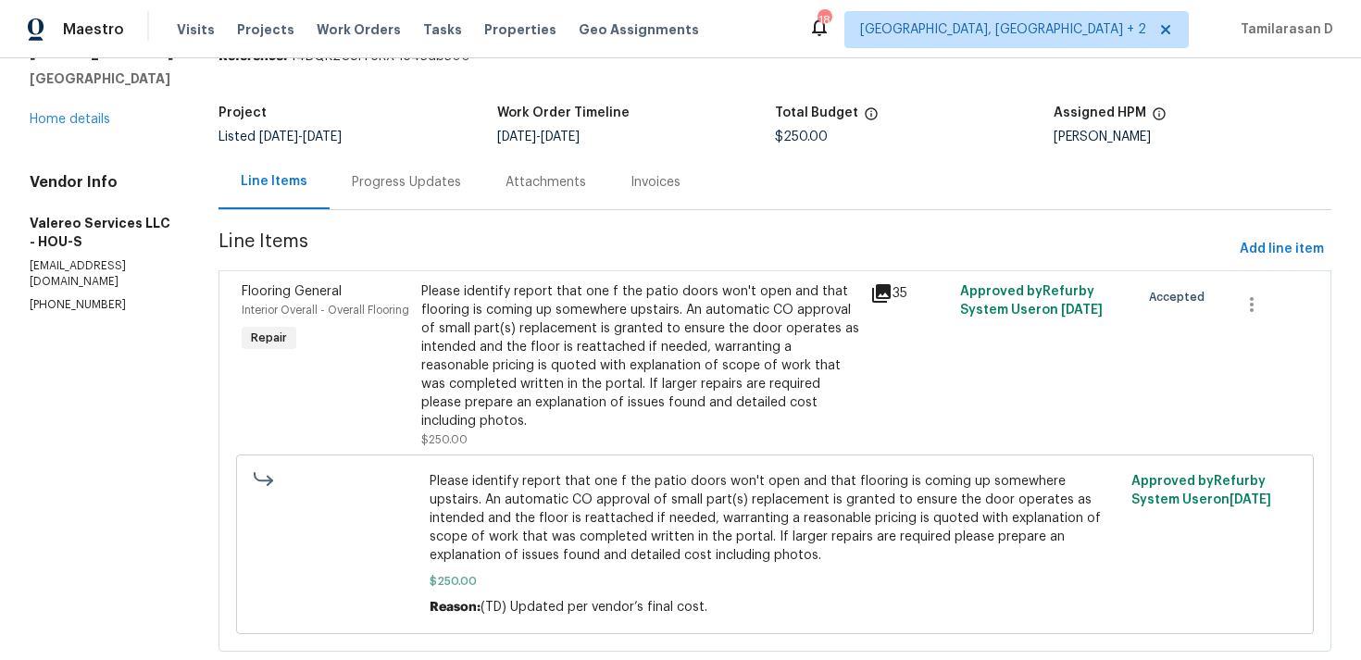
click at [359, 185] on div "Progress Updates" at bounding box center [406, 182] width 109 height 19
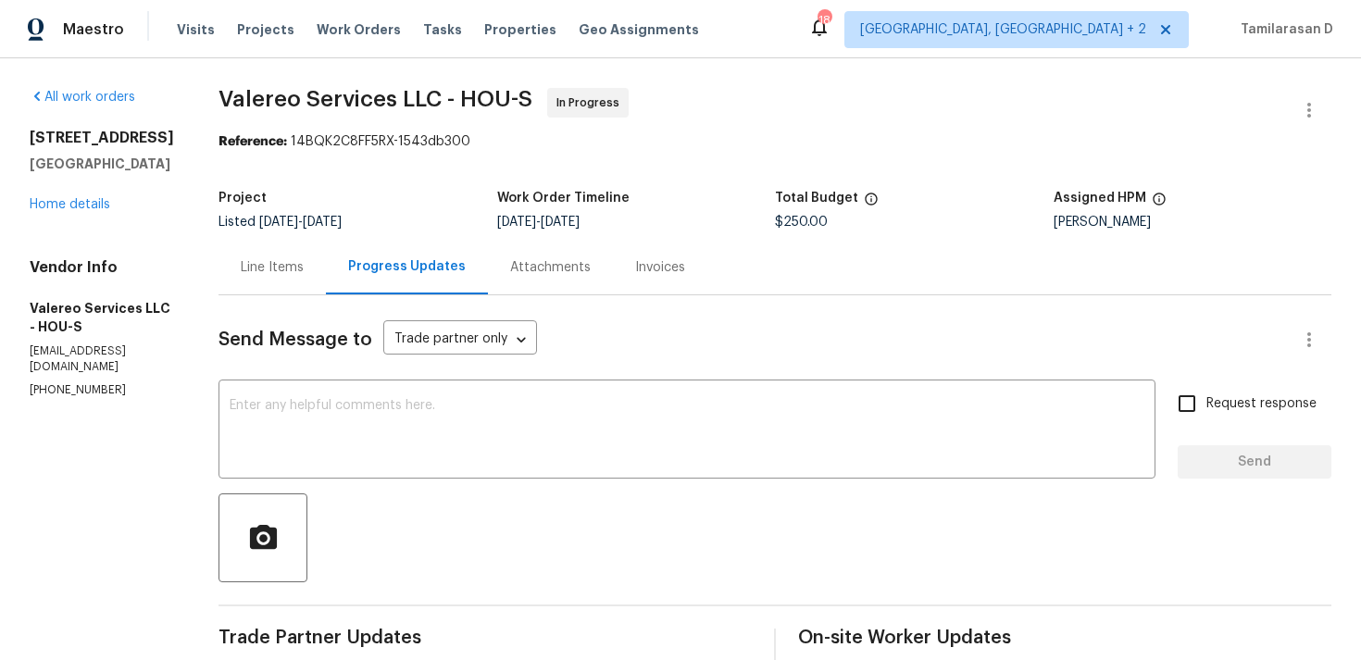
click at [219, 268] on div "Line Items" at bounding box center [272, 267] width 107 height 55
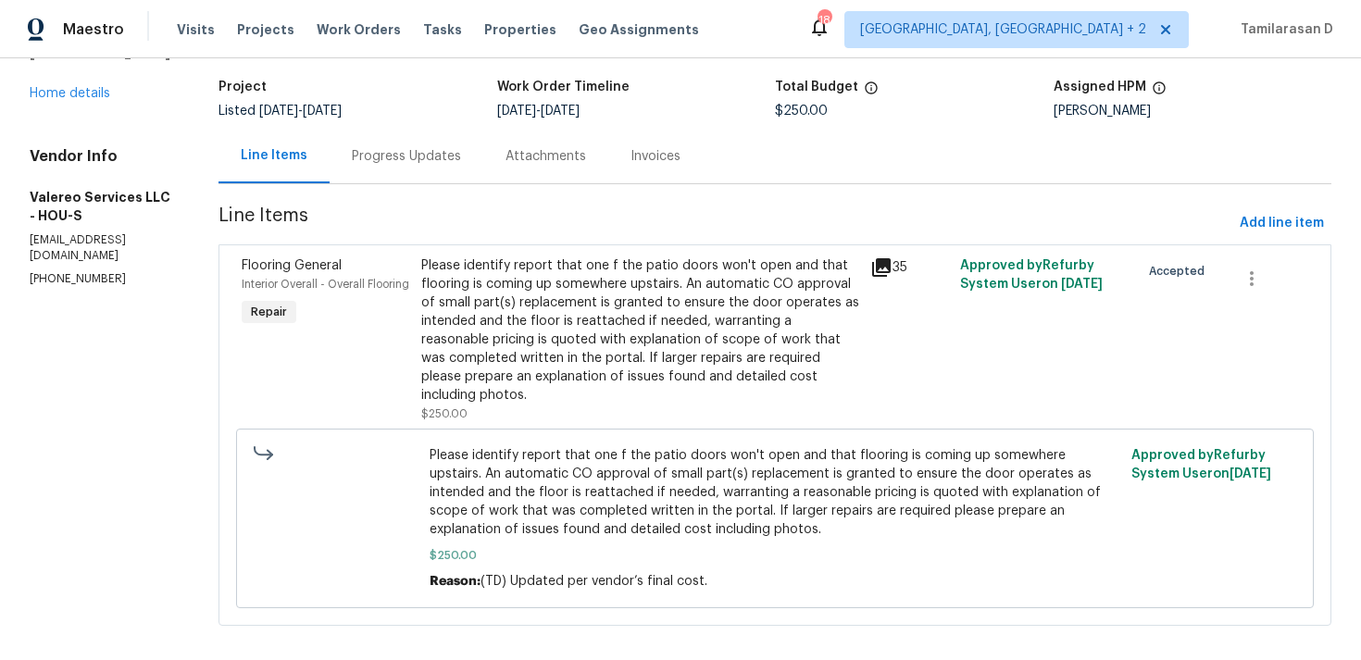
click at [425, 174] on div "Progress Updates" at bounding box center [407, 156] width 154 height 55
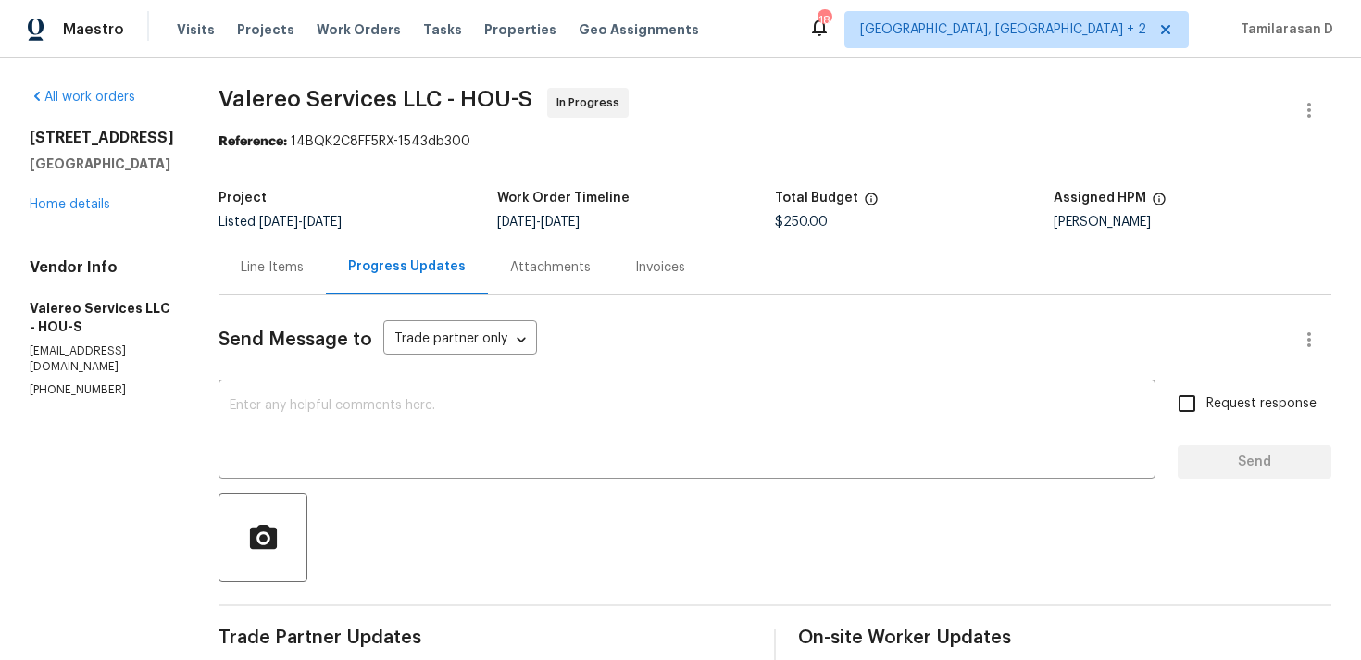
click at [273, 289] on div "Line Items" at bounding box center [272, 267] width 107 height 55
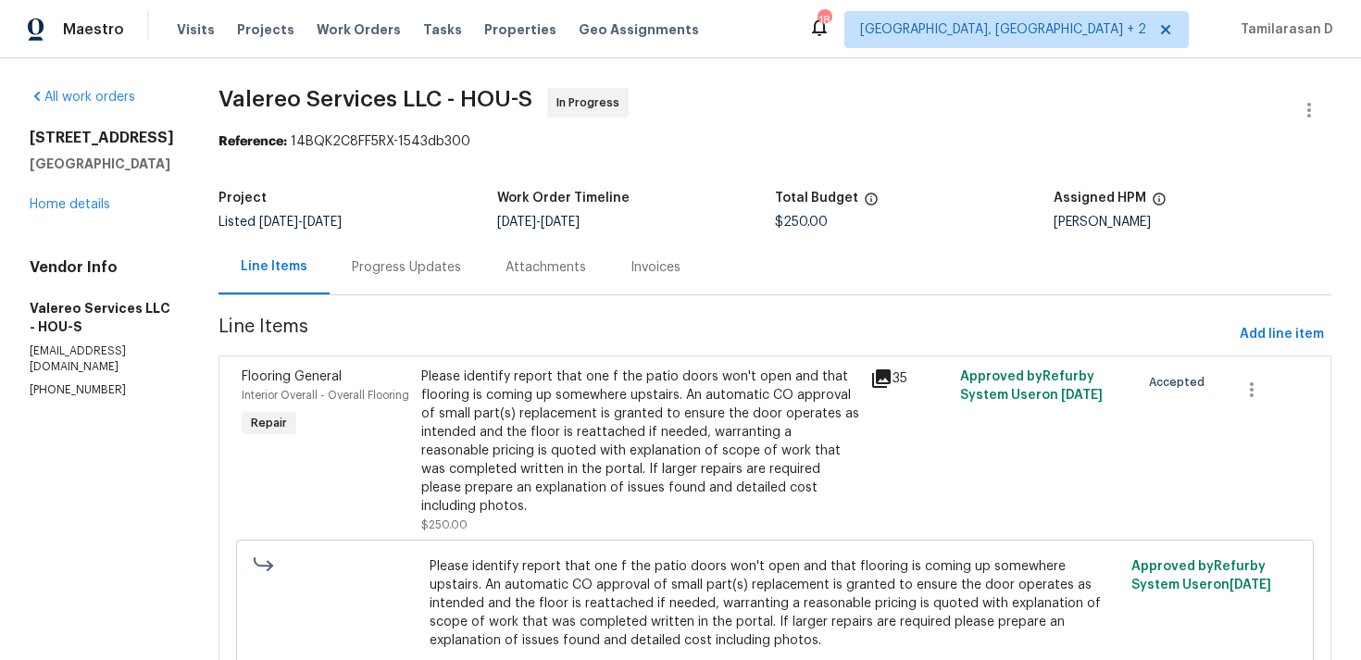
click at [410, 283] on div "Progress Updates" at bounding box center [407, 267] width 154 height 55
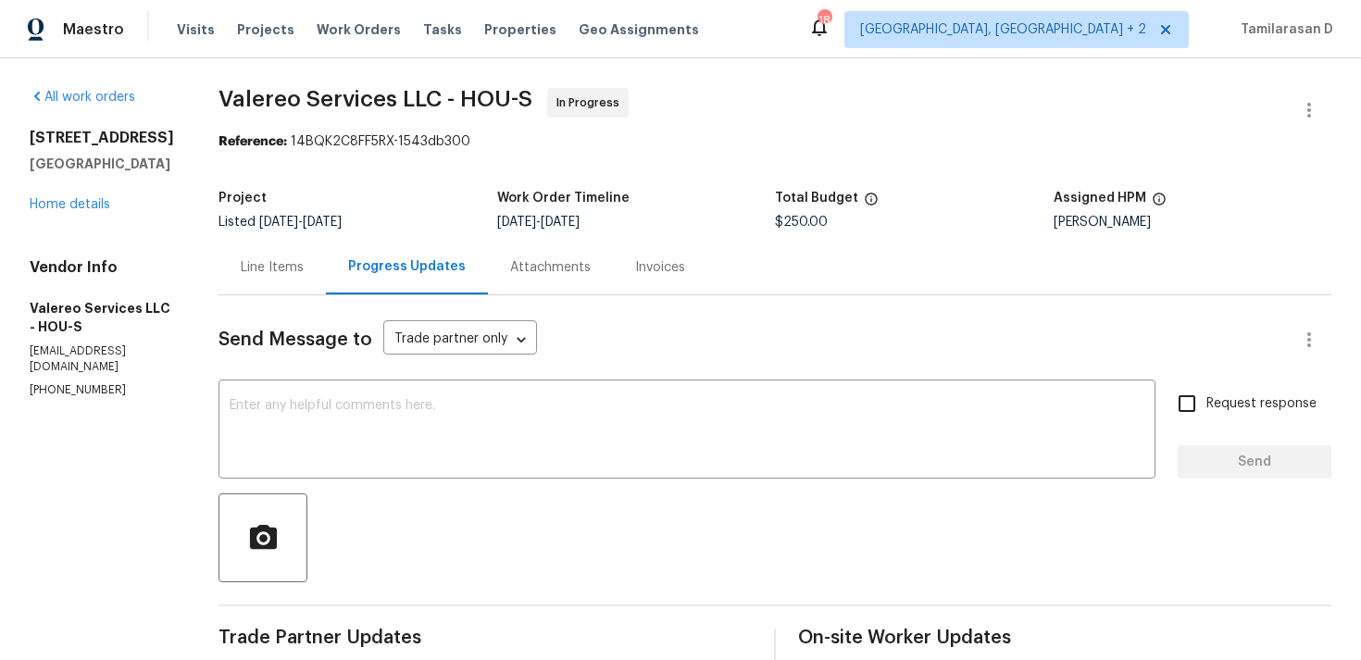
click at [285, 259] on div "Line Items" at bounding box center [272, 267] width 63 height 19
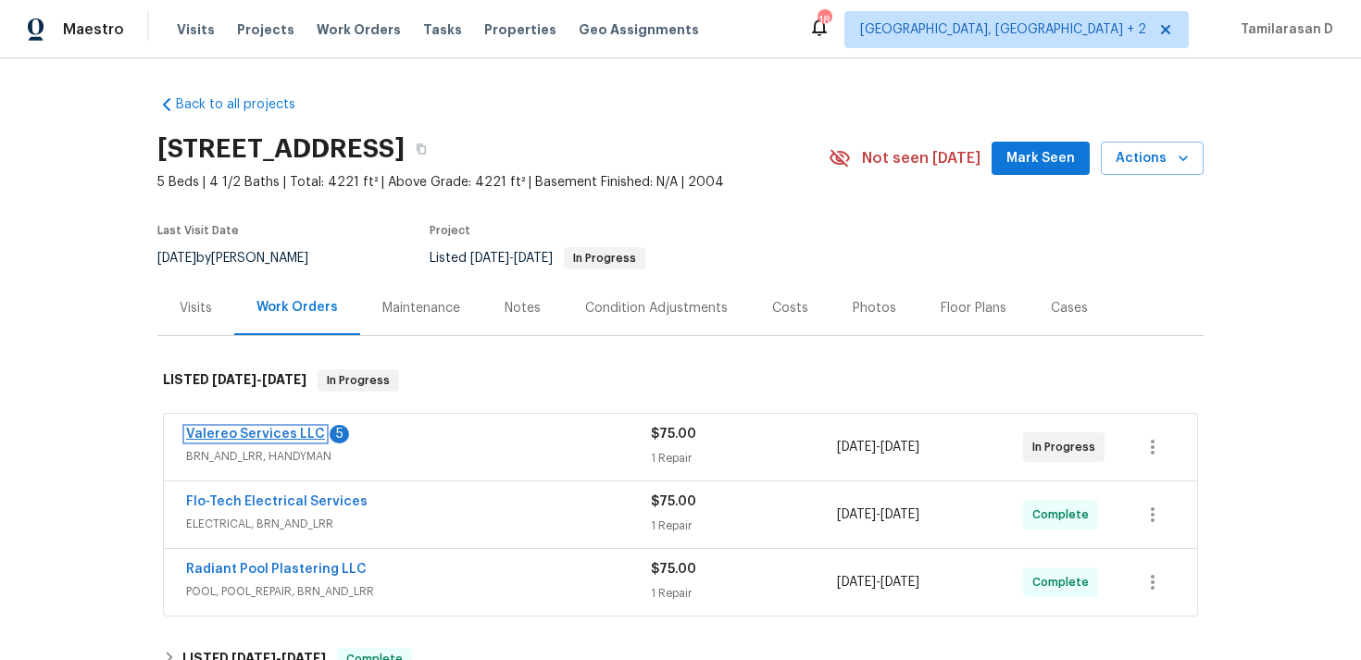
click at [253, 431] on link "Valereo Services LLC" at bounding box center [255, 434] width 139 height 13
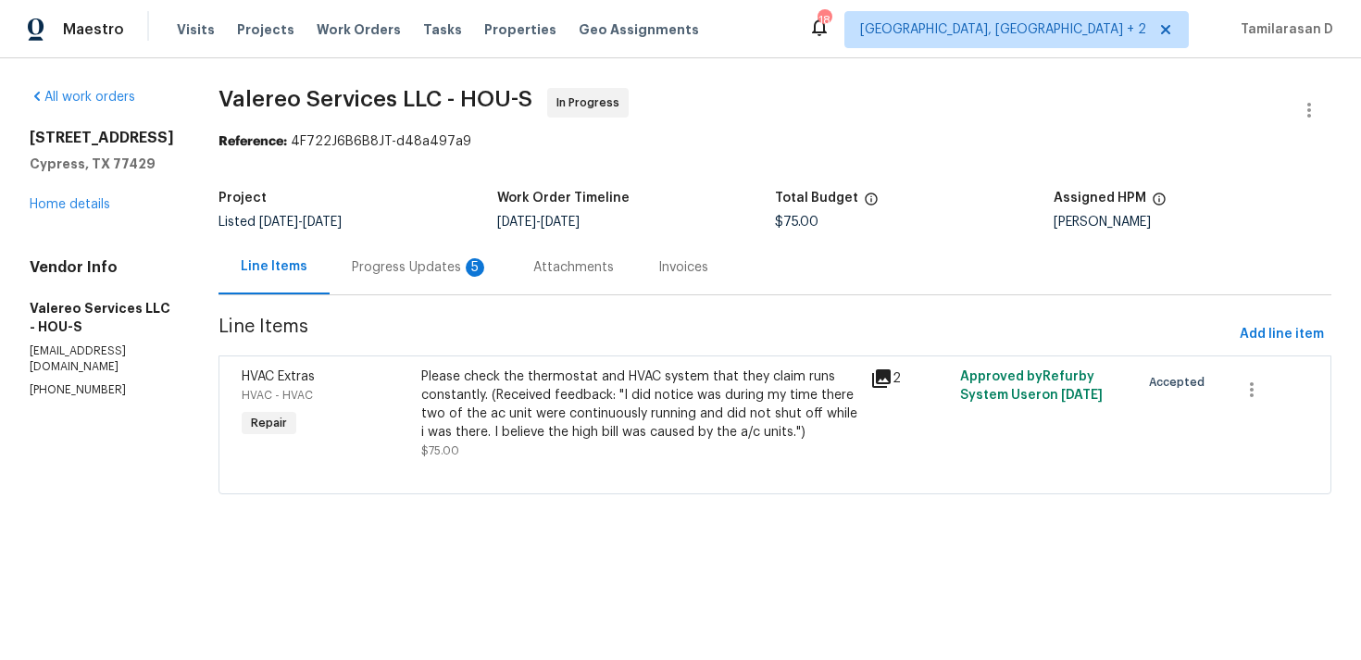
click at [416, 280] on div "Progress Updates 5" at bounding box center [420, 267] width 181 height 55
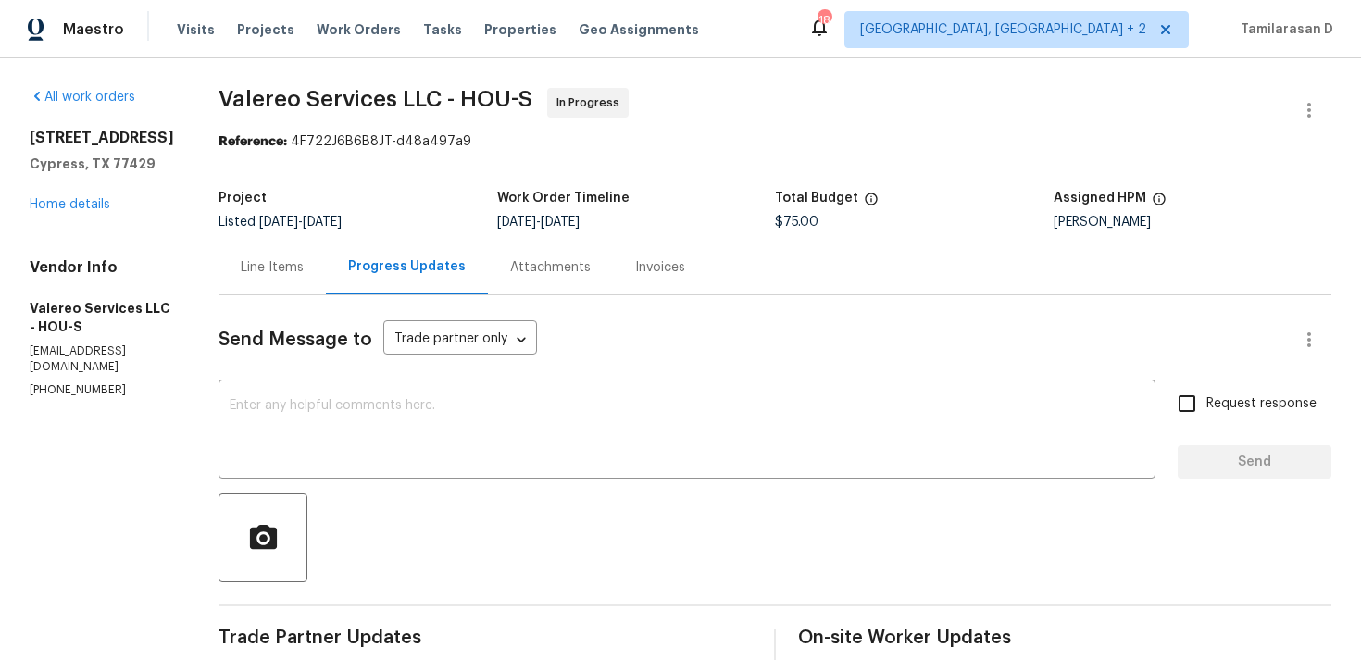
click at [251, 263] on div "Line Items" at bounding box center [272, 267] width 63 height 19
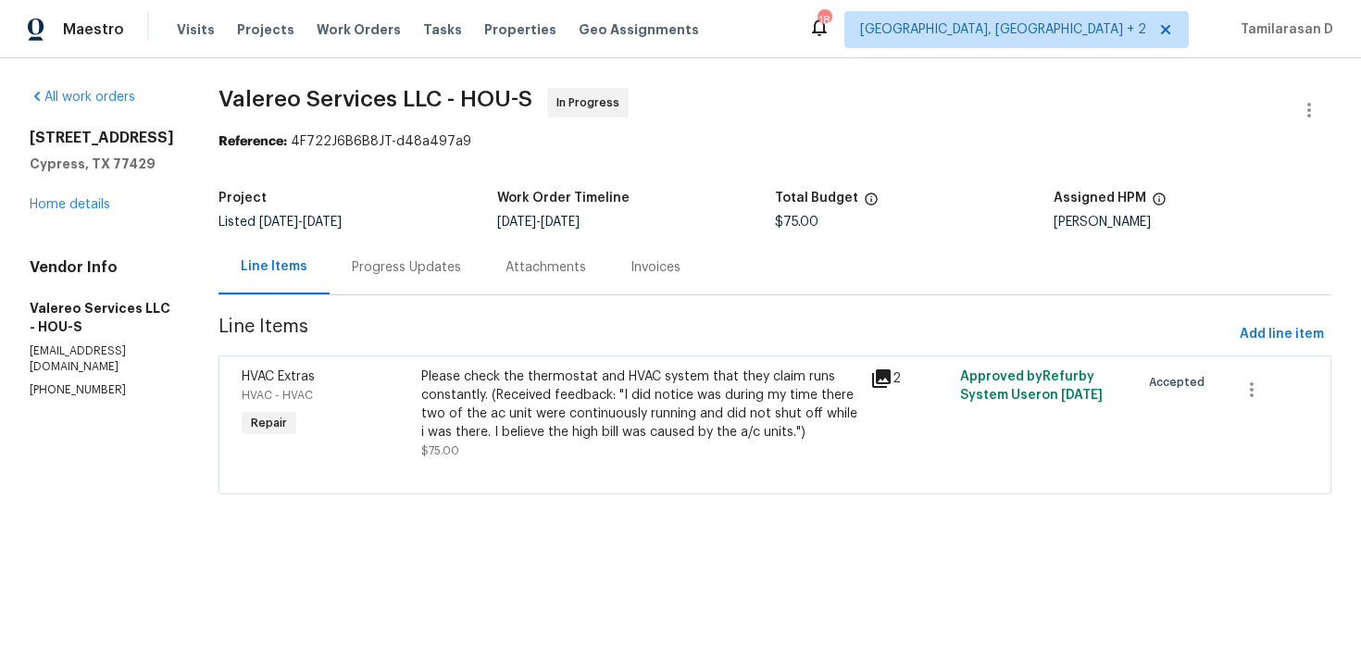
click at [421, 308] on section "Valereo Services LLC - HOU-S In Progress Reference: 4F722J6B6B8JT-d48a497a9 Pro…" at bounding box center [775, 302] width 1113 height 429
click at [400, 273] on div "Progress Updates" at bounding box center [406, 267] width 109 height 19
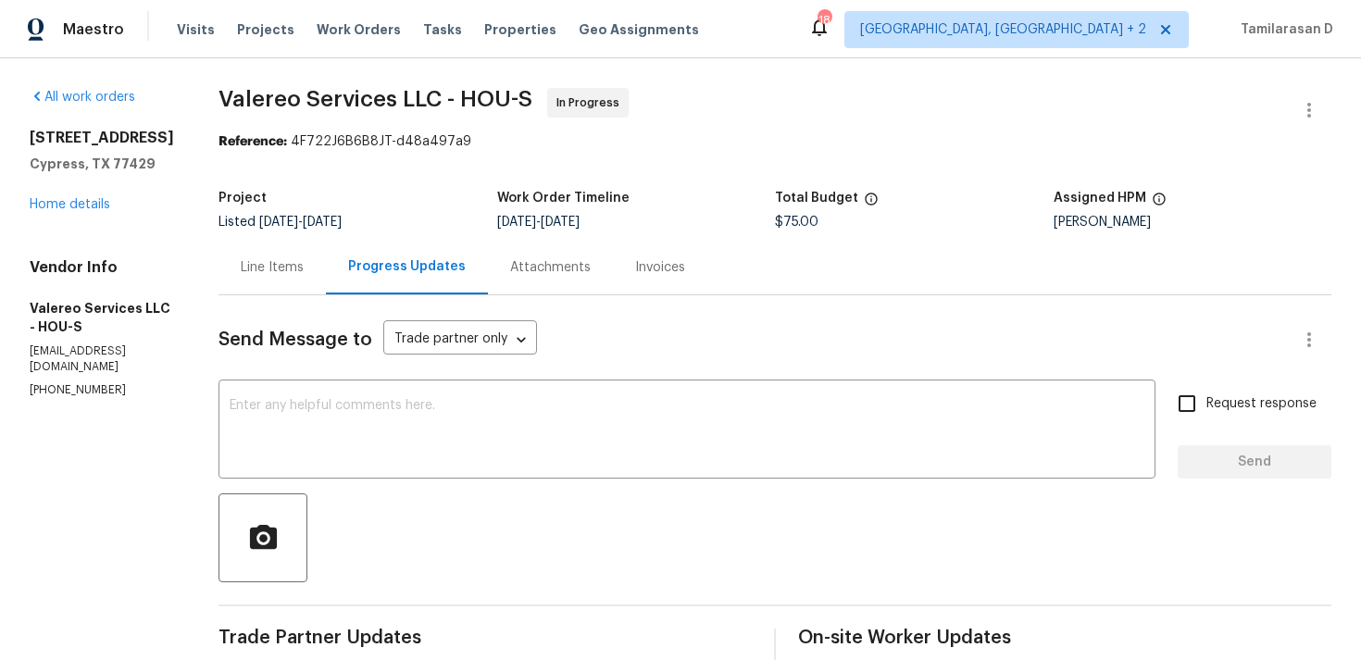
click at [267, 243] on div "Line Items" at bounding box center [272, 267] width 107 height 55
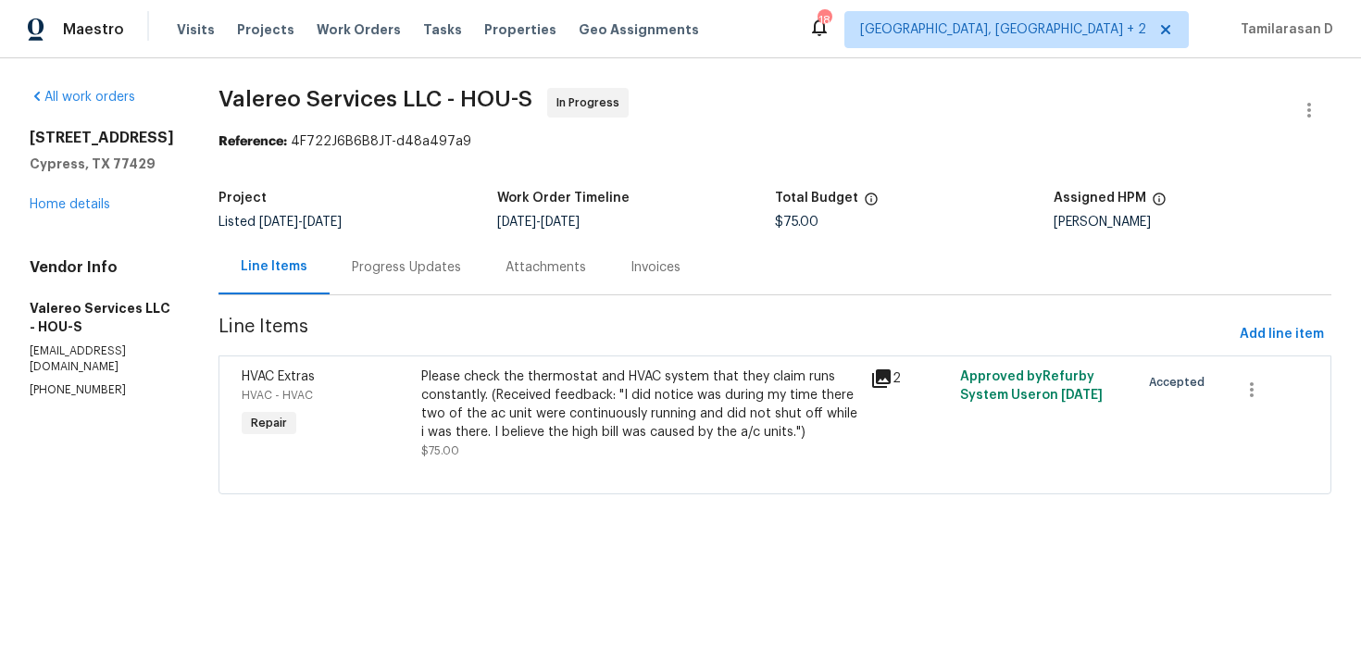
click at [556, 399] on div "Please check the thermostat and HVAC system that they claim runs constantly. (R…" at bounding box center [640, 405] width 438 height 74
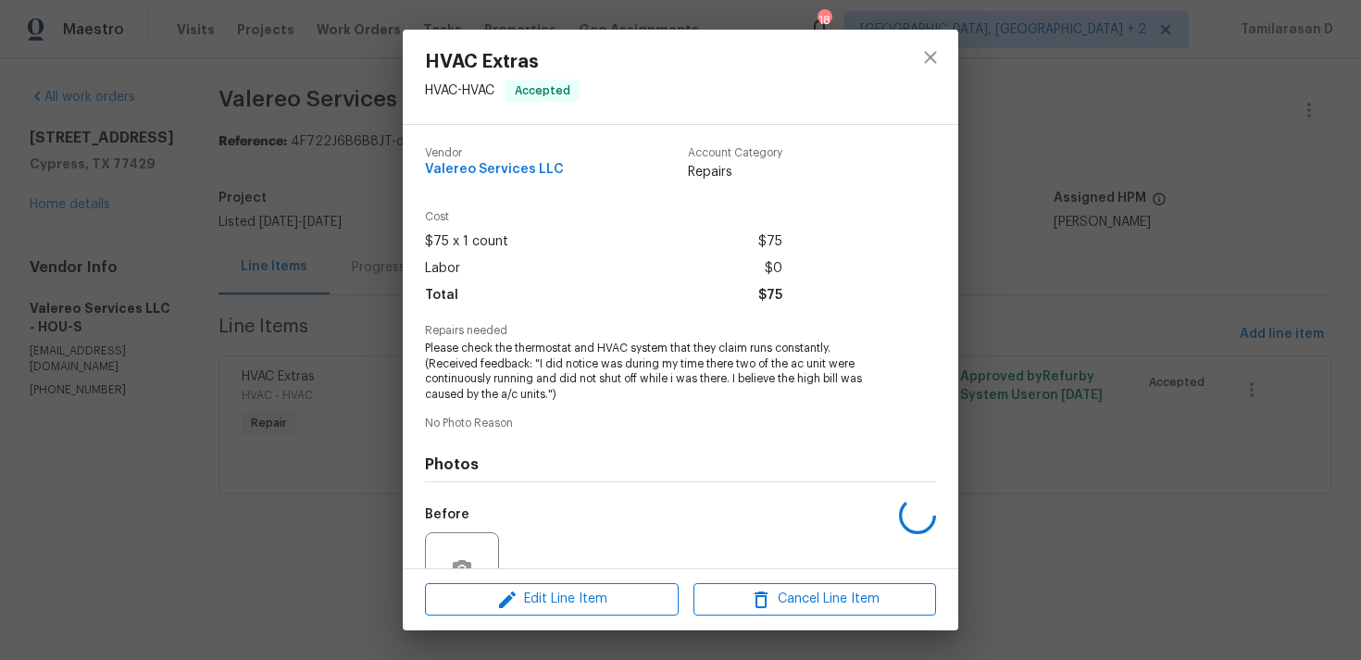
scroll to position [177, 0]
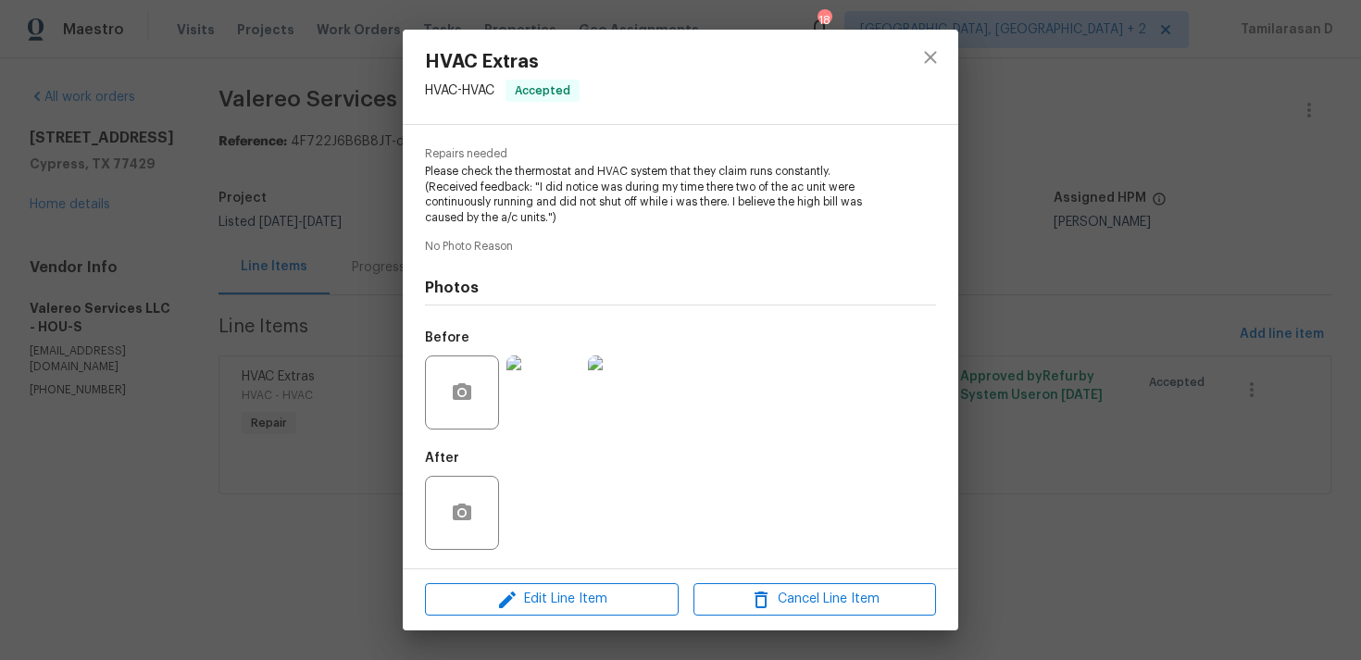
click at [330, 326] on div "HVAC Extras HVAC - HVAC Accepted Vendor Valereo Services LLC Account Category R…" at bounding box center [680, 330] width 1361 height 660
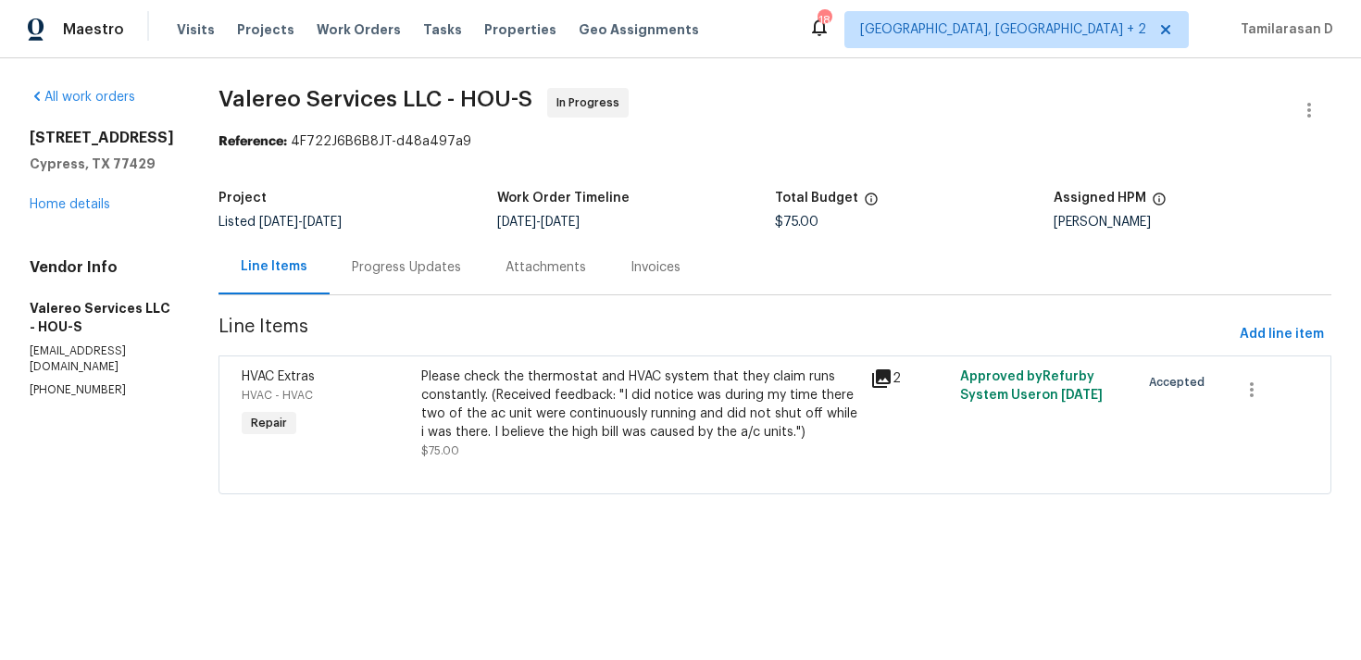
click at [356, 276] on div "Progress Updates" at bounding box center [406, 267] width 109 height 19
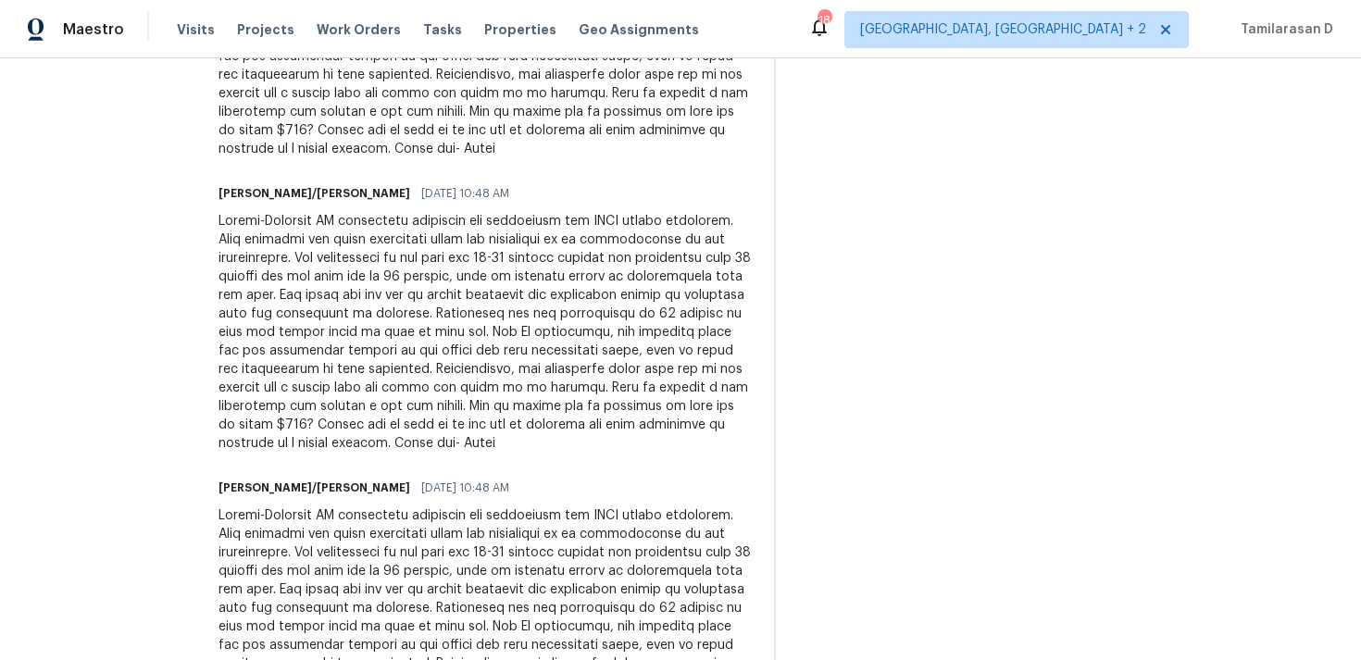
scroll to position [831, 0]
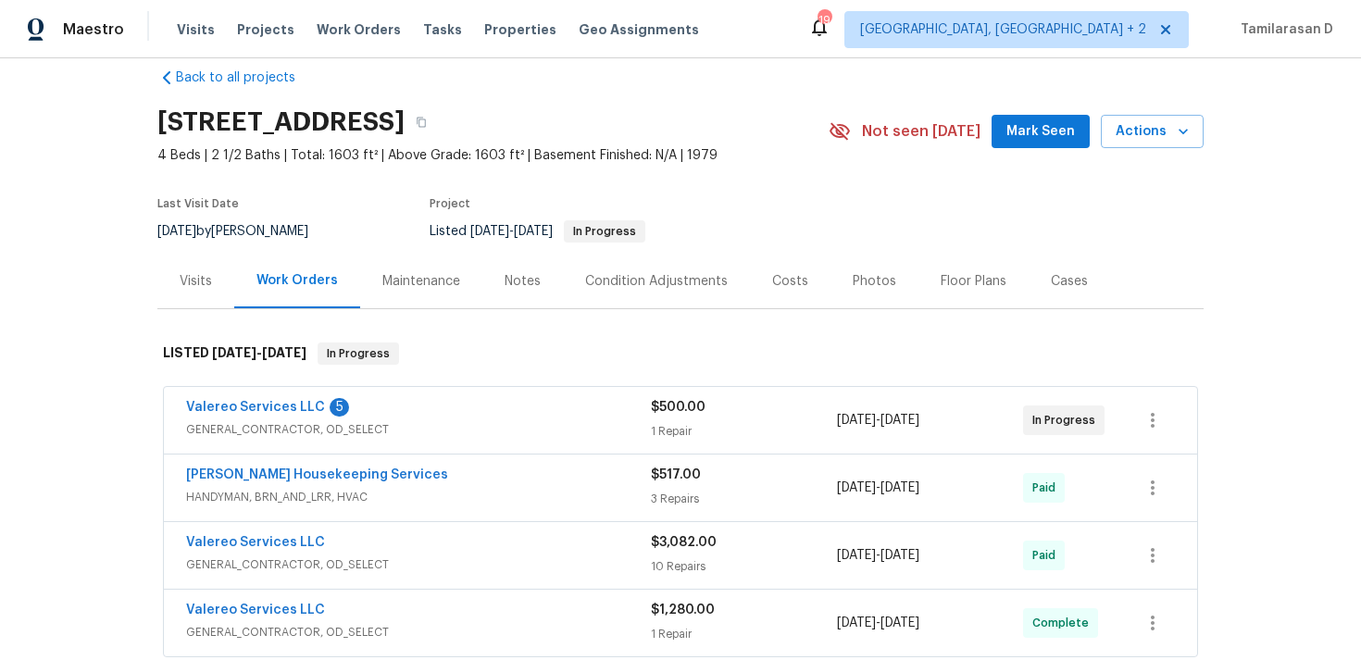
scroll to position [30, 0]
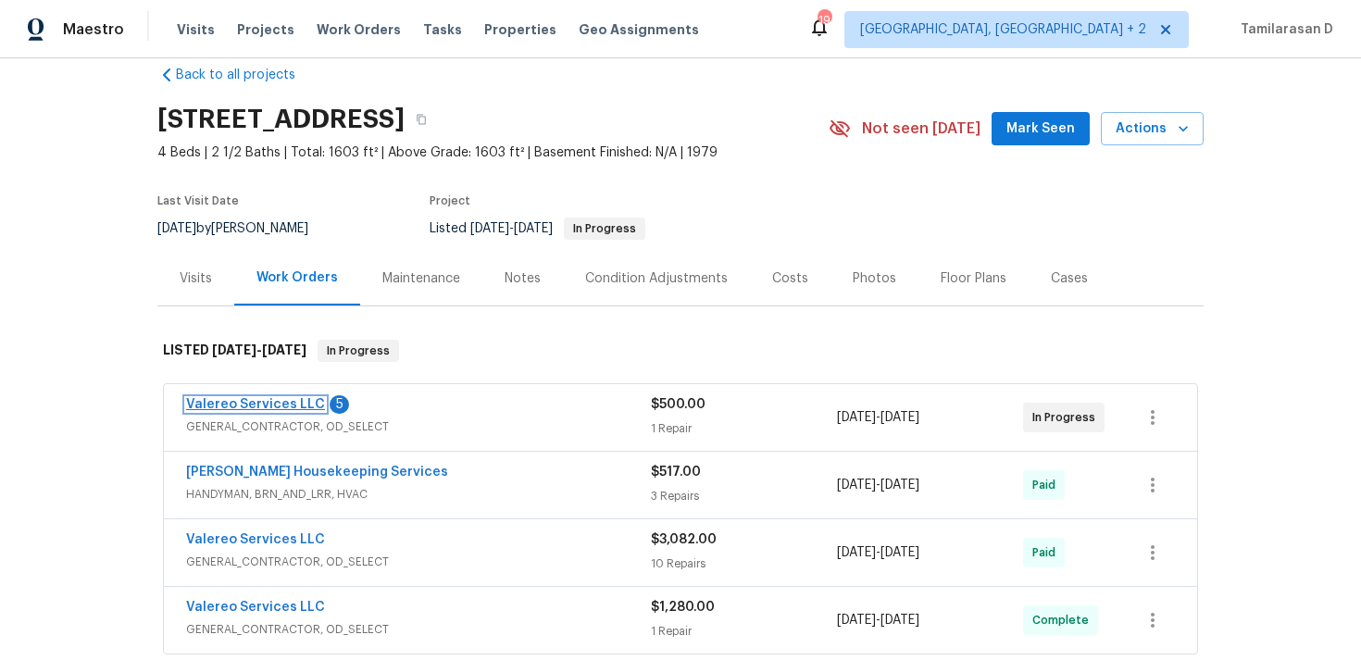
click at [262, 409] on link "Valereo Services LLC" at bounding box center [255, 404] width 139 height 13
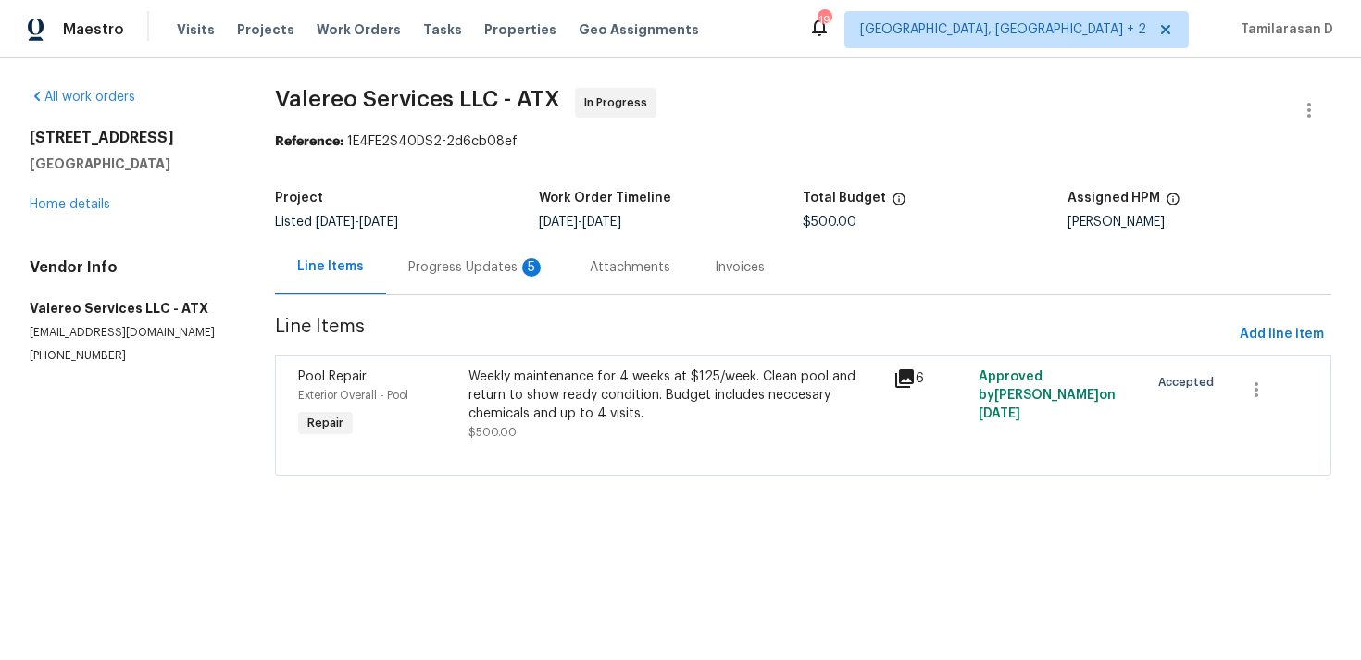
click at [456, 262] on div "Progress Updates 5" at bounding box center [476, 267] width 137 height 19
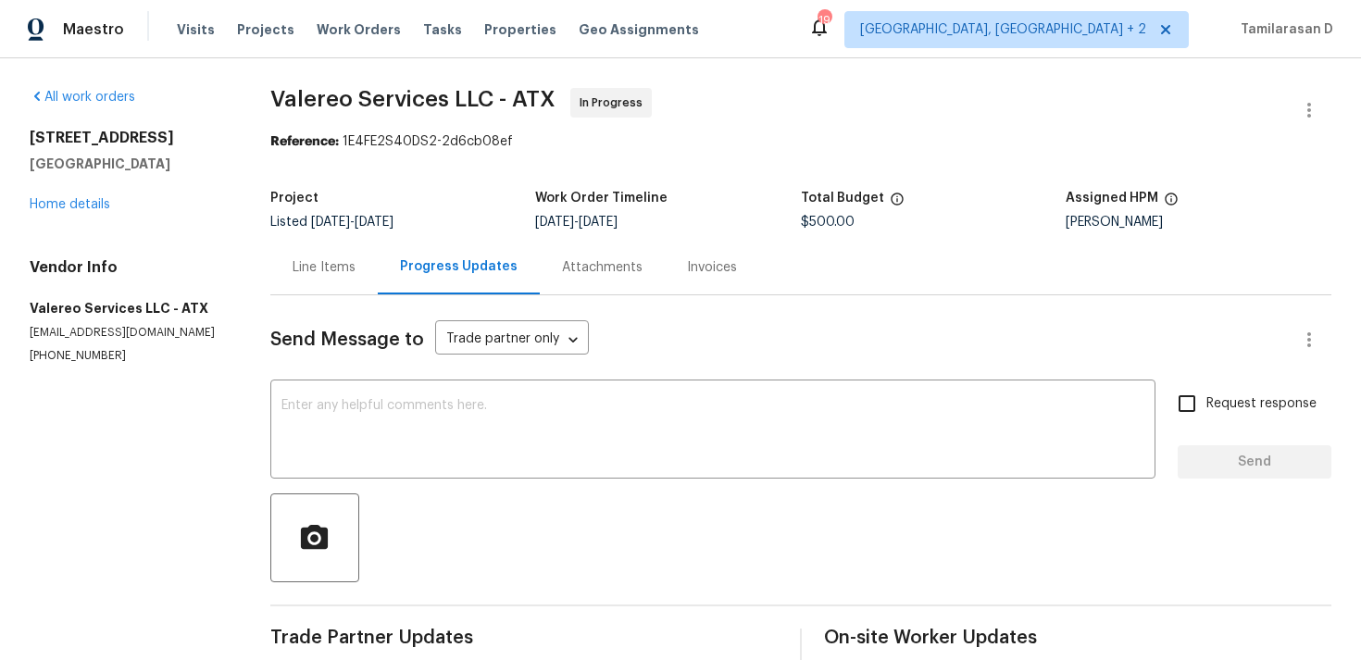
click at [353, 277] on div "Line Items" at bounding box center [323, 267] width 107 height 55
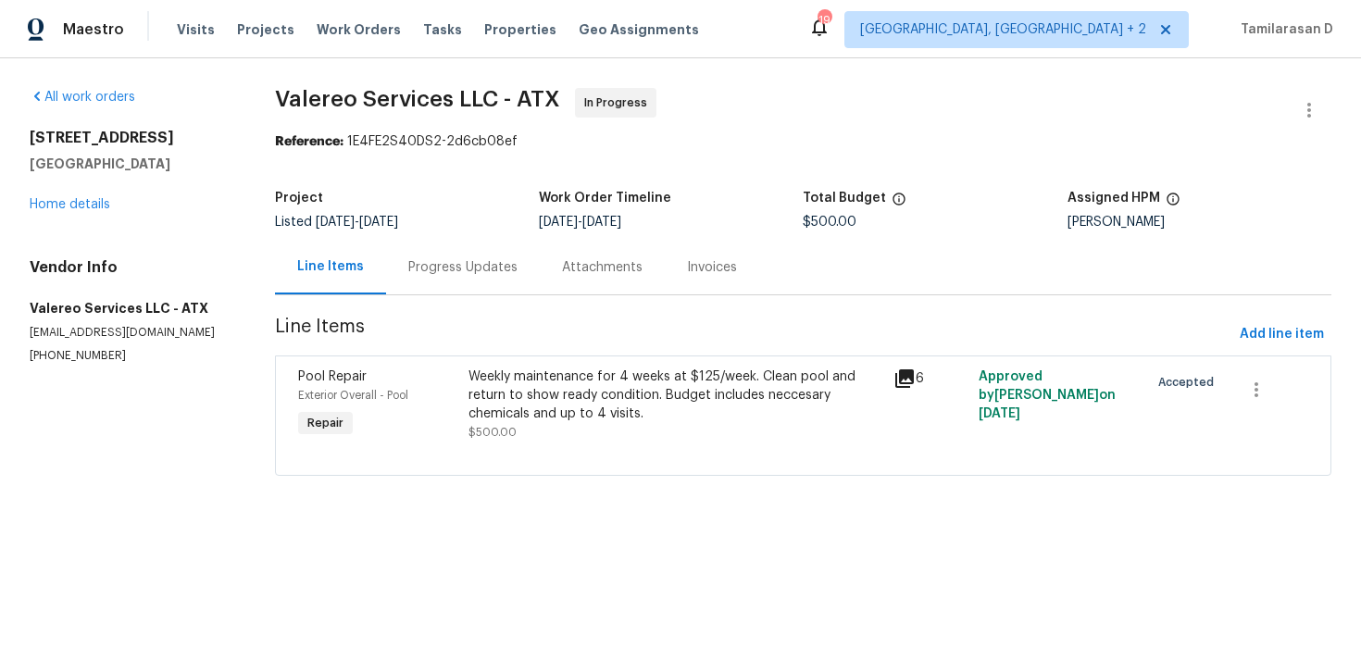
click at [607, 410] on div "Weekly maintenance for 4 weeks at $125/week. Clean pool and return to show read…" at bounding box center [676, 396] width 415 height 56
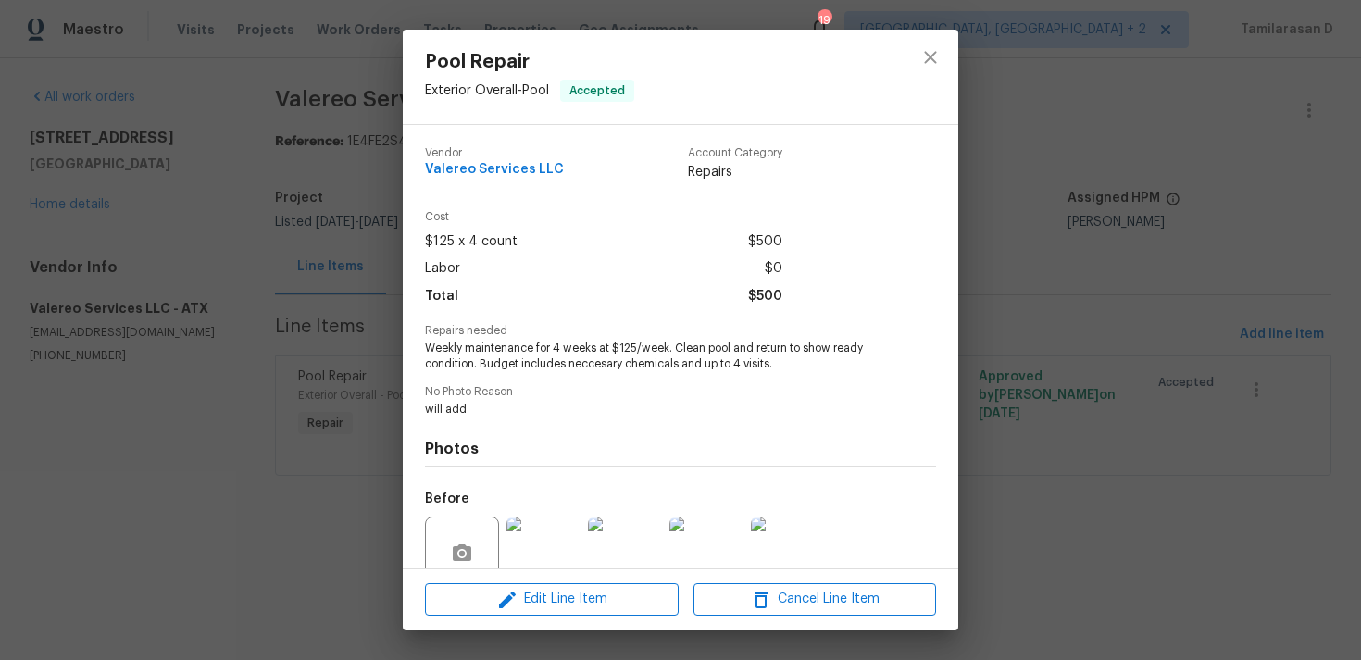
scroll to position [161, 0]
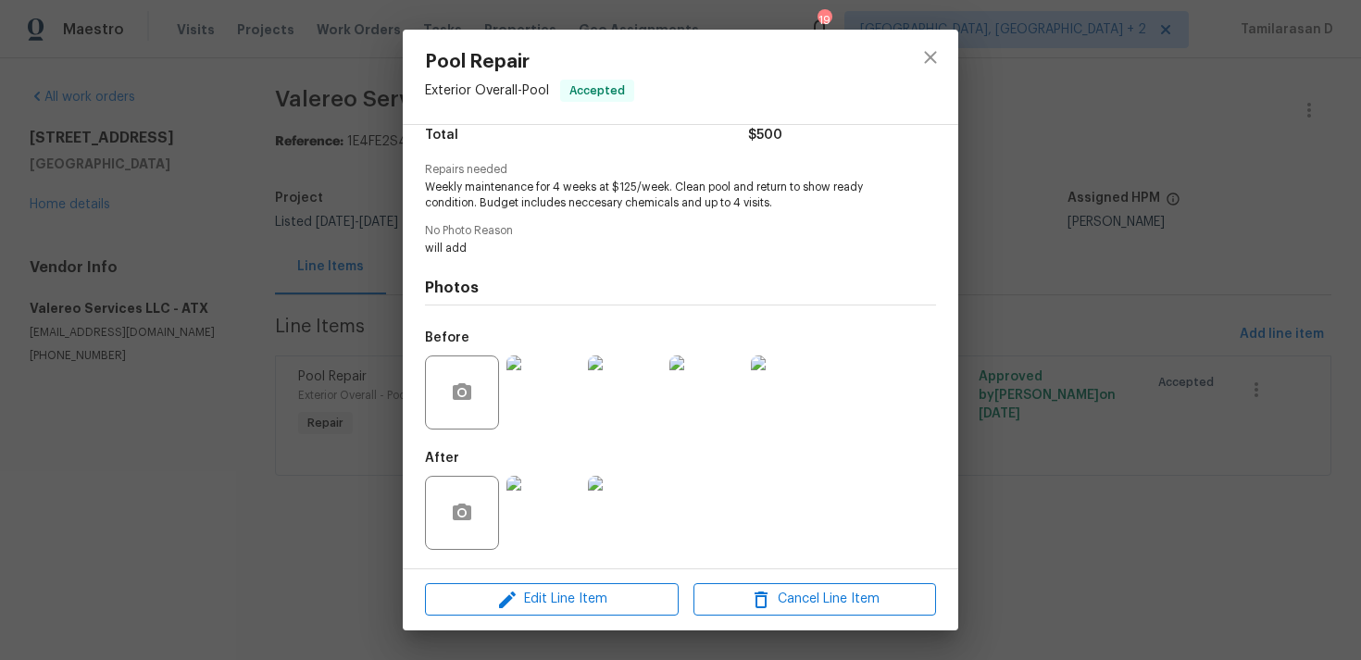
click at [549, 485] on img at bounding box center [543, 513] width 74 height 74
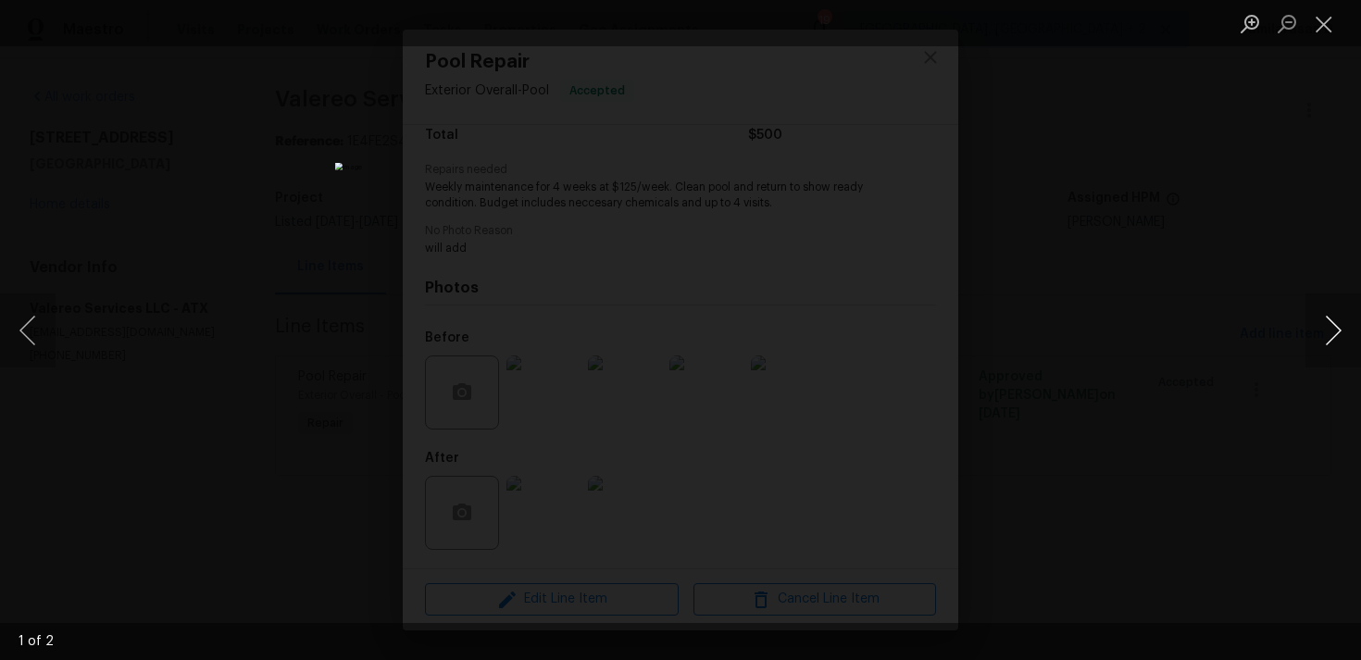
click at [1331, 328] on button "Next image" at bounding box center [1334, 331] width 56 height 74
click at [1329, 21] on button "Close lightbox" at bounding box center [1324, 23] width 37 height 32
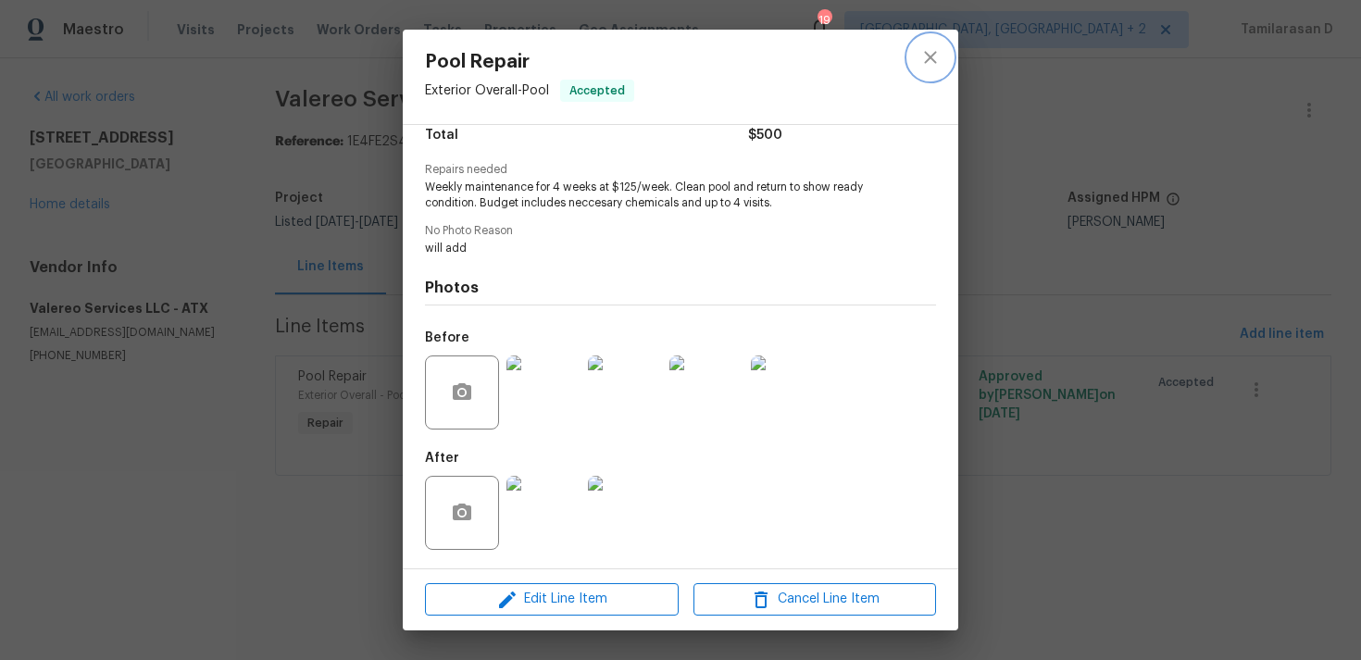
click at [933, 56] on icon "close" at bounding box center [930, 57] width 22 height 22
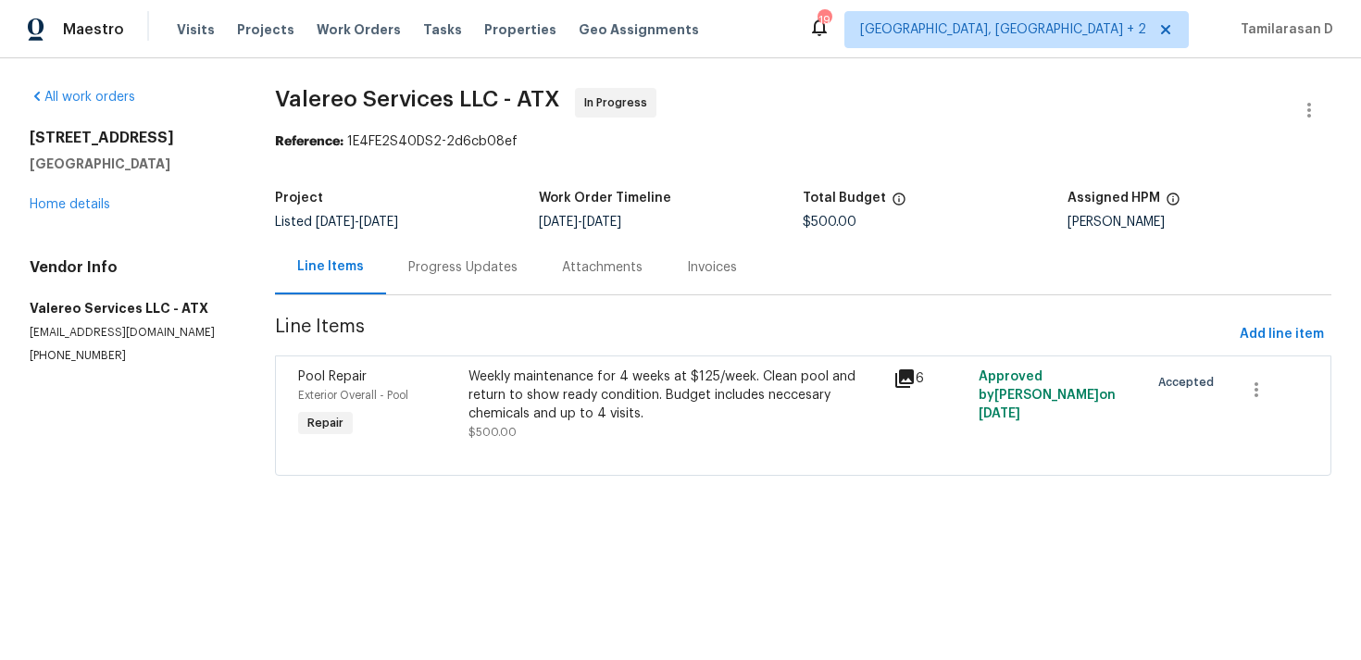
click at [483, 288] on div "Progress Updates" at bounding box center [463, 267] width 154 height 55
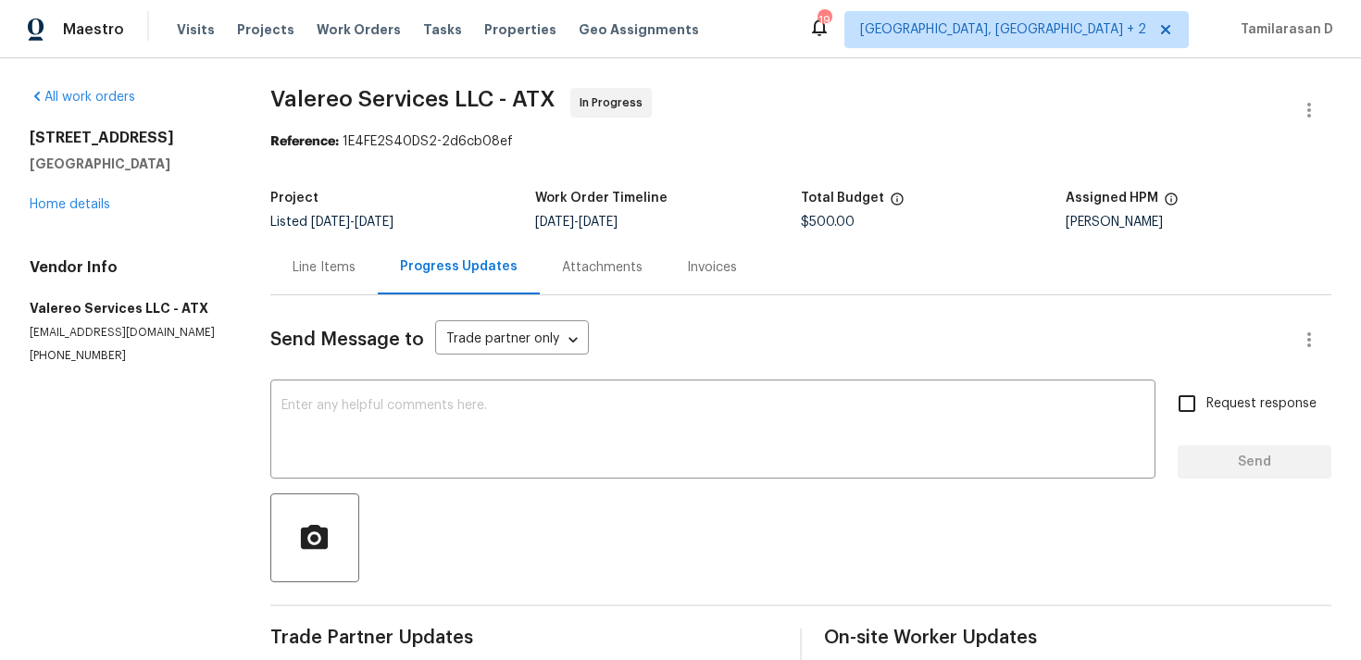
scroll to position [500, 0]
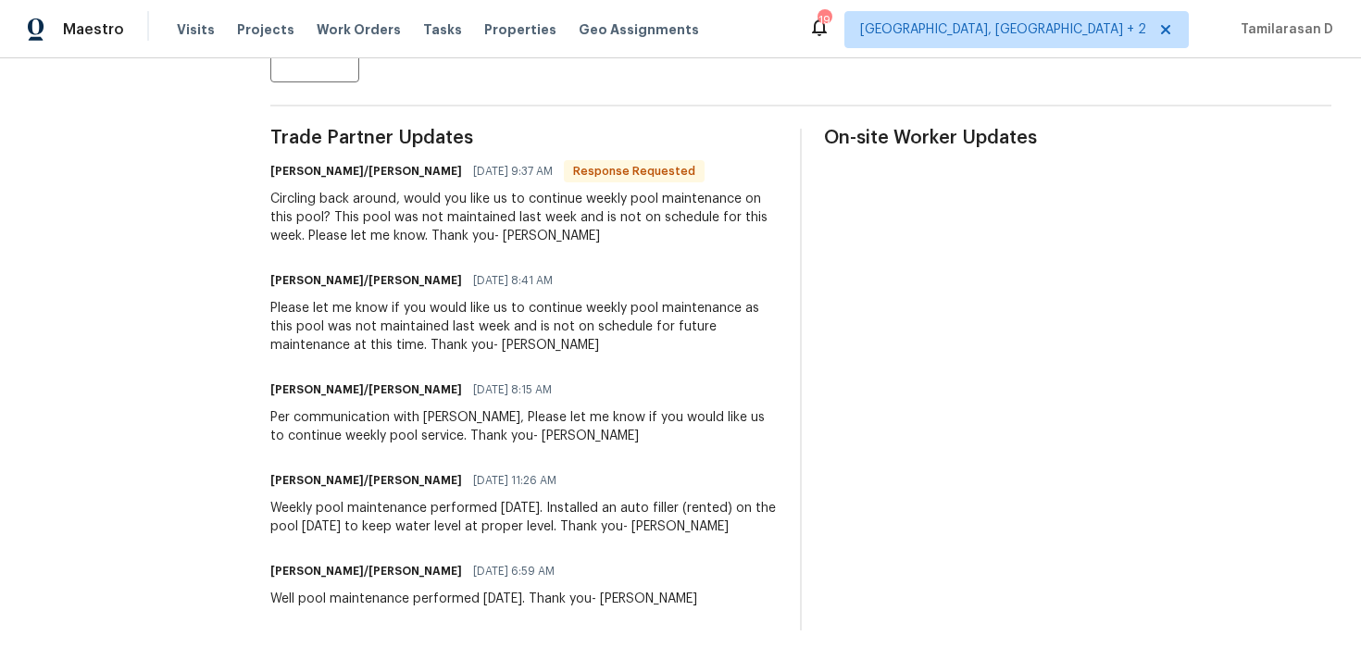
click at [459, 214] on div "Circling back around, would you like us to continue weekly pool maintenance on …" at bounding box center [523, 218] width 507 height 56
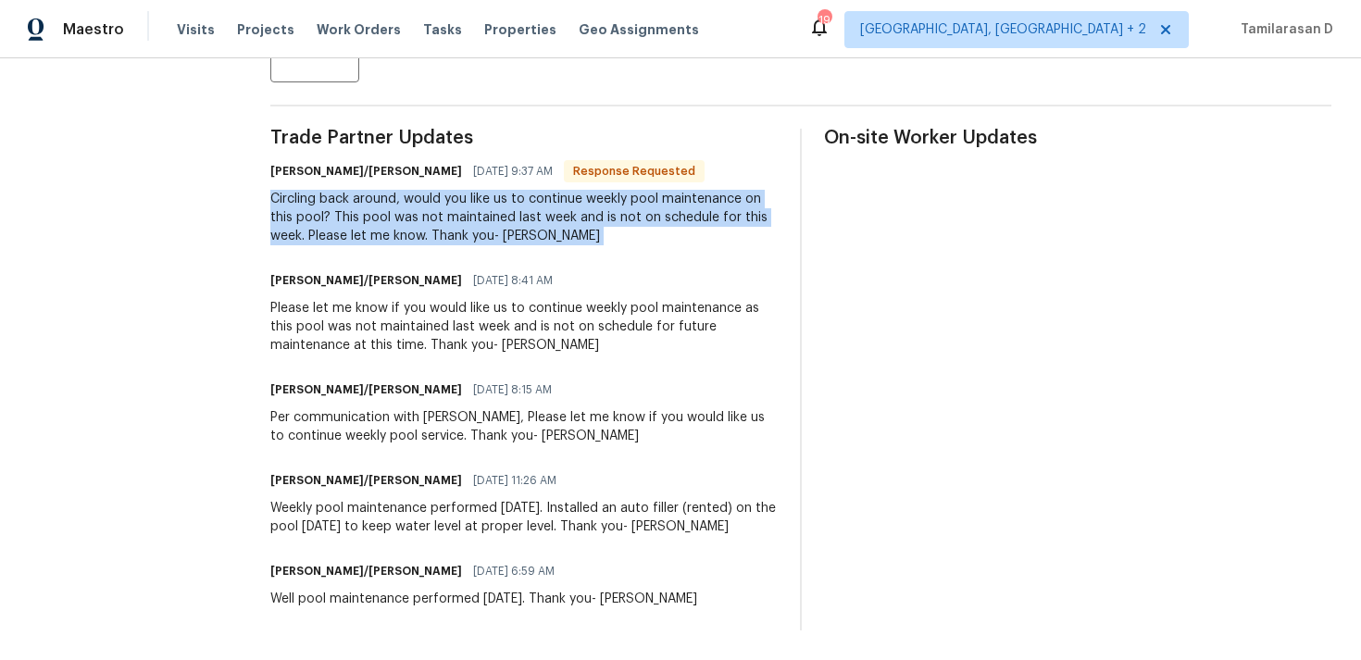
click at [591, 250] on div "Trade Partner Updates Jeromy/Lori 08/12/2025 9:37 AM Response Requested Circlin…" at bounding box center [523, 380] width 507 height 502
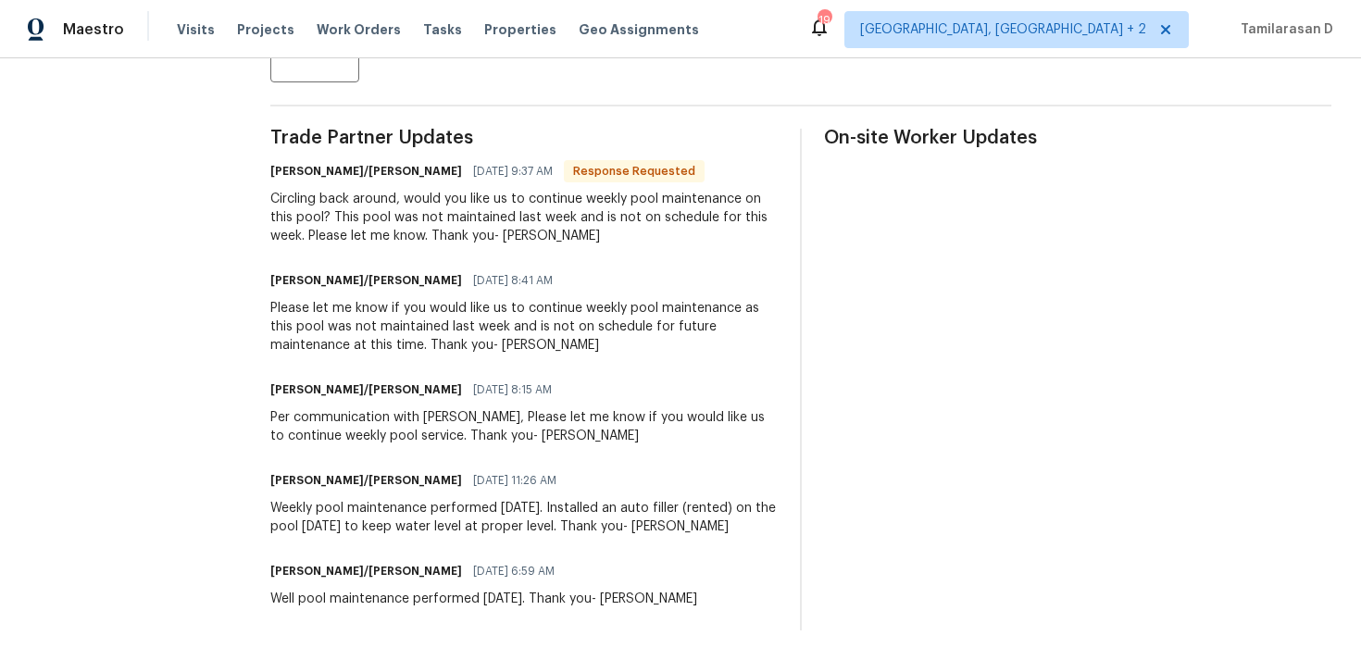
click at [591, 250] on div "Trade Partner Updates Jeromy/Lori 08/12/2025 9:37 AM Response Requested Circlin…" at bounding box center [523, 380] width 507 height 502
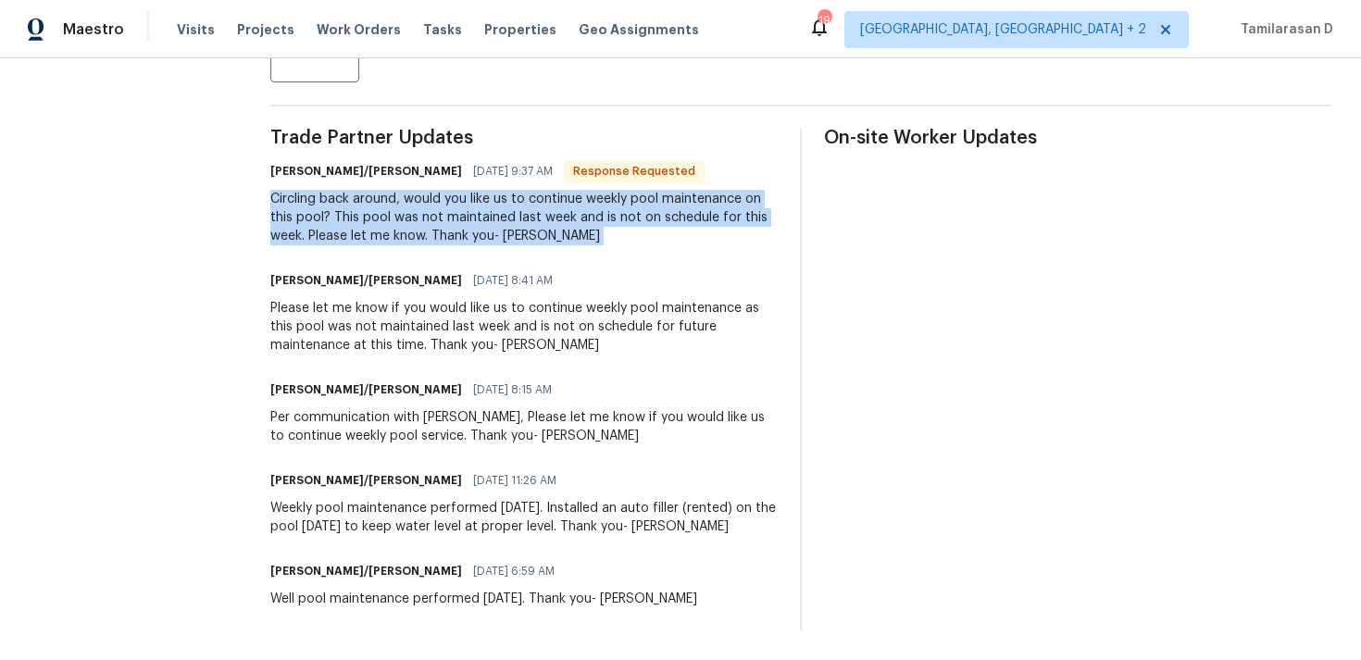
click at [478, 225] on div "Circling back around, would you like us to continue weekly pool maintenance on …" at bounding box center [523, 218] width 507 height 56
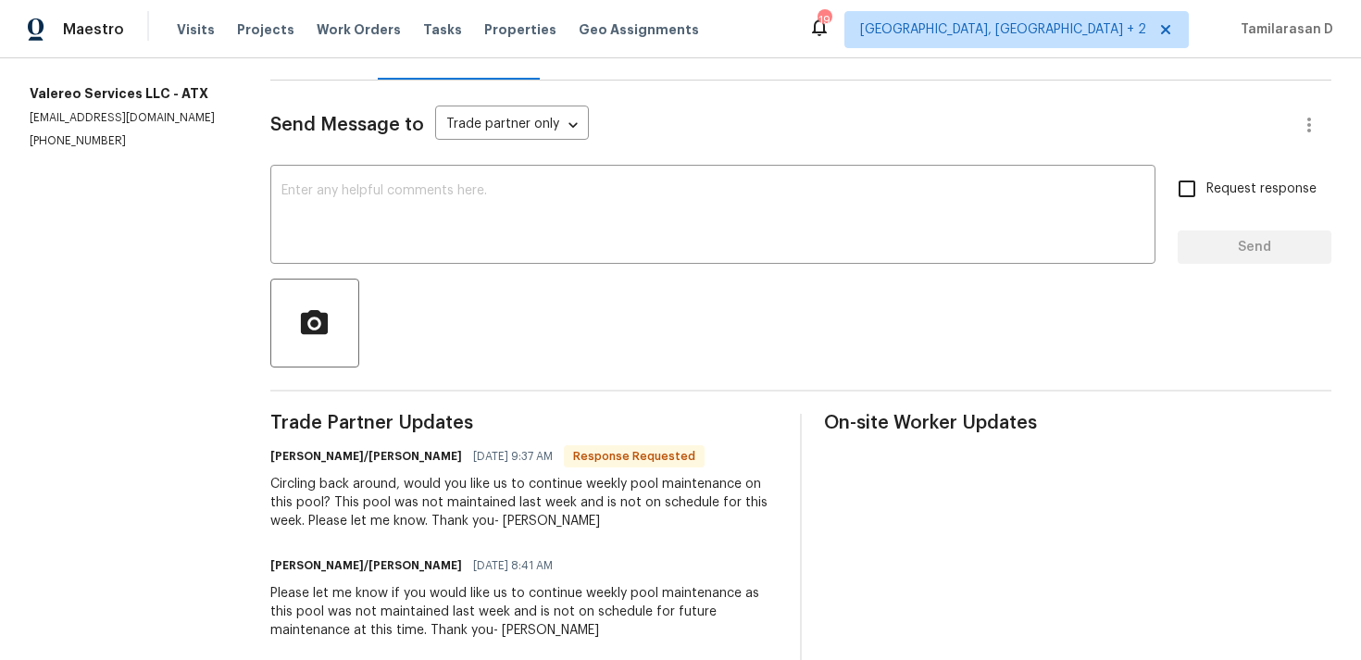
scroll to position [0, 0]
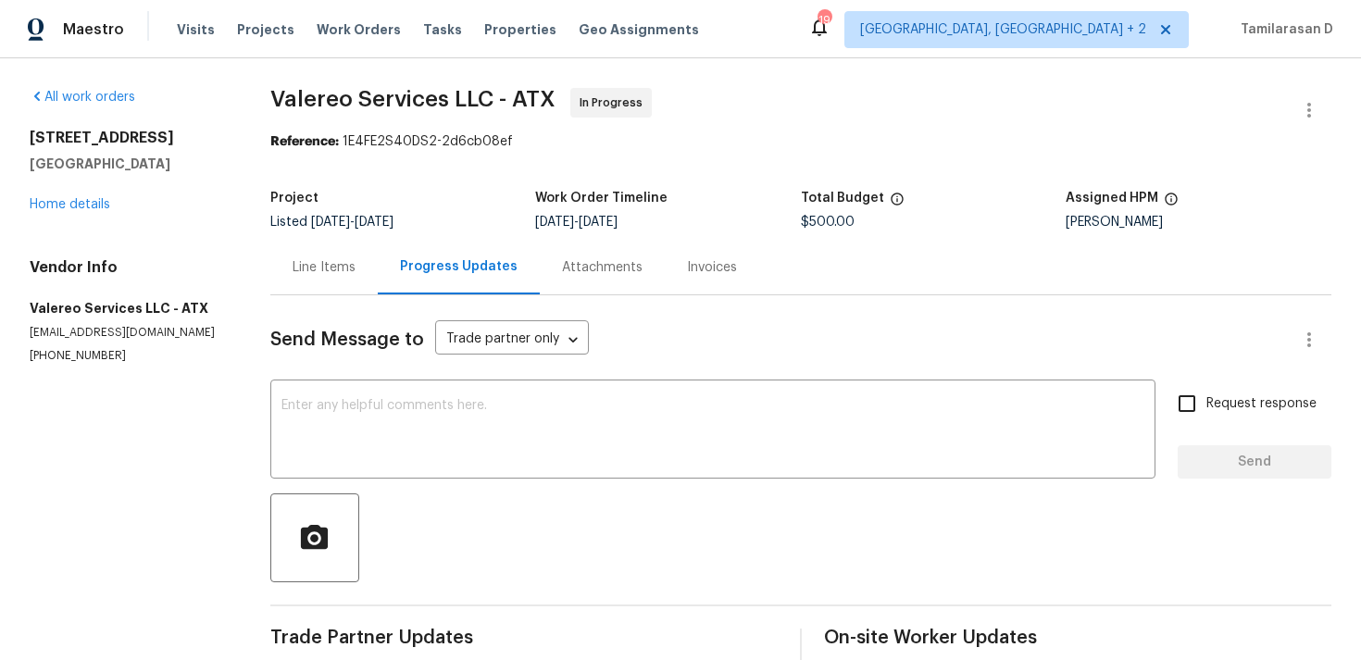
click at [348, 261] on div "Line Items" at bounding box center [324, 267] width 63 height 19
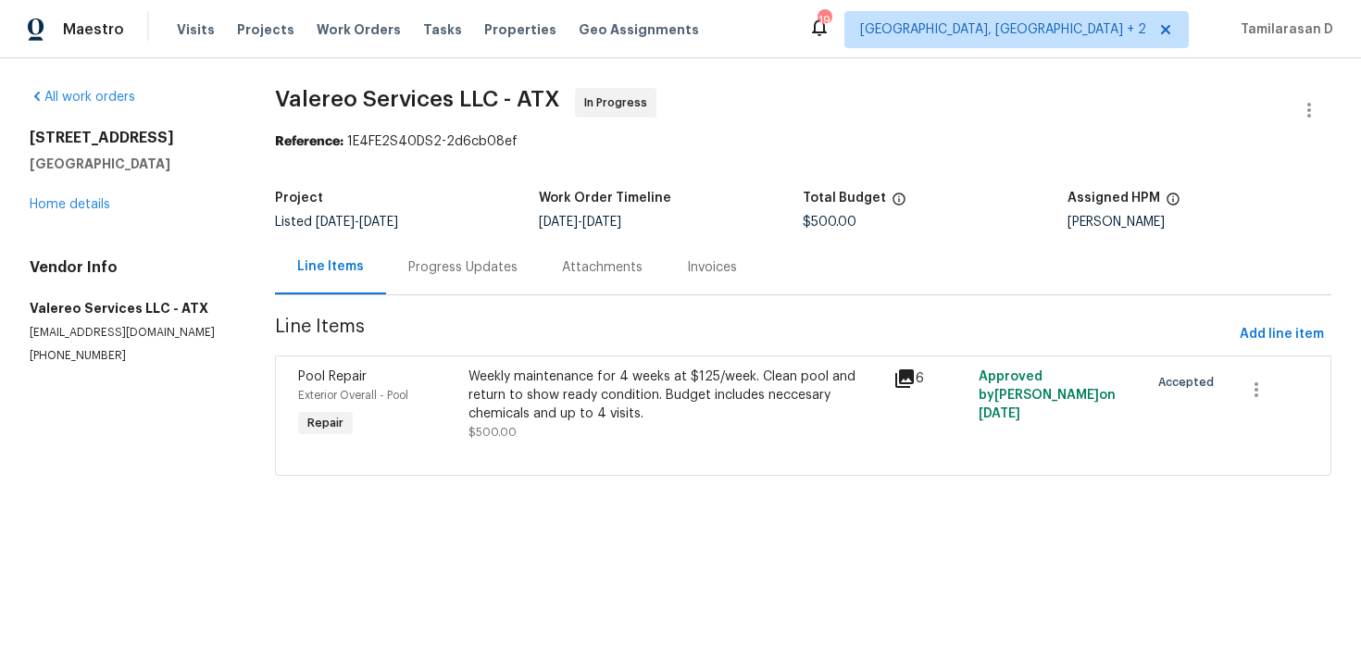
click at [701, 410] on div "Weekly maintenance for 4 weeks at $125/week. Clean pool and return to show read…" at bounding box center [676, 396] width 415 height 56
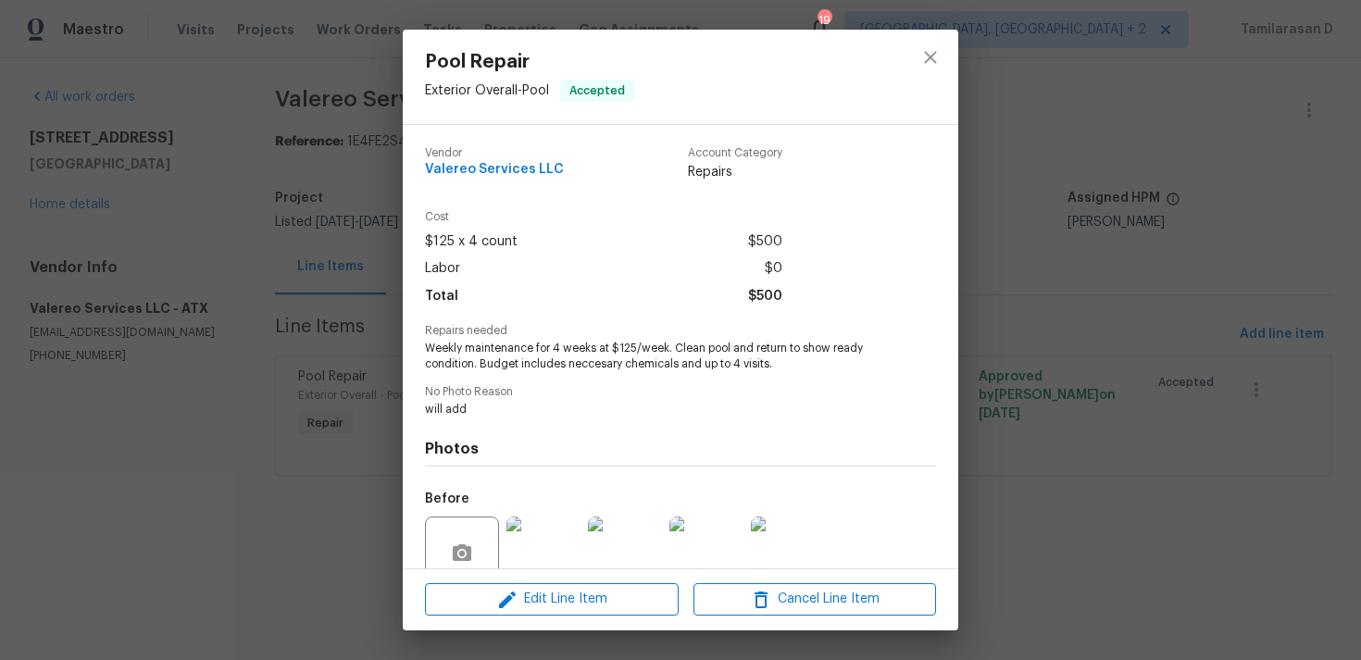
scroll to position [161, 0]
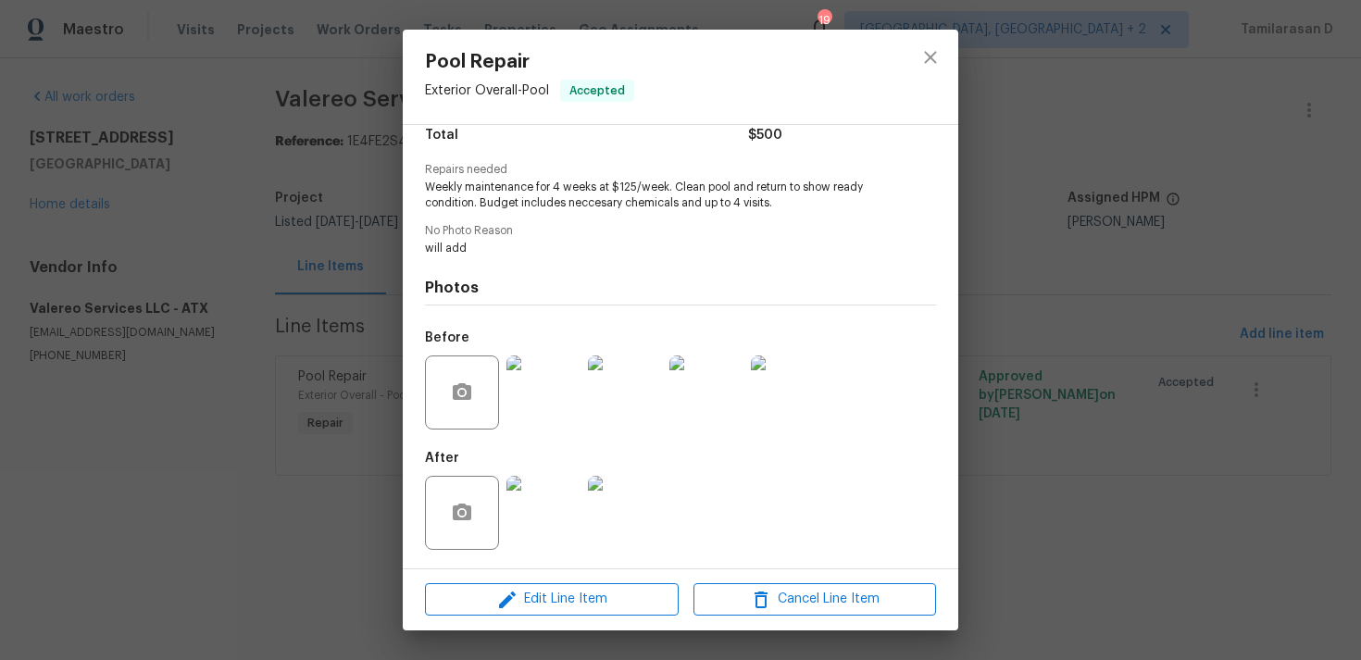
click at [631, 395] on img at bounding box center [625, 393] width 74 height 74
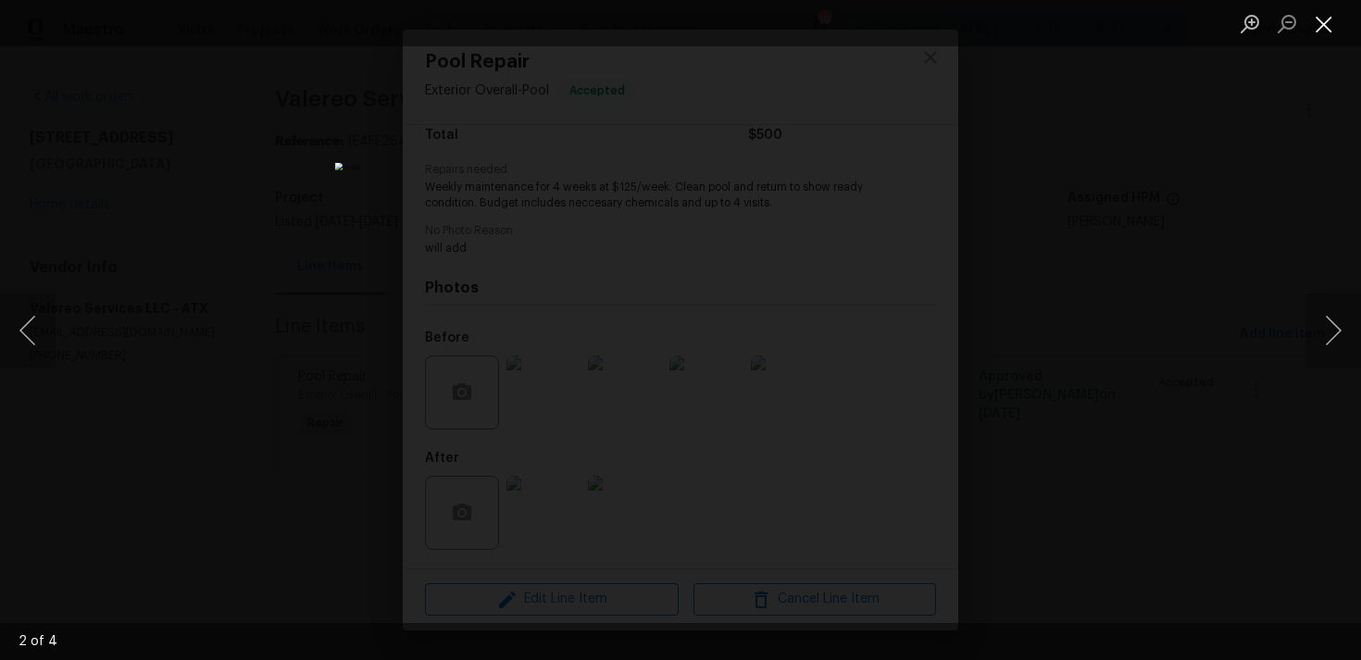
click at [1331, 32] on button "Close lightbox" at bounding box center [1324, 23] width 37 height 32
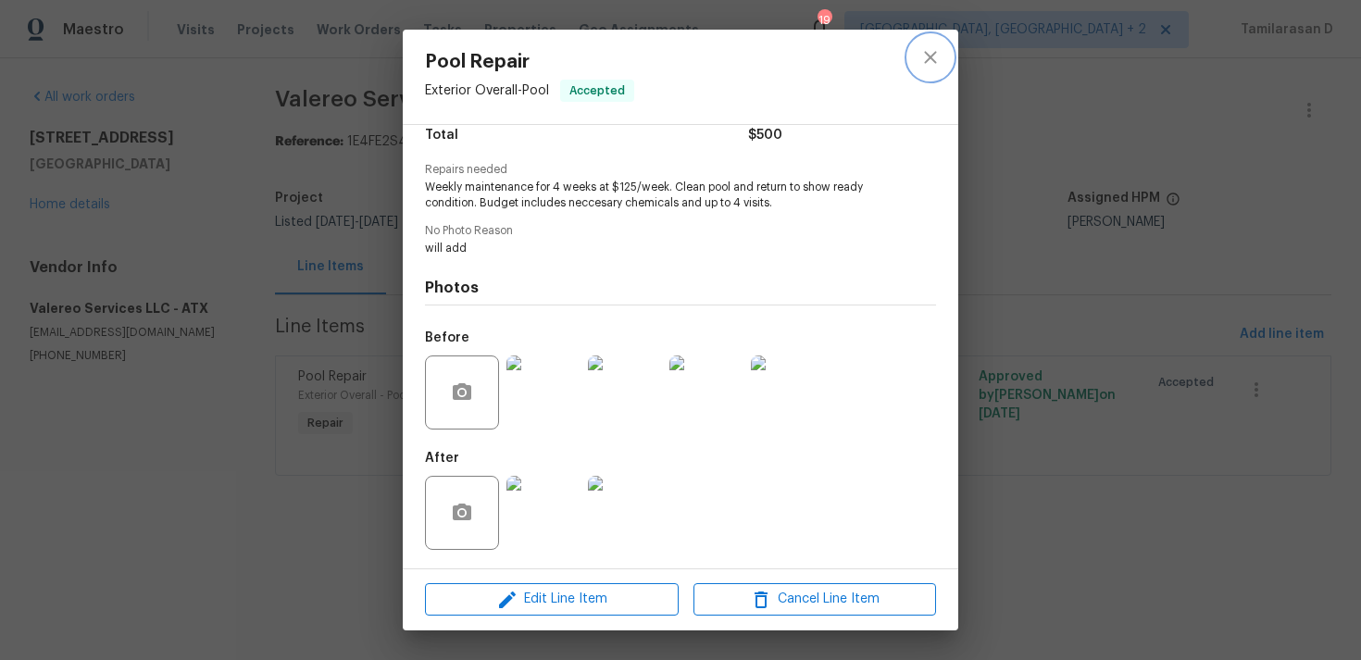
click at [943, 60] on button "close" at bounding box center [930, 57] width 44 height 44
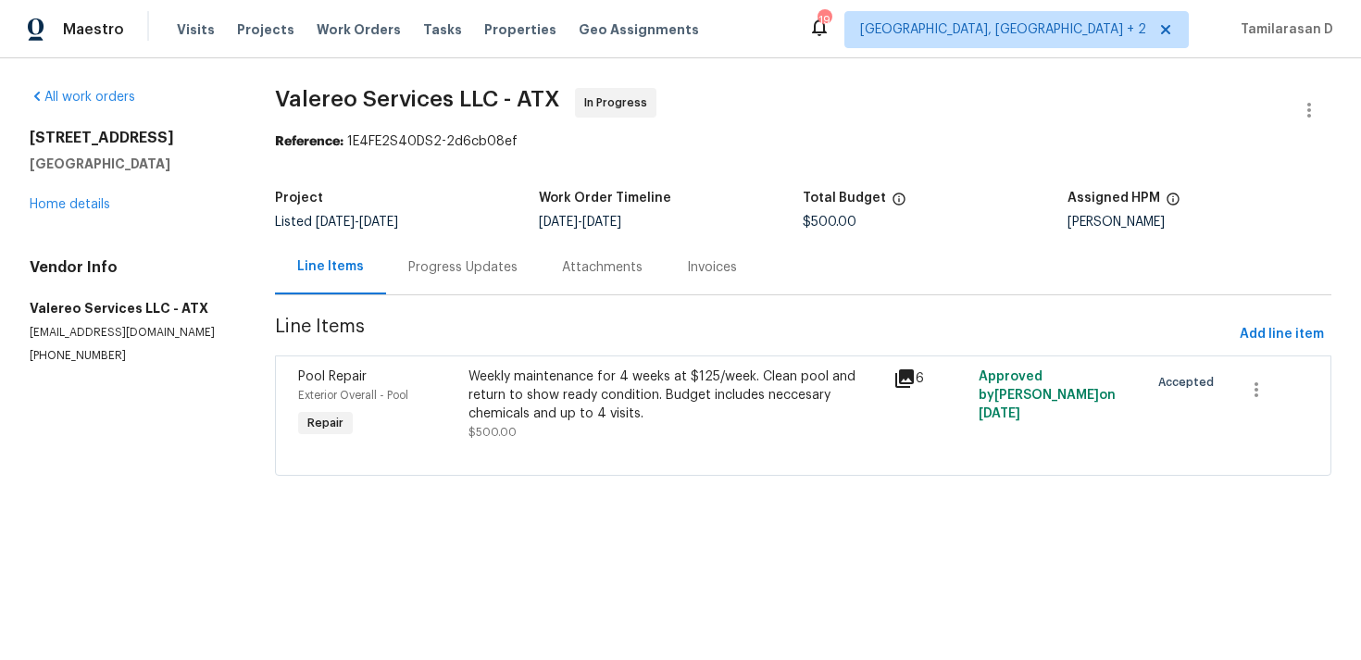
click at [476, 273] on div "Progress Updates" at bounding box center [462, 267] width 109 height 19
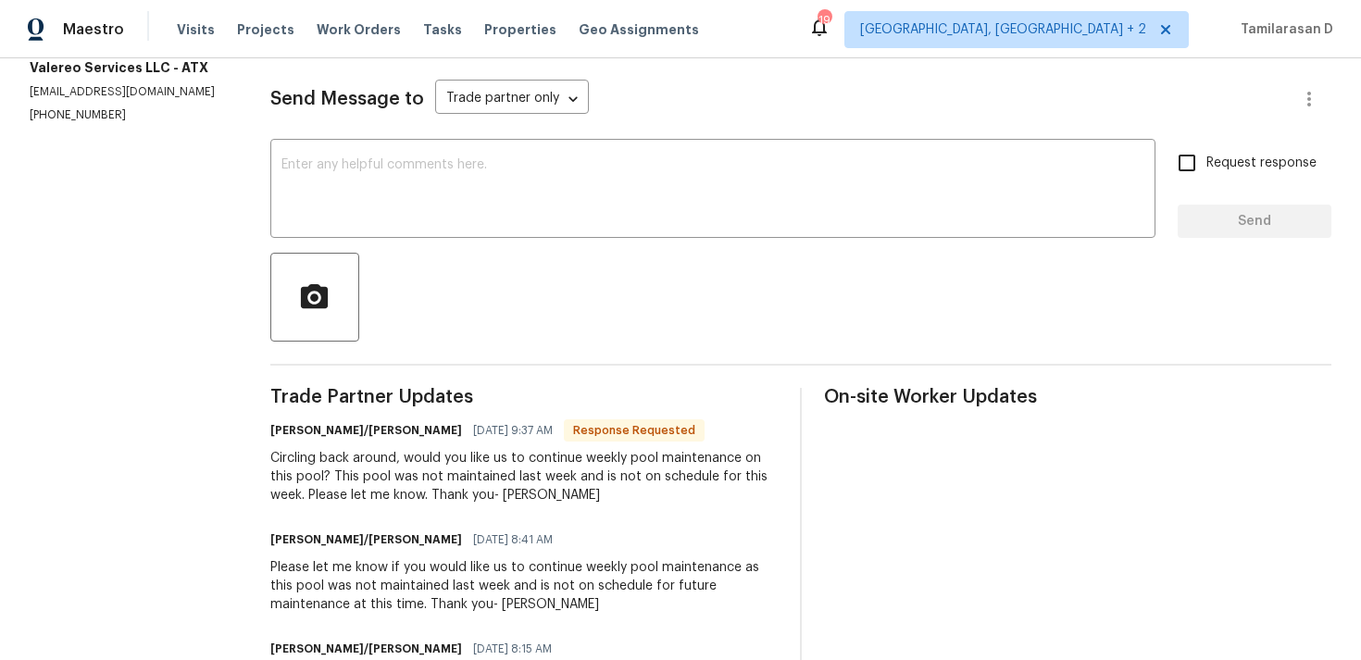
scroll to position [205, 0]
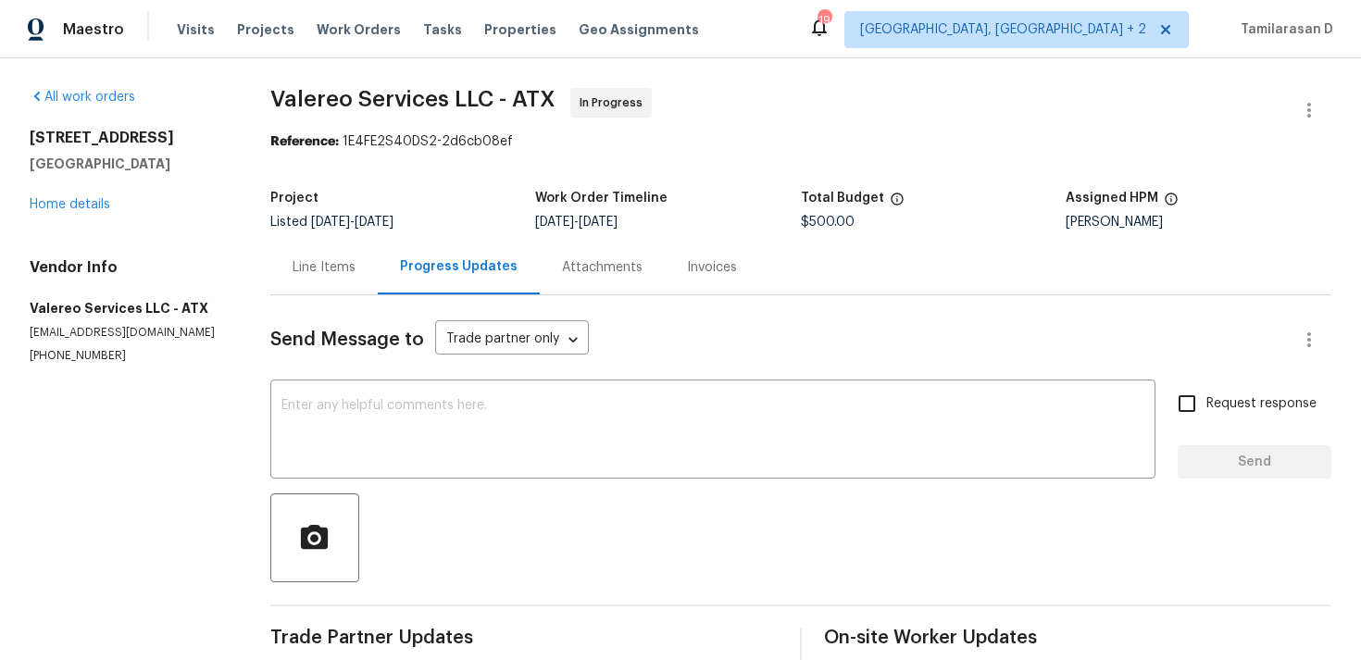
click at [356, 275] on div "Line Items" at bounding box center [324, 267] width 63 height 19
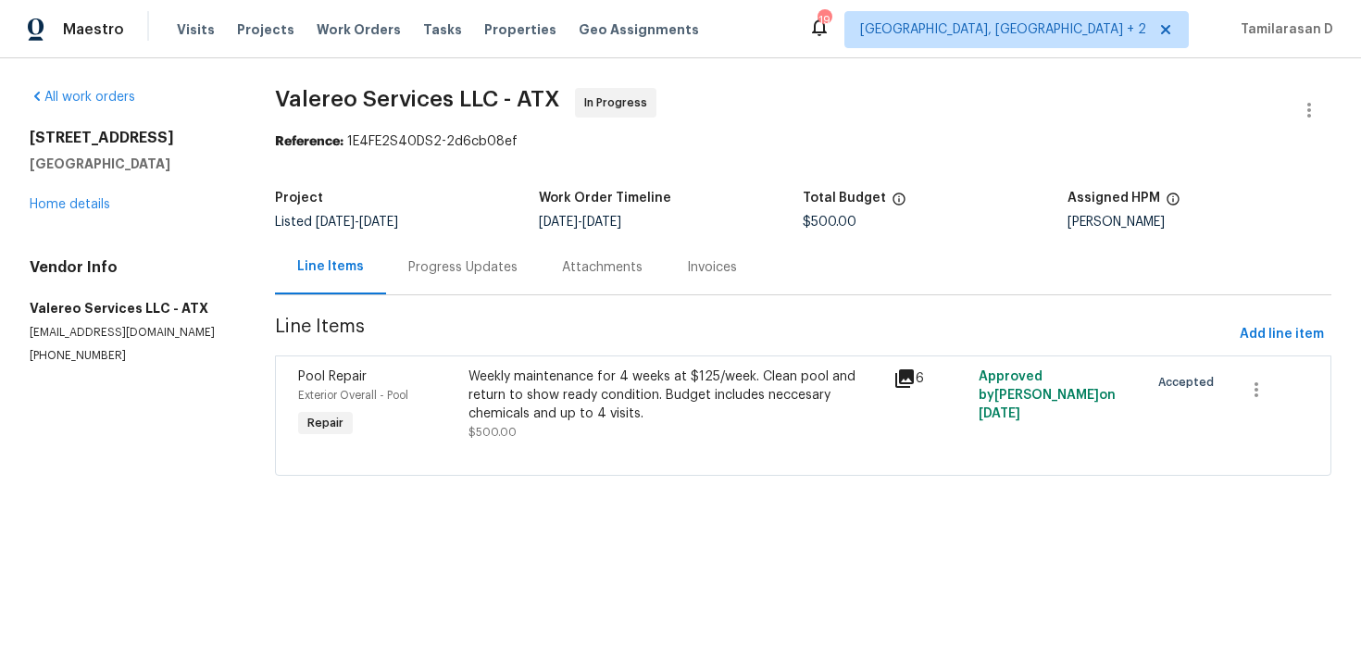
click at [484, 284] on div "Progress Updates" at bounding box center [463, 267] width 154 height 55
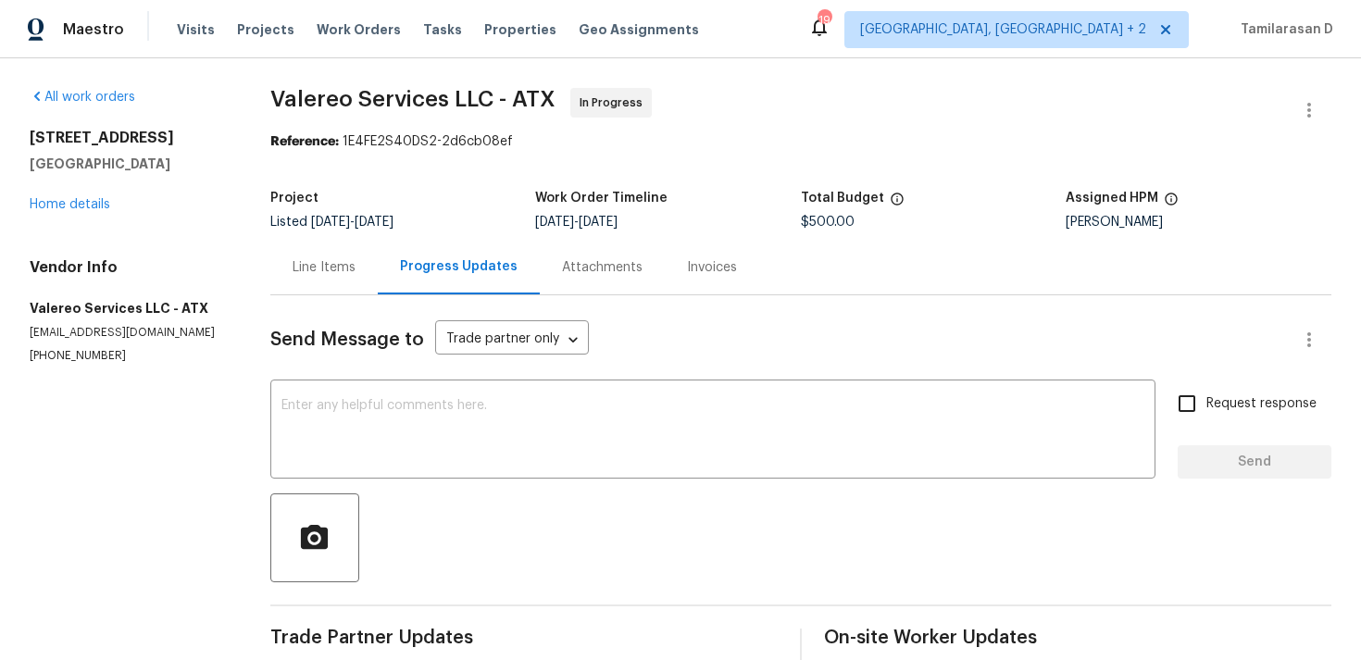
click at [326, 264] on div "Line Items" at bounding box center [324, 267] width 63 height 19
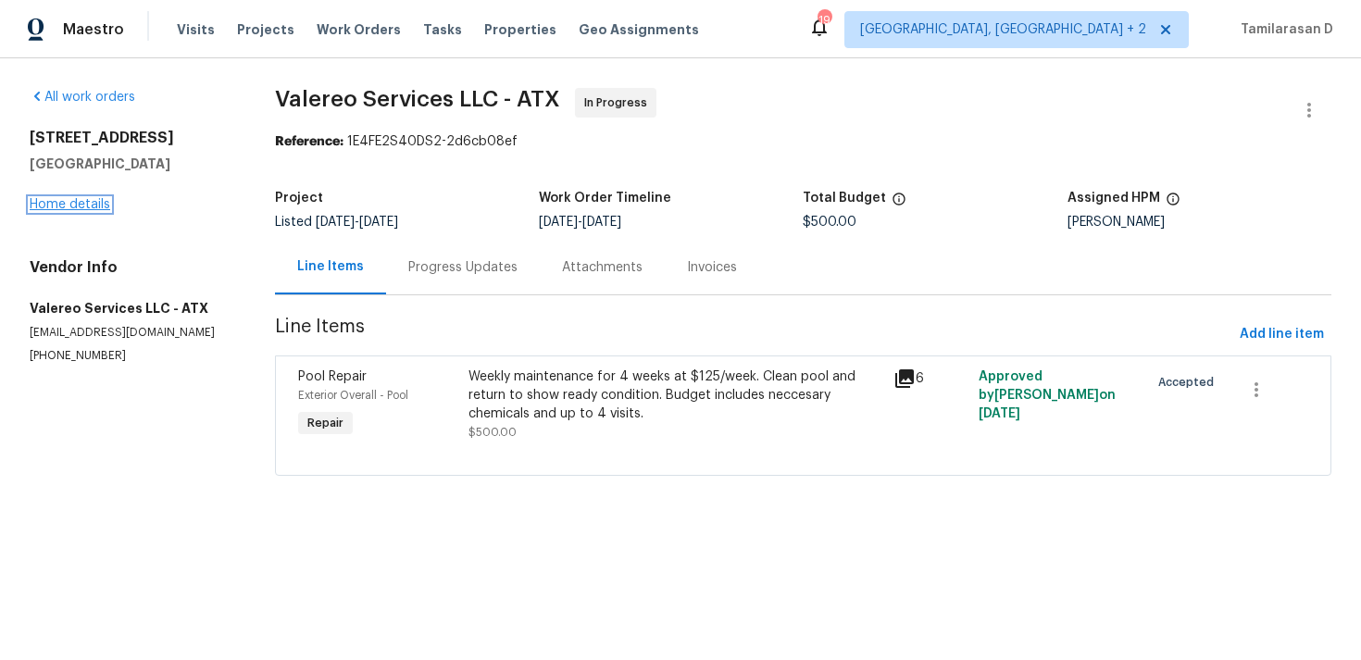
click at [76, 203] on link "Home details" at bounding box center [70, 204] width 81 height 13
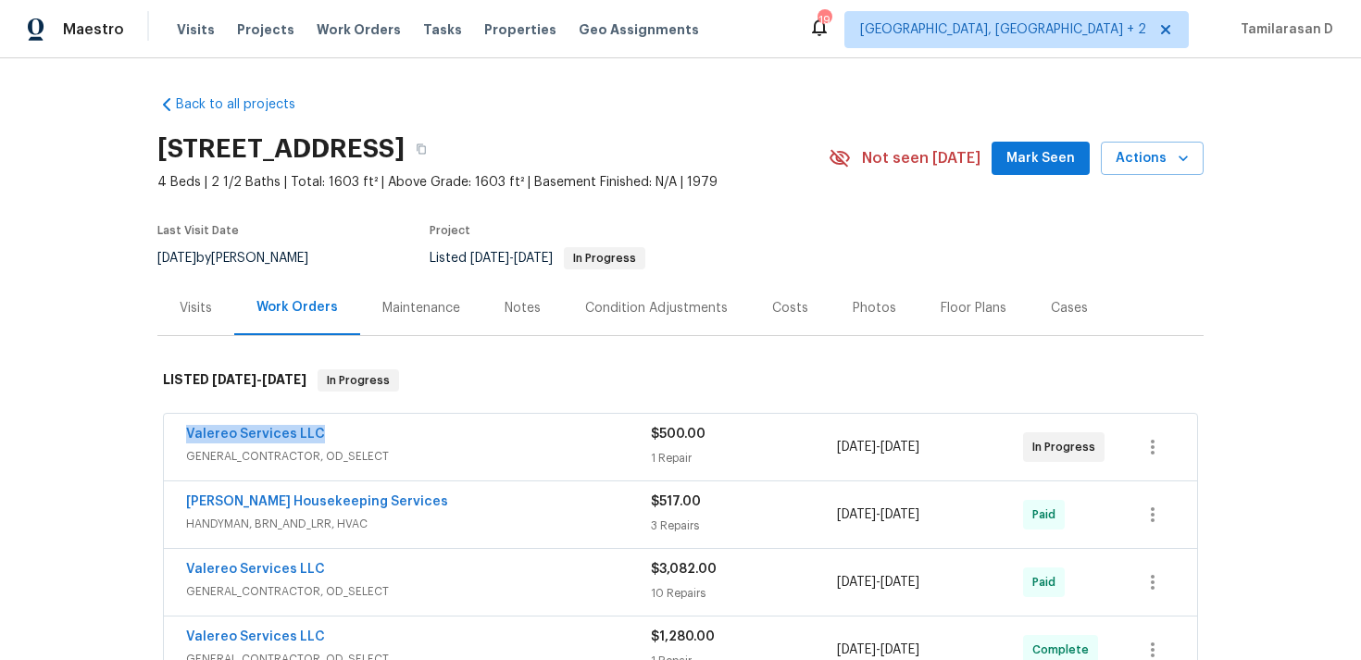
drag, startPoint x: 324, startPoint y: 429, endPoint x: 152, endPoint y: 429, distance: 172.2
click at [152, 429] on div "Back to all projects 3424 Clarksburg Dr, Austin, TX 78745 4 Beds | 2 1/2 Baths …" at bounding box center [680, 359] width 1361 height 602
copy link "Valereo Services LLC"
click at [427, 145] on icon "button" at bounding box center [421, 149] width 11 height 11
click at [275, 439] on link "Valereo Services LLC" at bounding box center [255, 434] width 139 height 13
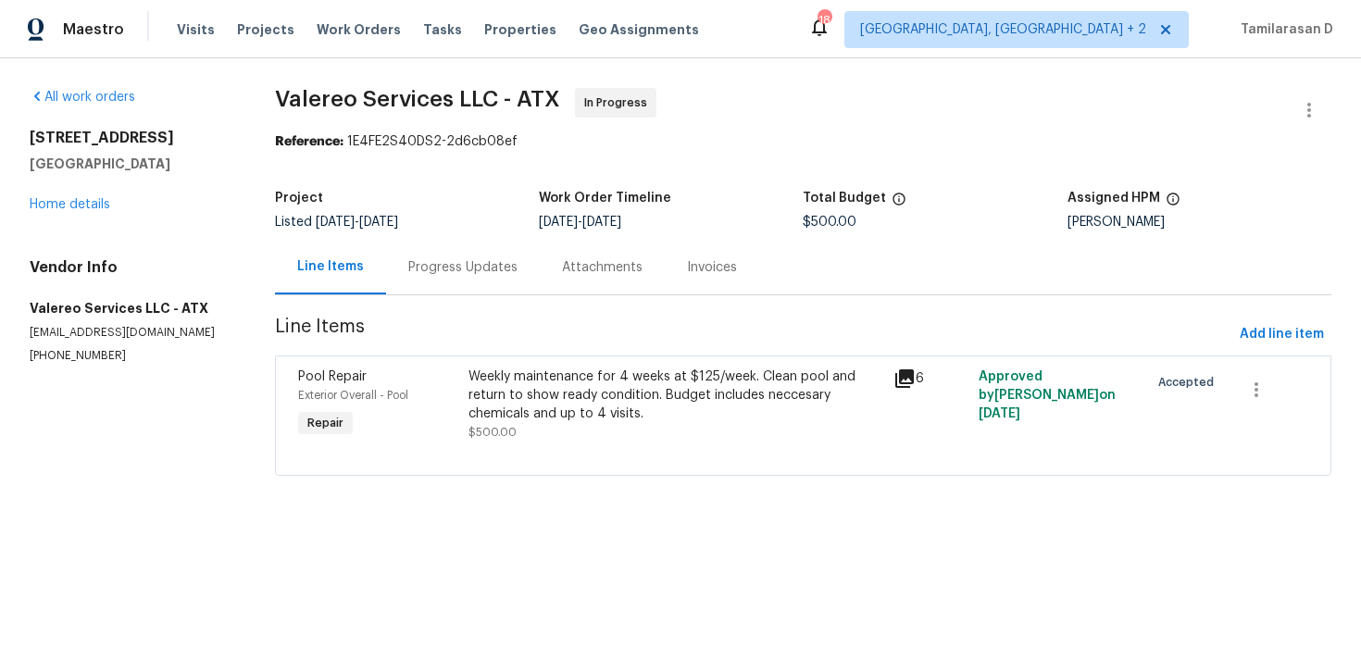
click at [432, 279] on div "Progress Updates" at bounding box center [463, 267] width 154 height 55
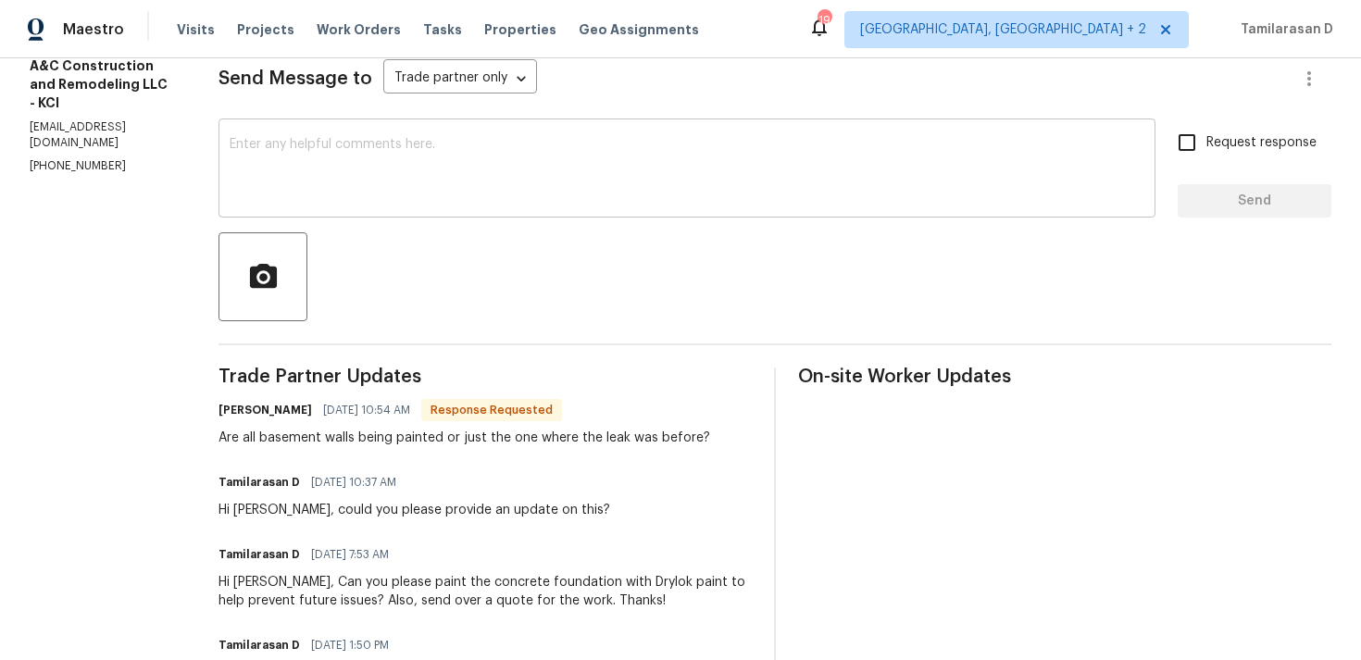
scroll to position [289, 0]
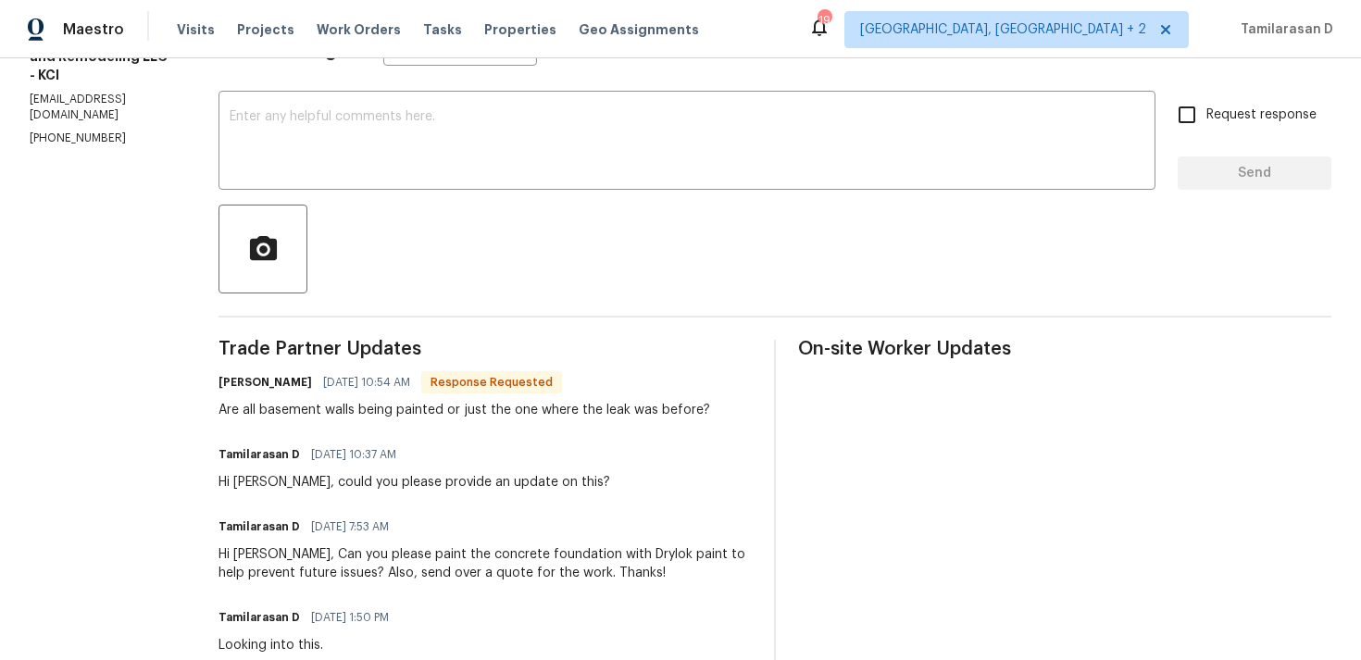
click at [413, 404] on div "Are all basement walls being painted or just the one where the leak was before?" at bounding box center [465, 410] width 492 height 19
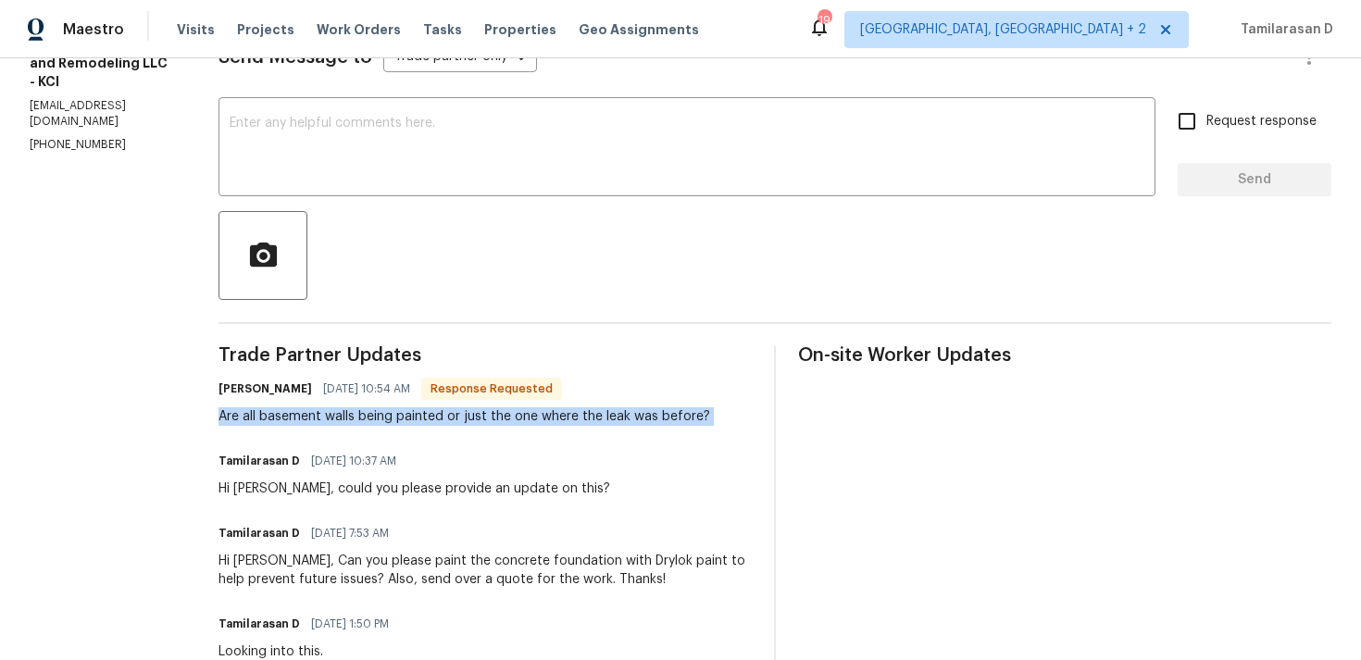
scroll to position [49, 0]
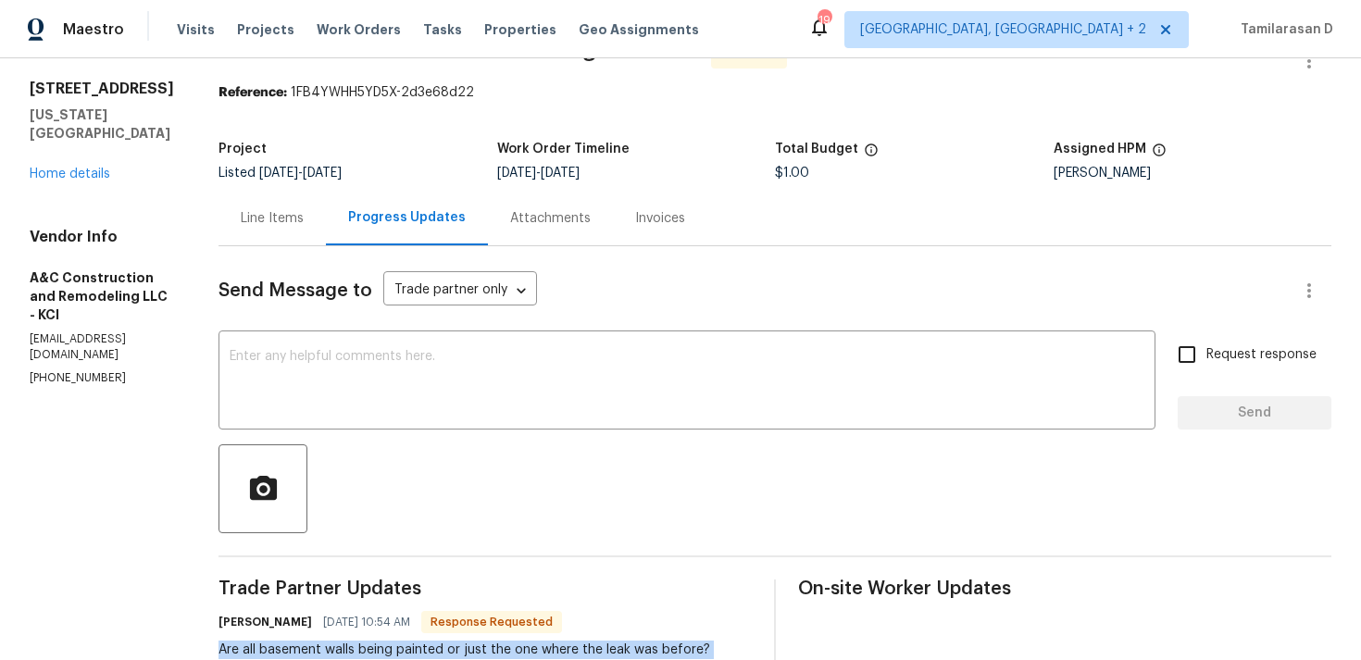
click at [298, 219] on div "Line Items" at bounding box center [272, 218] width 63 height 19
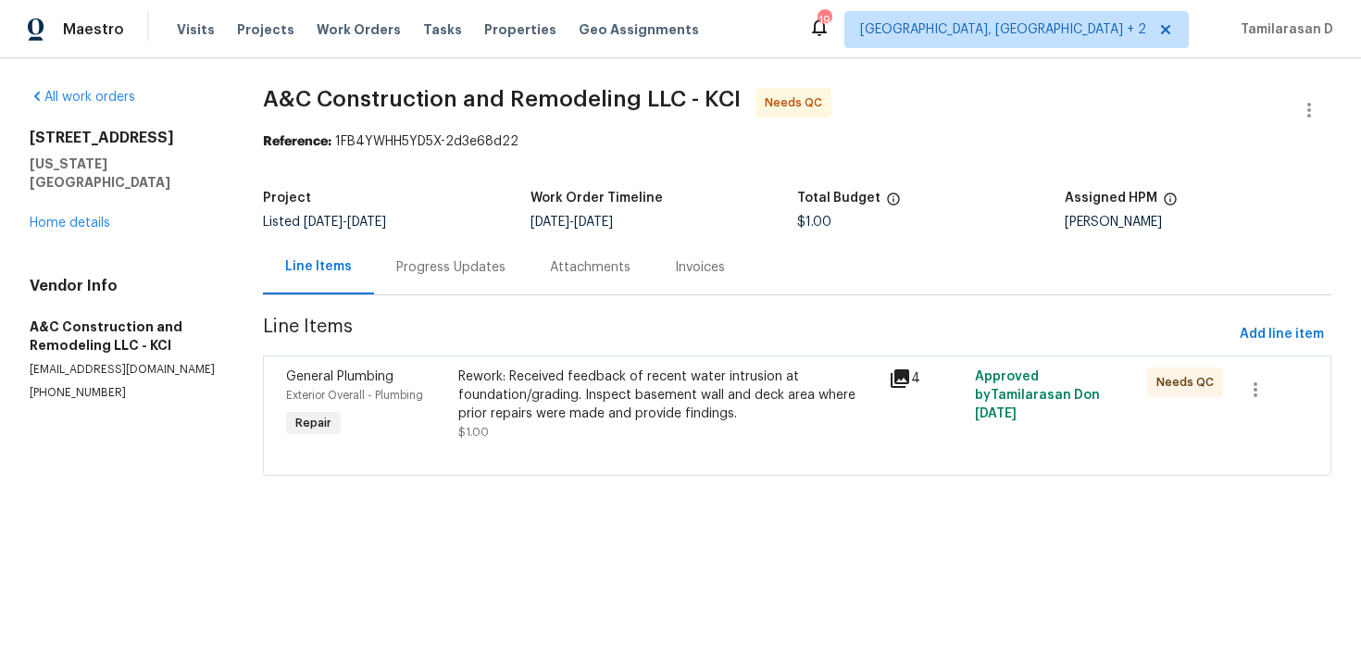
click at [623, 387] on div "Rework: Received feedback of recent water intrusion at foundation/grading. Insp…" at bounding box center [667, 396] width 419 height 56
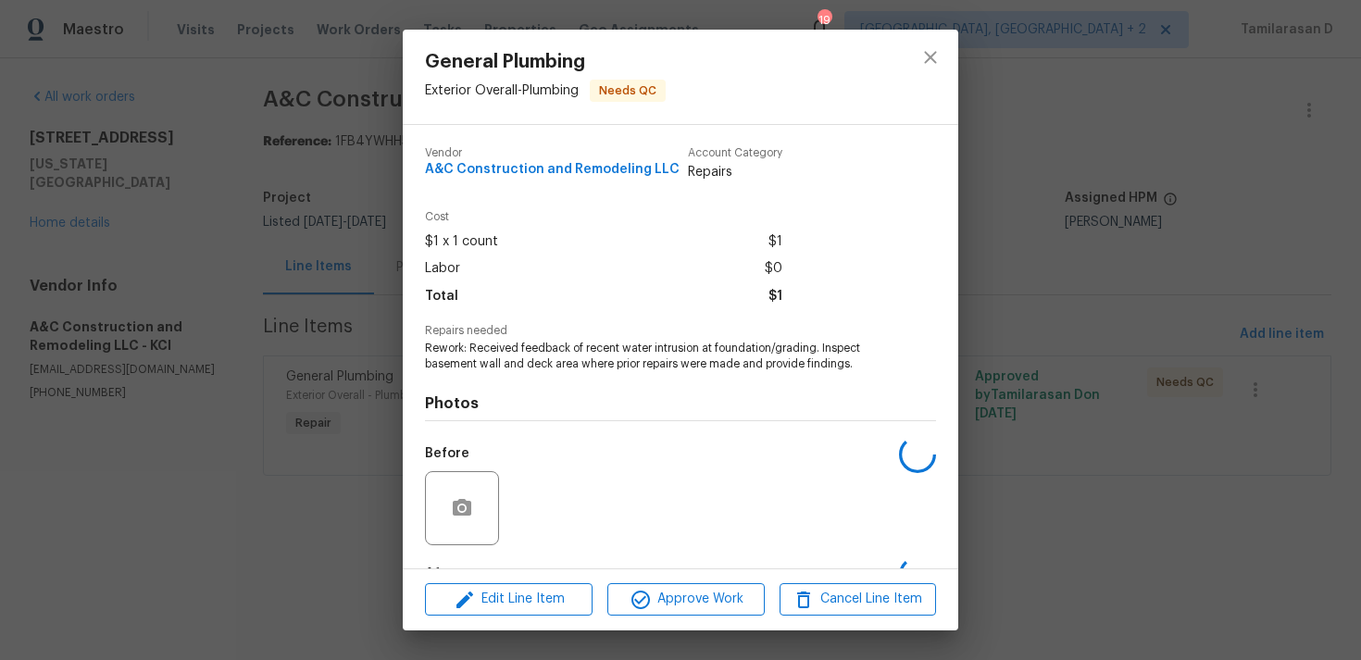
scroll to position [116, 0]
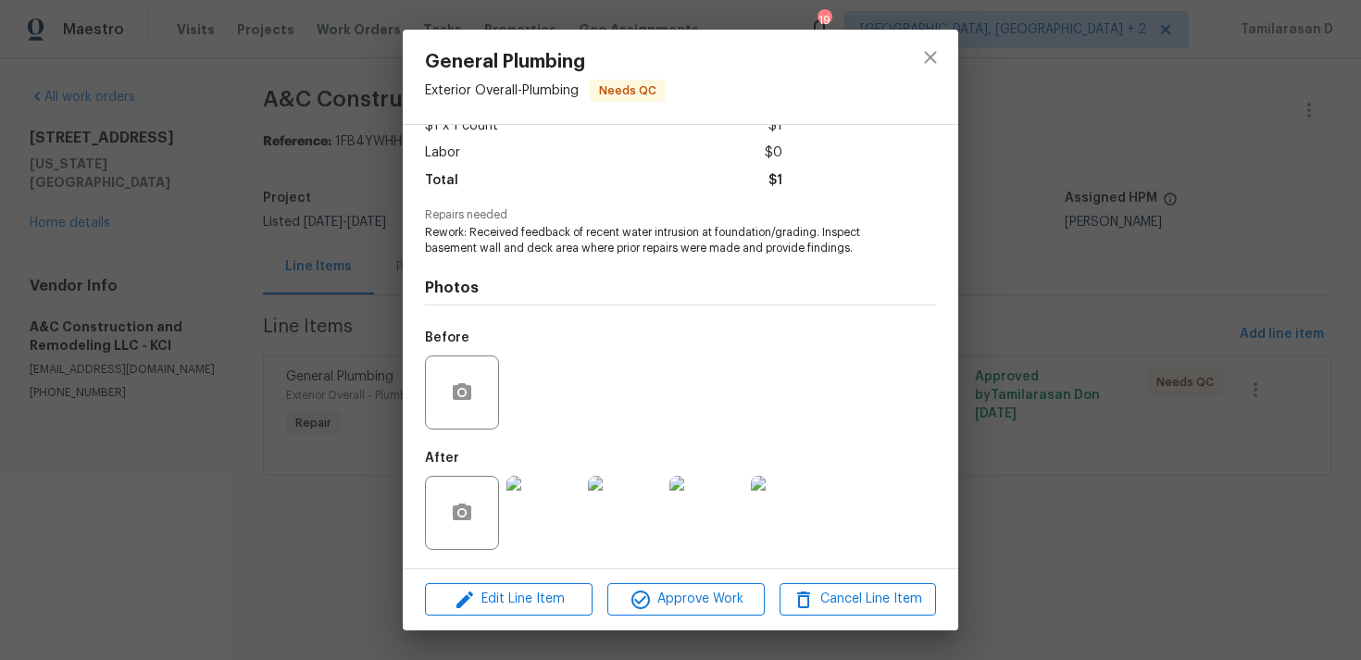
click at [549, 506] on img at bounding box center [543, 513] width 74 height 74
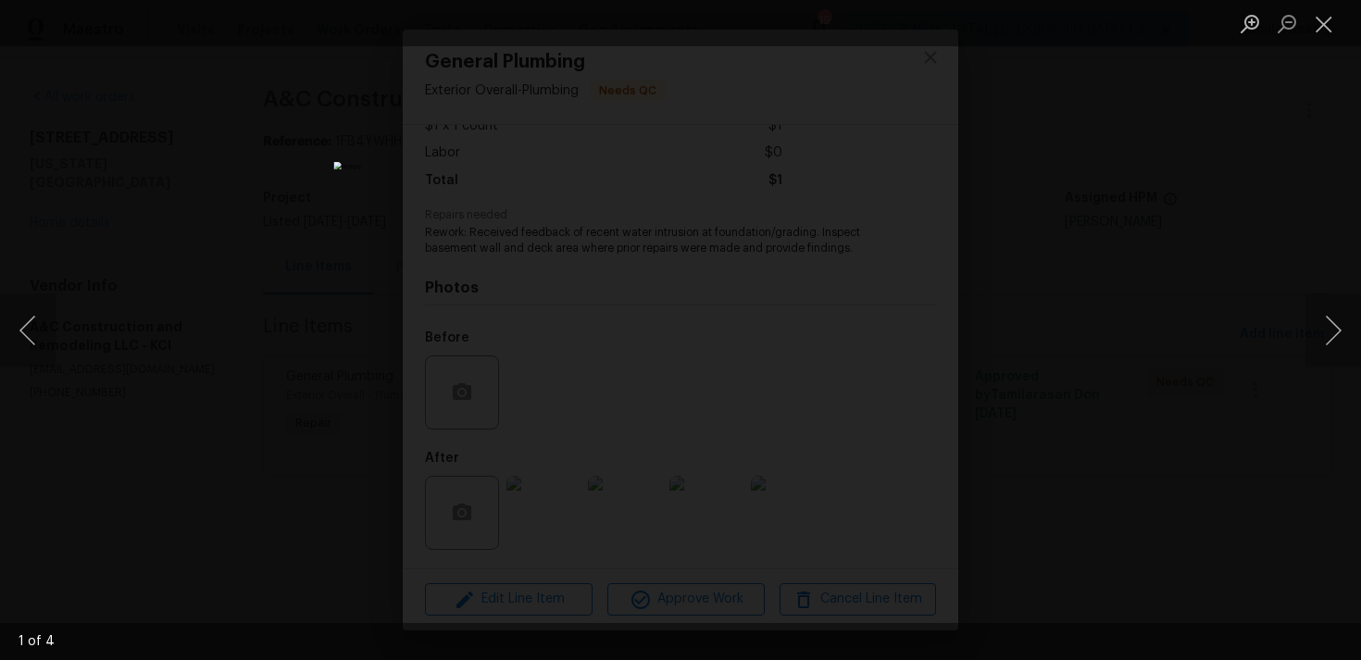
click at [931, 60] on div "Lightbox" at bounding box center [680, 330] width 1361 height 660
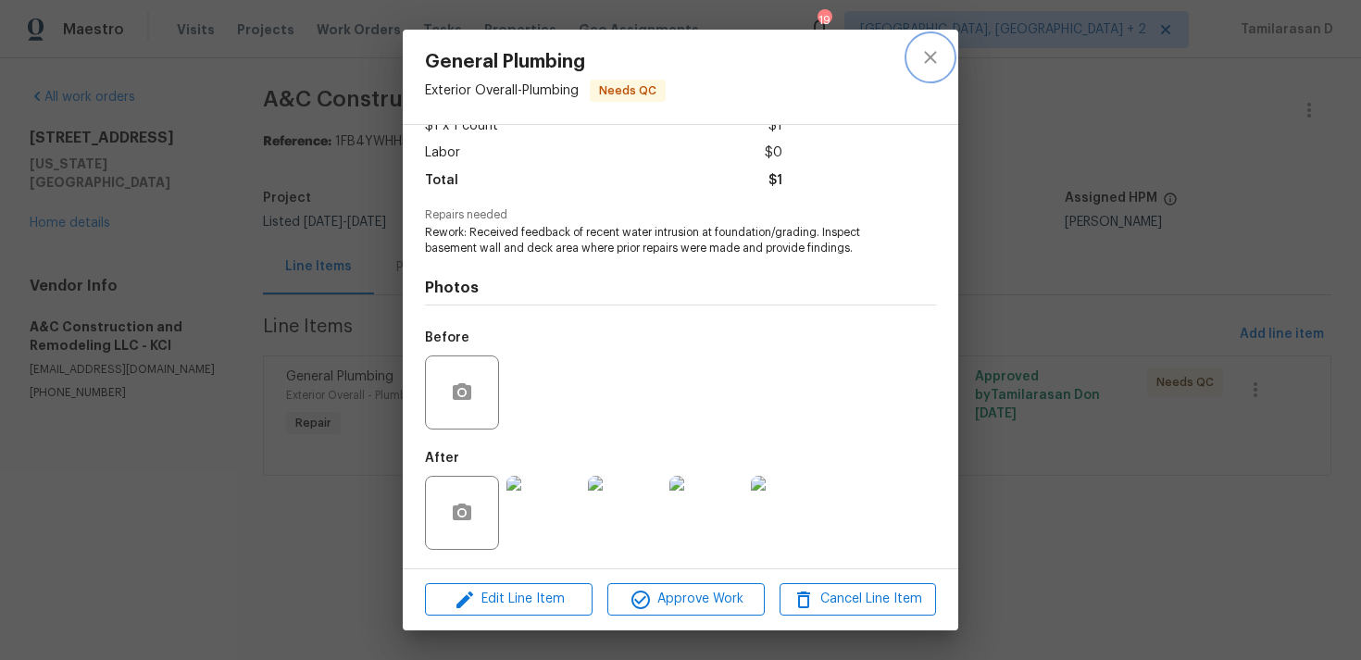
click at [930, 57] on icon "close" at bounding box center [930, 57] width 12 height 12
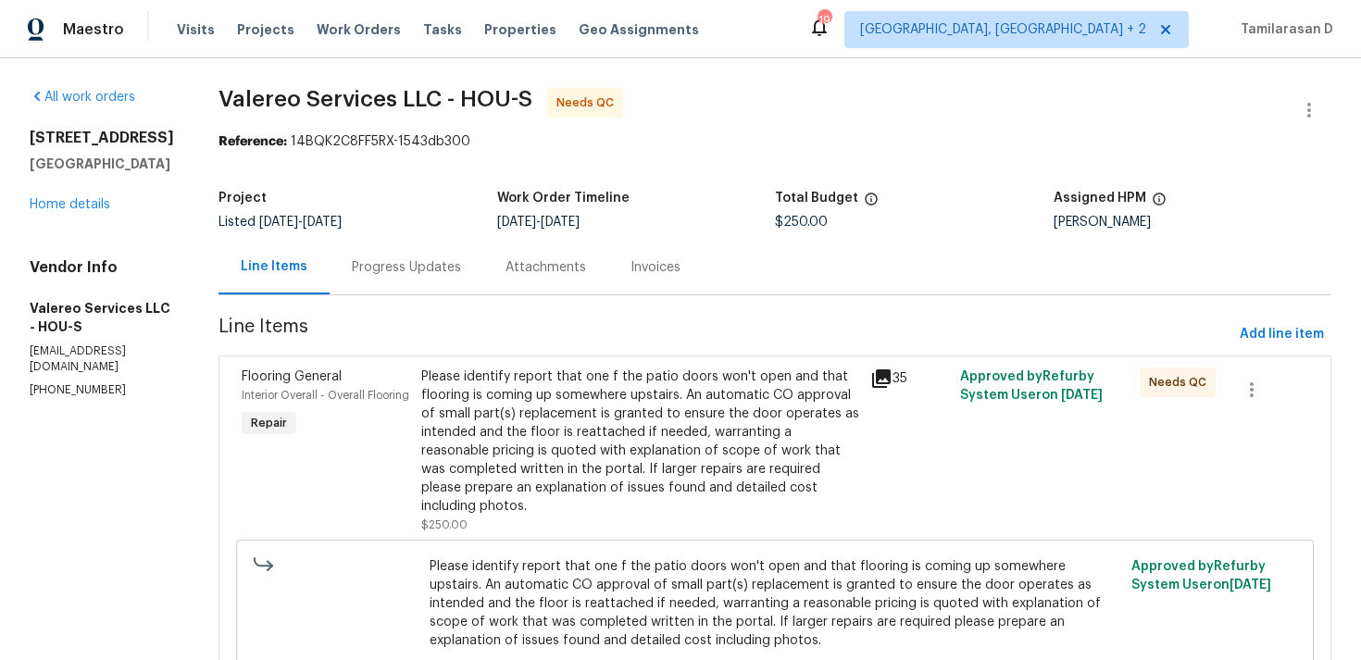
click at [414, 275] on div "Progress Updates" at bounding box center [406, 267] width 109 height 19
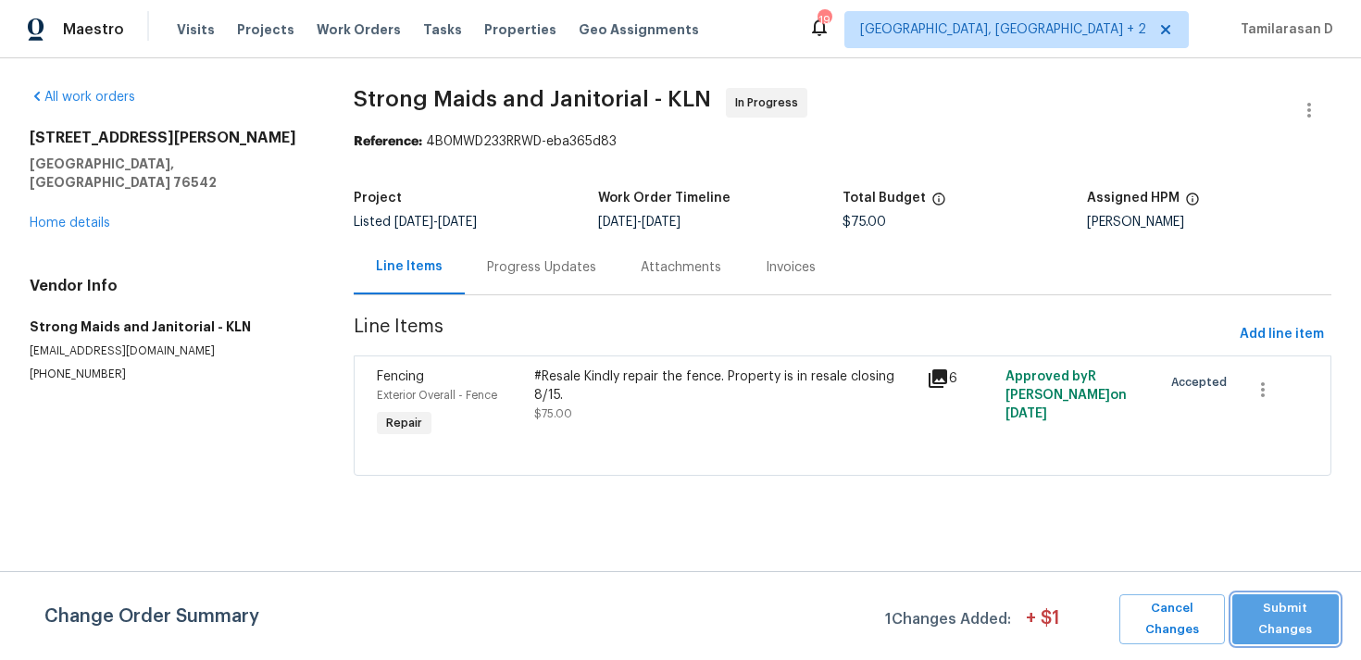
click at [1291, 614] on span "Submit Changes" at bounding box center [1286, 619] width 88 height 43
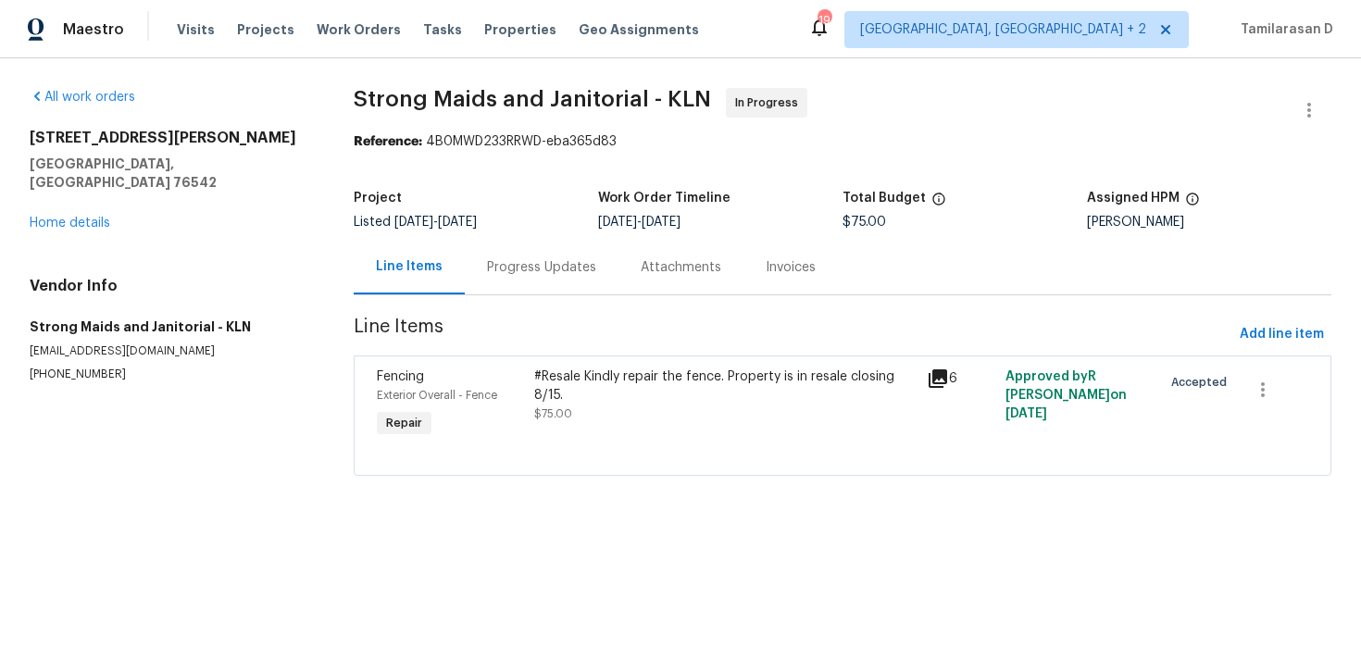
click at [540, 274] on div "Progress Updates" at bounding box center [541, 267] width 109 height 19
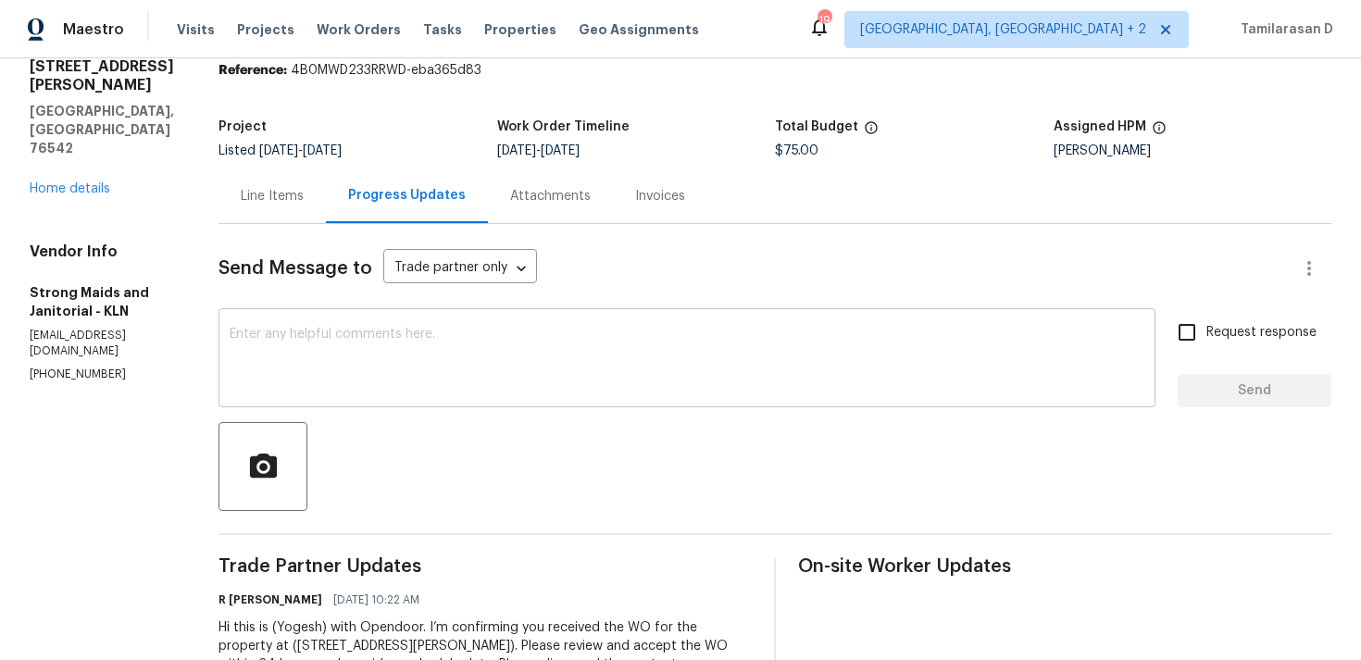
scroll to position [156, 0]
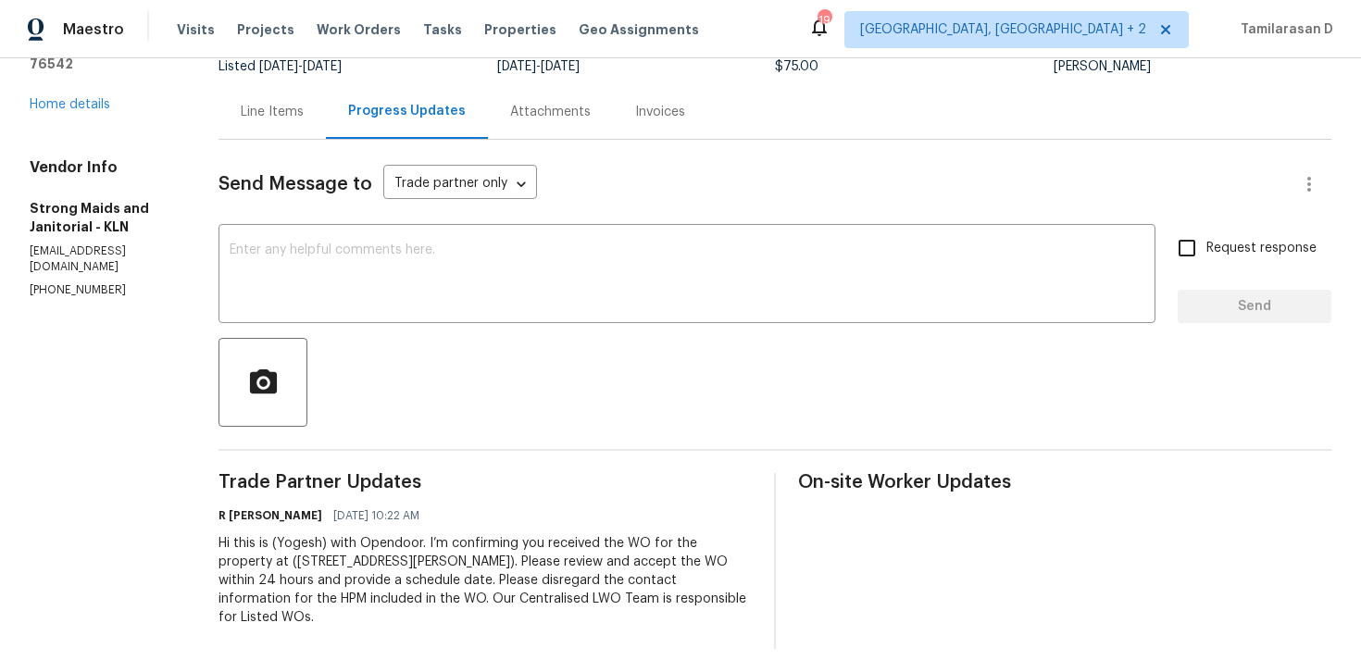
click at [234, 123] on div "Line Items" at bounding box center [272, 111] width 107 height 55
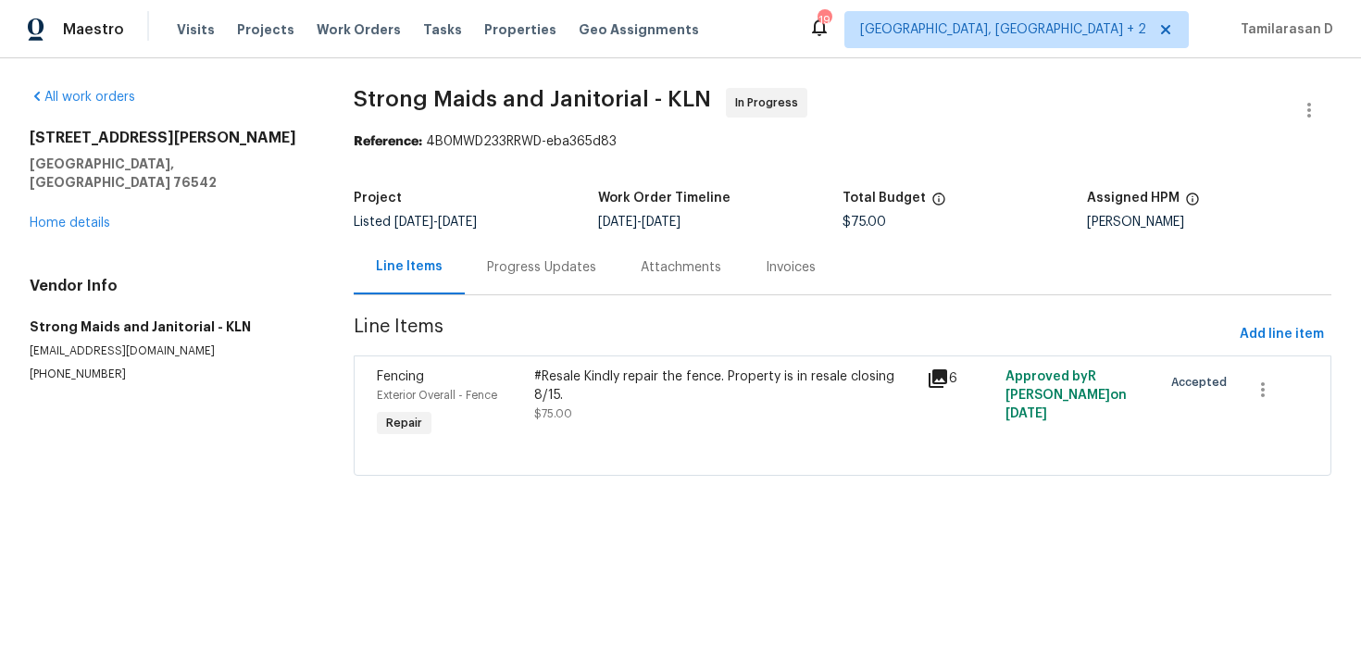
click at [775, 399] on div "#Resale Kindly repair the fence. Property is in resale closing 8/15." at bounding box center [724, 386] width 381 height 37
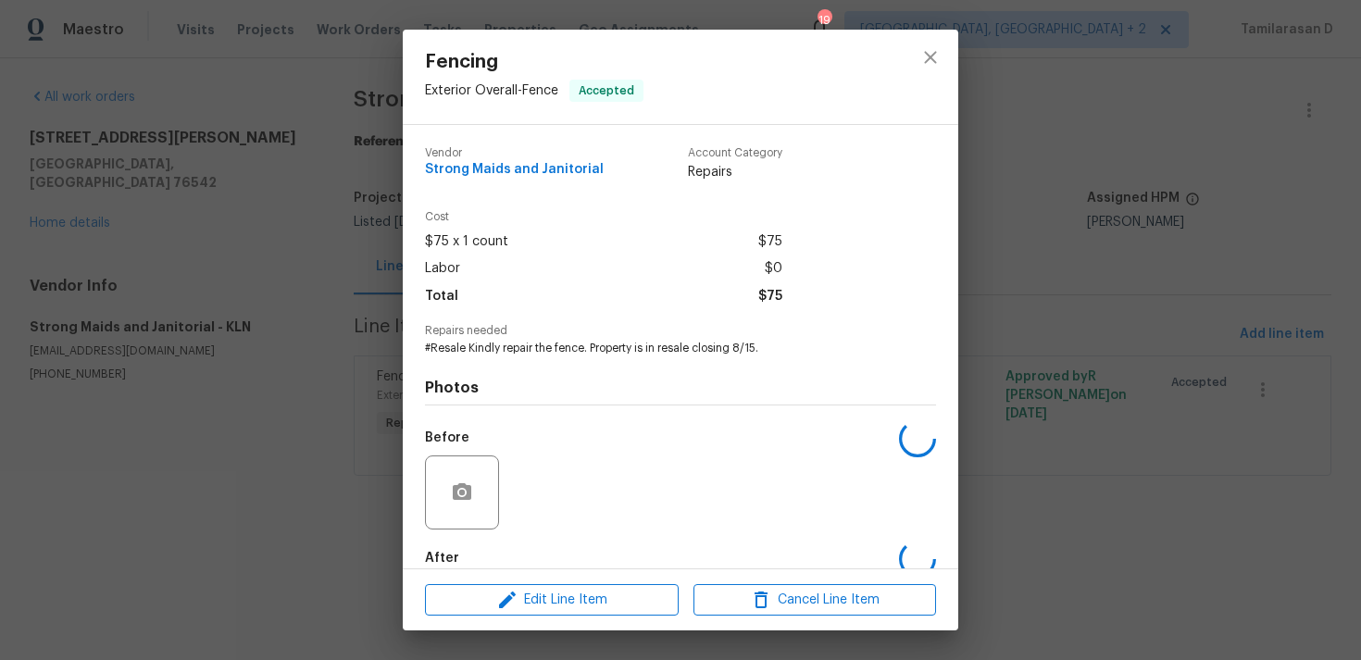
scroll to position [100, 0]
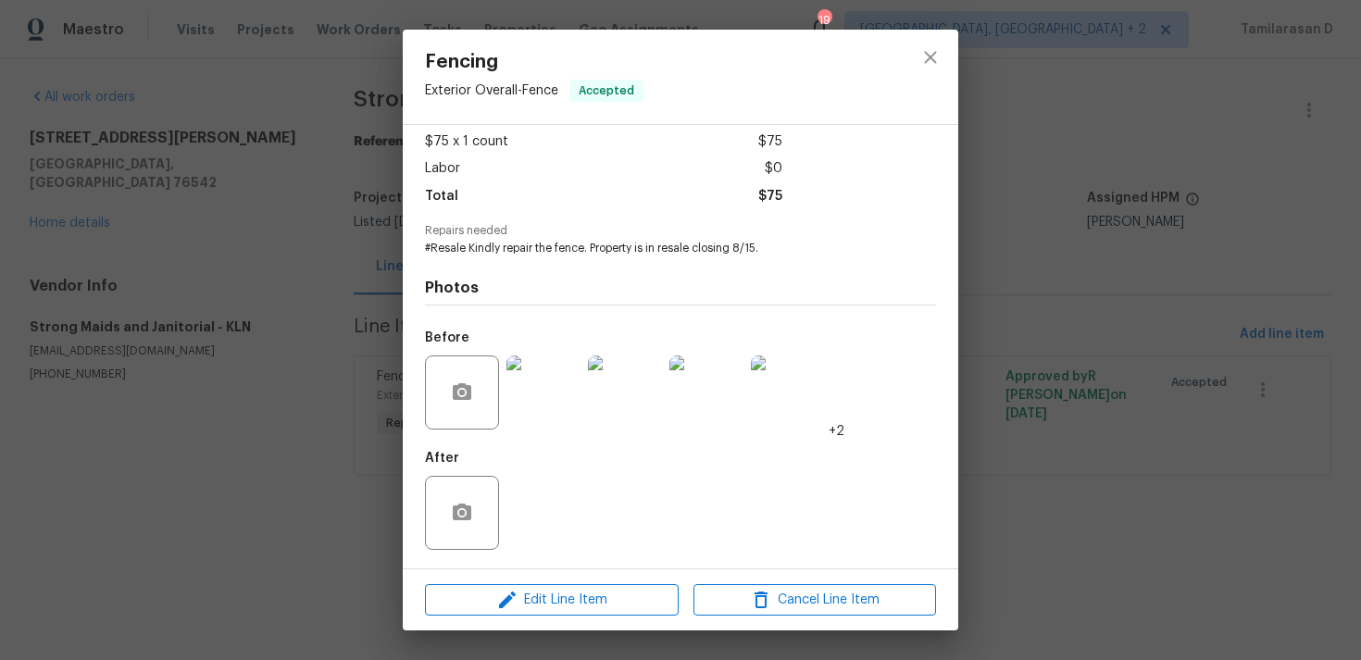
click at [526, 394] on img at bounding box center [543, 393] width 74 height 74
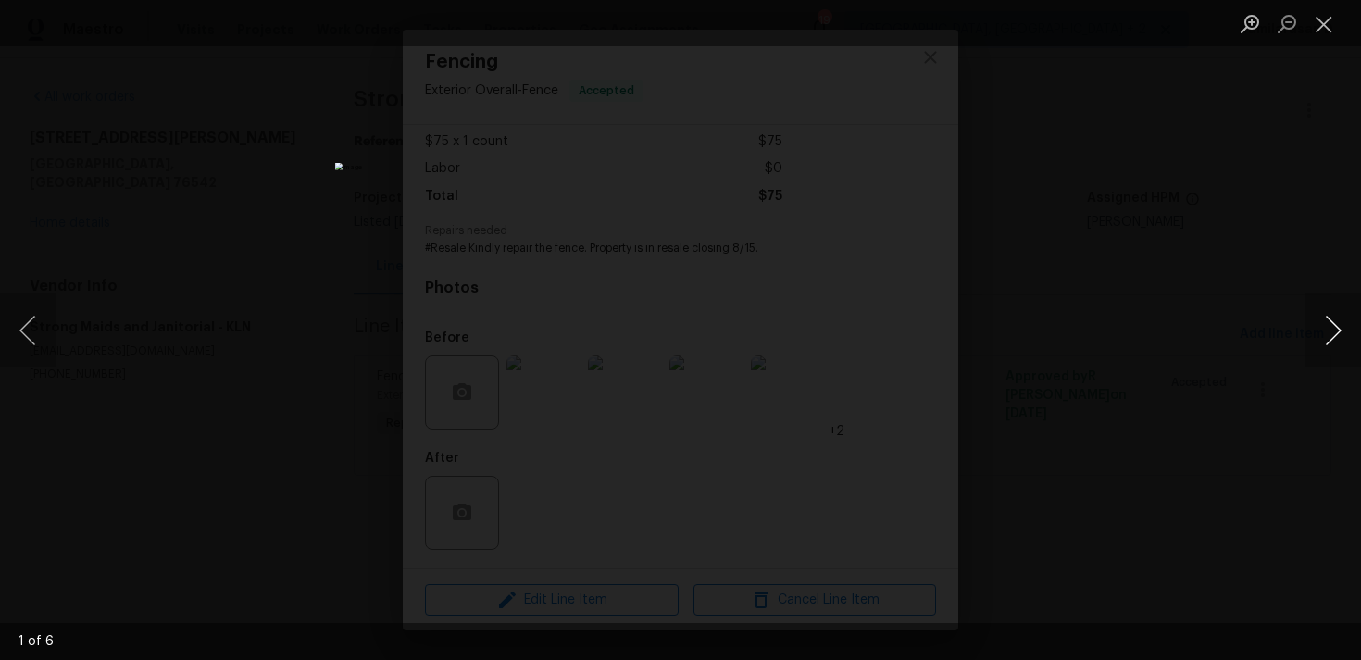
click at [1336, 326] on button "Next image" at bounding box center [1334, 331] width 56 height 74
click at [1328, 330] on button "Next image" at bounding box center [1334, 331] width 56 height 74
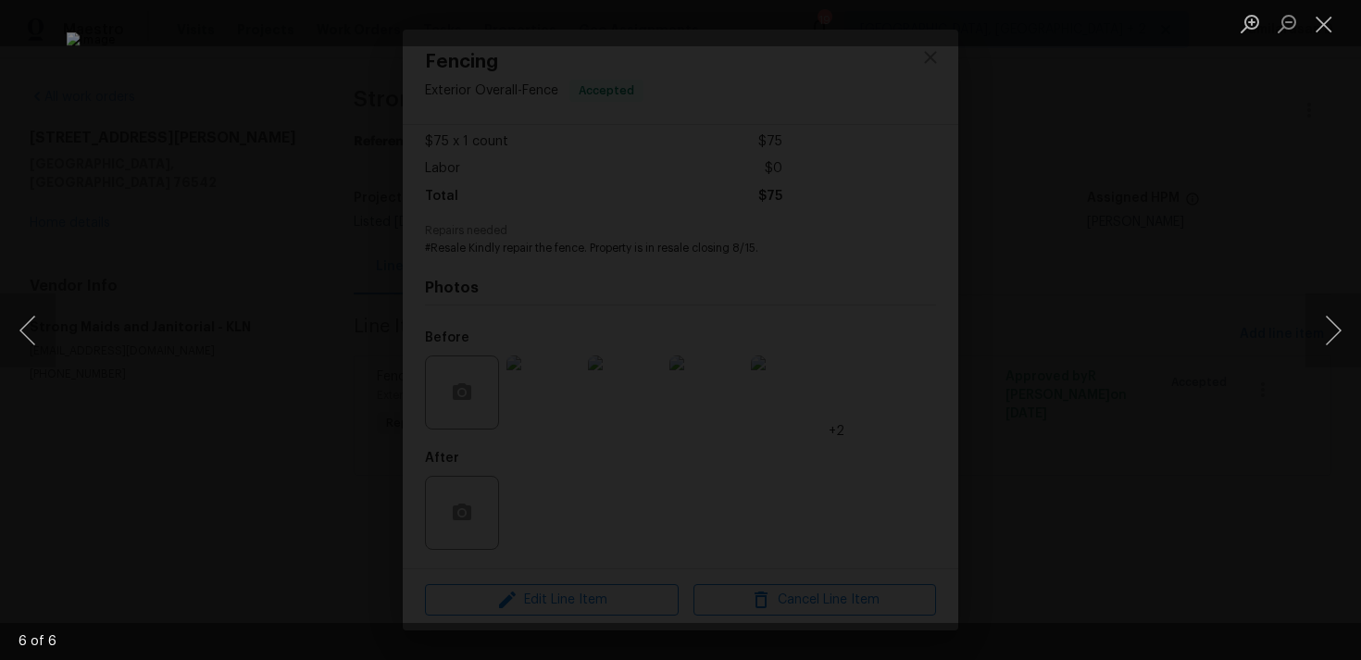
click at [1174, 265] on div "Lightbox" at bounding box center [680, 330] width 1361 height 660
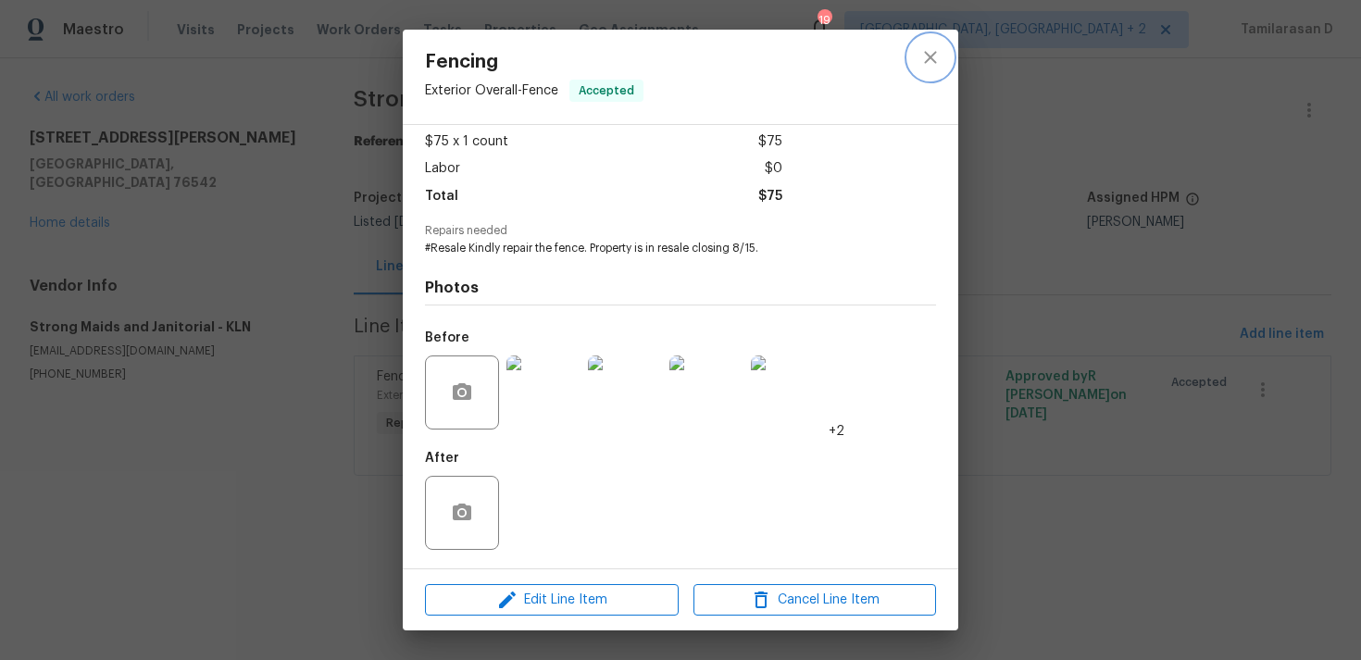
click at [928, 65] on icon "close" at bounding box center [930, 57] width 22 height 22
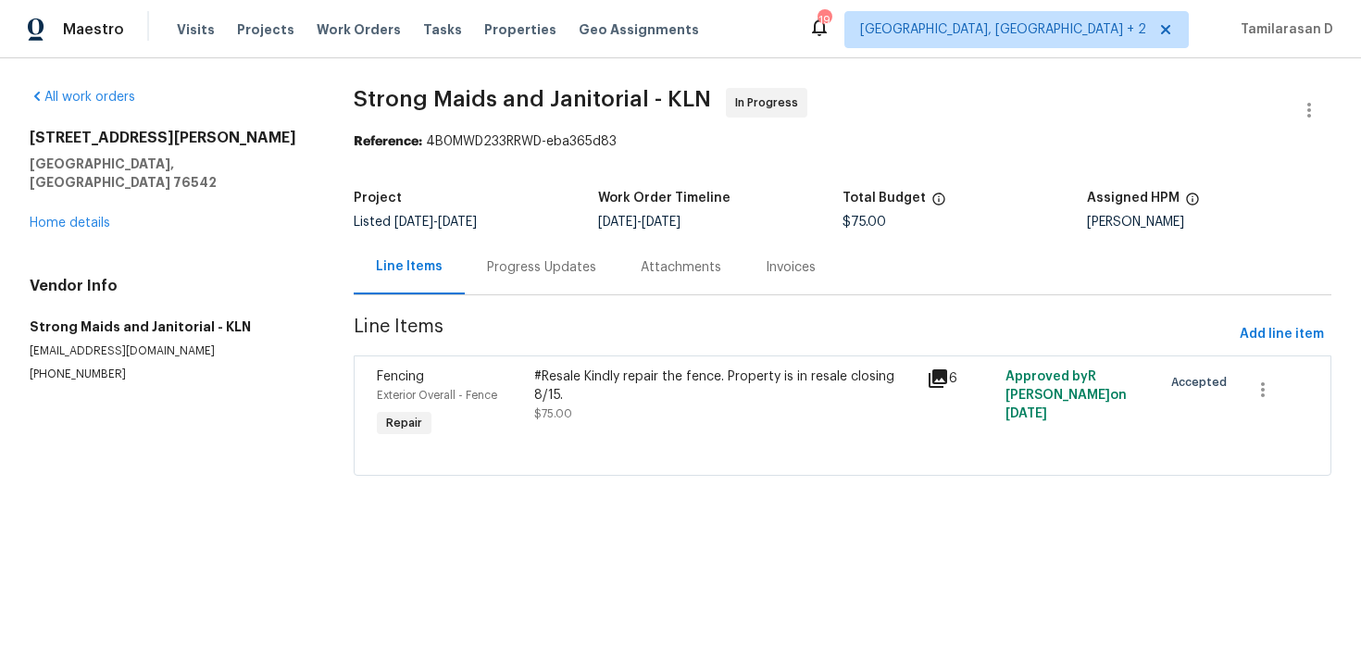
click at [578, 255] on div "Progress Updates" at bounding box center [542, 267] width 154 height 55
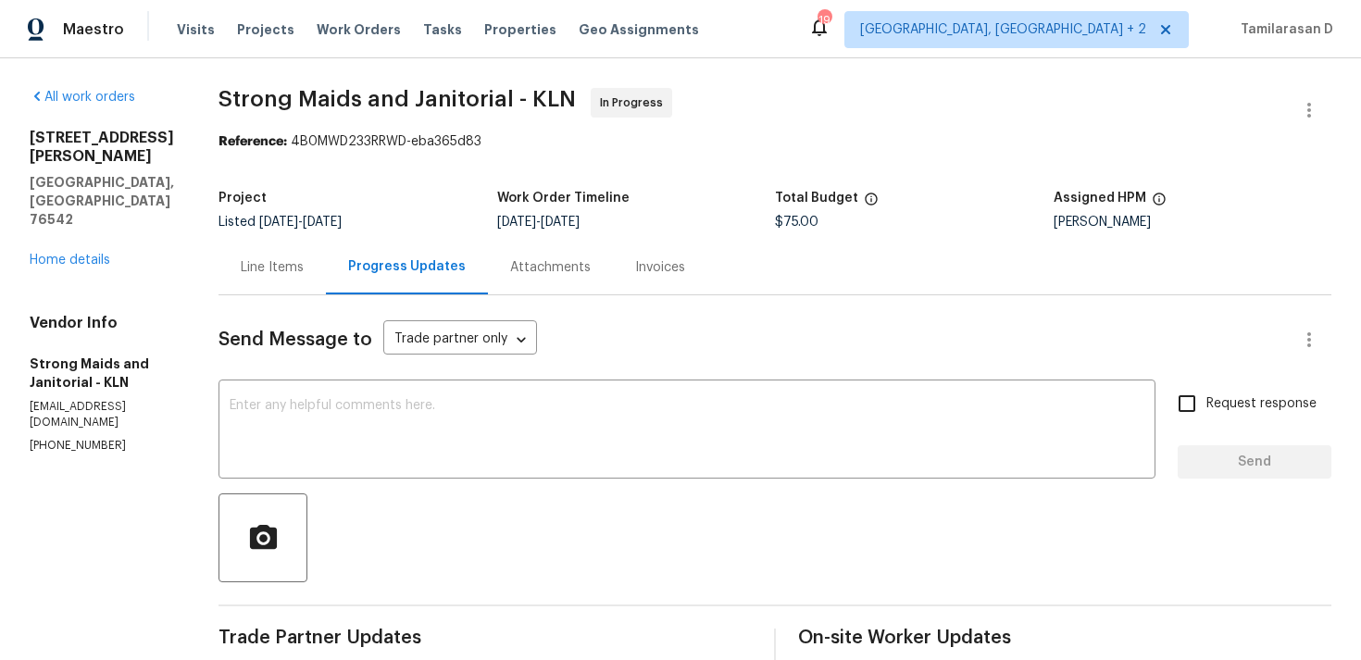
click at [280, 269] on div "Line Items" at bounding box center [272, 267] width 63 height 19
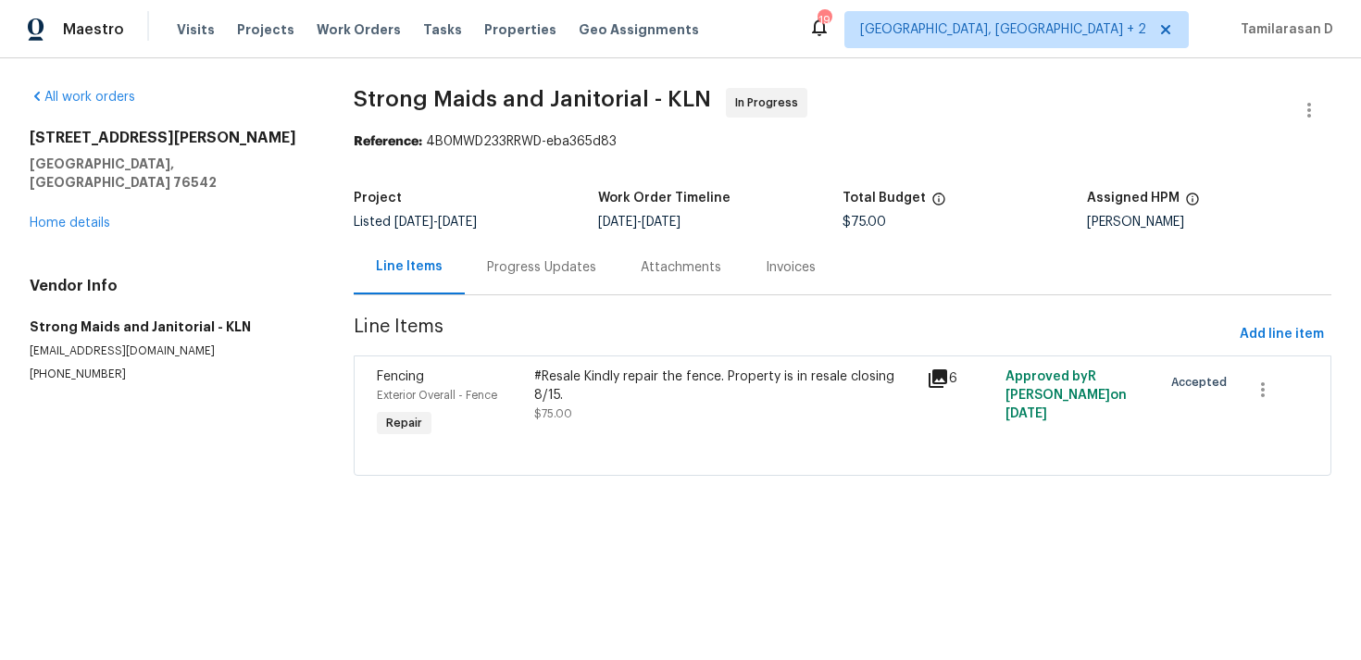
click at [645, 386] on div "#Resale Kindly repair the fence. Property is in resale closing 8/15." at bounding box center [724, 386] width 381 height 37
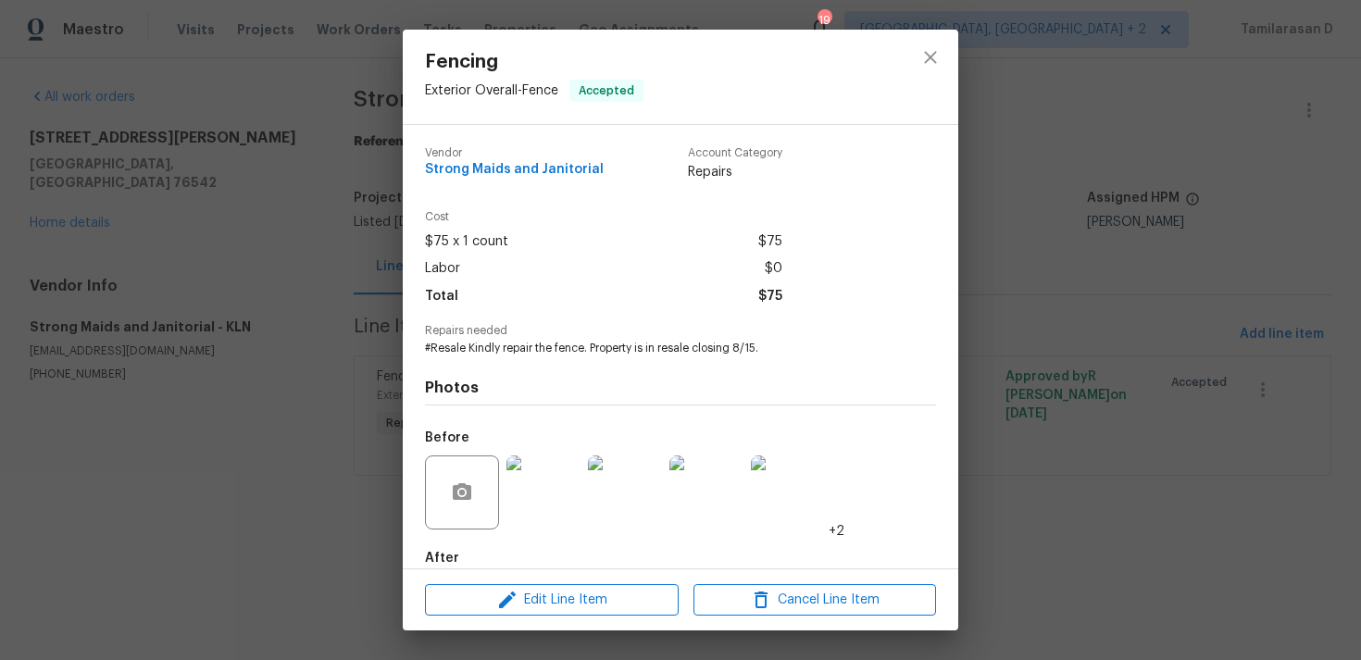
scroll to position [100, 0]
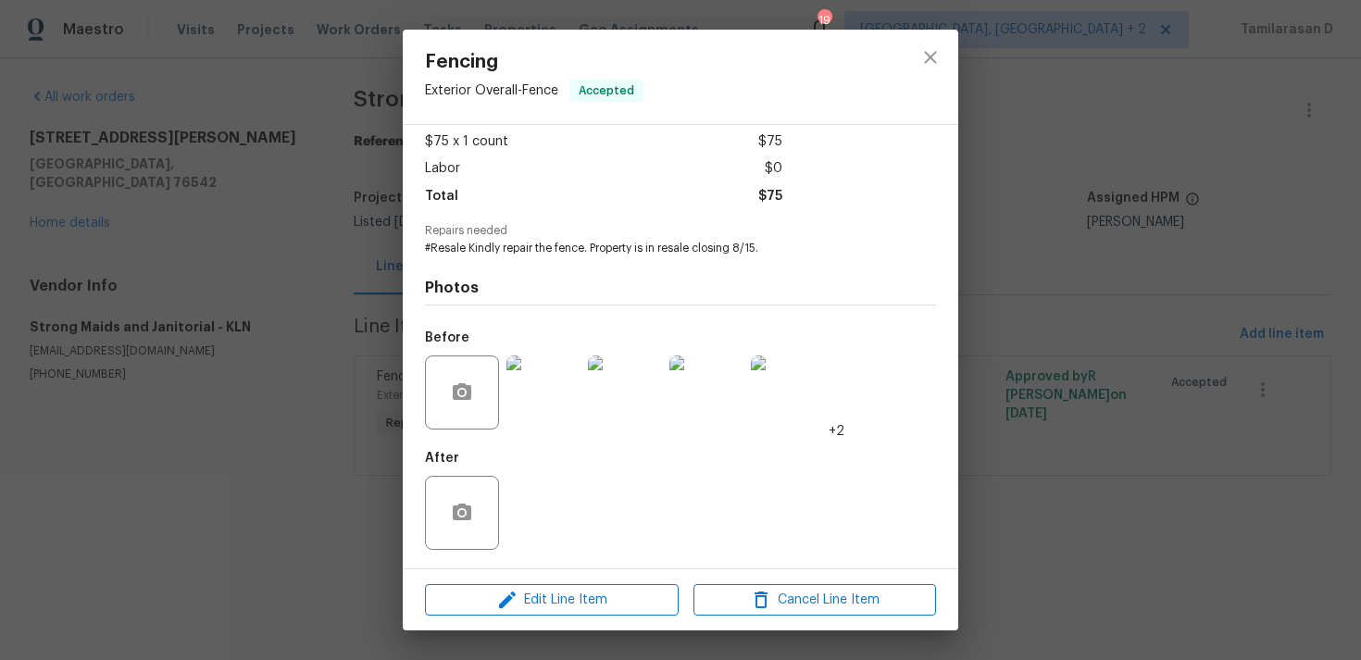
click at [557, 385] on img at bounding box center [543, 393] width 74 height 74
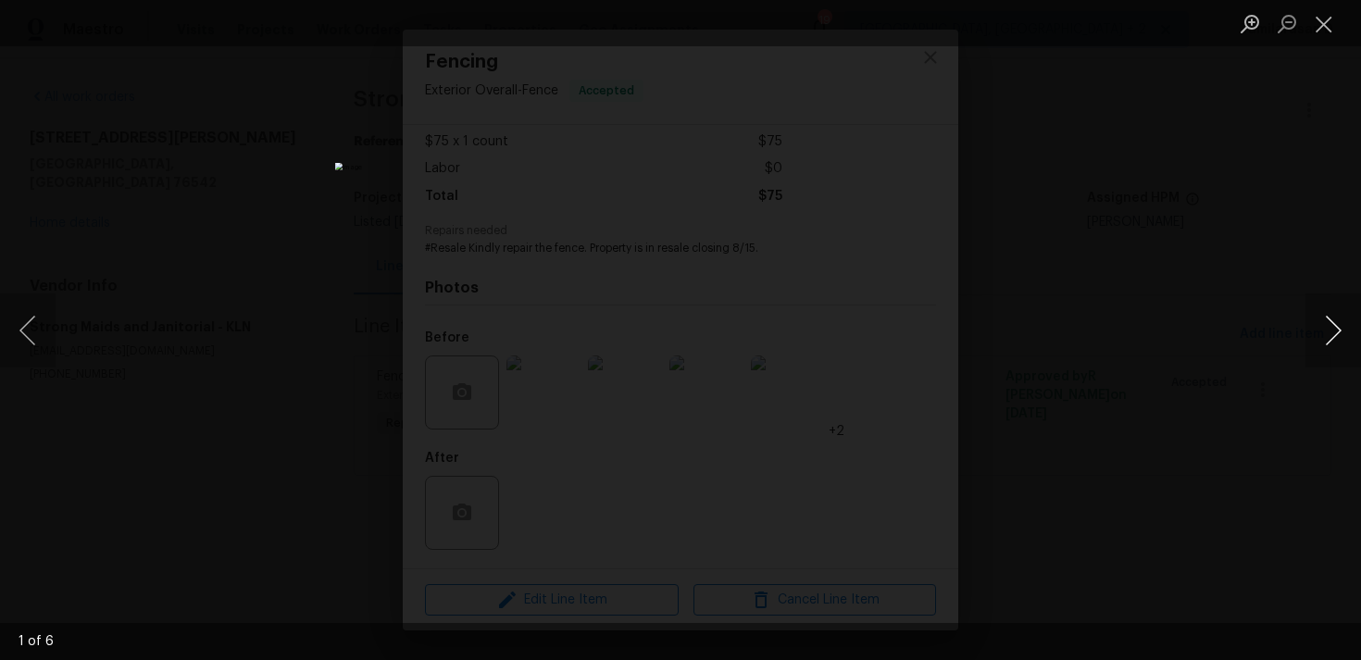
click at [1337, 316] on button "Next image" at bounding box center [1334, 331] width 56 height 74
click at [1339, 322] on button "Next image" at bounding box center [1334, 331] width 56 height 74
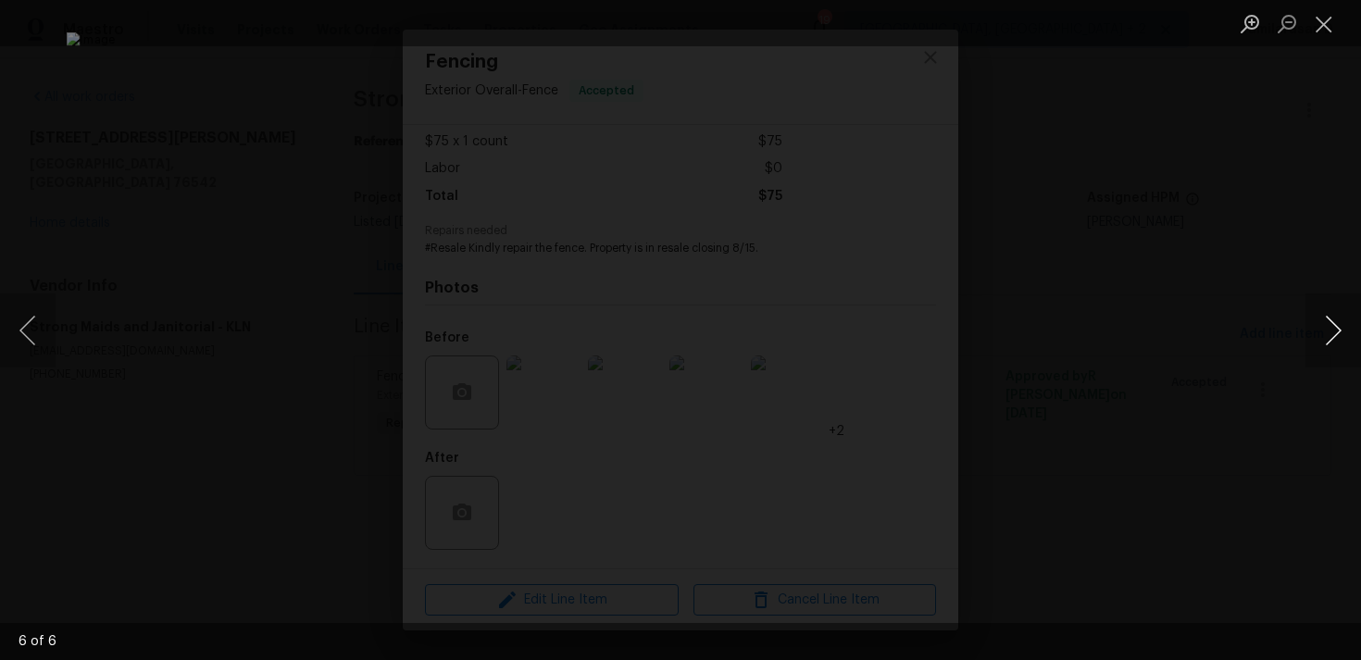
click at [1339, 322] on button "Next image" at bounding box center [1334, 331] width 56 height 74
click at [1342, 331] on button "Next image" at bounding box center [1334, 331] width 56 height 74
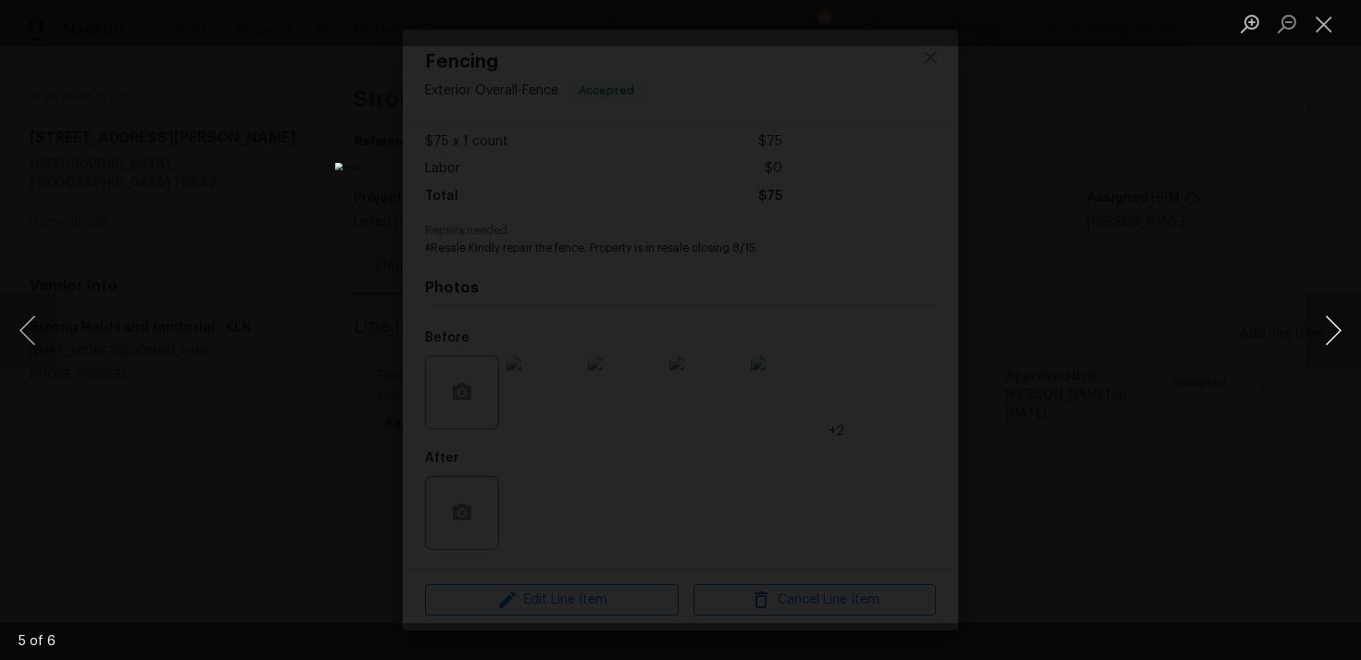
click at [1327, 323] on button "Next image" at bounding box center [1334, 331] width 56 height 74
click at [1324, 334] on button "Next image" at bounding box center [1334, 331] width 56 height 74
click at [1318, 328] on button "Next image" at bounding box center [1334, 331] width 56 height 74
click at [1325, 329] on button "Next image" at bounding box center [1334, 331] width 56 height 74
click at [1334, 319] on button "Next image" at bounding box center [1334, 331] width 56 height 74
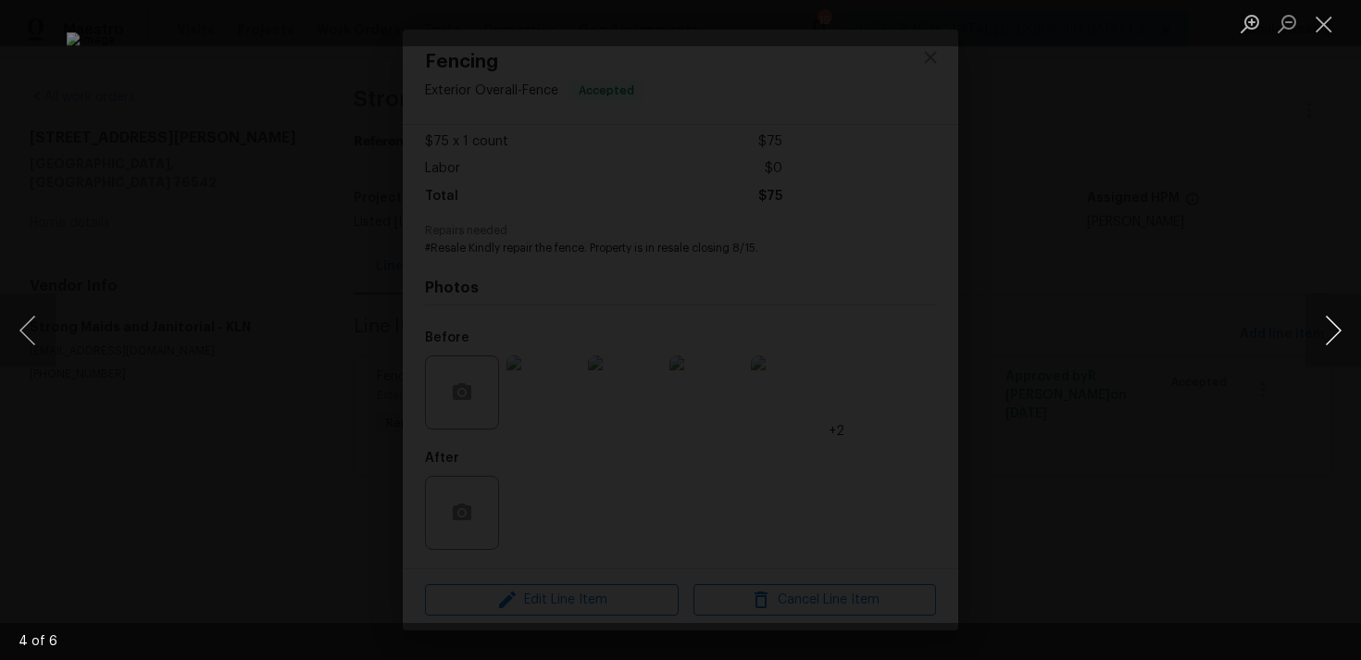
click at [1334, 319] on button "Next image" at bounding box center [1334, 331] width 56 height 74
click at [1326, 314] on button "Next image" at bounding box center [1334, 331] width 56 height 74
click at [1313, 323] on button "Next image" at bounding box center [1334, 331] width 56 height 74
click at [1340, 333] on button "Next image" at bounding box center [1334, 331] width 56 height 74
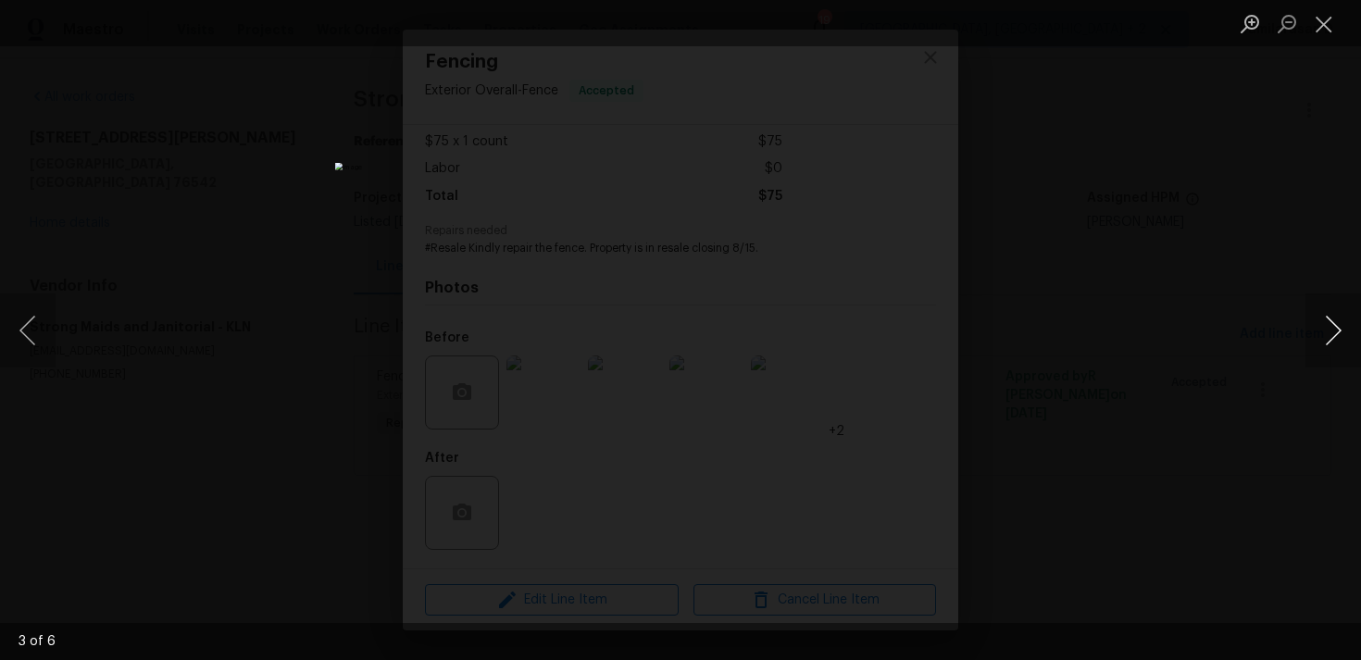
click at [1333, 331] on button "Next image" at bounding box center [1334, 331] width 56 height 74
click at [1327, 327] on button "Next image" at bounding box center [1334, 331] width 56 height 74
click at [1321, 19] on button "Close lightbox" at bounding box center [1324, 23] width 37 height 32
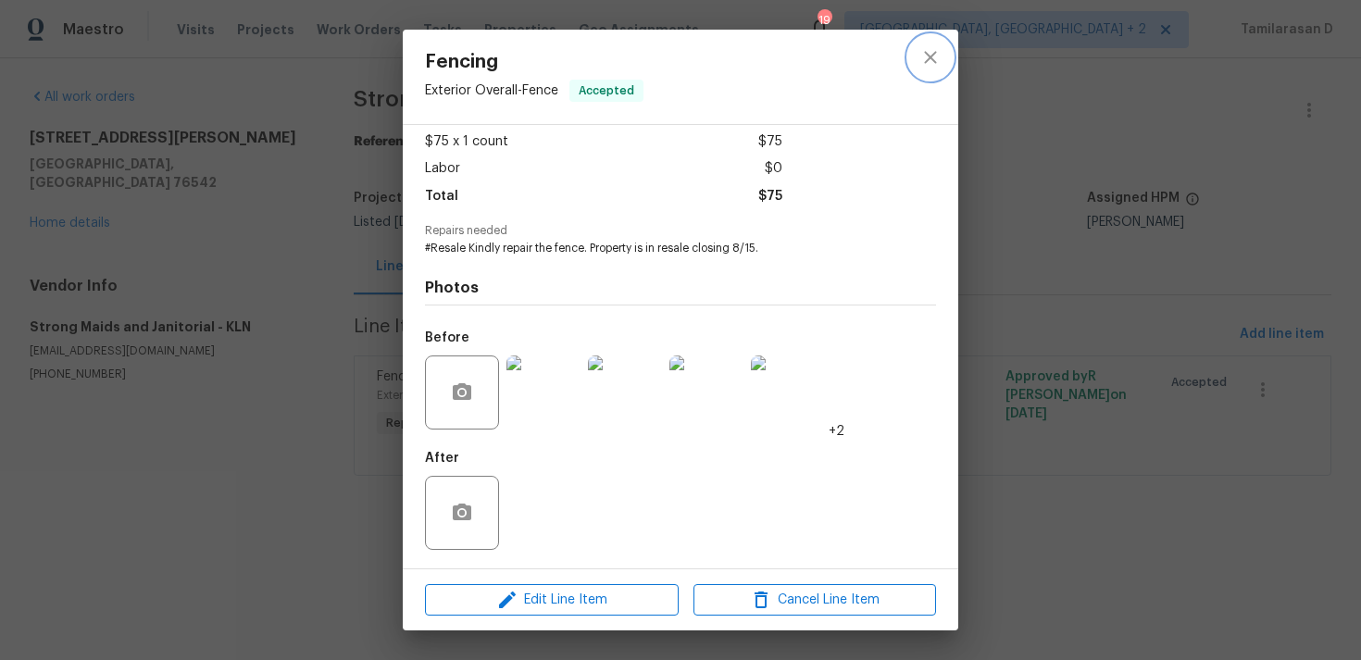
click at [940, 58] on icon "close" at bounding box center [930, 57] width 22 height 22
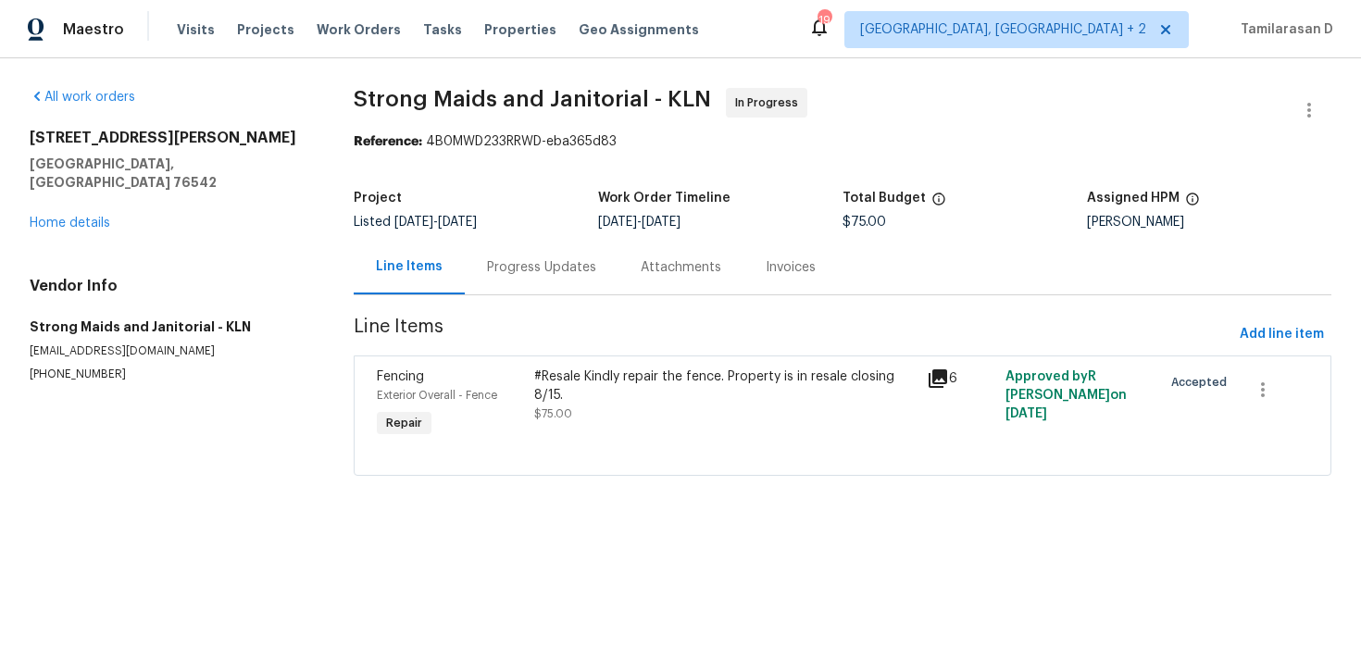
click at [535, 256] on div "Progress Updates" at bounding box center [542, 267] width 154 height 55
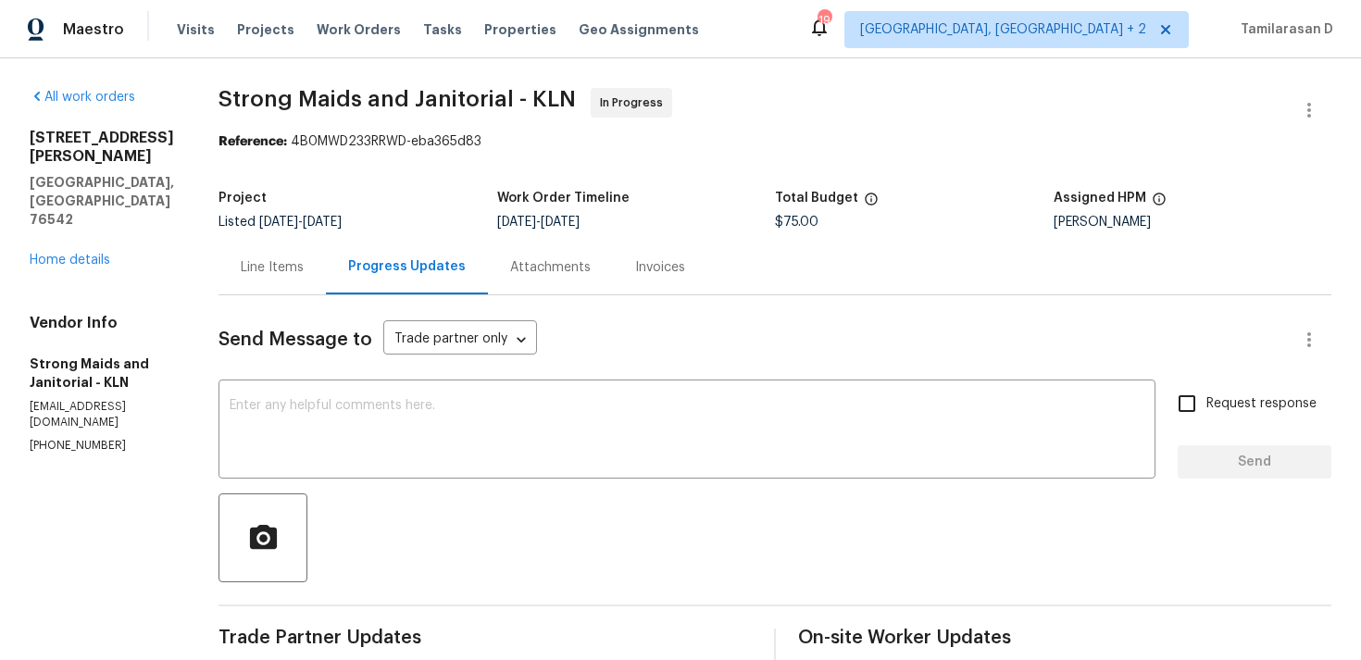
click at [69, 438] on p "[PHONE_NUMBER]" at bounding box center [102, 446] width 144 height 16
copy p "[PHONE_NUMBER]"
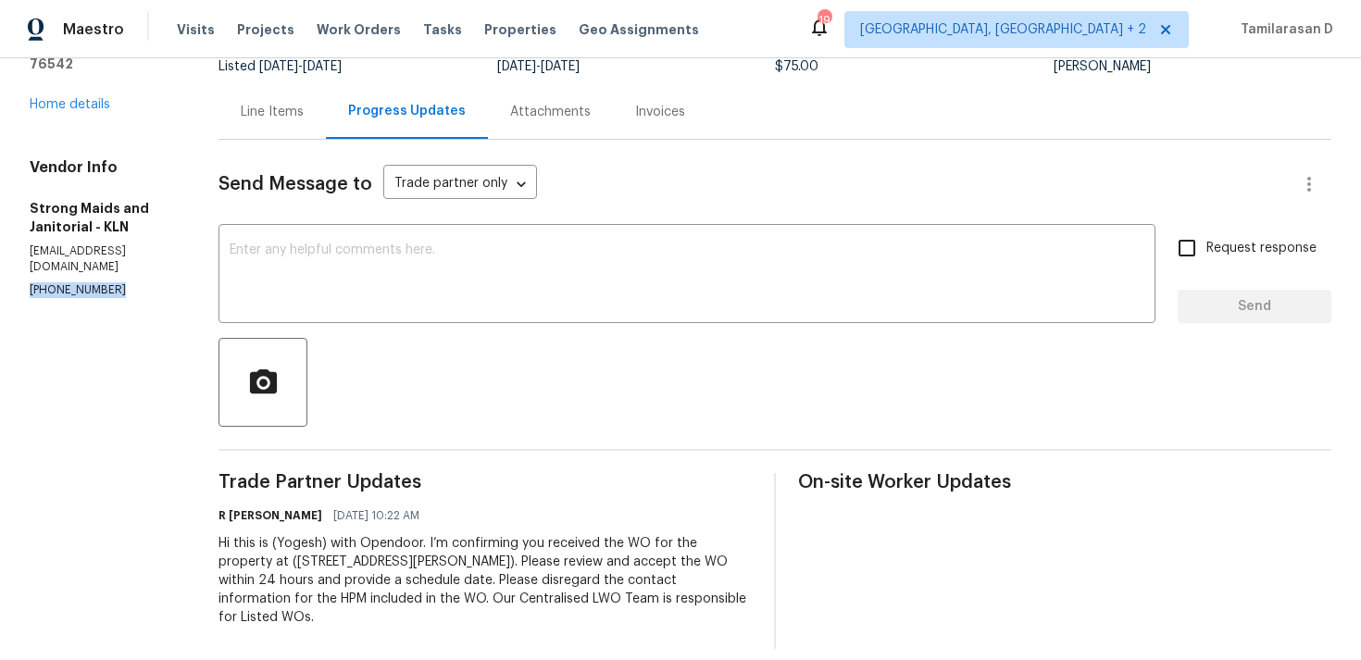
click at [261, 119] on div "Line Items" at bounding box center [272, 112] width 63 height 19
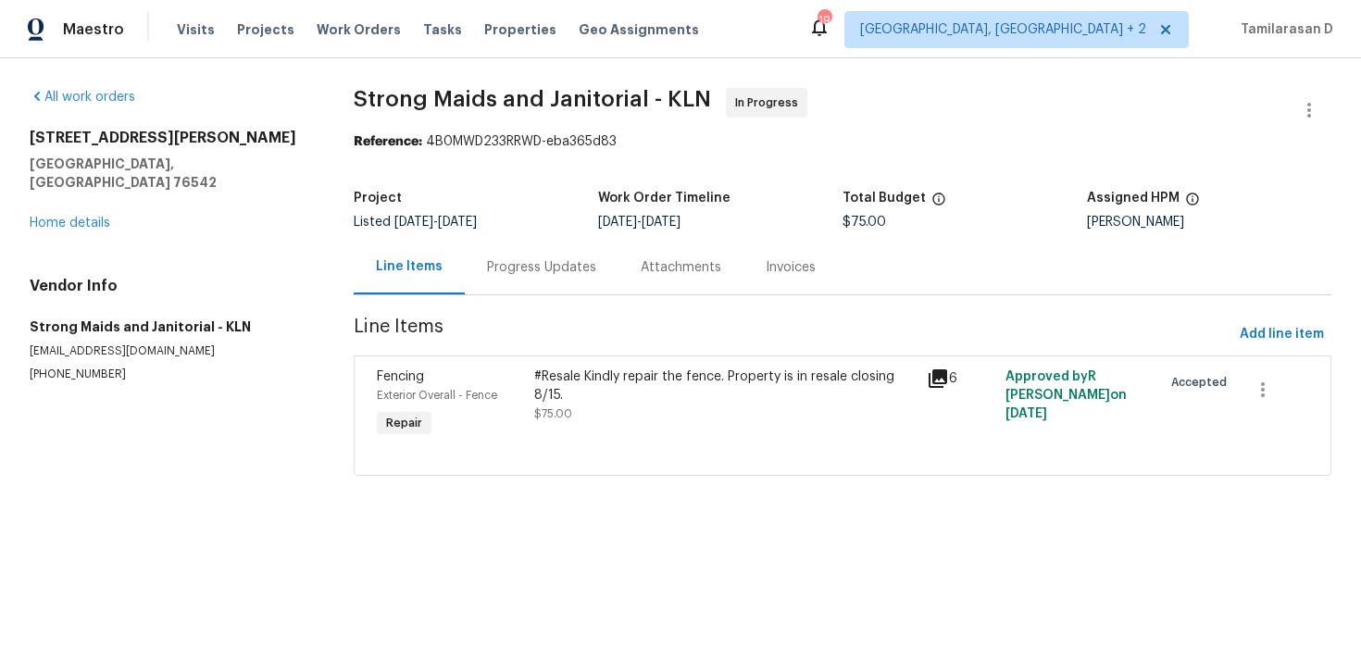
click at [540, 271] on div "Progress Updates" at bounding box center [541, 267] width 109 height 19
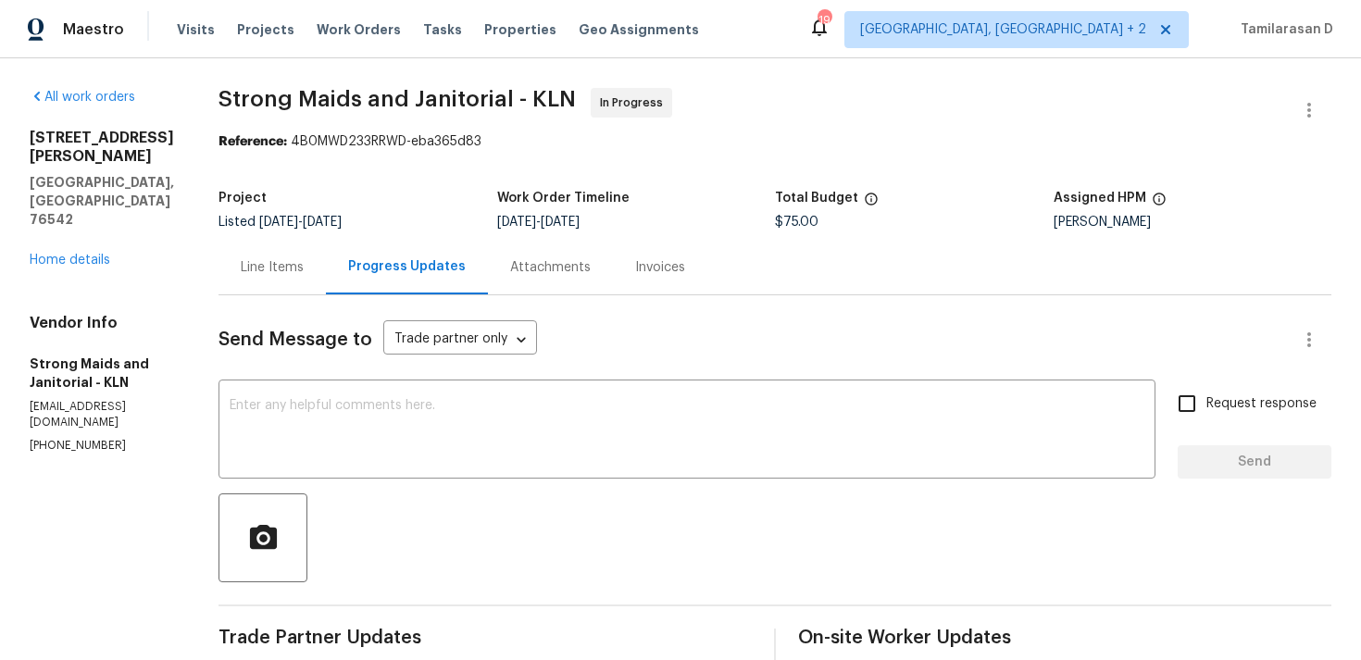
click at [259, 266] on div "Line Items" at bounding box center [272, 267] width 63 height 19
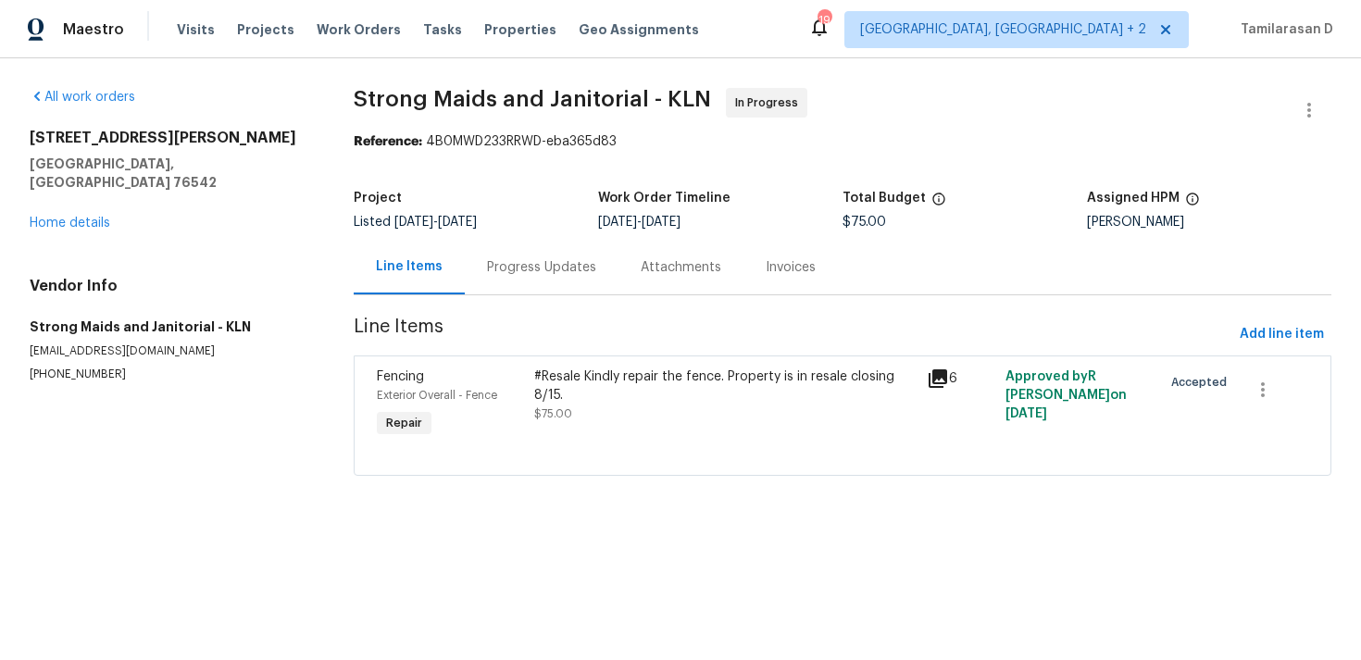
click at [478, 268] on div "Progress Updates" at bounding box center [542, 267] width 154 height 55
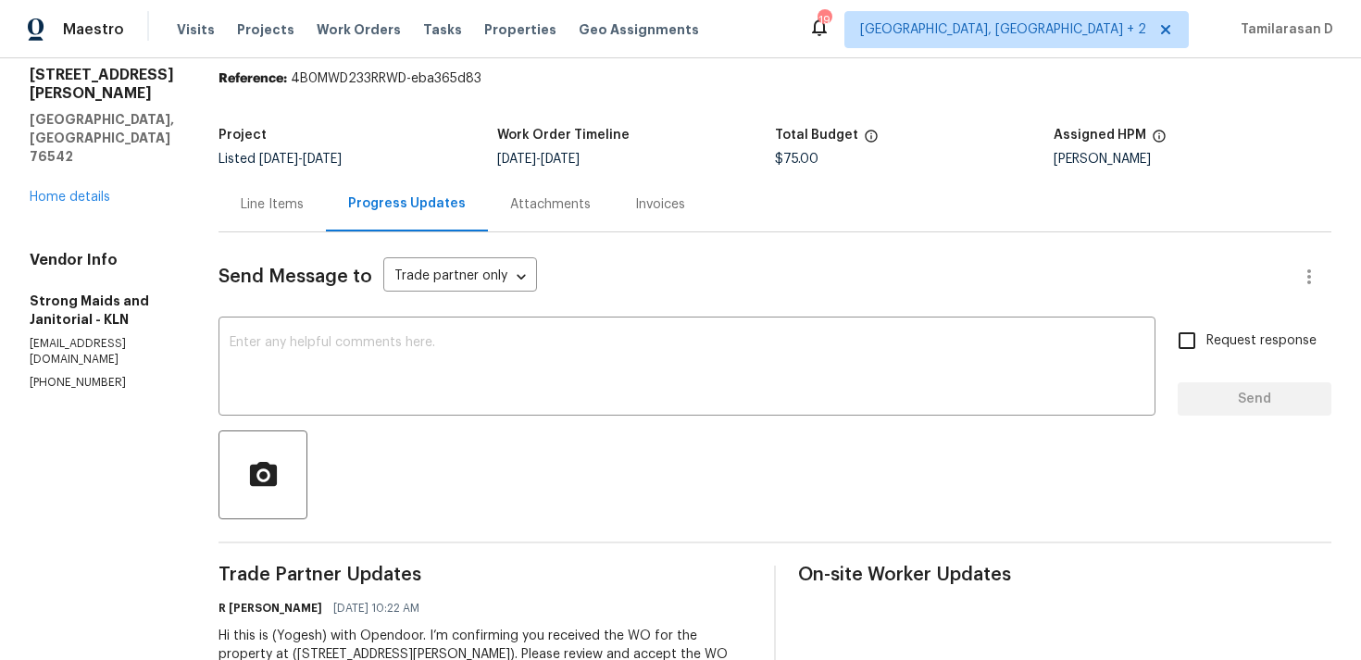
scroll to position [156, 0]
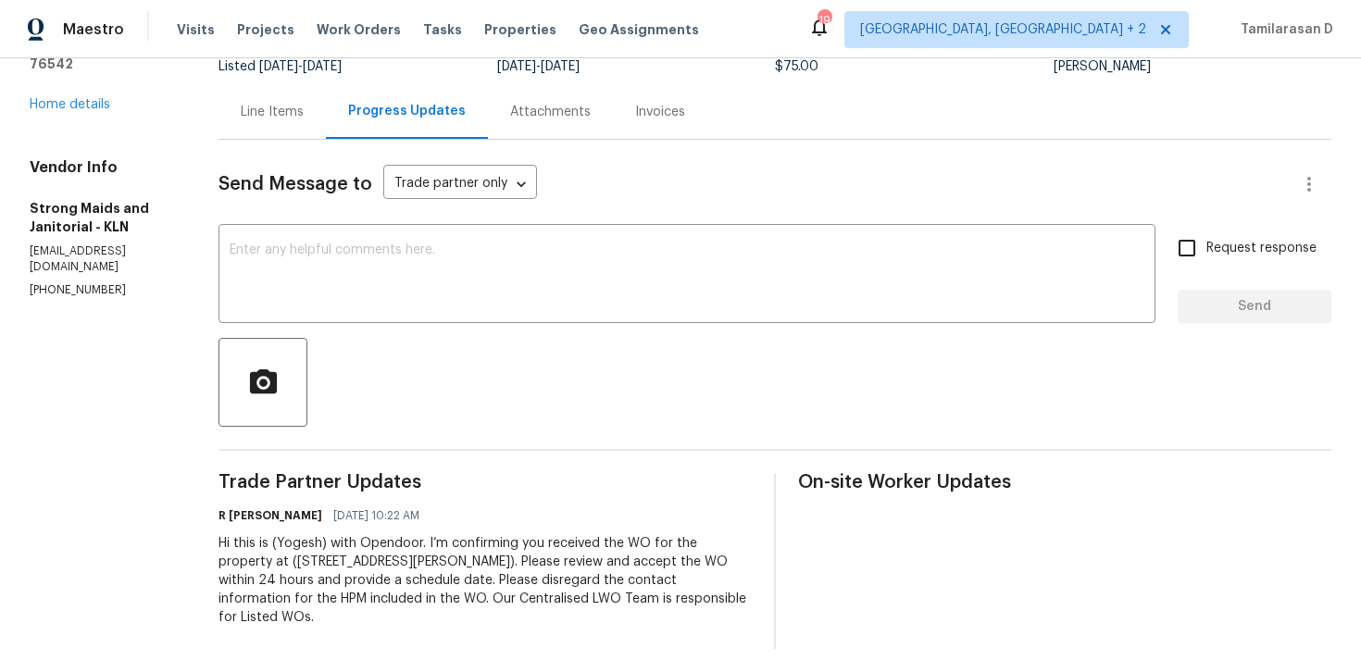
click at [256, 130] on div "Line Items" at bounding box center [272, 111] width 107 height 55
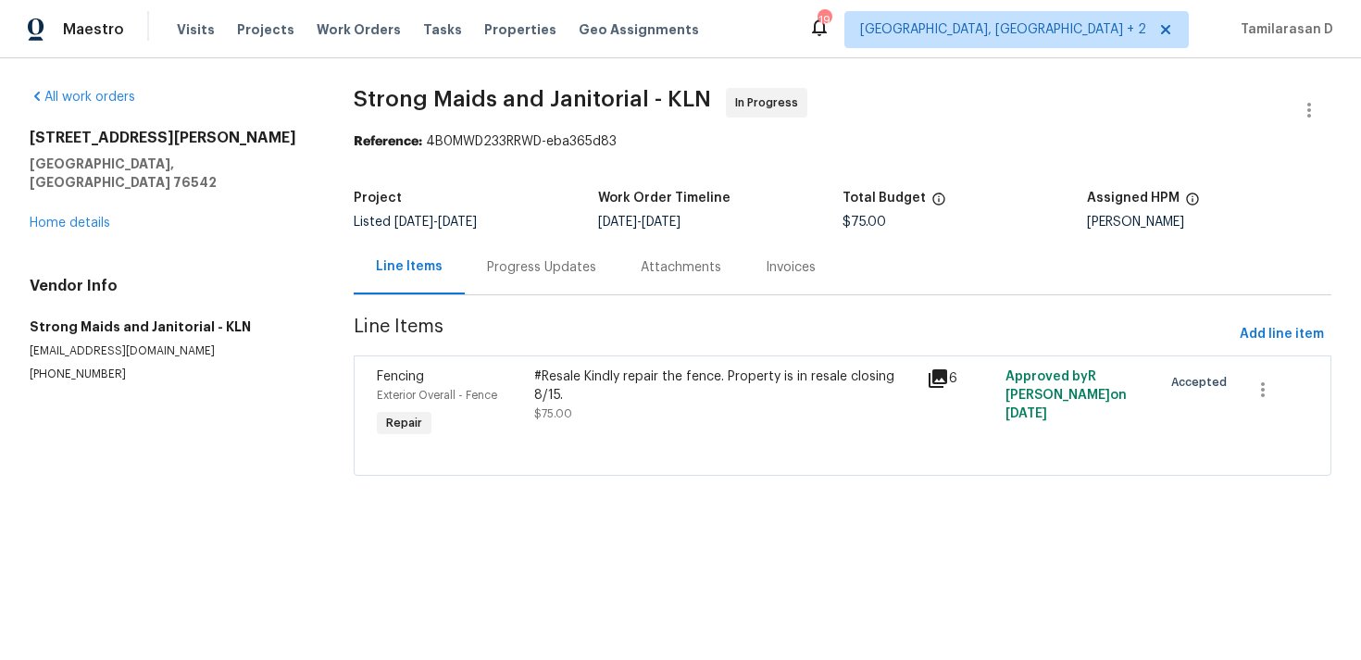
click at [478, 271] on div "Progress Updates" at bounding box center [542, 267] width 154 height 55
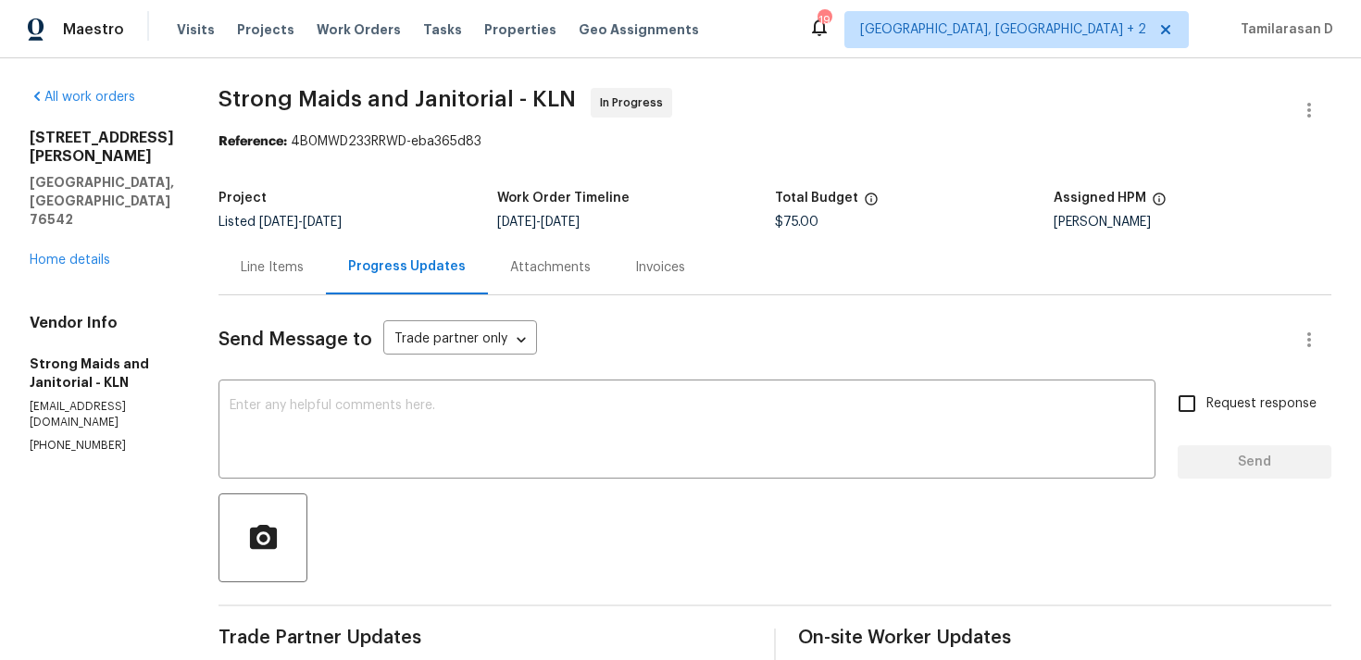
click at [243, 279] on div "Line Items" at bounding box center [272, 267] width 107 height 55
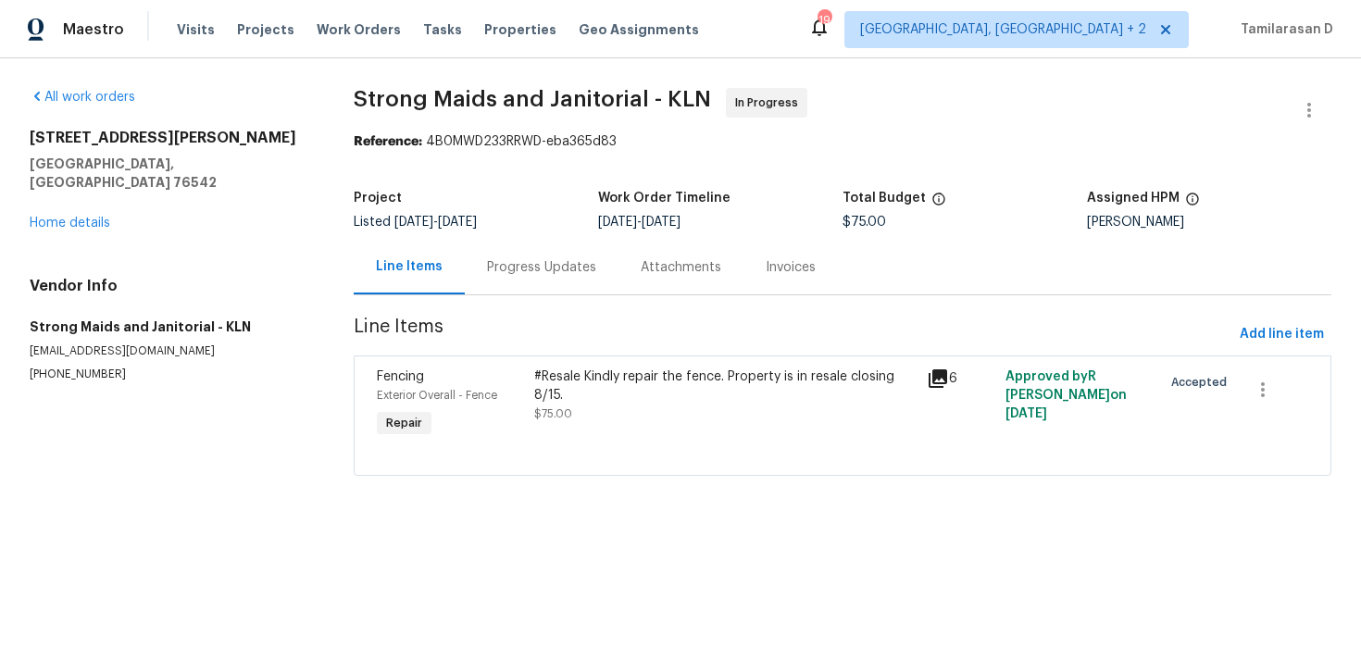
click at [663, 381] on div "#Resale Kindly repair the fence. Property is in resale closing 8/15." at bounding box center [724, 386] width 381 height 37
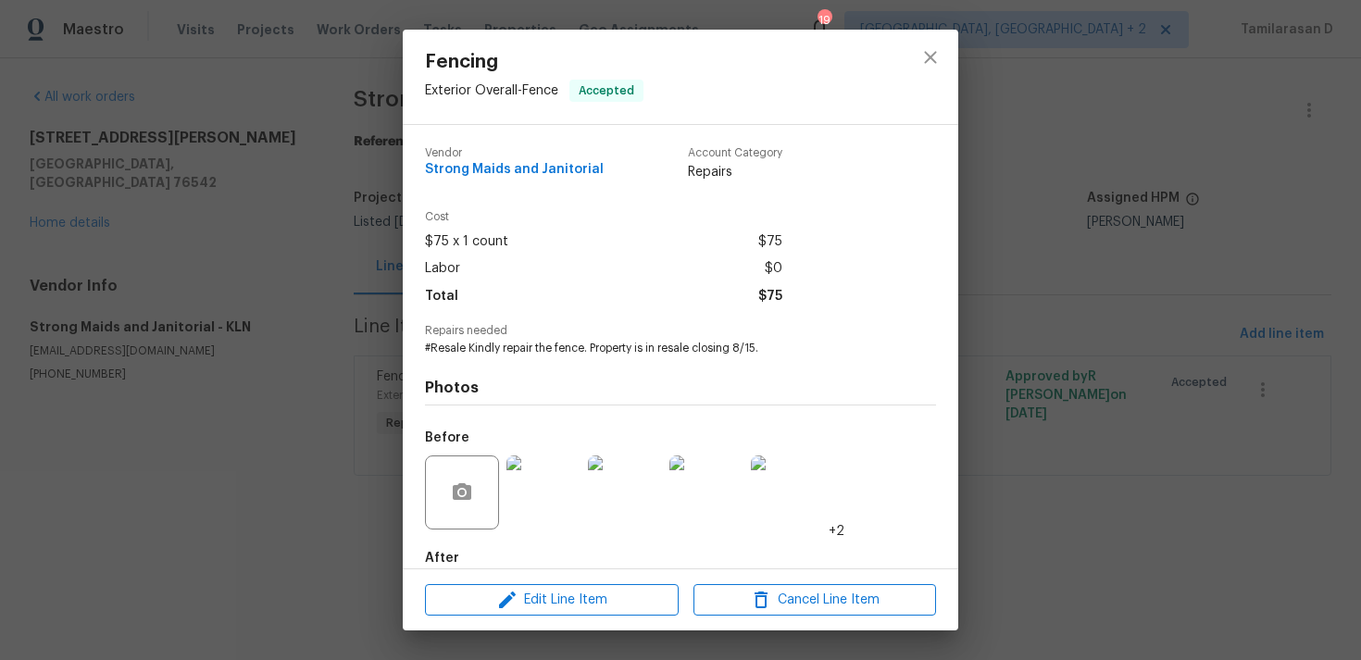
scroll to position [100, 0]
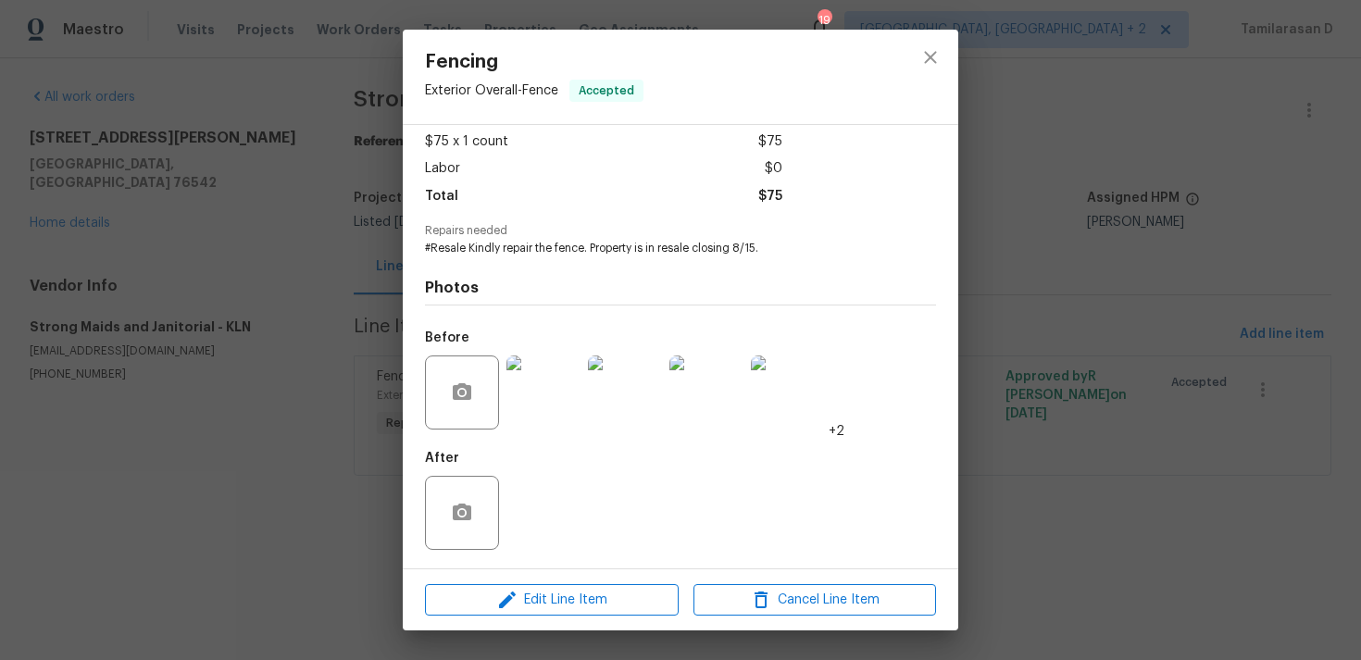
click at [534, 420] on img at bounding box center [543, 393] width 74 height 74
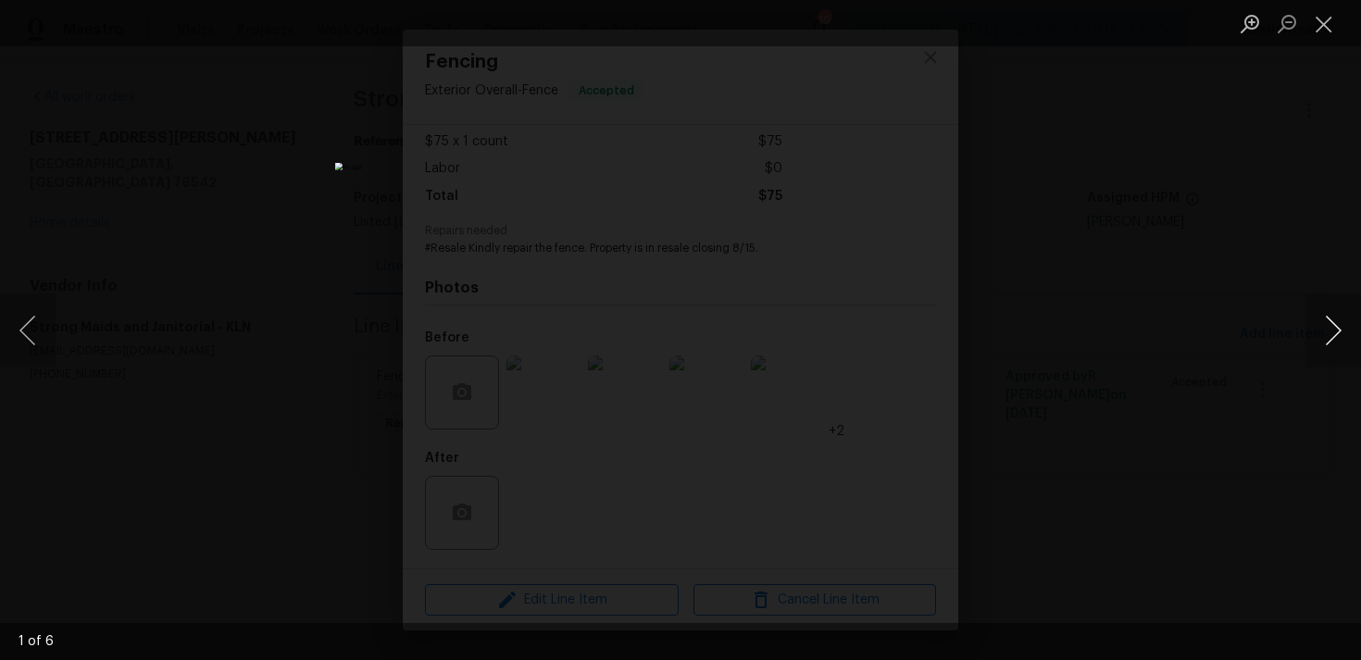
click at [1331, 331] on button "Next image" at bounding box center [1334, 331] width 56 height 74
click at [1332, 341] on button "Next image" at bounding box center [1334, 331] width 56 height 74
click at [1326, 332] on button "Next image" at bounding box center [1334, 331] width 56 height 74
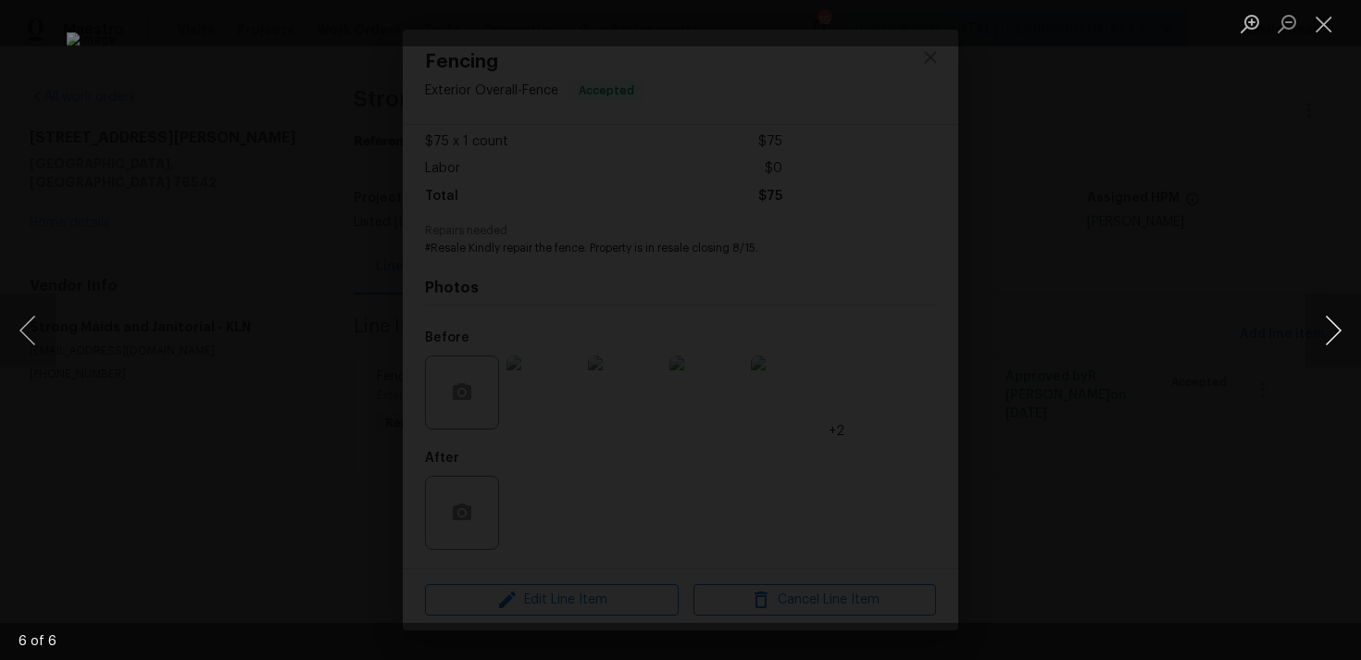
click at [1326, 332] on button "Next image" at bounding box center [1334, 331] width 56 height 74
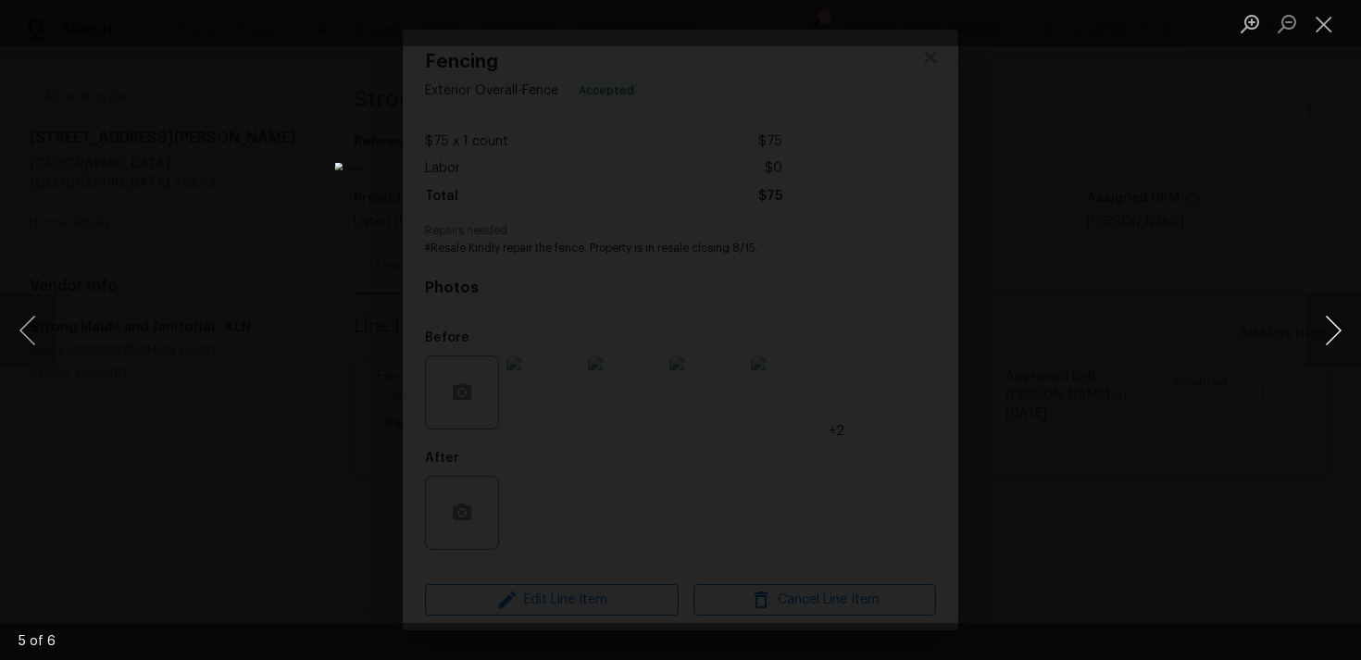
click at [1326, 332] on button "Next image" at bounding box center [1334, 331] width 56 height 74
click at [1329, 322] on button "Next image" at bounding box center [1334, 331] width 56 height 74
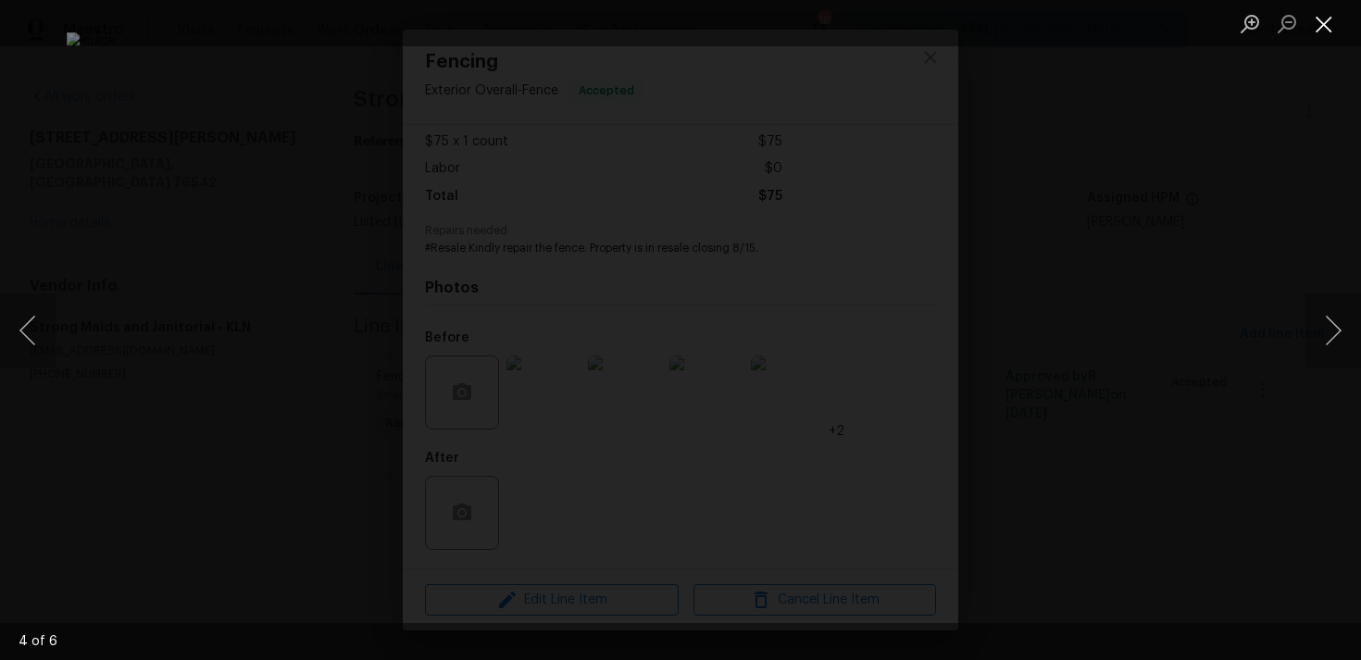
click at [1325, 30] on button "Close lightbox" at bounding box center [1324, 23] width 37 height 32
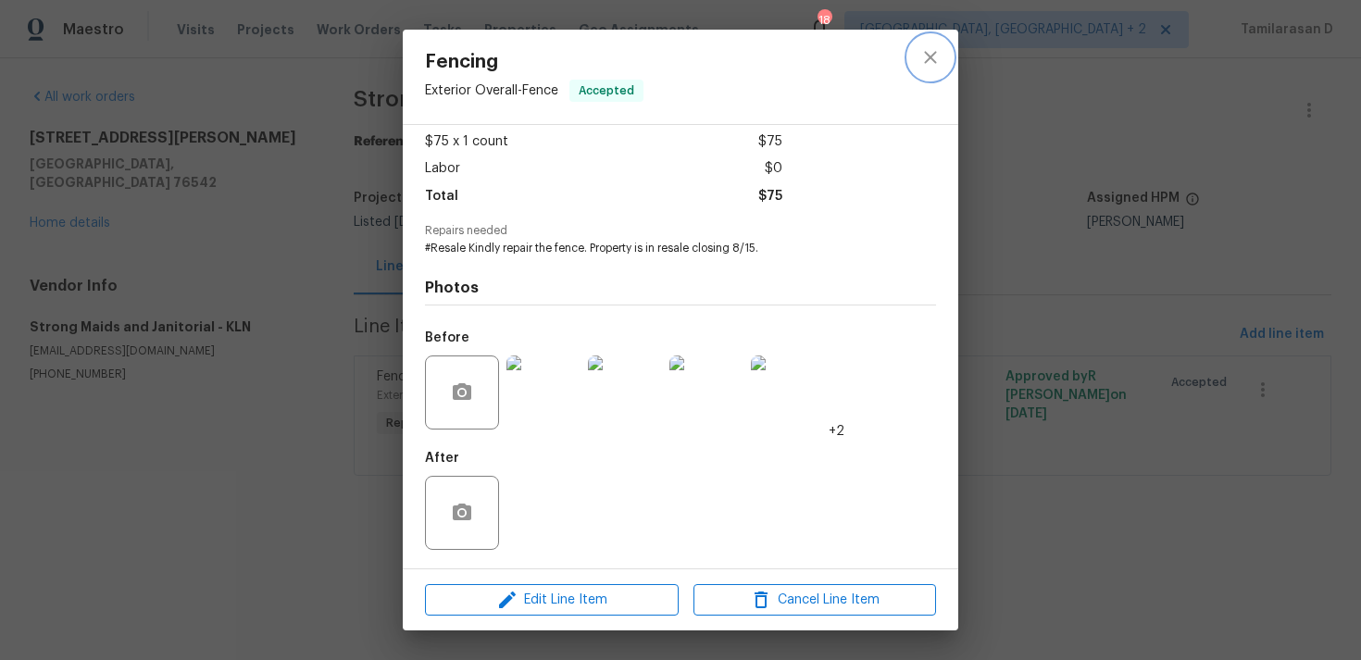
click at [924, 66] on icon "close" at bounding box center [930, 57] width 22 height 22
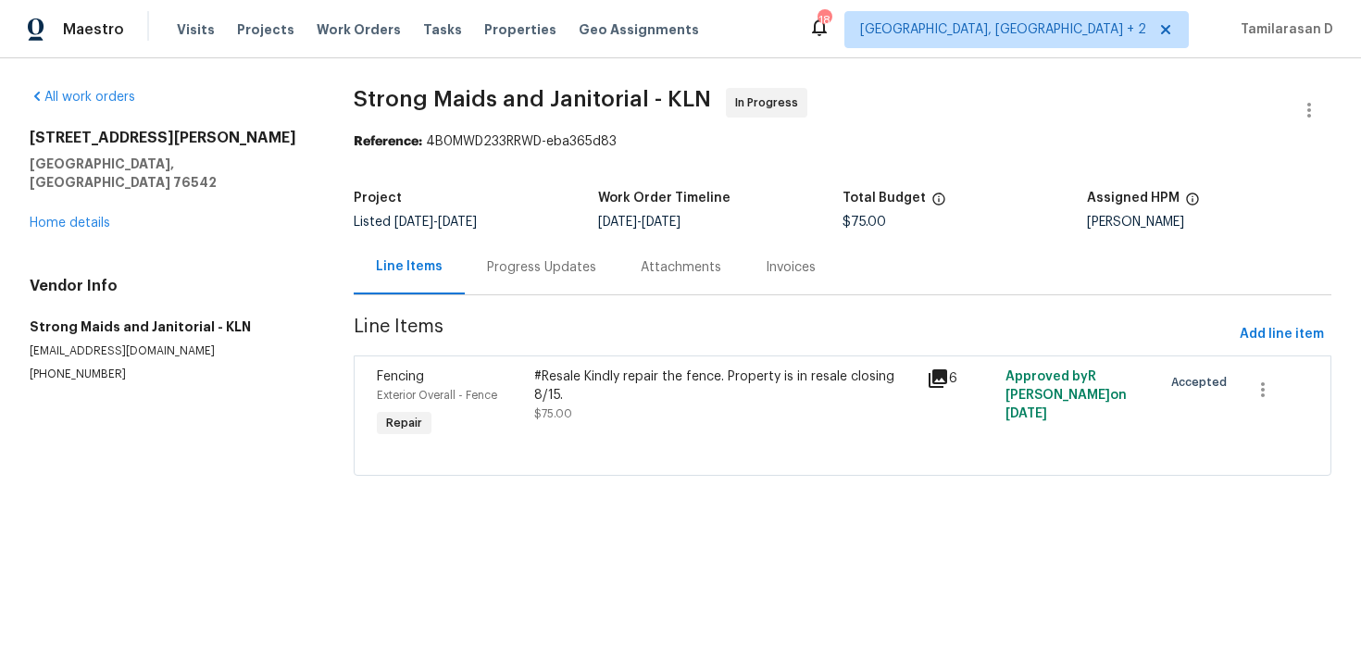
click at [465, 279] on div "Progress Updates" at bounding box center [542, 267] width 154 height 55
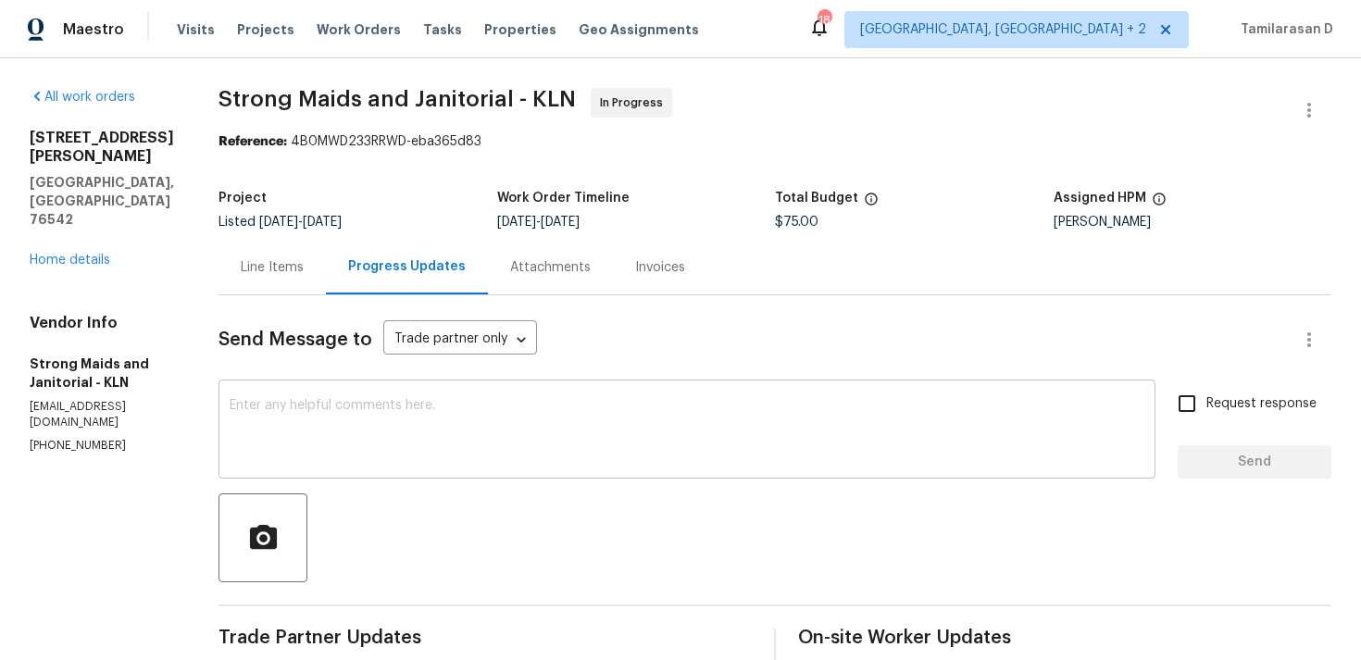
scroll to position [156, 0]
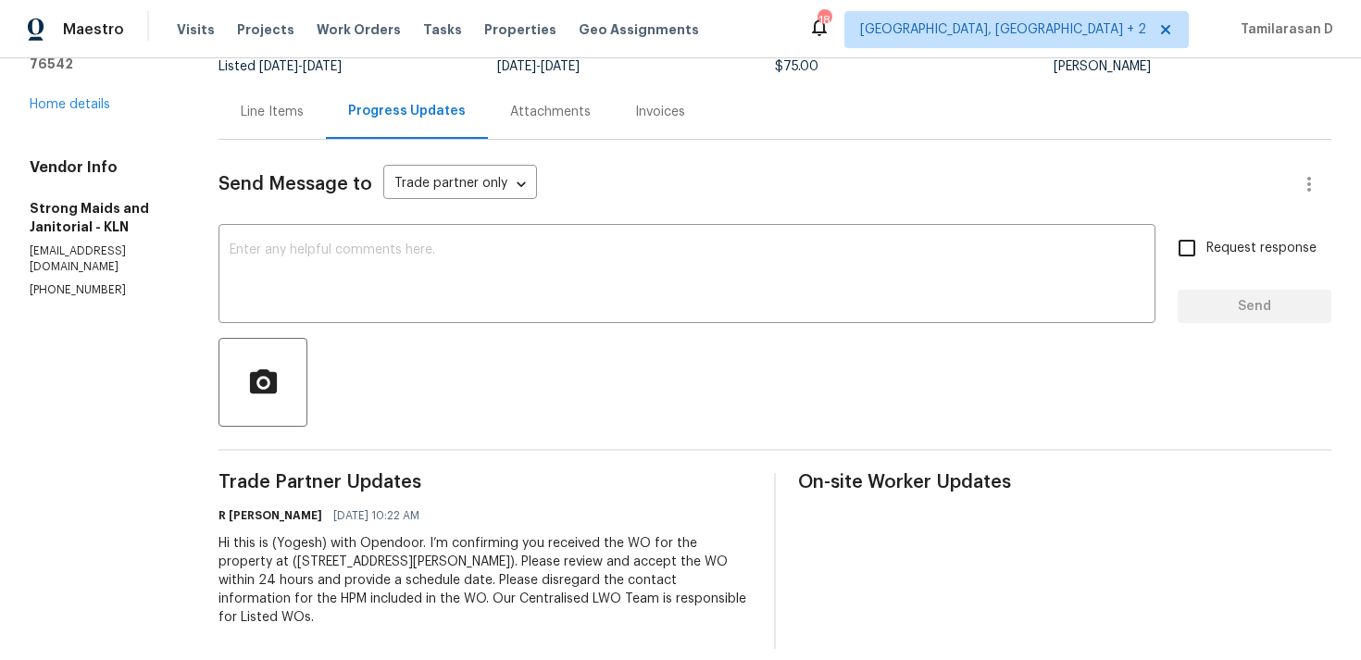
click at [62, 282] on p "[PHONE_NUMBER]" at bounding box center [102, 290] width 144 height 16
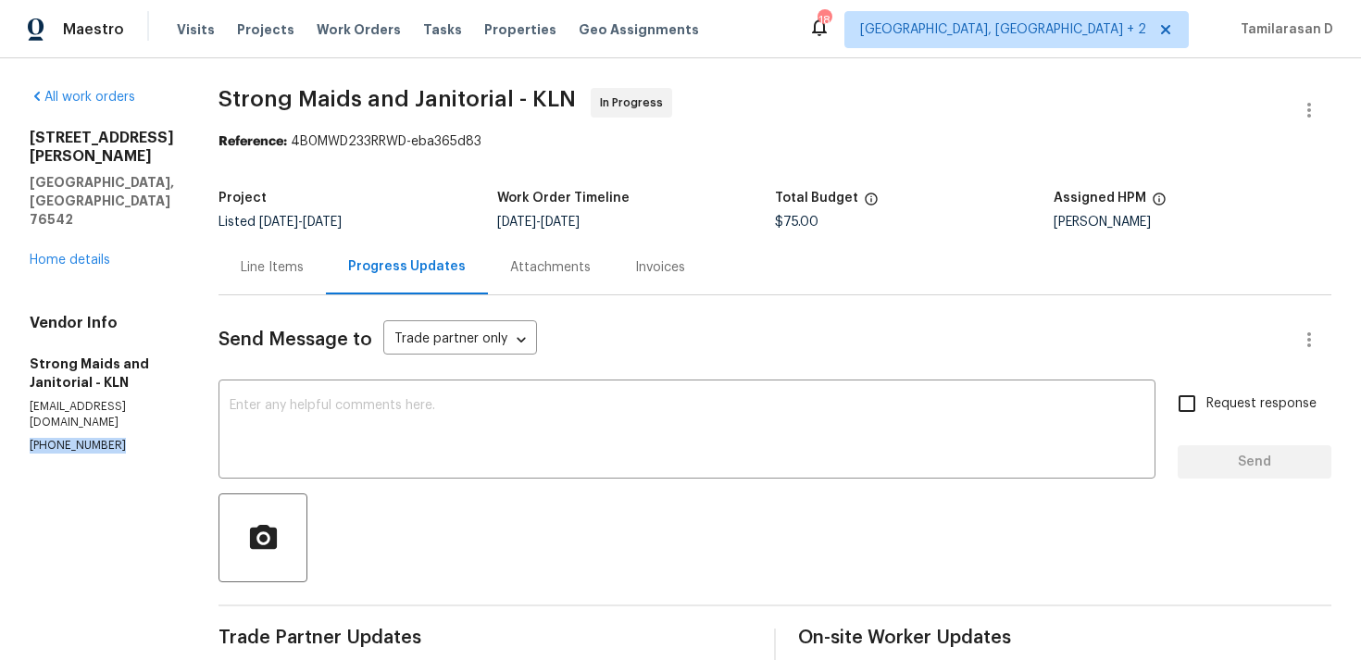
click at [413, 179] on section "Strong Maids and Janitorial - KLN In Progress Reference: 4B0MWD233RRWD-eba365d8…" at bounding box center [775, 446] width 1113 height 717
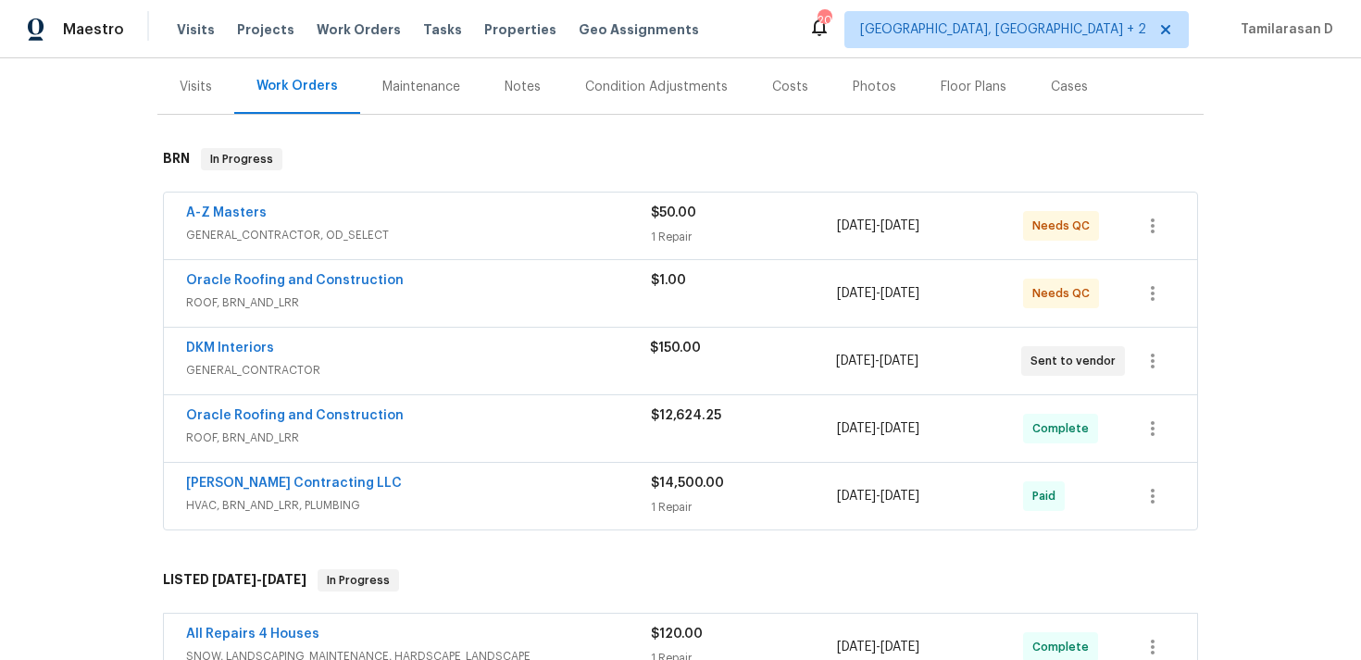
scroll to position [222, 0]
click at [434, 289] on div "Oracle Roofing and Construction" at bounding box center [418, 281] width 465 height 22
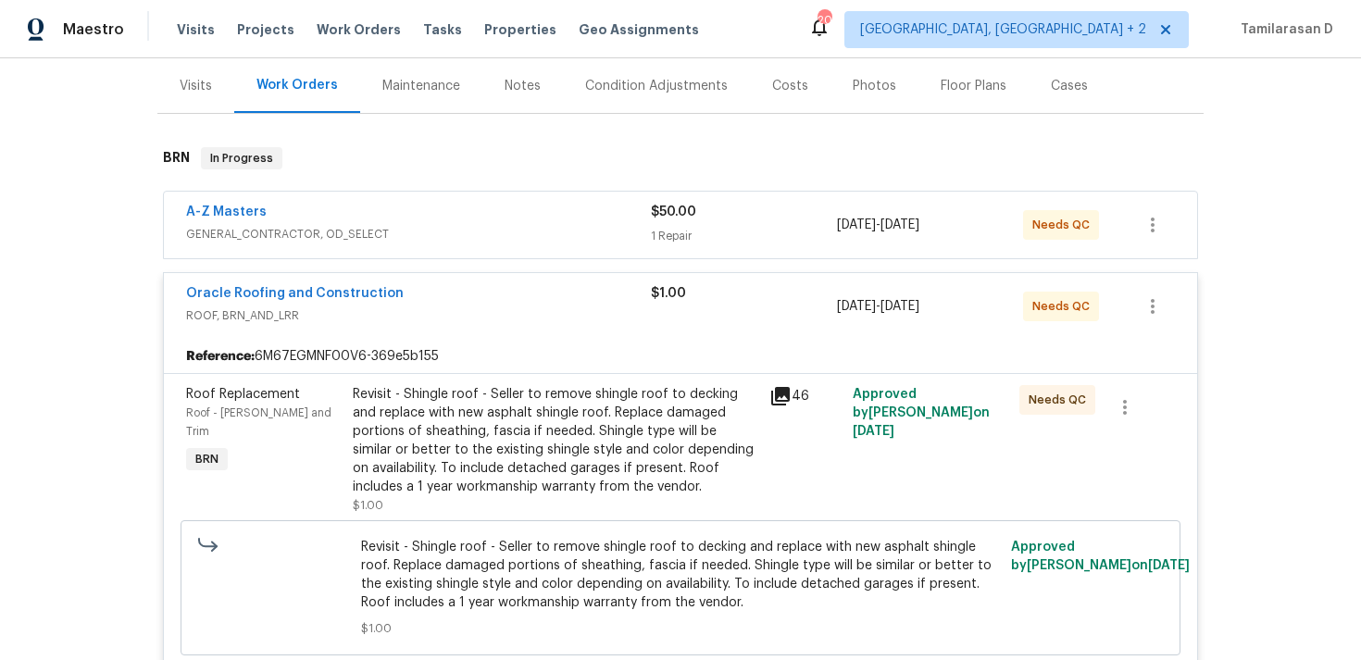
click at [441, 317] on span "ROOF, BRN_AND_LRR" at bounding box center [418, 315] width 465 height 19
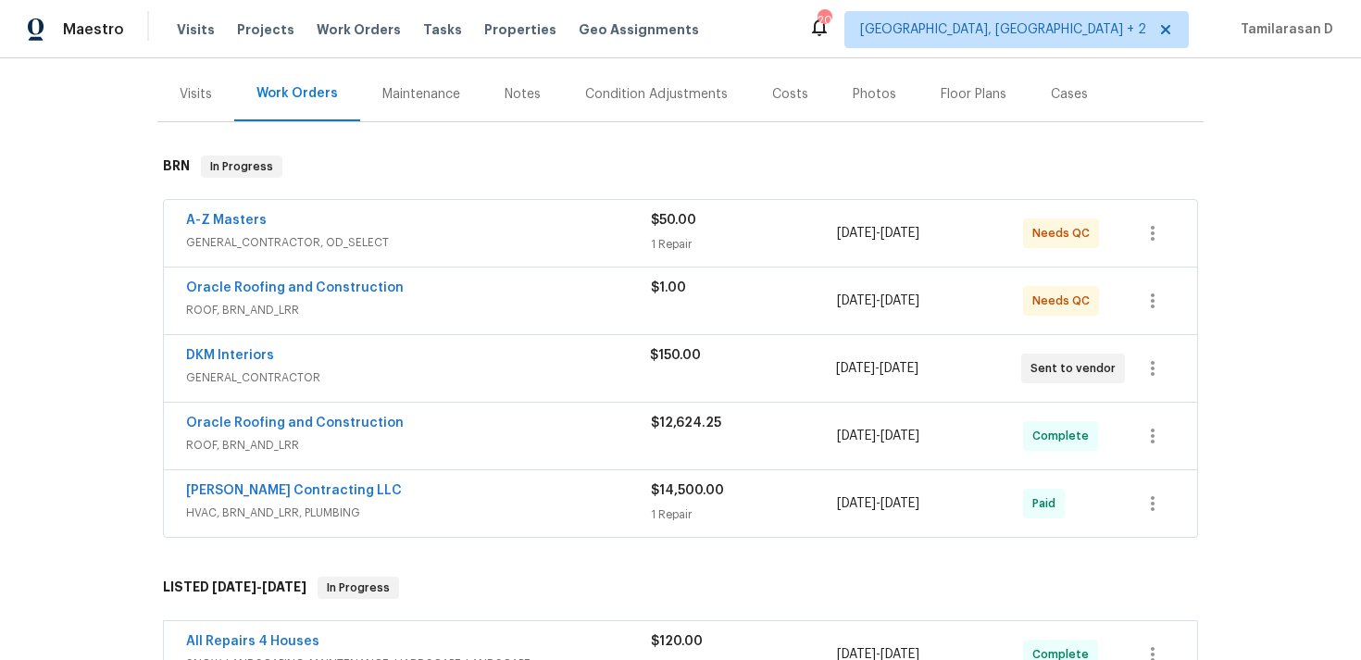
scroll to position [0, 0]
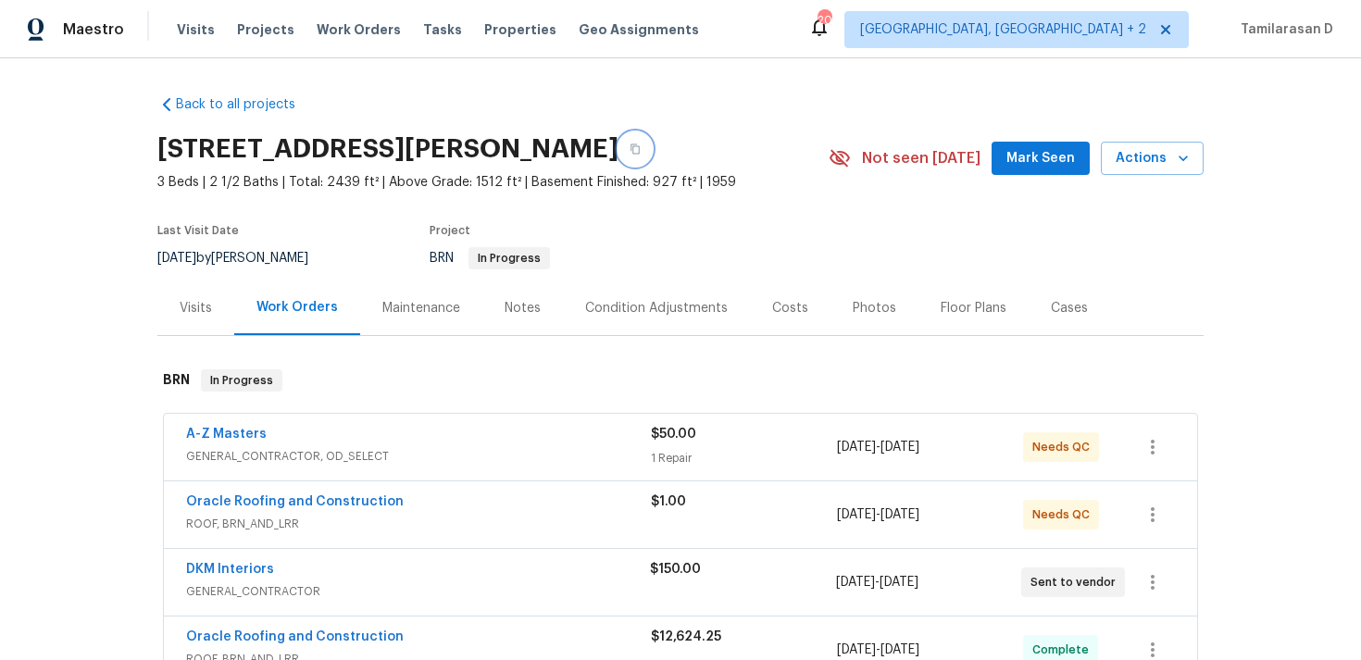
click at [652, 140] on button "button" at bounding box center [635, 148] width 33 height 33
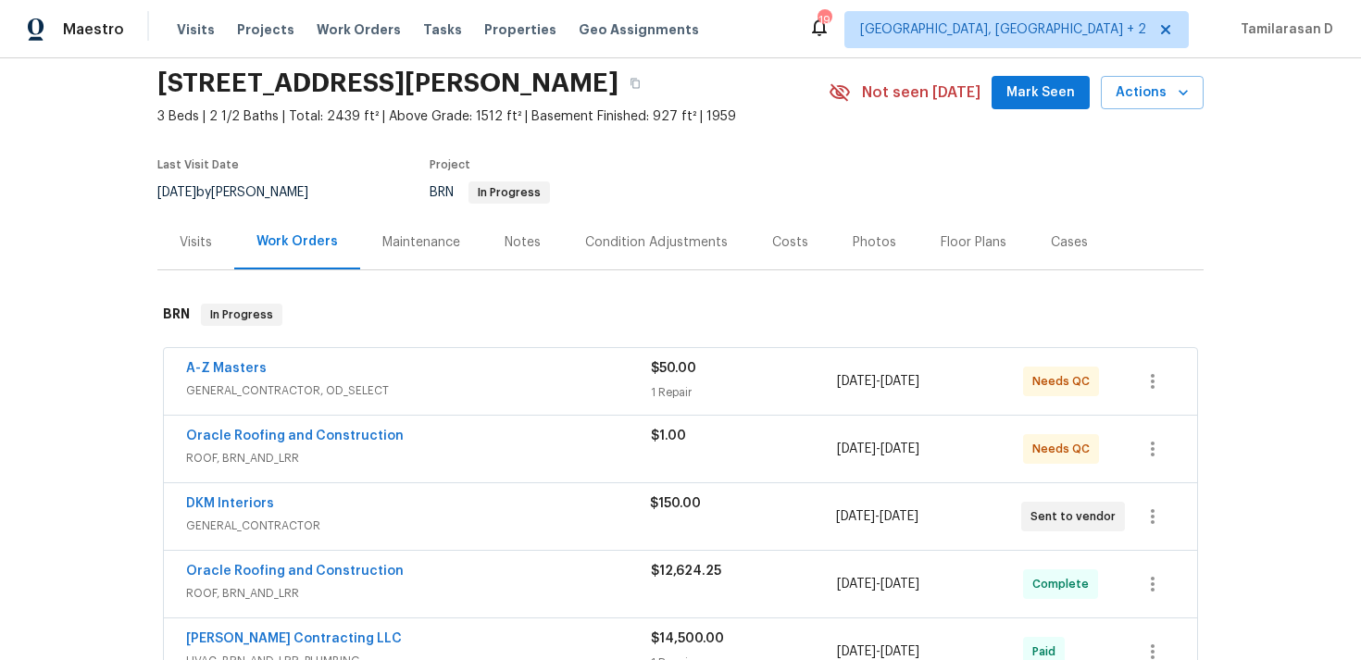
scroll to position [76, 0]
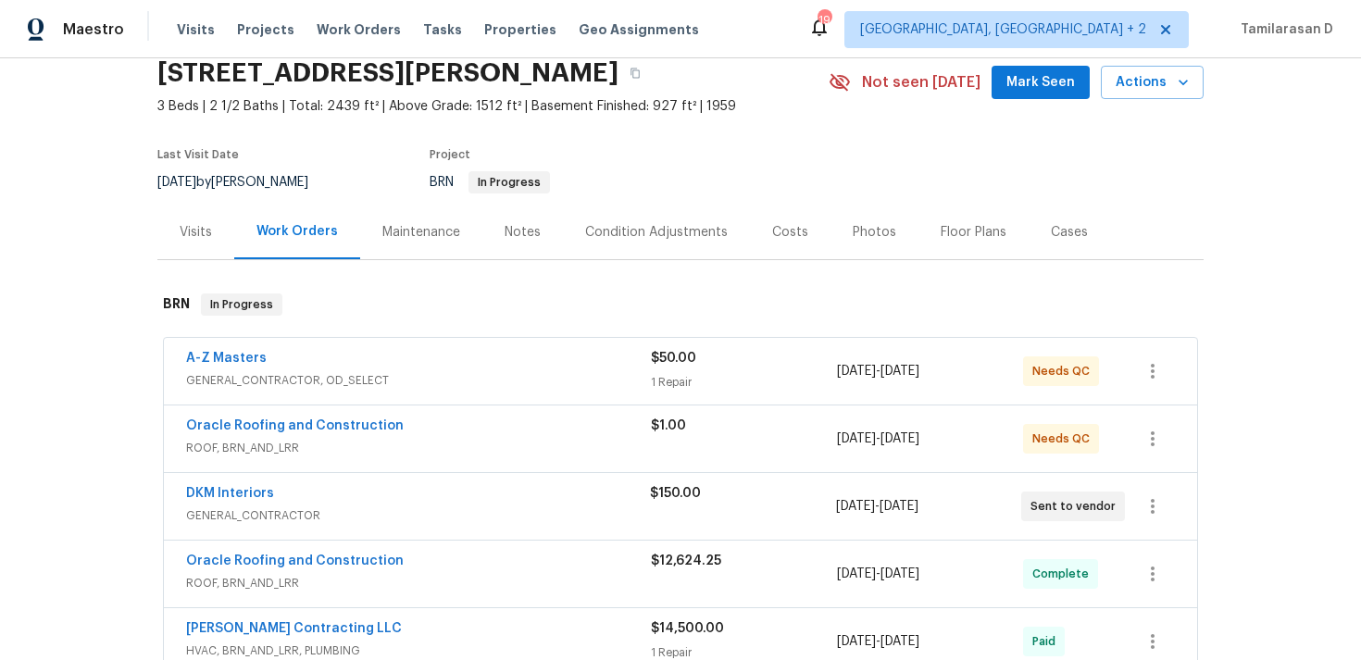
click at [425, 426] on div "Oracle Roofing and Construction" at bounding box center [418, 428] width 465 height 22
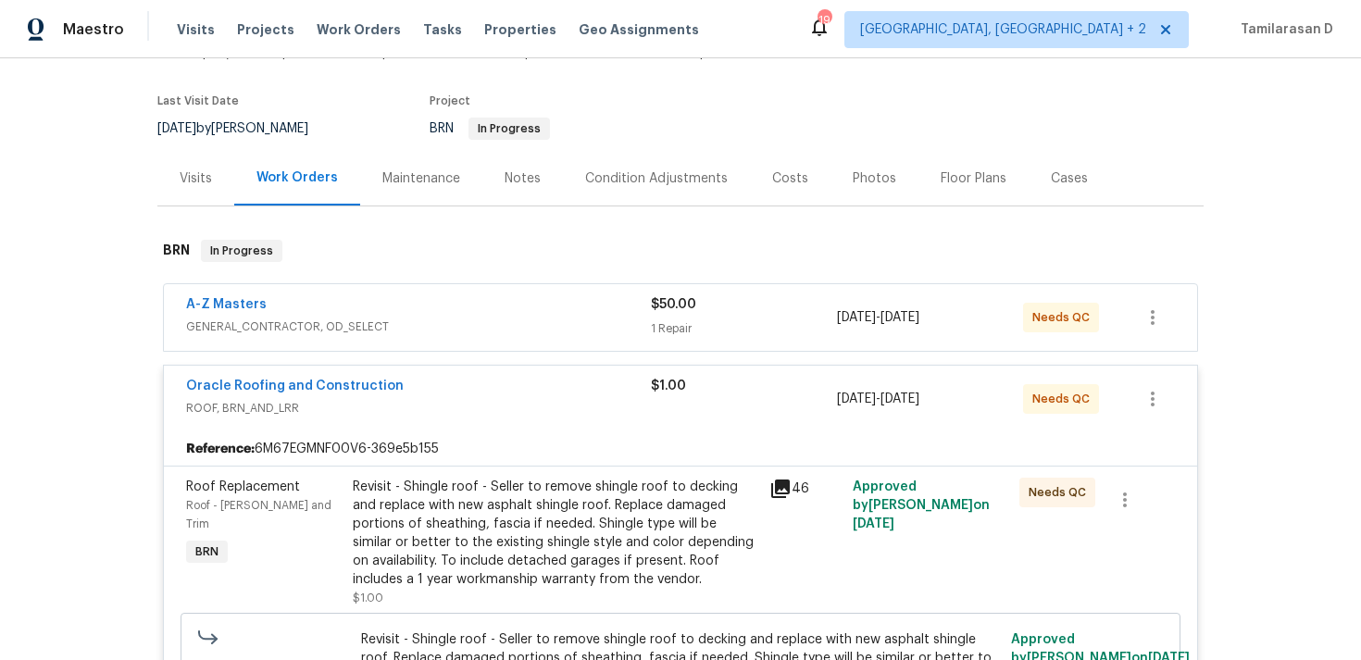
scroll to position [145, 0]
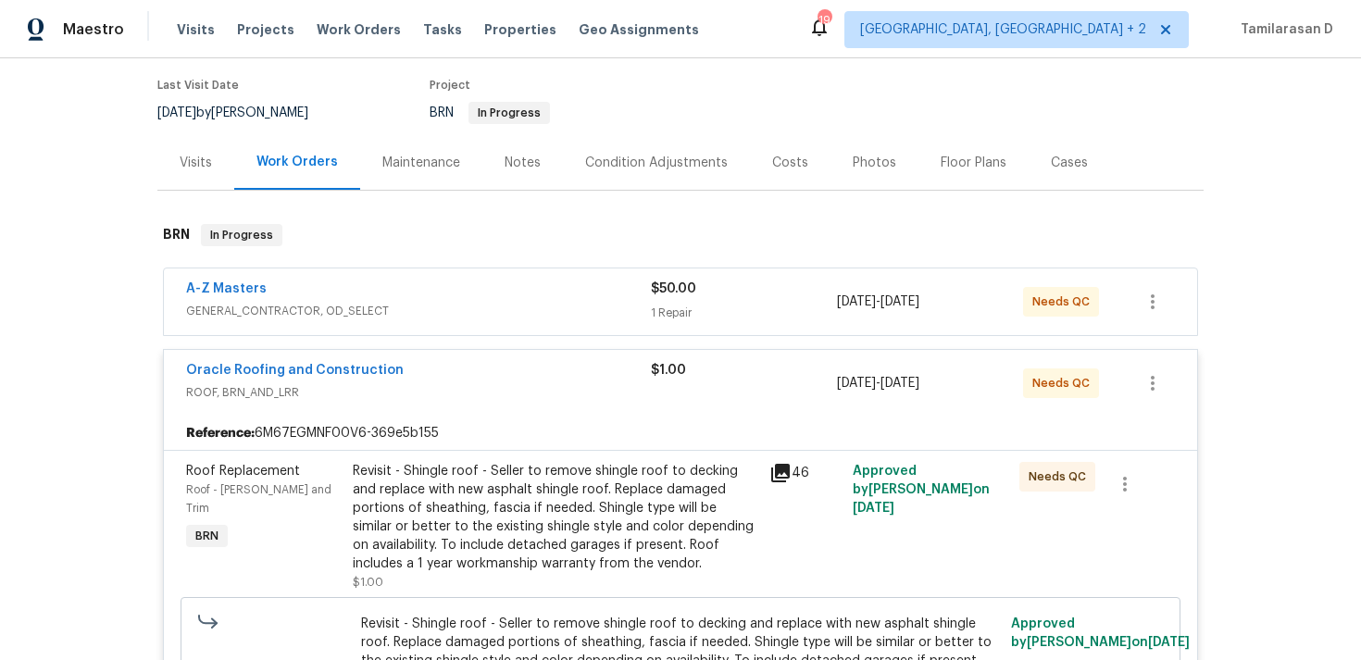
click at [439, 390] on span "ROOF, BRN_AND_LRR" at bounding box center [418, 392] width 465 height 19
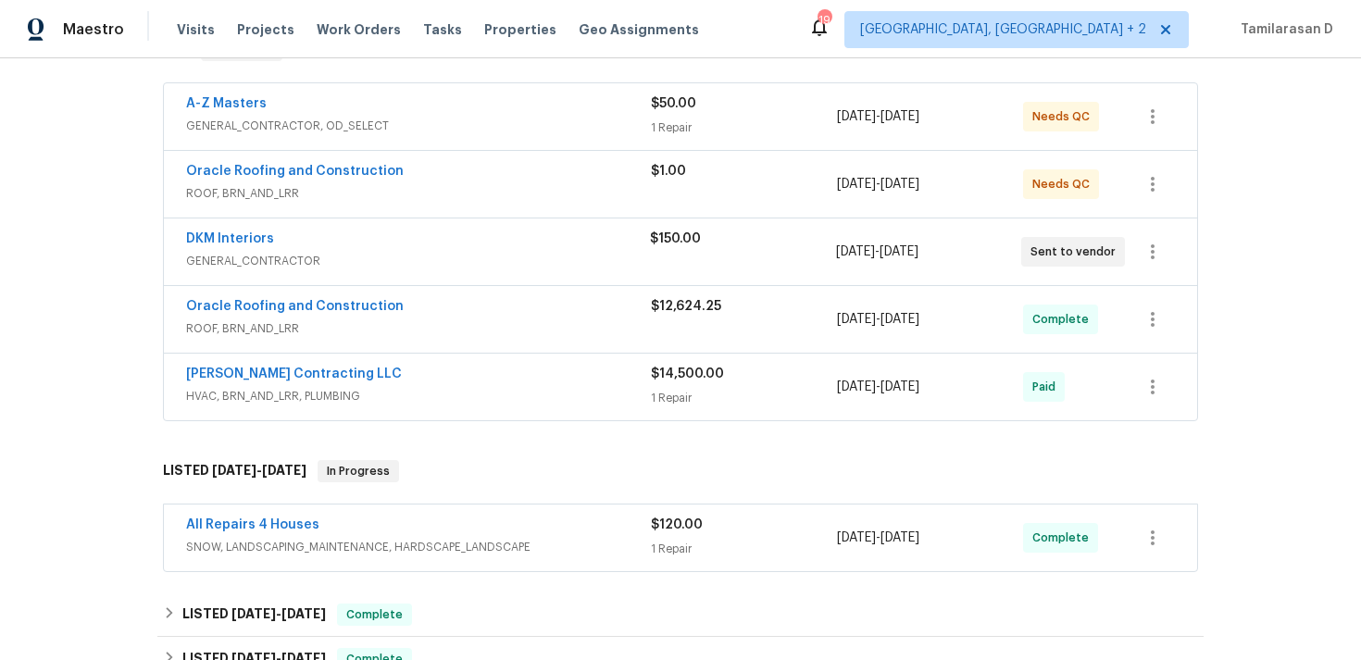
scroll to position [218, 0]
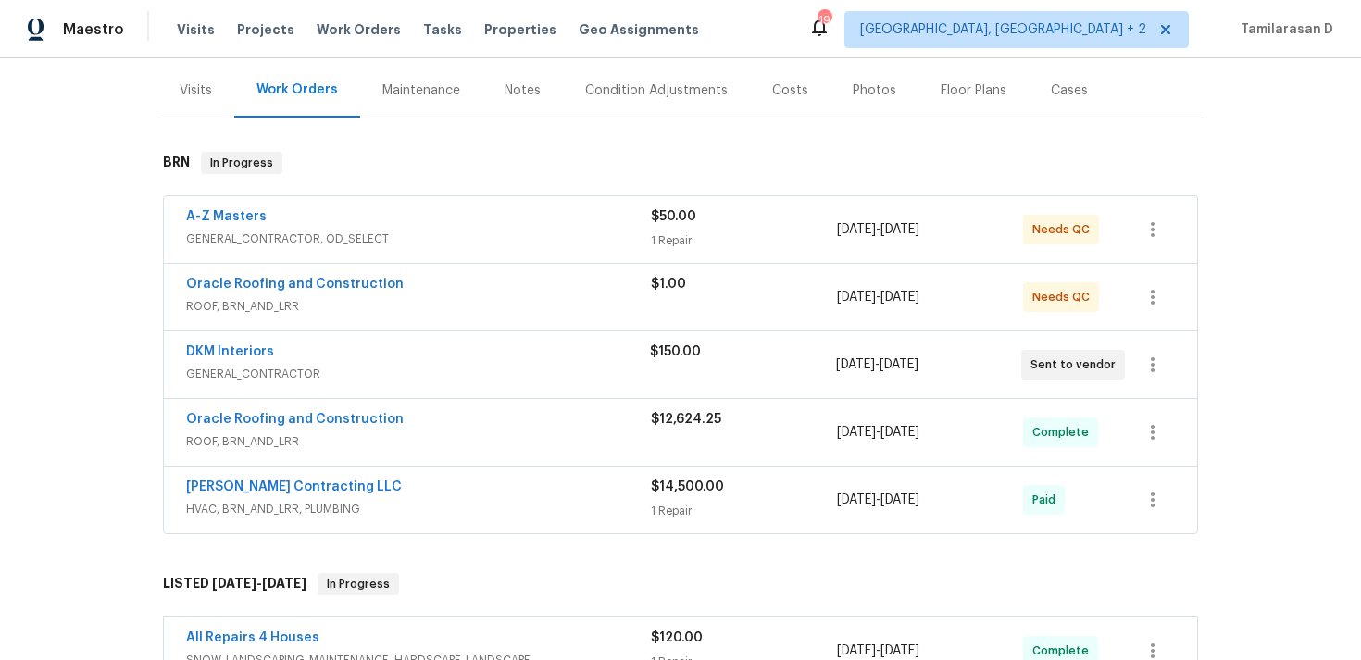
click at [384, 231] on span "GENERAL_CONTRACTOR, OD_SELECT" at bounding box center [418, 239] width 465 height 19
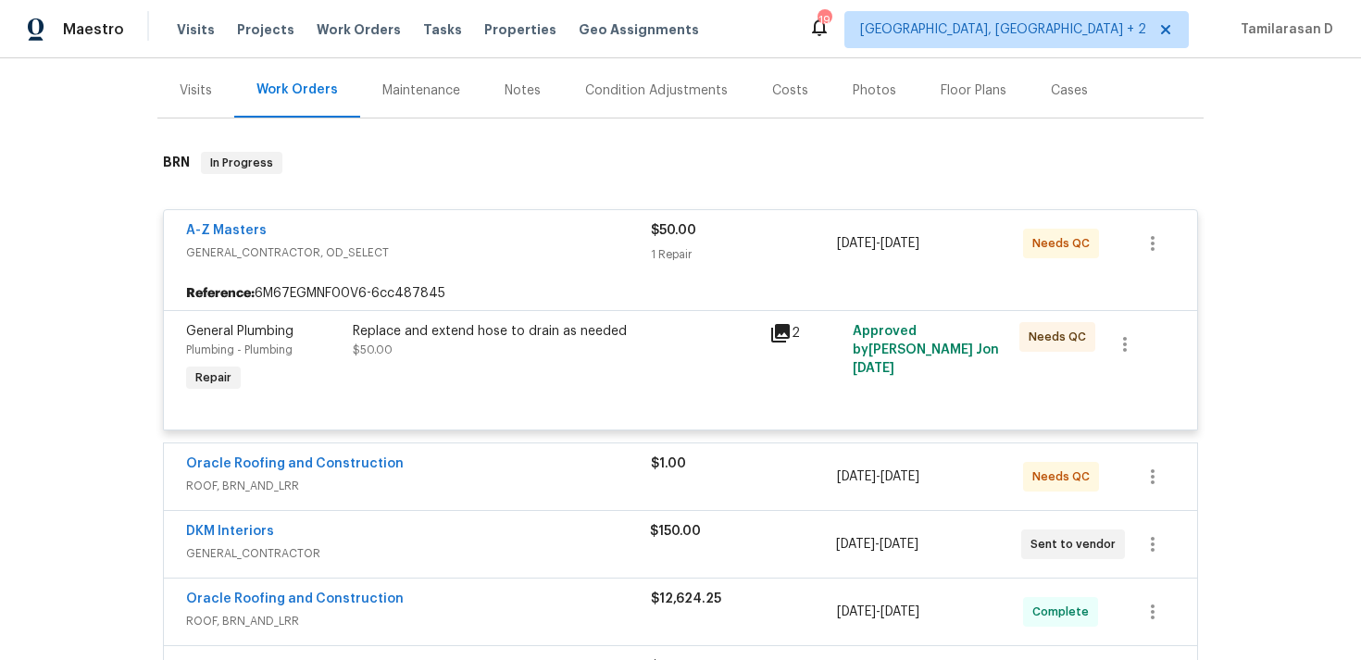
click at [427, 252] on span "GENERAL_CONTRACTOR, OD_SELECT" at bounding box center [418, 253] width 465 height 19
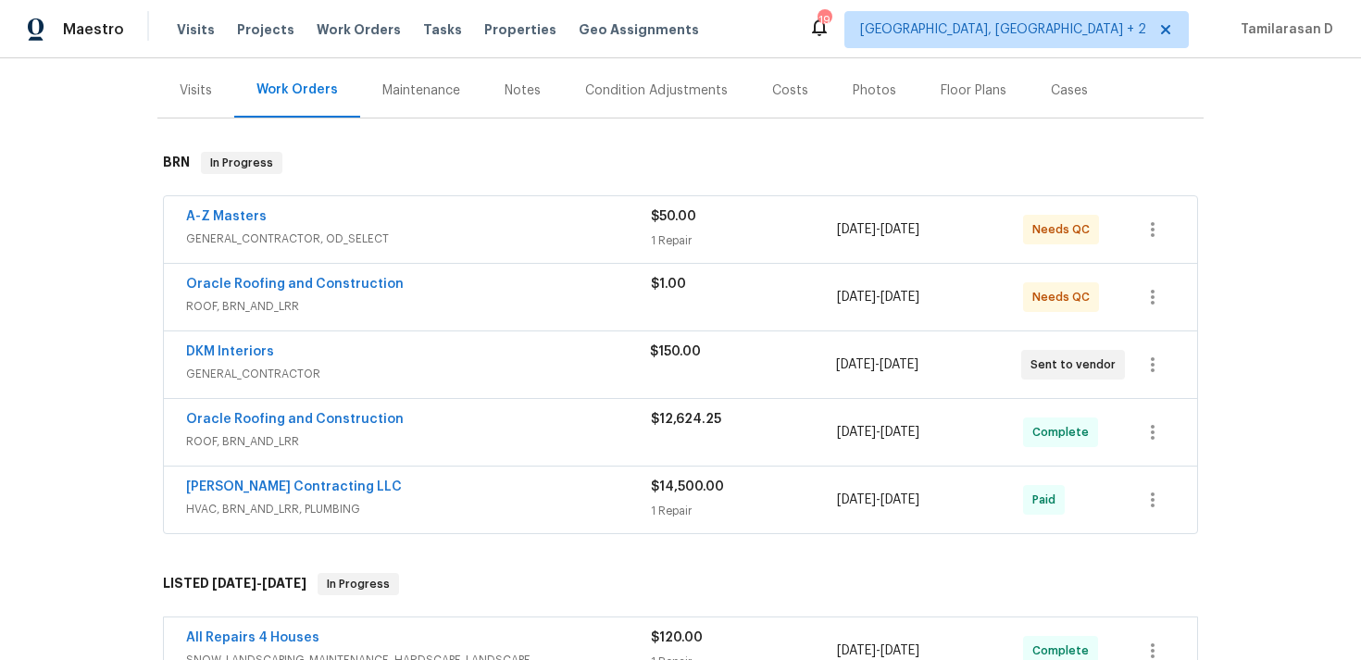
click at [435, 434] on span "ROOF, BRN_AND_LRR" at bounding box center [418, 441] width 465 height 19
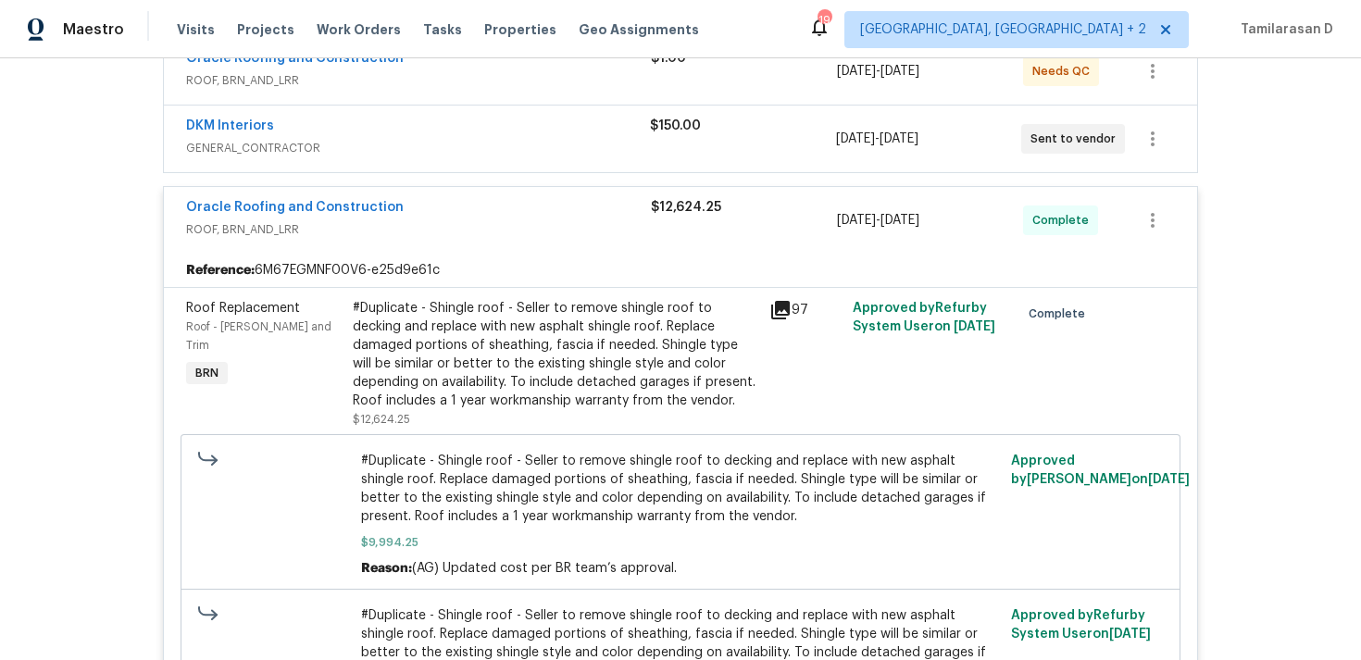
scroll to position [447, 0]
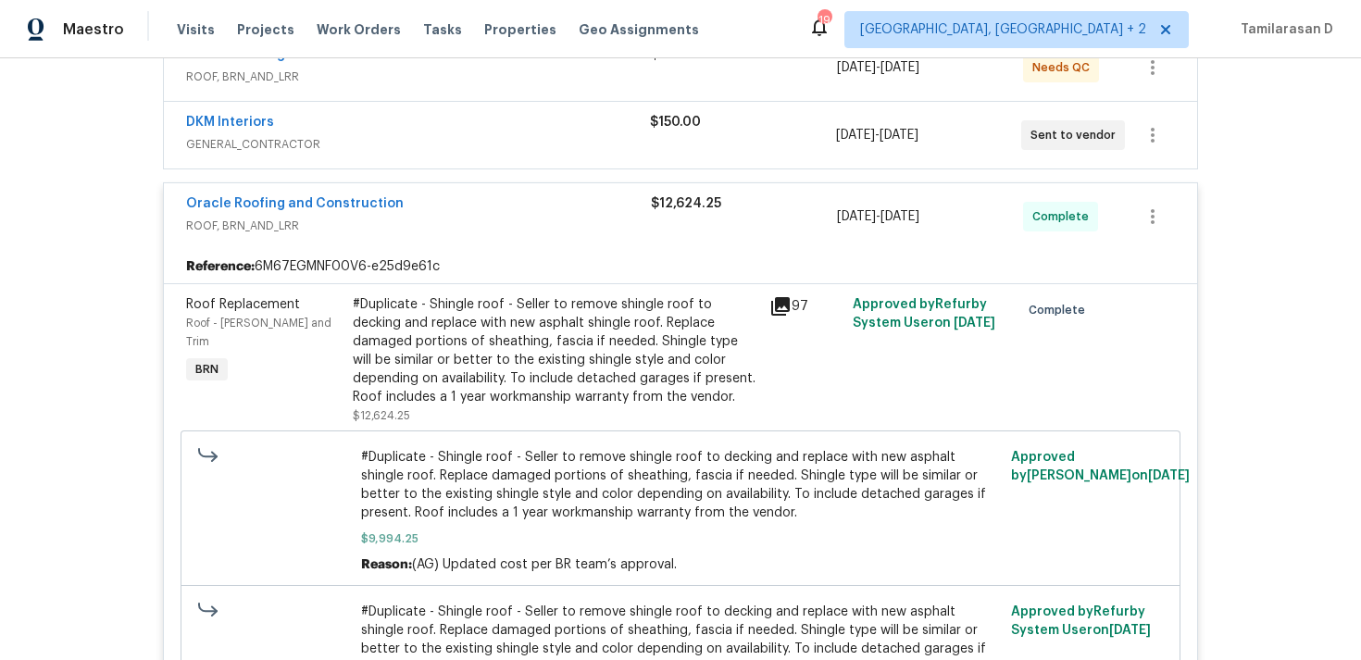
click at [462, 223] on span "ROOF, BRN_AND_LRR" at bounding box center [418, 226] width 465 height 19
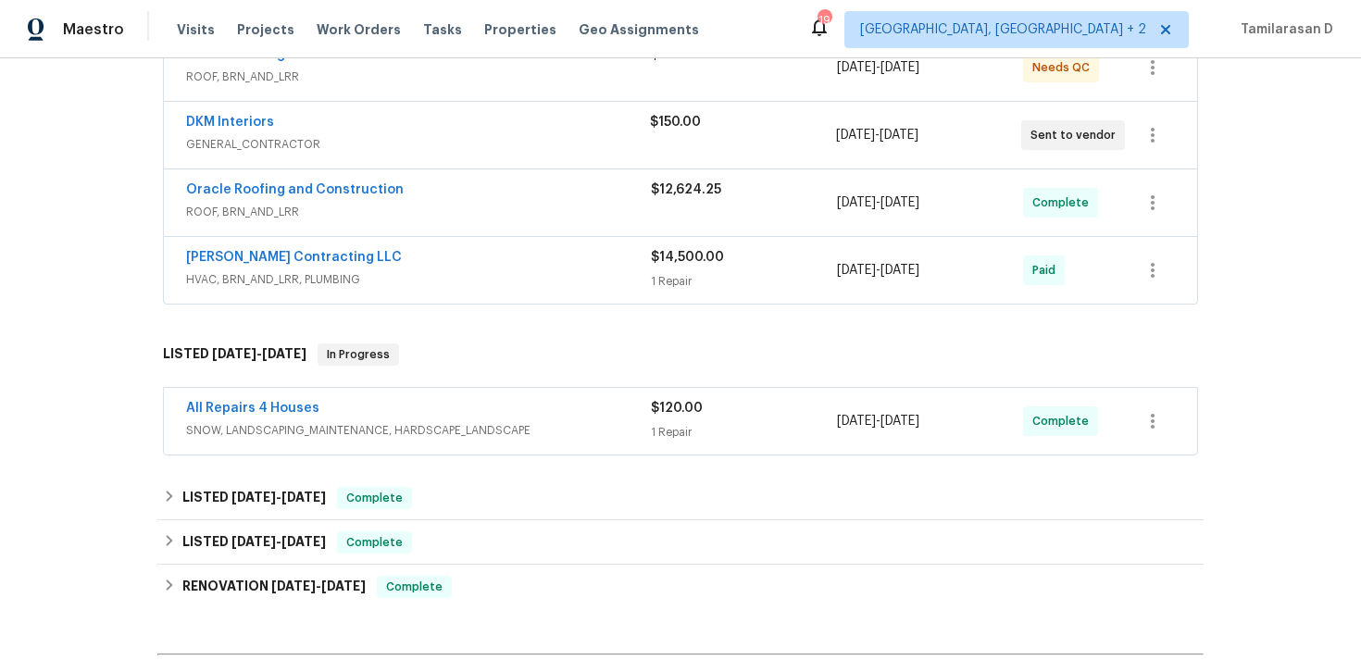
click at [451, 256] on div "Loftin Contracting LLC" at bounding box center [418, 259] width 465 height 22
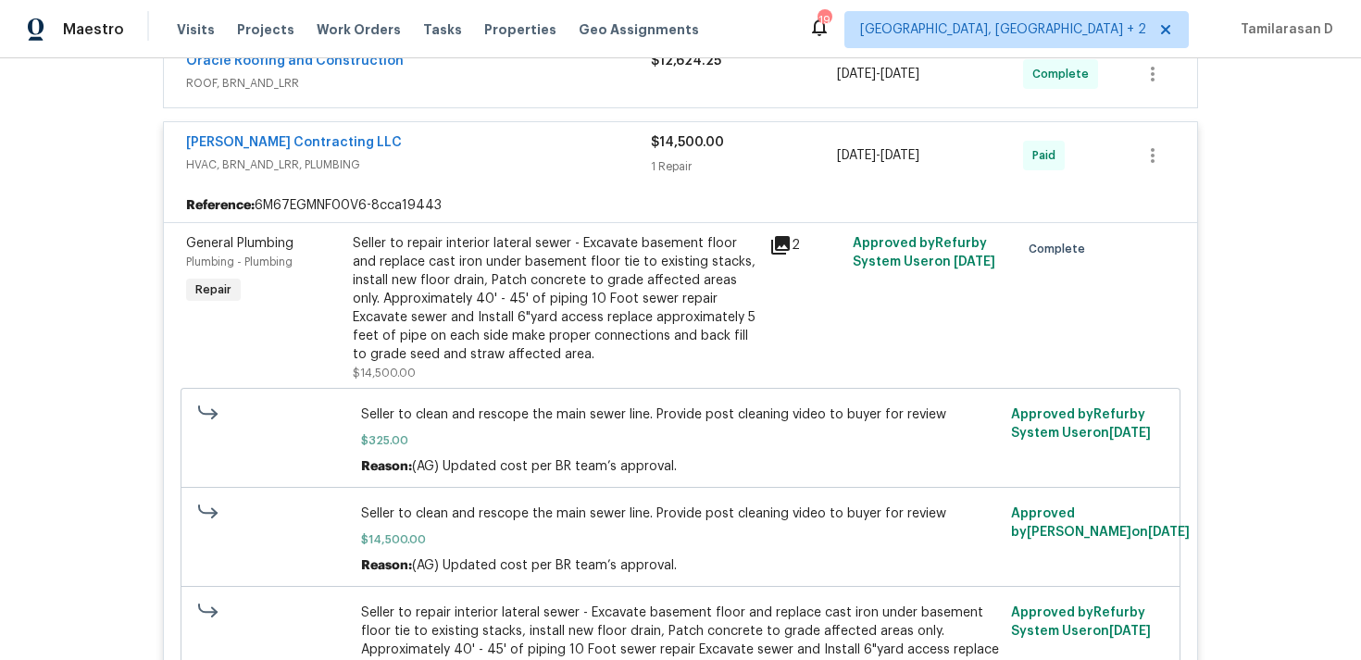
scroll to position [500, 0]
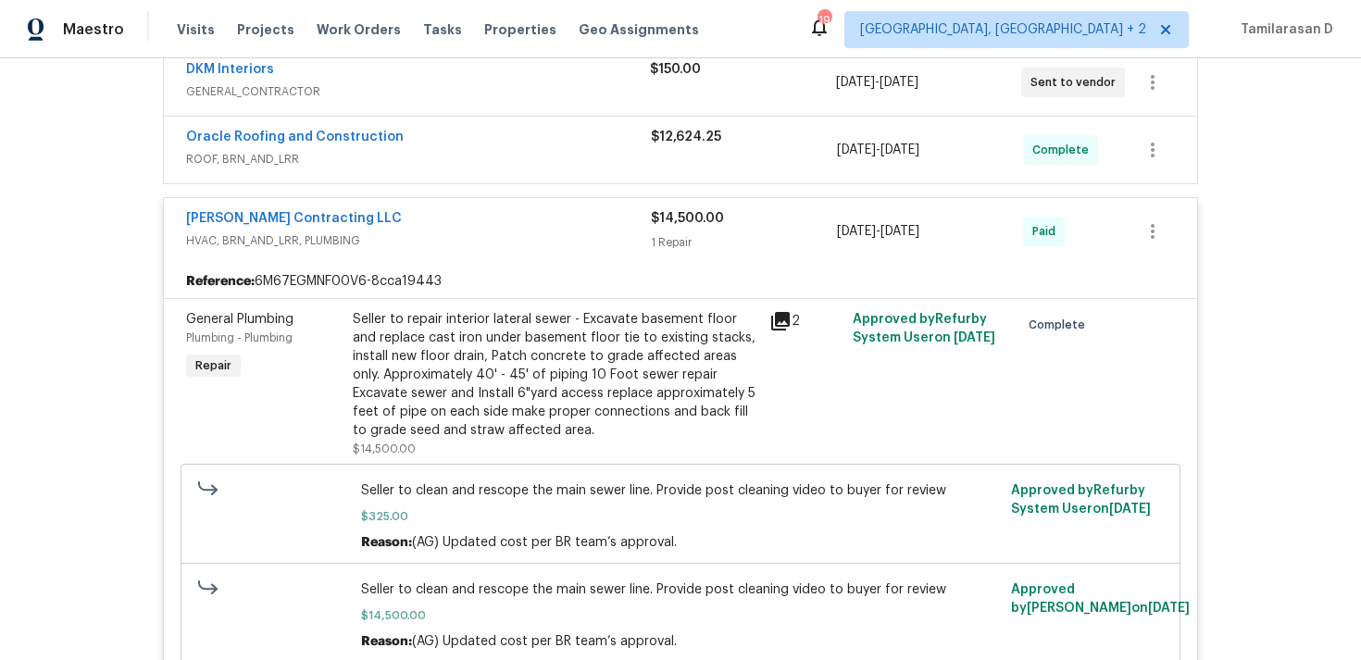
click at [443, 209] on div "Loftin Contracting LLC" at bounding box center [418, 220] width 465 height 22
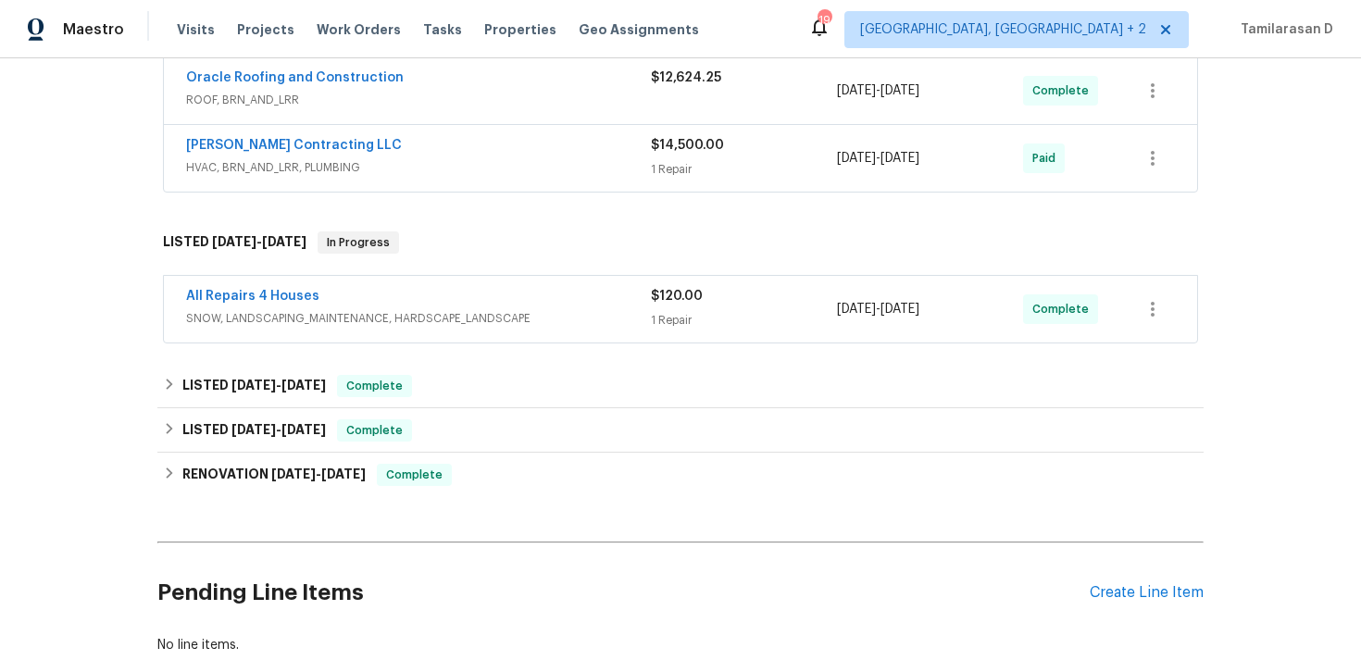
scroll to position [598, 0]
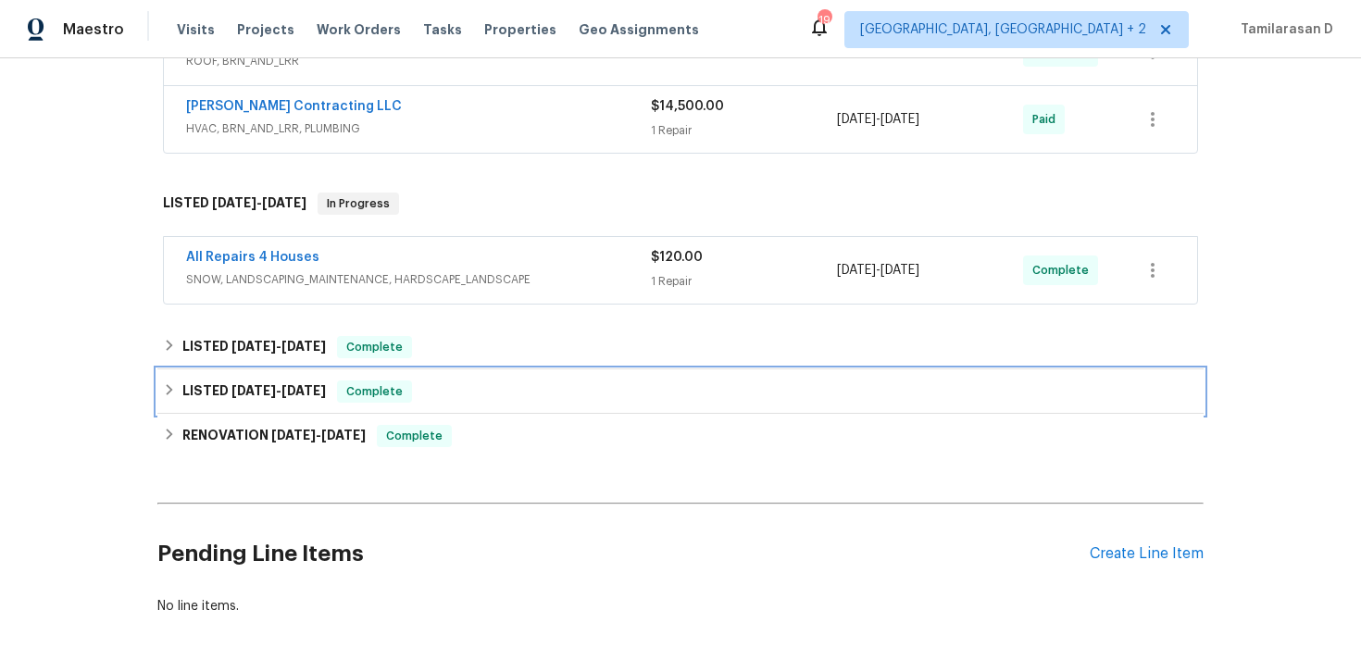
click at [170, 393] on icon at bounding box center [169, 389] width 13 height 13
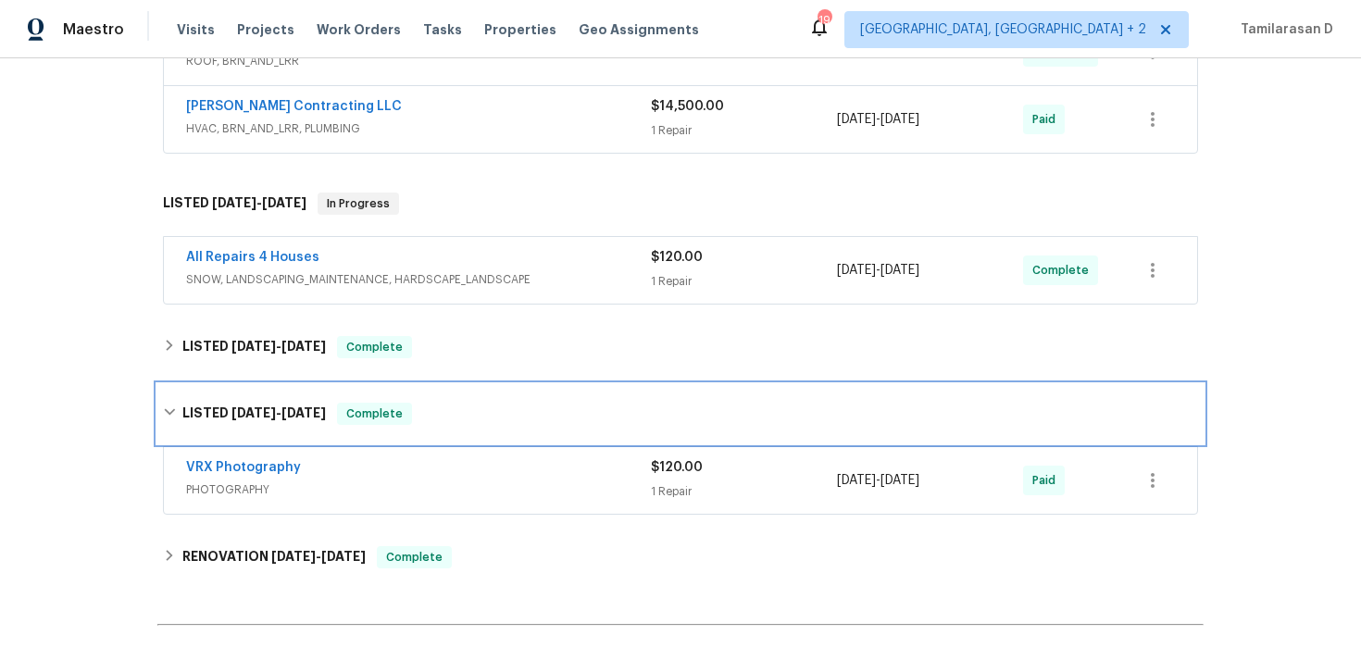
click at [172, 406] on icon at bounding box center [169, 412] width 13 height 13
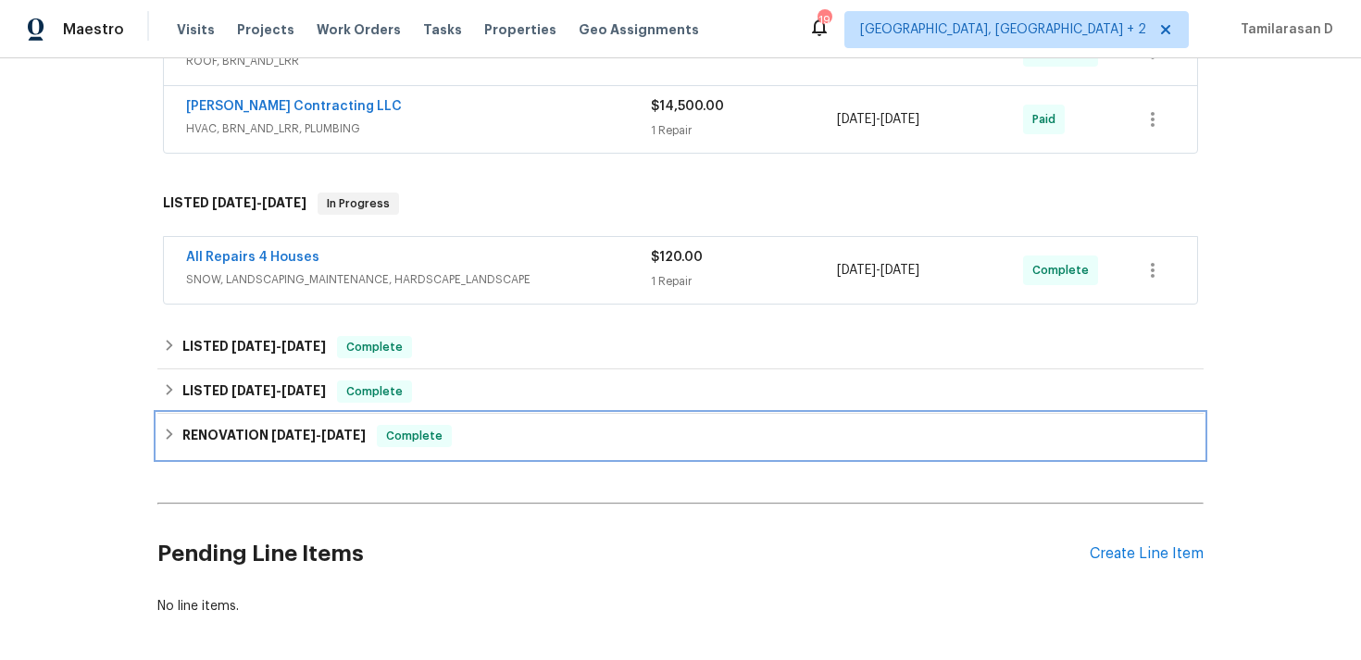
click at [161, 424] on div "RENOVATION 2/3/25 - 5/26/25 Complete" at bounding box center [680, 436] width 1046 height 44
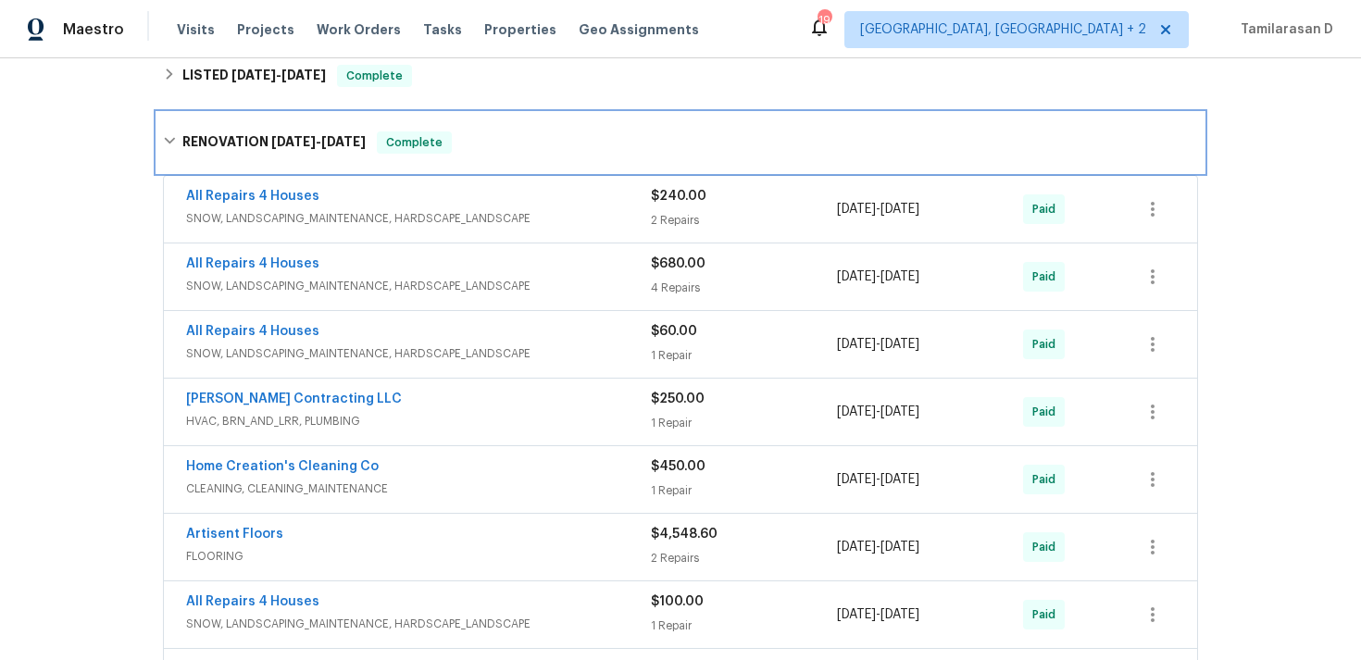
scroll to position [550, 0]
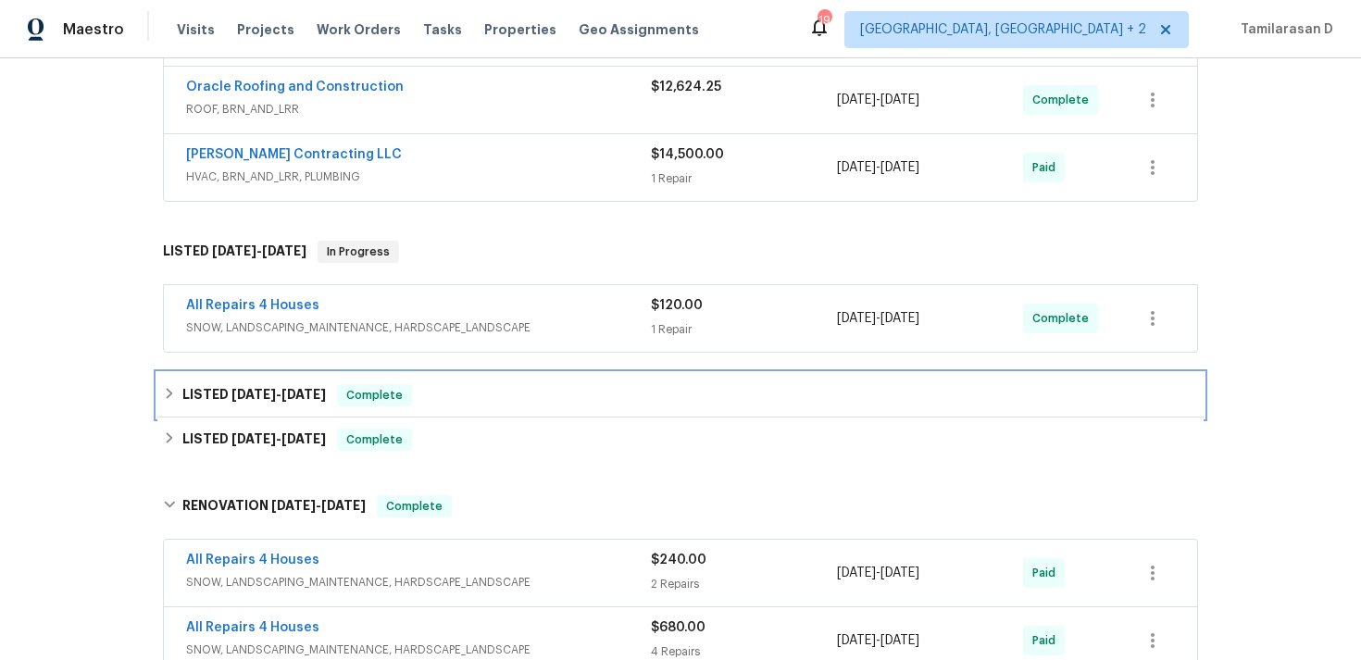
click at [178, 393] on div "LISTED 6/18/25 - 6/20/25 Complete" at bounding box center [680, 395] width 1035 height 22
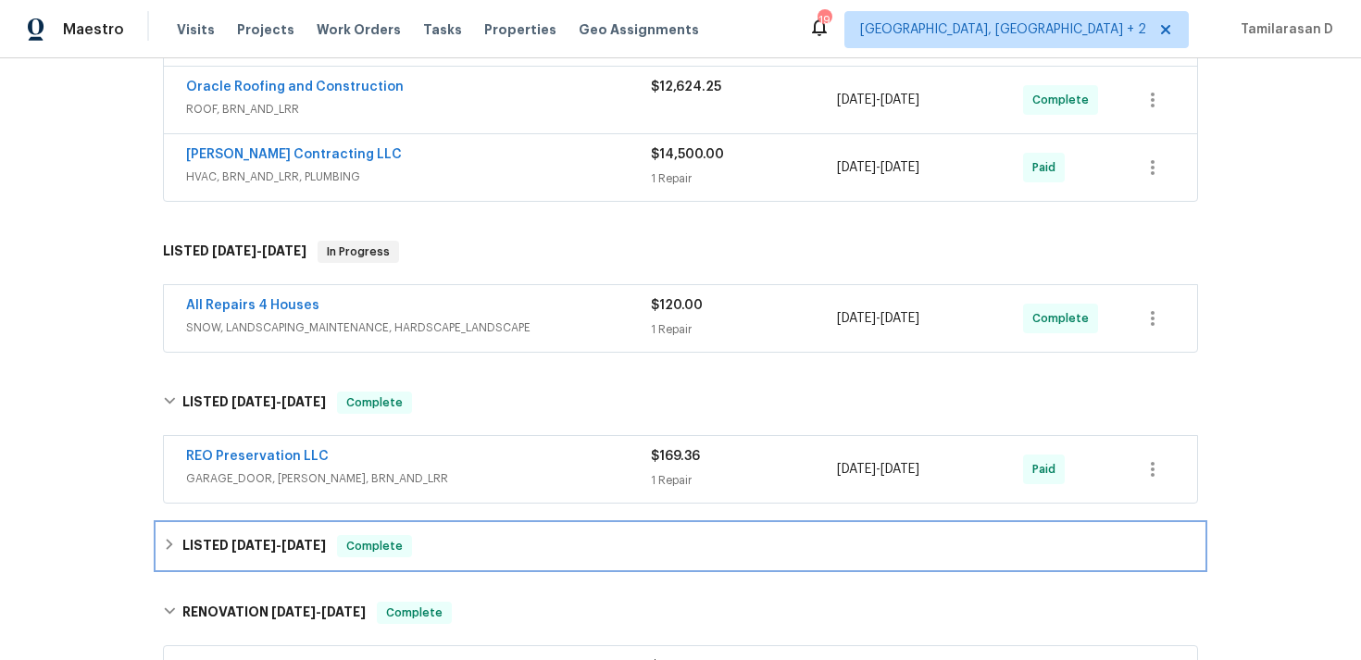
click at [173, 538] on icon at bounding box center [169, 544] width 13 height 13
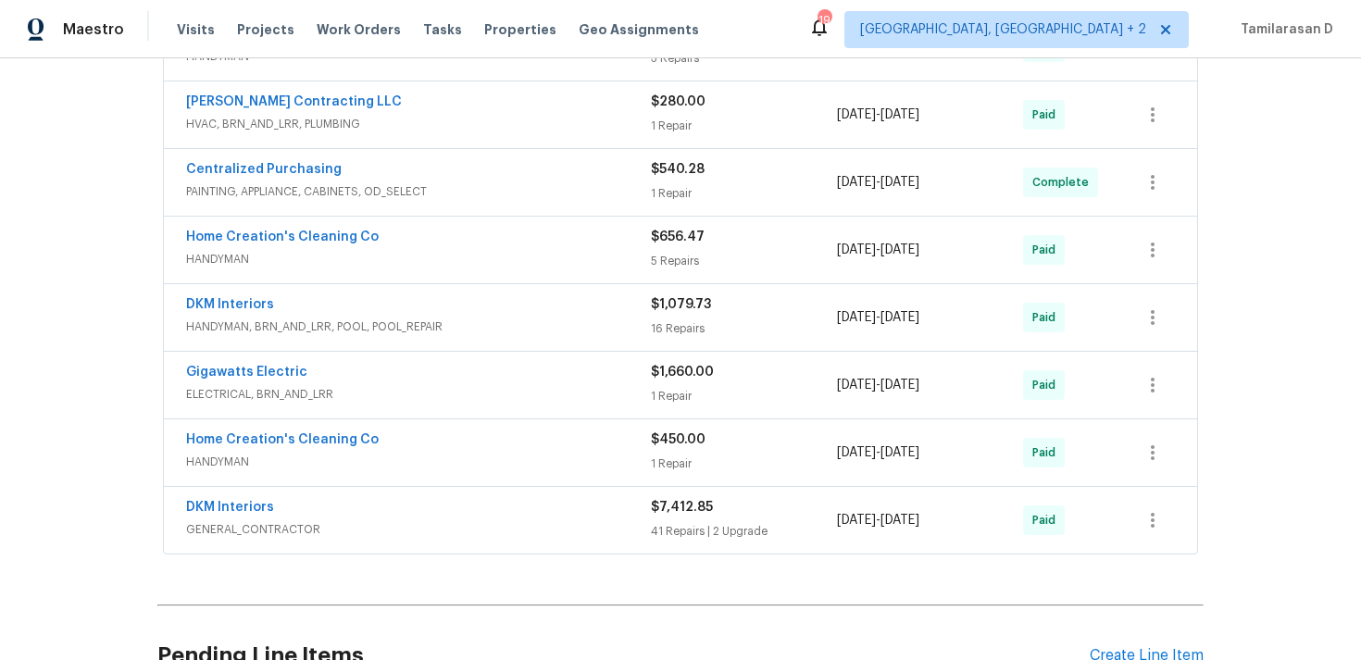
scroll to position [1906, 0]
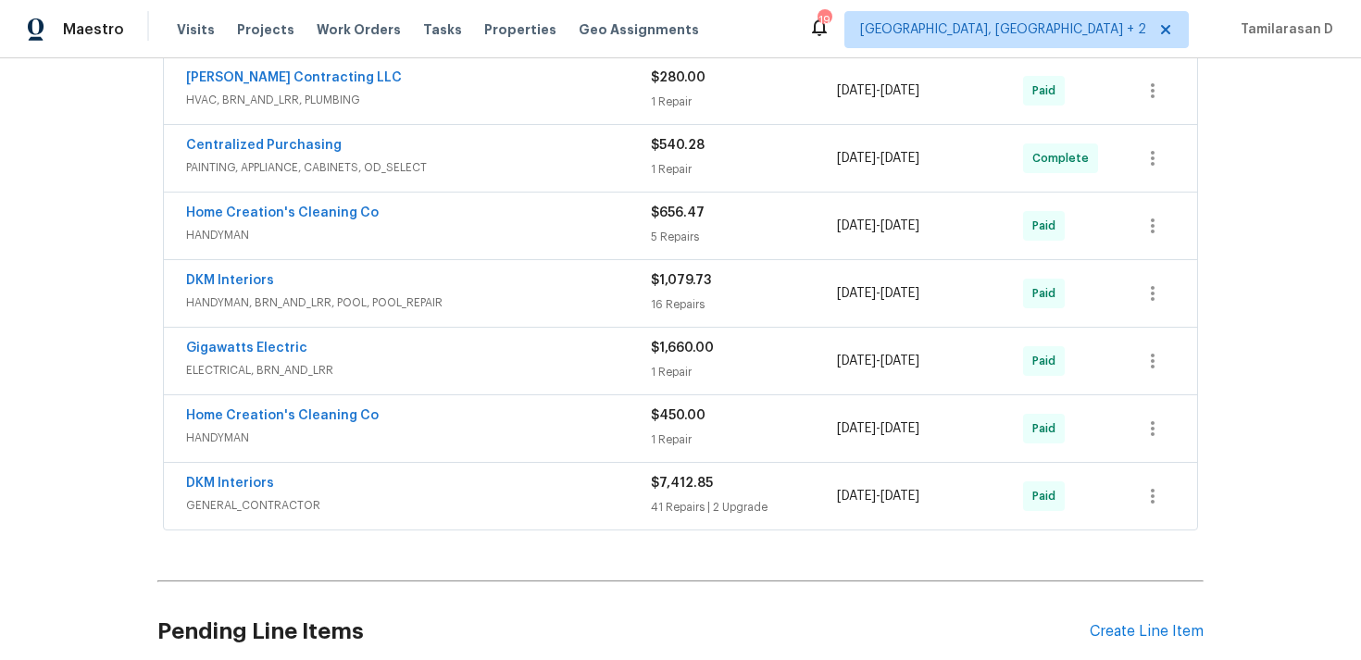
click at [497, 509] on span "GENERAL_CONTRACTOR" at bounding box center [418, 505] width 465 height 19
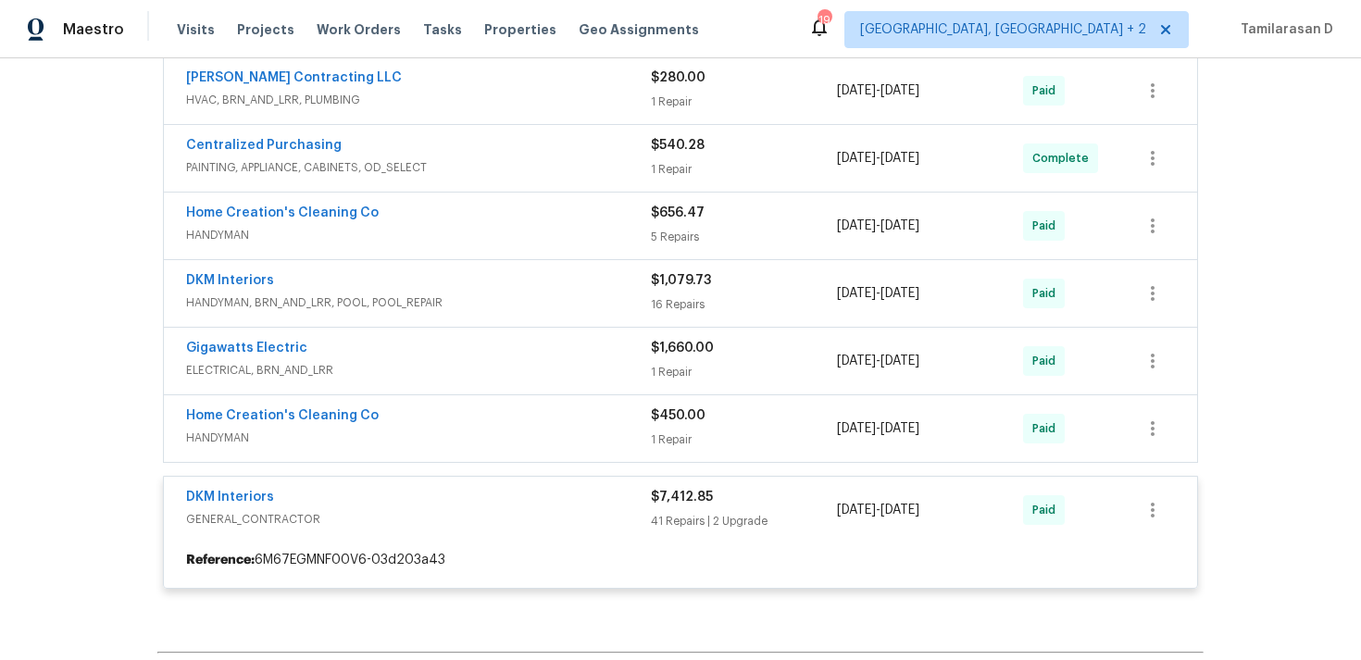
scroll to position [1917, 0]
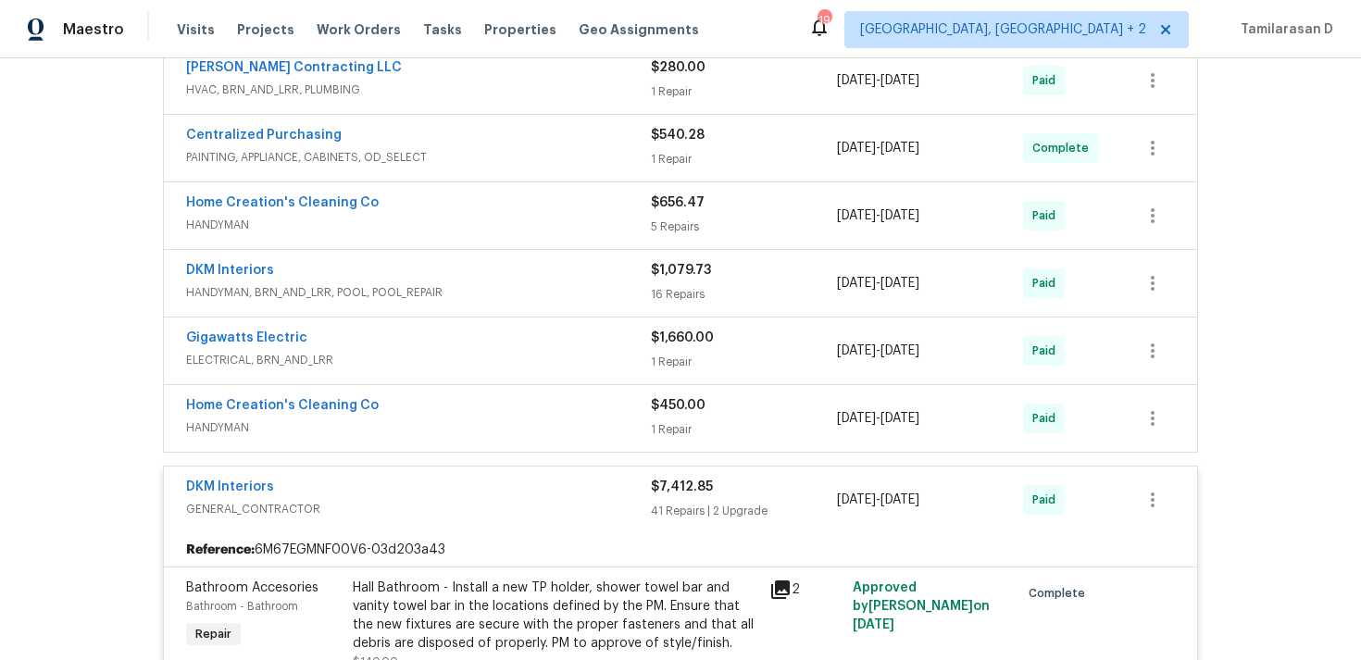
click at [422, 504] on span "GENERAL_CONTRACTOR" at bounding box center [418, 509] width 465 height 19
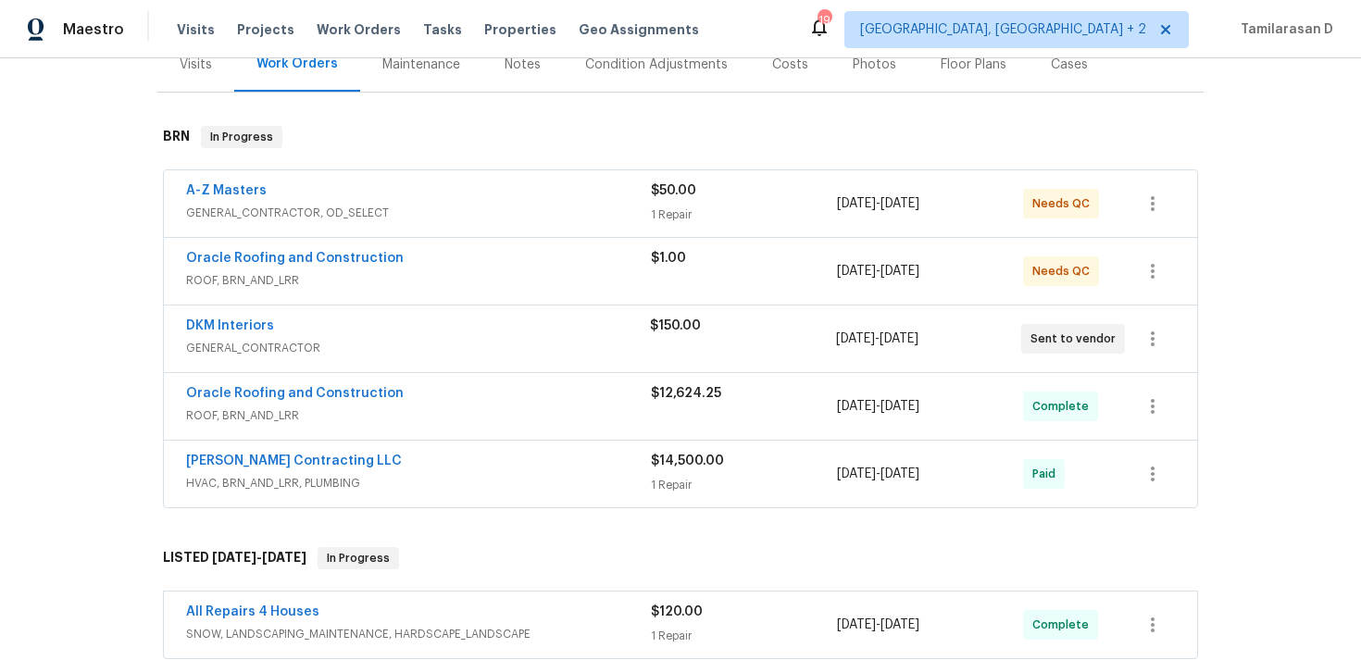
scroll to position [216, 0]
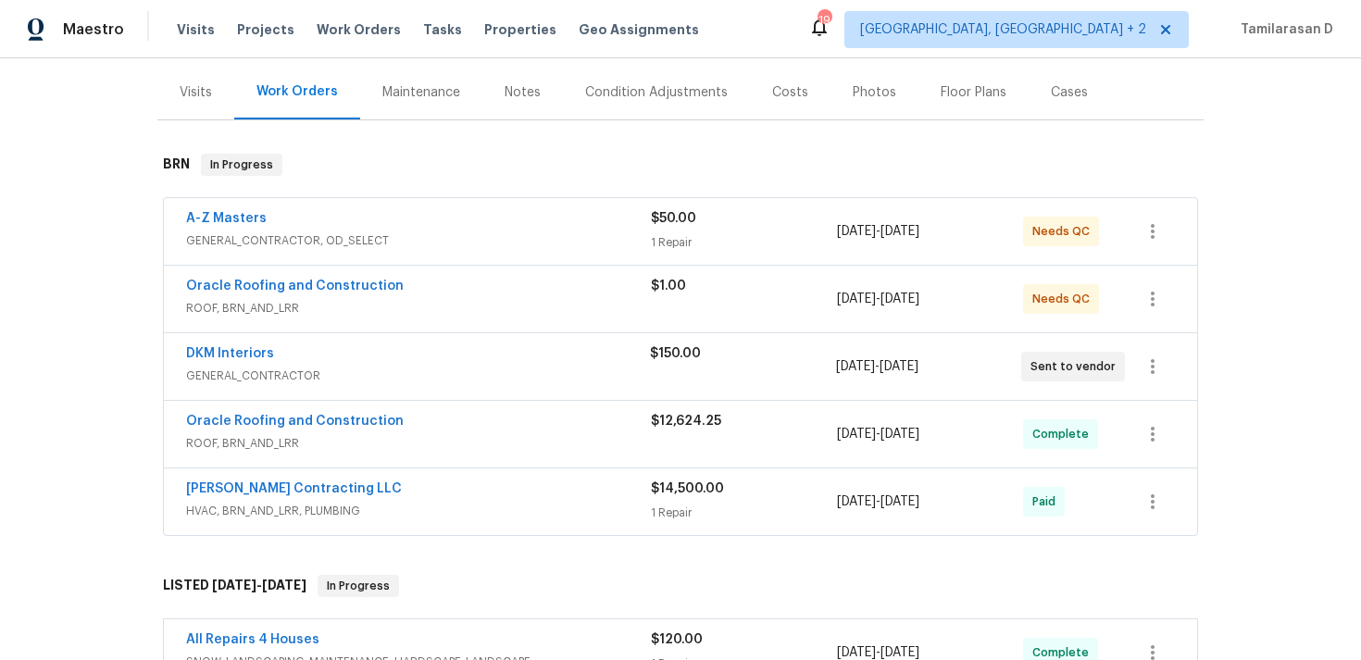
click at [416, 480] on div "Loftin Contracting LLC" at bounding box center [418, 491] width 465 height 22
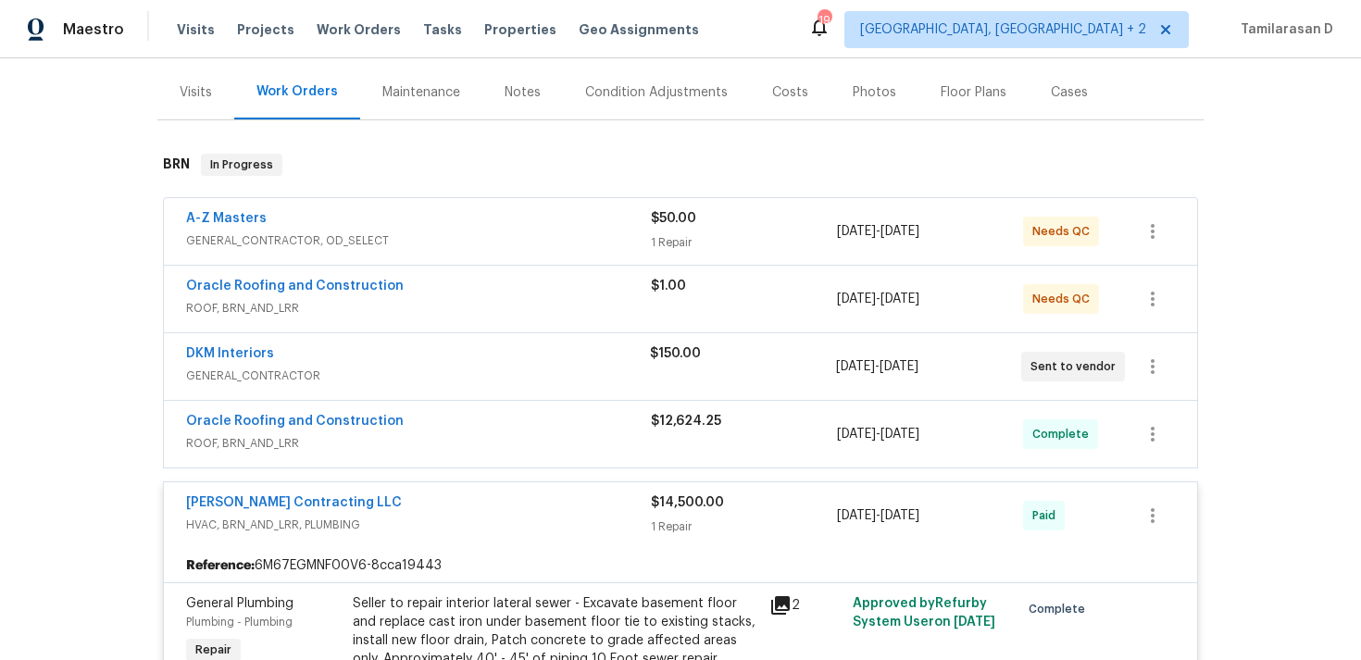
click at [419, 502] on div "Loftin Contracting LLC" at bounding box center [418, 505] width 465 height 22
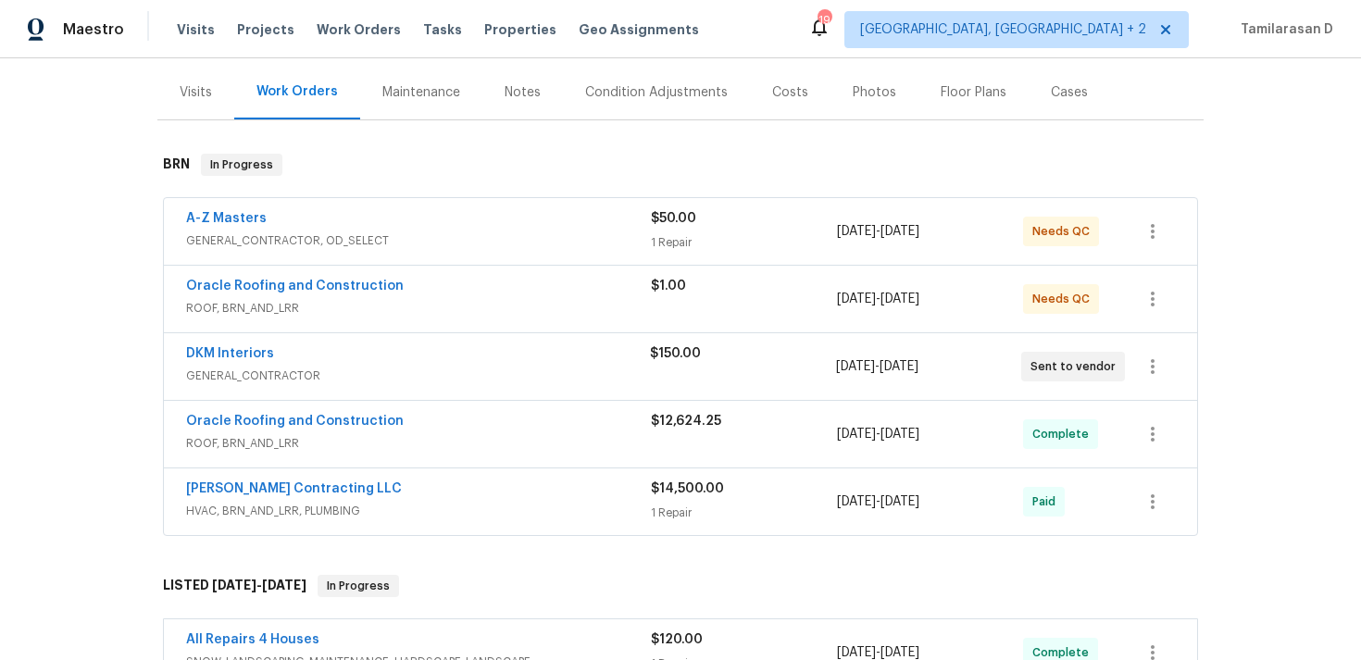
click at [430, 436] on span "ROOF, BRN_AND_LRR" at bounding box center [418, 443] width 465 height 19
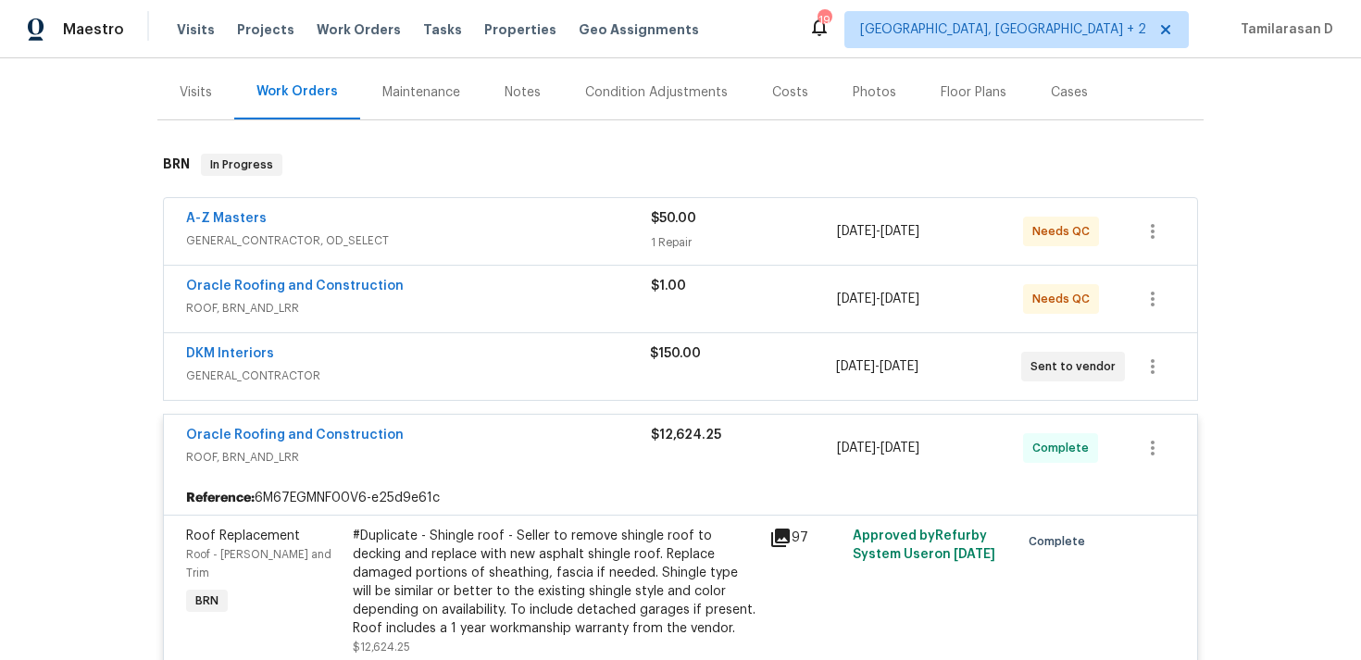
click at [424, 297] on div "Oracle Roofing and Construction" at bounding box center [418, 288] width 465 height 22
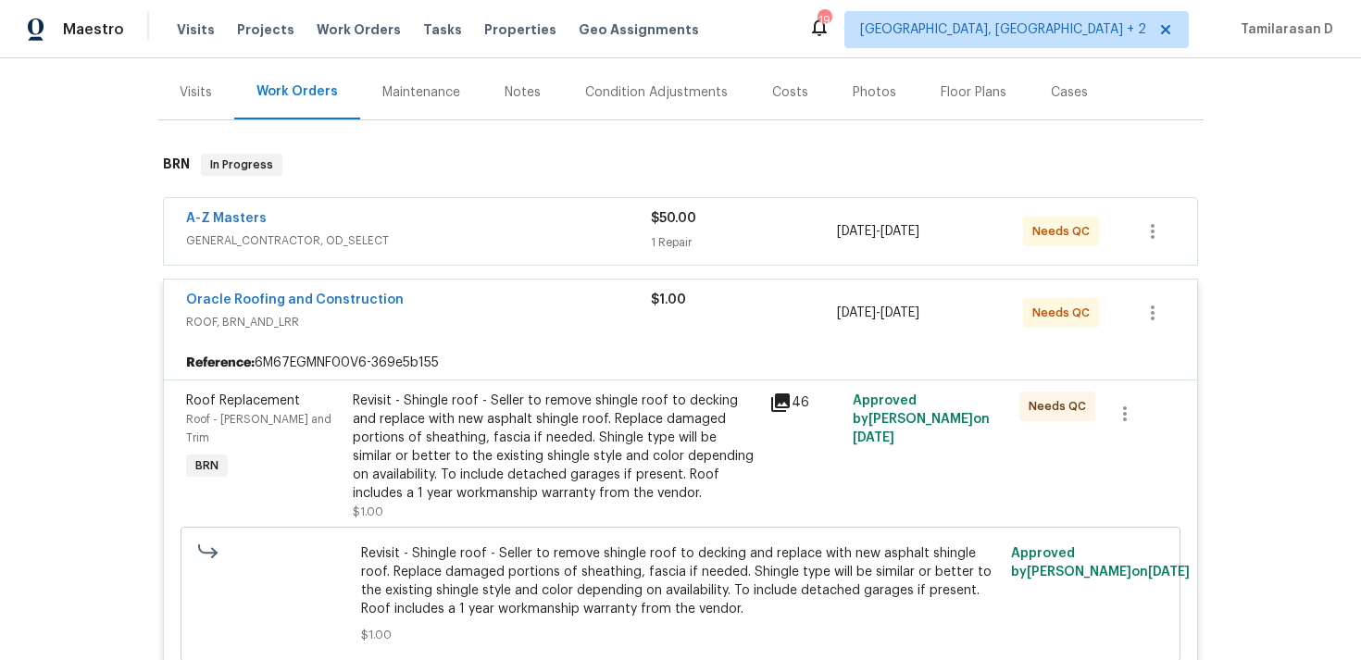
click at [434, 303] on div "Oracle Roofing and Construction" at bounding box center [418, 302] width 465 height 22
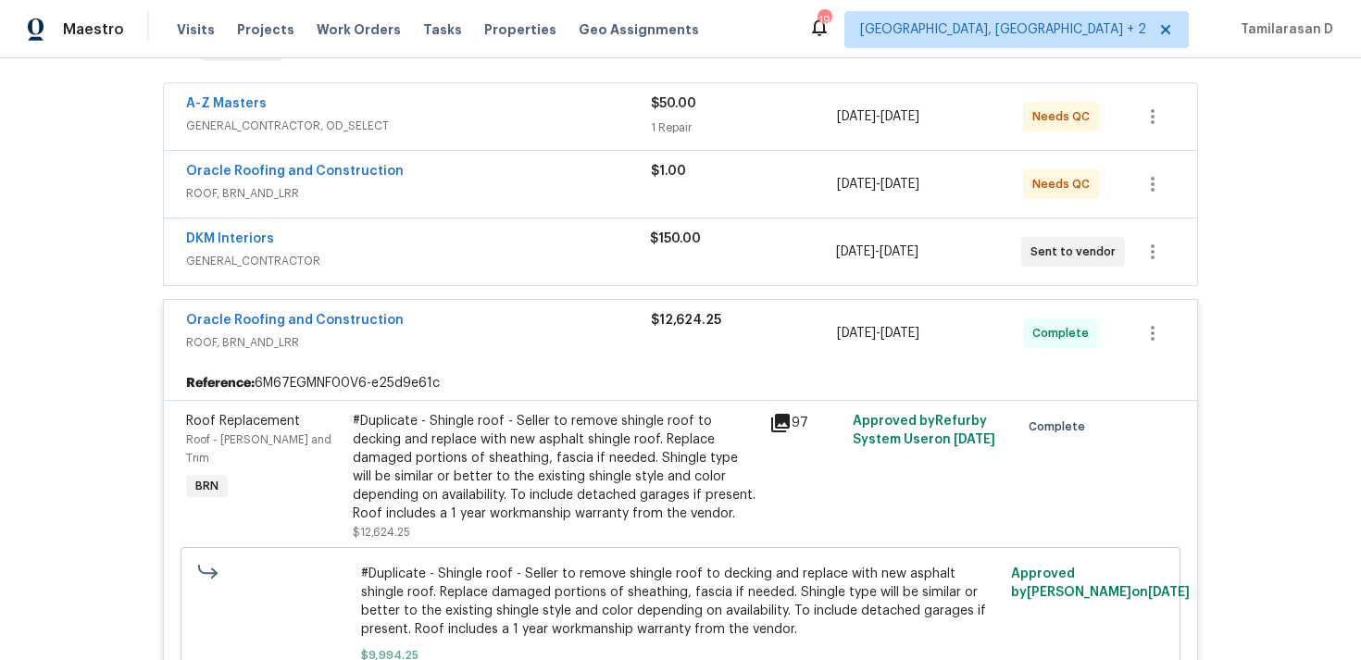
scroll to position [339, 0]
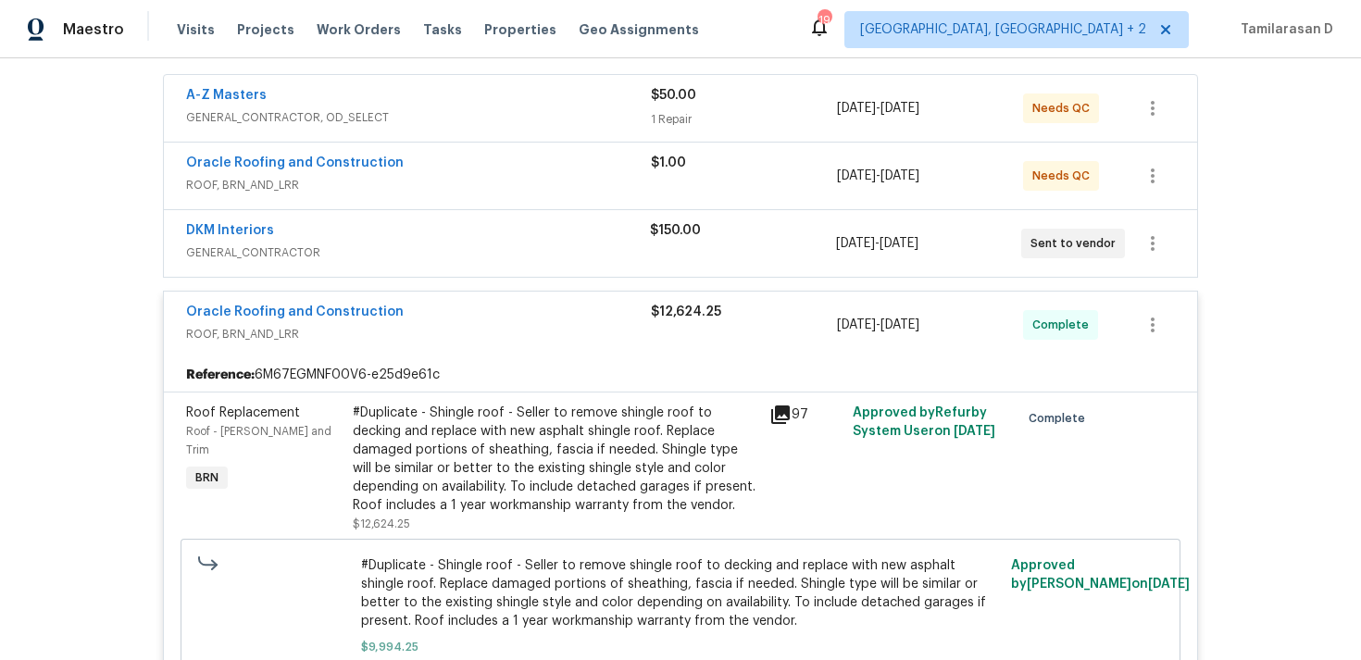
click at [434, 312] on div "Oracle Roofing and Construction" at bounding box center [418, 314] width 465 height 22
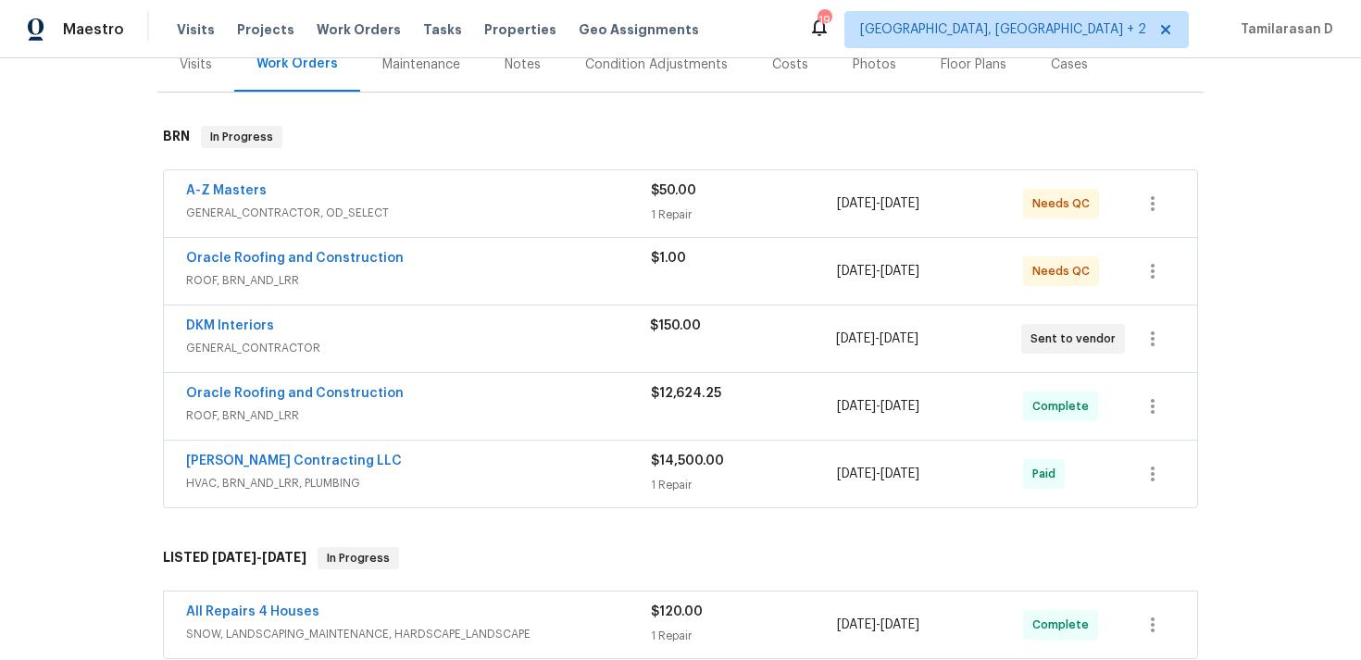
scroll to position [236, 0]
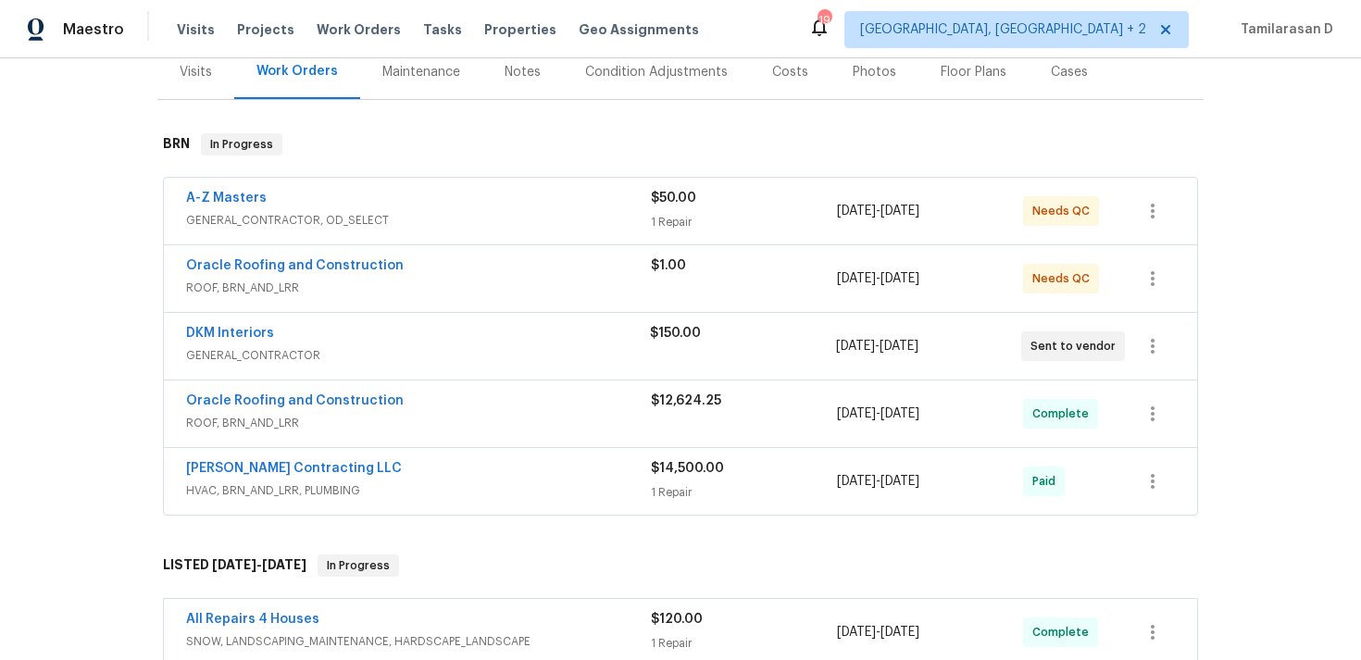
click at [408, 281] on span "ROOF, BRN_AND_LRR" at bounding box center [418, 288] width 465 height 19
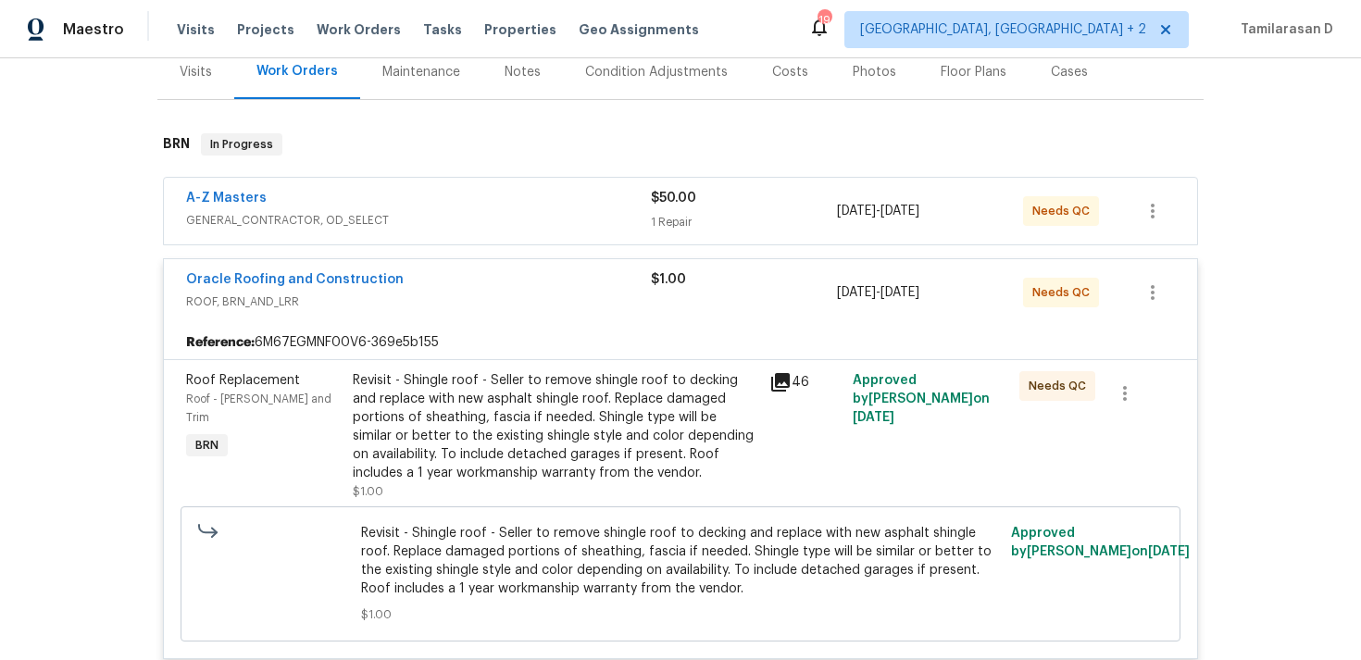
click at [408, 281] on div "Oracle Roofing and Construction" at bounding box center [418, 281] width 465 height 22
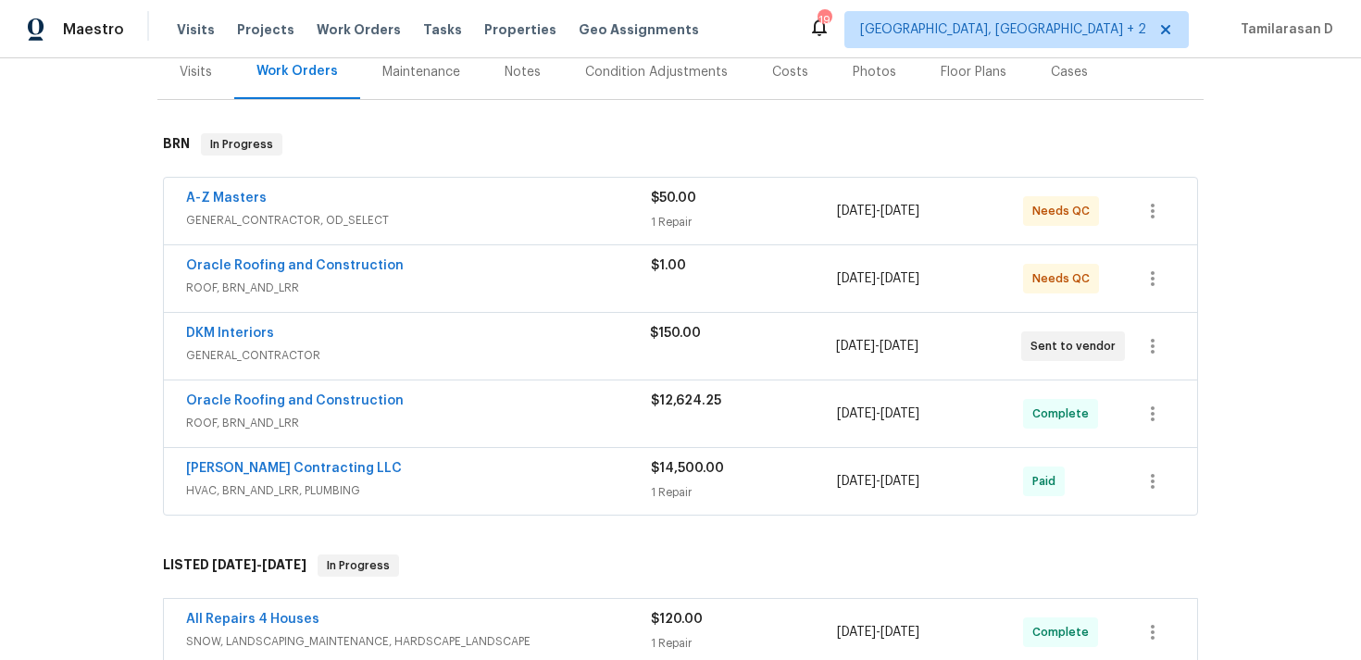
click at [414, 194] on div "A-Z Masters" at bounding box center [418, 200] width 465 height 22
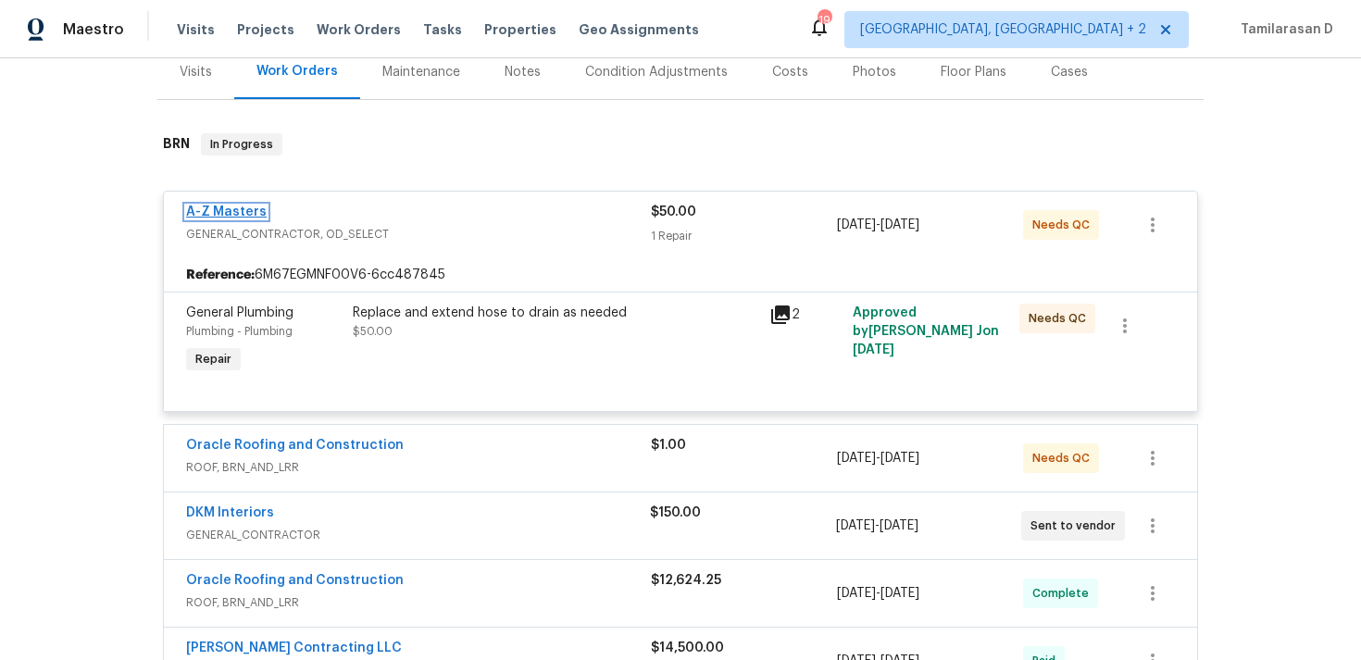
click at [239, 213] on link "A-Z Masters" at bounding box center [226, 212] width 81 height 13
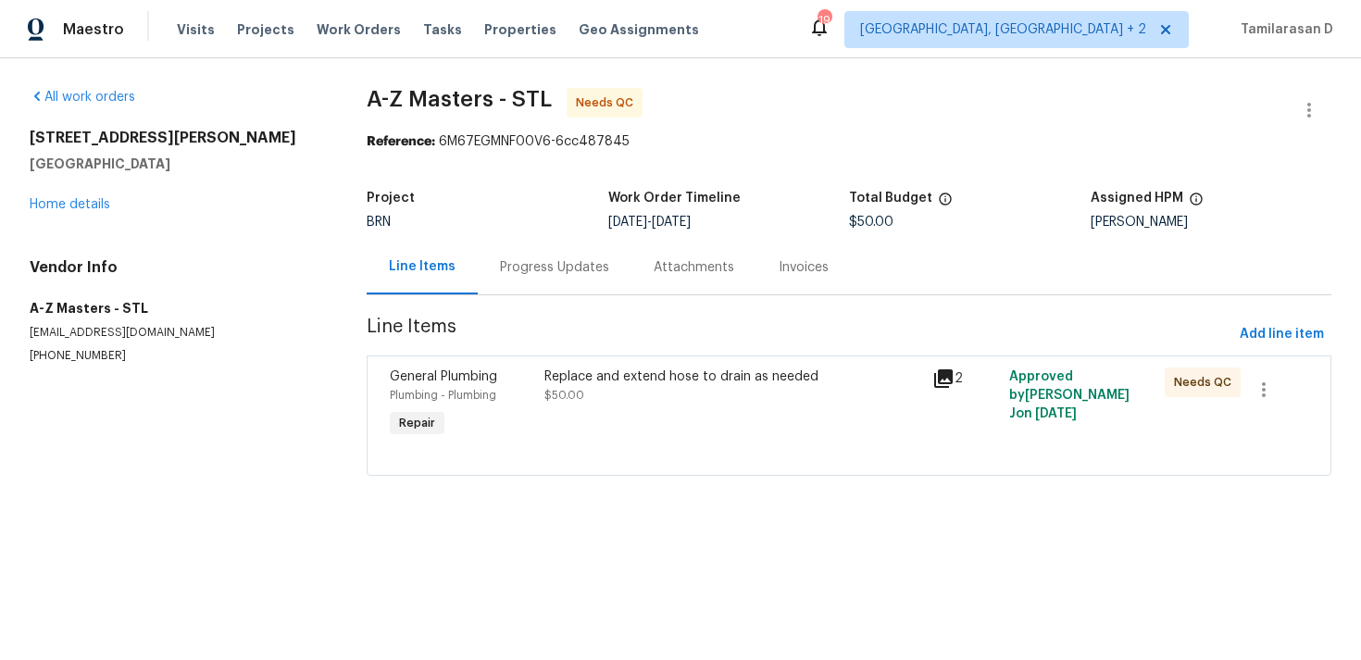
click at [500, 262] on div "Progress Updates" at bounding box center [554, 267] width 109 height 19
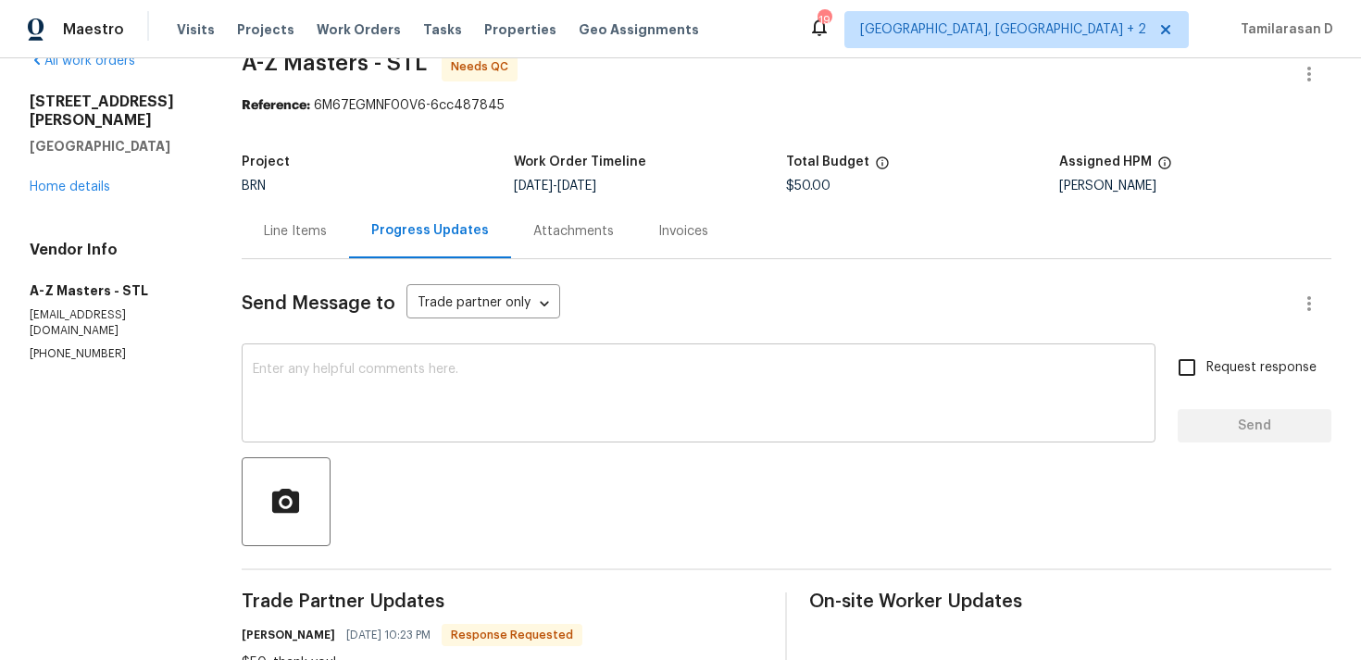
scroll to position [9, 0]
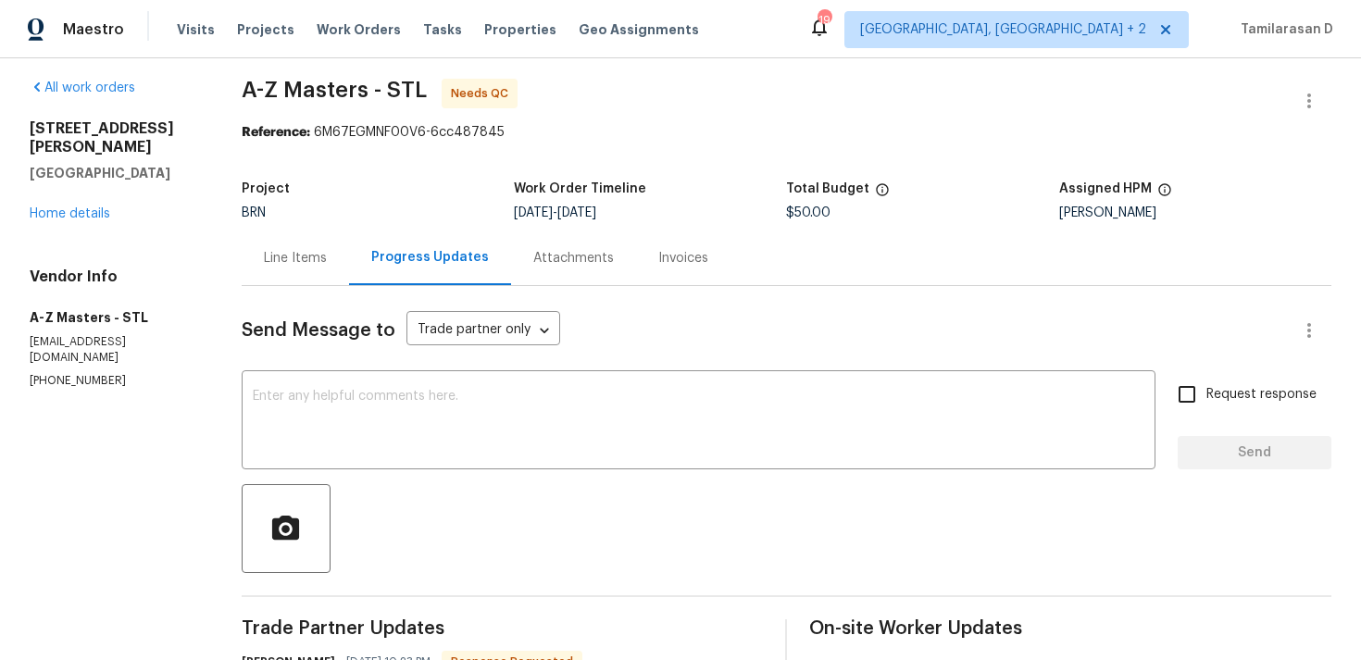
click at [289, 230] on div "Project BRN Work Order Timeline 8/8/2025 - 8/9/2025 Total Budget $50.00 Assigne…" at bounding box center [787, 200] width 1090 height 59
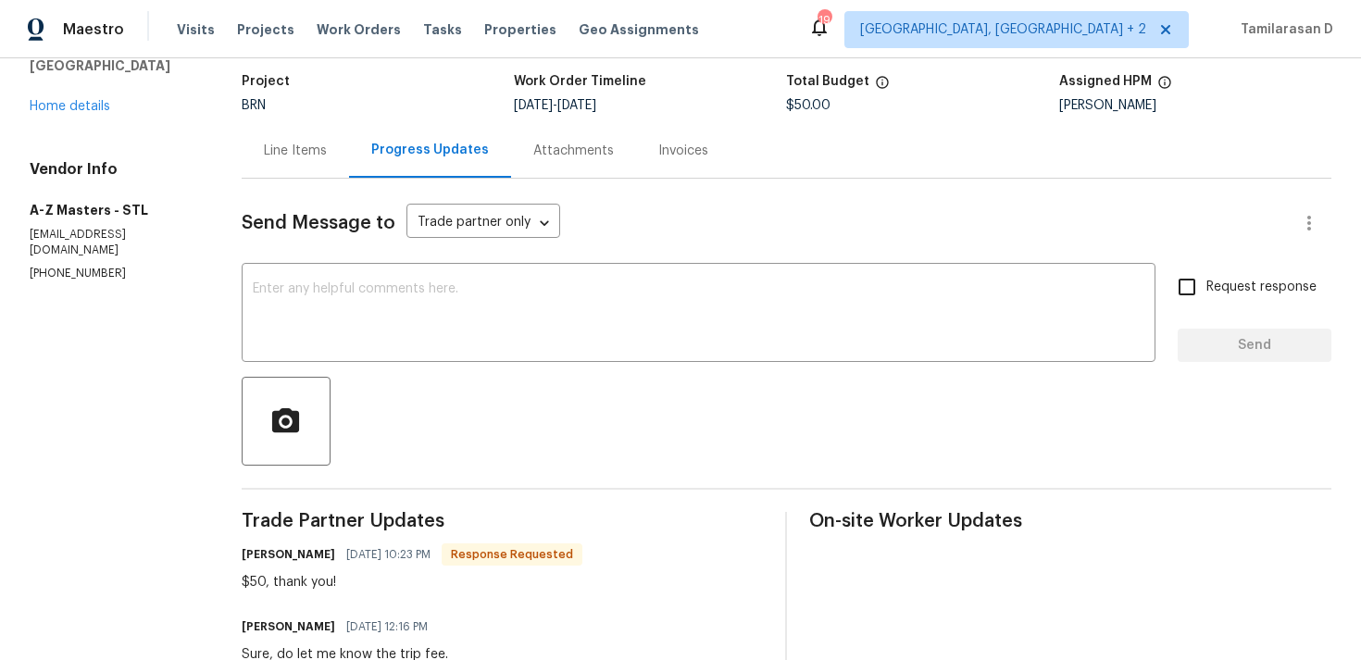
scroll to position [0, 0]
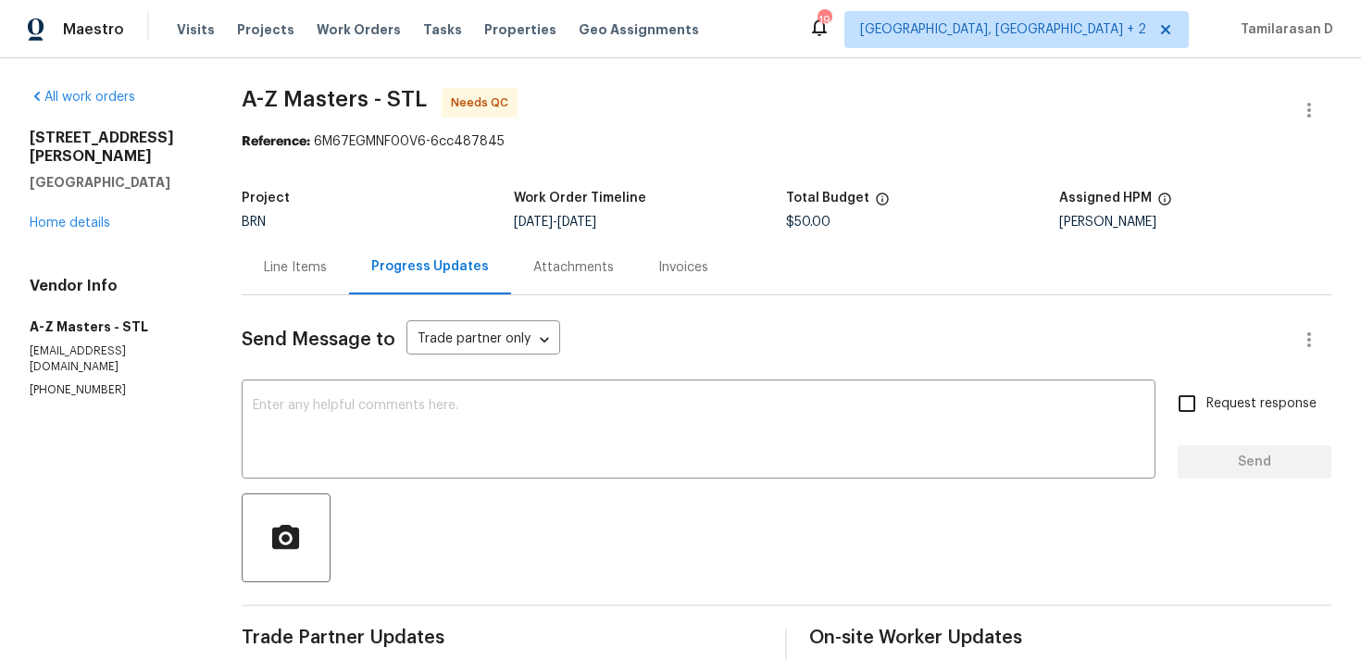
click at [333, 281] on div "Line Items" at bounding box center [295, 267] width 107 height 55
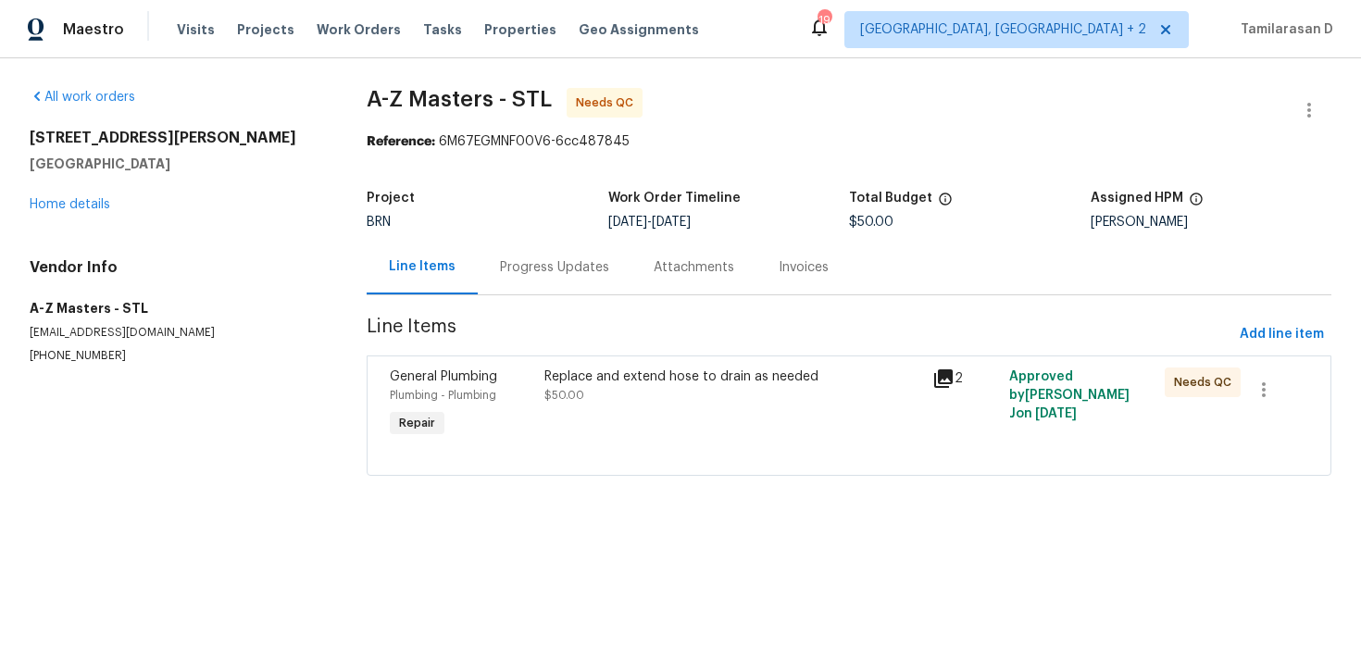
click at [59, 214] on div "All work orders 1515 Bay Meadows Dr Florissant, MO 63033 Home details Vendor In…" at bounding box center [176, 226] width 293 height 276
click at [76, 205] on link "Home details" at bounding box center [70, 204] width 81 height 13
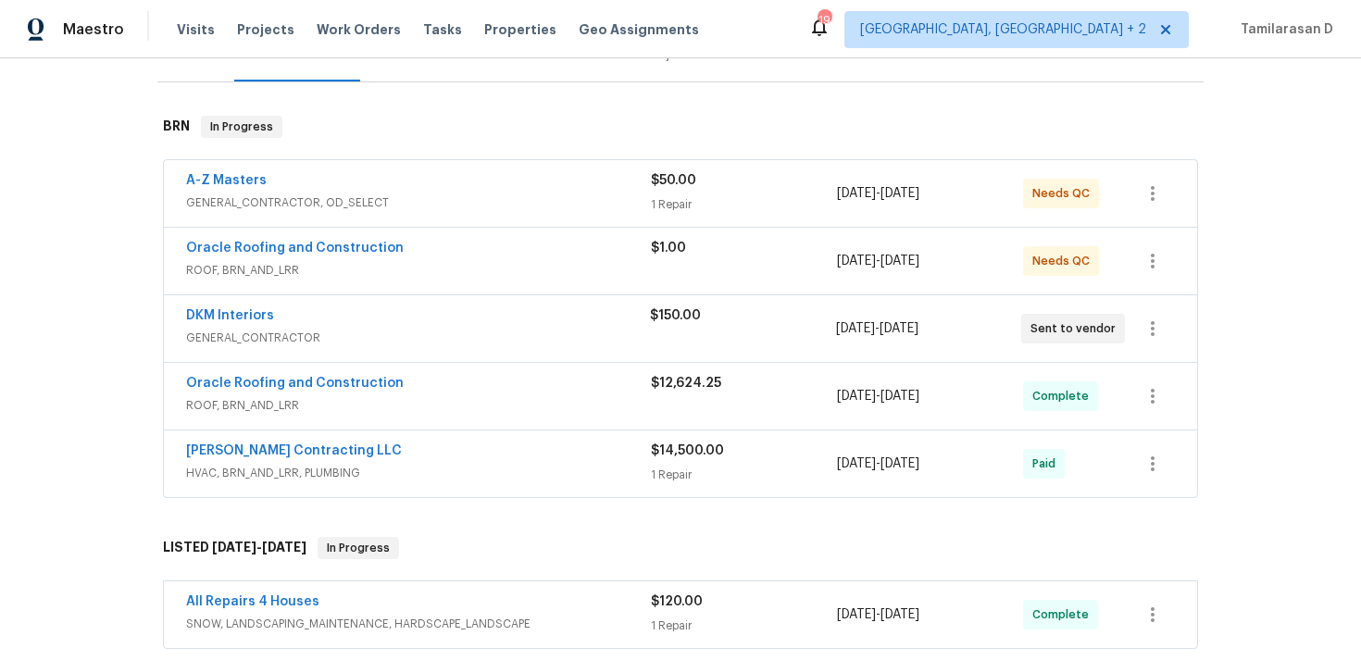
scroll to position [276, 0]
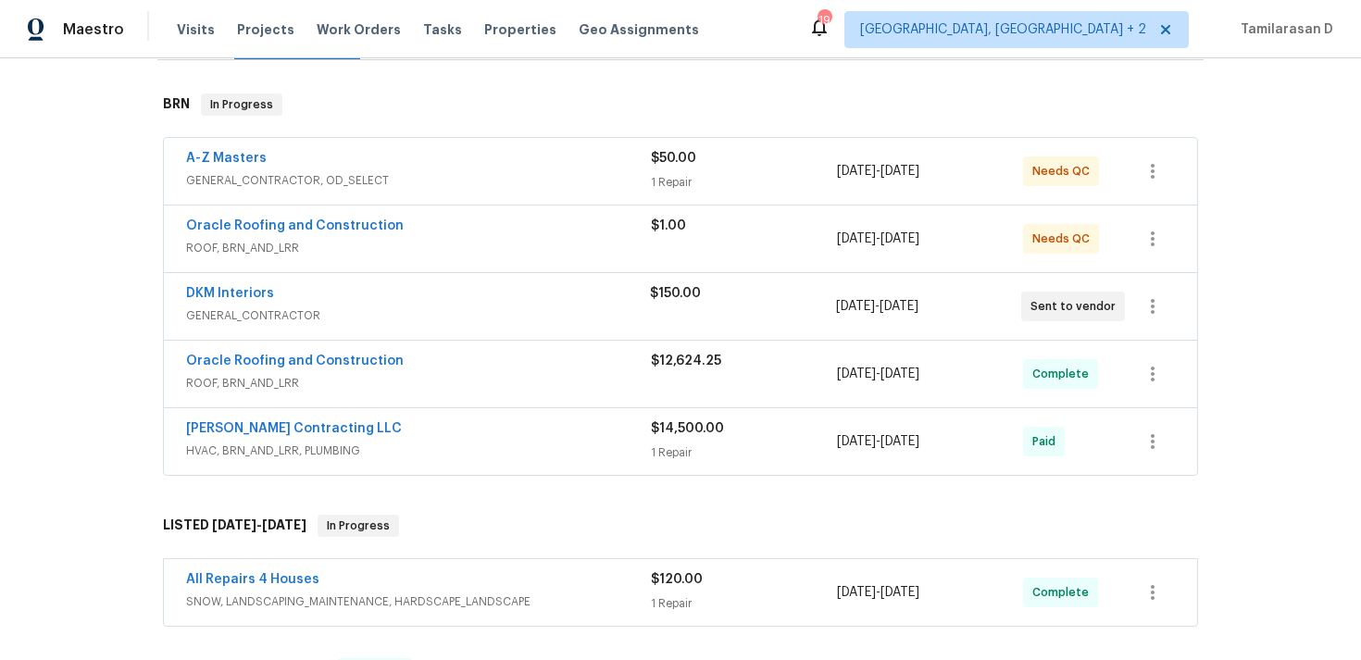
click at [351, 434] on div "Loftin Contracting LLC" at bounding box center [418, 430] width 465 height 22
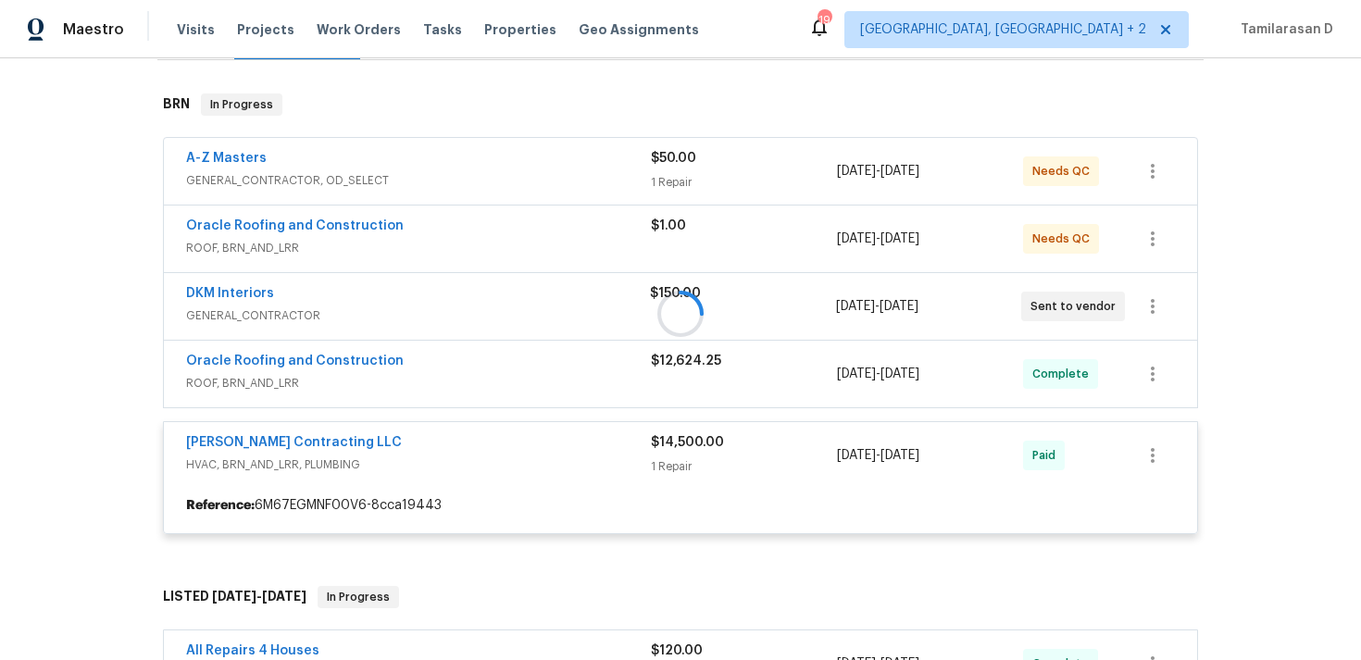
scroll to position [310, 0]
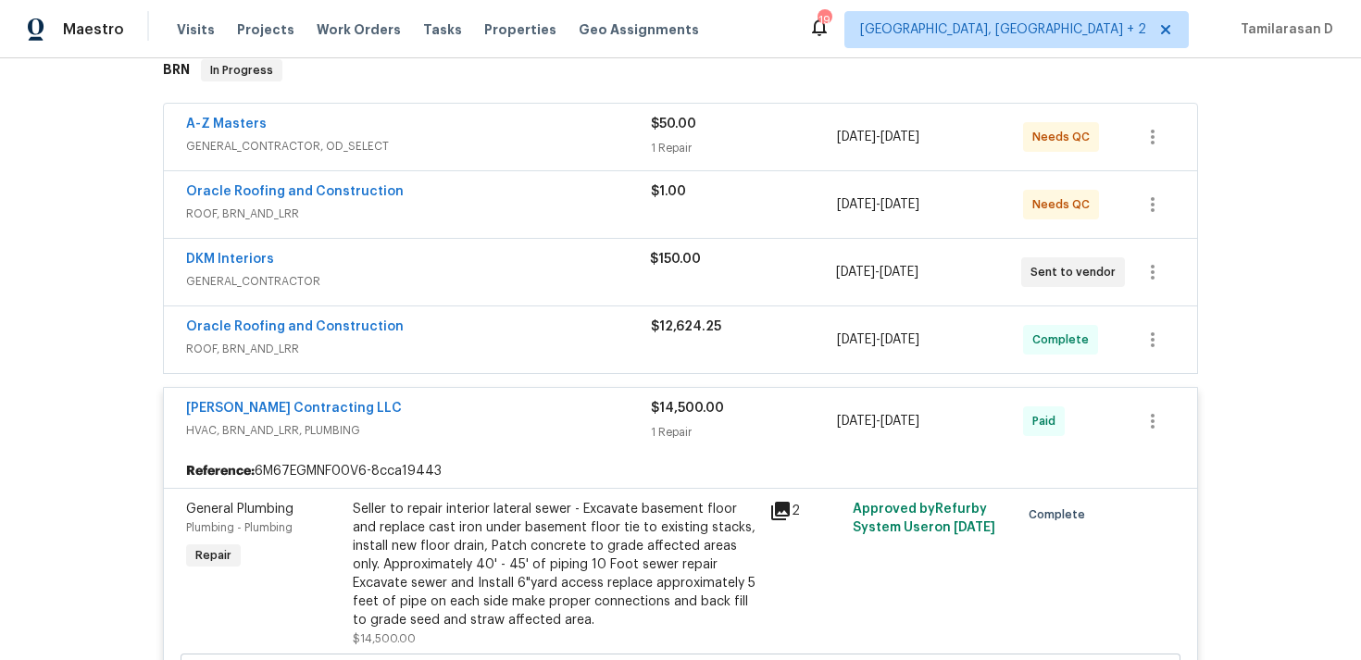
click at [387, 403] on div "Loftin Contracting LLC" at bounding box center [418, 410] width 465 height 22
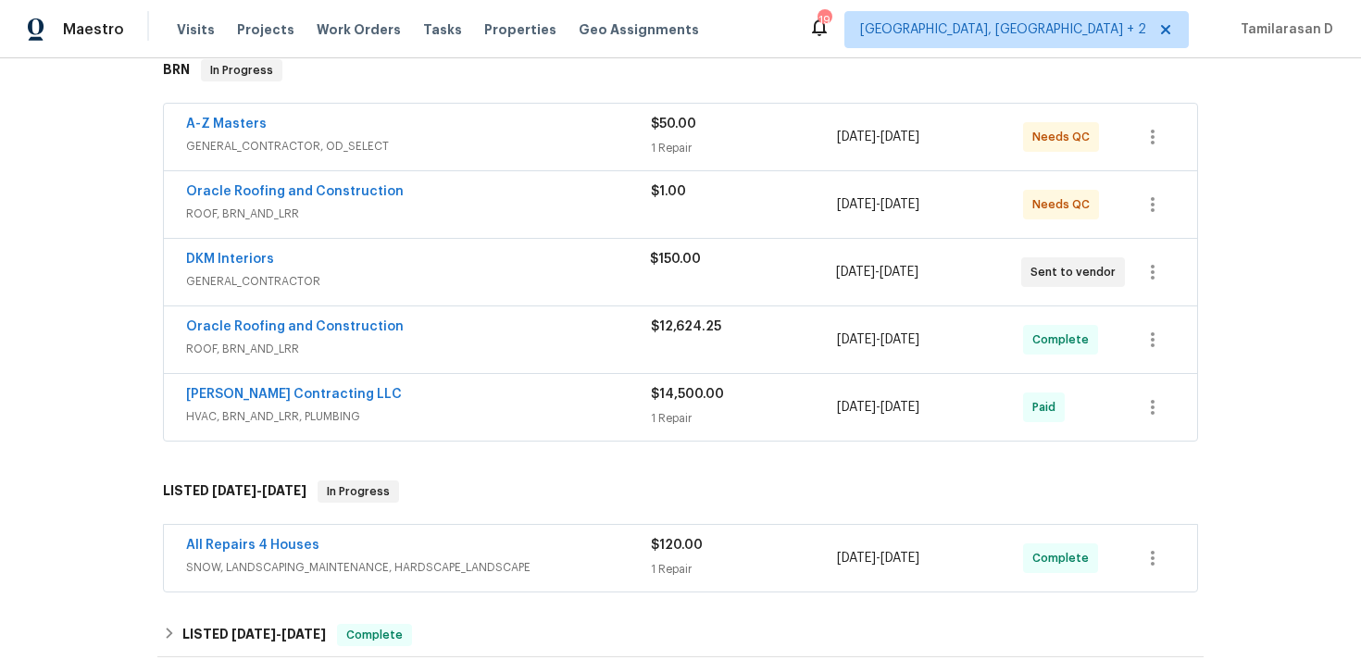
click at [379, 407] on span "HVAC, BRN_AND_LRR, PLUMBING" at bounding box center [418, 416] width 465 height 19
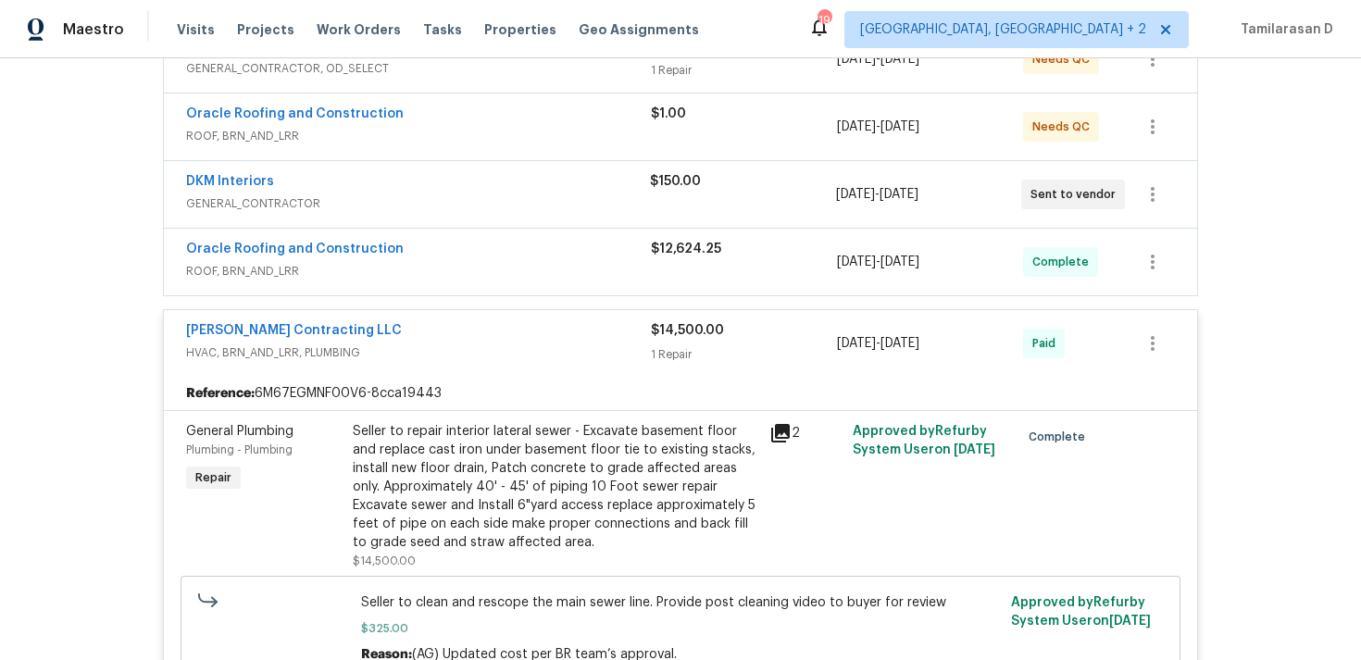
scroll to position [426, 0]
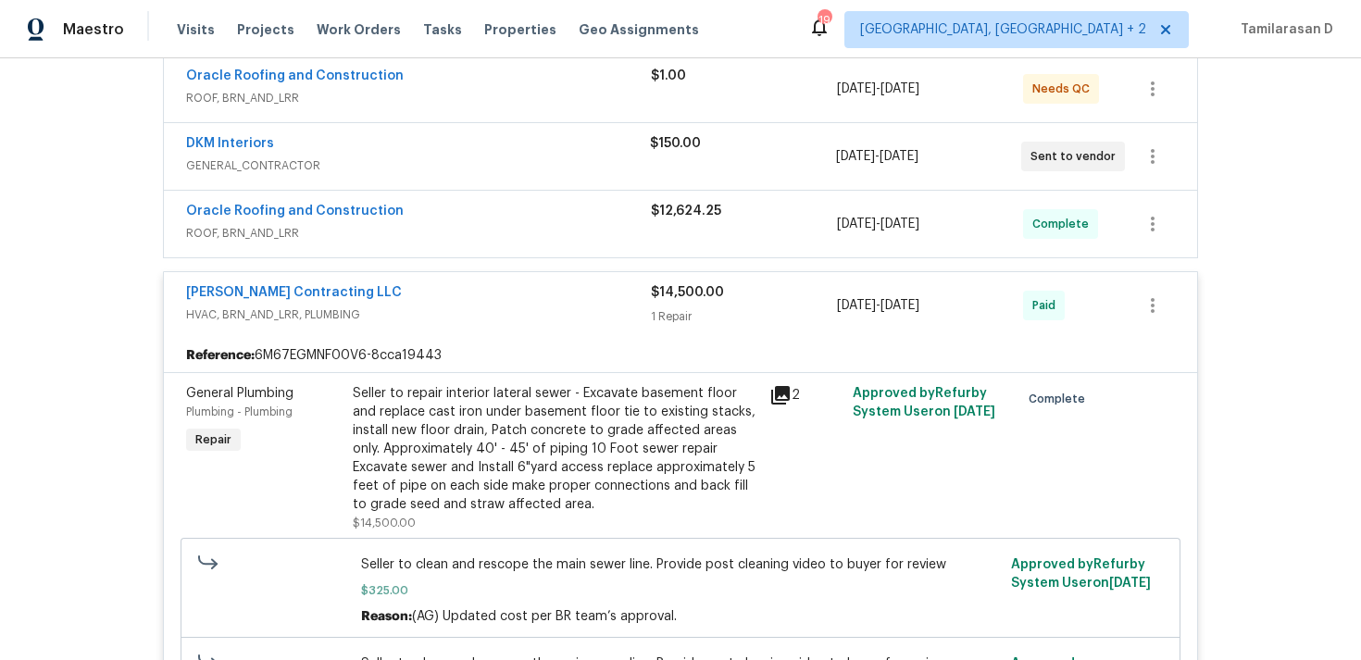
click at [378, 283] on div "Loftin Contracting LLC" at bounding box center [418, 294] width 465 height 22
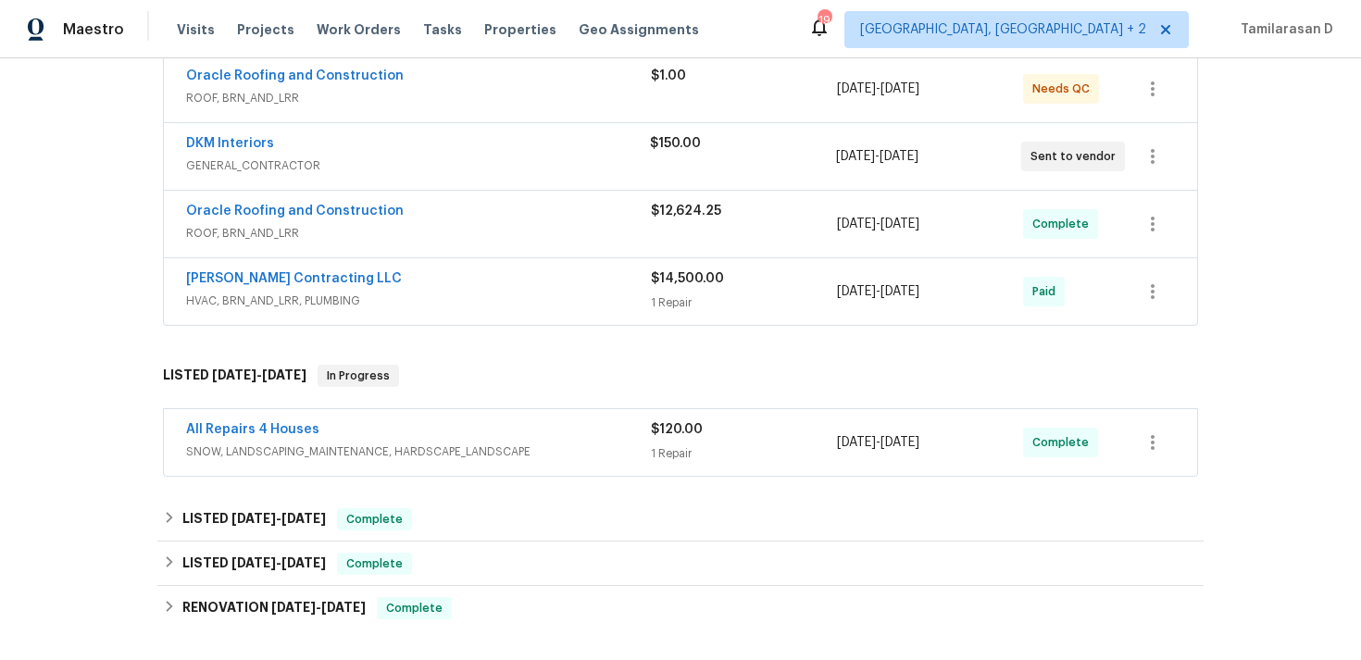
click at [392, 446] on span "SNOW, LANDSCAPING_MAINTENANCE, HARDSCAPE_LANDSCAPE" at bounding box center [418, 452] width 465 height 19
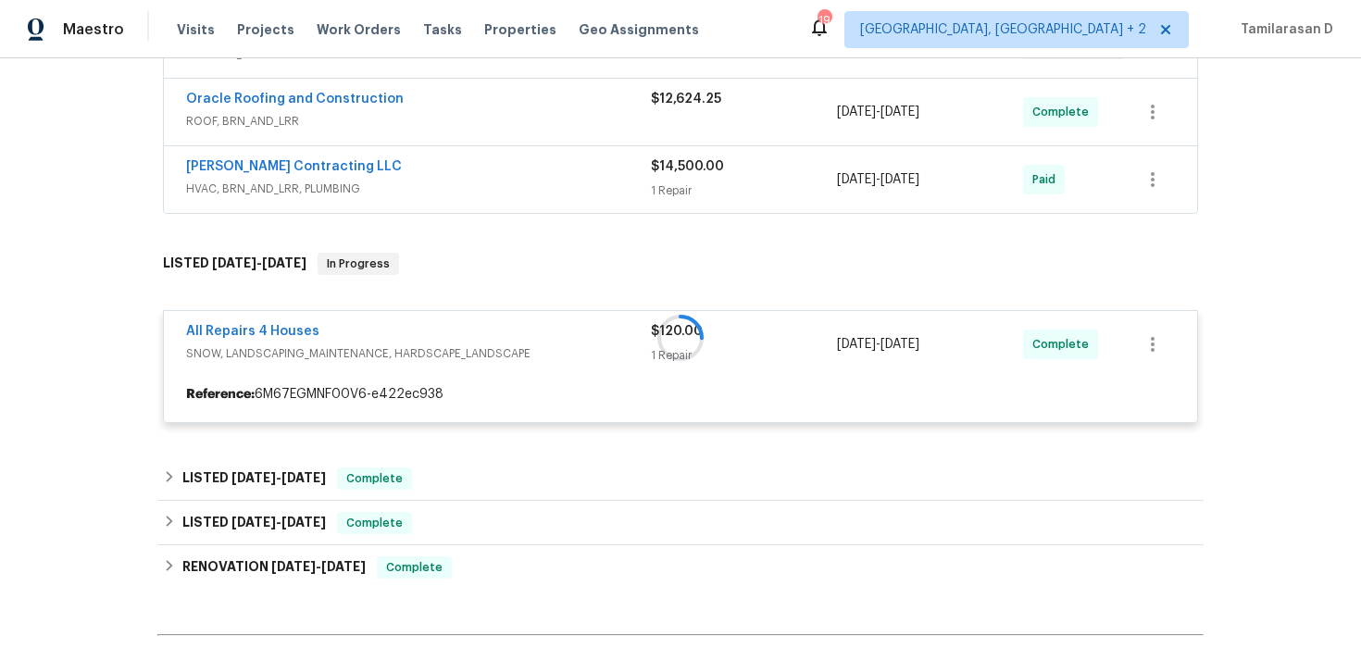
scroll to position [563, 0]
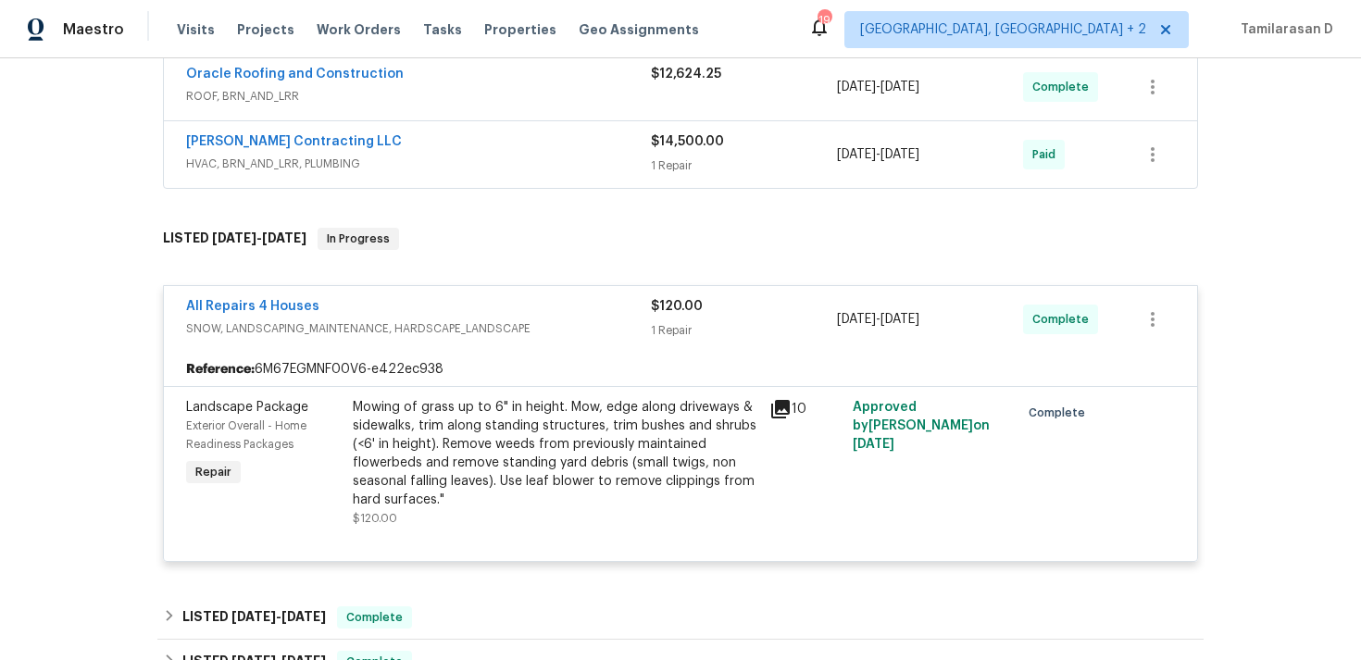
click at [396, 298] on div "All Repairs 4 Houses" at bounding box center [418, 308] width 465 height 22
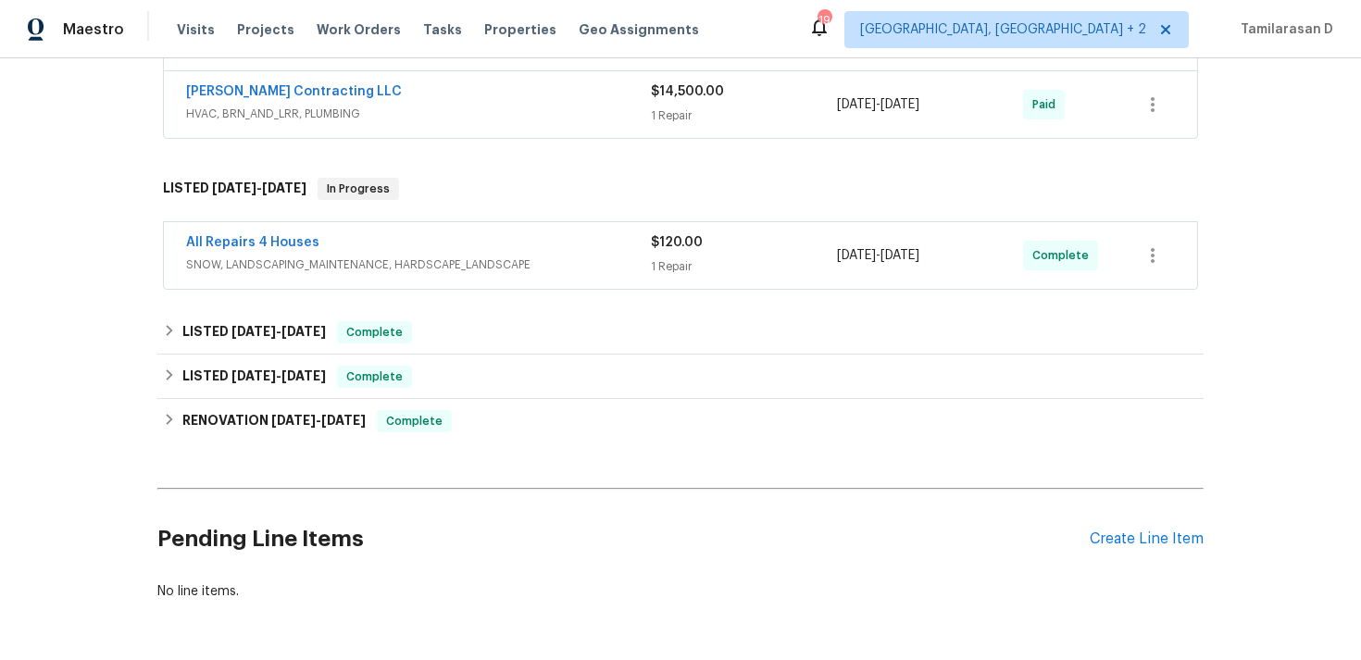
scroll to position [650, 0]
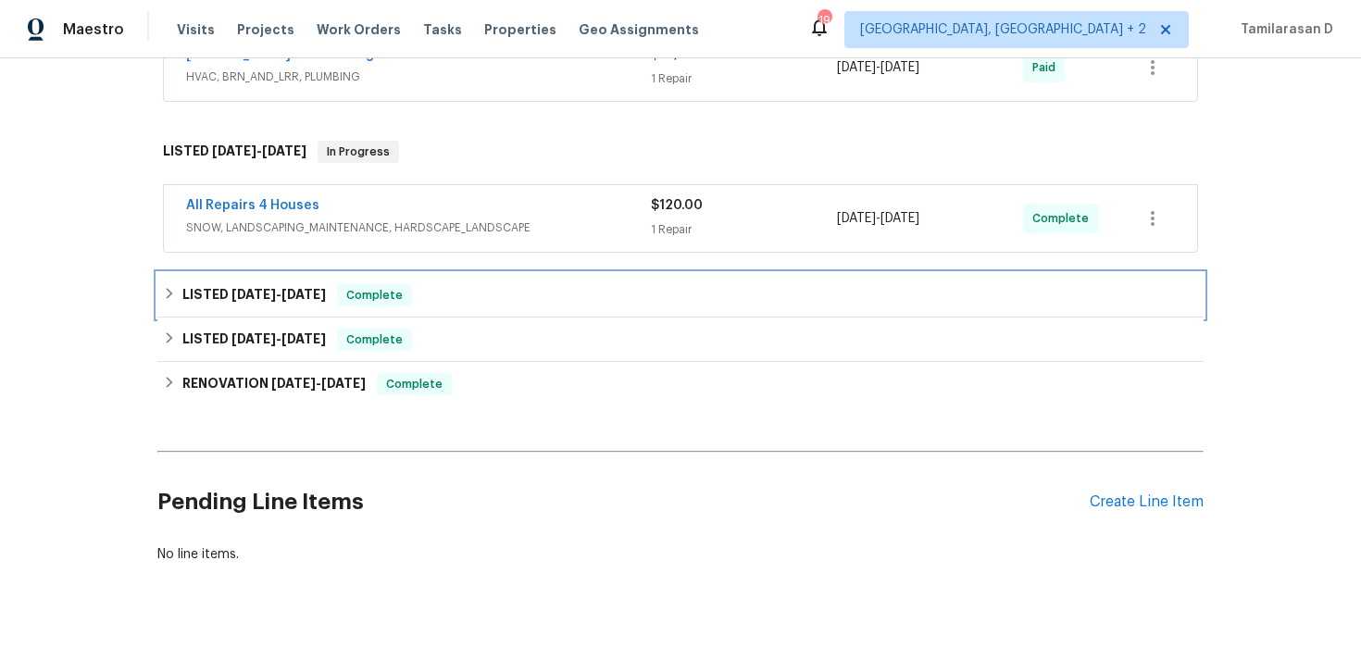
click at [206, 280] on div "LISTED 6/18/25 - 6/20/25 Complete" at bounding box center [680, 295] width 1046 height 44
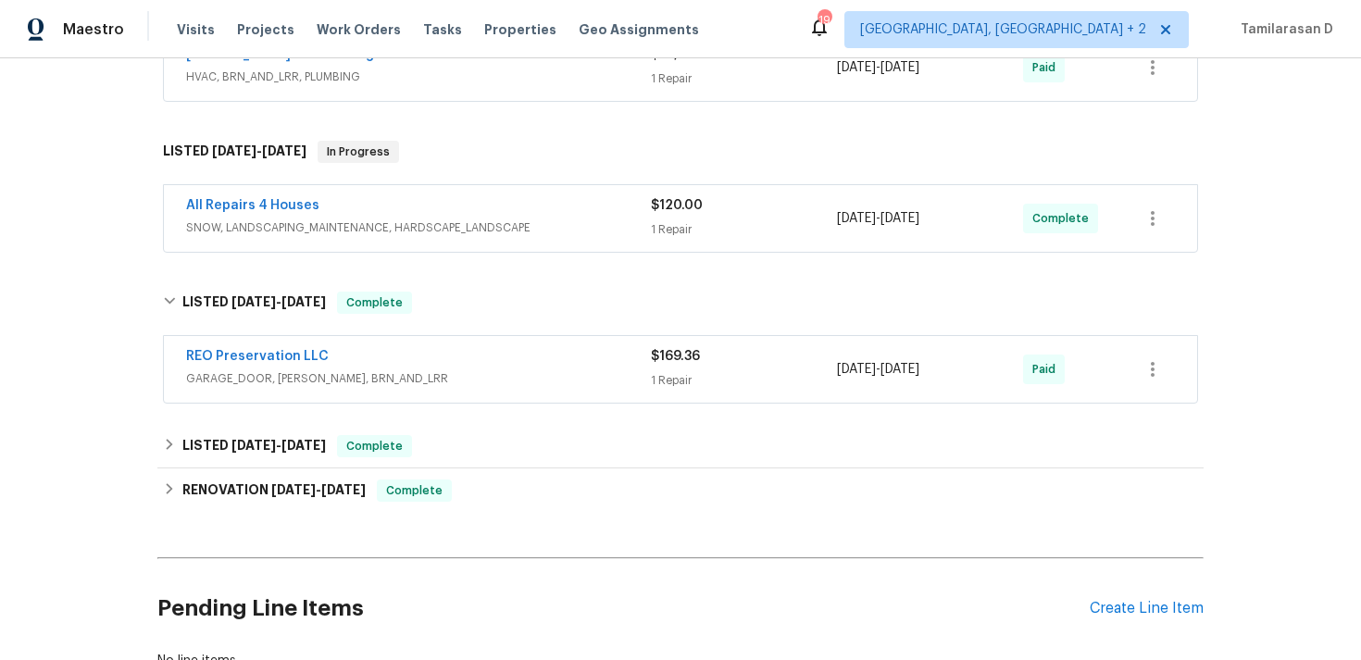
click at [440, 356] on div "REO Preservation LLC" at bounding box center [418, 358] width 465 height 22
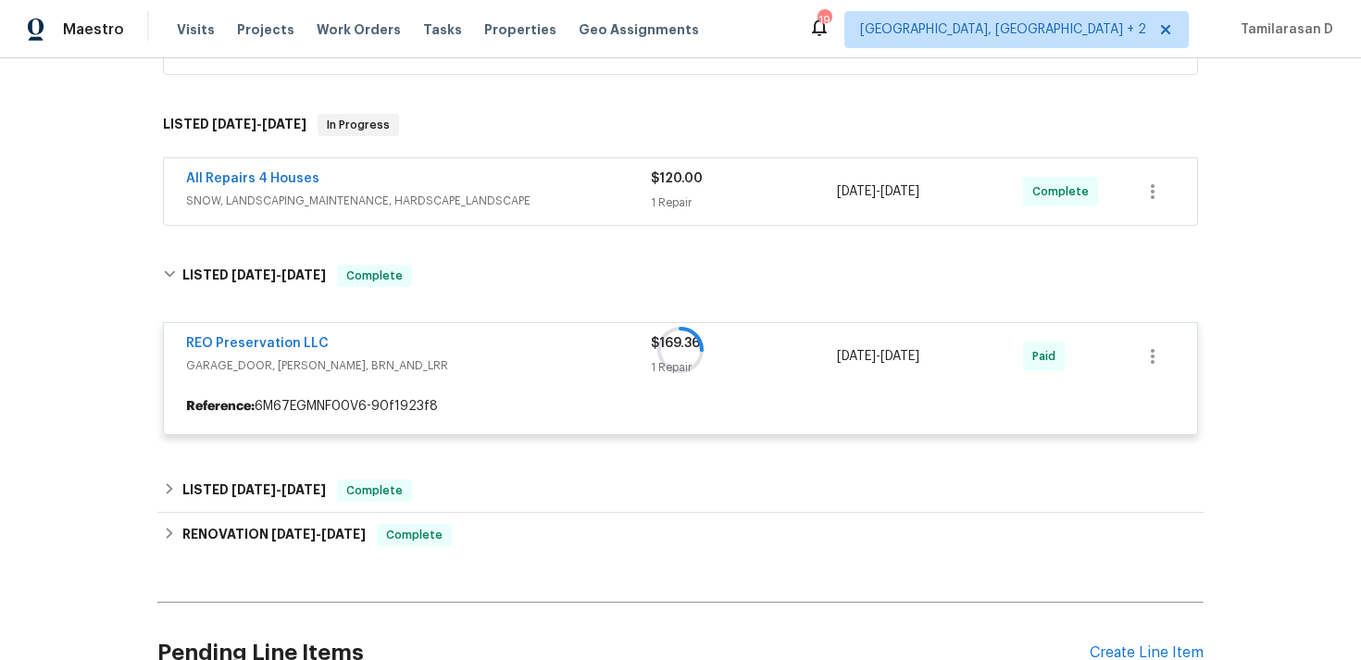
scroll to position [710, 0]
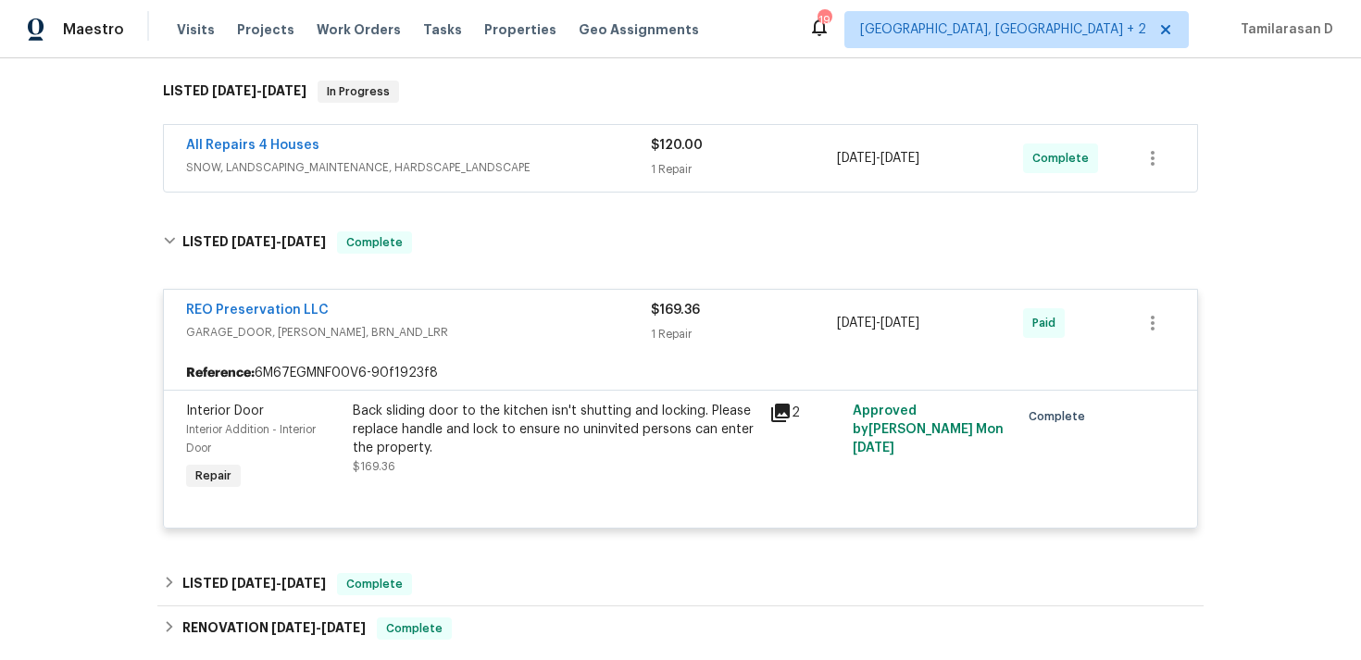
click at [444, 314] on div "REO Preservation LLC" at bounding box center [418, 312] width 465 height 22
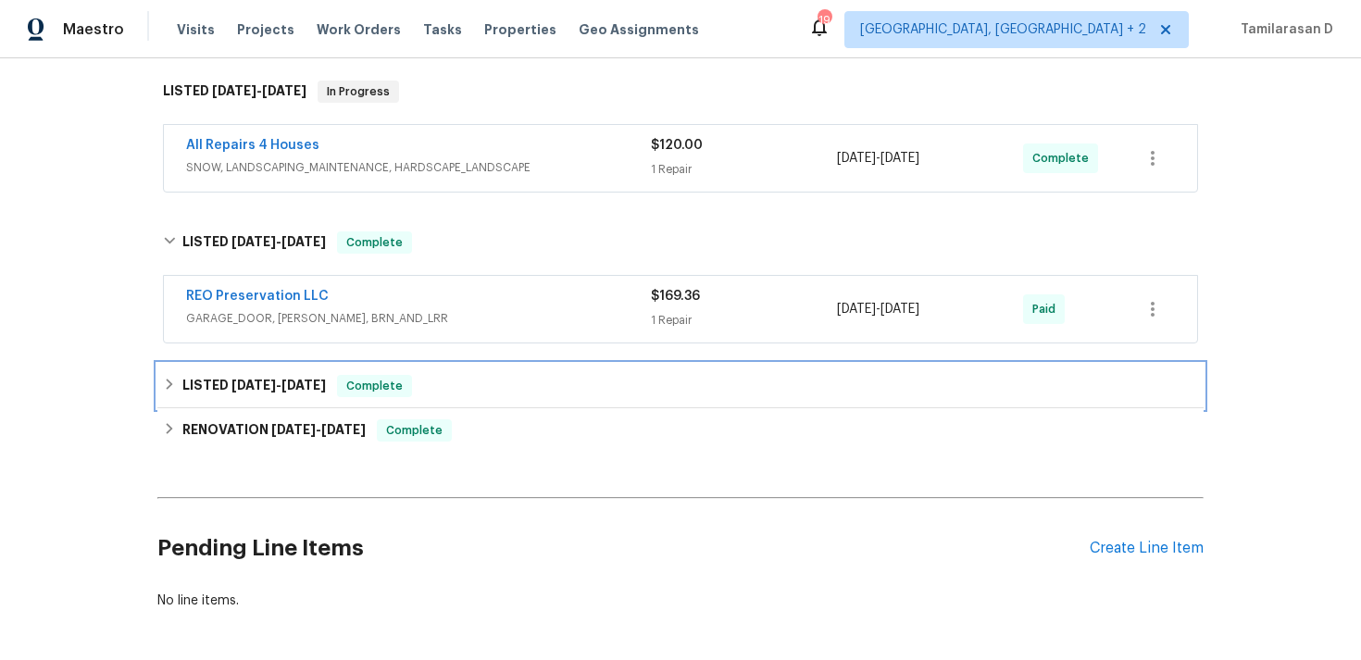
click at [213, 386] on h6 "LISTED 6/3/25 - 6/4/25" at bounding box center [254, 386] width 144 height 22
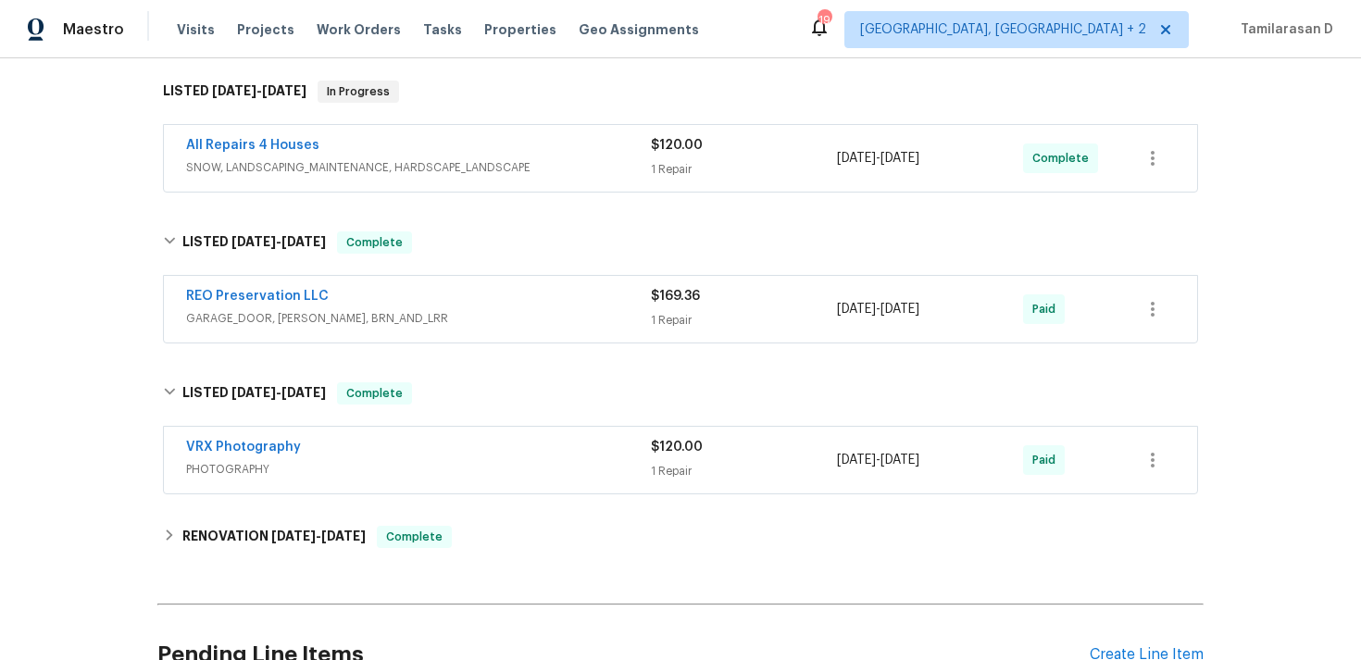
click at [453, 444] on div "VRX Photography" at bounding box center [418, 449] width 465 height 22
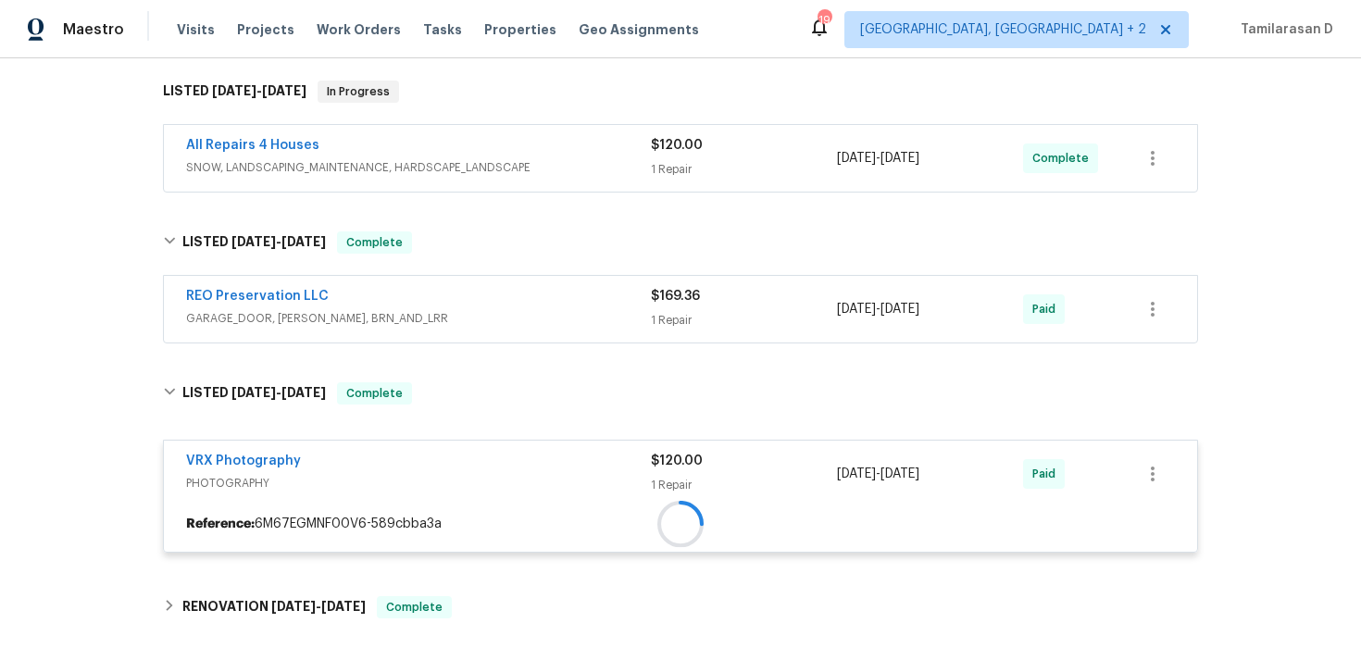
scroll to position [785, 0]
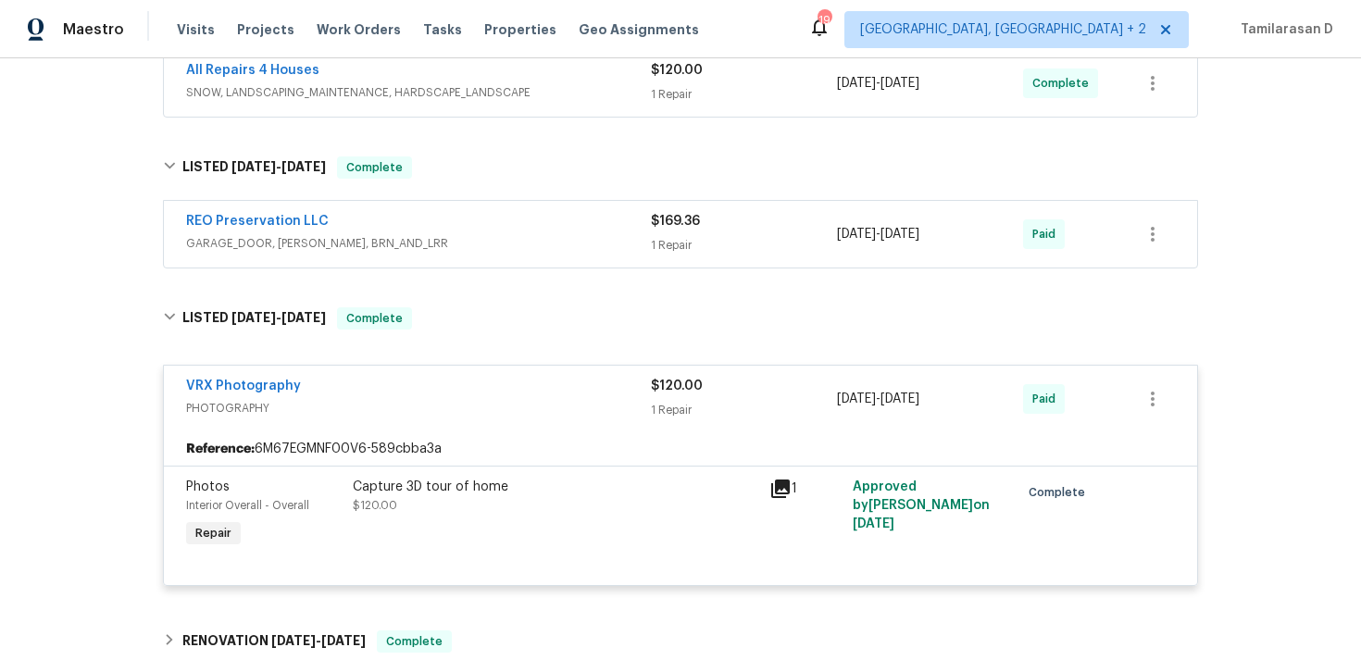
click at [367, 387] on div "VRX Photography" at bounding box center [418, 388] width 465 height 22
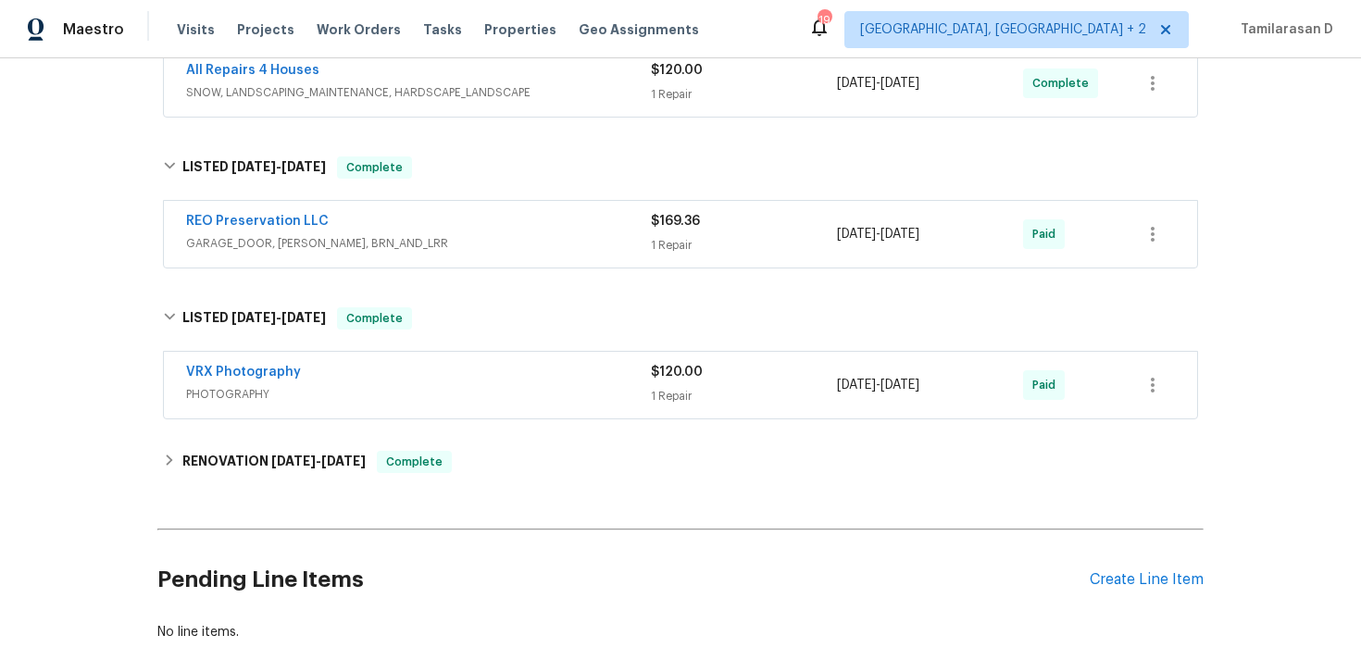
scroll to position [851, 0]
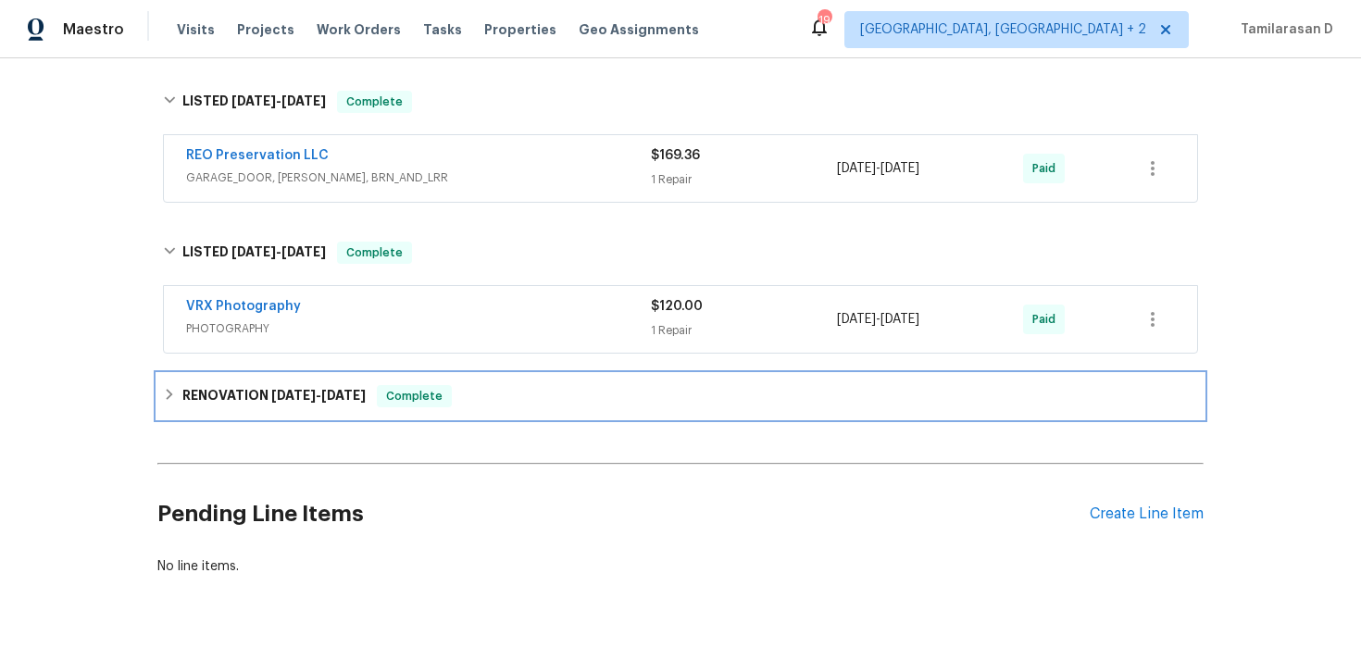
click at [208, 408] on div "RENOVATION 2/3/25 - 5/26/25 Complete" at bounding box center [680, 396] width 1046 height 44
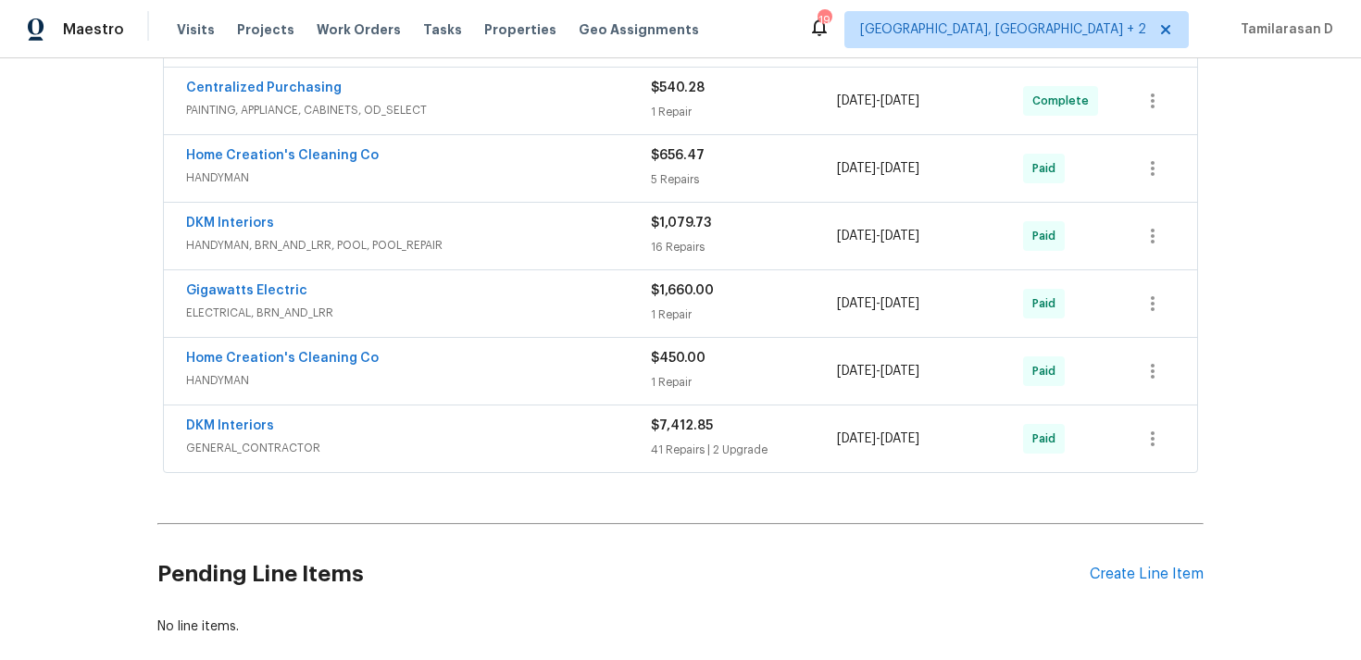
scroll to position [1931, 0]
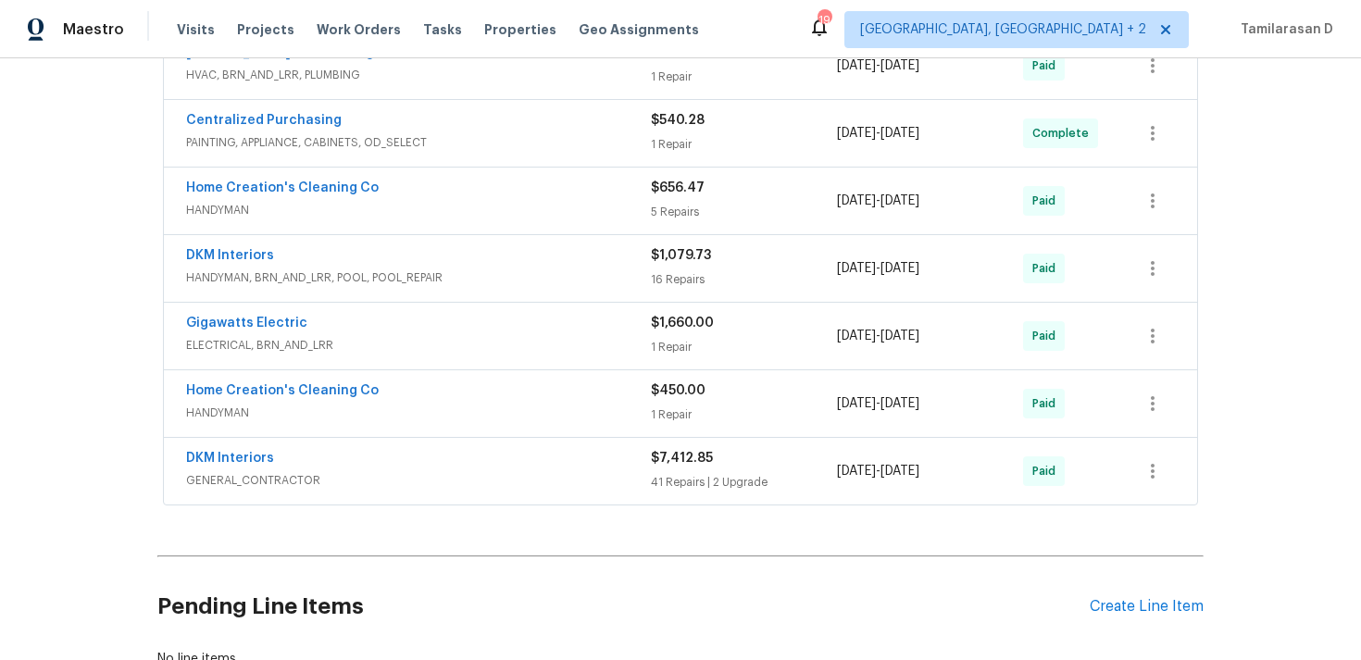
click at [474, 341] on span "ELECTRICAL, BRN_AND_LRR" at bounding box center [418, 345] width 465 height 19
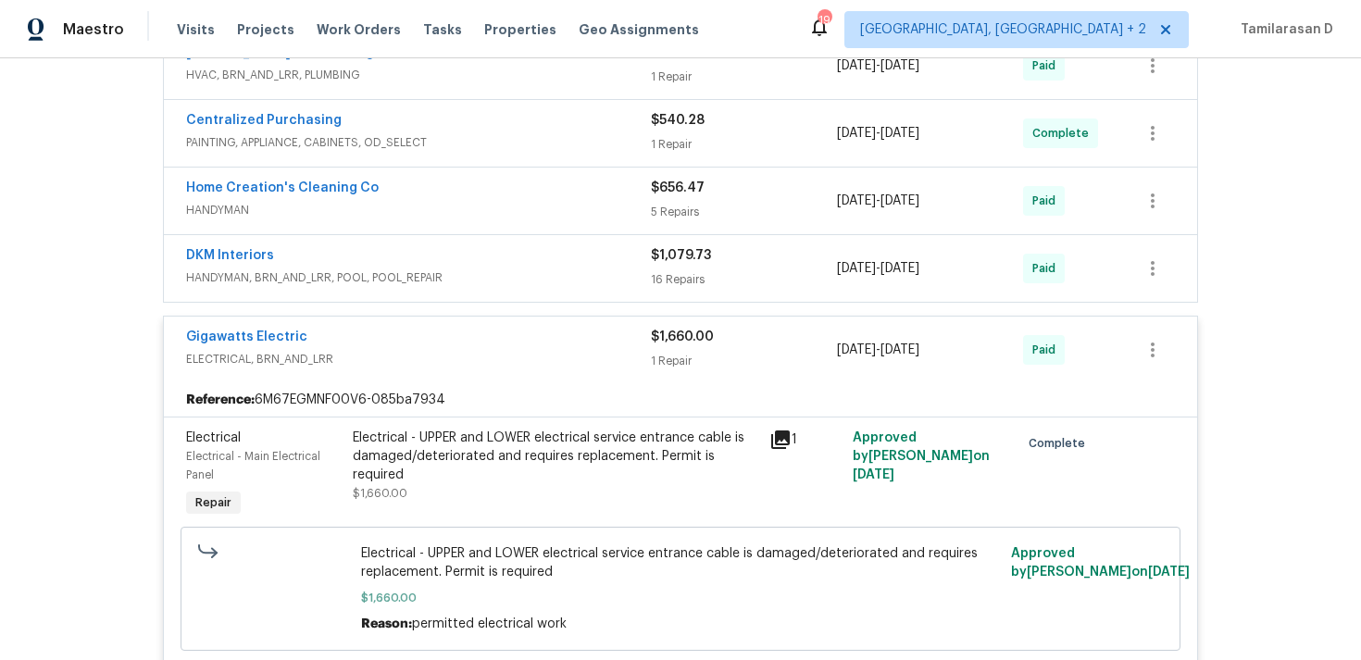
click at [481, 343] on div "Gigawatts Electric" at bounding box center [418, 339] width 465 height 22
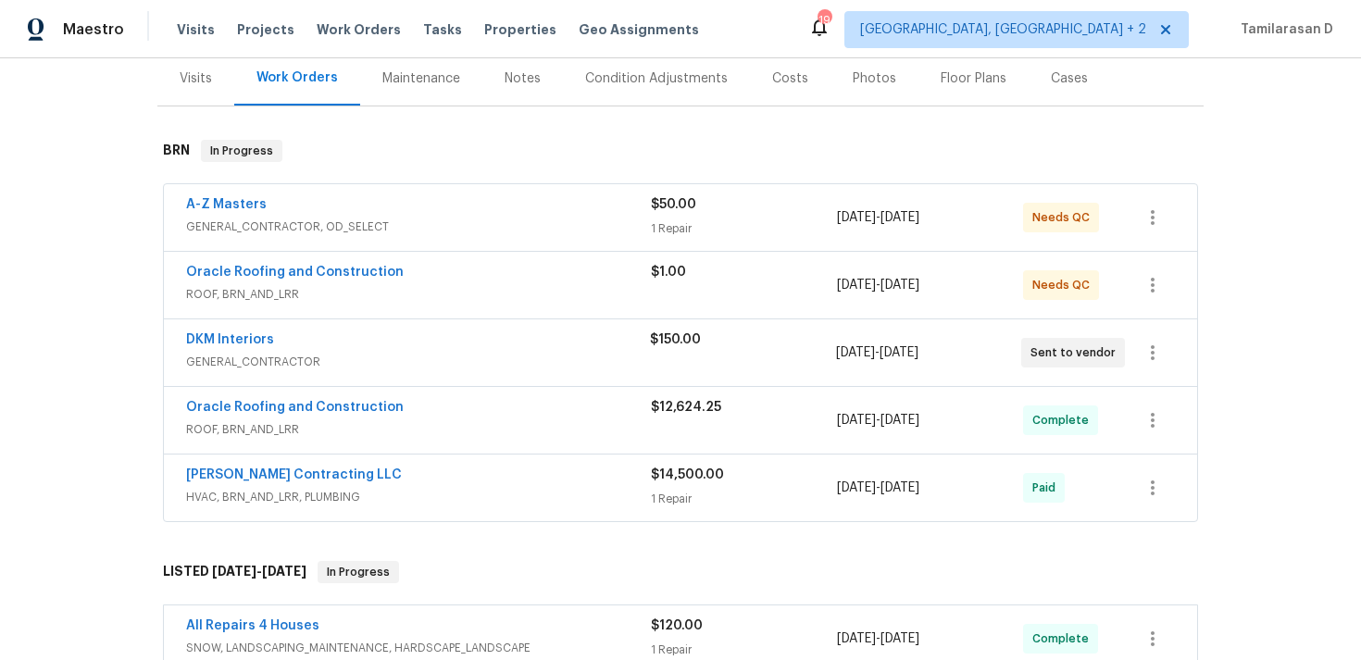
scroll to position [222, 0]
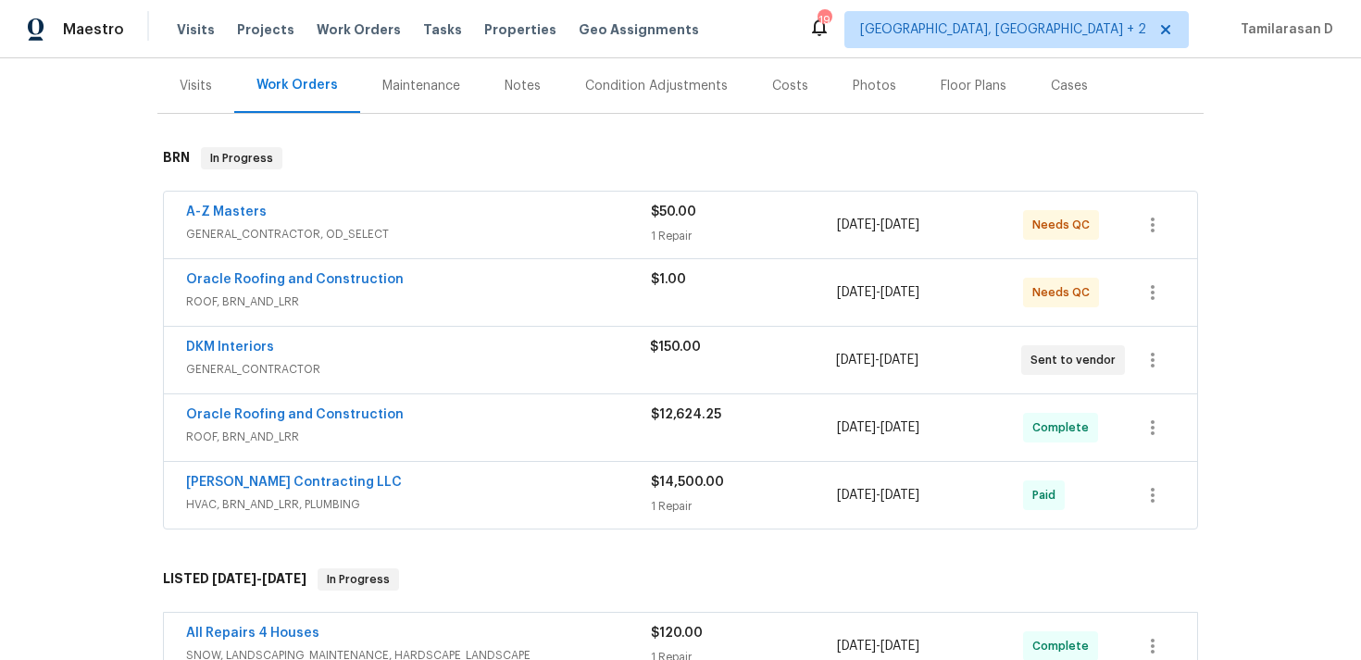
click at [499, 283] on div "Oracle Roofing and Construction" at bounding box center [418, 281] width 465 height 22
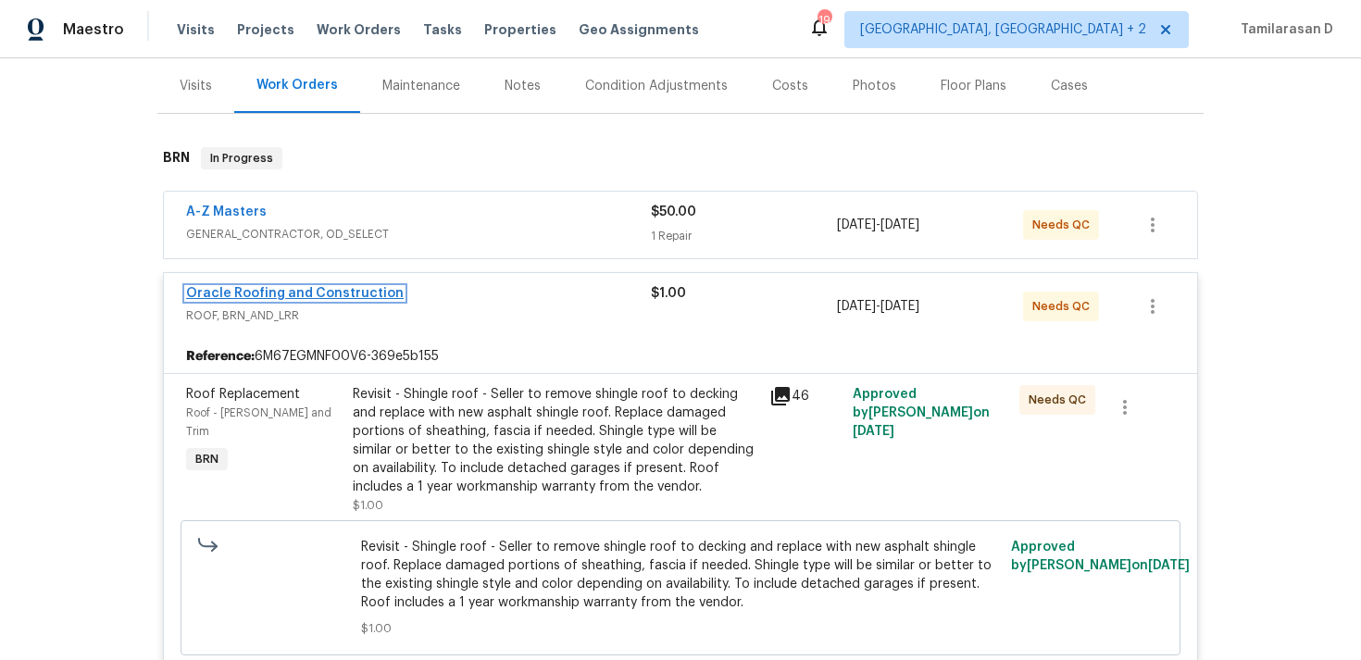
click at [348, 297] on link "Oracle Roofing and Construction" at bounding box center [295, 293] width 218 height 13
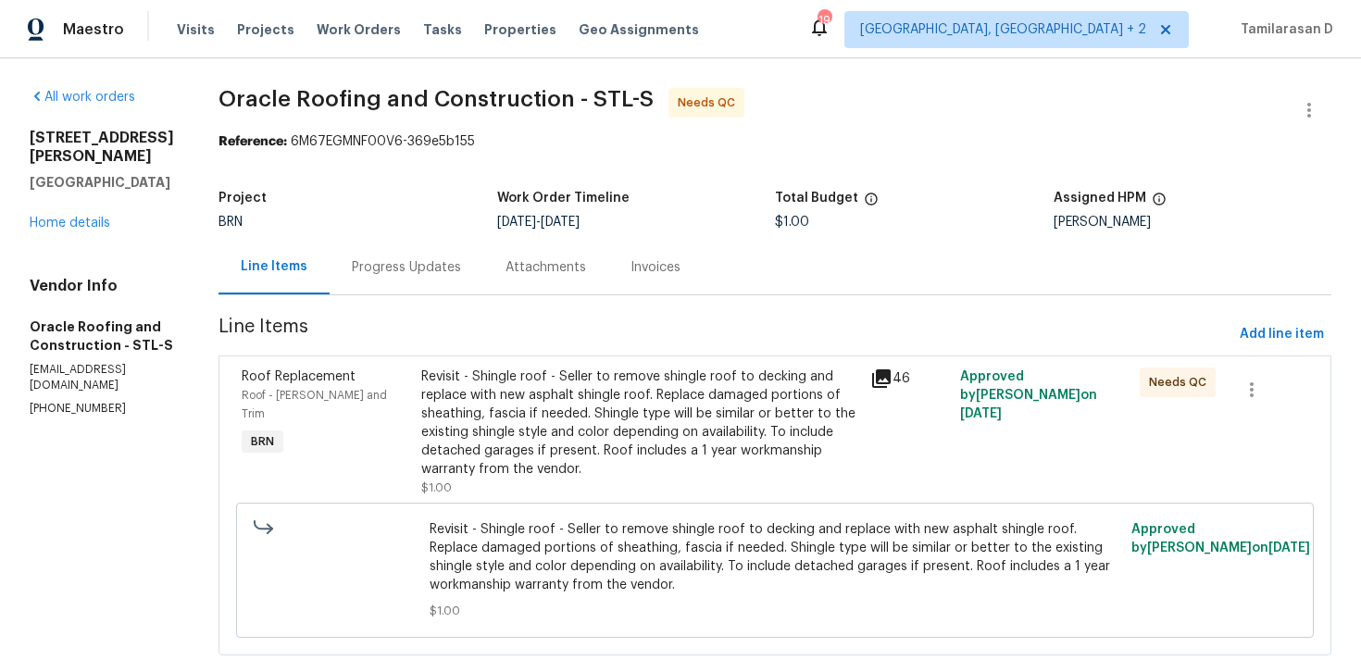
click at [400, 273] on div "Progress Updates" at bounding box center [406, 267] width 109 height 19
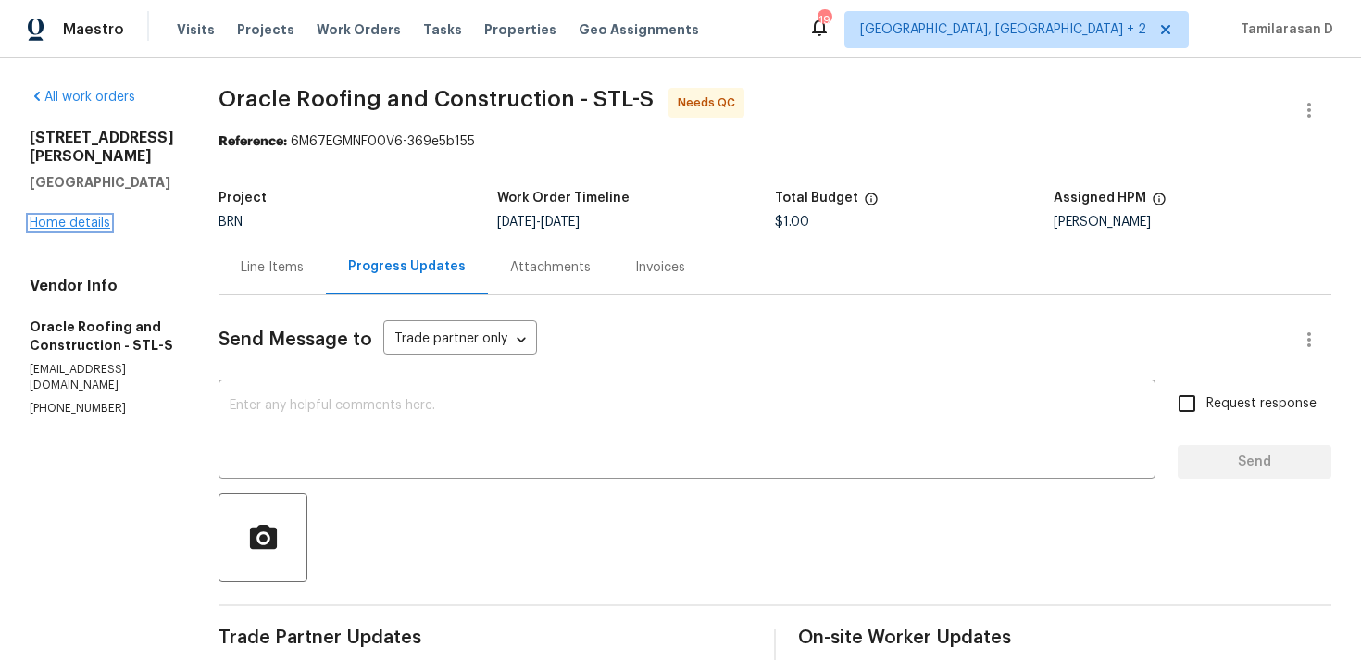
click at [84, 221] on link "Home details" at bounding box center [70, 223] width 81 height 13
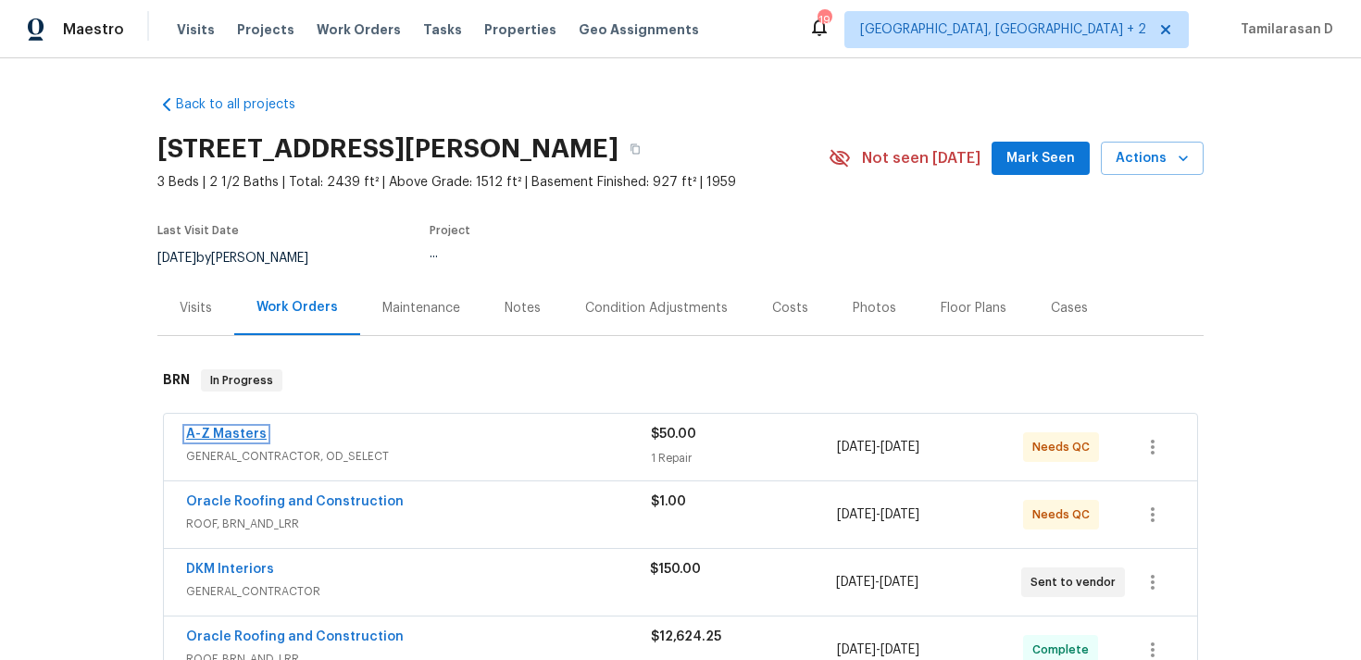
click at [230, 431] on link "A-Z Masters" at bounding box center [226, 434] width 81 height 13
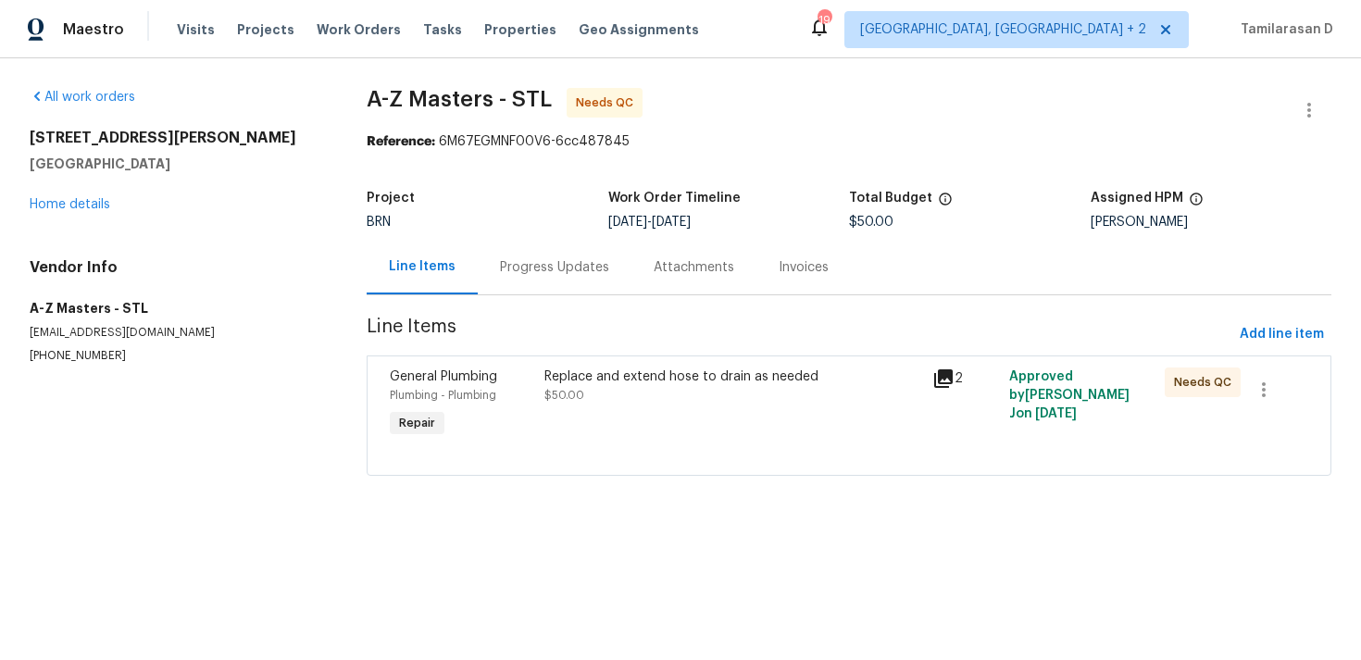
click at [503, 276] on div "Progress Updates" at bounding box center [554, 267] width 109 height 19
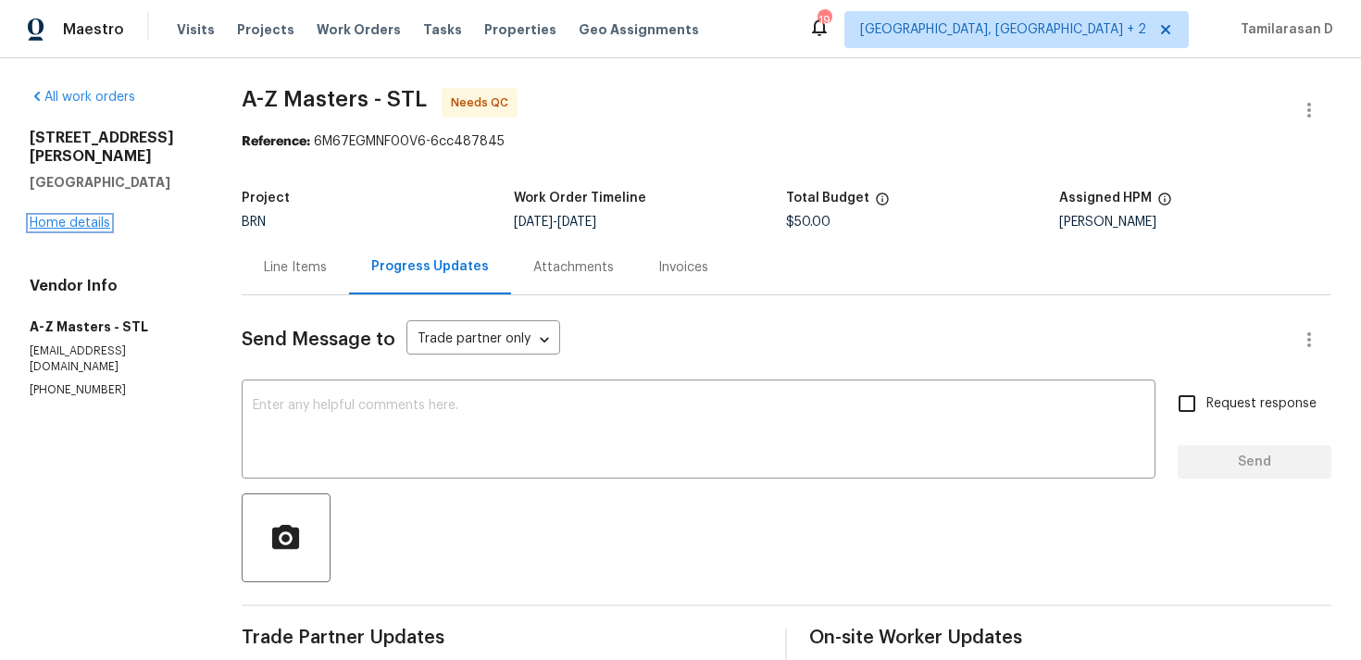
click at [61, 217] on link "Home details" at bounding box center [70, 223] width 81 height 13
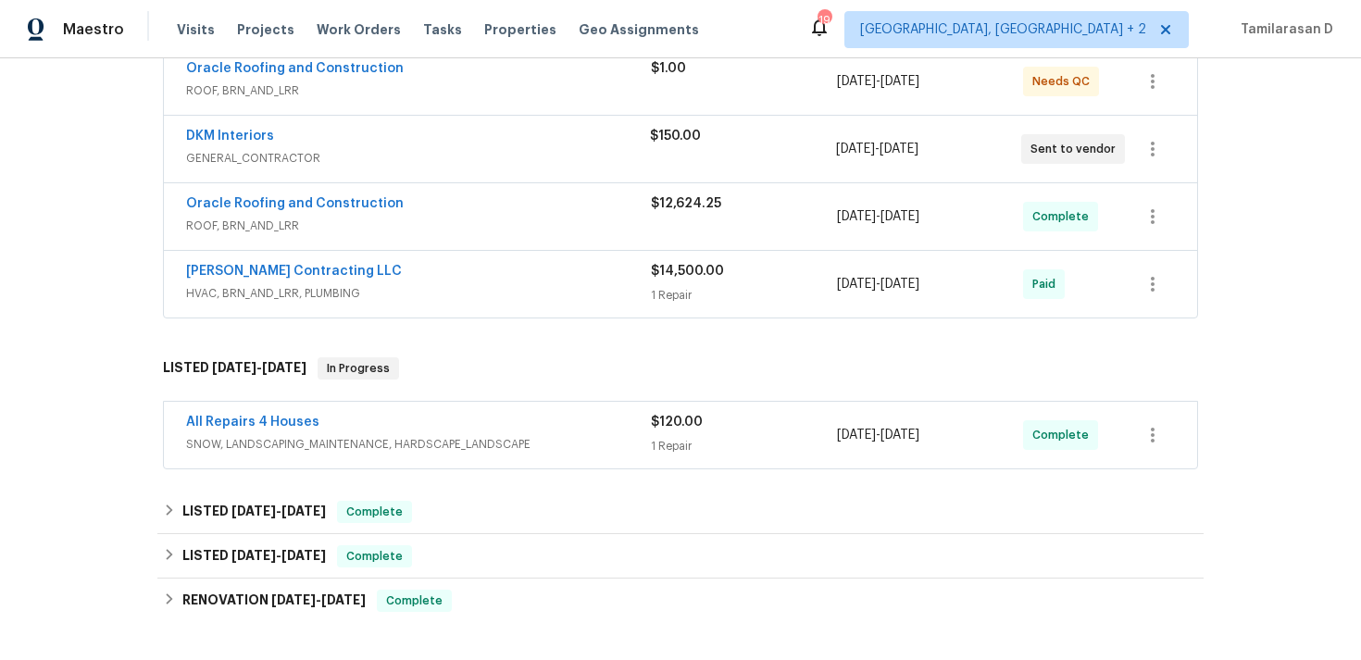
scroll to position [434, 0]
click at [1284, 637] on div "Back to all projects 1515 Bay Meadows Dr, Florissant, MO 63033 3 Beds | 2 1/2 B…" at bounding box center [680, 359] width 1361 height 602
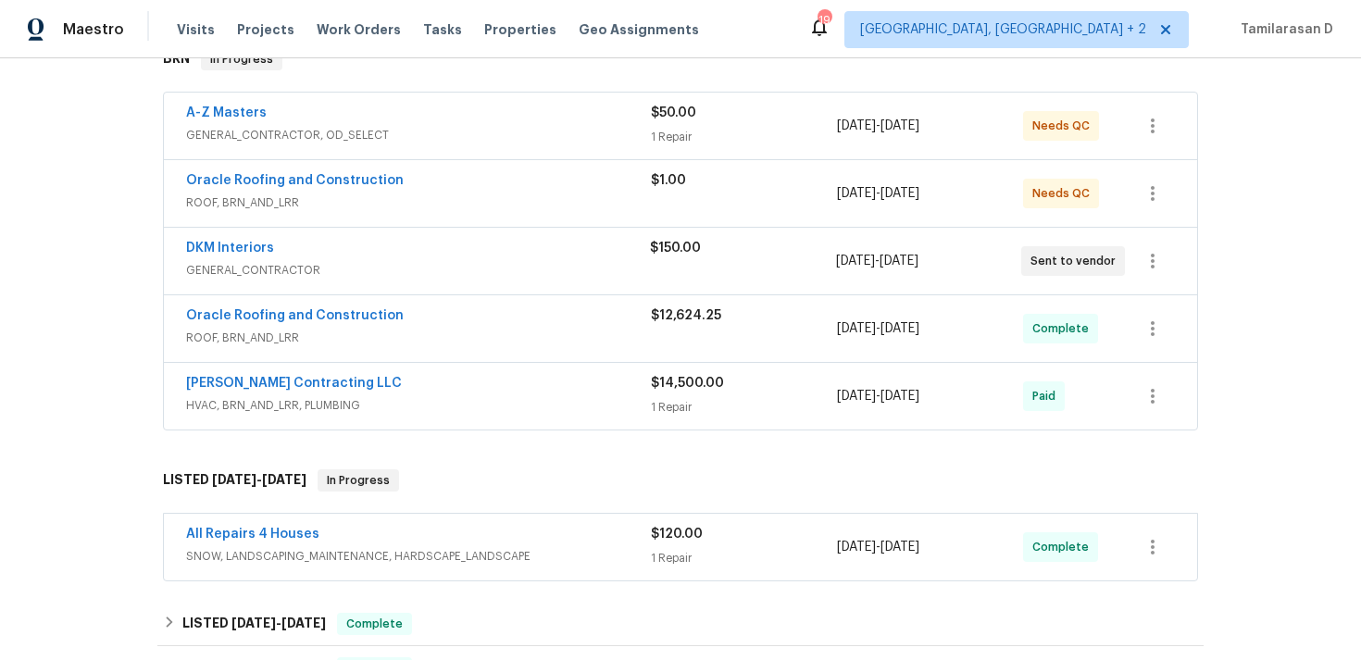
scroll to position [280, 0]
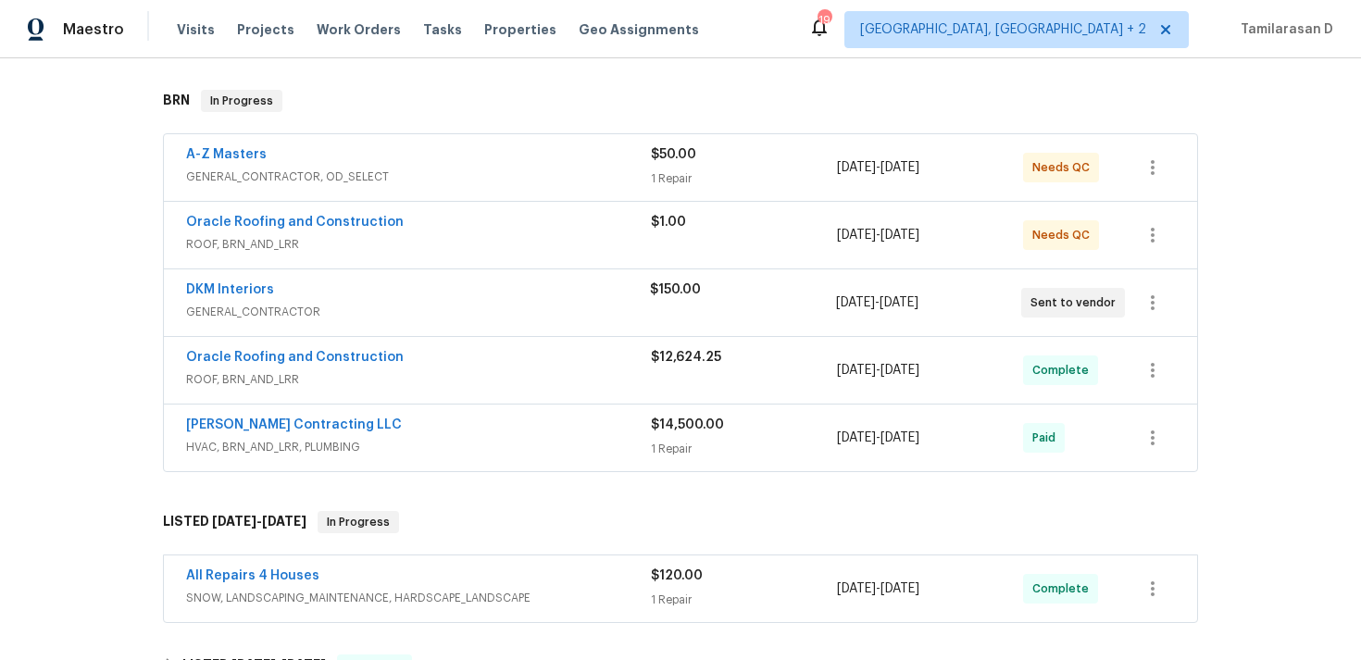
click at [370, 430] on div "Loftin Contracting LLC" at bounding box center [418, 427] width 465 height 22
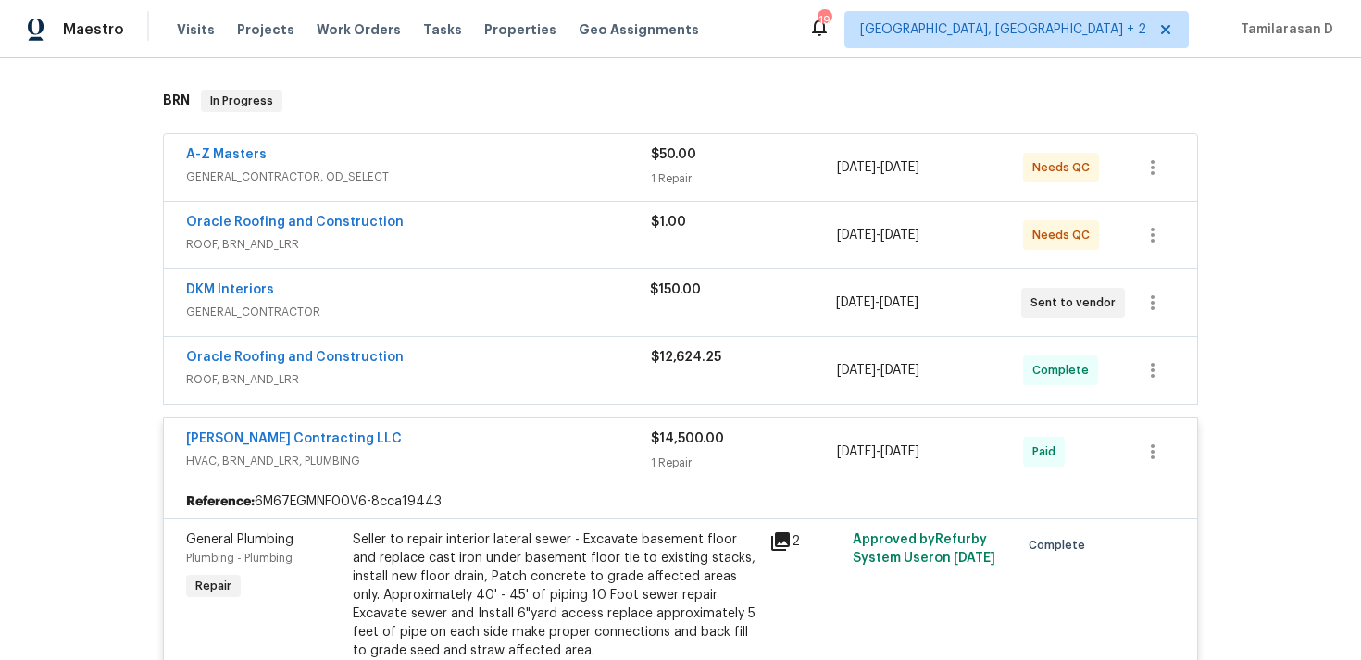
scroll to position [301, 0]
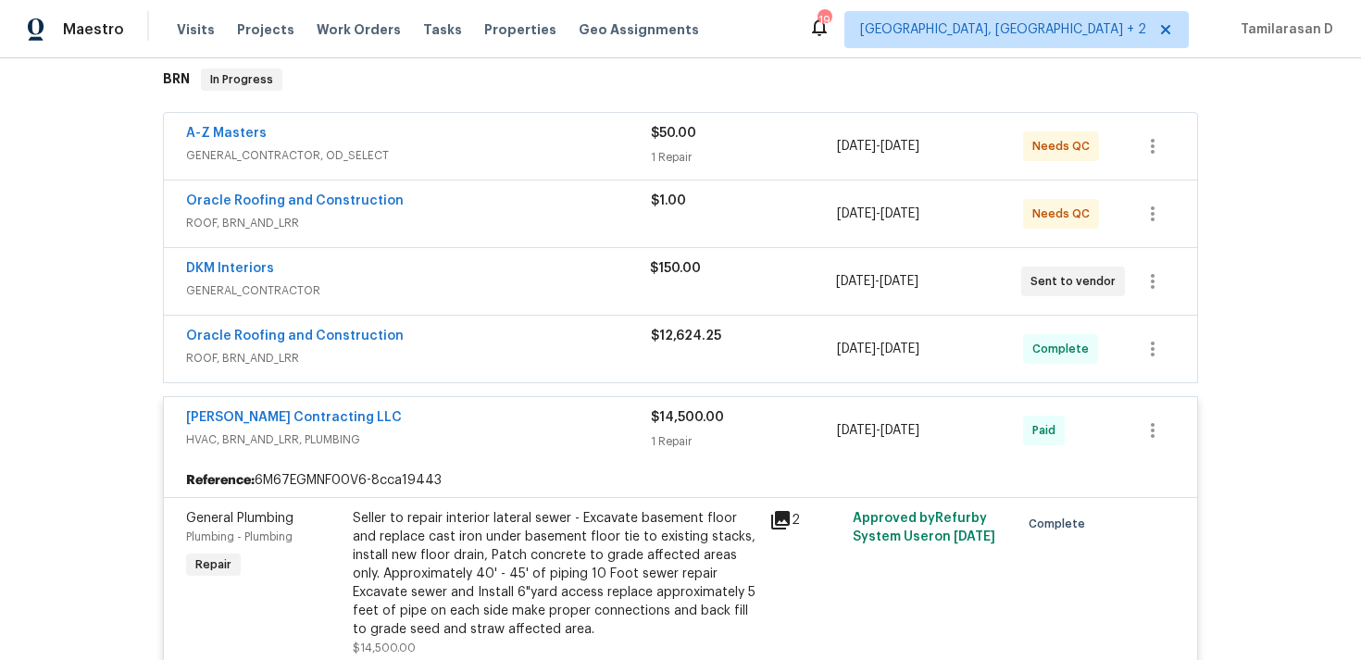
click at [381, 413] on div "Loftin Contracting LLC" at bounding box center [418, 419] width 465 height 22
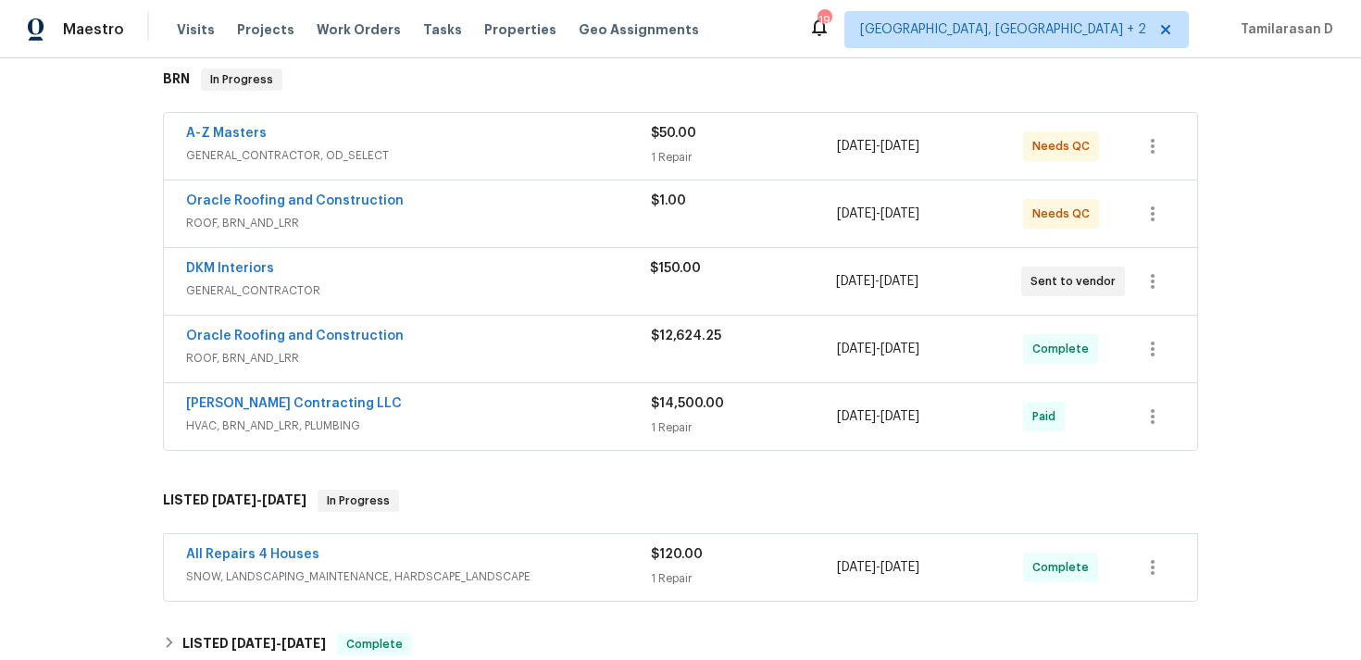
click at [409, 346] on div "Oracle Roofing and Construction" at bounding box center [418, 338] width 465 height 22
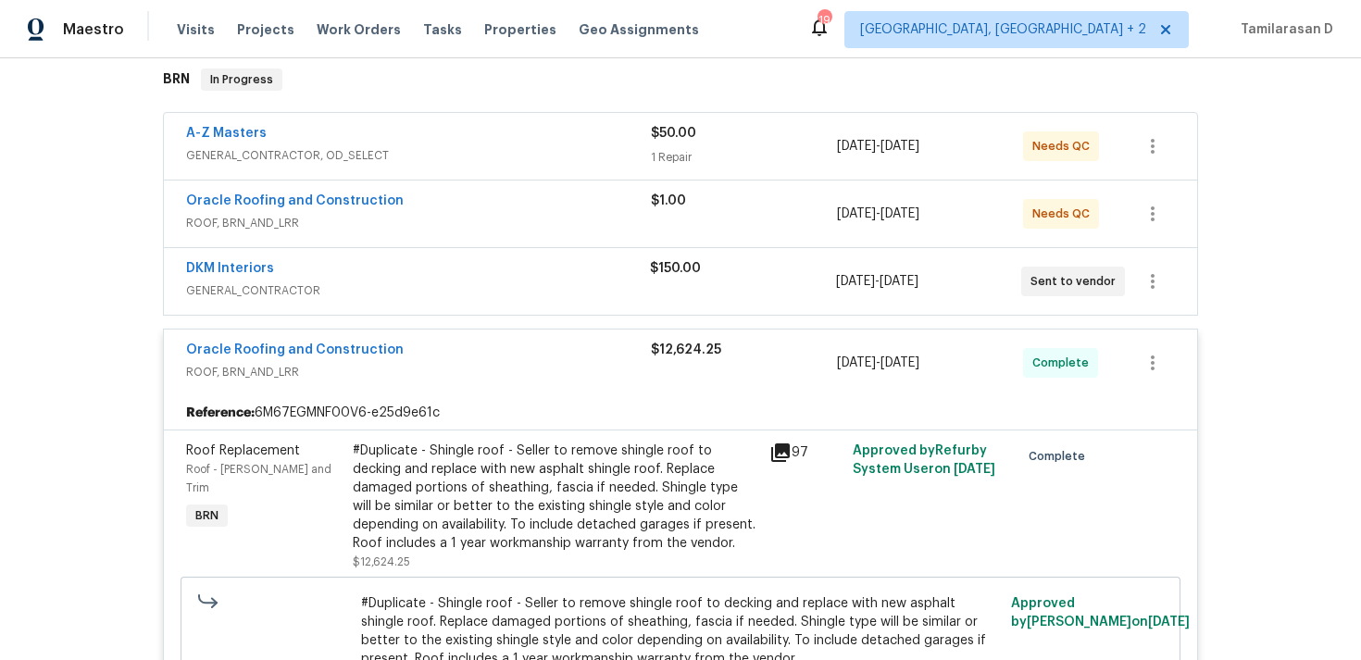
click at [420, 369] on span "ROOF, BRN_AND_LRR" at bounding box center [418, 372] width 465 height 19
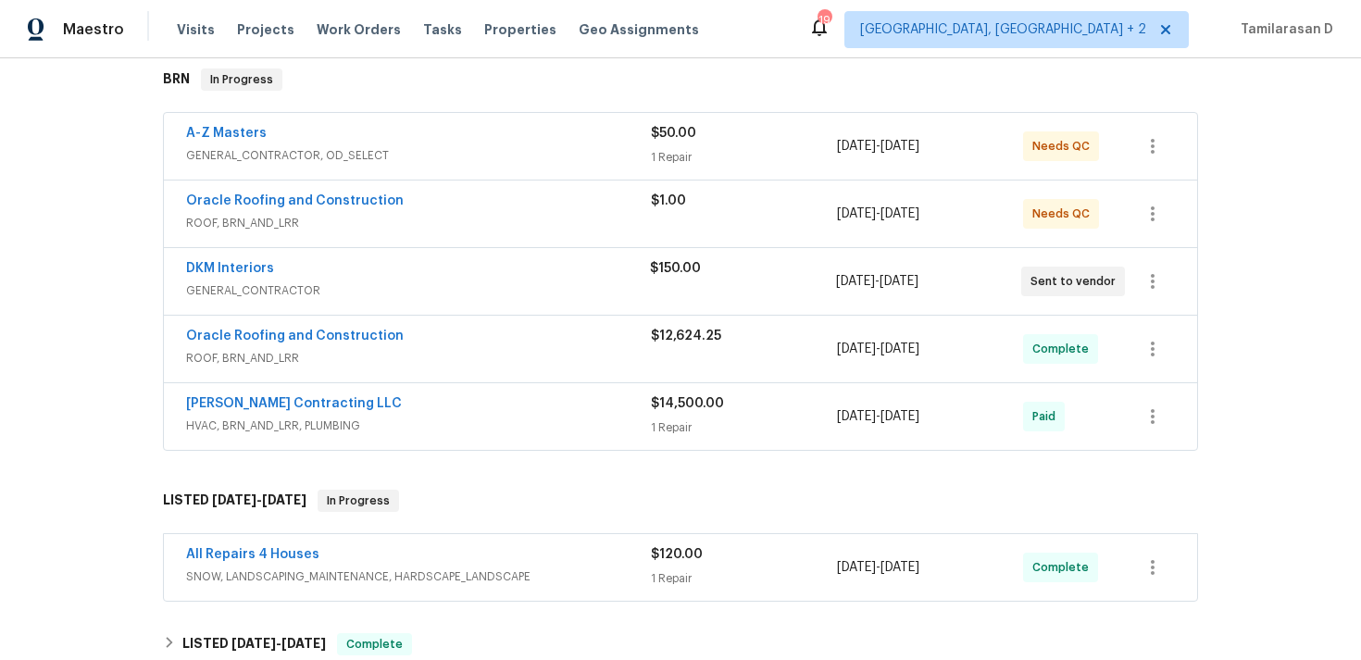
scroll to position [0, 0]
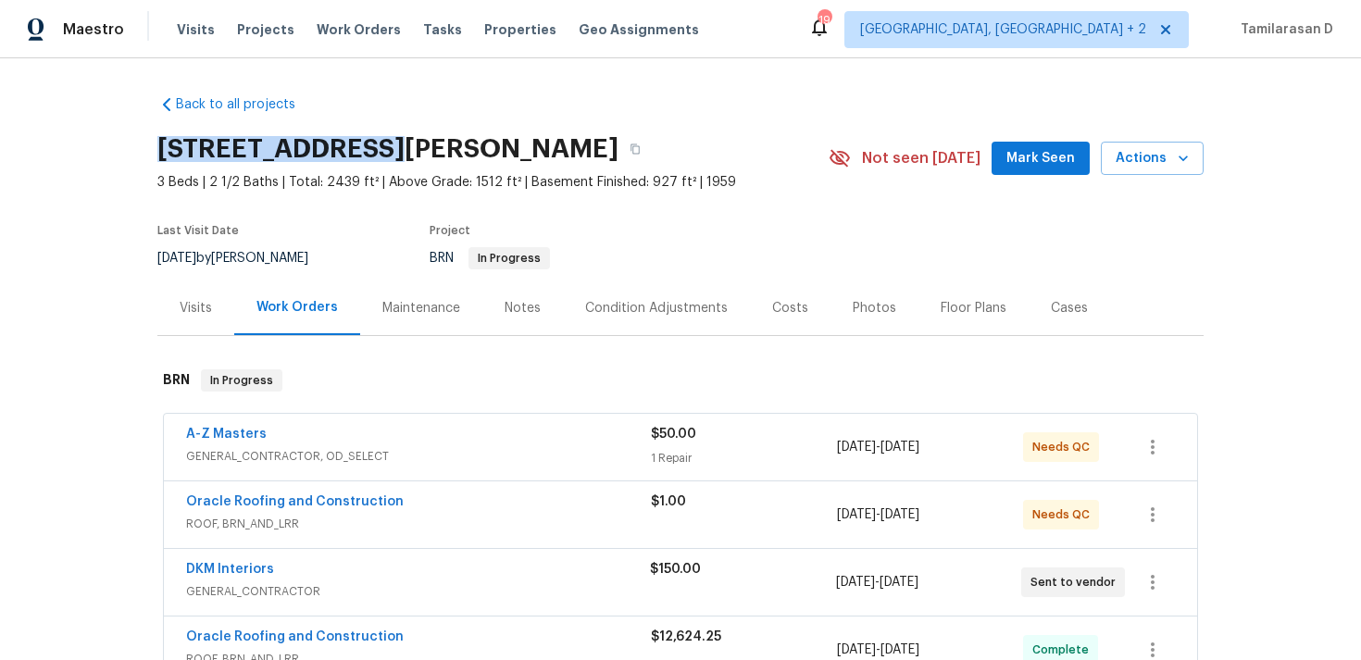
drag, startPoint x: 157, startPoint y: 146, endPoint x: 391, endPoint y: 151, distance: 233.4
click at [391, 151] on h2 "1515 Bay Meadows Dr, Florissant, MO 63033" at bounding box center [387, 149] width 461 height 19
copy h2 "1515 Bay Meadows"
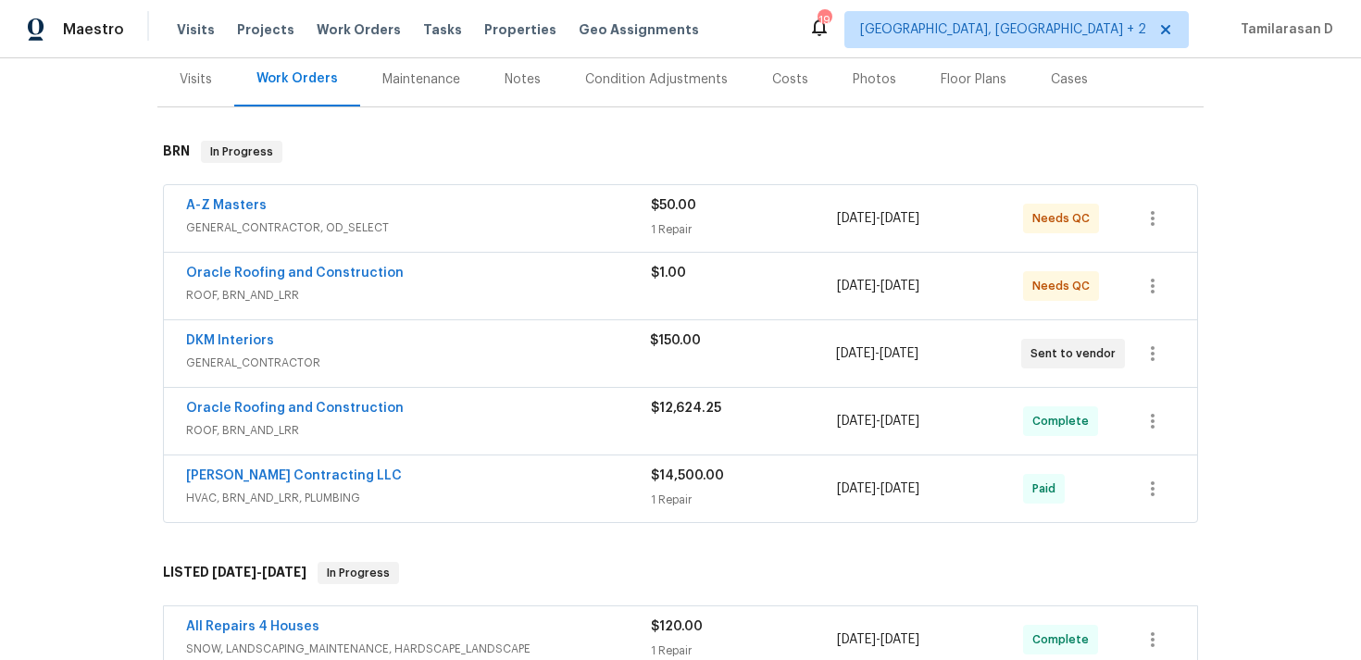
scroll to position [268, 0]
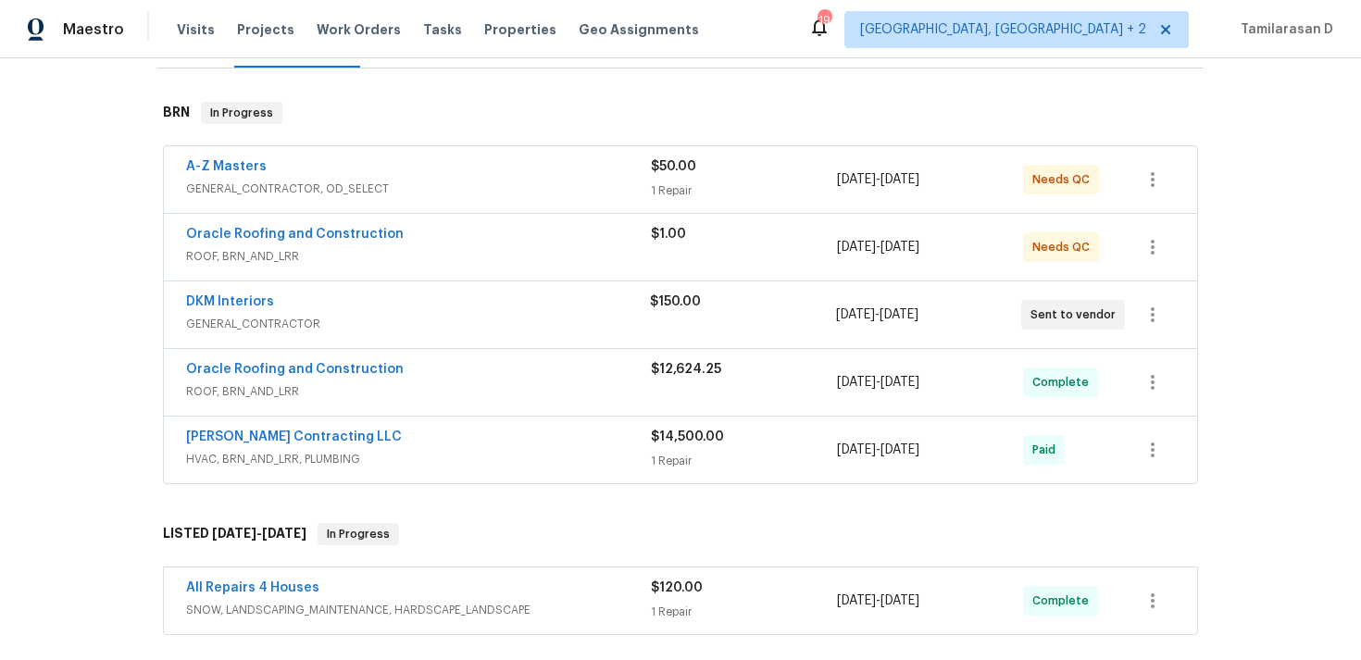
drag, startPoint x: 650, startPoint y: 436, endPoint x: 720, endPoint y: 436, distance: 70.4
click at [720, 436] on span "$14,500.00" at bounding box center [687, 437] width 73 height 13
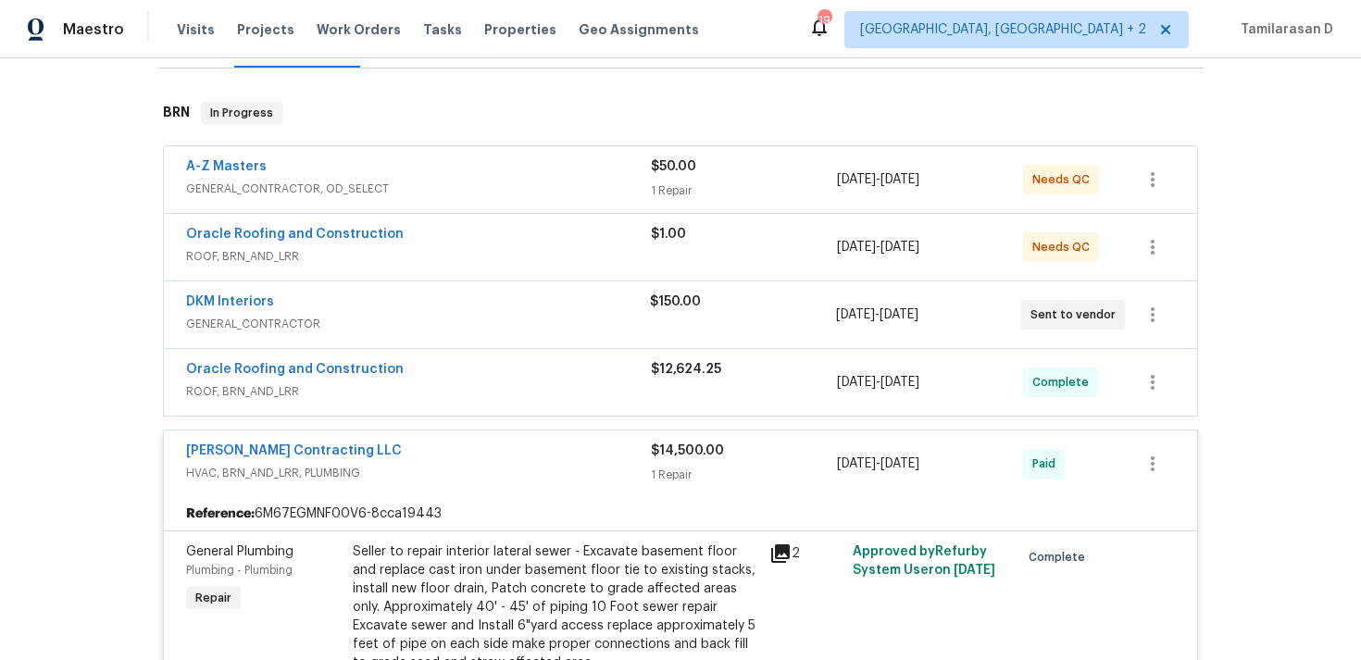
click at [681, 450] on span "$14,500.00" at bounding box center [687, 450] width 73 height 13
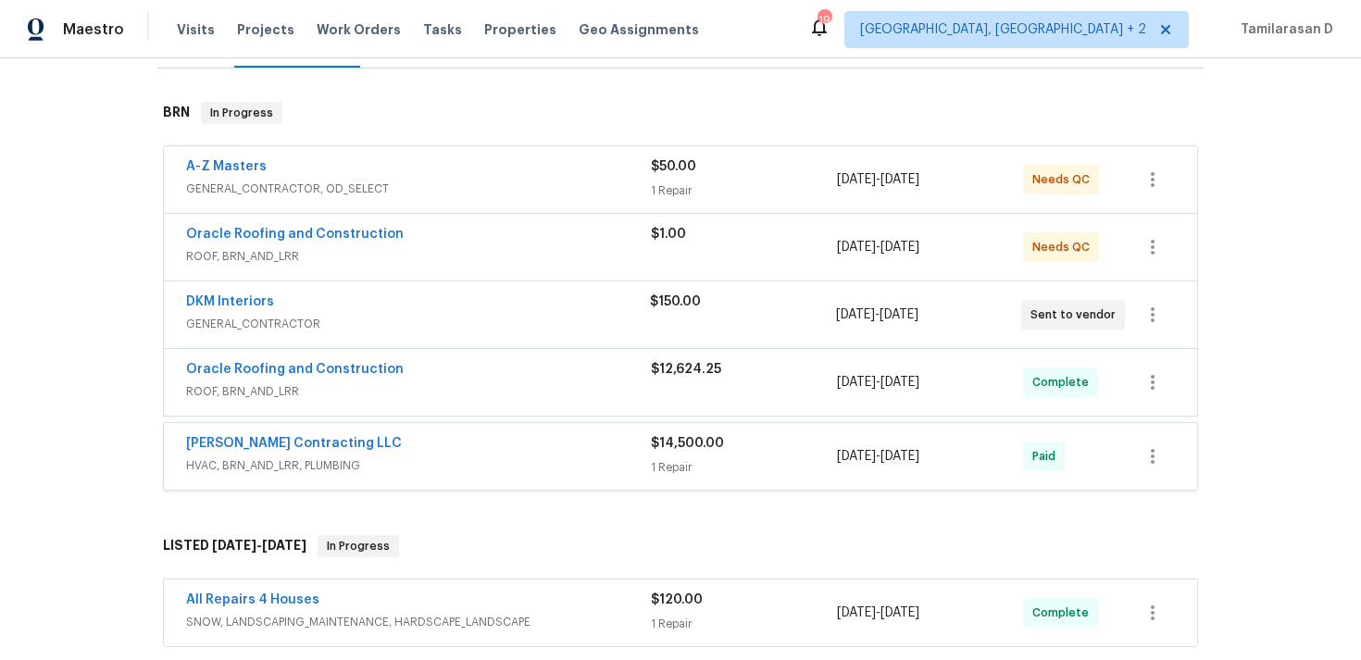
click at [681, 450] on div "$14,500.00 1 Repair" at bounding box center [744, 456] width 186 height 44
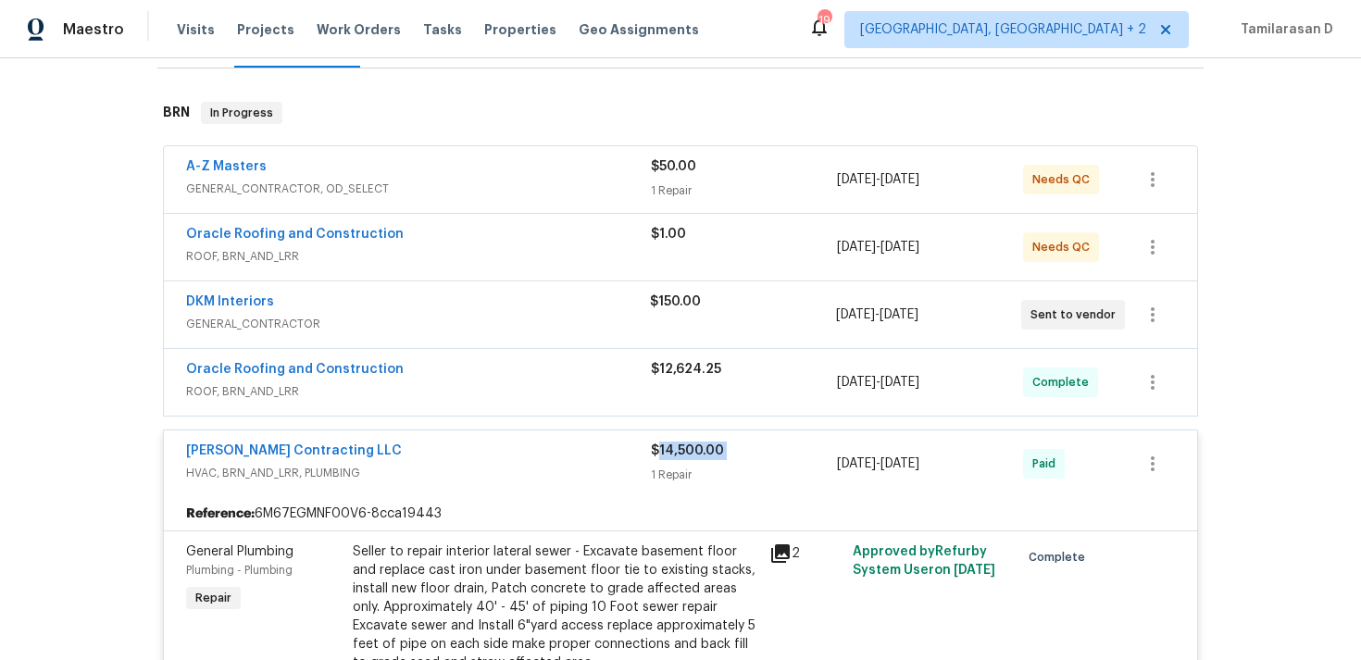
drag, startPoint x: 724, startPoint y: 453, endPoint x: 656, endPoint y: 453, distance: 68.5
click at [656, 453] on div "$14,500.00" at bounding box center [744, 451] width 186 height 19
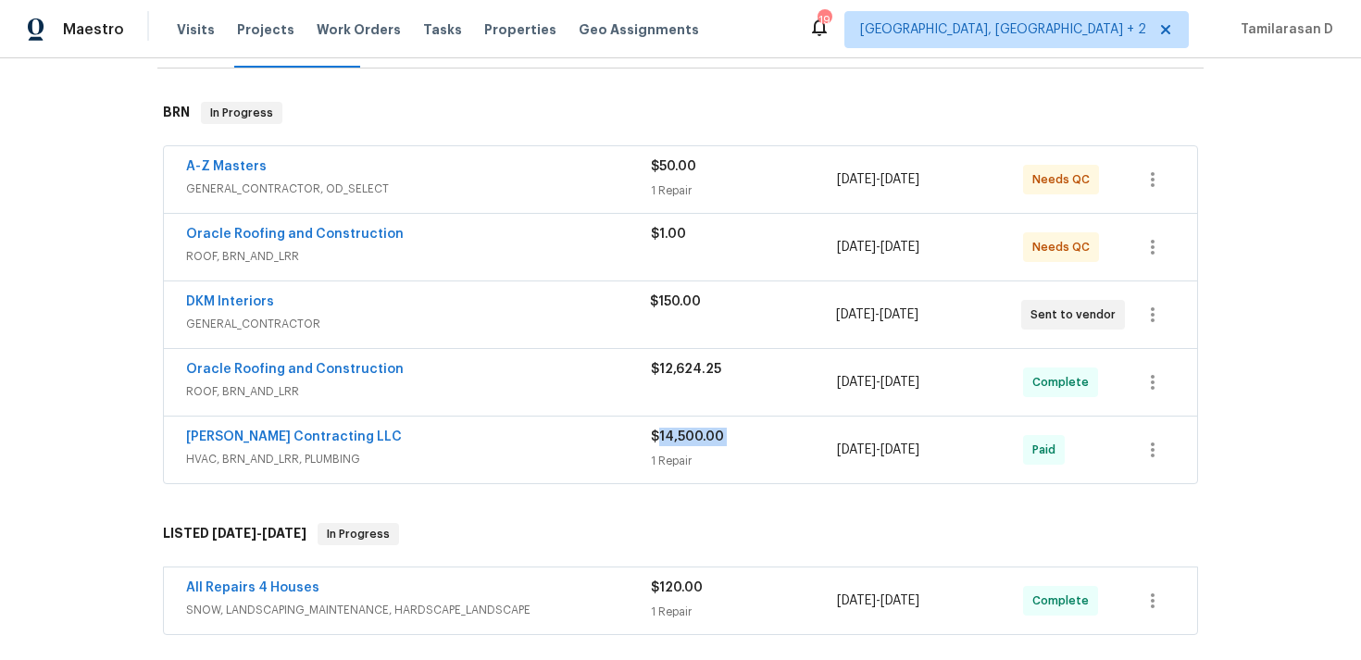
copy span "14,500.00"
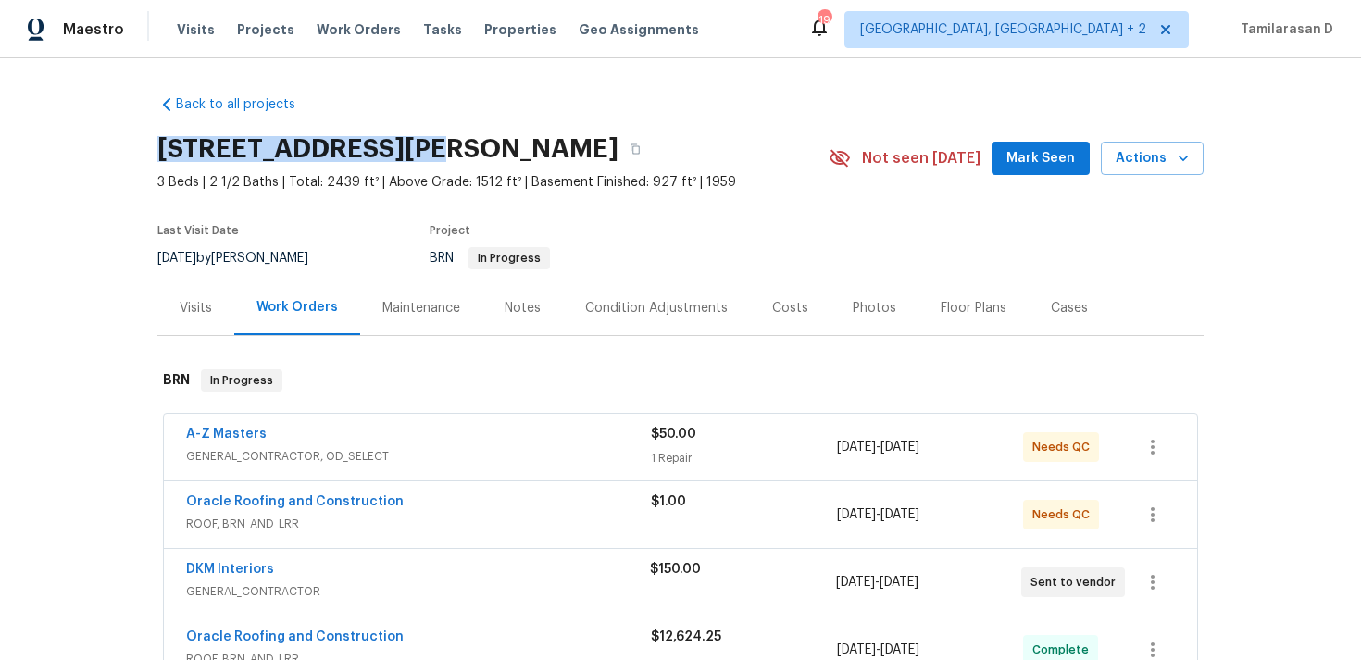
drag, startPoint x: 421, startPoint y: 153, endPoint x: 158, endPoint y: 146, distance: 263.0
click at [158, 146] on h2 "1515 Bay Meadows Dr, Florissant, MO 63033" at bounding box center [387, 149] width 461 height 19
copy h2 "1515 Bay Meadows Dr"
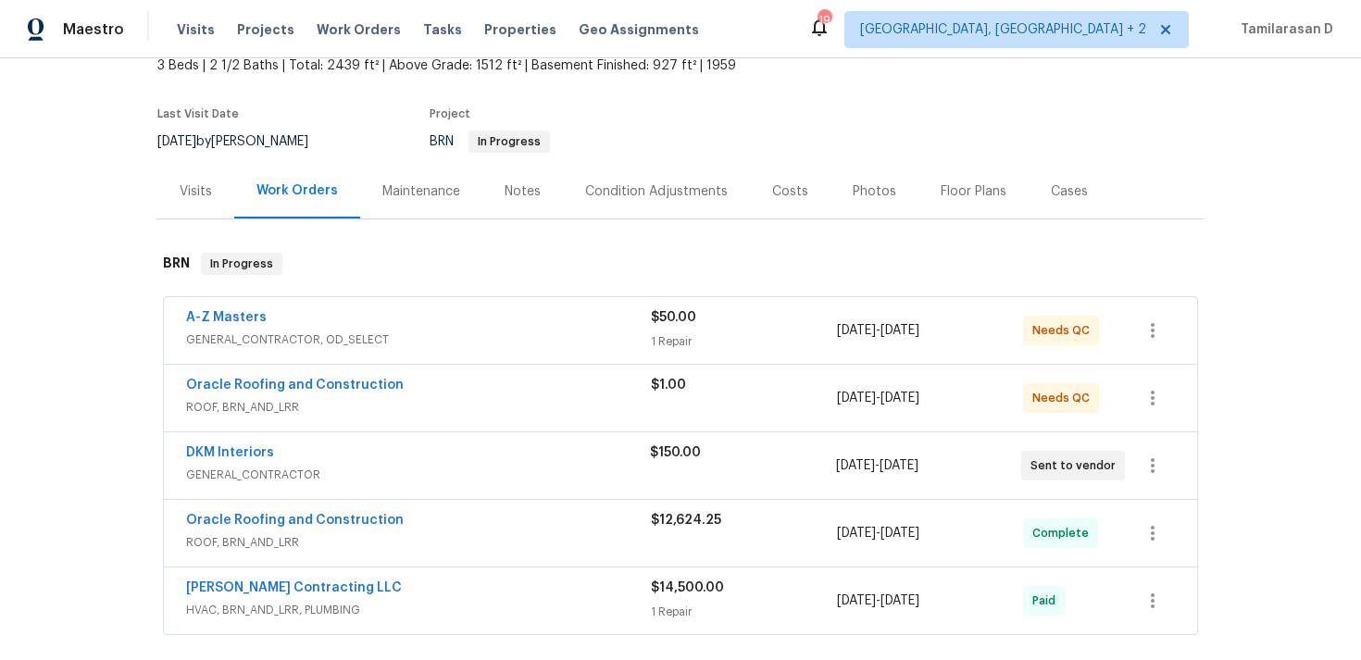
scroll to position [128, 0]
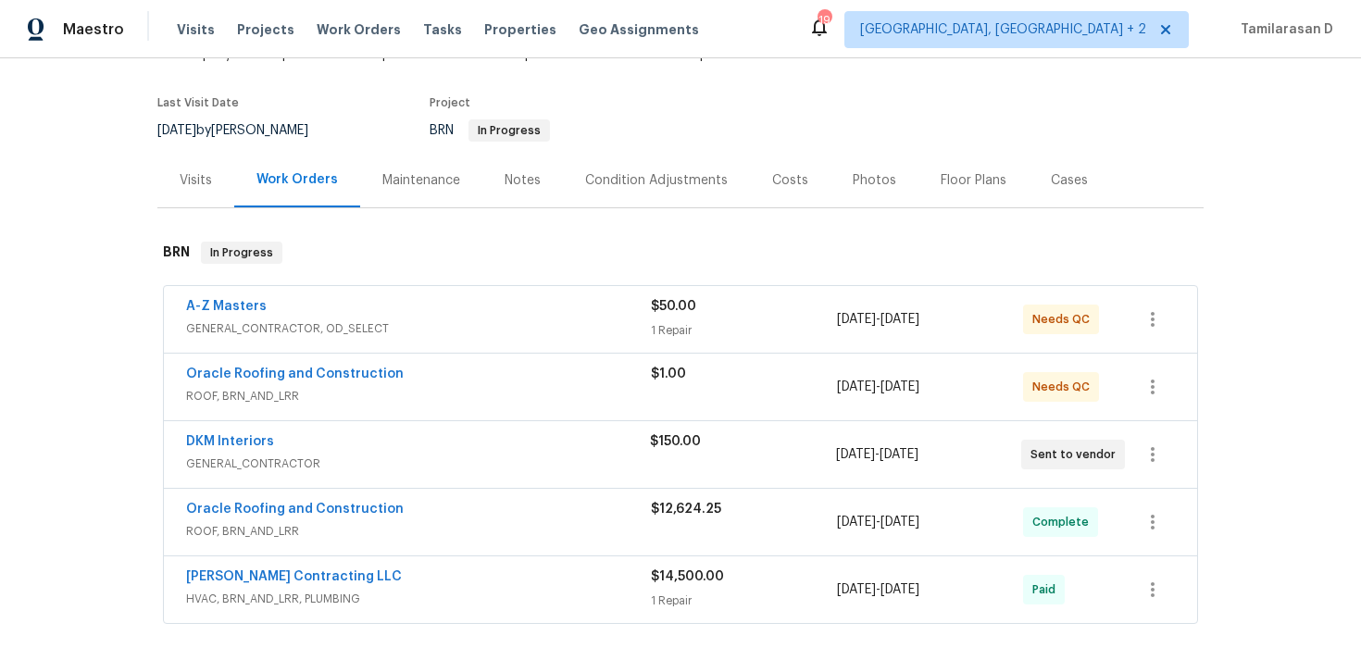
click at [431, 398] on span "ROOF, BRN_AND_LRR" at bounding box center [418, 396] width 465 height 19
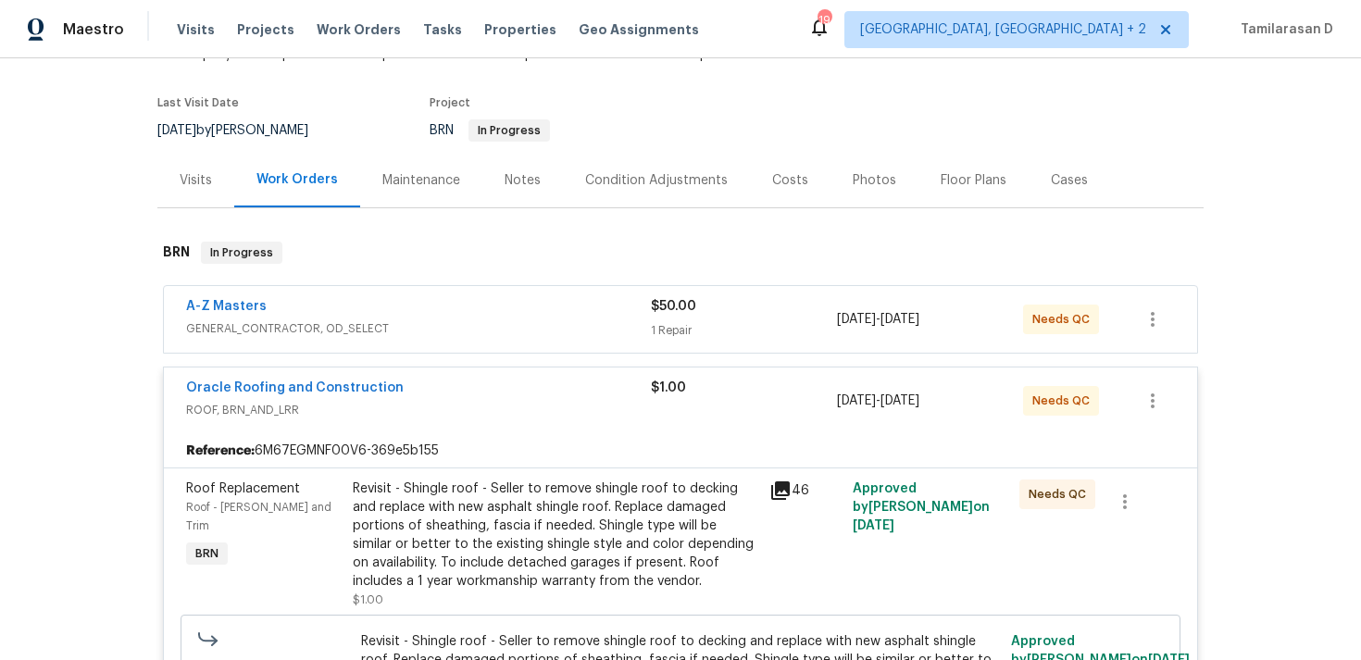
scroll to position [186, 0]
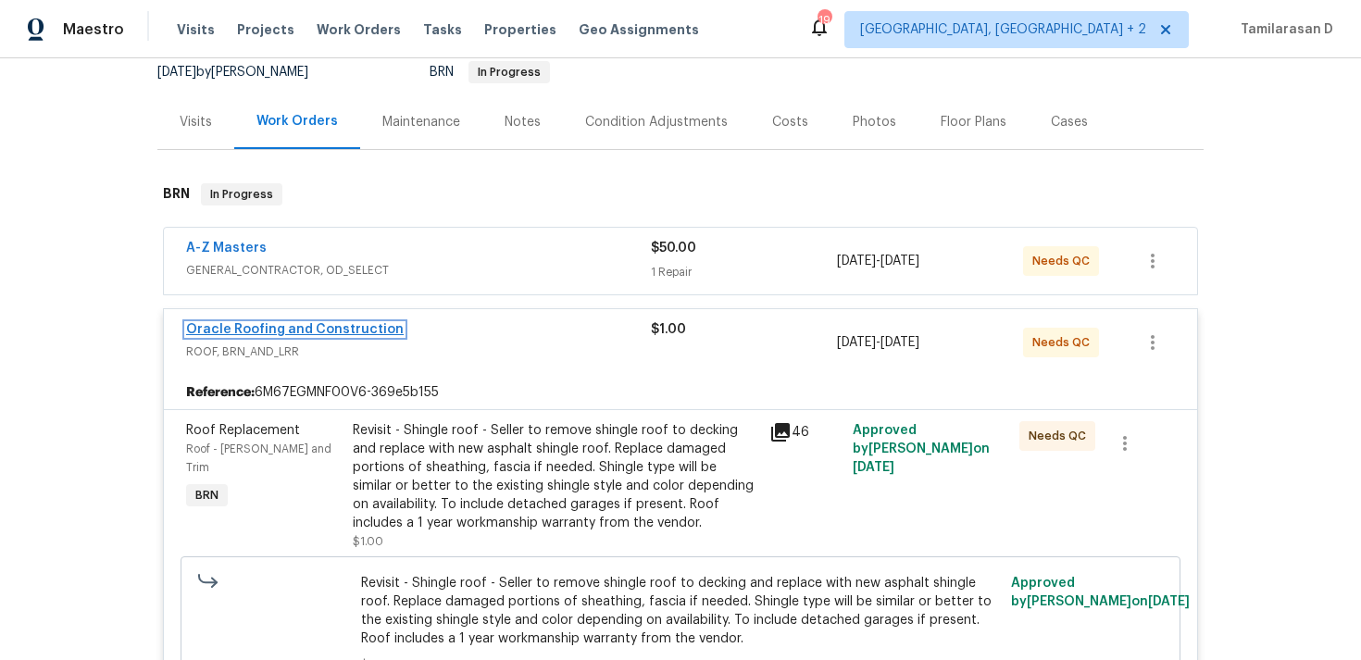
click at [339, 333] on link "Oracle Roofing and Construction" at bounding box center [295, 329] width 218 height 13
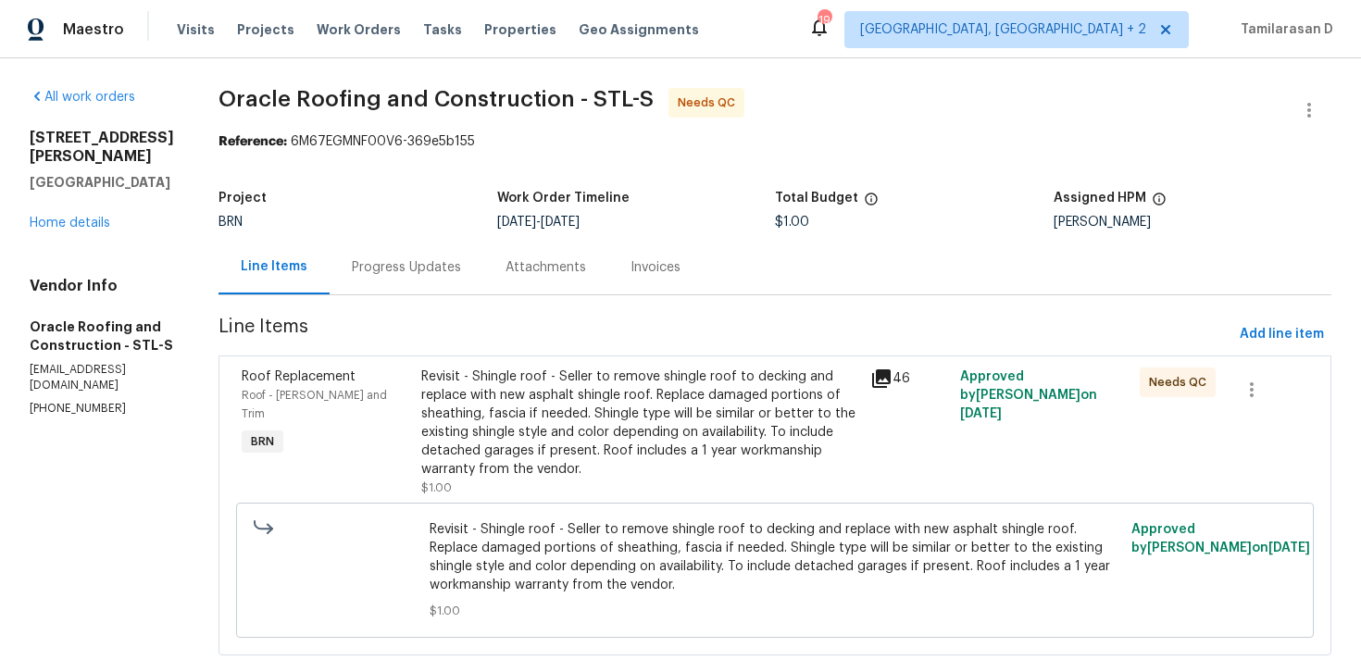
click at [396, 283] on div "Progress Updates" at bounding box center [407, 267] width 154 height 55
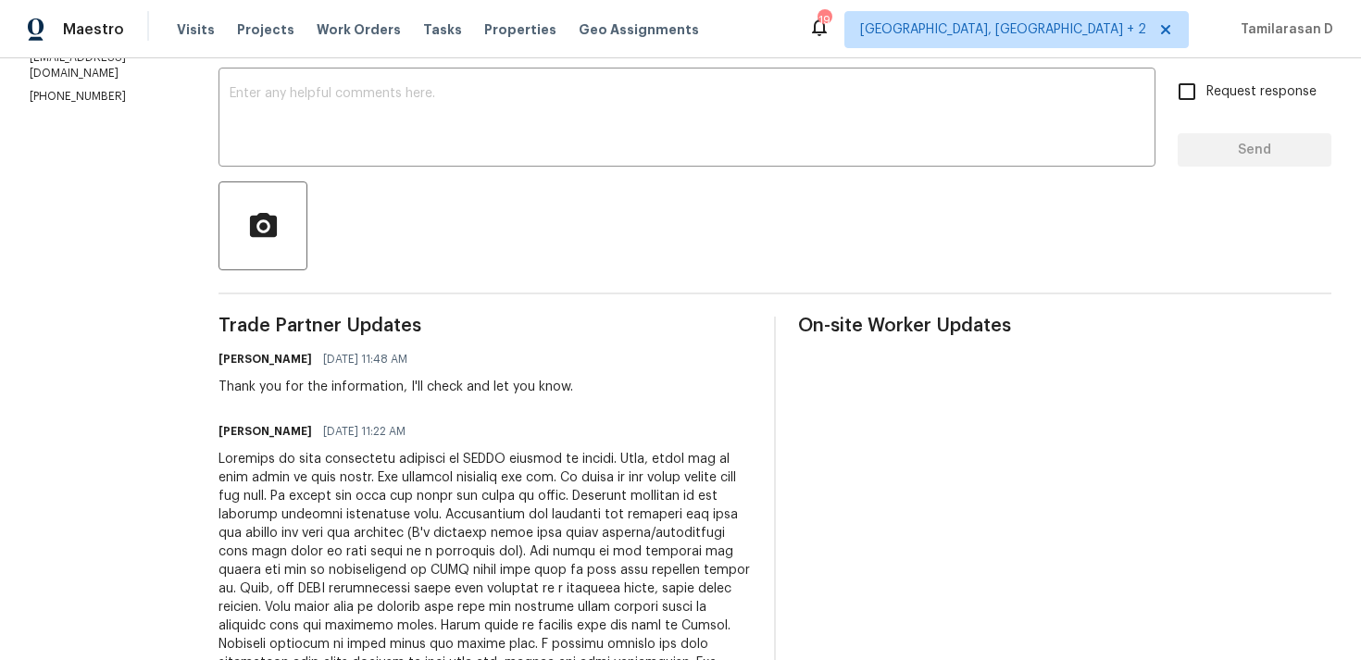
scroll to position [314, 0]
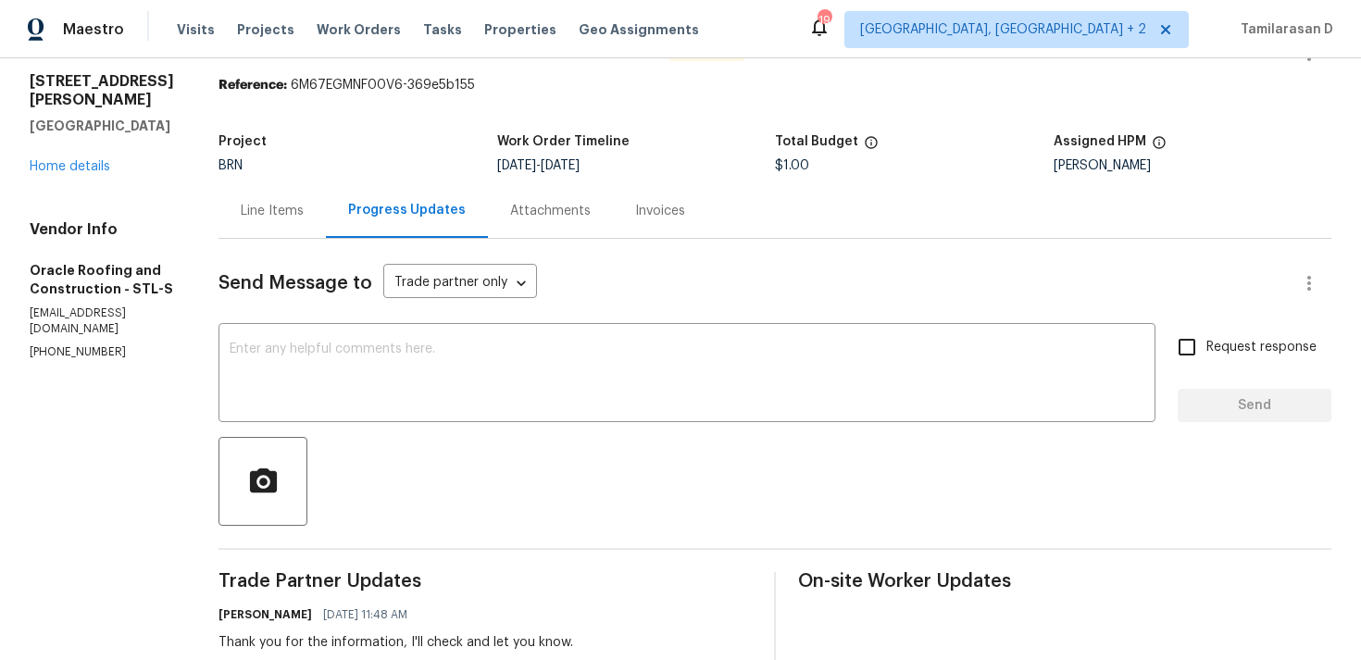
click at [264, 212] on div "Line Items" at bounding box center [272, 211] width 63 height 19
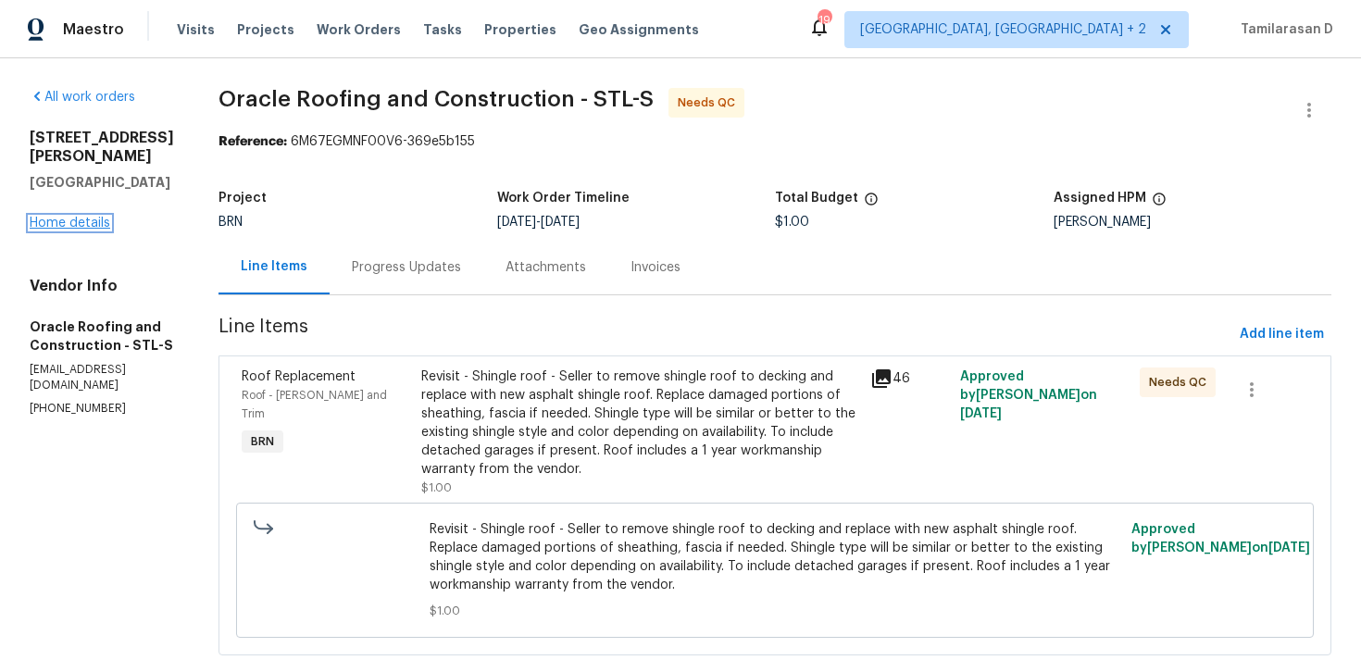
click at [88, 226] on link "Home details" at bounding box center [70, 223] width 81 height 13
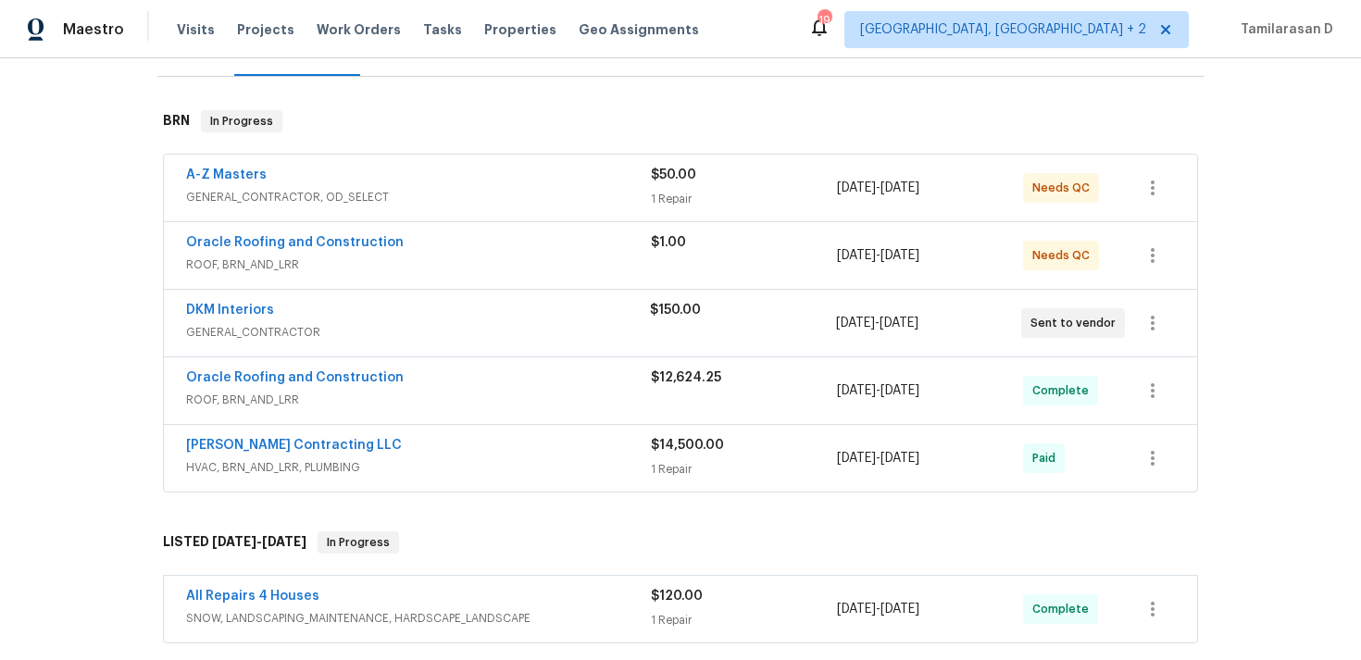
scroll to position [263, 0]
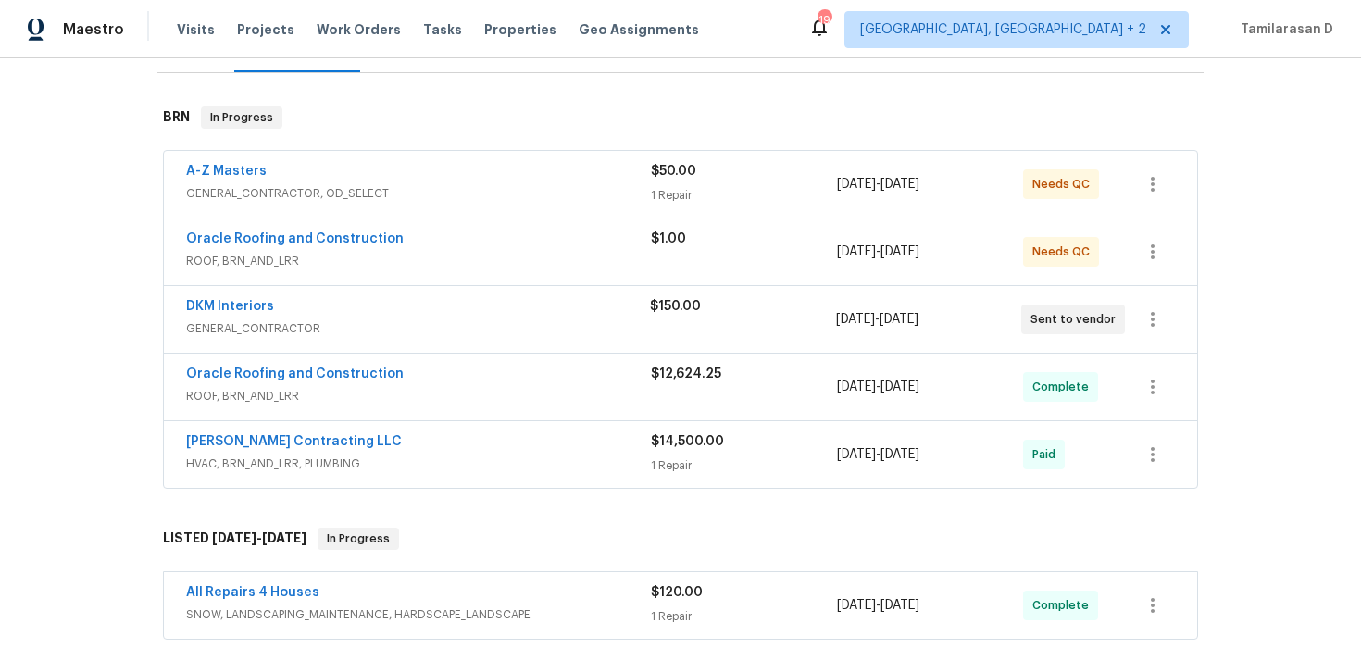
click at [457, 394] on span "ROOF, BRN_AND_LRR" at bounding box center [418, 396] width 465 height 19
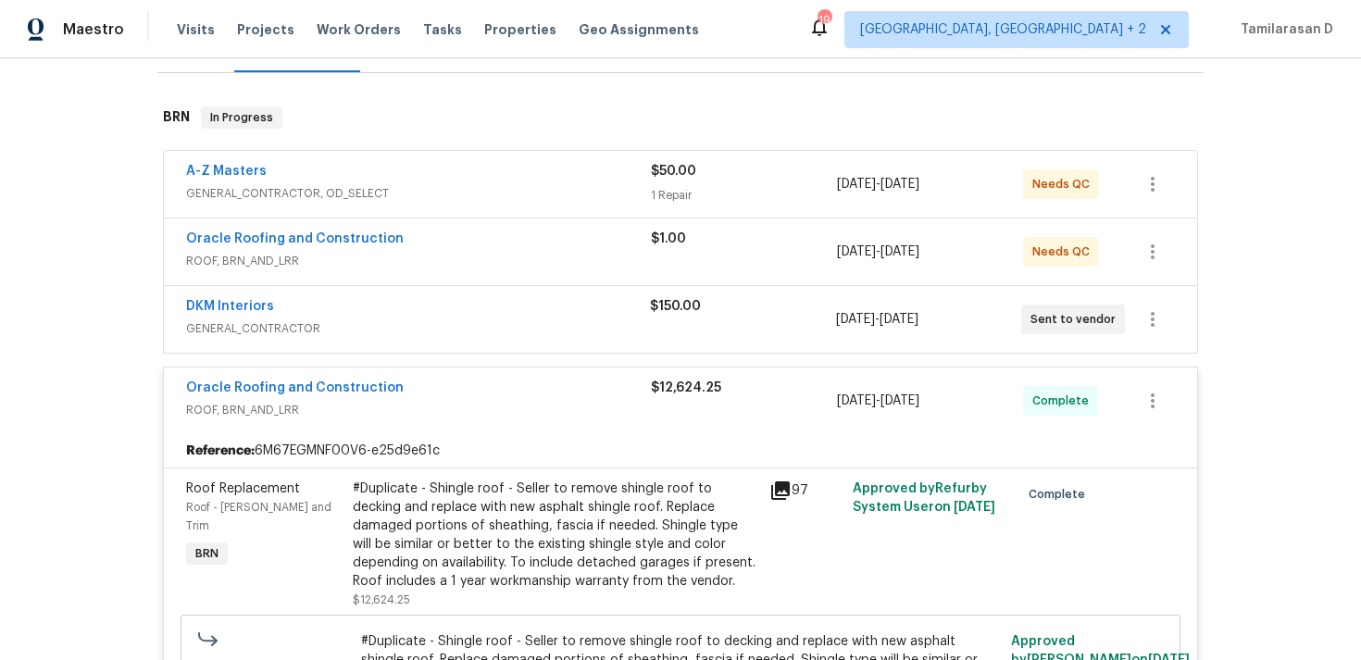
scroll to position [281, 0]
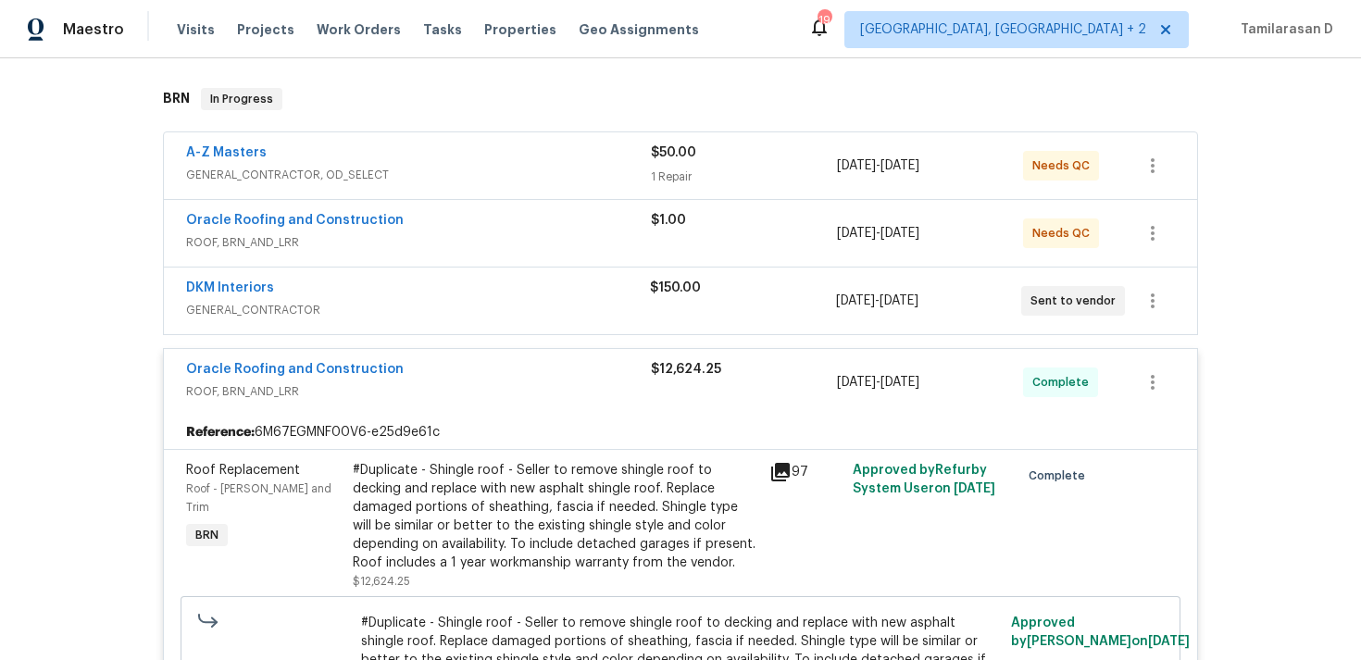
click at [432, 373] on div "Oracle Roofing and Construction" at bounding box center [418, 371] width 465 height 22
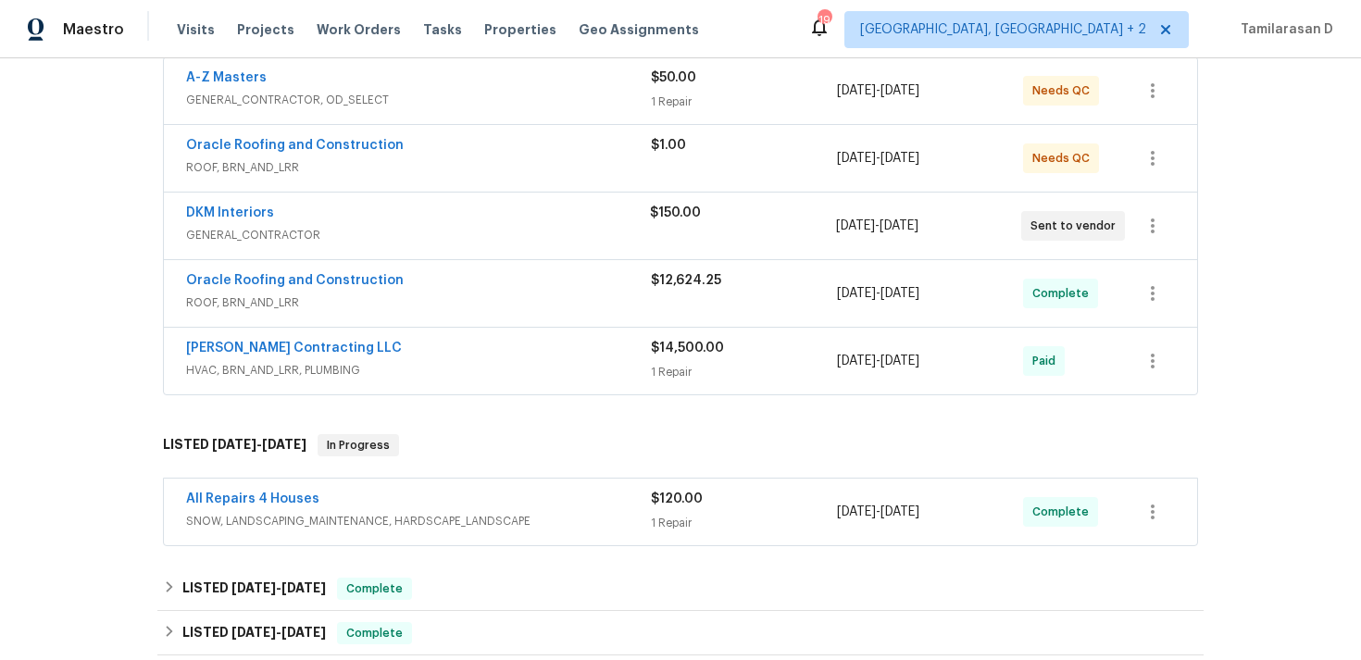
scroll to position [418, 0]
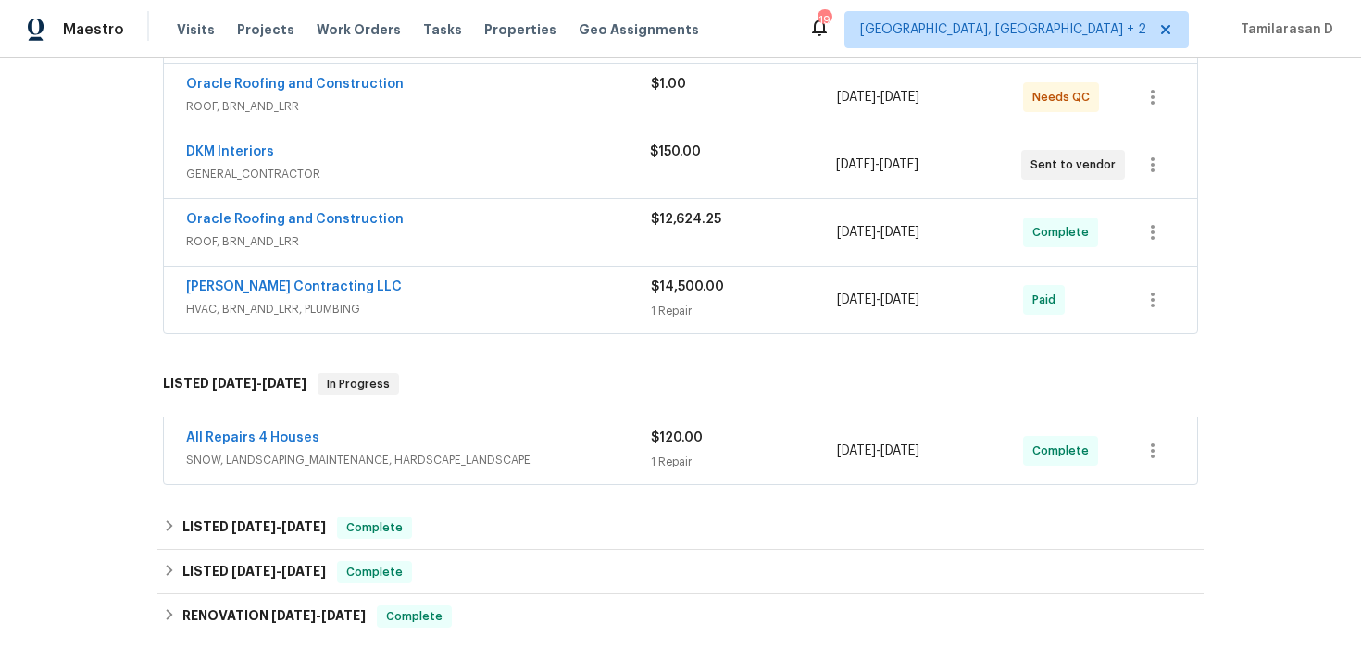
click at [408, 319] on div "Loftin Contracting LLC HVAC, BRN_AND_LRR, PLUMBING" at bounding box center [418, 300] width 465 height 44
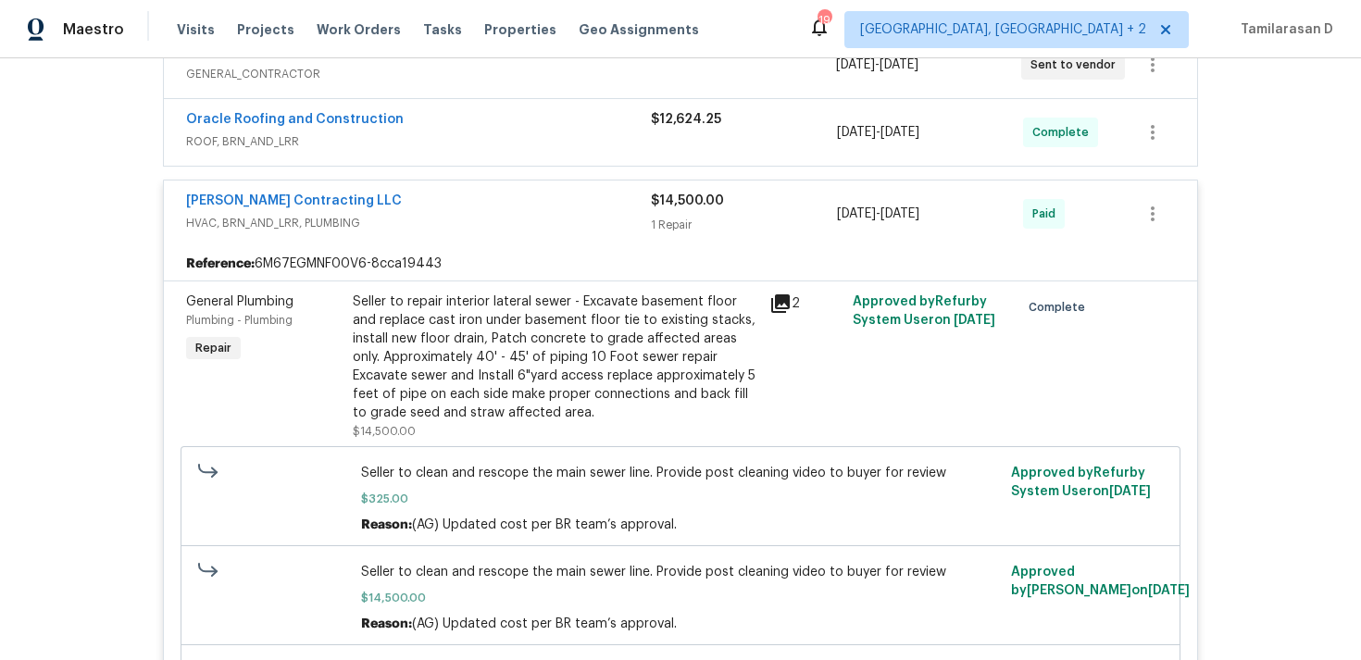
scroll to position [539, 0]
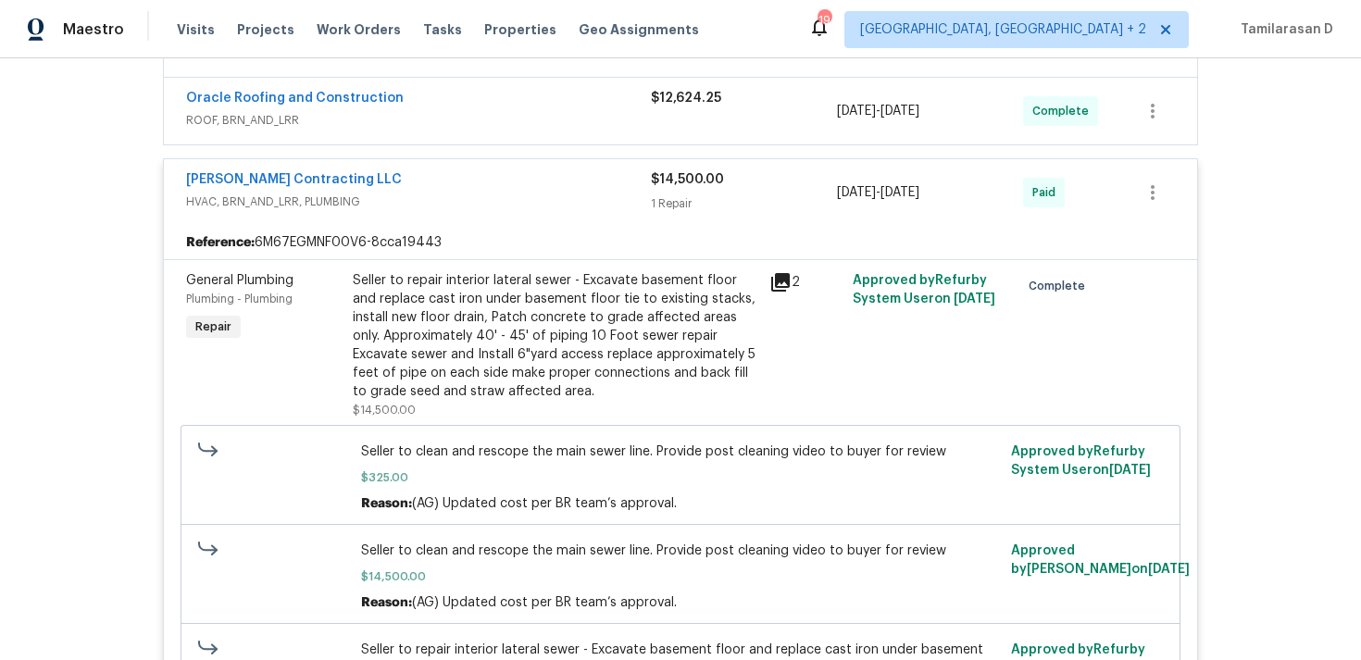
click at [429, 197] on span "HVAC, BRN_AND_LRR, PLUMBING" at bounding box center [418, 202] width 465 height 19
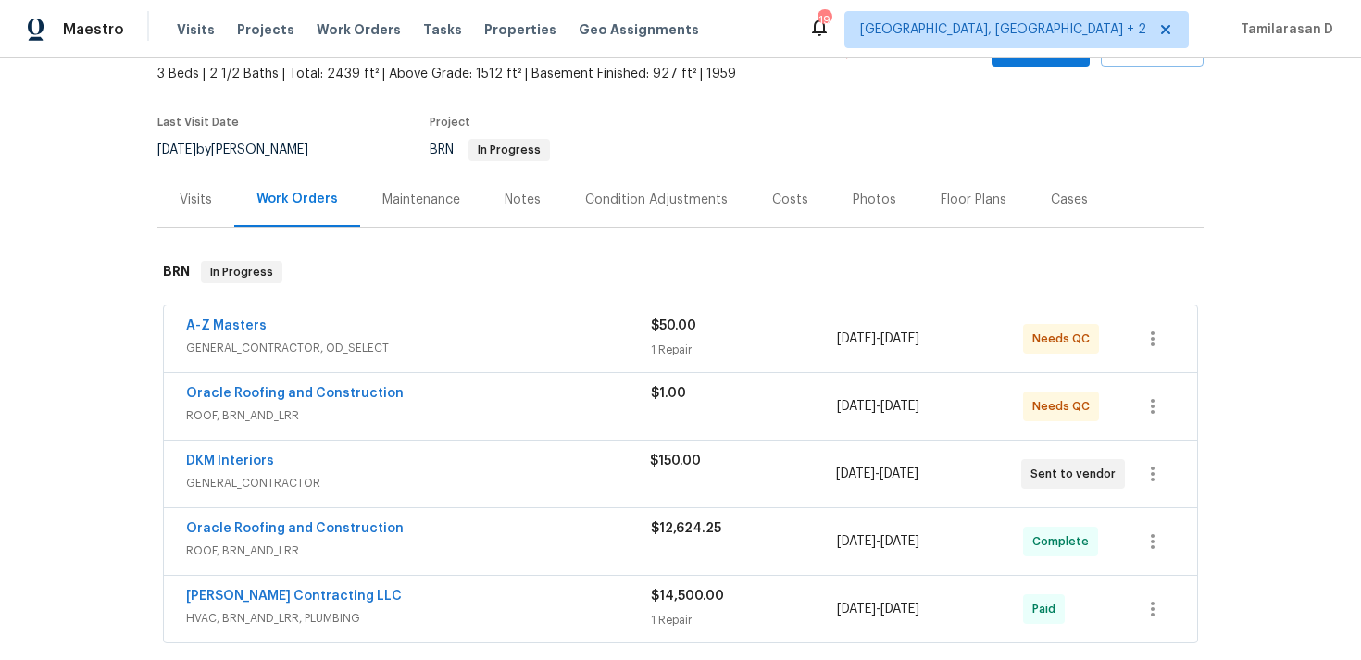
scroll to position [141, 0]
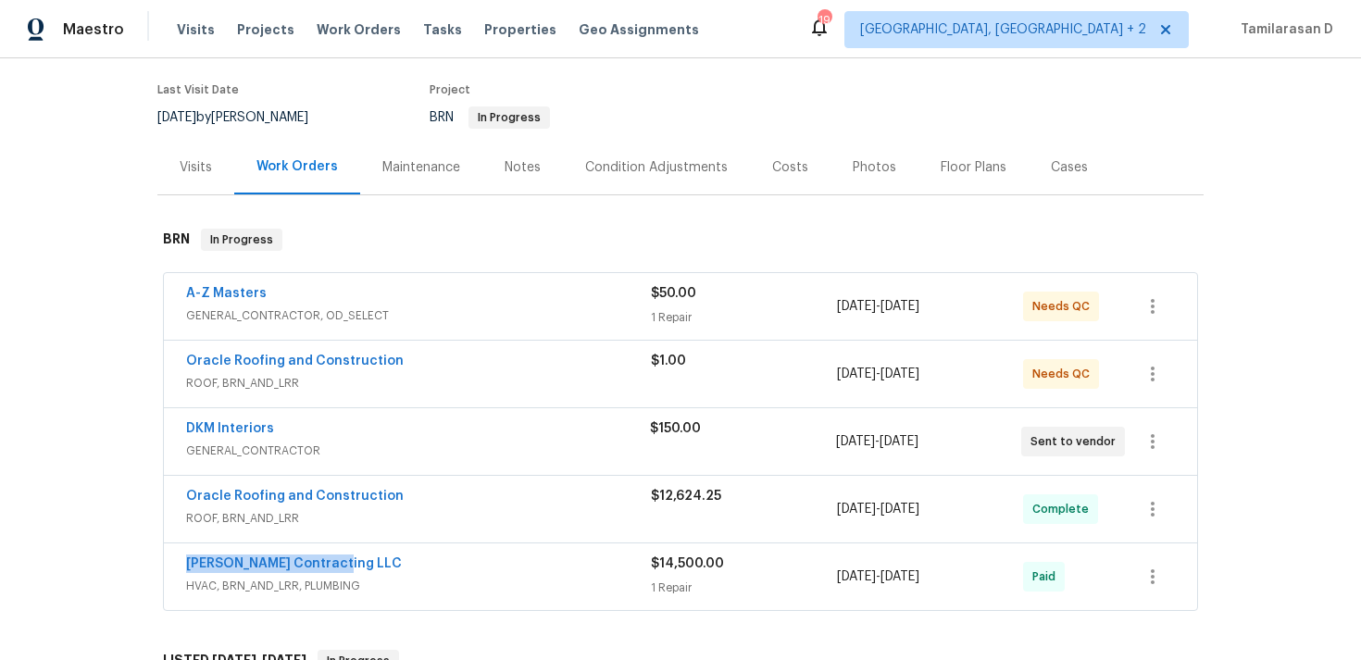
drag, startPoint x: 339, startPoint y: 563, endPoint x: 181, endPoint y: 563, distance: 158.3
click at [181, 563] on div "Loftin Contracting LLC HVAC, BRN_AND_LRR, PLUMBING $14,500.00 1 Repair 7/2/2025…" at bounding box center [680, 577] width 1033 height 67
copy link "Loftin Contracting LLC"
drag, startPoint x: 398, startPoint y: 492, endPoint x: 182, endPoint y: 491, distance: 215.7
click at [182, 491] on div "Oracle Roofing and Construction ROOF, BRN_AND_LRR $12,624.25 7/11/2025 - 8/6/20…" at bounding box center [680, 509] width 1033 height 67
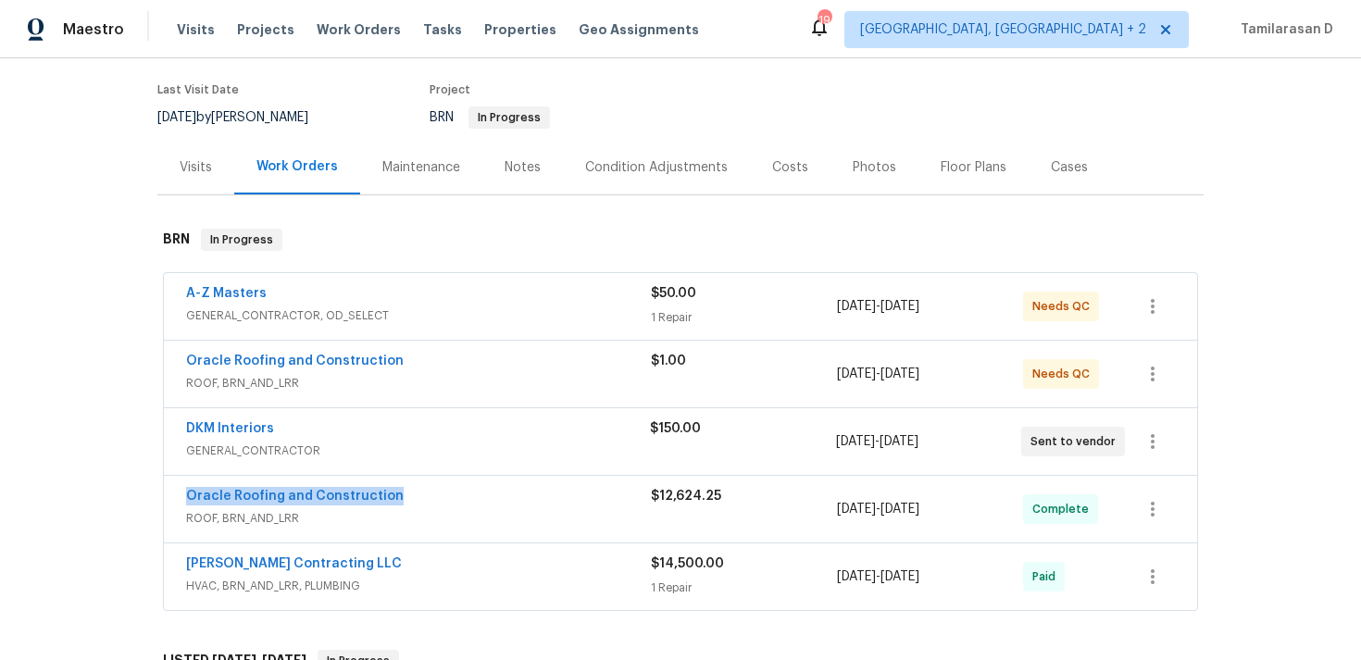
copy link "Oracle Roofing and Construction"
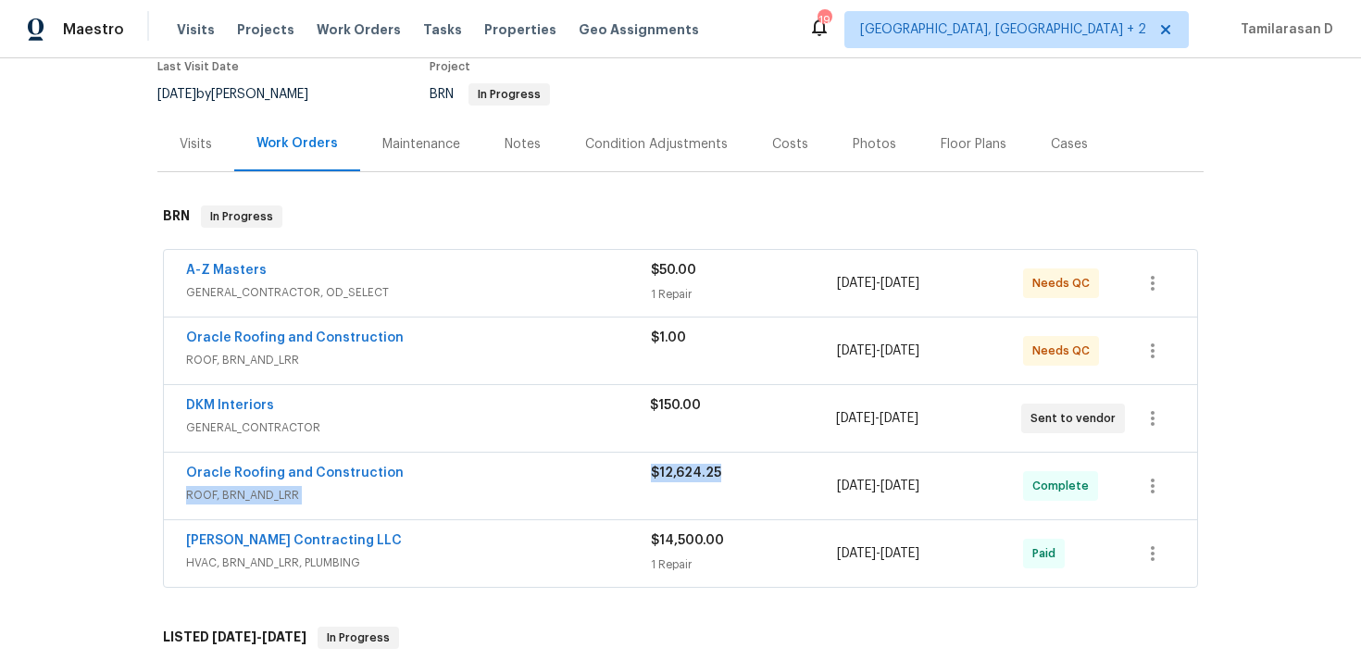
click at [646, 472] on div "Oracle Roofing and Construction ROOF, BRN_AND_LRR $12,624.25 7/11/2025 - 8/6/20…" at bounding box center [658, 486] width 944 height 44
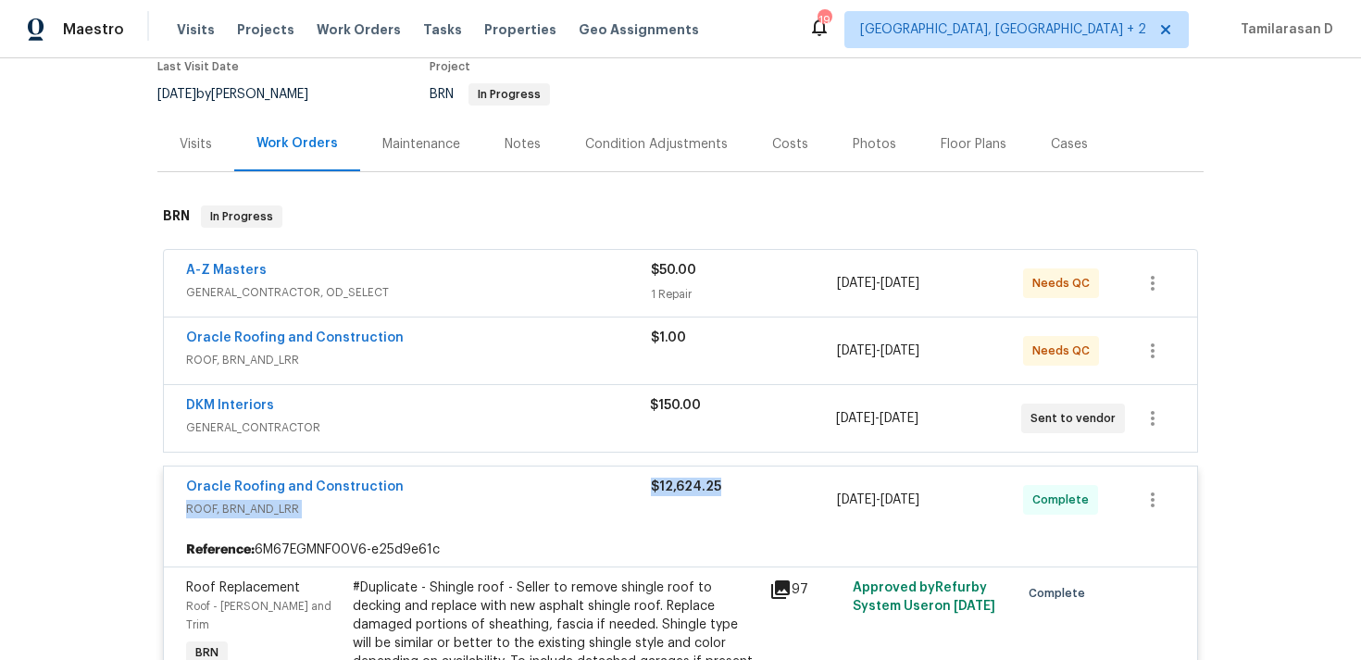
click at [680, 477] on div "Oracle Roofing and Construction ROOF, BRN_AND_LRR $12,624.25 7/11/2025 - 8/6/20…" at bounding box center [680, 500] width 1033 height 67
drag, startPoint x: 662, startPoint y: 487, endPoint x: 717, endPoint y: 482, distance: 54.8
click at [717, 481] on span "$12,624.25" at bounding box center [686, 487] width 70 height 13
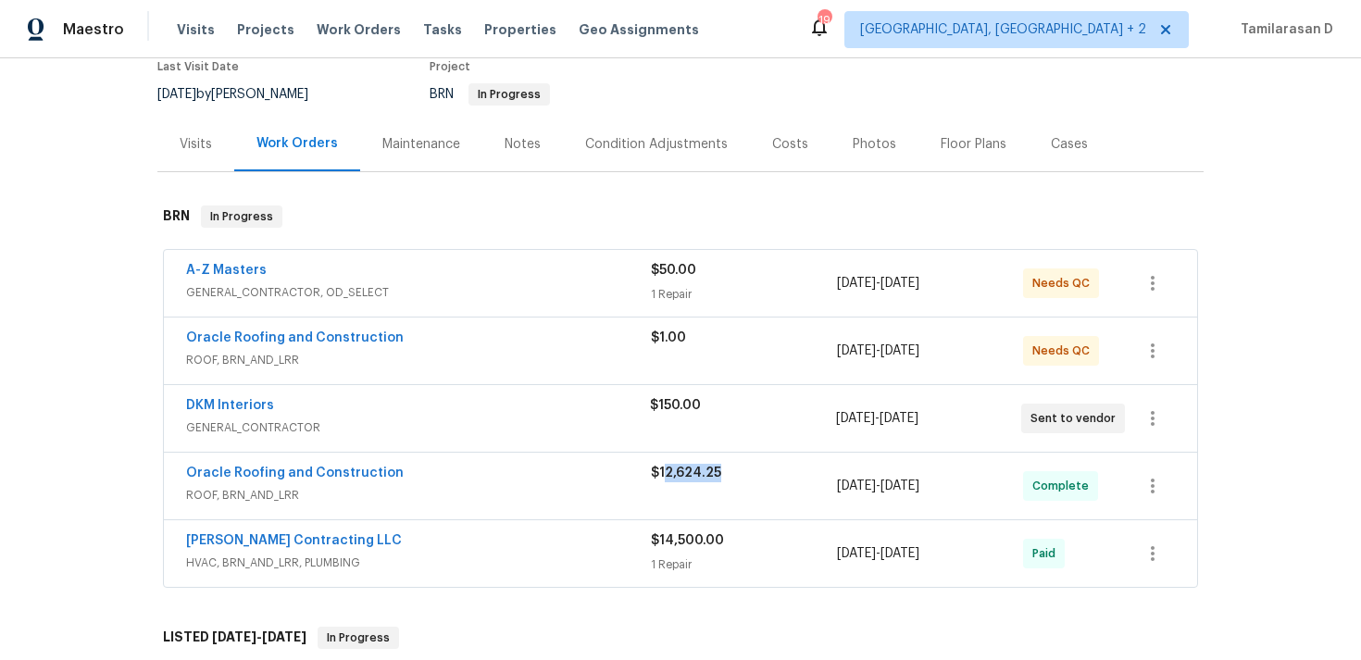
copy span "2,624.25"
click at [696, 477] on span "$12,624.25" at bounding box center [686, 473] width 70 height 13
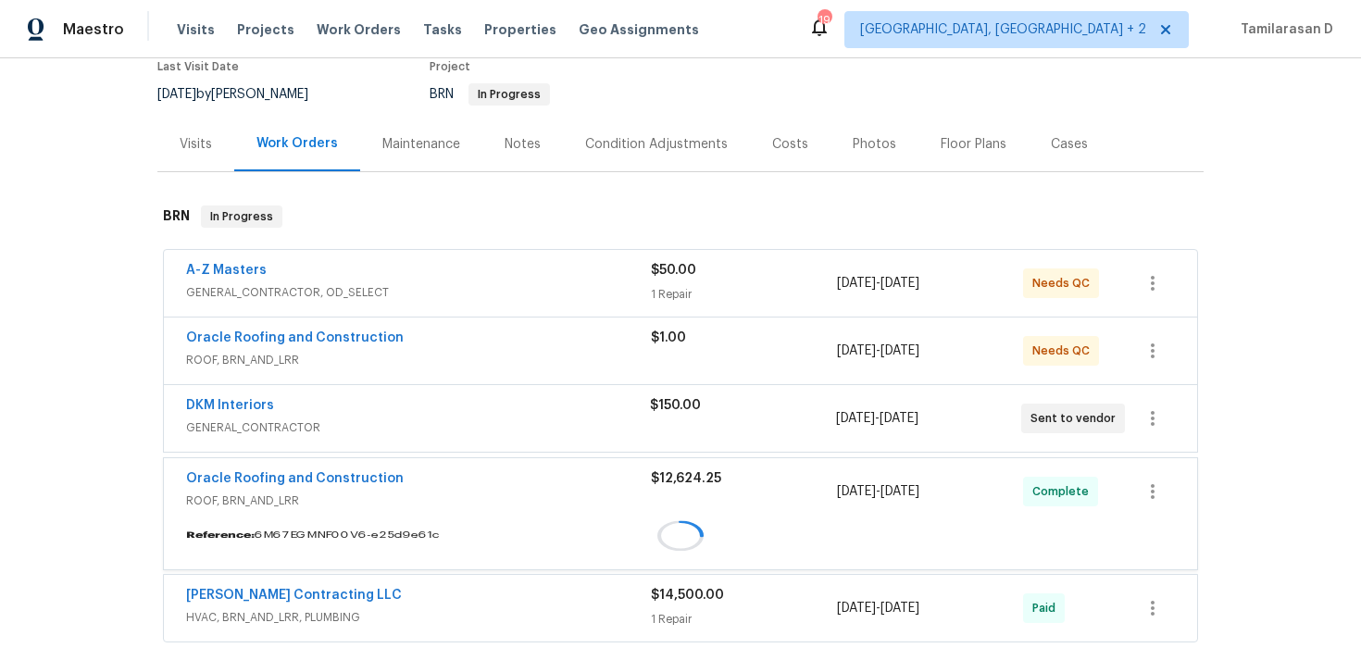
click at [696, 477] on div "$12,624.25" at bounding box center [744, 478] width 186 height 19
